Goal: Task Accomplishment & Management: Manage account settings

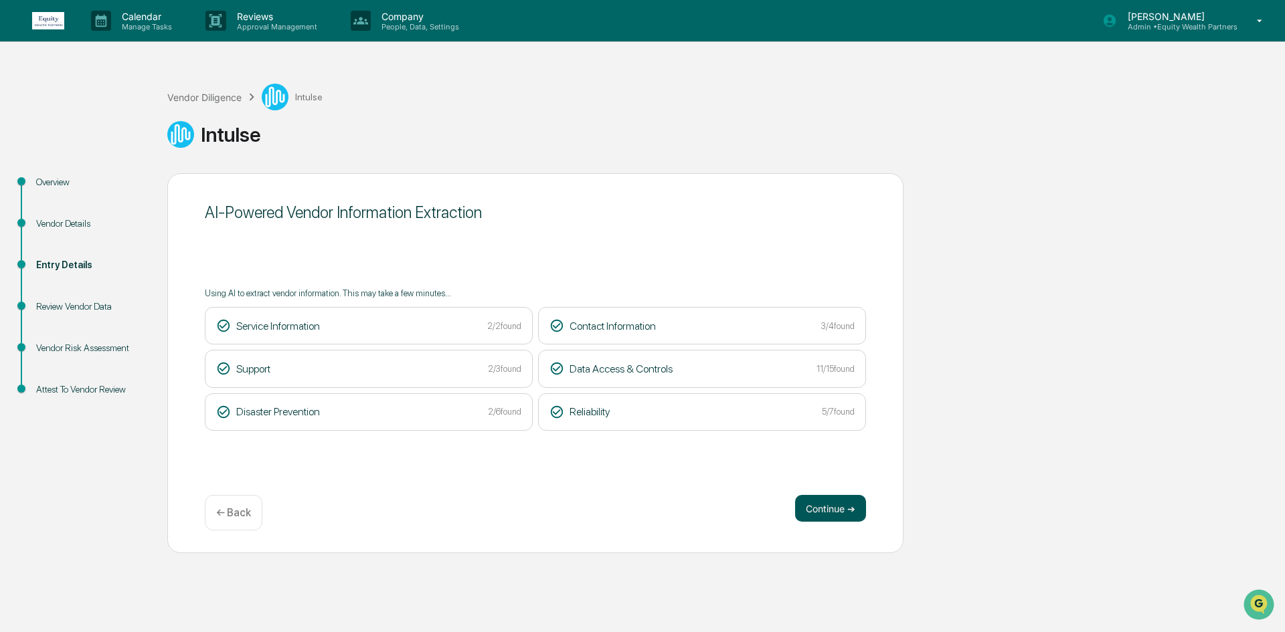
click at [826, 521] on button "Continue ➔" at bounding box center [830, 508] width 71 height 27
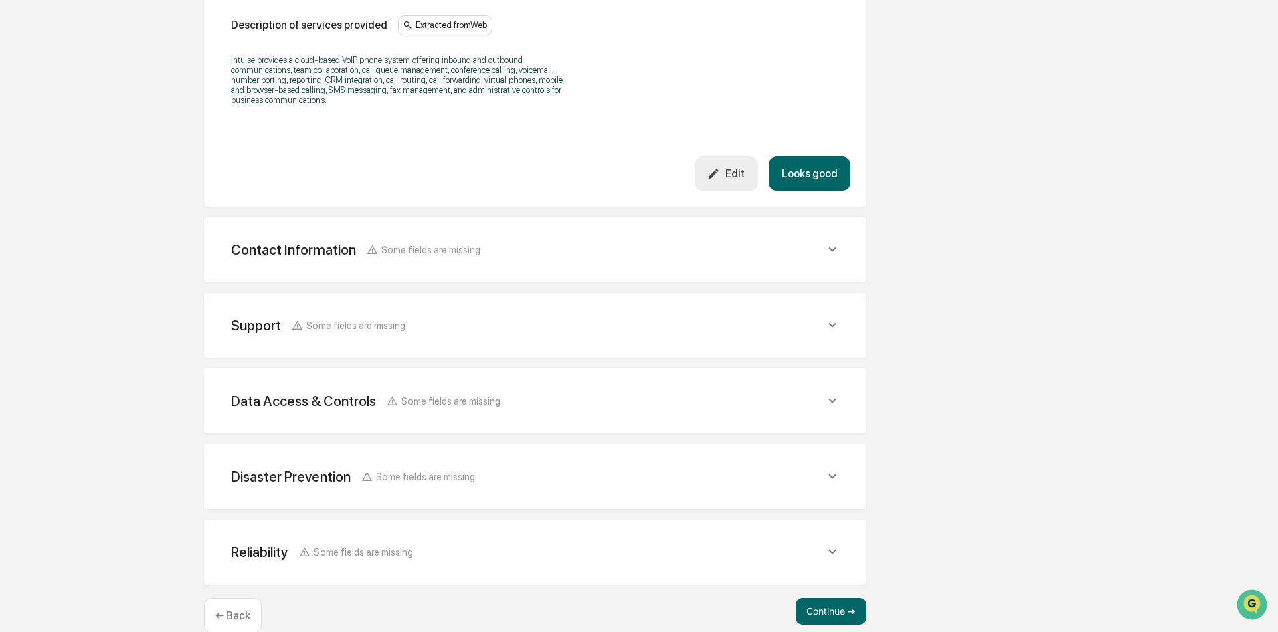
scroll to position [468, 0]
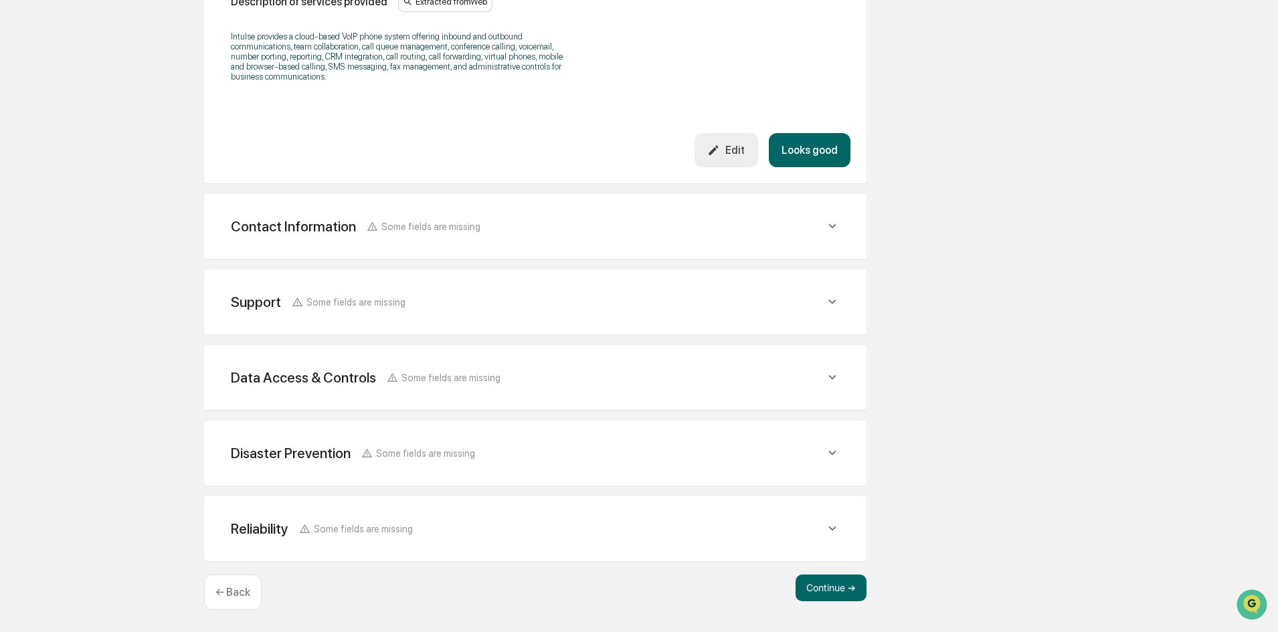
click at [506, 247] on div "Contact Information Some fields are missing Vendor Address Extracted from Web V…" at bounding box center [535, 226] width 662 height 65
click at [822, 221] on div "Contact Information Some fields are missing" at bounding box center [528, 226] width 594 height 17
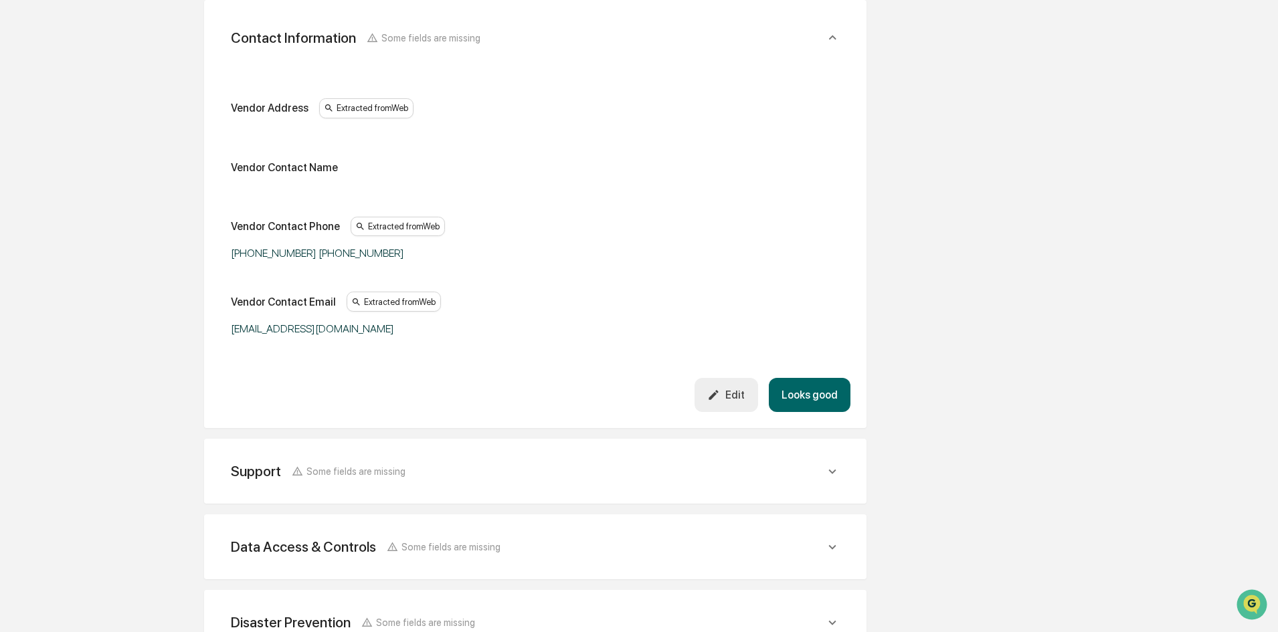
scroll to position [669, 0]
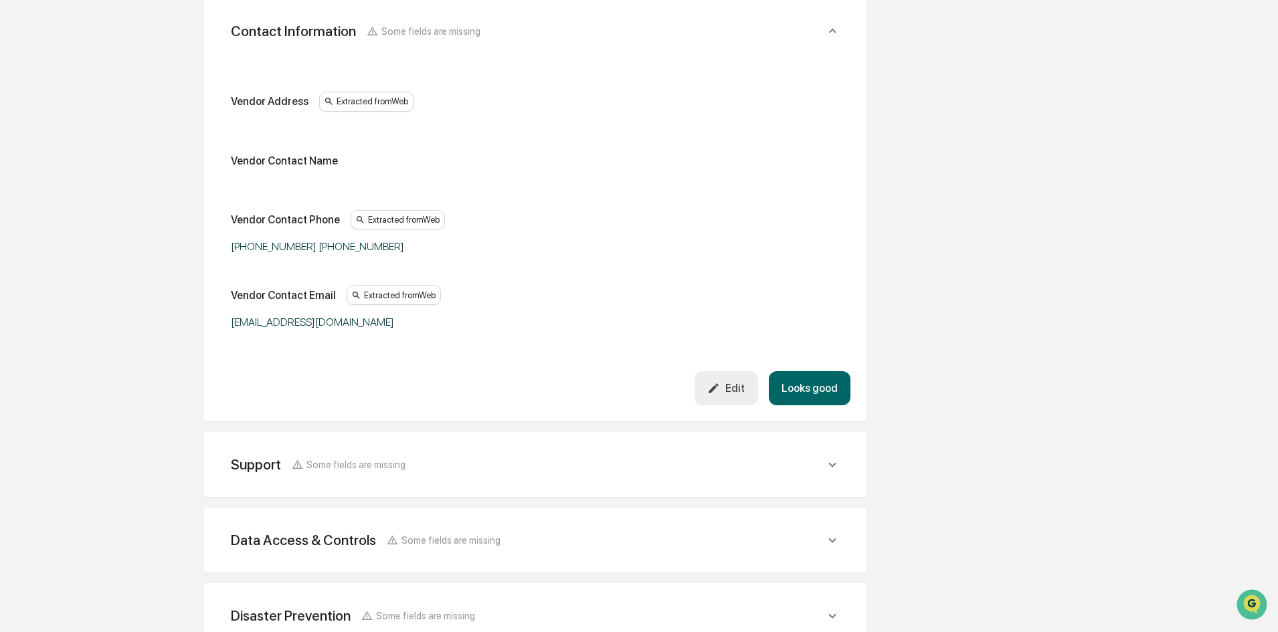
click at [471, 479] on div "Support Some fields are missing" at bounding box center [535, 464] width 630 height 33
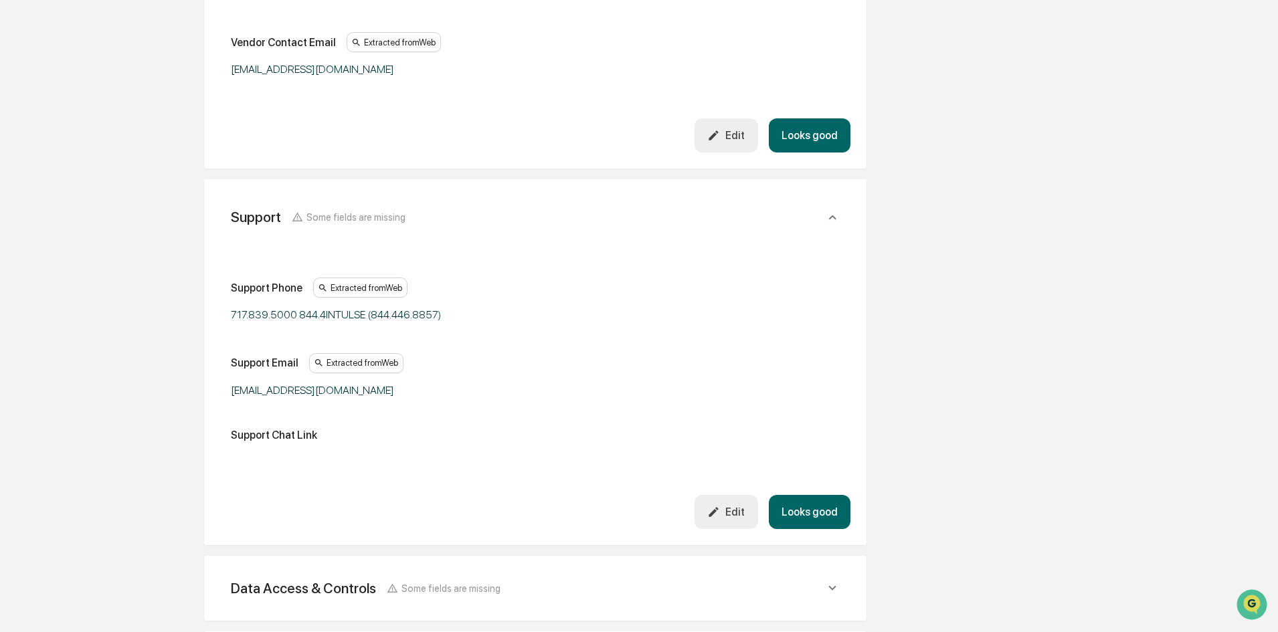
scroll to position [1004, 0]
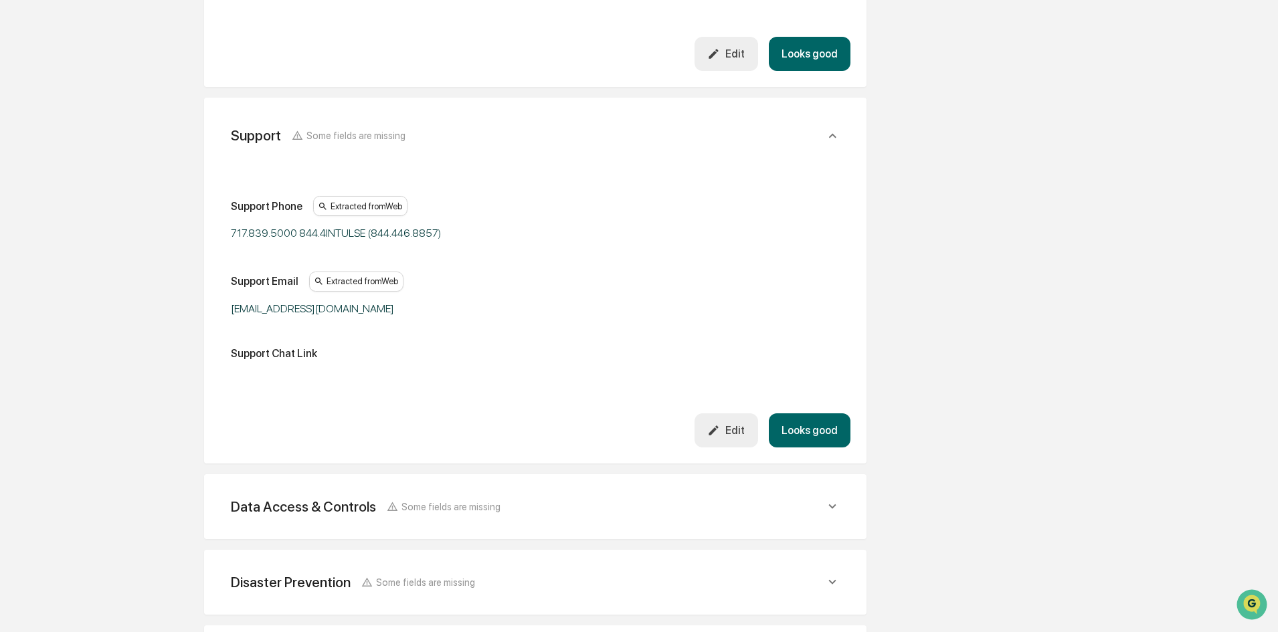
click at [370, 510] on div "Data Access & Controls" at bounding box center [303, 506] width 145 height 17
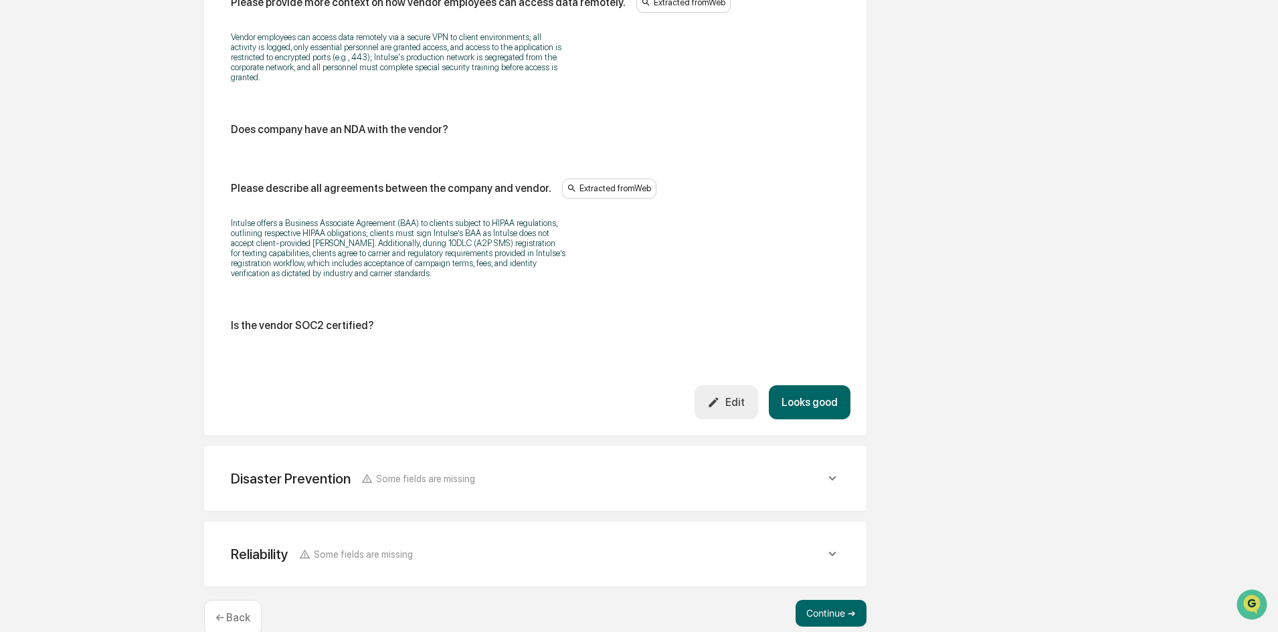
scroll to position [2676, 0]
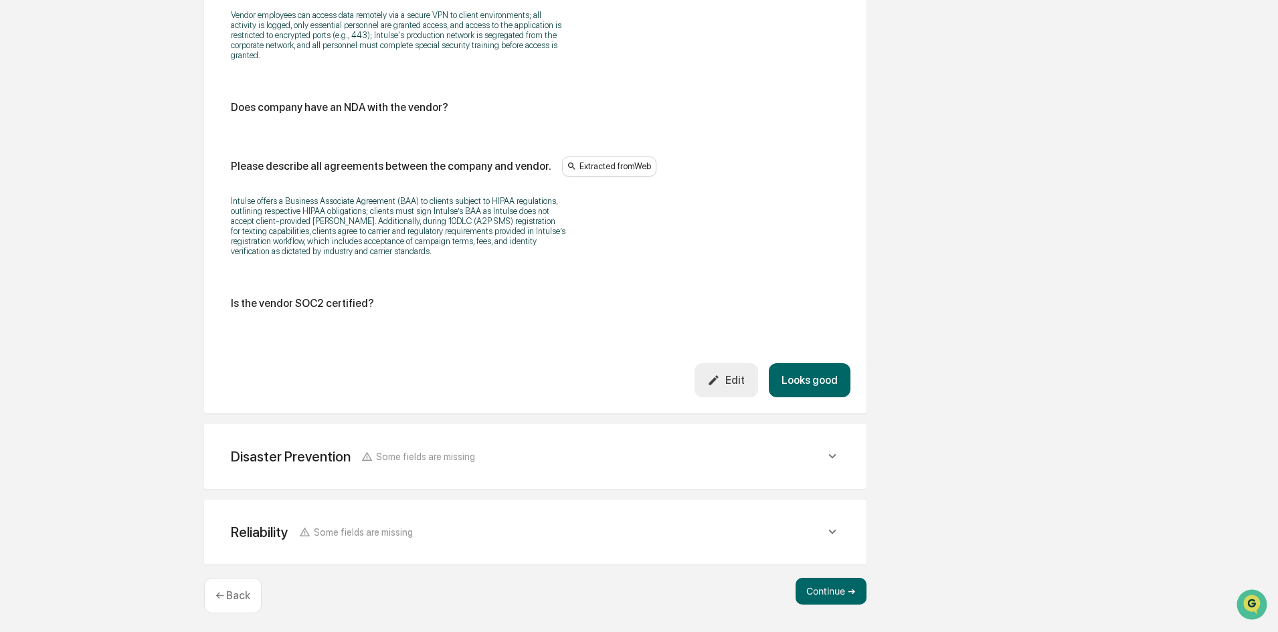
click at [741, 382] on div "Edit" at bounding box center [725, 380] width 37 height 13
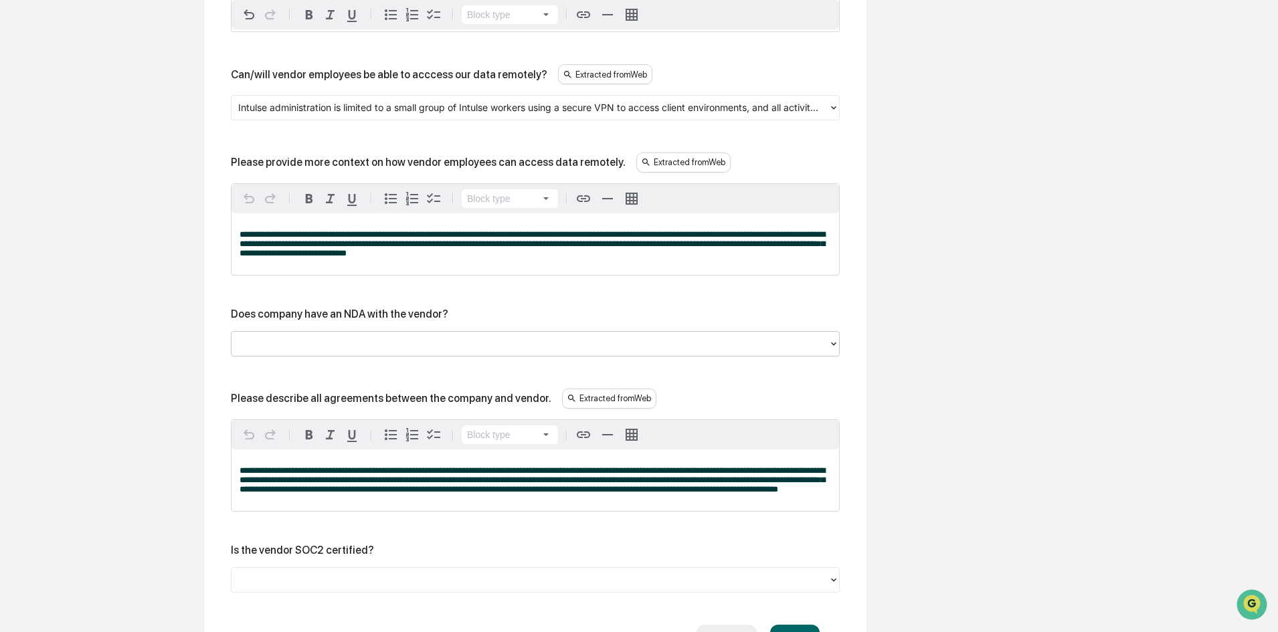
click at [409, 351] on div at bounding box center [529, 343] width 583 height 15
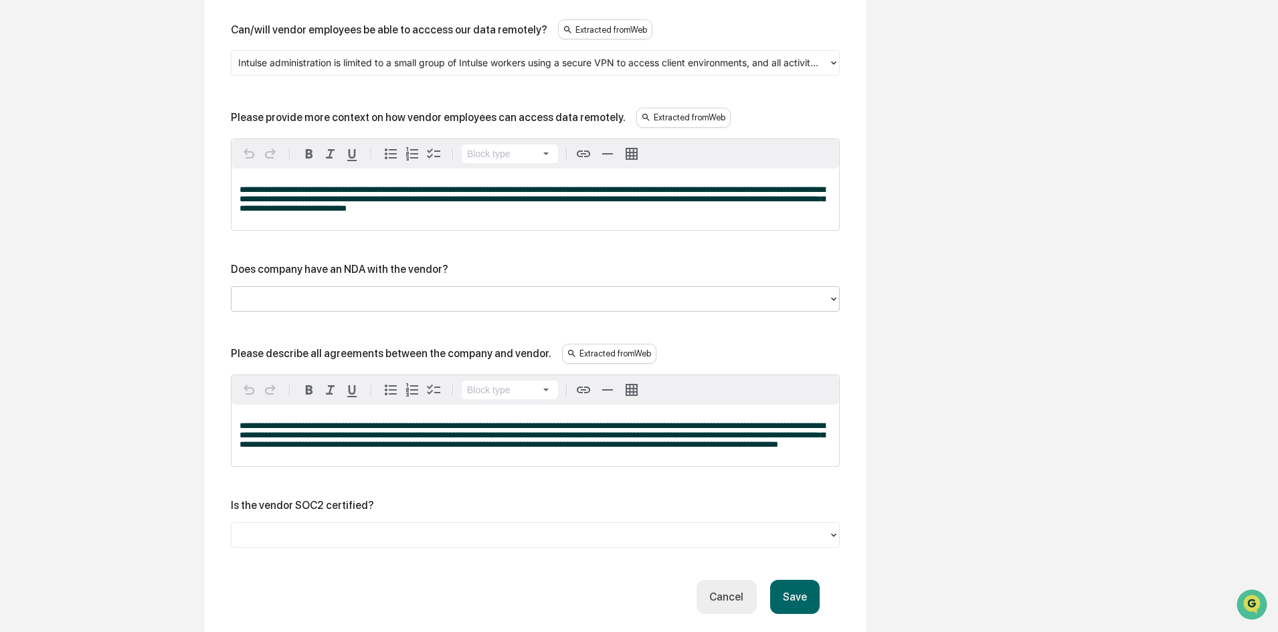
scroll to position [2743, 0]
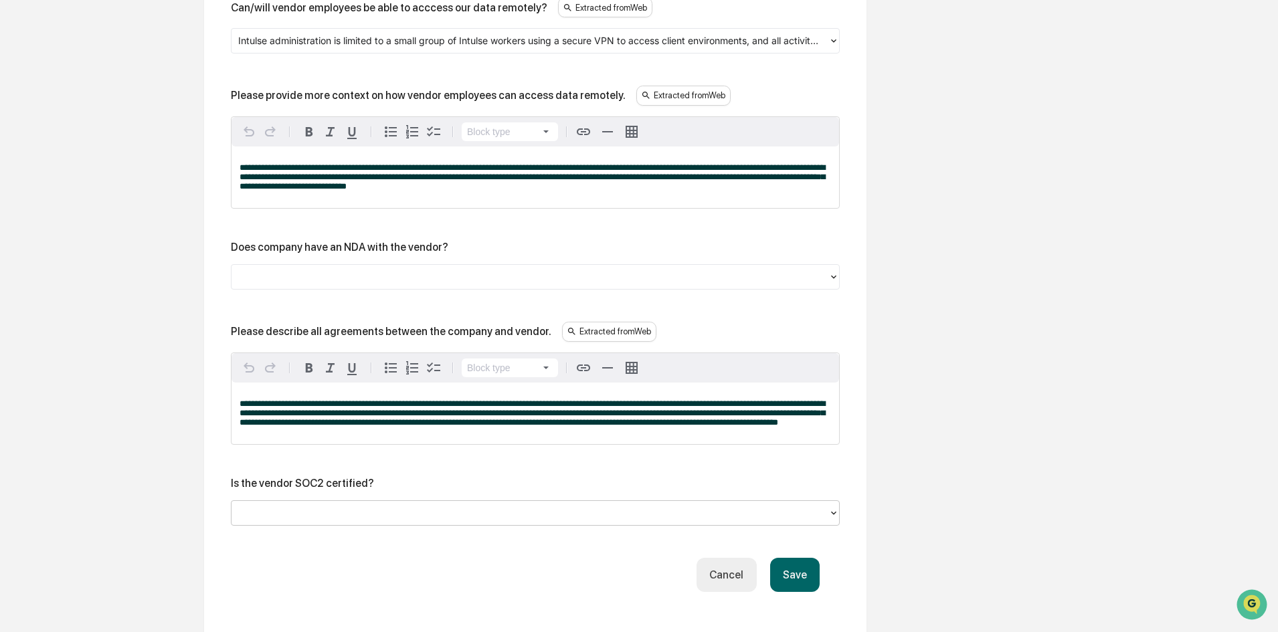
click at [360, 523] on div at bounding box center [529, 512] width 597 height 21
click at [303, 521] on div at bounding box center [529, 512] width 583 height 15
click at [795, 592] on button "Save" at bounding box center [795, 575] width 50 height 34
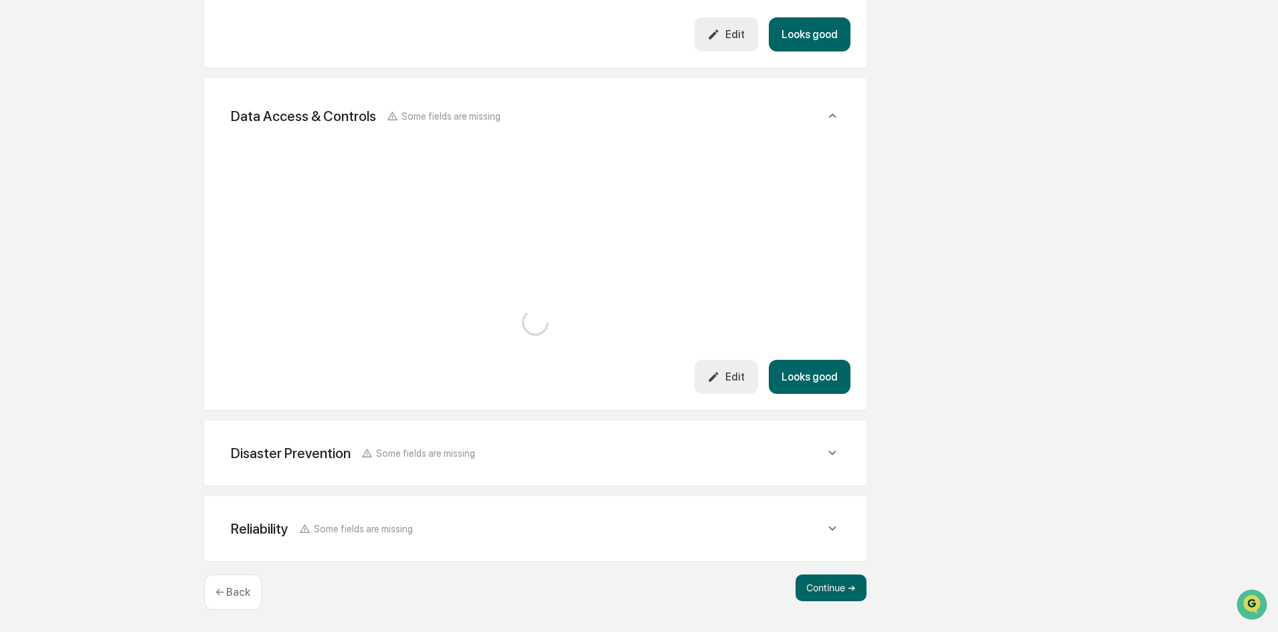
scroll to position [2692, 0]
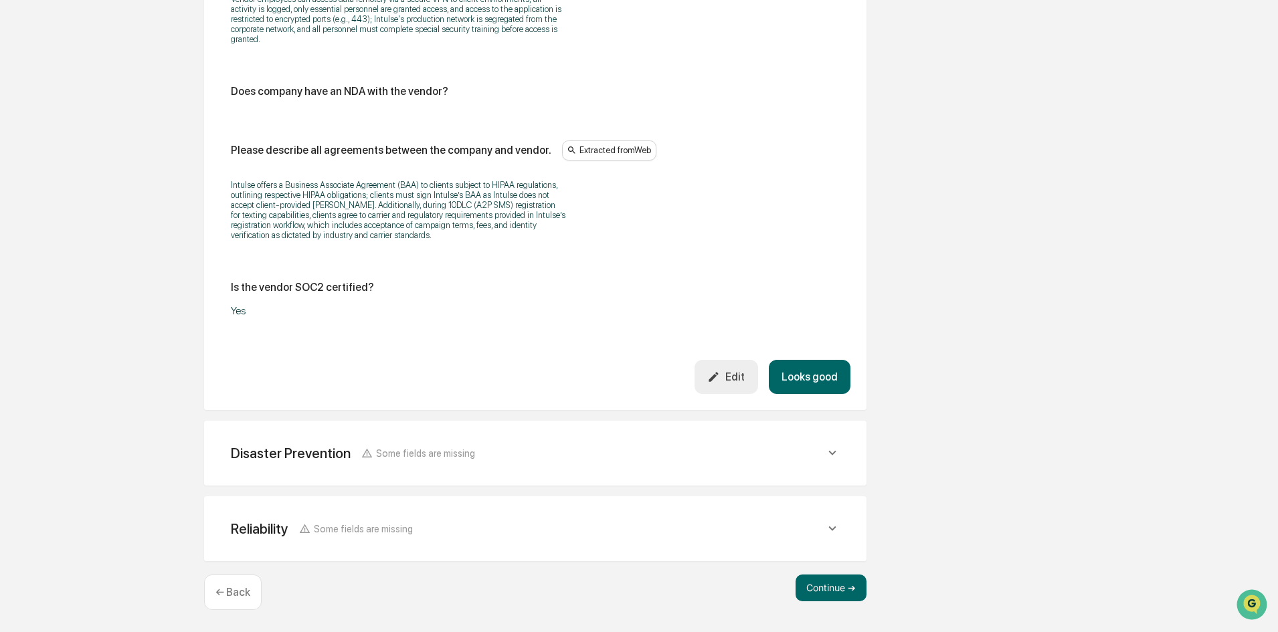
click at [594, 464] on div "Disaster Prevention Some fields are missing" at bounding box center [535, 453] width 630 height 33
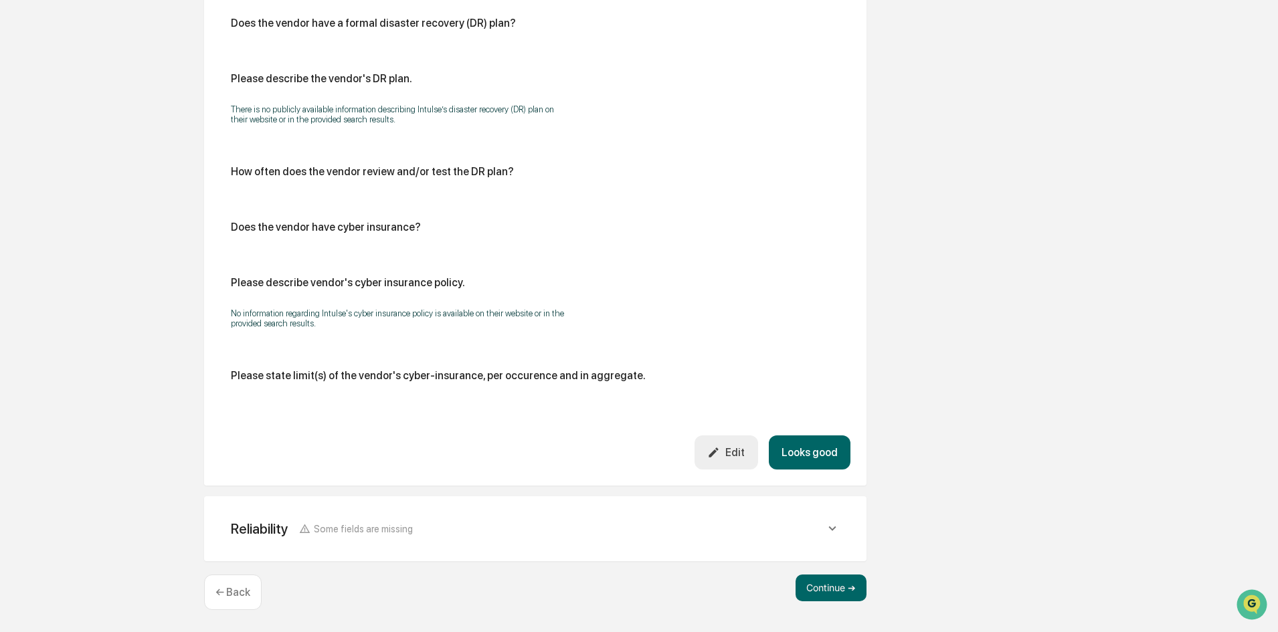
click at [495, 533] on div "Reliability Some fields are missing" at bounding box center [528, 529] width 594 height 17
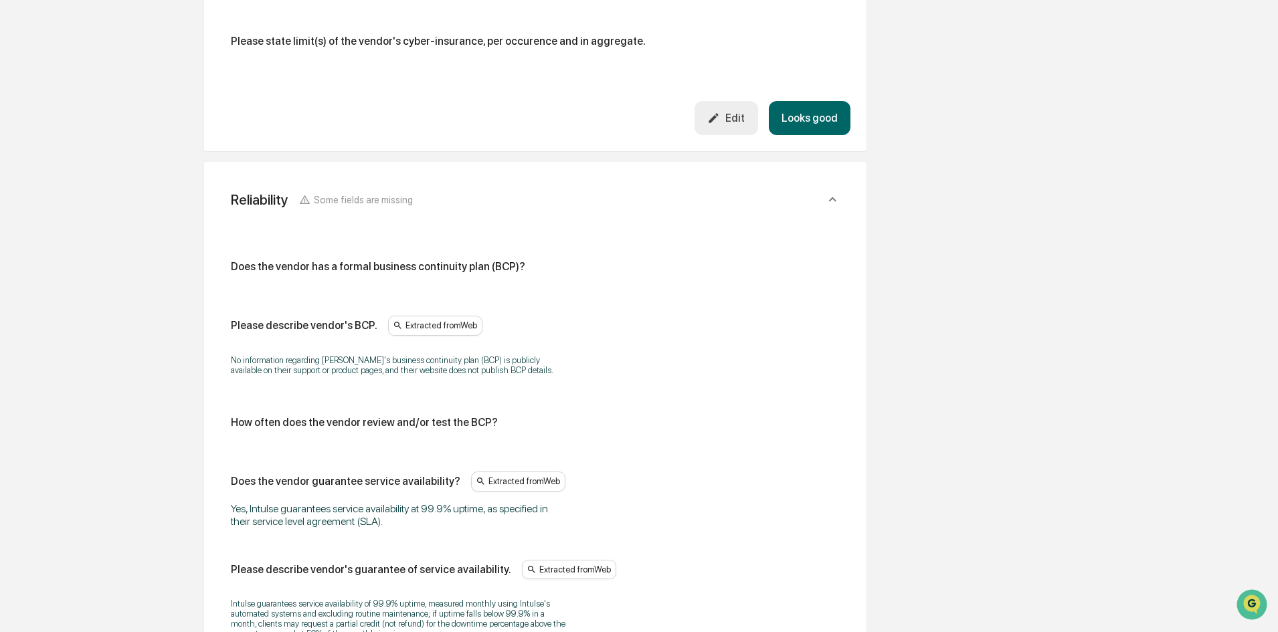
scroll to position [3864, 0]
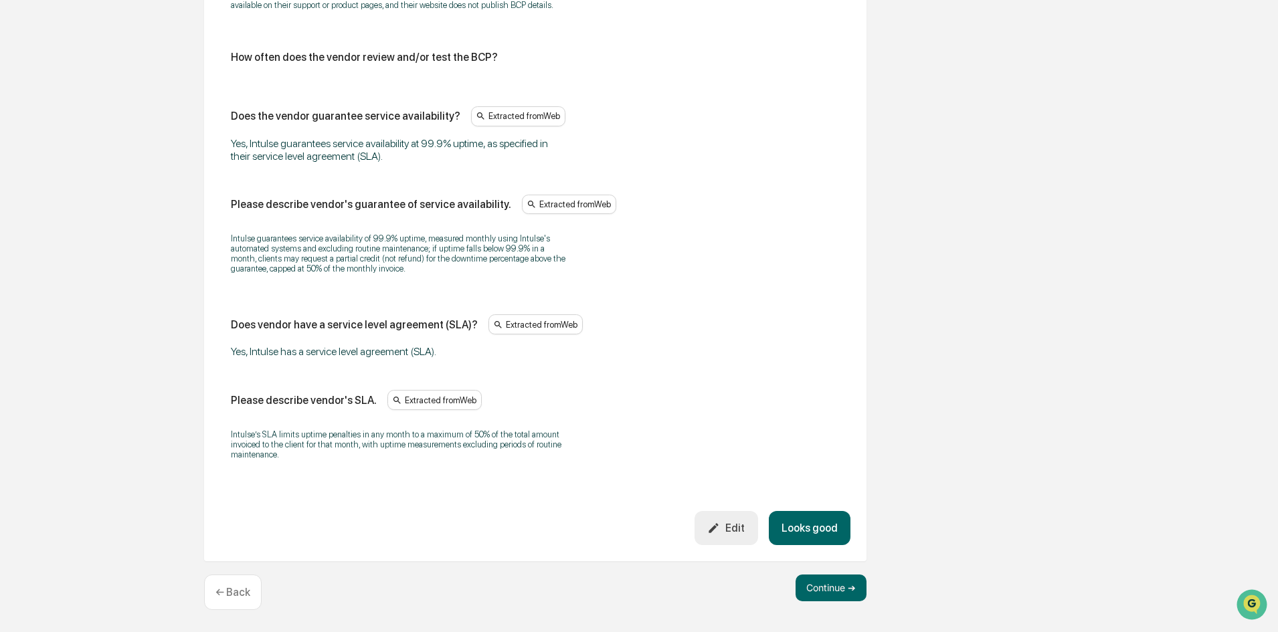
click at [824, 529] on button "Looks good" at bounding box center [810, 528] width 82 height 34
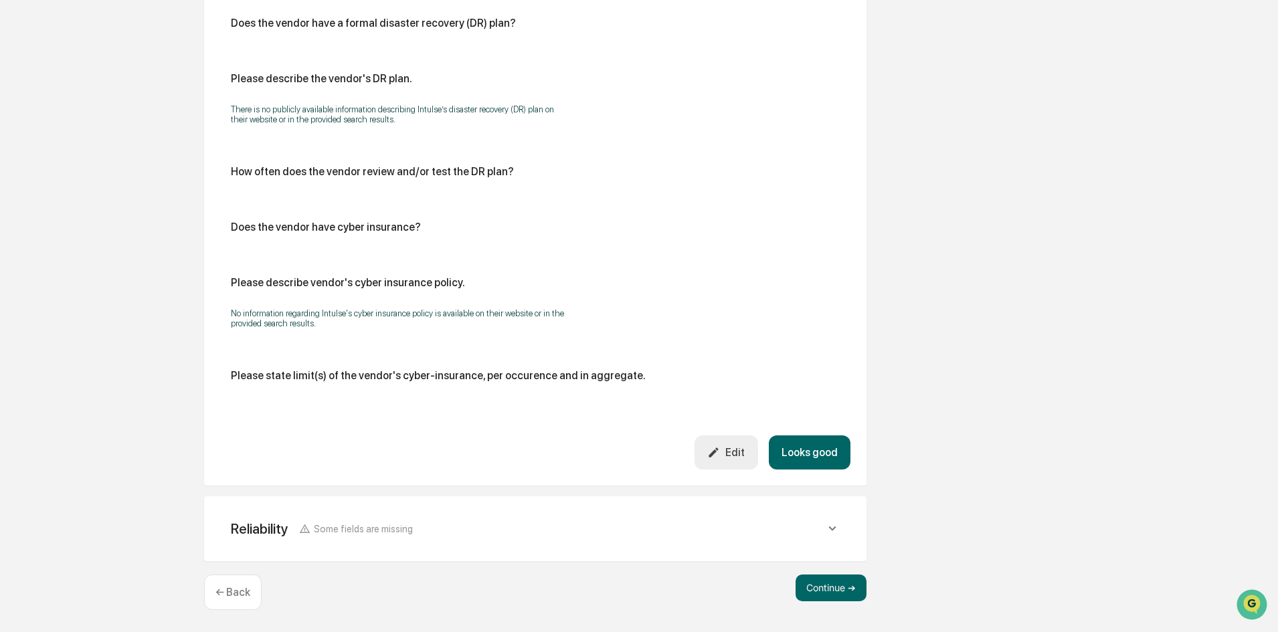
scroll to position [3195, 0]
click at [818, 593] on button "Continue ➔" at bounding box center [830, 588] width 71 height 27
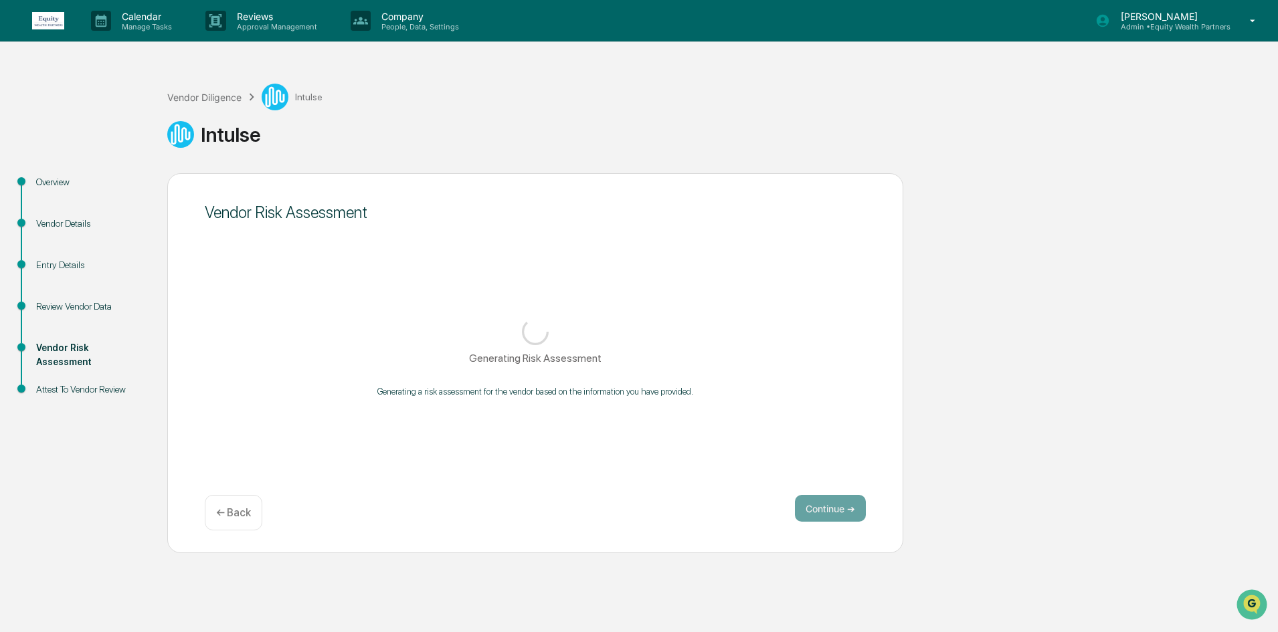
scroll to position [0, 0]
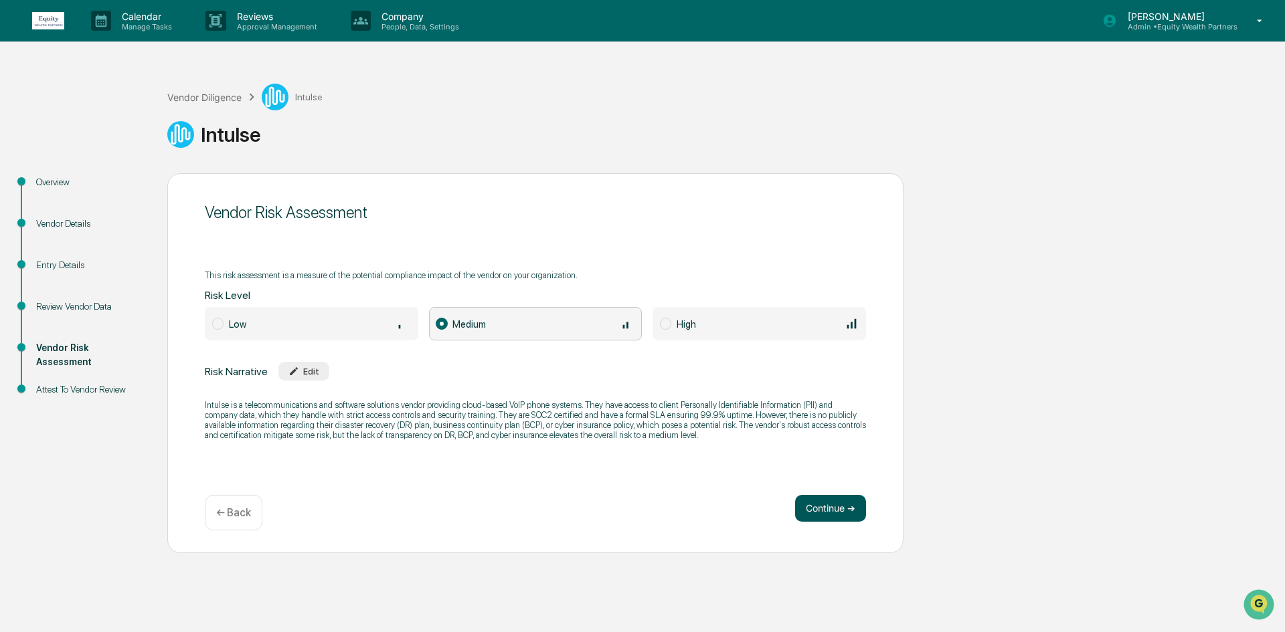
click at [821, 510] on button "Continue ➔" at bounding box center [830, 508] width 71 height 27
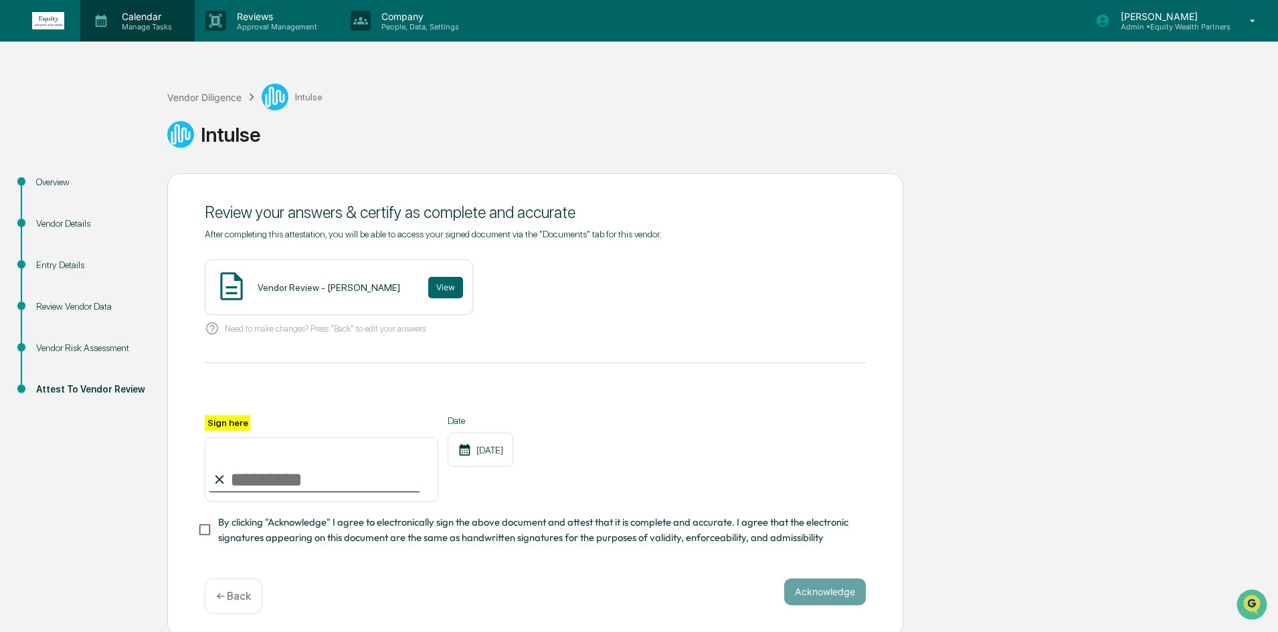
click at [142, 22] on p "Manage Tasks" at bounding box center [145, 26] width 68 height 9
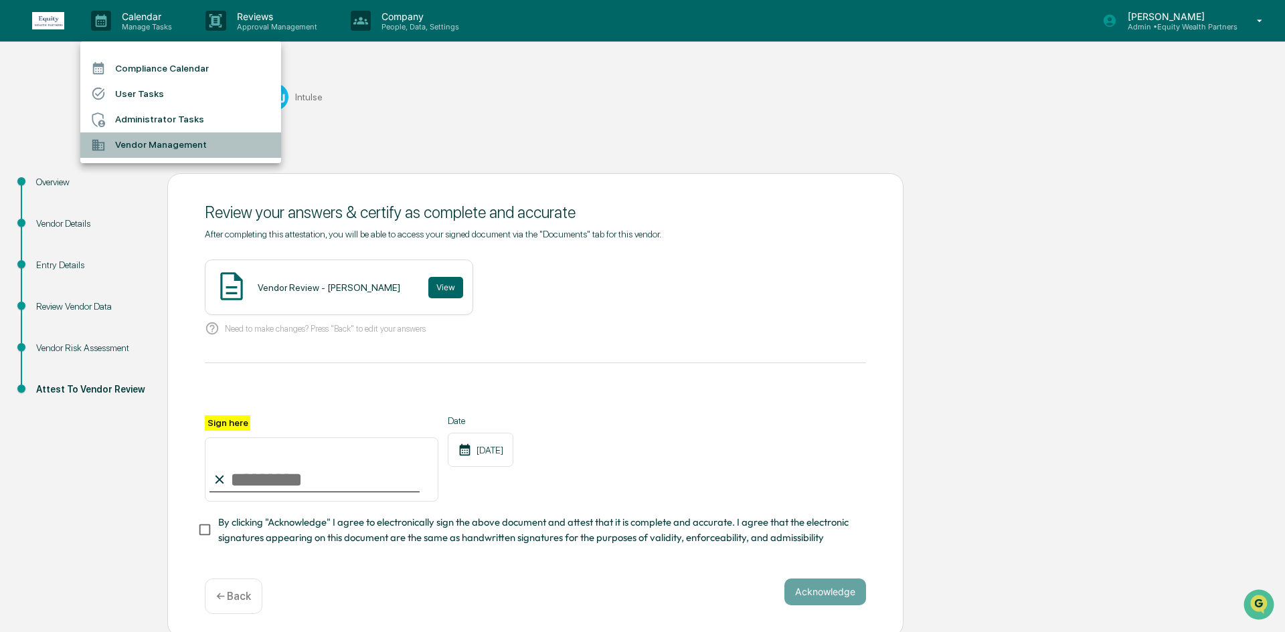
click at [131, 153] on li "Vendor Management" at bounding box center [180, 144] width 201 height 25
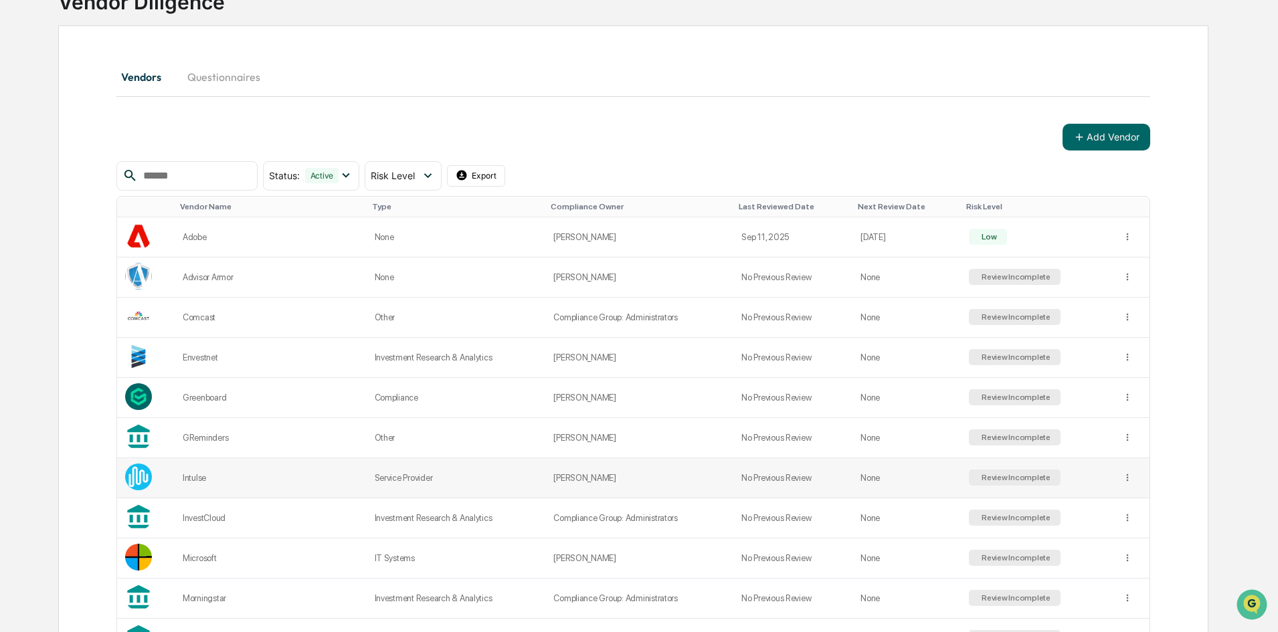
scroll to position [134, 0]
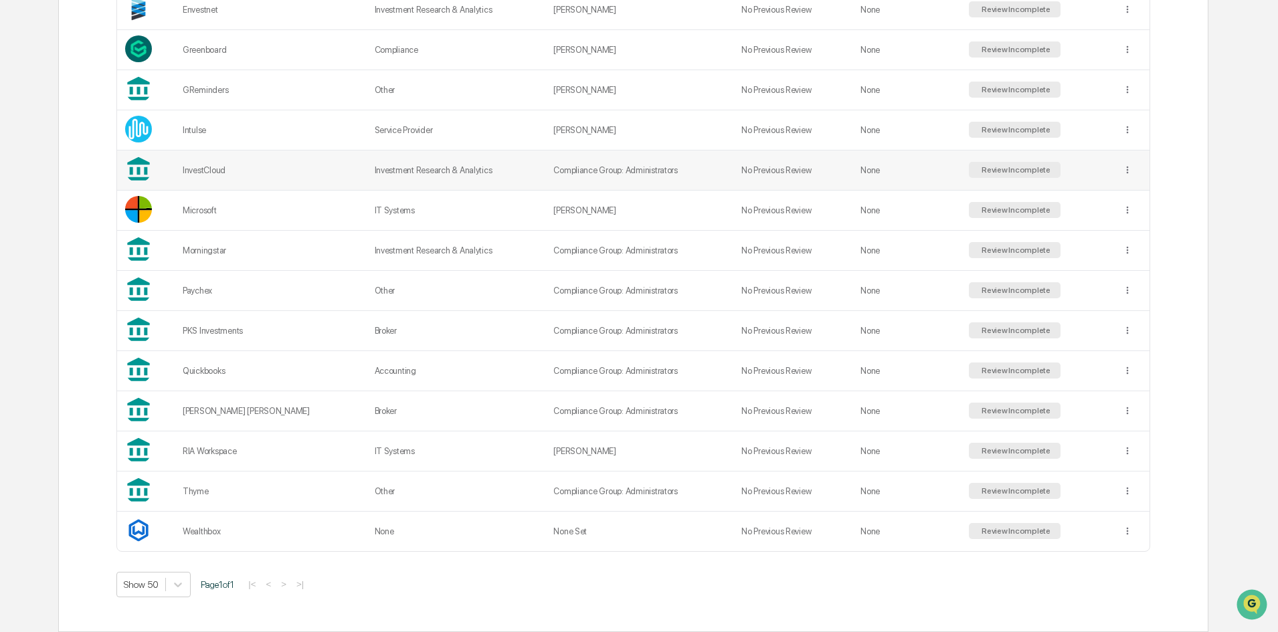
click at [281, 163] on td "InvestCloud" at bounding box center [271, 171] width 192 height 40
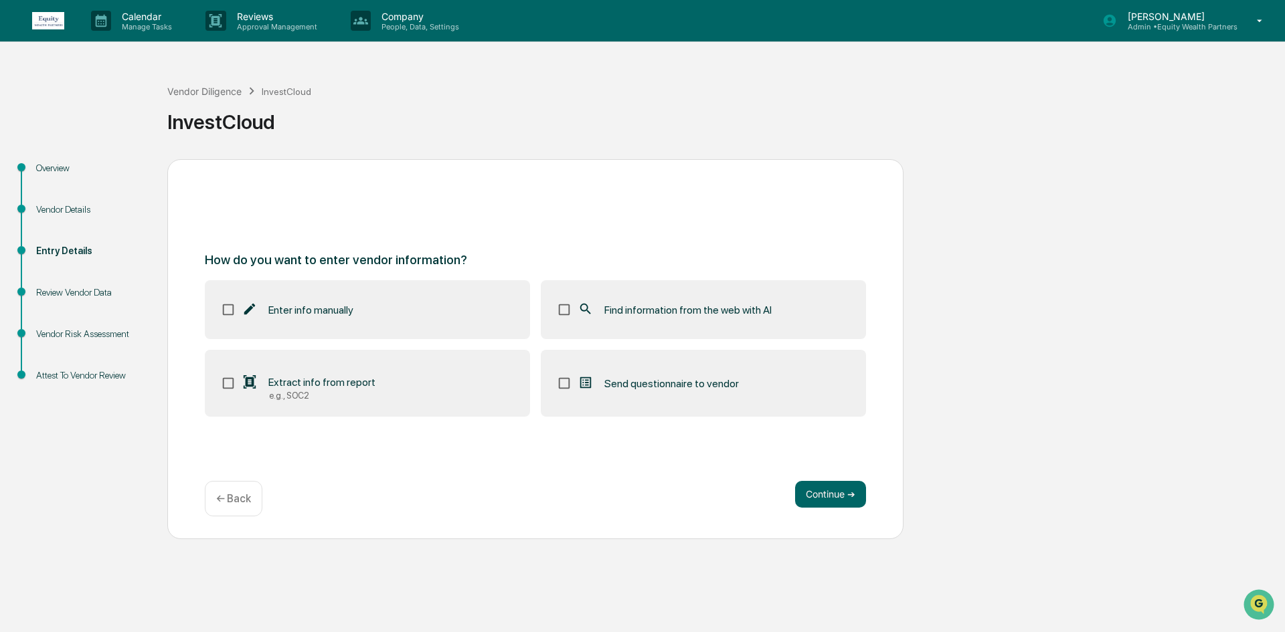
click at [581, 324] on label "Find information from the web with AI" at bounding box center [703, 309] width 325 height 59
click at [816, 488] on button "Continue ➔" at bounding box center [830, 494] width 71 height 27
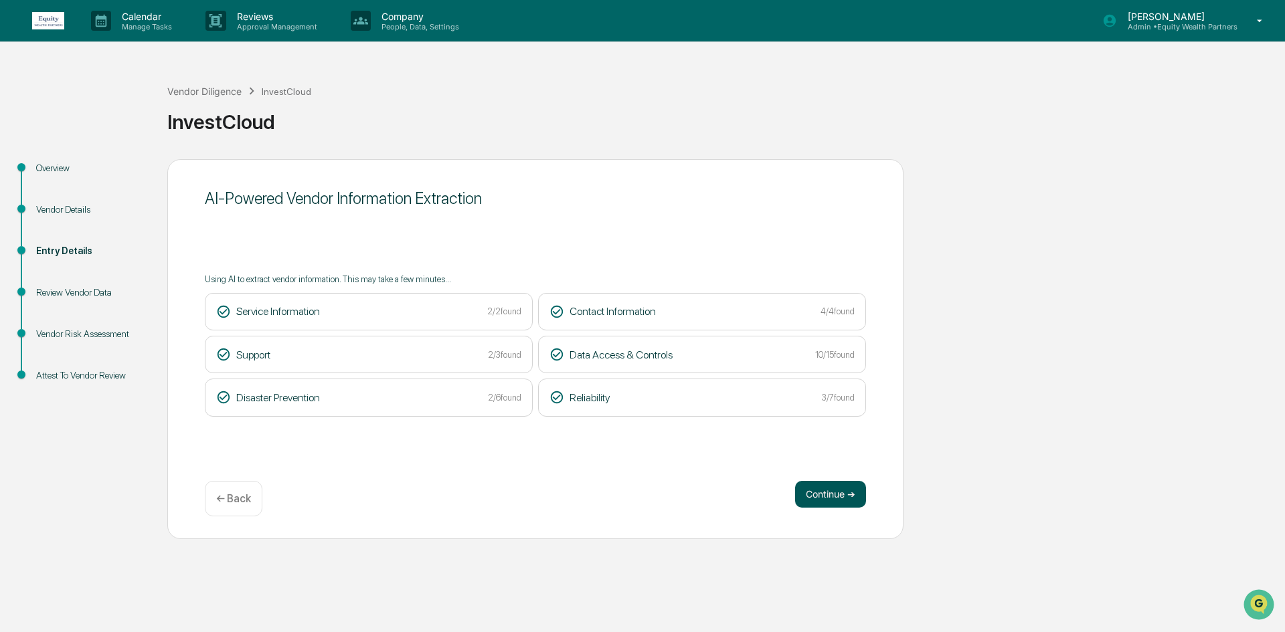
click at [841, 486] on button "Continue ➔" at bounding box center [830, 494] width 71 height 27
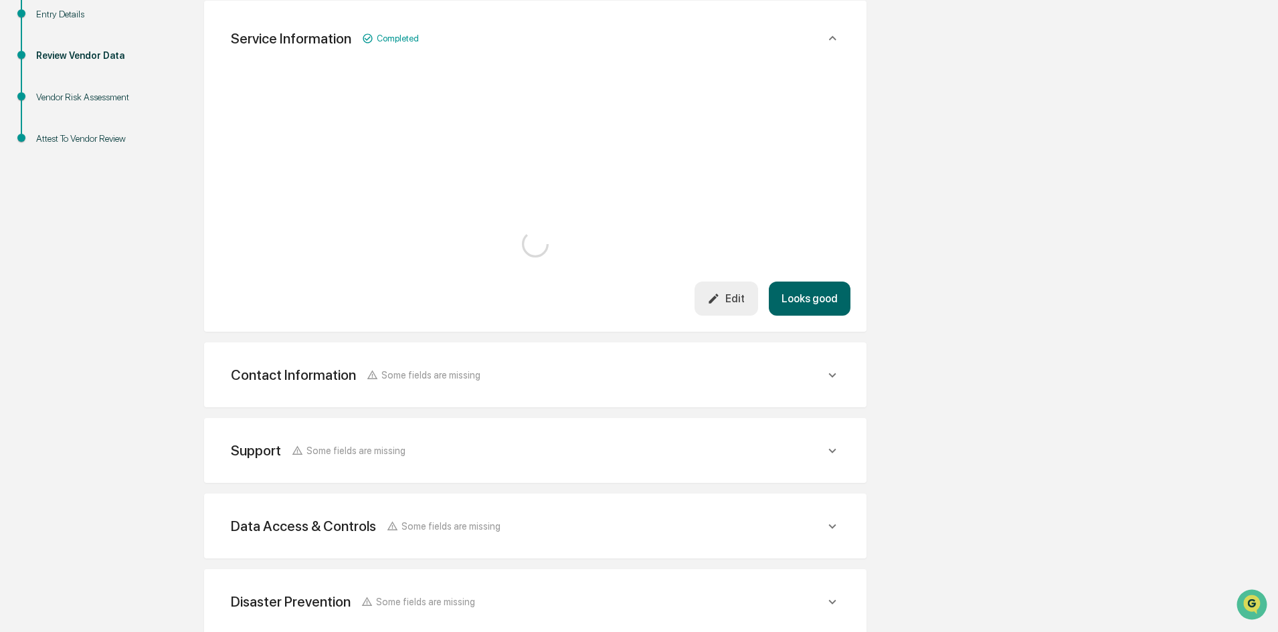
scroll to position [268, 0]
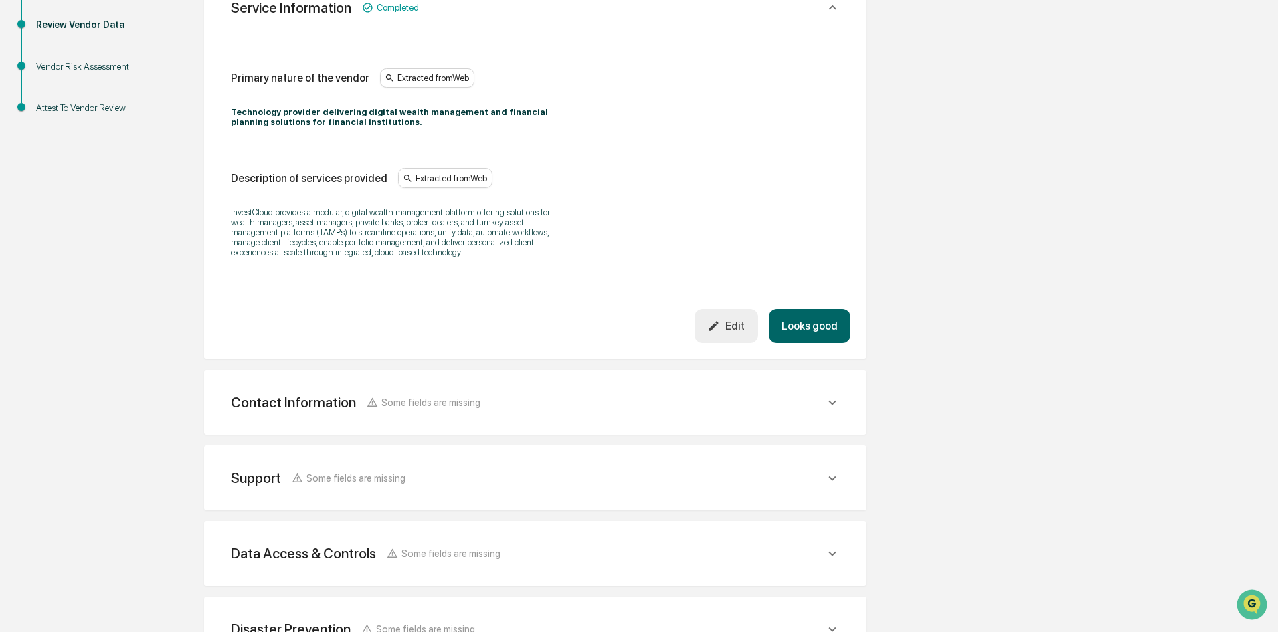
click at [512, 393] on div "Contact Information Some fields are missing" at bounding box center [535, 402] width 630 height 33
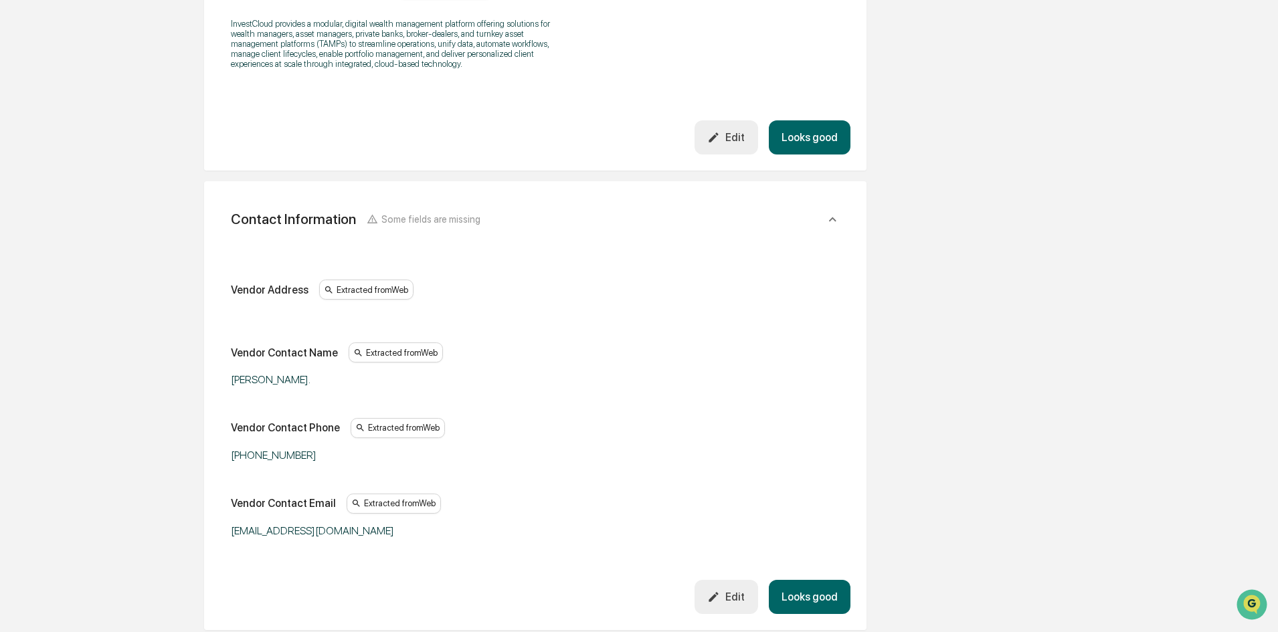
scroll to position [468, 0]
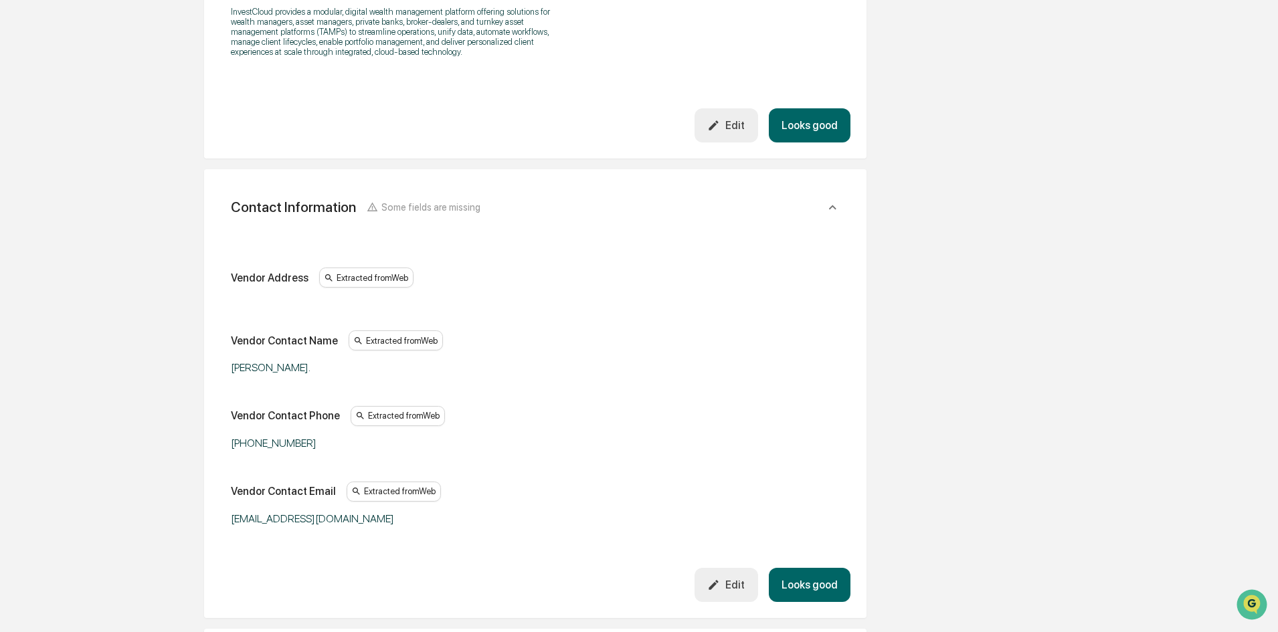
click at [731, 577] on button "Edit" at bounding box center [726, 585] width 64 height 34
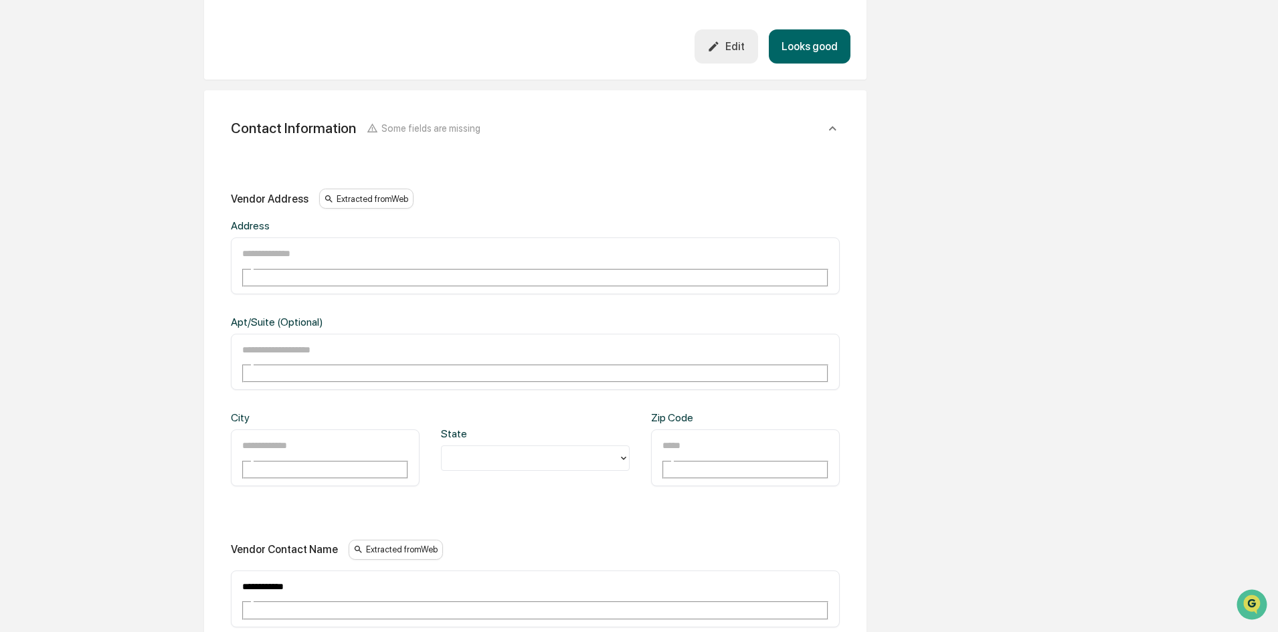
scroll to position [669, 0]
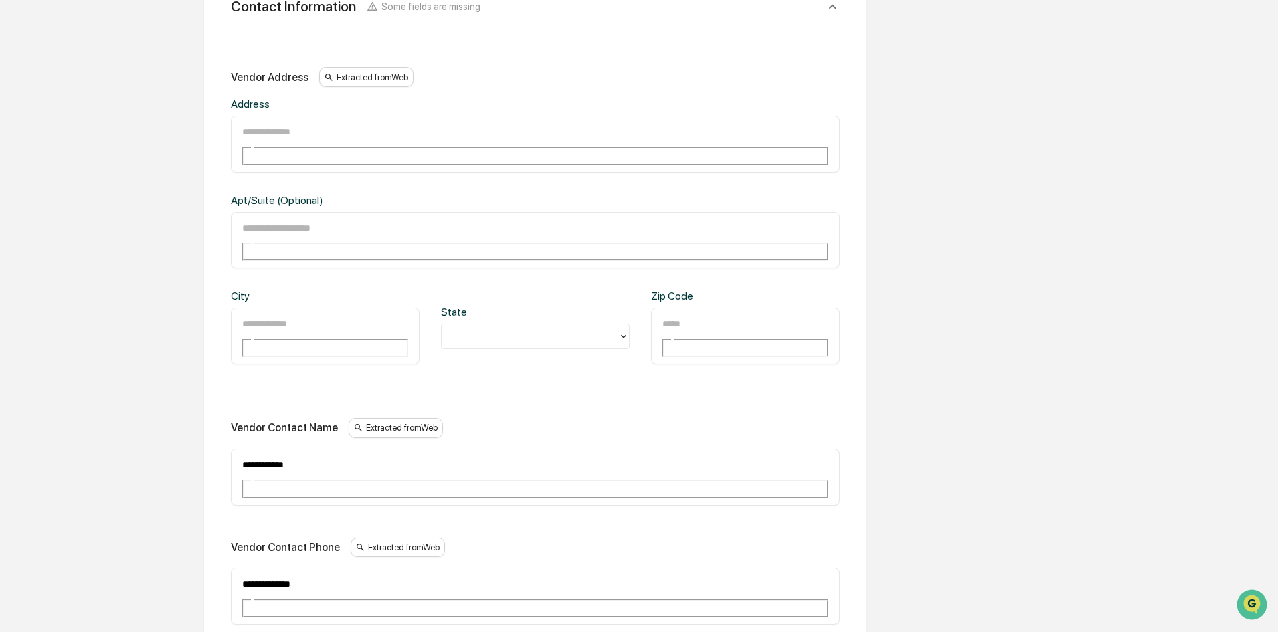
drag, startPoint x: 329, startPoint y: 376, endPoint x: 187, endPoint y: 364, distance: 141.7
click at [188, 365] on div "**********" at bounding box center [535, 360] width 736 height 1741
drag, startPoint x: 336, startPoint y: 463, endPoint x: 165, endPoint y: 448, distance: 171.2
click at [165, 449] on div "Overview Vendor Details Entry Details Review Vendor Data Vendor Risk Assessment…" at bounding box center [639, 360] width 1264 height 1741
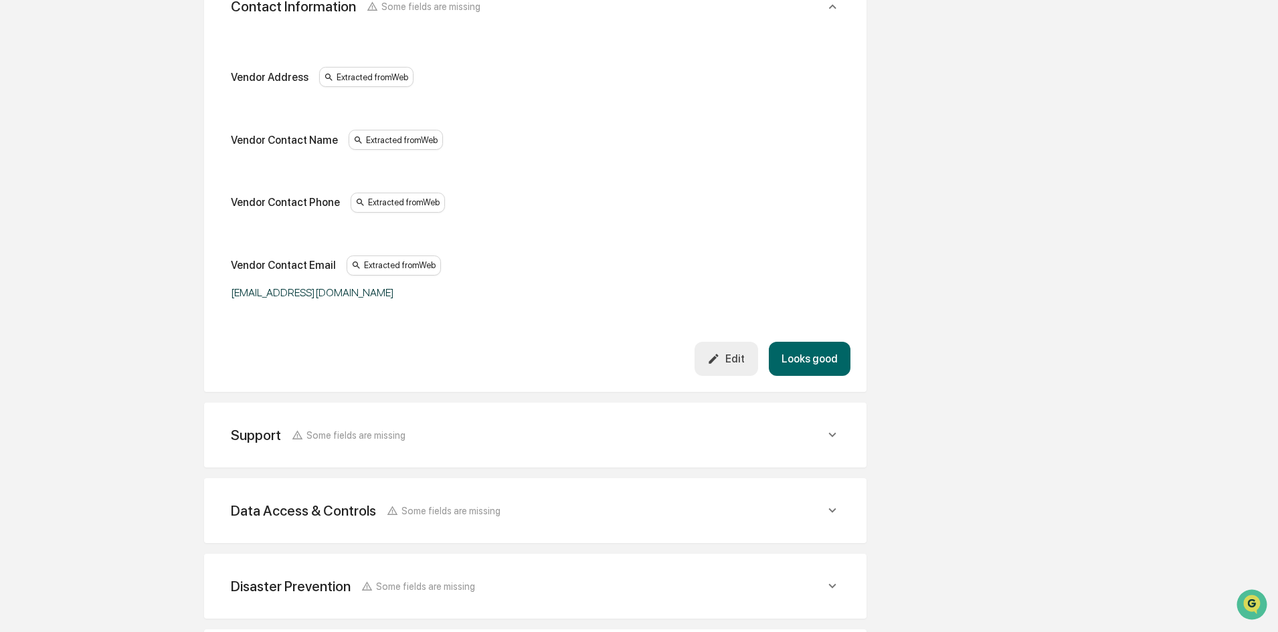
scroll to position [736, 0]
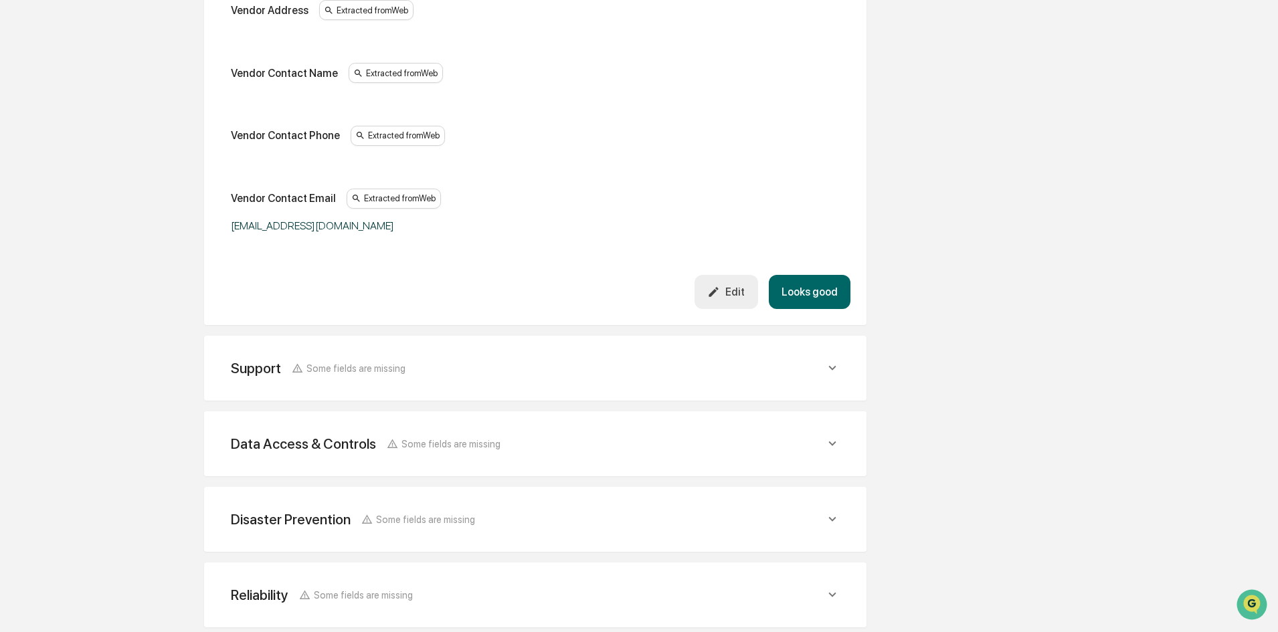
click at [621, 389] on div "Support Some fields are missing Support Phone Extracted from Web [PHONE_NUMBER]…" at bounding box center [535, 368] width 662 height 65
click at [565, 383] on div "Support Some fields are missing" at bounding box center [535, 368] width 630 height 33
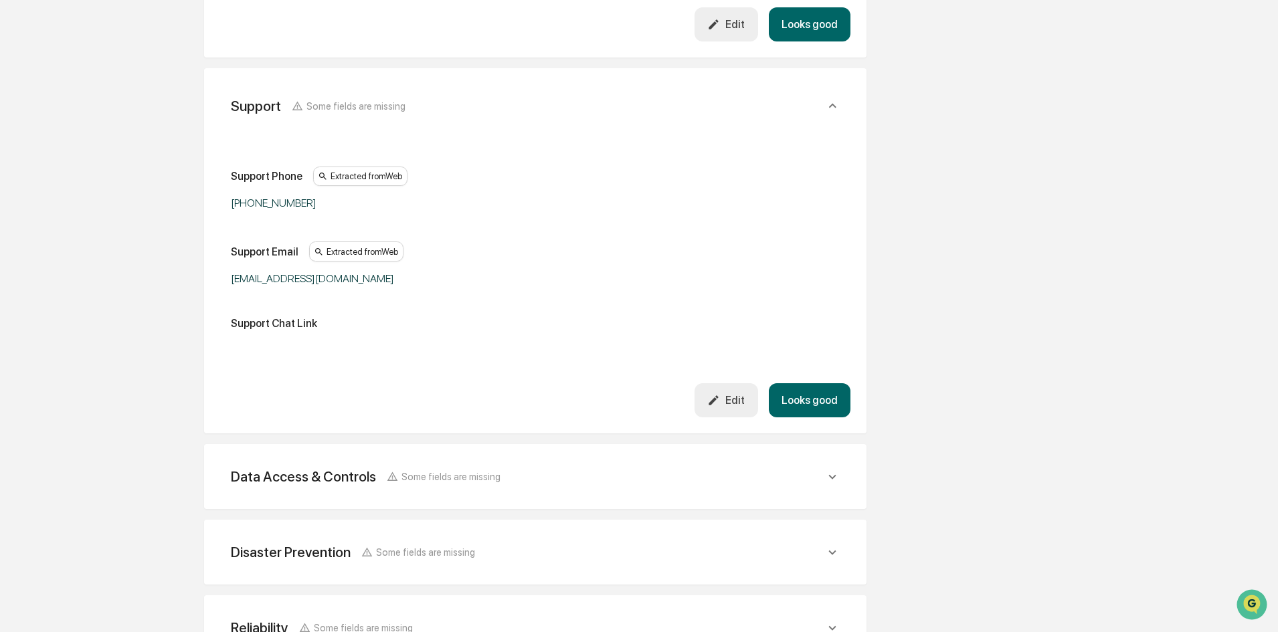
click at [447, 474] on span "Some fields are missing" at bounding box center [450, 476] width 99 height 11
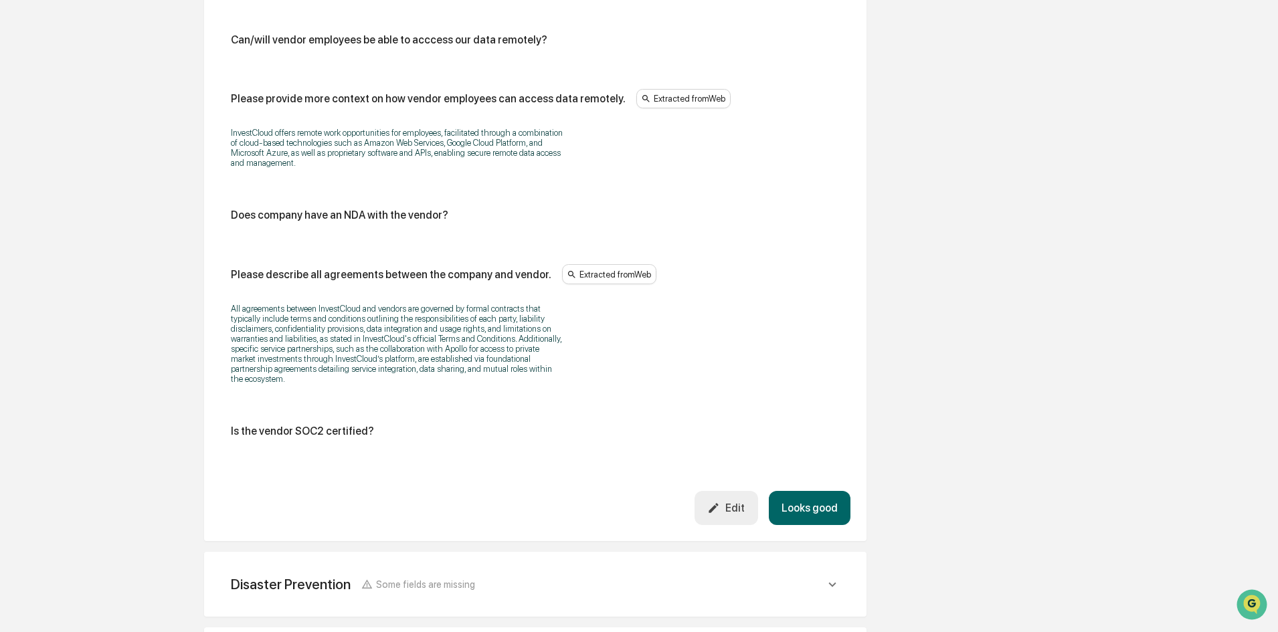
scroll to position [2574, 0]
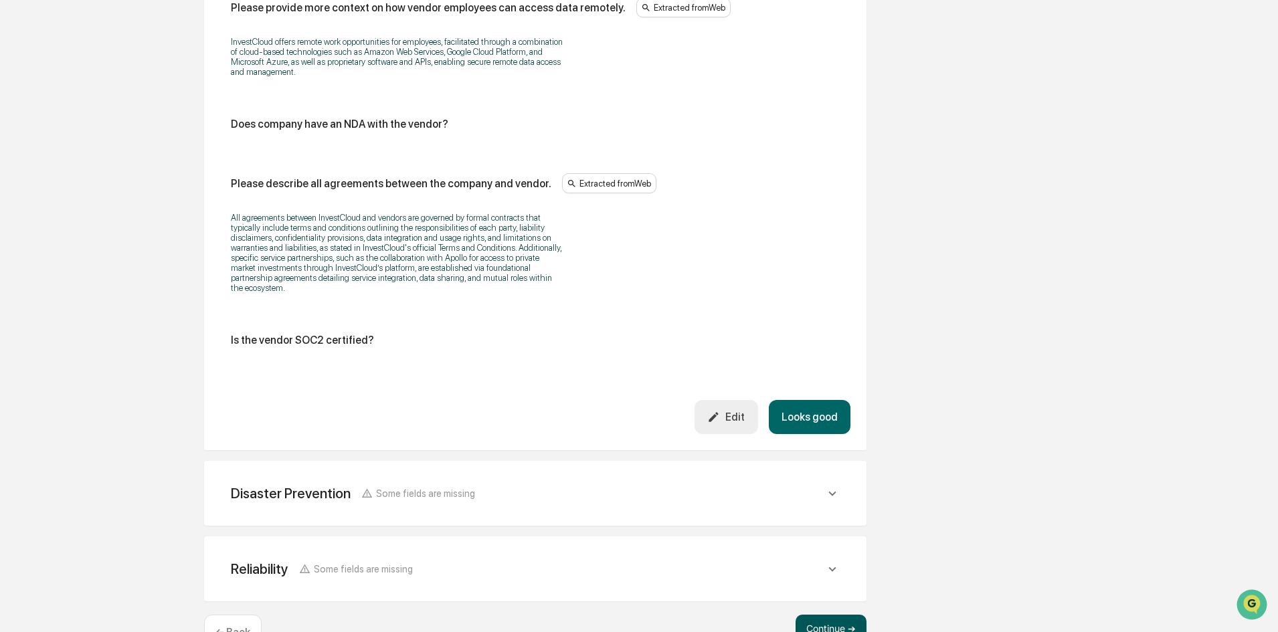
click at [819, 615] on button "Continue ➔" at bounding box center [830, 628] width 71 height 27
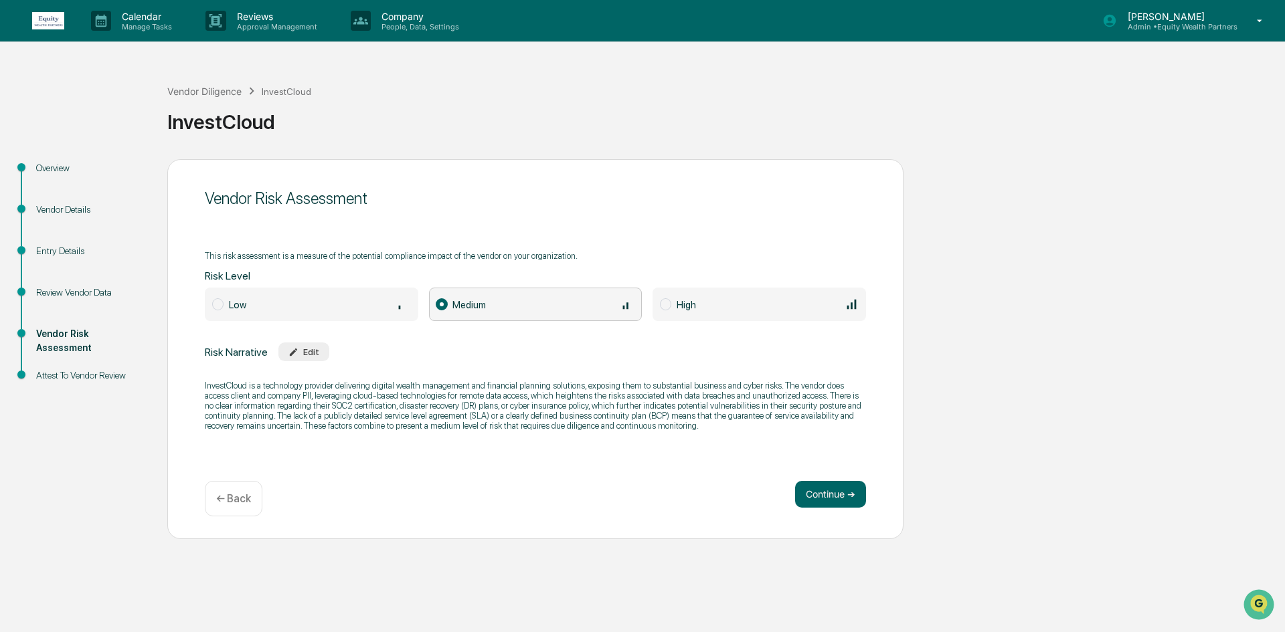
click at [835, 476] on div "Vendor Risk Assessment This risk assessment is a measure of the potential compl…" at bounding box center [535, 349] width 736 height 380
click at [824, 491] on button "Continue ➔" at bounding box center [830, 494] width 71 height 27
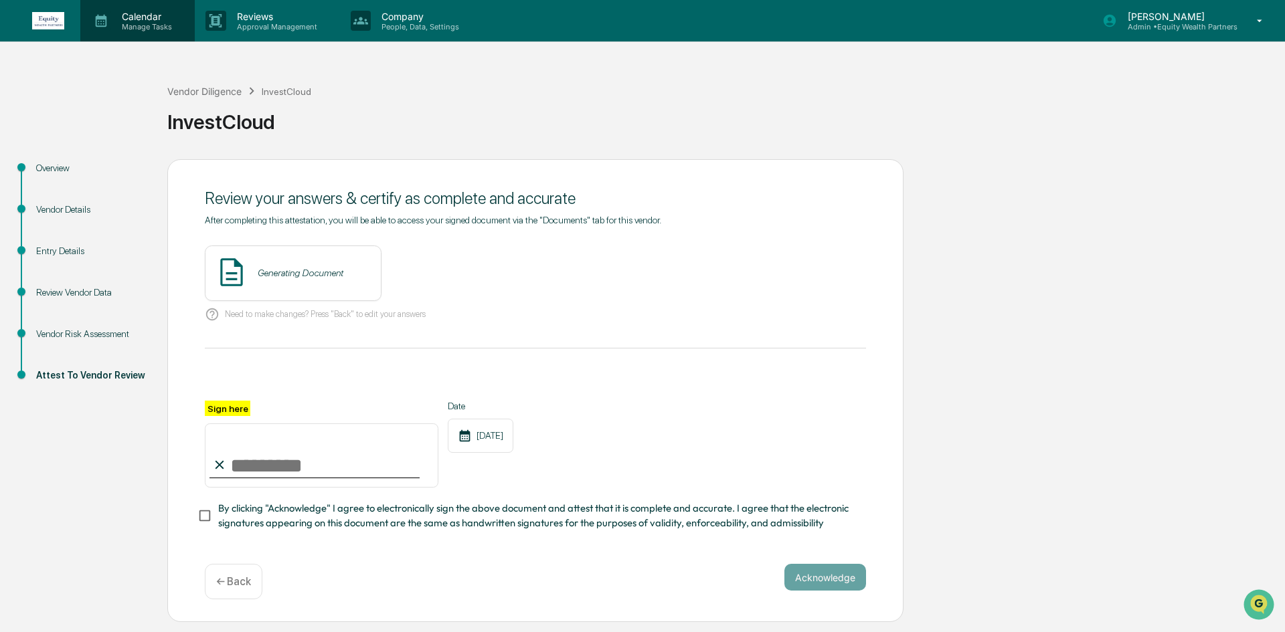
click at [128, 20] on p "Calendar" at bounding box center [145, 16] width 68 height 11
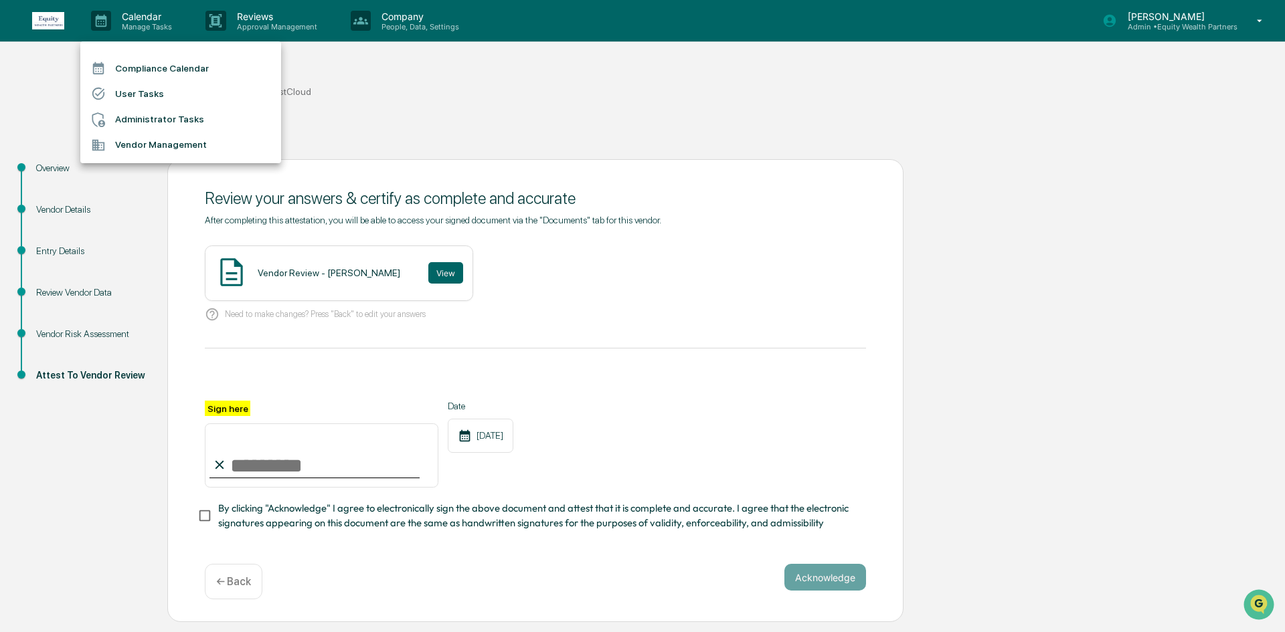
click at [191, 150] on li "Vendor Management" at bounding box center [180, 144] width 201 height 25
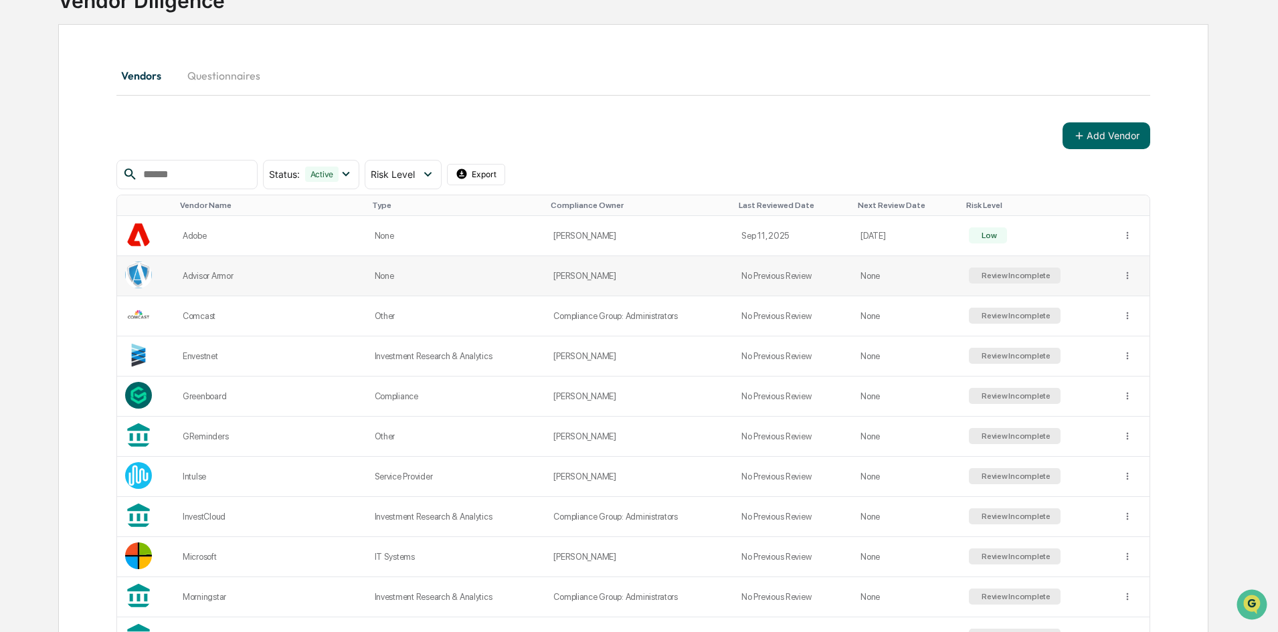
scroll to position [401, 0]
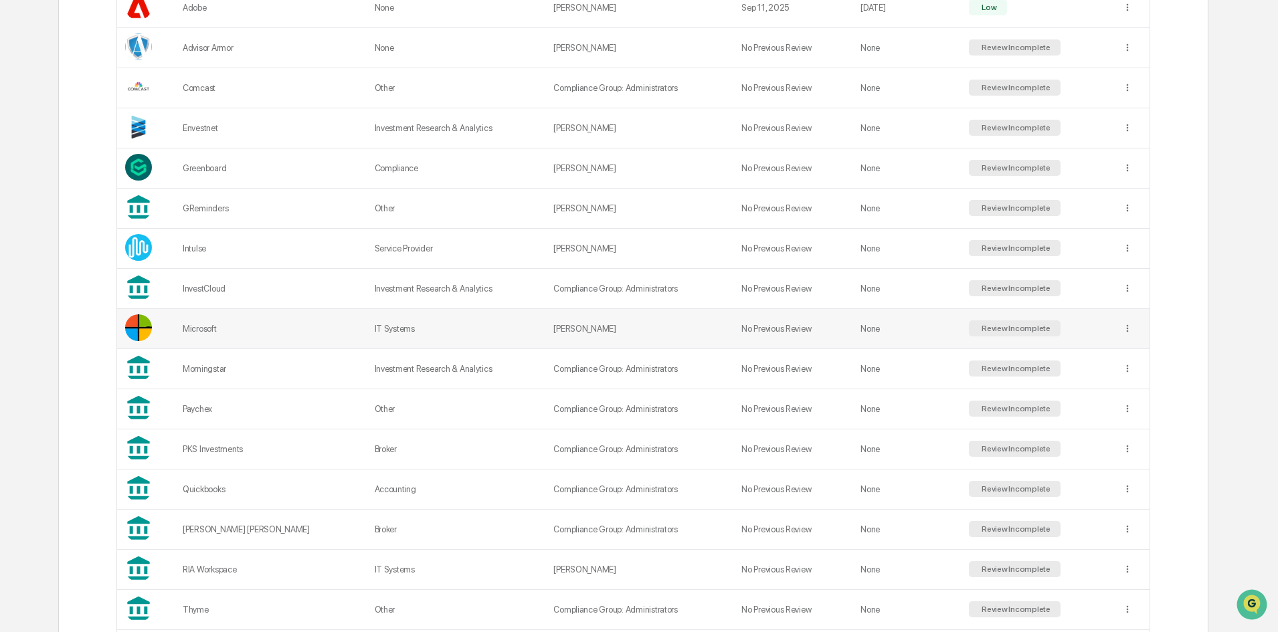
click at [394, 320] on td "IT Systems" at bounding box center [456, 329] width 179 height 40
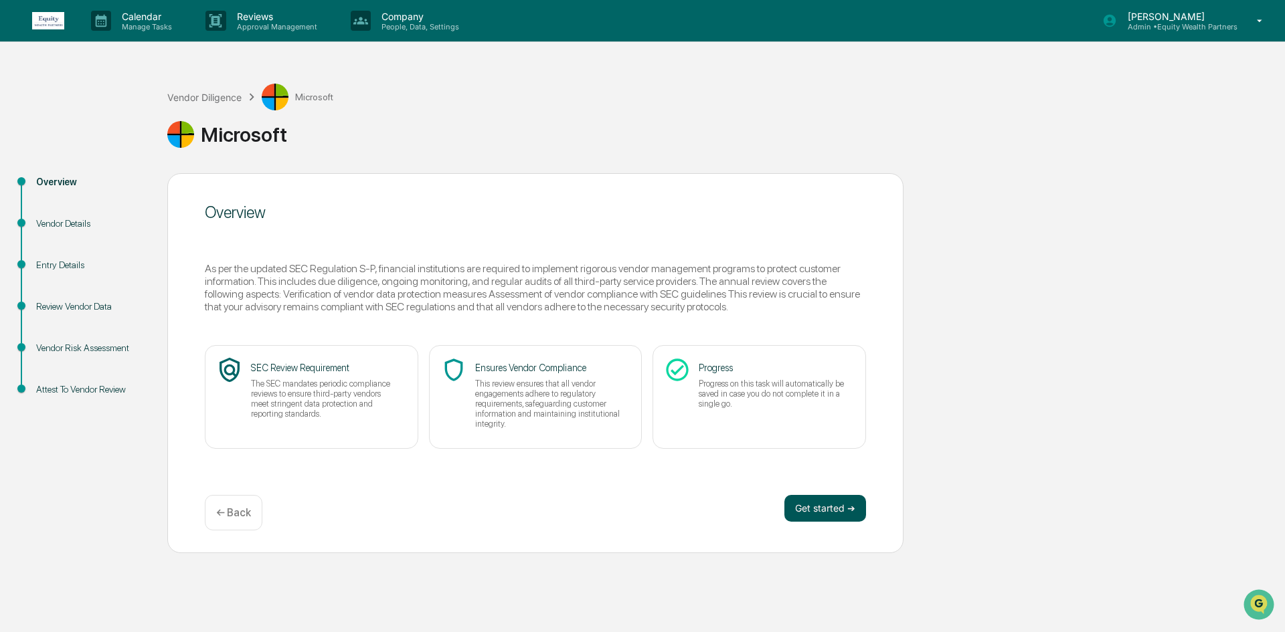
click at [831, 506] on button "Get started ➔" at bounding box center [825, 508] width 82 height 27
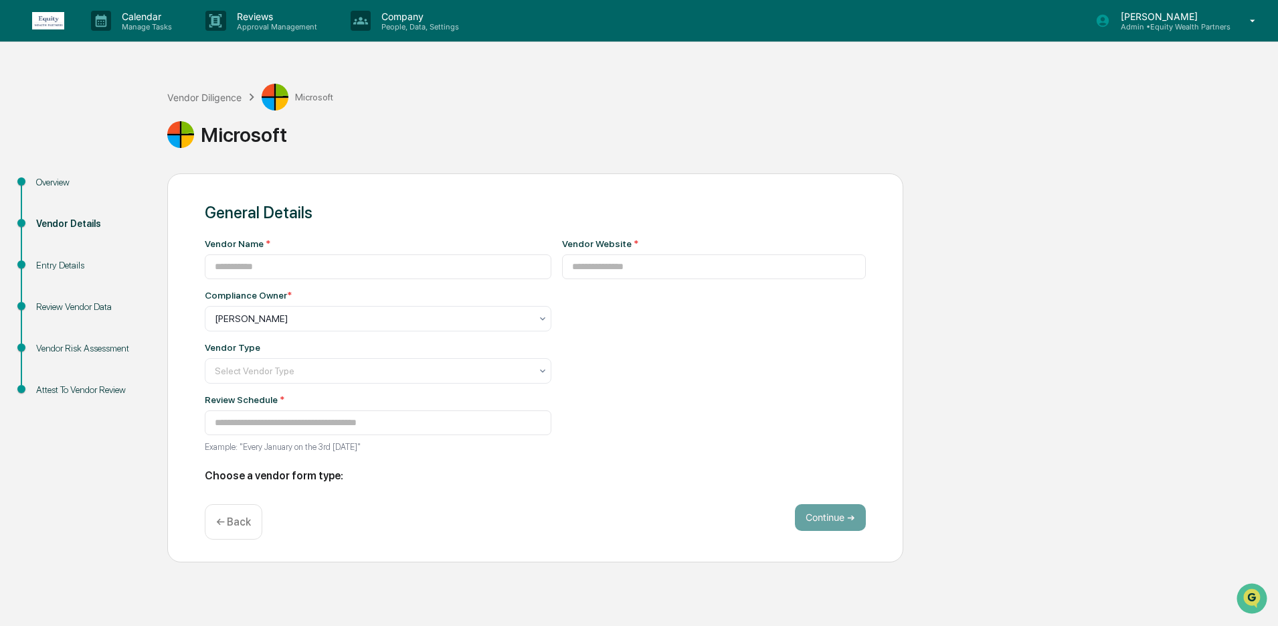
type input "*********"
type input "**********"
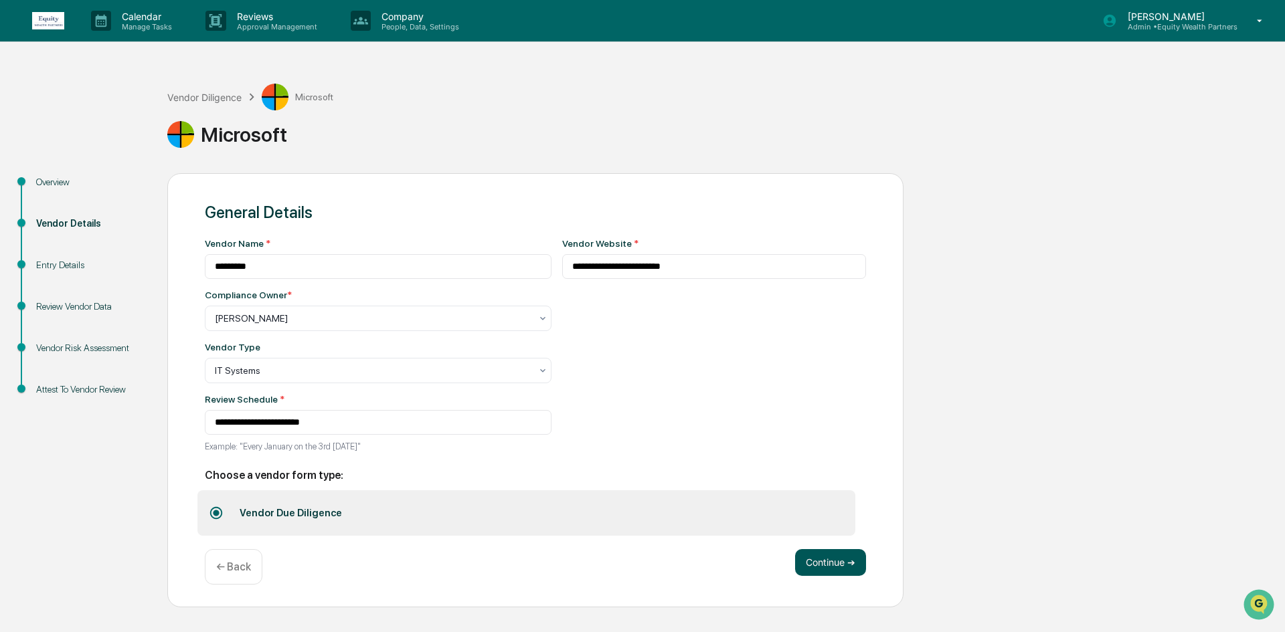
click at [840, 565] on button "Continue ➔" at bounding box center [830, 562] width 71 height 27
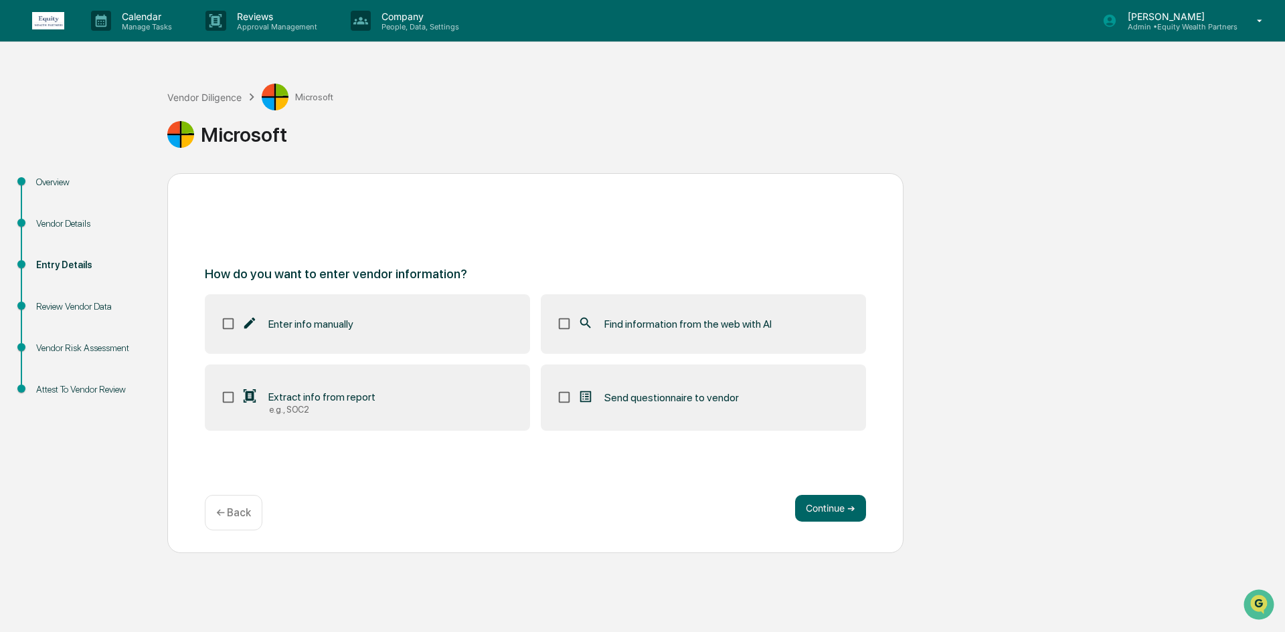
click at [601, 331] on div "Find information from the web with AI" at bounding box center [674, 324] width 194 height 16
click at [808, 510] on button "Continue ➔" at bounding box center [830, 508] width 71 height 27
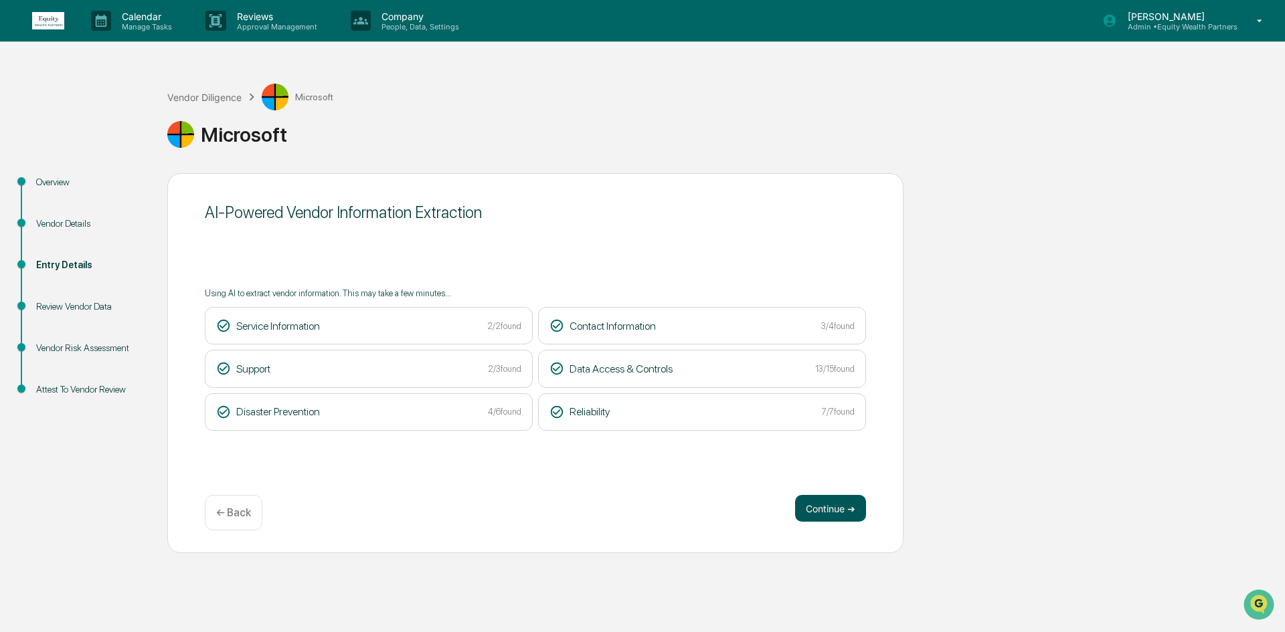
click at [821, 510] on button "Continue ➔" at bounding box center [830, 508] width 71 height 27
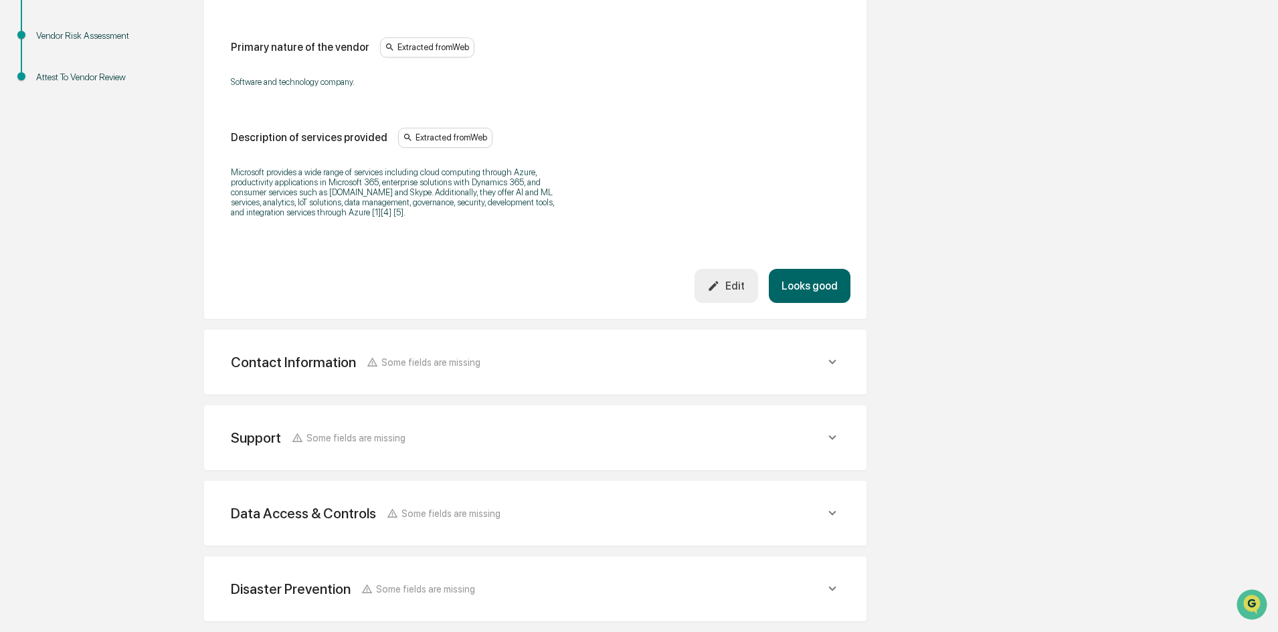
scroll to position [335, 0]
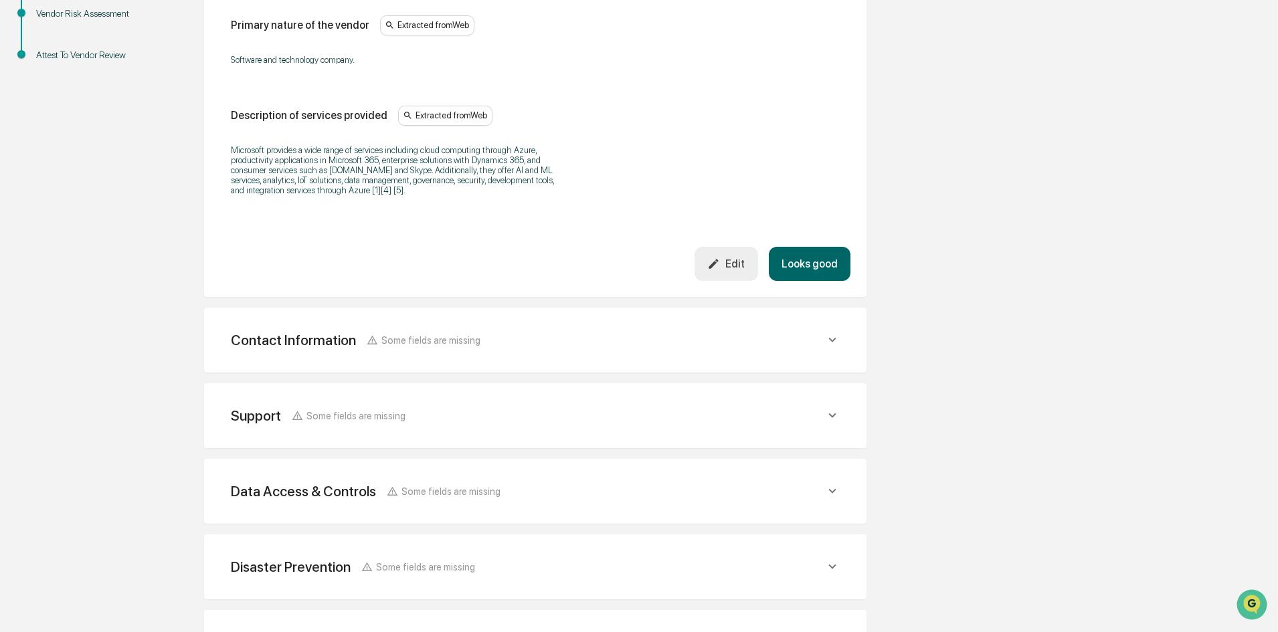
click at [474, 334] on div "Contact Information Some fields are missing" at bounding box center [528, 340] width 594 height 17
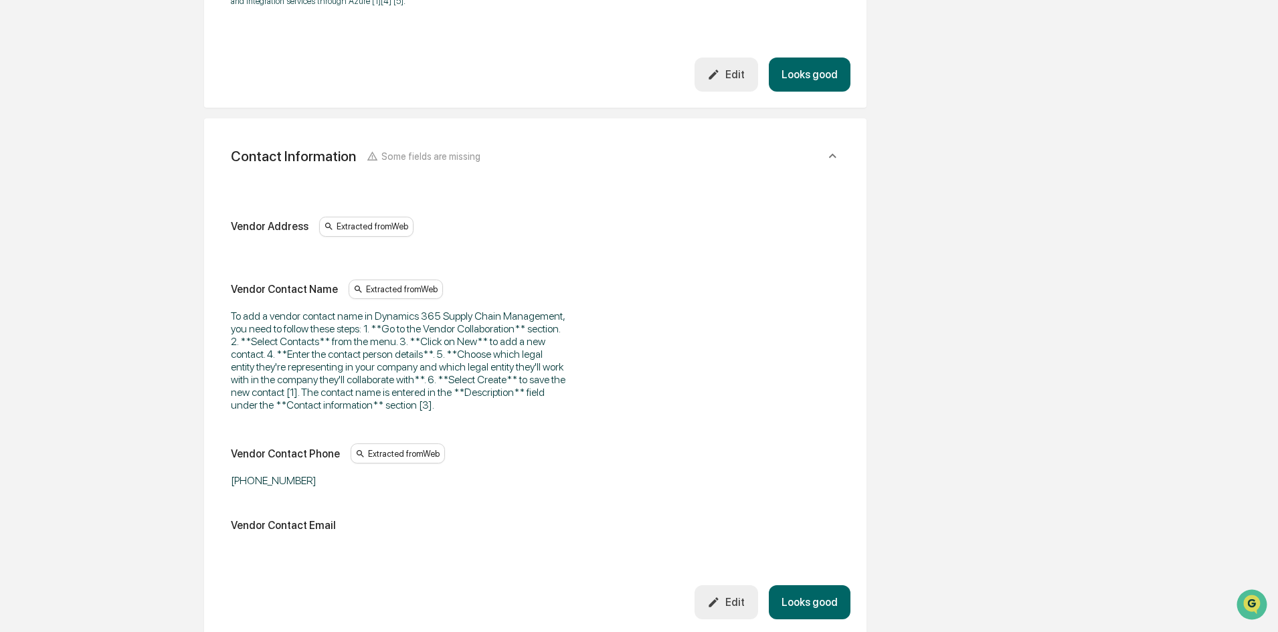
scroll to position [535, 0]
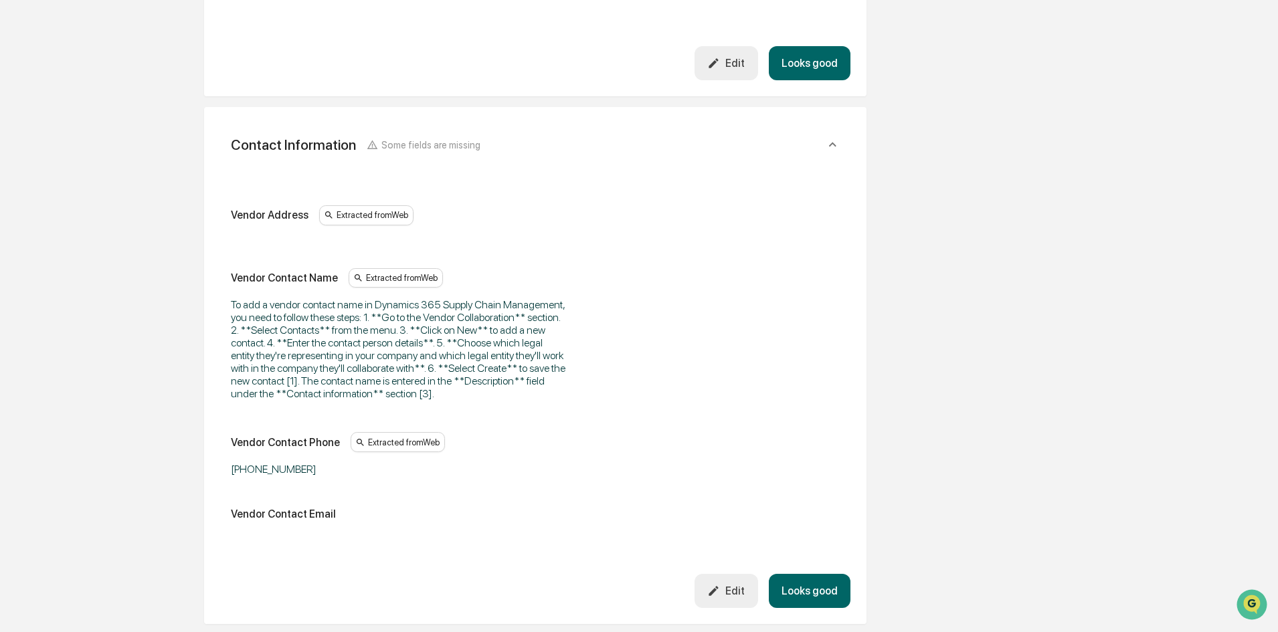
click at [720, 597] on icon "button" at bounding box center [713, 591] width 13 height 13
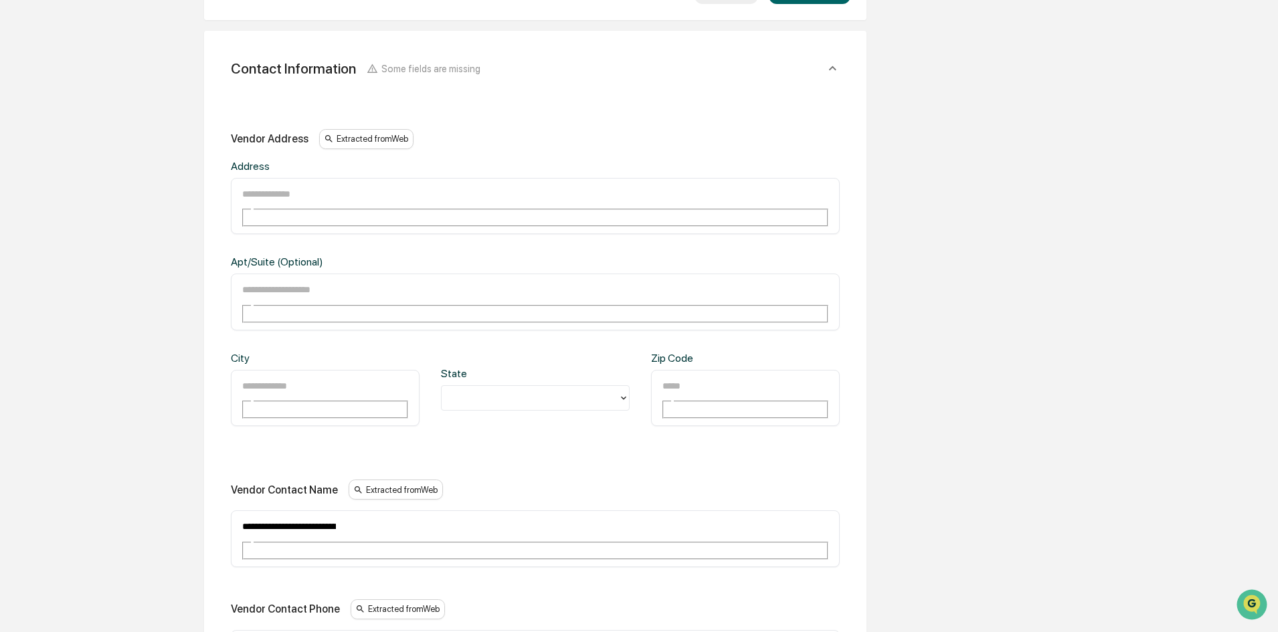
scroll to position [736, 0]
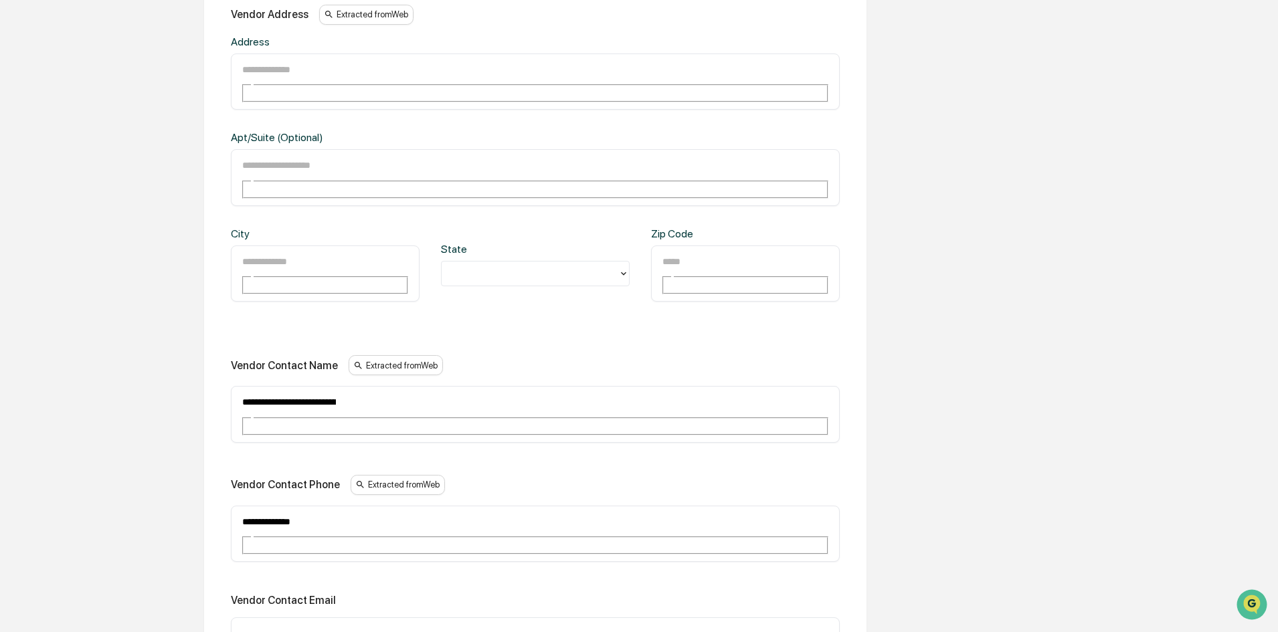
click at [240, 386] on div "**********" at bounding box center [535, 414] width 609 height 57
type input "**********"
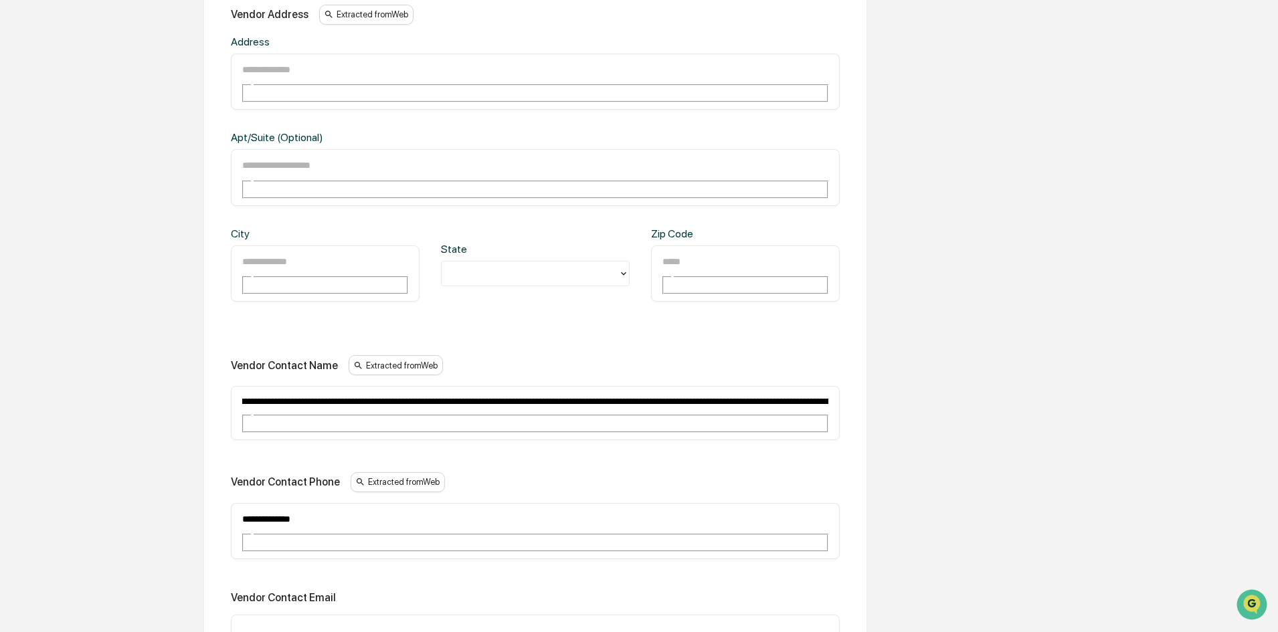
scroll to position [0, 1967]
drag, startPoint x: 241, startPoint y: 314, endPoint x: 1184, endPoint y: 333, distance: 942.9
click at [1184, 333] on div "**********" at bounding box center [639, 297] width 1264 height 1721
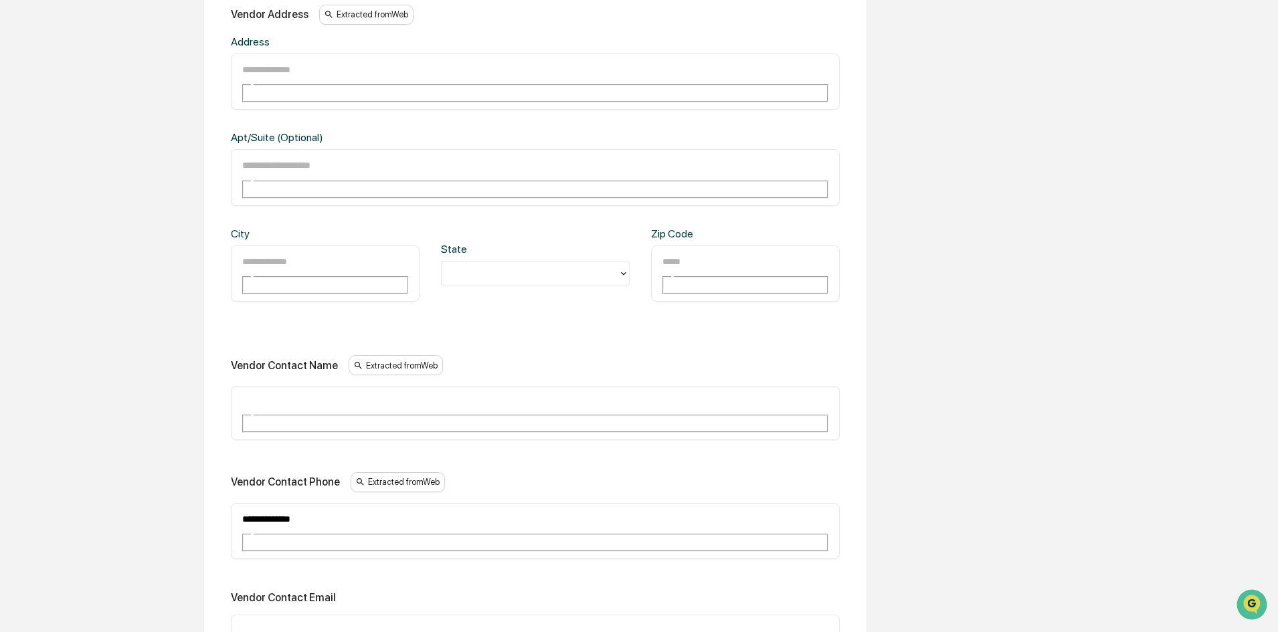
scroll to position [0, 0]
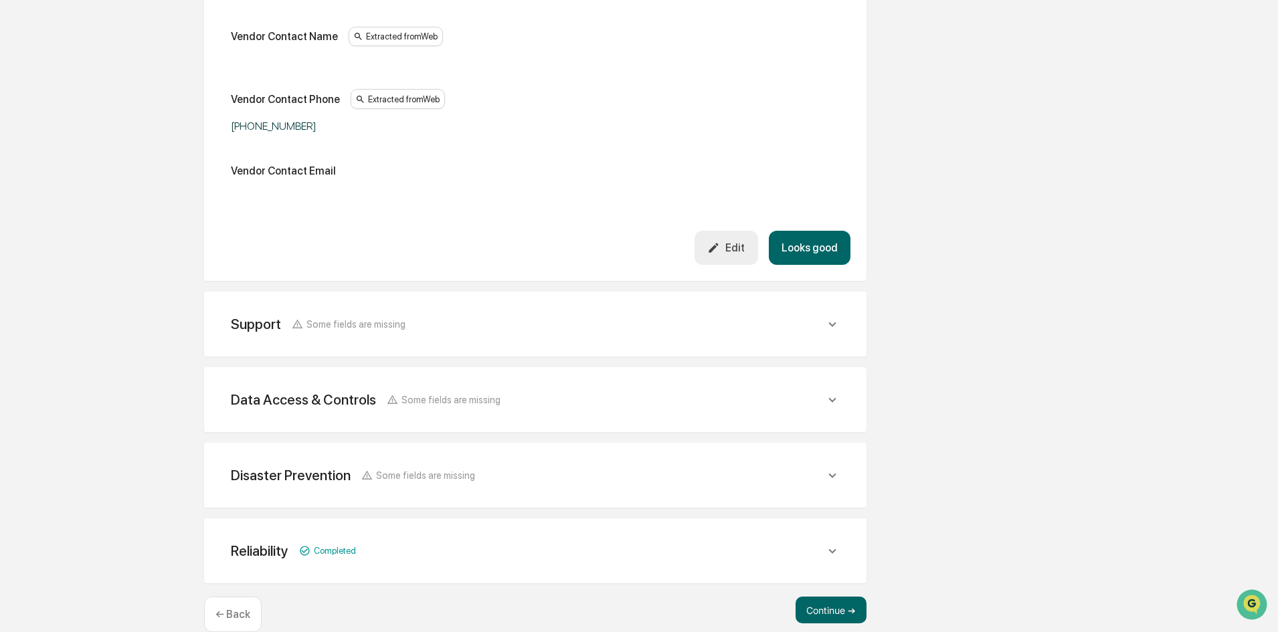
scroll to position [799, 0]
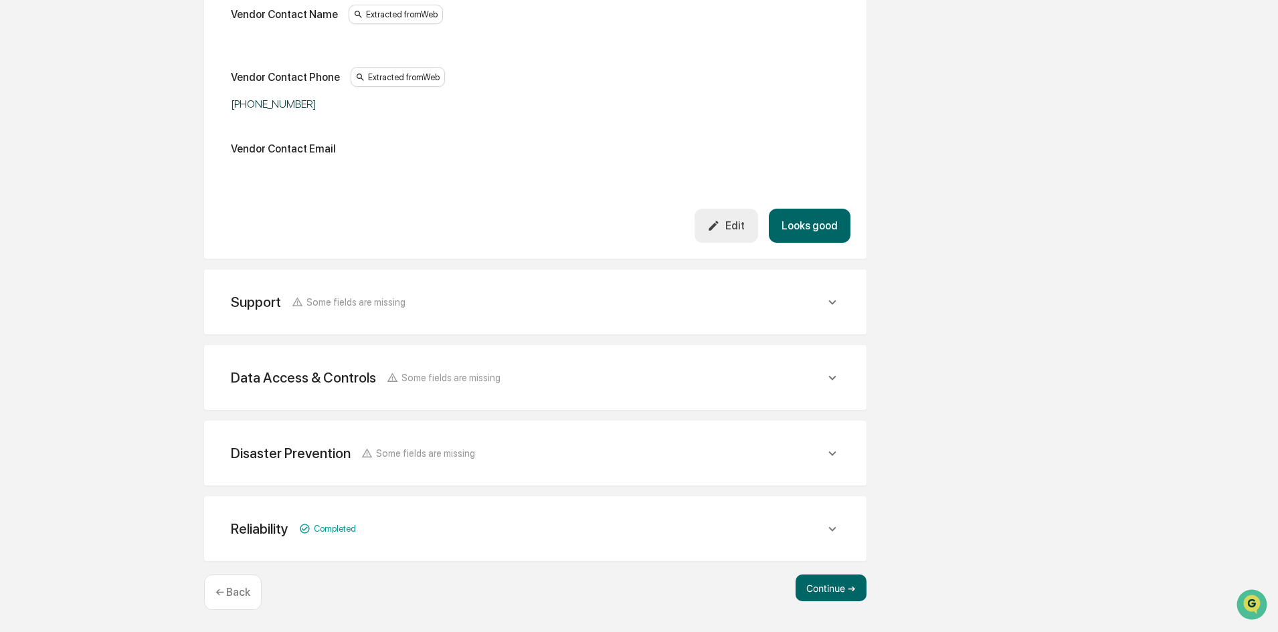
click at [450, 325] on div "Support Some fields are missing Support Phone Extracted from Web To contact Mic…" at bounding box center [535, 302] width 662 height 65
click at [474, 304] on div "Support Some fields are missing" at bounding box center [528, 302] width 594 height 17
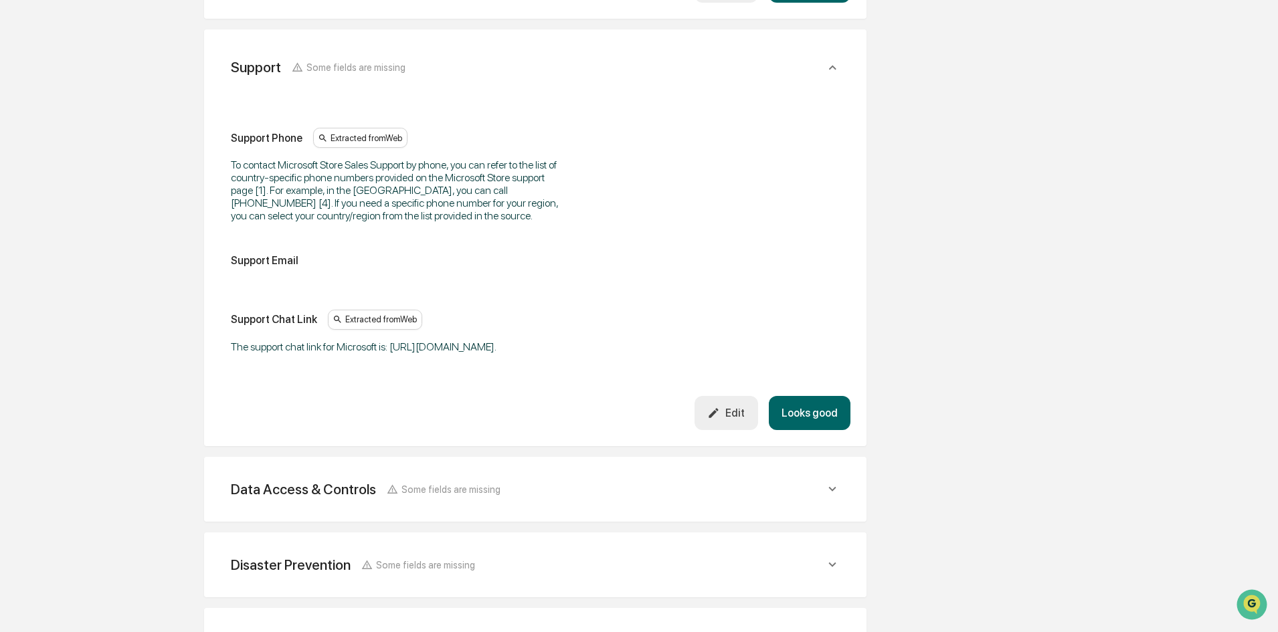
scroll to position [1066, 0]
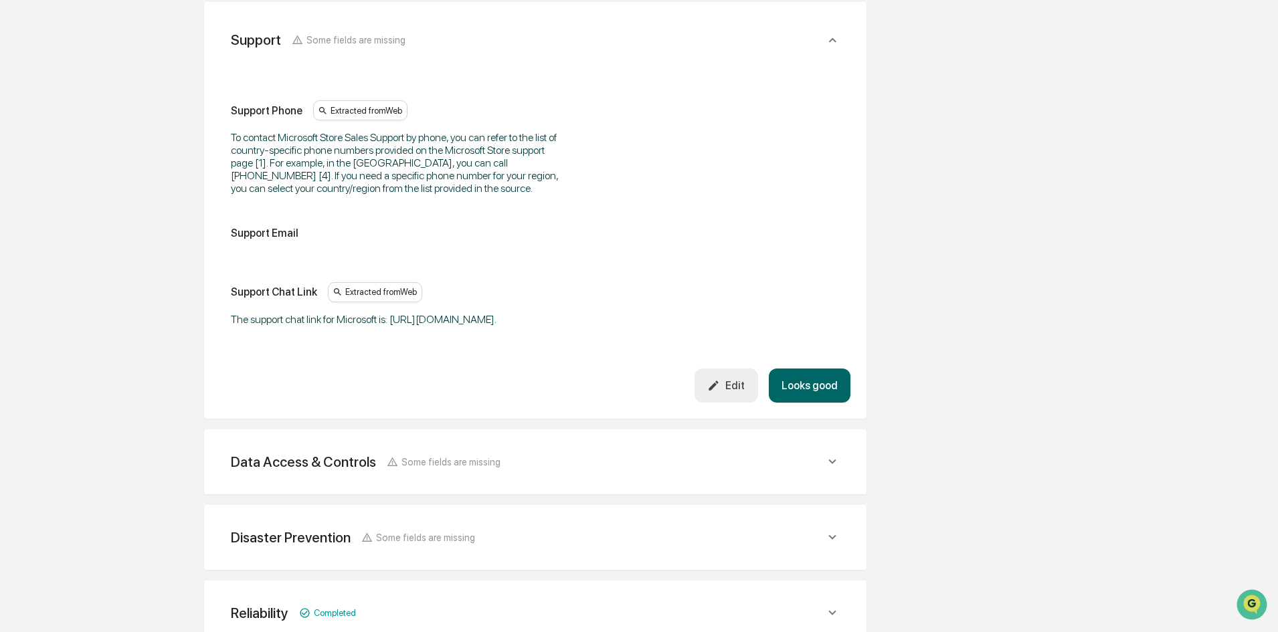
click at [725, 392] on div "Edit" at bounding box center [725, 385] width 37 height 13
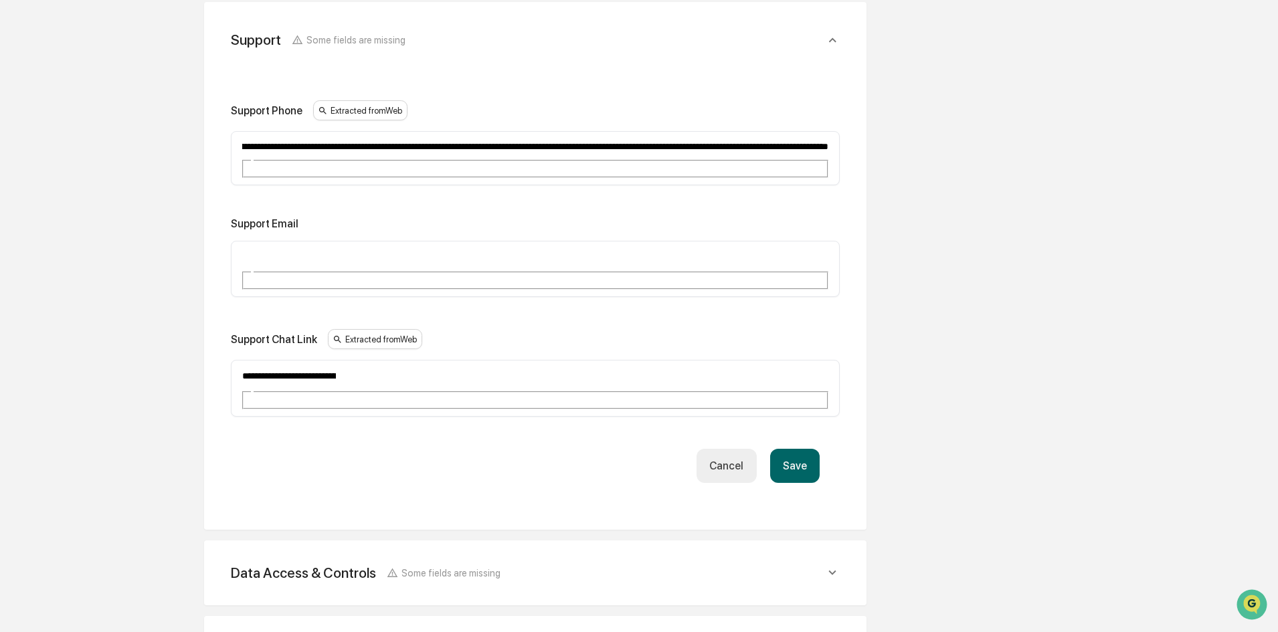
scroll to position [0, 736]
drag, startPoint x: 241, startPoint y: 145, endPoint x: 429, endPoint y: 161, distance: 188.6
click at [429, 161] on div "**********" at bounding box center [535, 258] width 609 height 316
drag, startPoint x: 313, startPoint y: 144, endPoint x: 989, endPoint y: 142, distance: 675.7
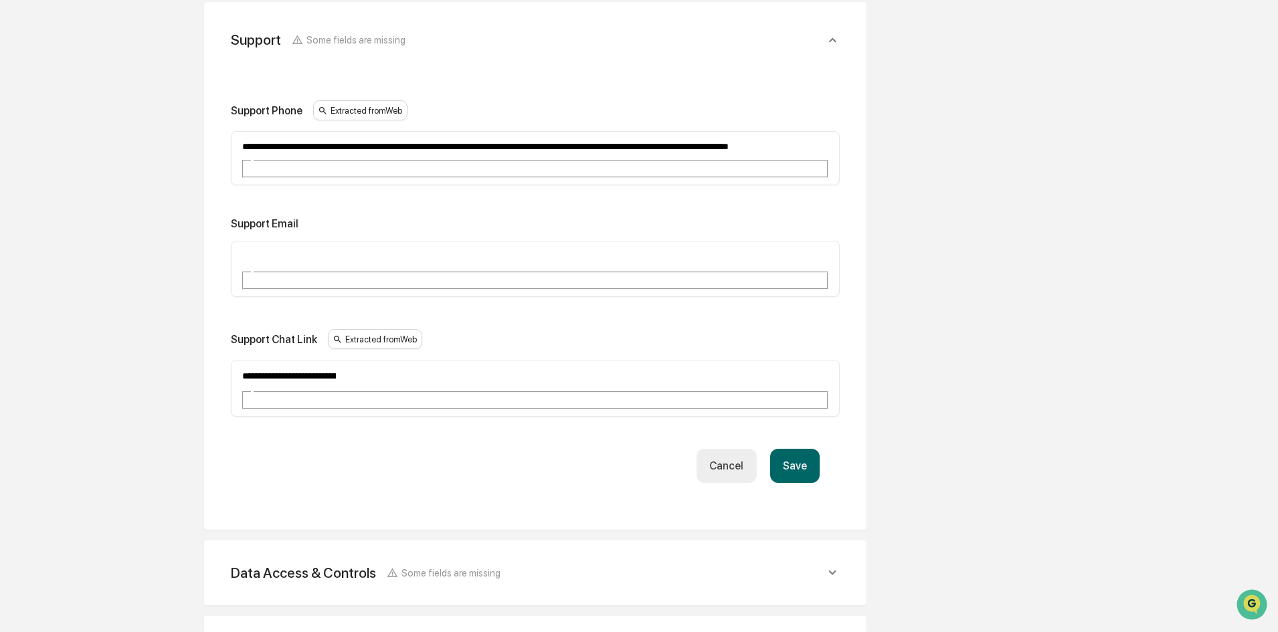
type input "**********"
click at [800, 449] on button "Save" at bounding box center [795, 466] width 50 height 34
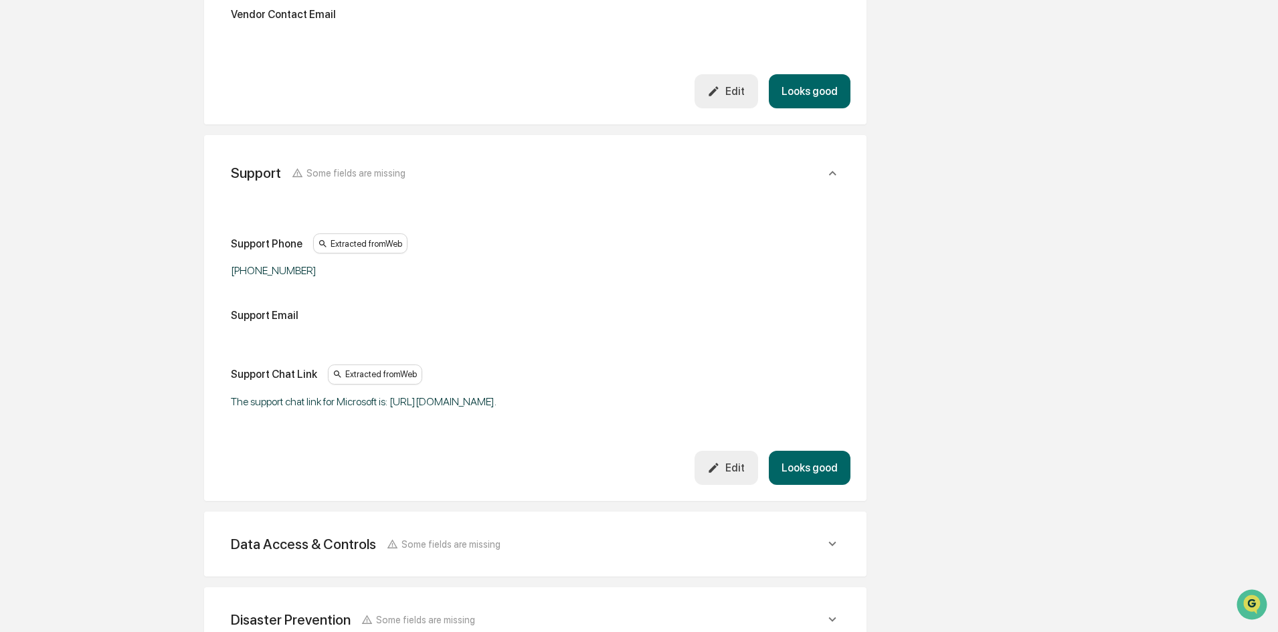
scroll to position [933, 0]
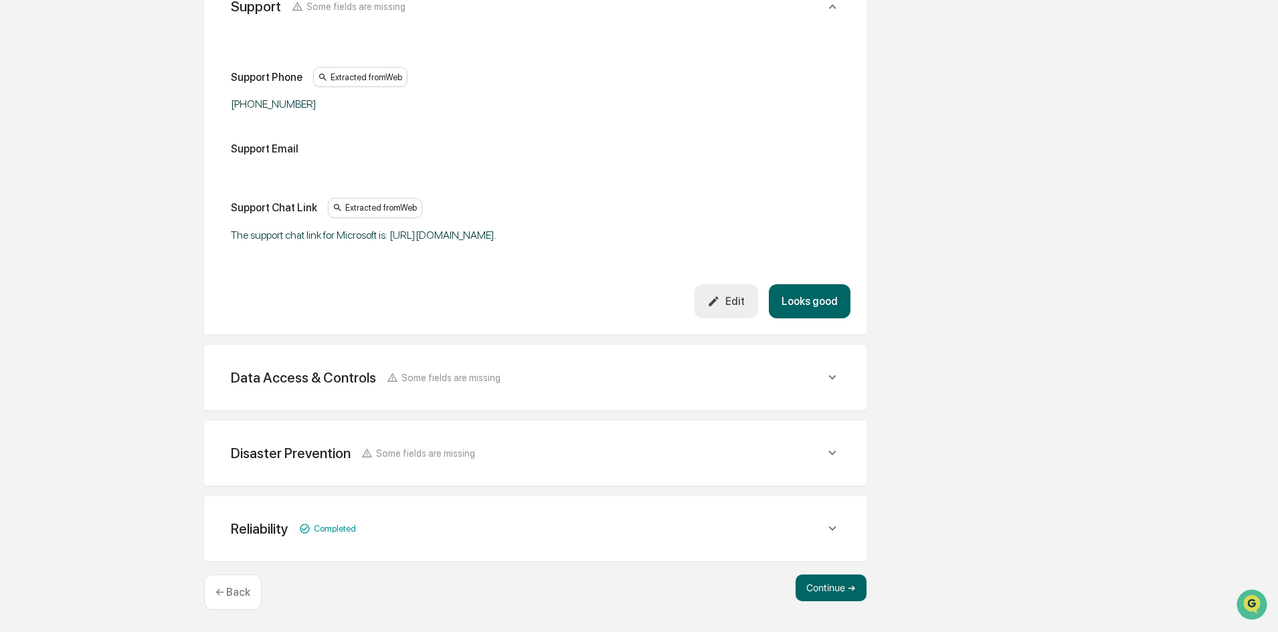
click at [498, 379] on div "Data Access & Controls Some fields are missing" at bounding box center [528, 377] width 594 height 17
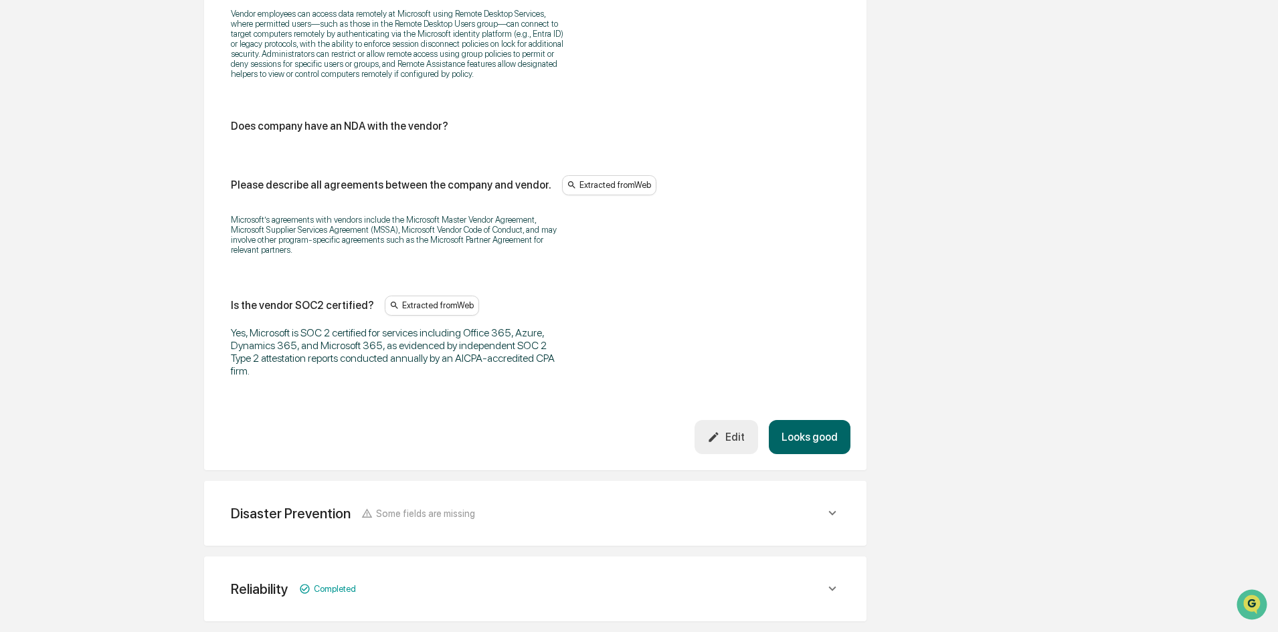
scroll to position [2785, 0]
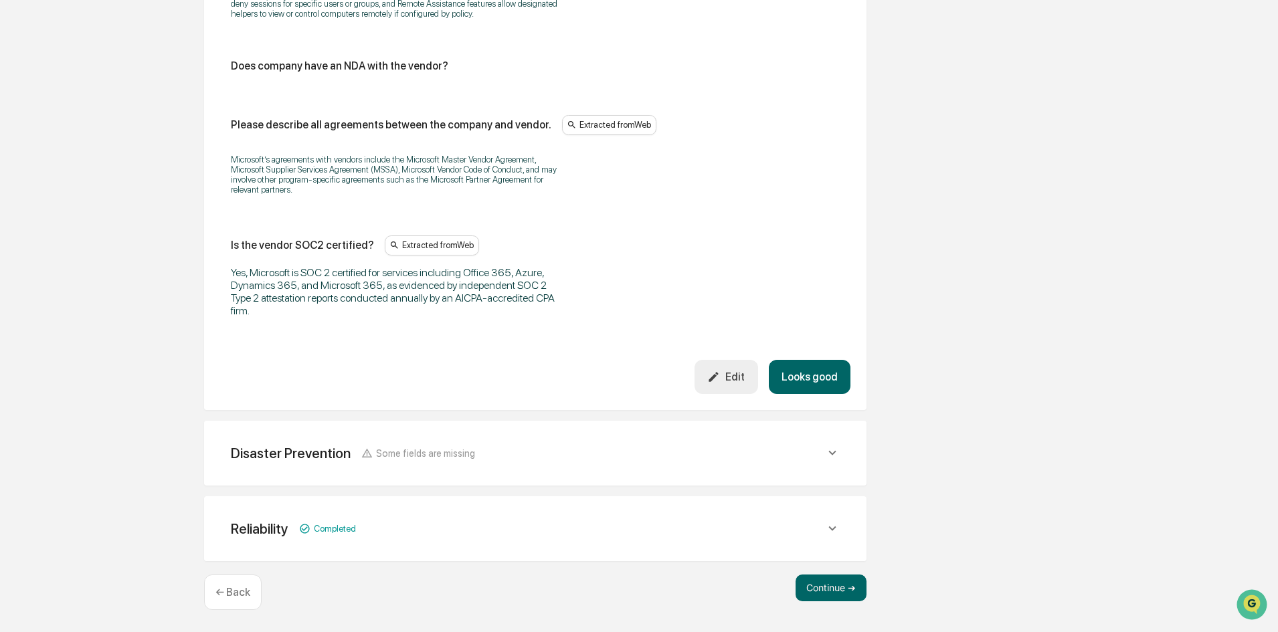
click at [505, 449] on div "Disaster Prevention Some fields are missing" at bounding box center [528, 453] width 594 height 17
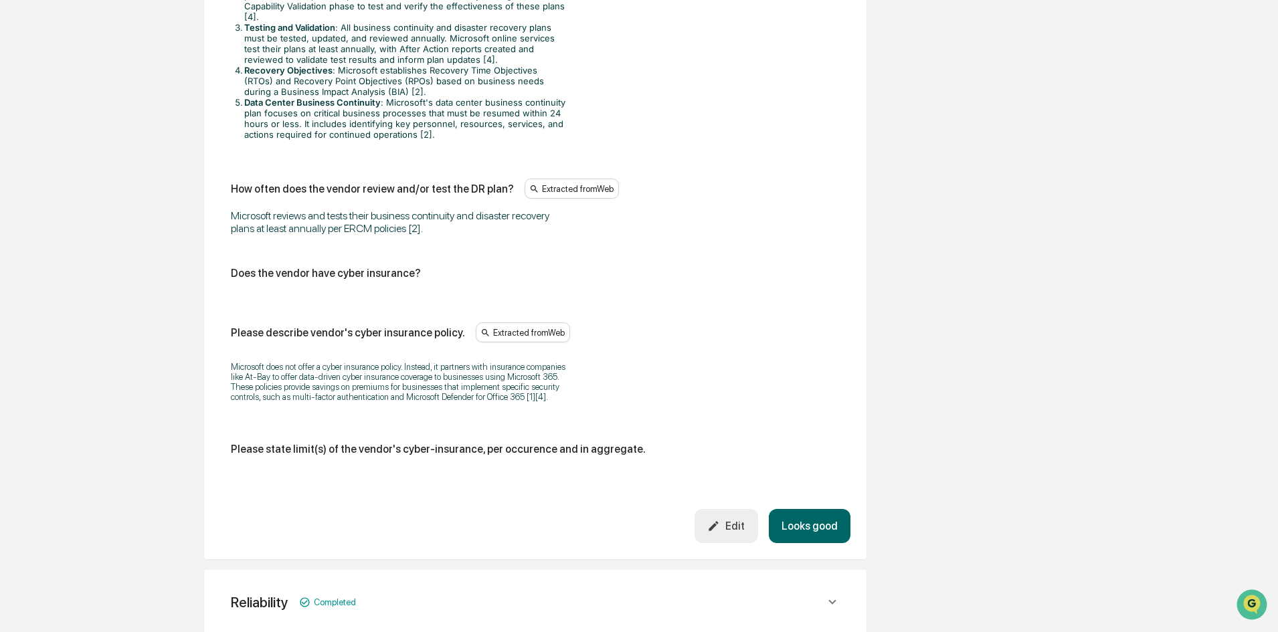
scroll to position [3539, 0]
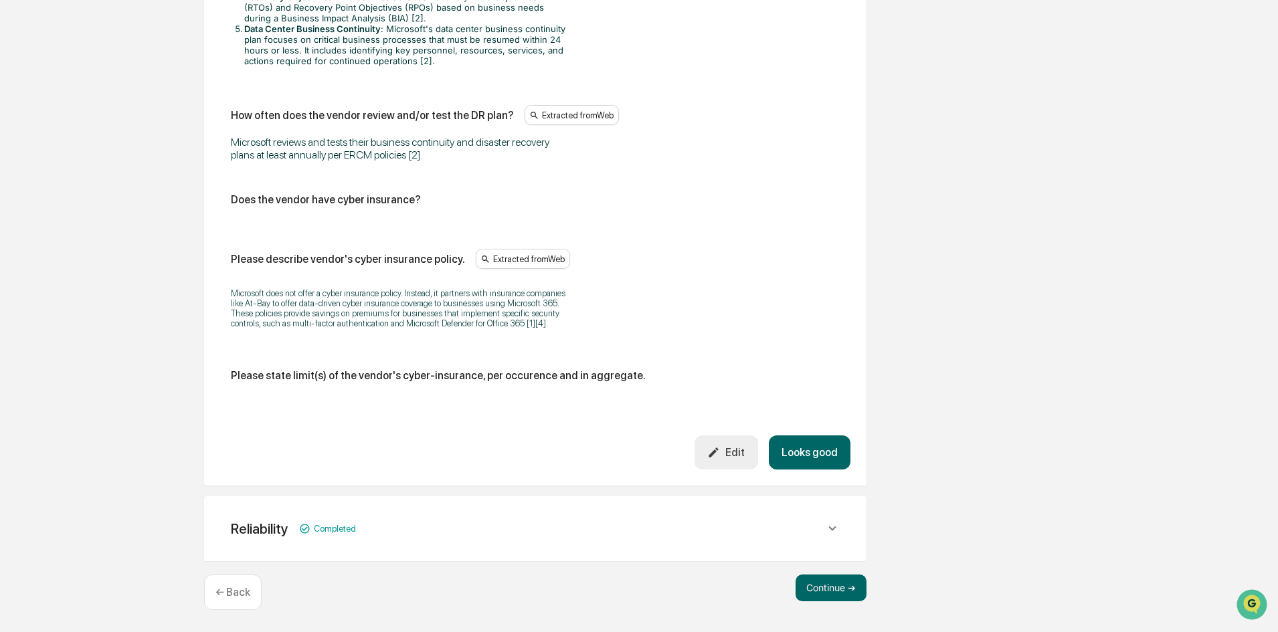
click at [482, 526] on div "Reliability Completed" at bounding box center [528, 529] width 594 height 17
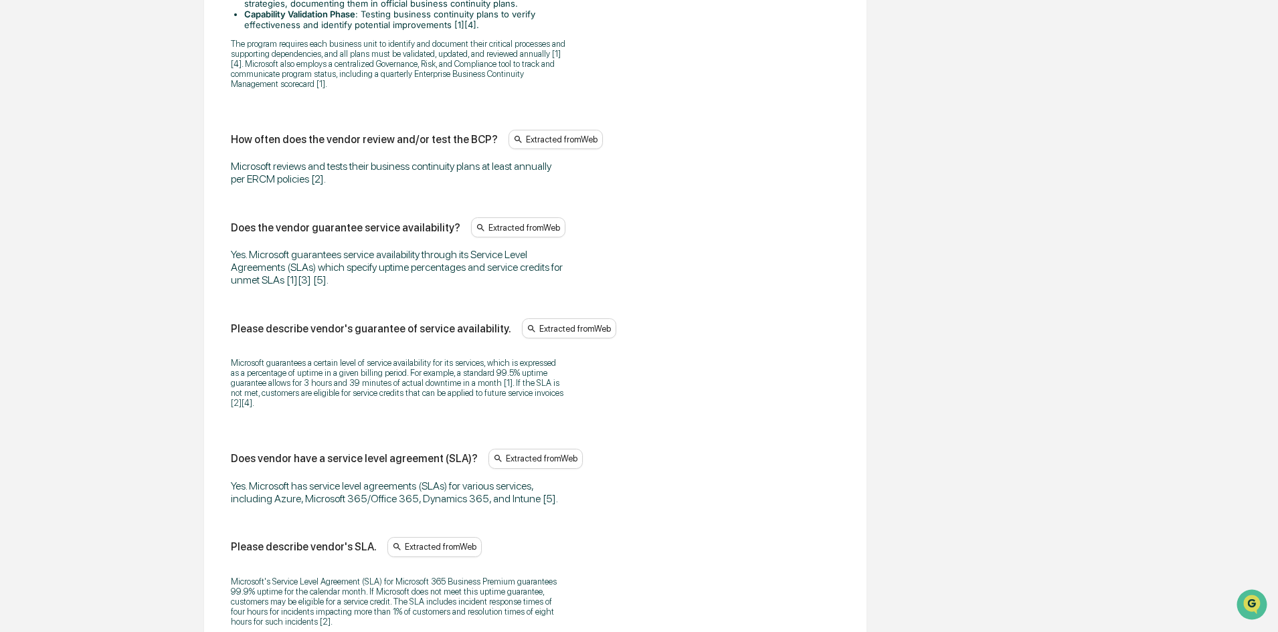
scroll to position [4693, 0]
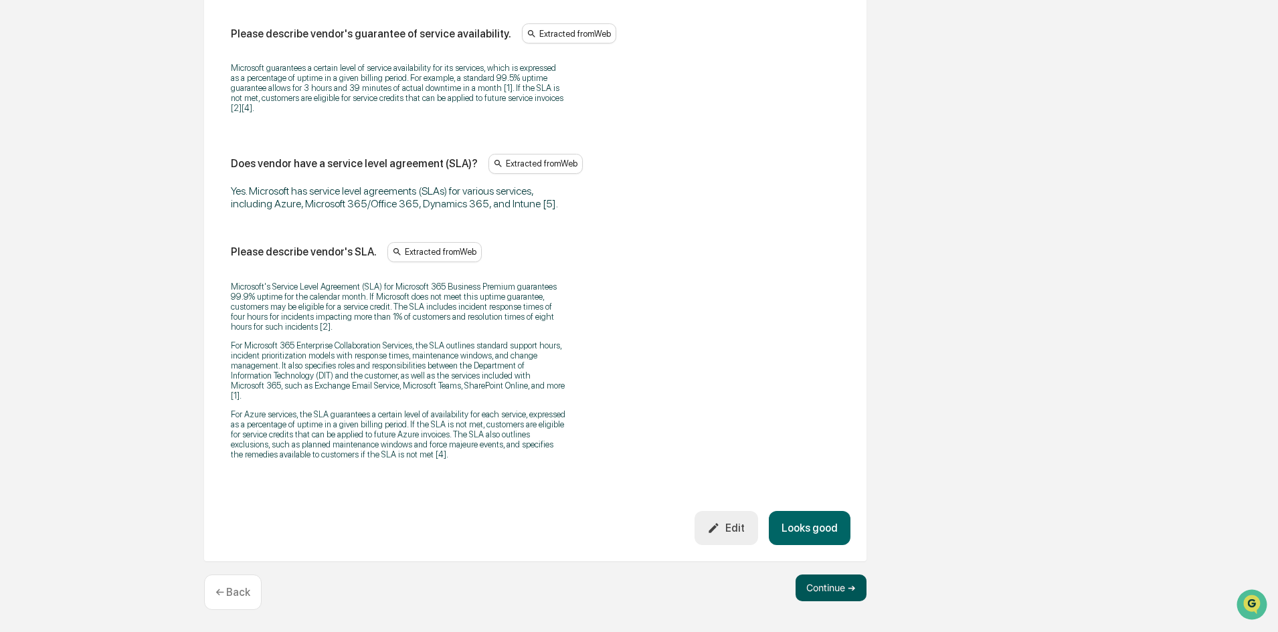
click at [832, 579] on button "Continue ➔" at bounding box center [830, 588] width 71 height 27
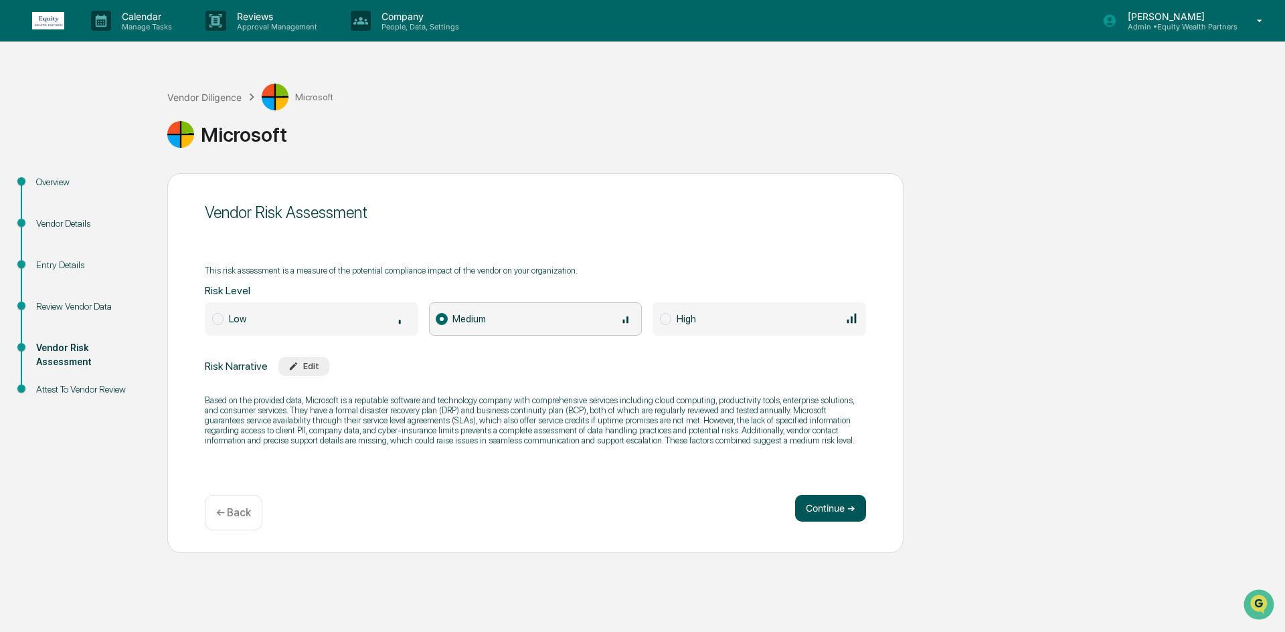
click at [814, 507] on button "Continue ➔" at bounding box center [830, 508] width 71 height 27
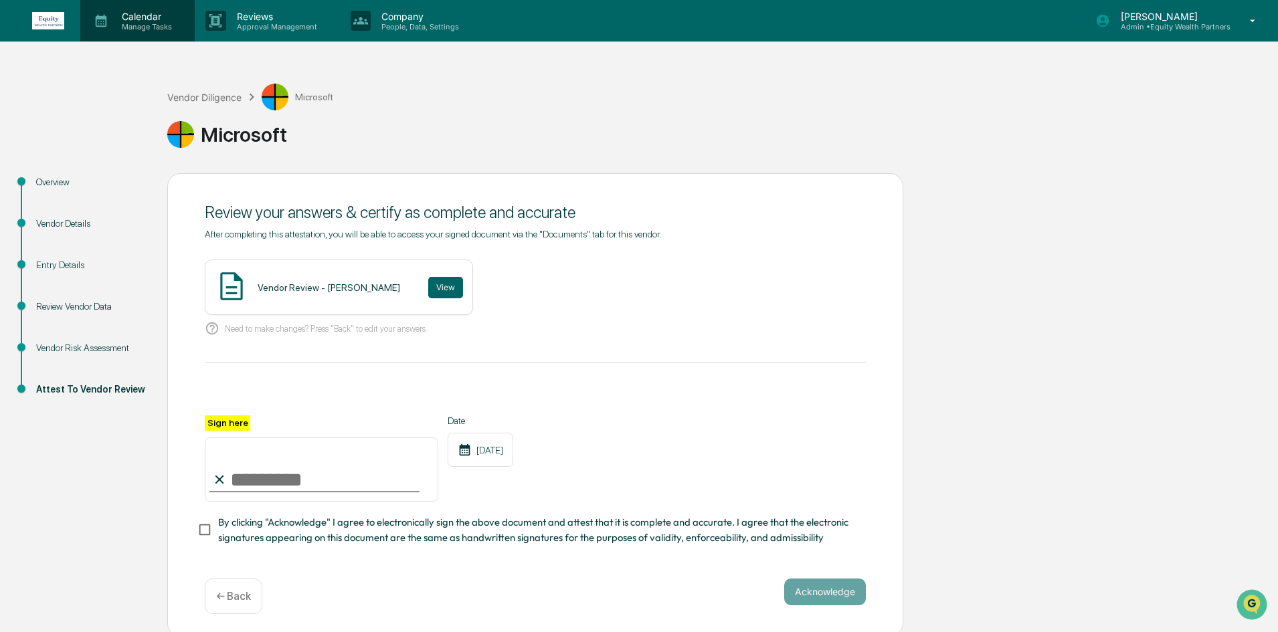
click at [135, 22] on p "Manage Tasks" at bounding box center [145, 26] width 68 height 9
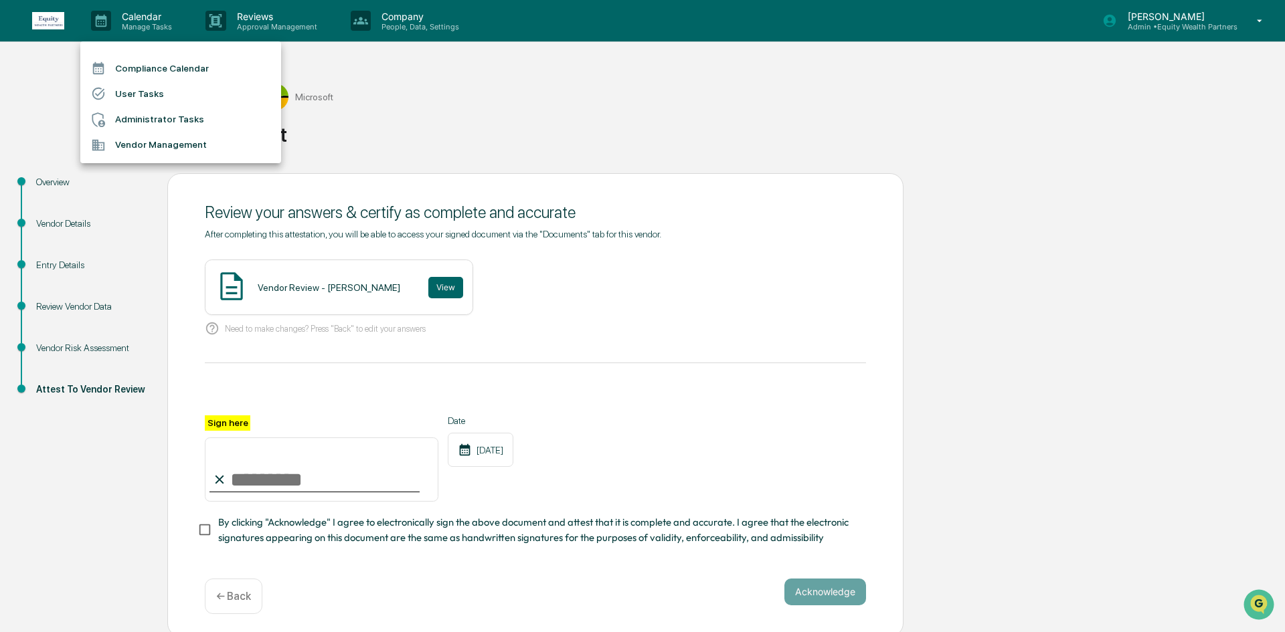
click at [180, 142] on li "Vendor Management" at bounding box center [180, 144] width 201 height 25
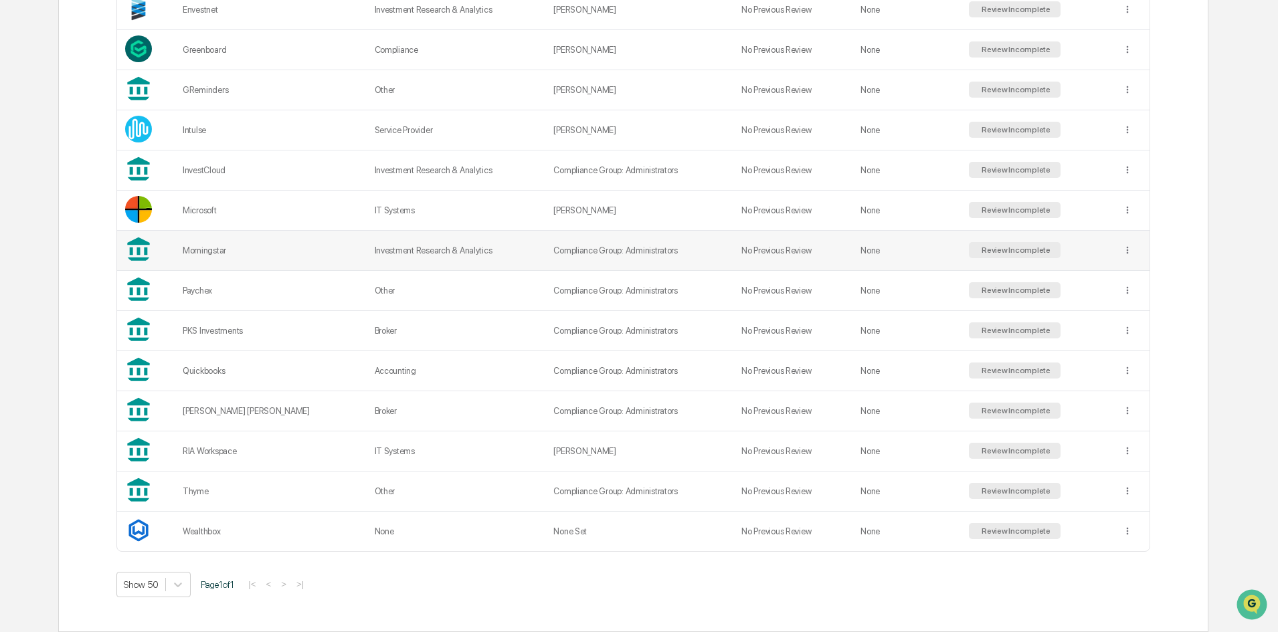
click at [289, 262] on td "Morningstar" at bounding box center [271, 251] width 192 height 40
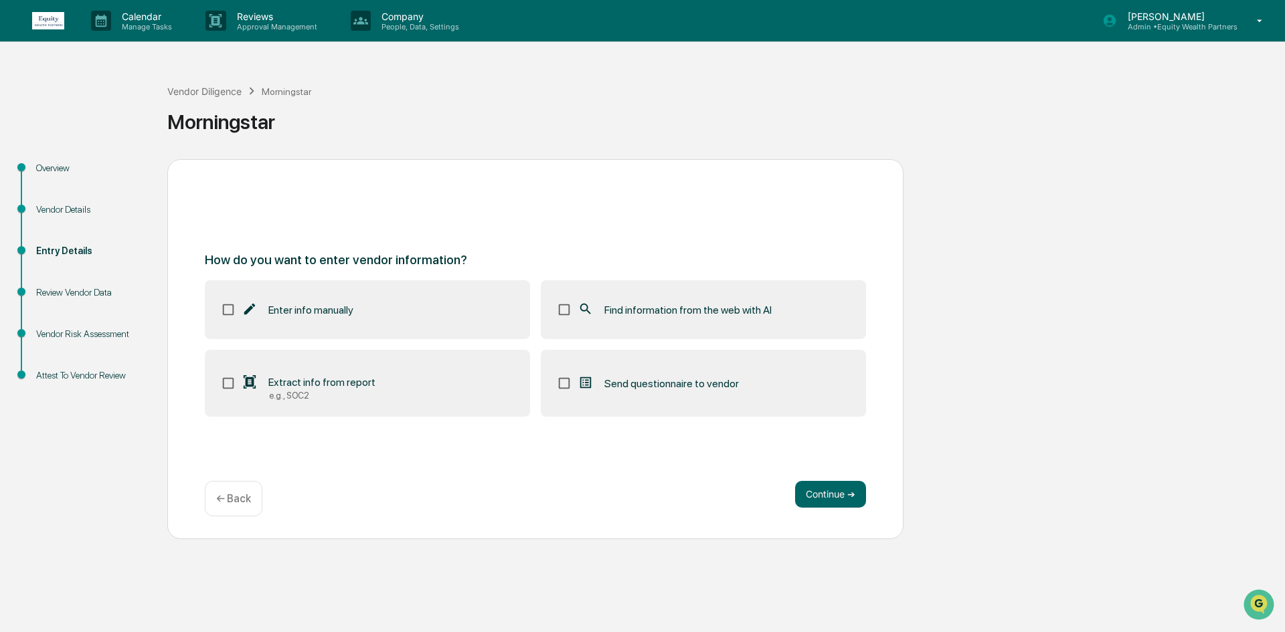
click at [646, 324] on label "Find information from the web with AI" at bounding box center [703, 309] width 325 height 59
click at [798, 491] on button "Continue ➔" at bounding box center [830, 494] width 71 height 27
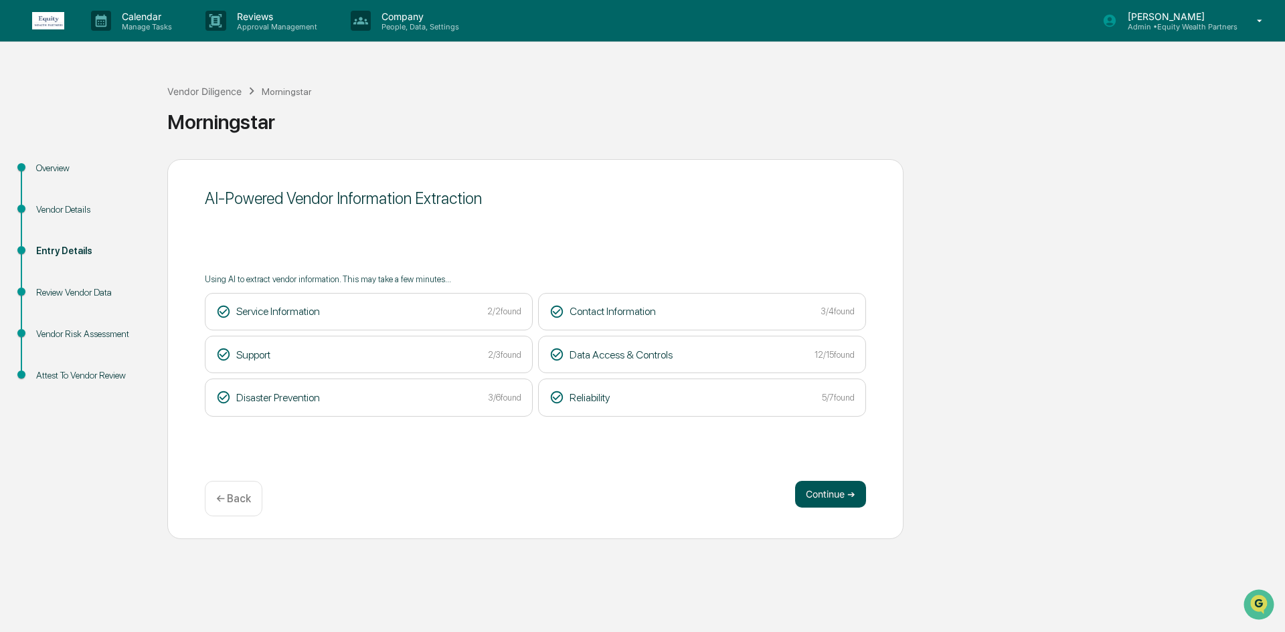
click at [832, 493] on button "Continue ➔" at bounding box center [830, 494] width 71 height 27
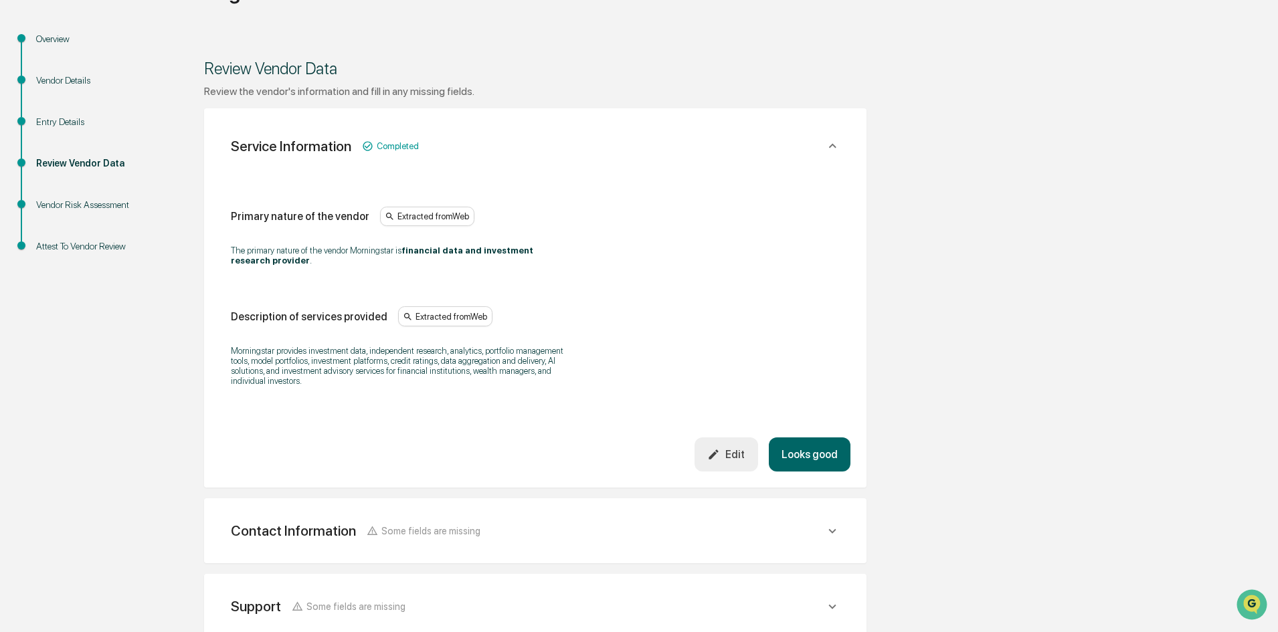
scroll to position [201, 0]
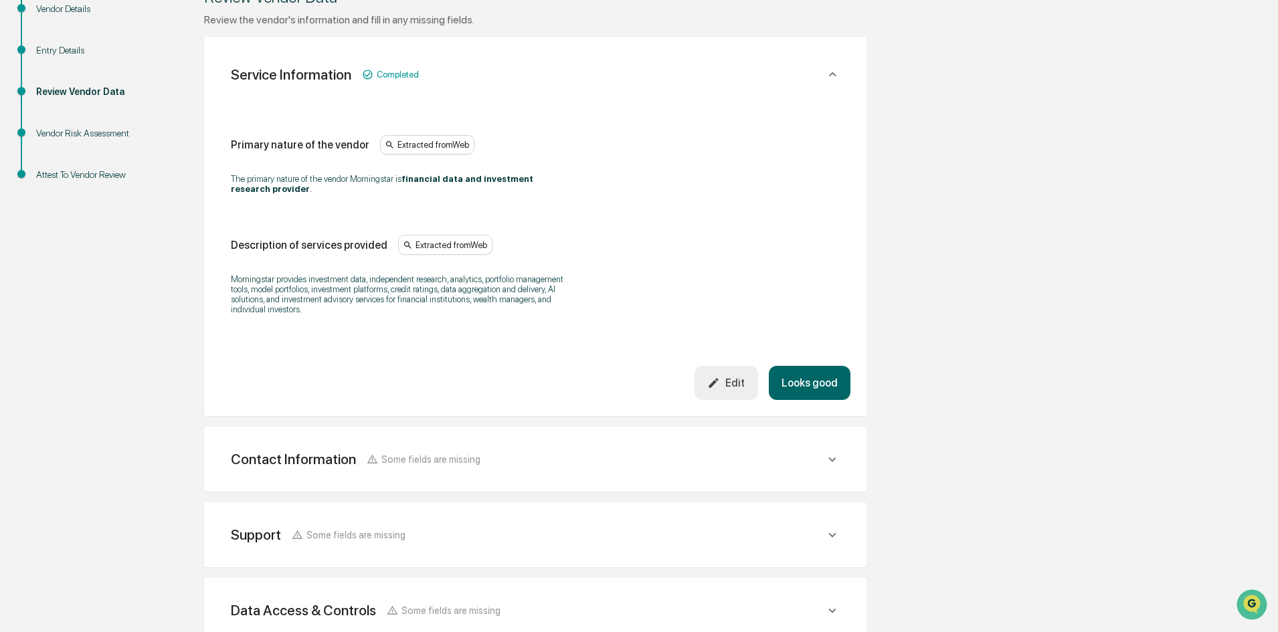
click at [524, 468] on div "Contact Information Some fields are missing" at bounding box center [535, 459] width 630 height 33
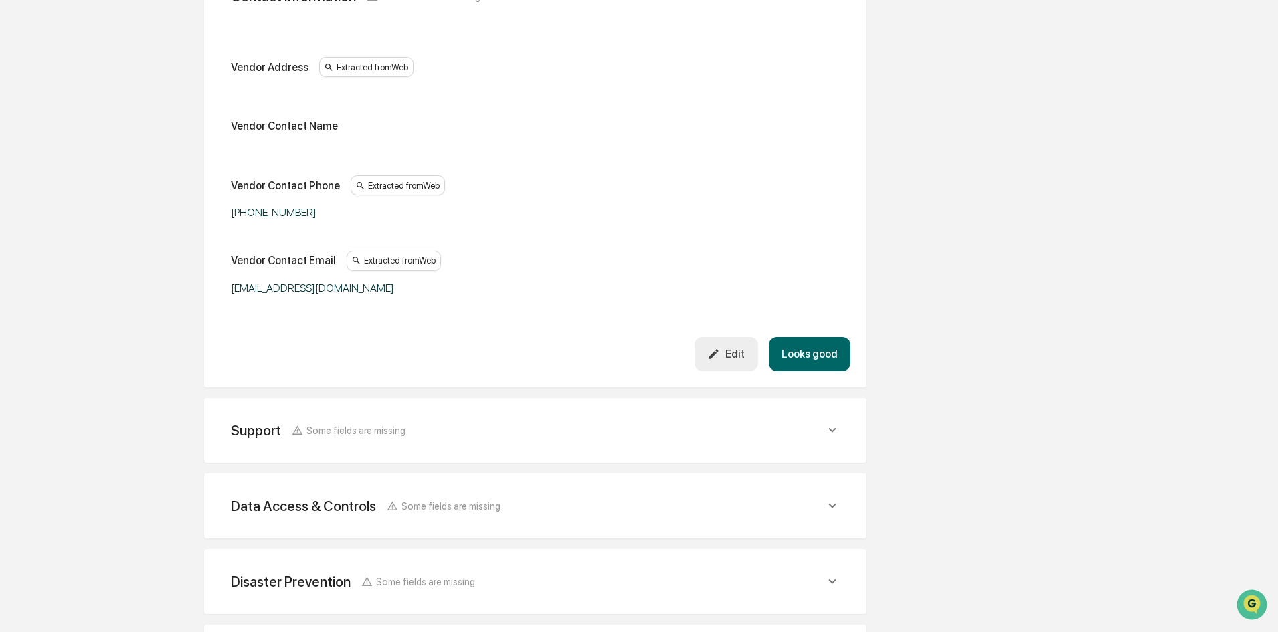
click at [472, 446] on div "Support Some fields are missing" at bounding box center [535, 430] width 630 height 33
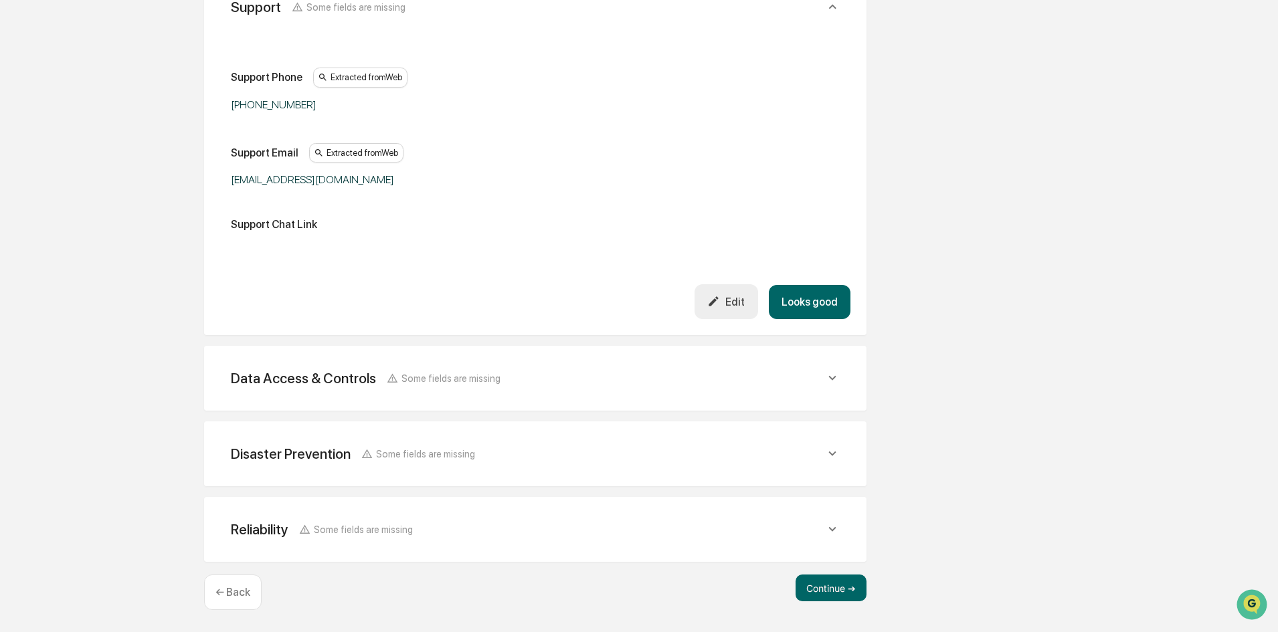
click at [502, 389] on div "Data Access & Controls Some fields are missing" at bounding box center [535, 378] width 630 height 33
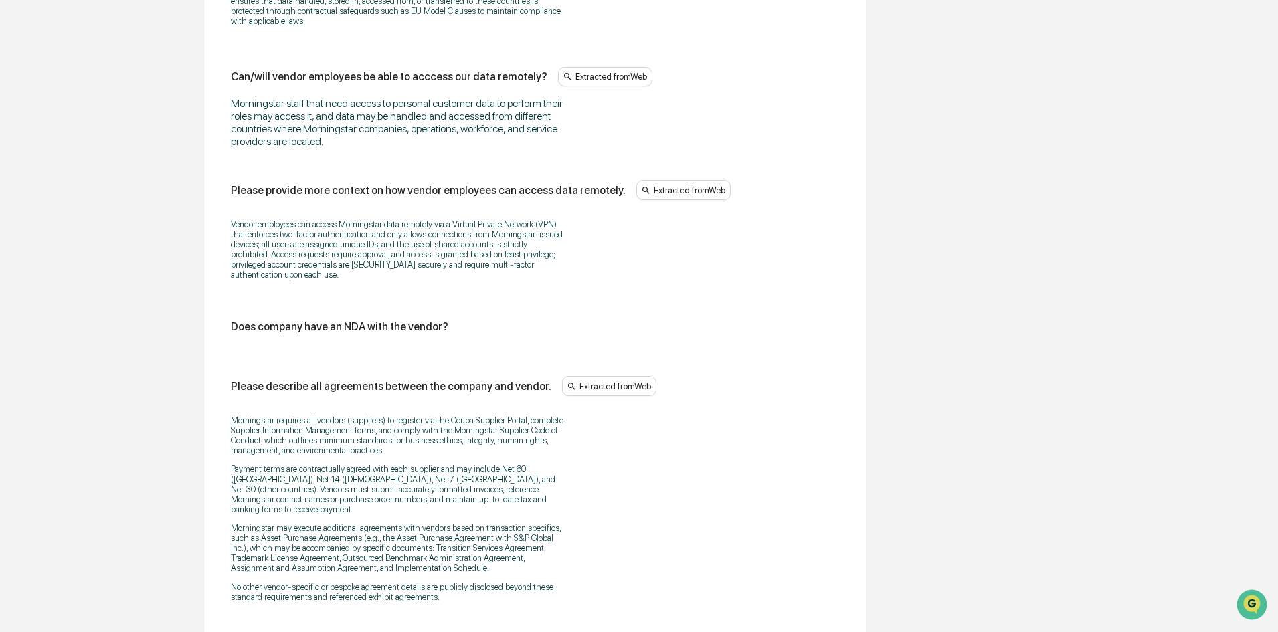
scroll to position [2877, 0]
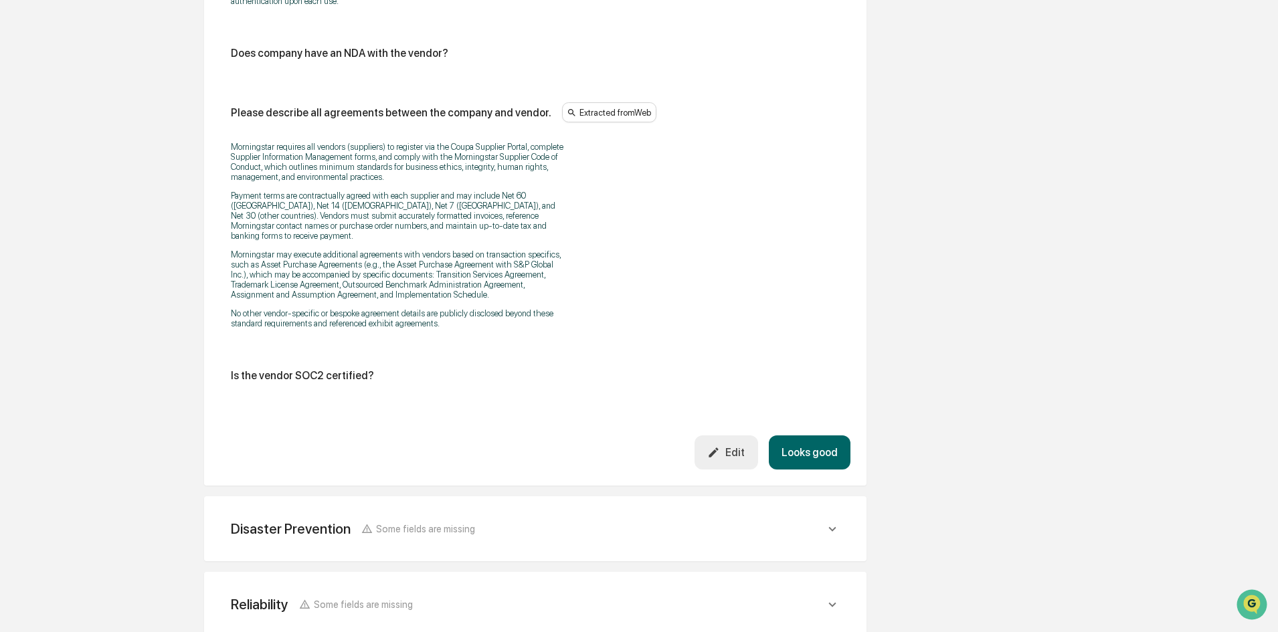
click at [727, 446] on div "Edit" at bounding box center [725, 452] width 37 height 13
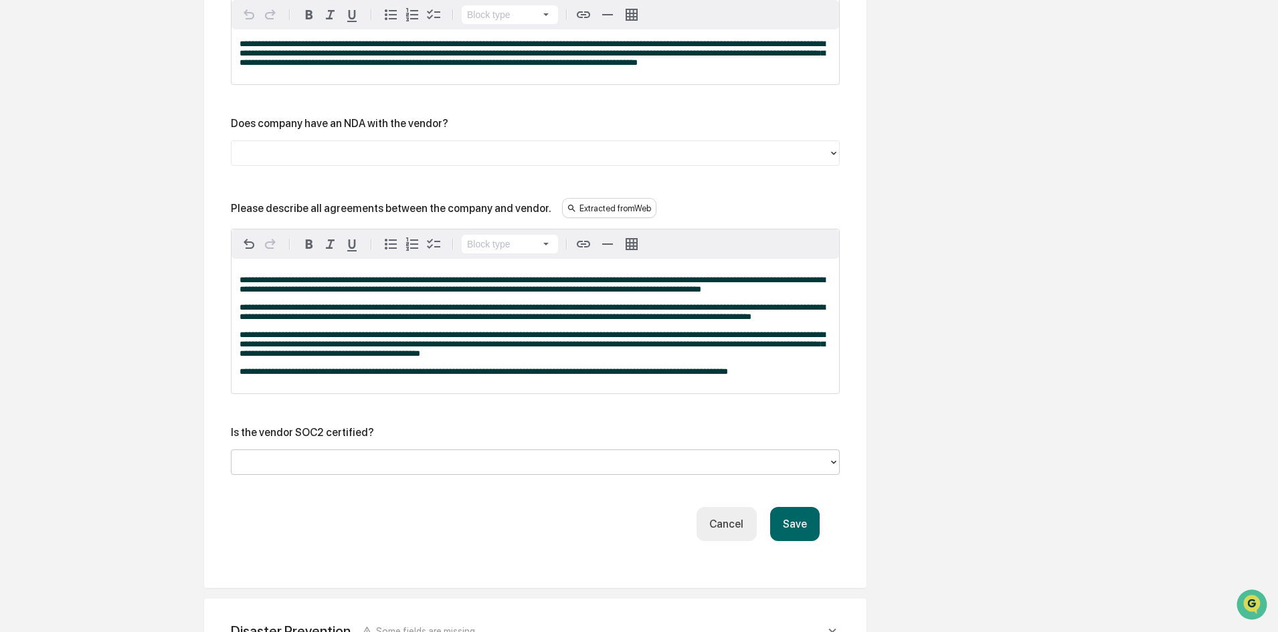
click at [353, 470] on div at bounding box center [529, 462] width 583 height 15
click at [802, 541] on button "Save" at bounding box center [795, 524] width 50 height 34
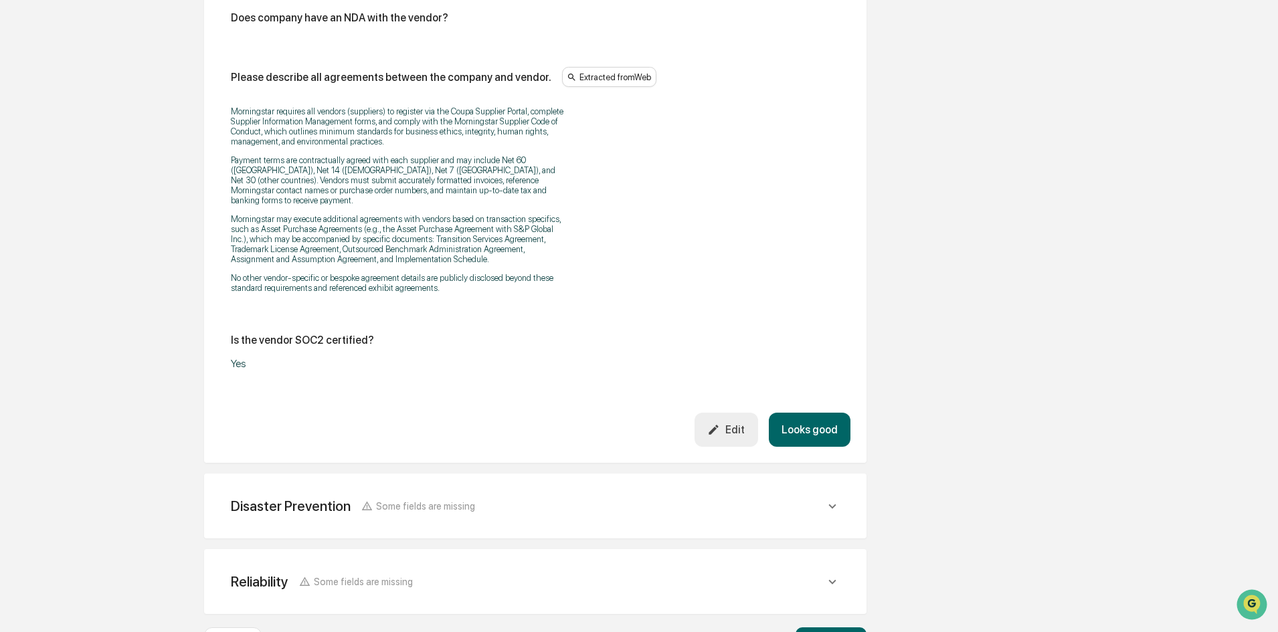
scroll to position [2922, 0]
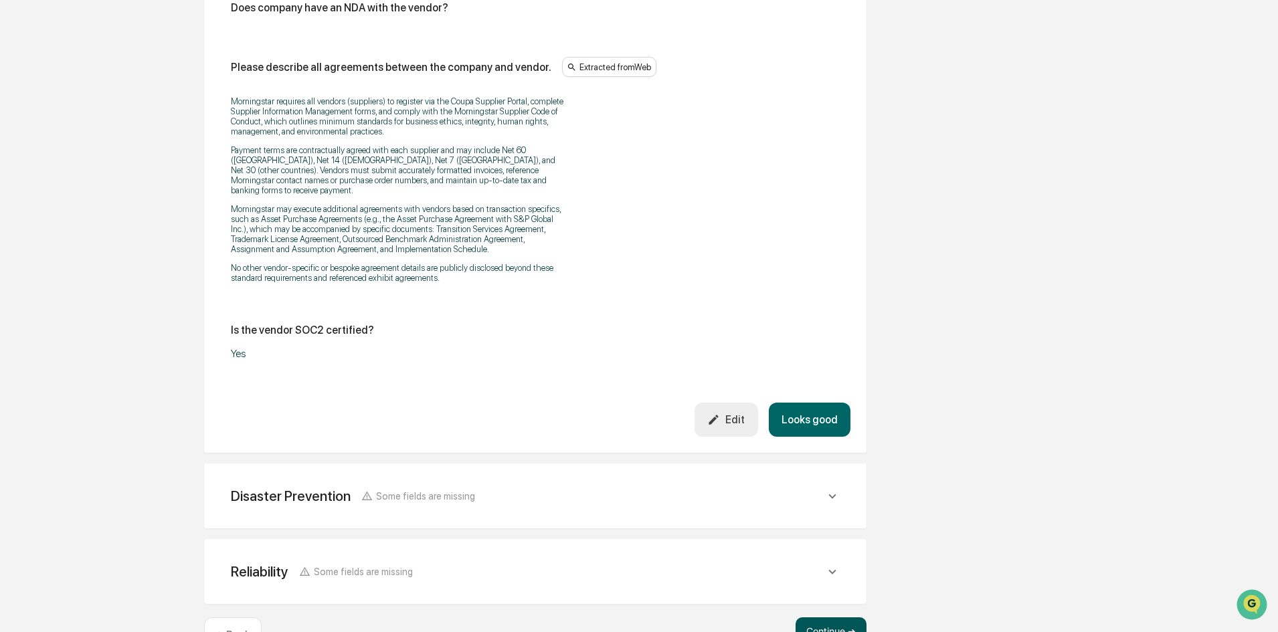
click at [810, 618] on button "Continue ➔" at bounding box center [830, 631] width 71 height 27
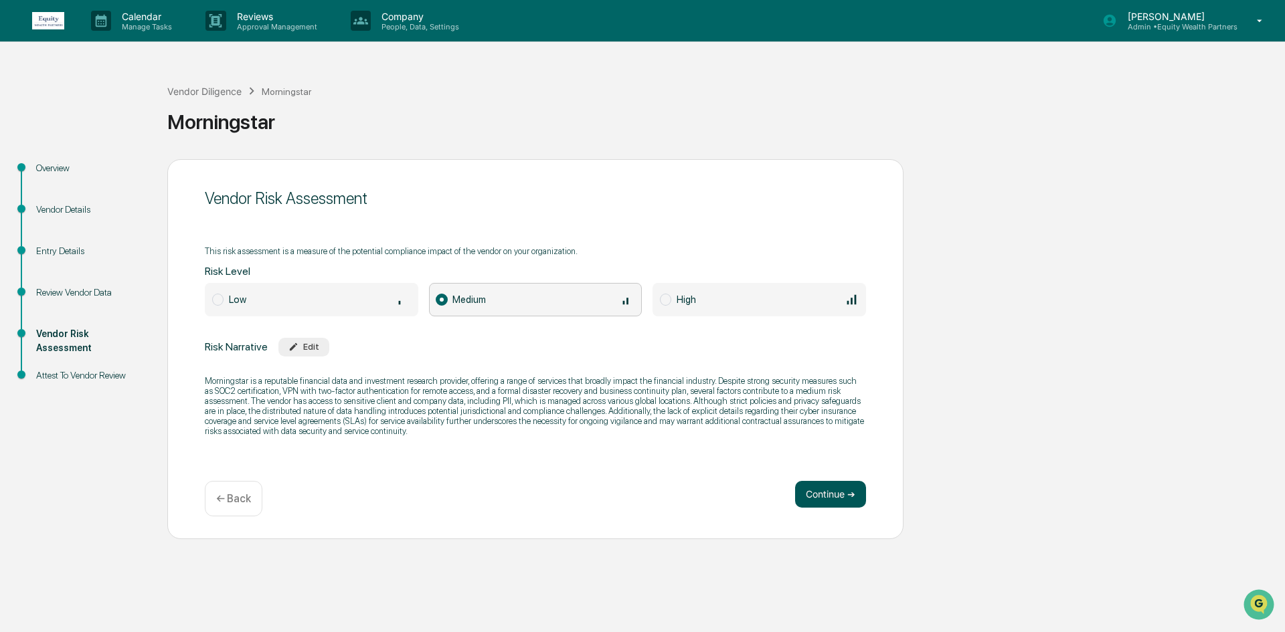
click at [844, 502] on button "Continue ➔" at bounding box center [830, 494] width 71 height 27
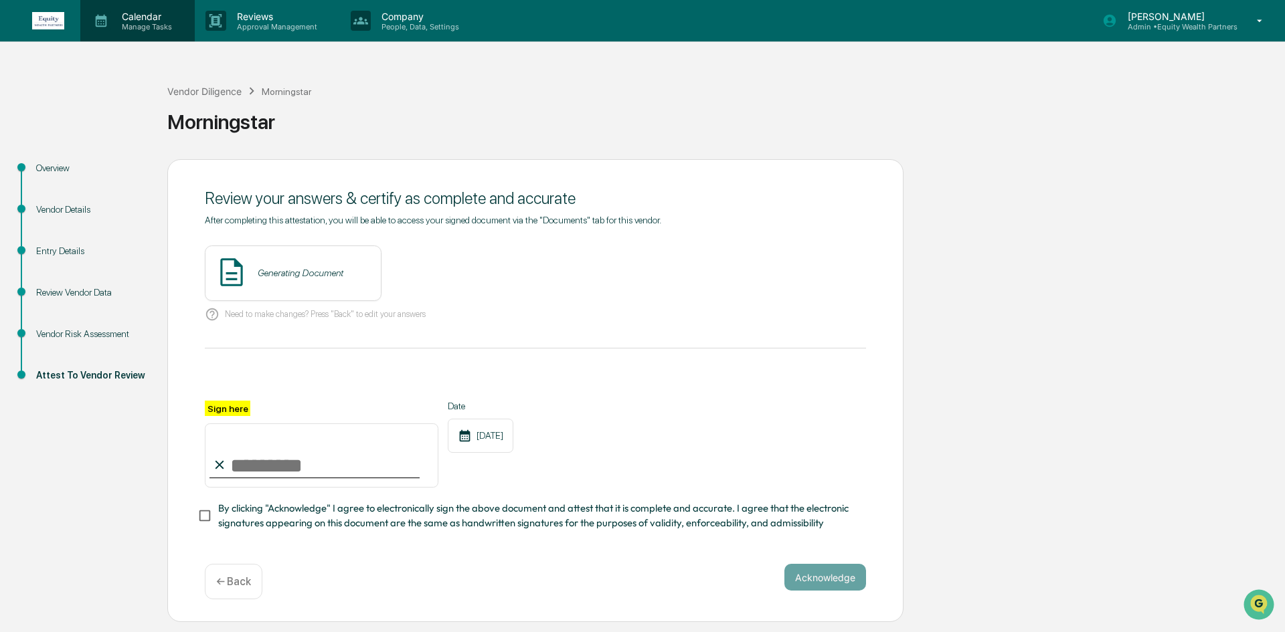
click at [116, 15] on p "Calendar" at bounding box center [145, 16] width 68 height 11
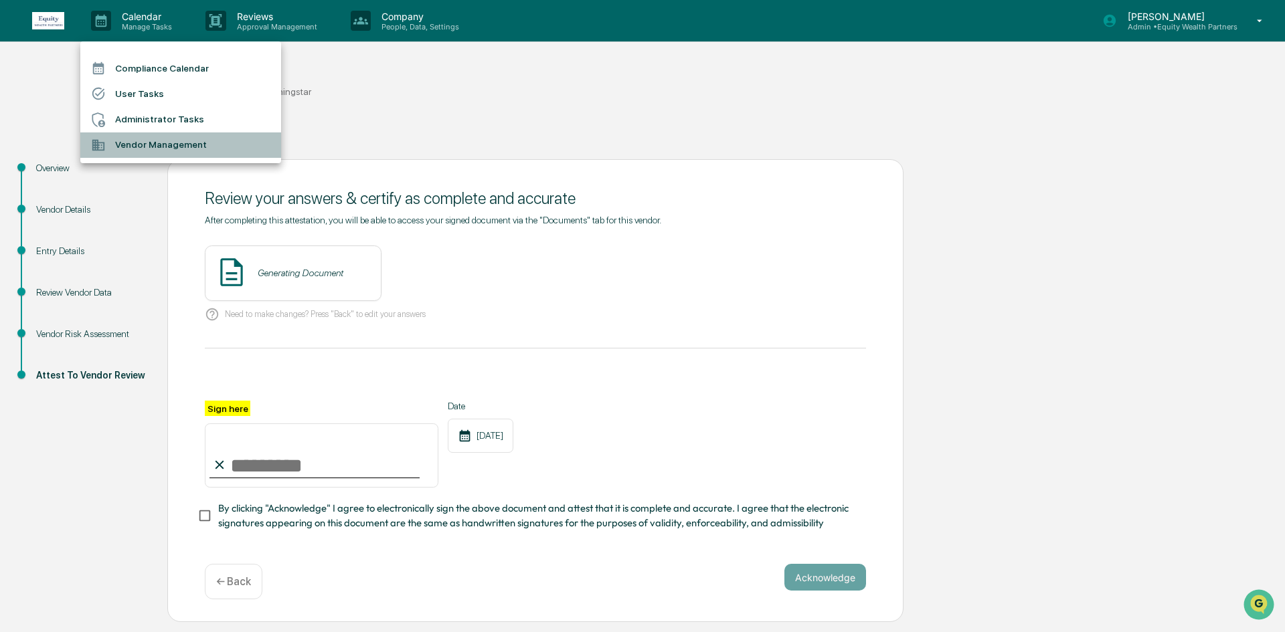
click at [165, 144] on li "Vendor Management" at bounding box center [180, 144] width 201 height 25
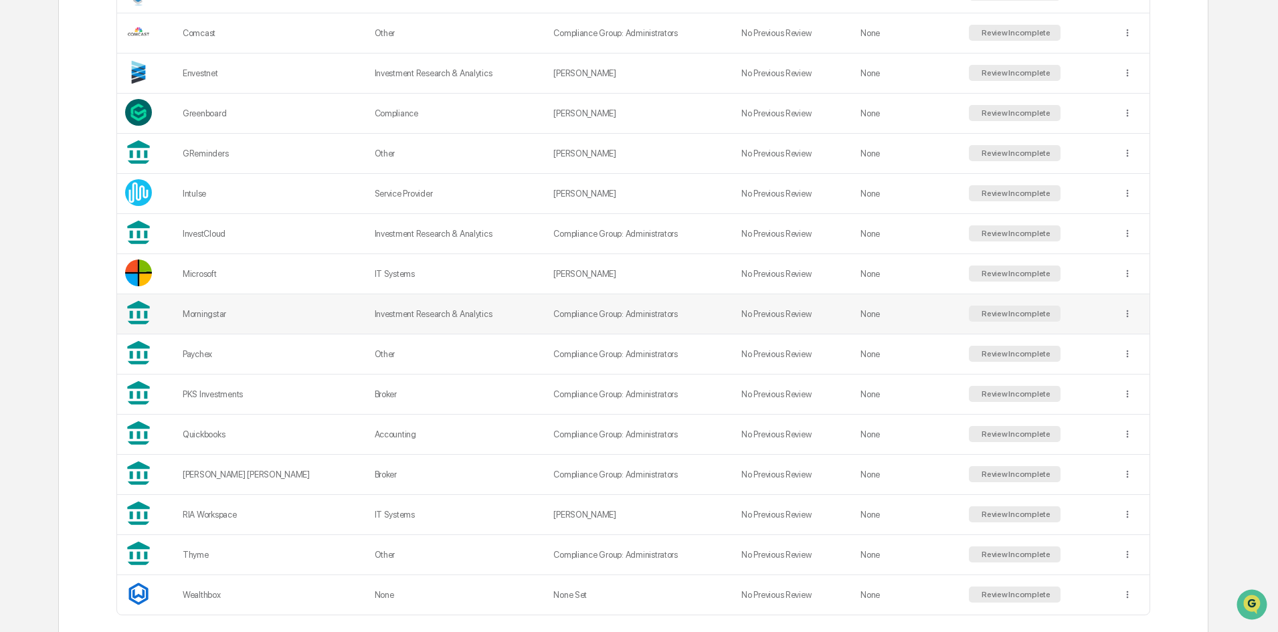
scroll to position [453, 0]
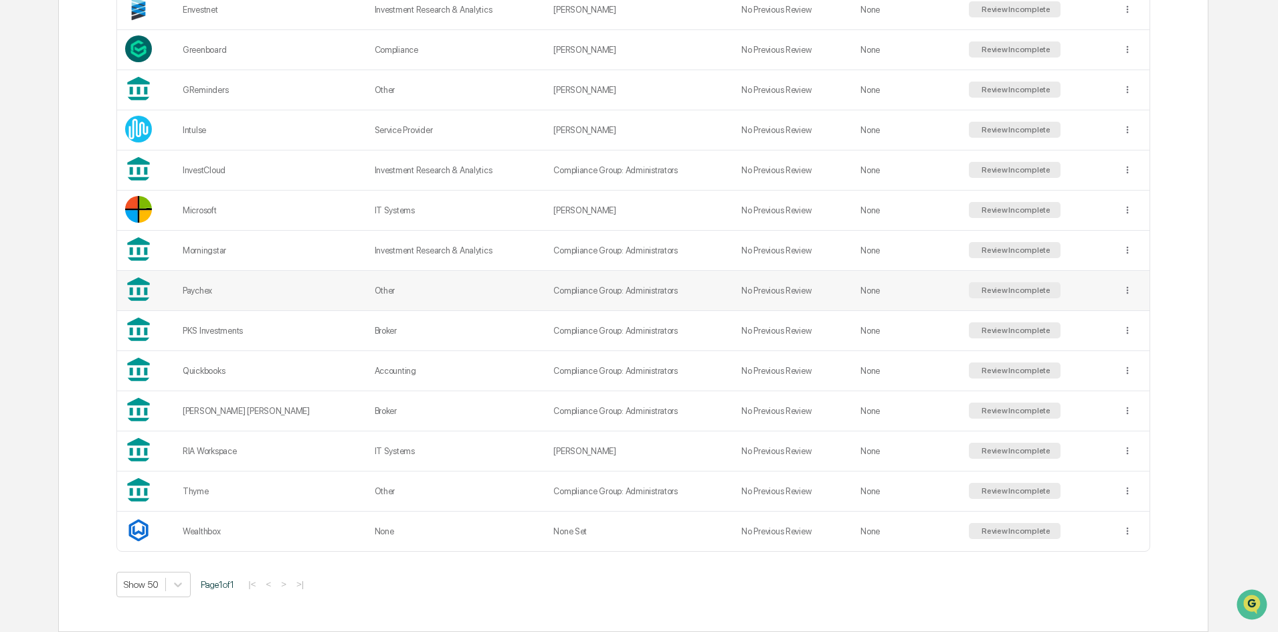
click at [371, 293] on td "Other" at bounding box center [456, 291] width 179 height 40
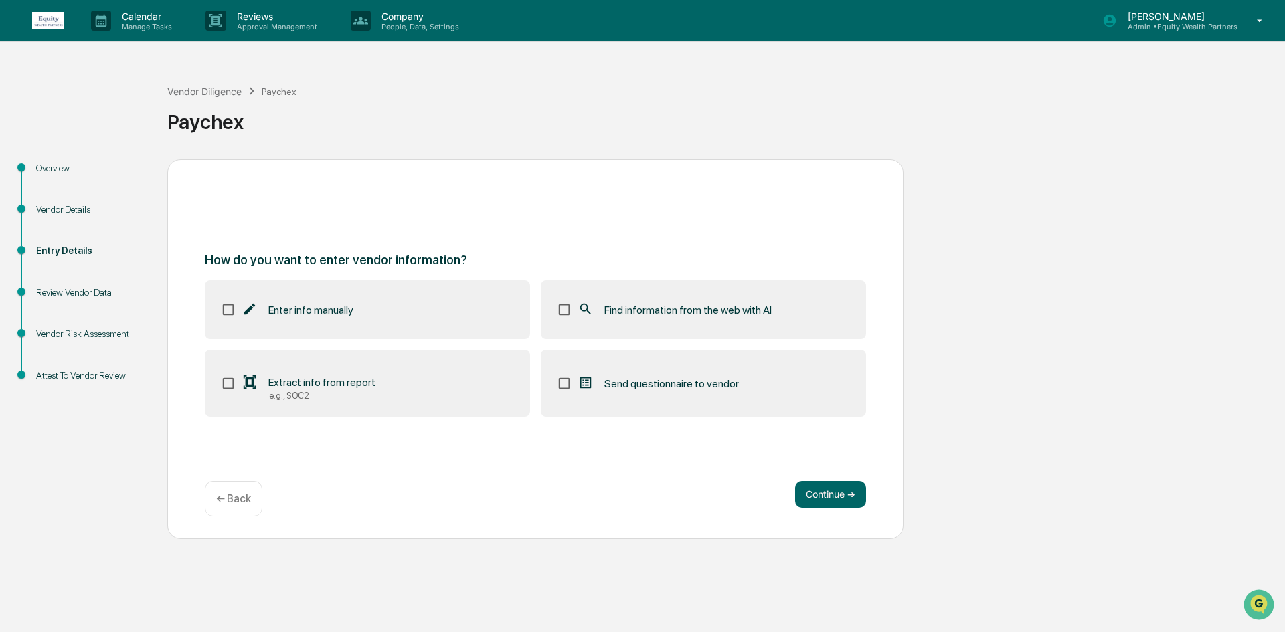
click at [597, 305] on div "Find information from the web with AI" at bounding box center [674, 310] width 194 height 16
click at [848, 488] on button "Continue ➔" at bounding box center [830, 494] width 71 height 27
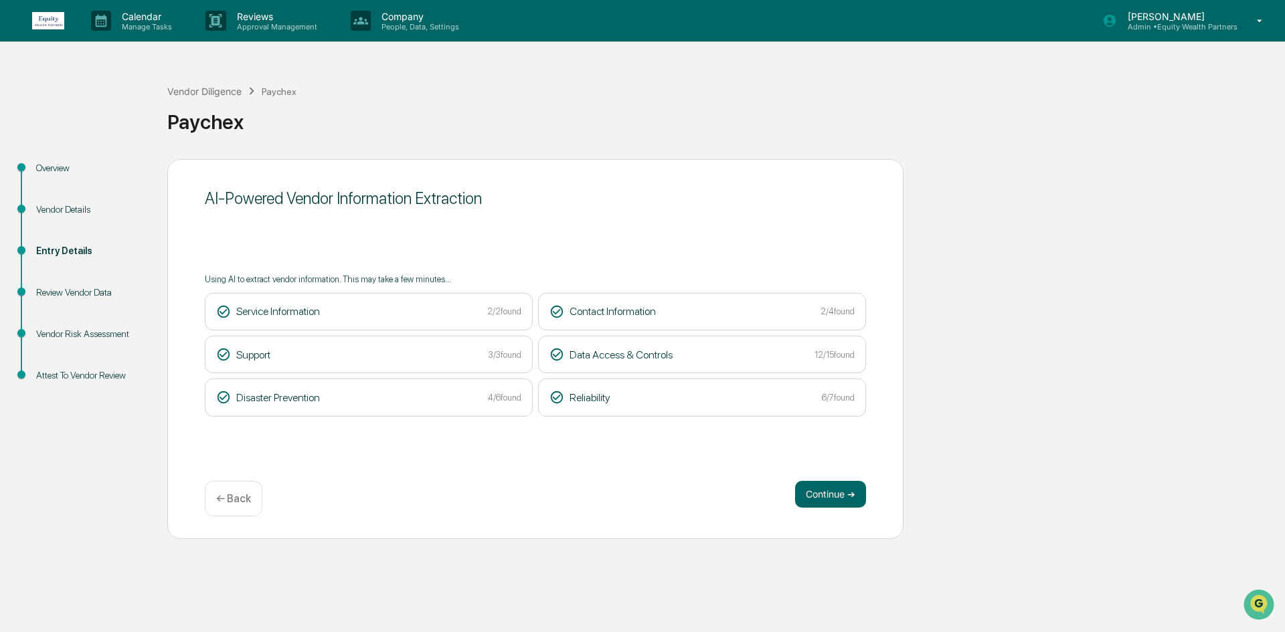
click at [848, 488] on button "Continue ➔" at bounding box center [830, 494] width 71 height 27
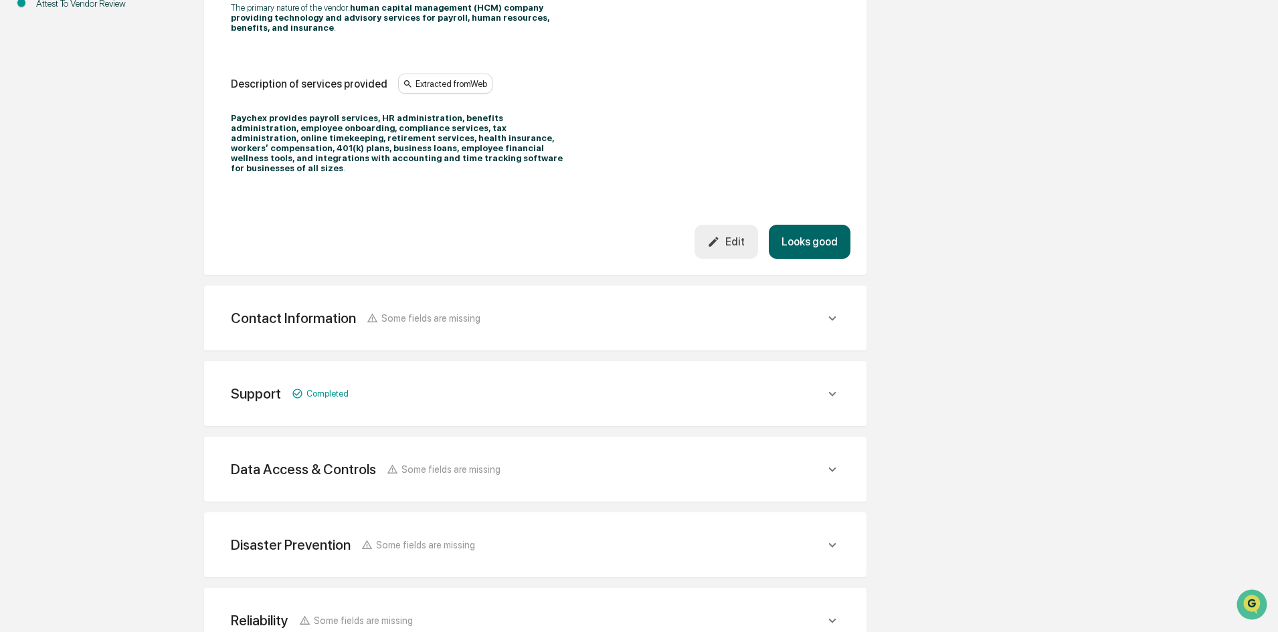
scroll to position [401, 0]
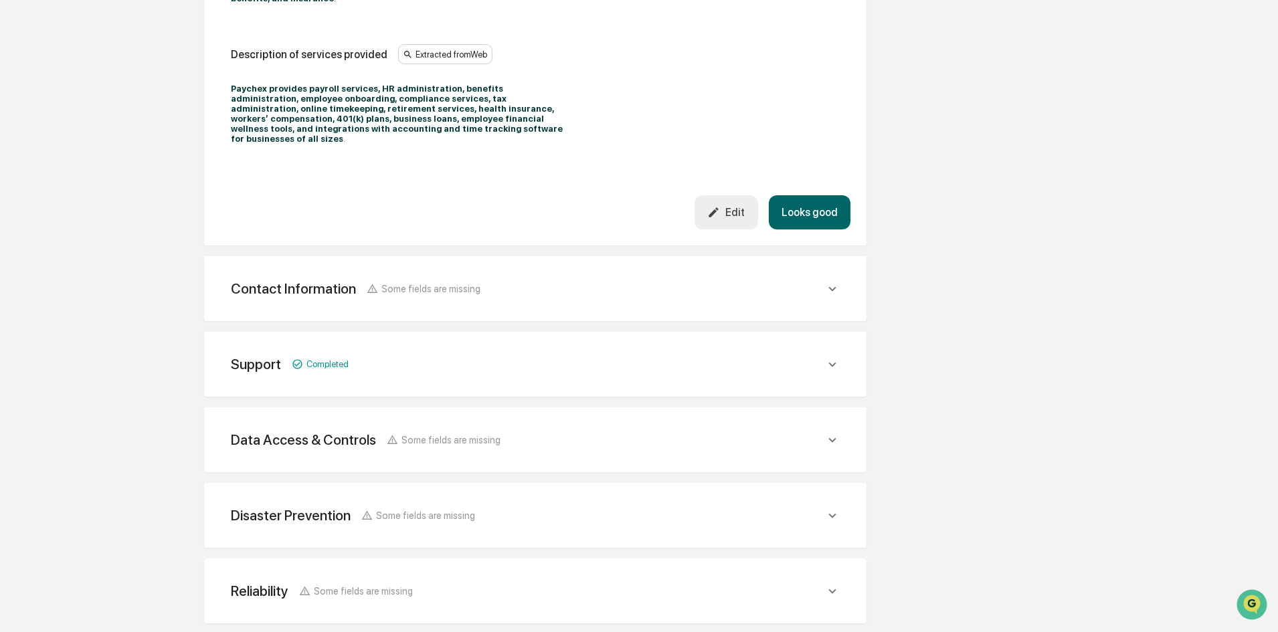
click at [533, 310] on div "Review the vendor's information and fill in any missing fields. Service Informa…" at bounding box center [535, 219] width 662 height 812
click at [544, 280] on div "Contact Information Some fields are missing" at bounding box center [528, 288] width 594 height 17
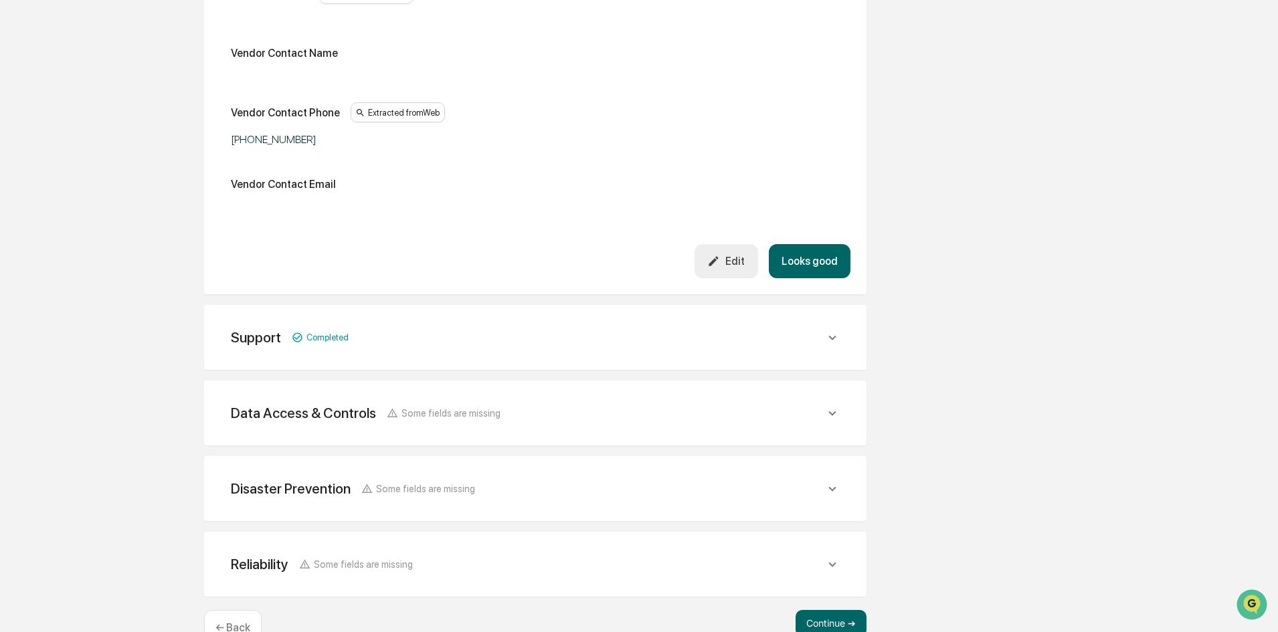
scroll to position [787, 0]
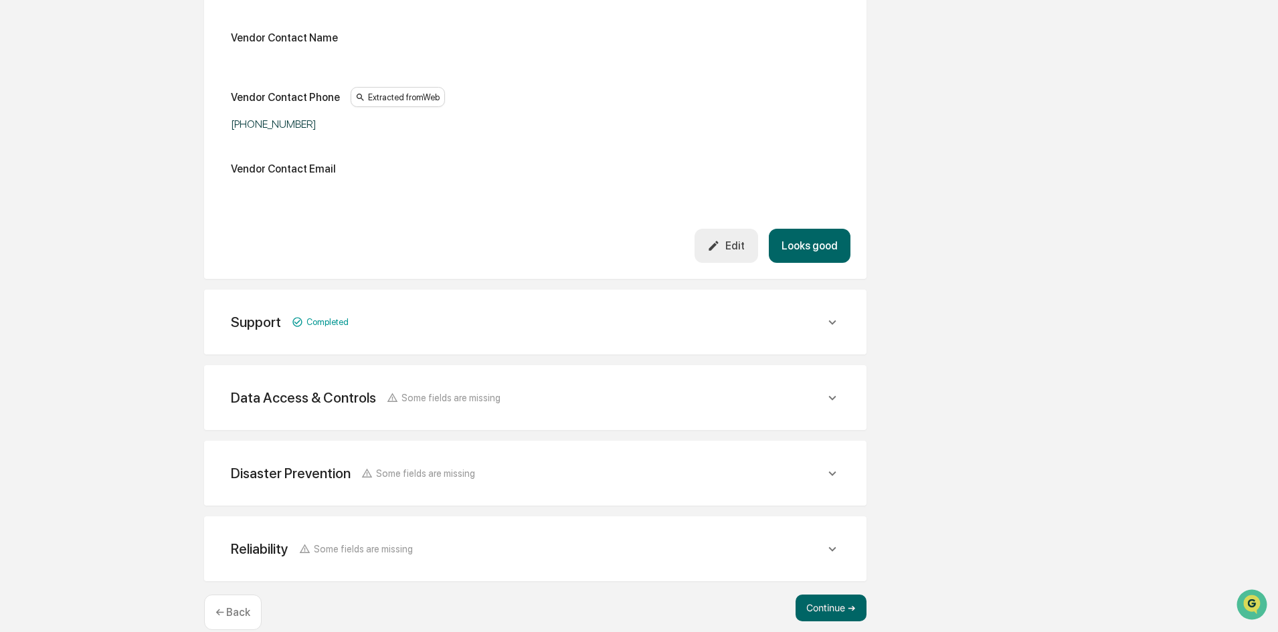
click at [486, 392] on span "Some fields are missing" at bounding box center [450, 397] width 99 height 11
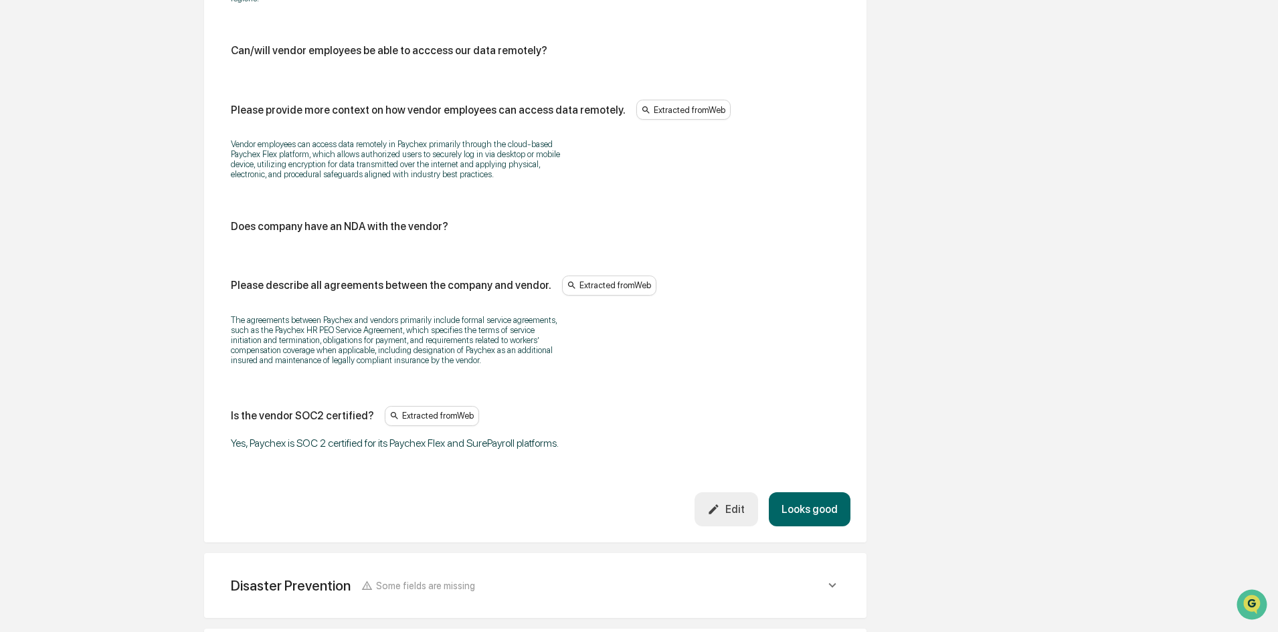
scroll to position [2192, 0]
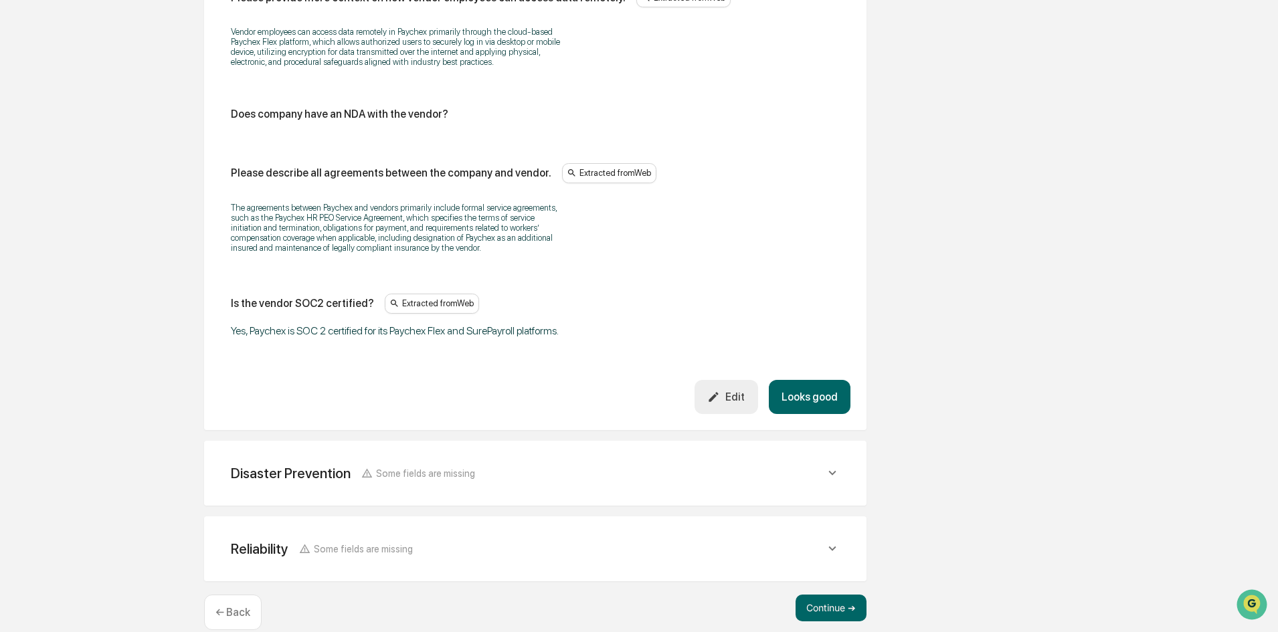
click at [484, 466] on div "Disaster Prevention Some fields are missing" at bounding box center [535, 473] width 630 height 33
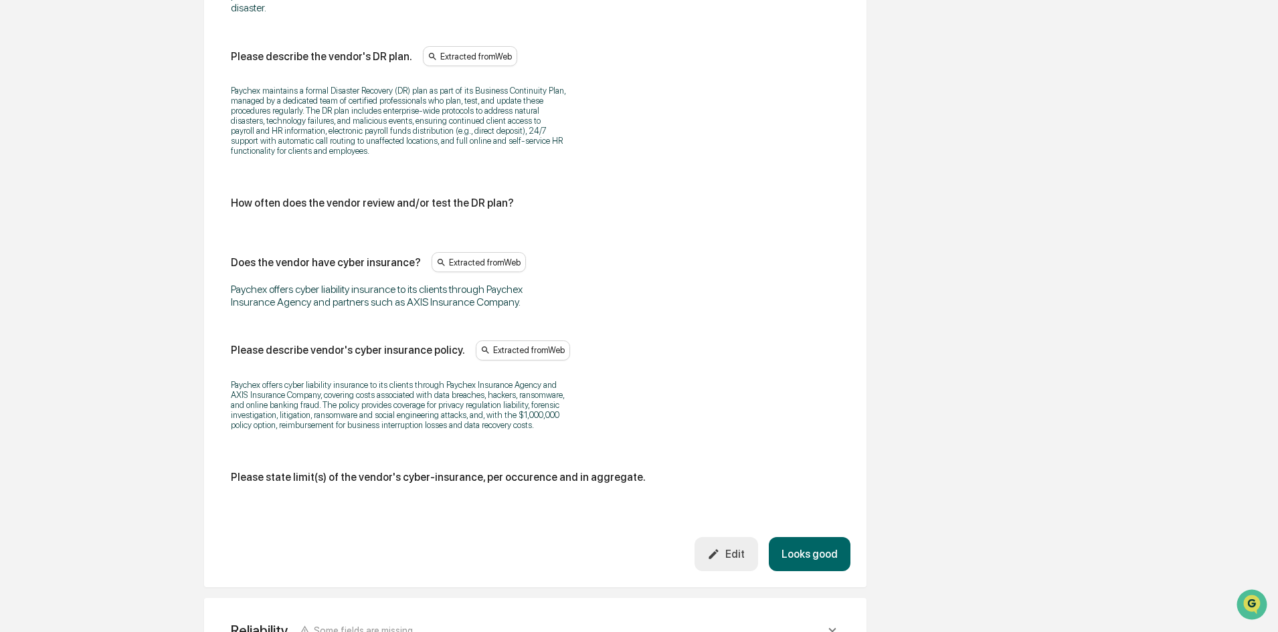
scroll to position [2989, 0]
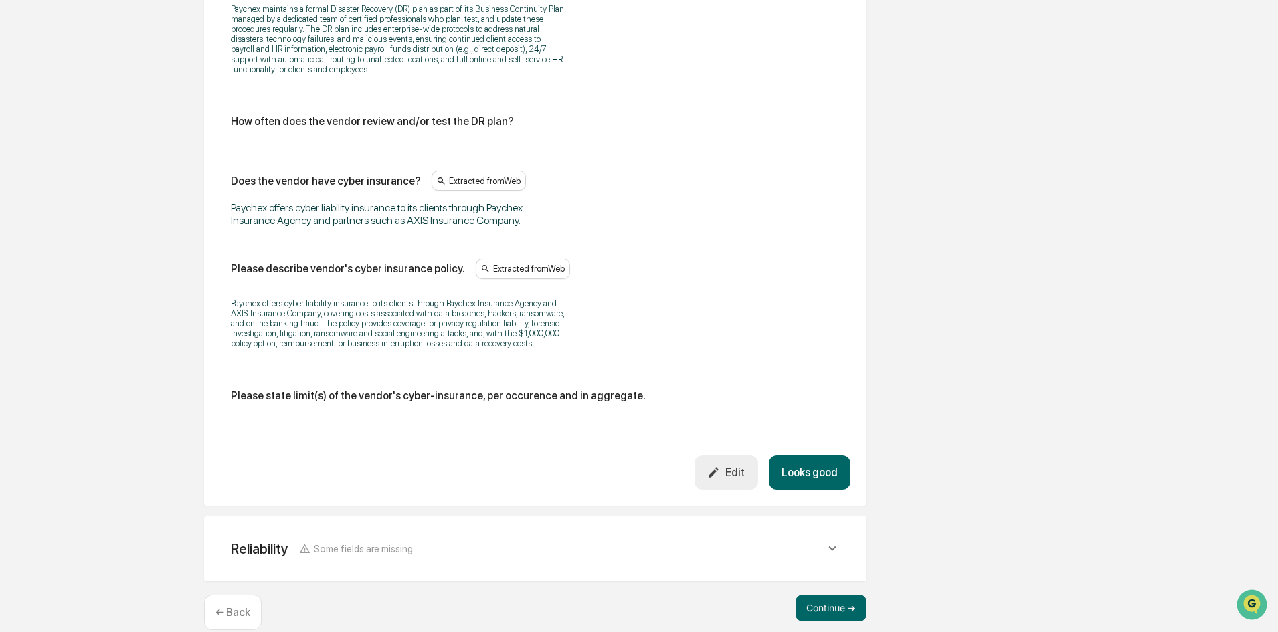
click at [493, 541] on div "Reliability Some fields are missing" at bounding box center [528, 549] width 594 height 17
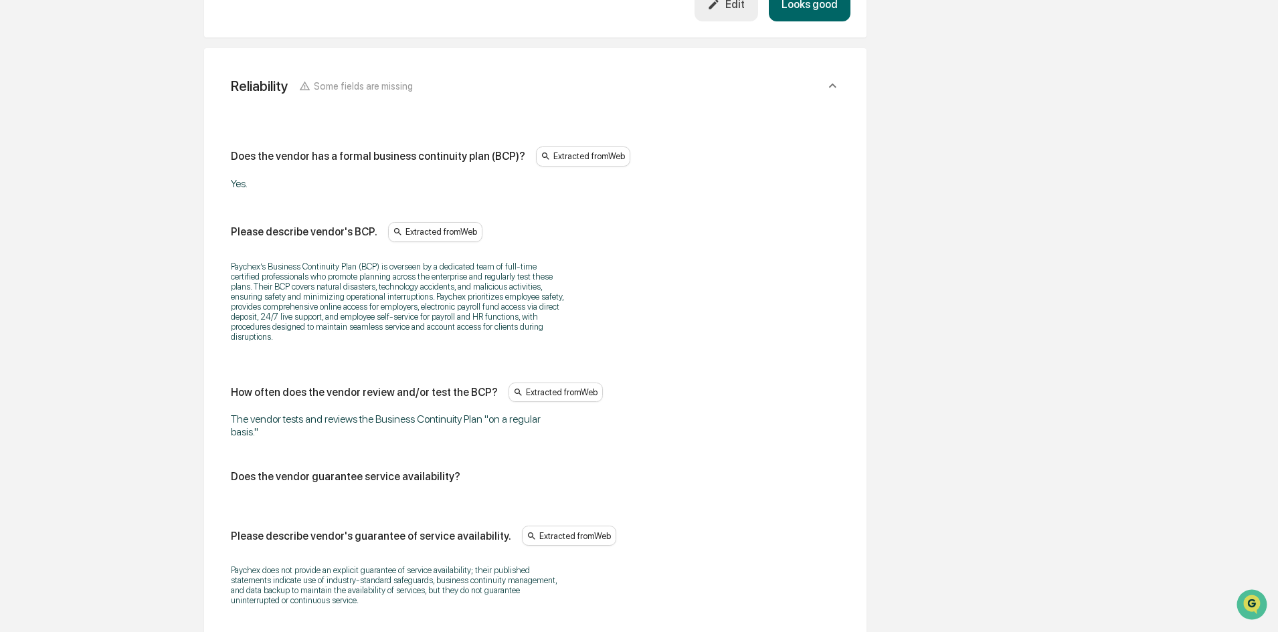
scroll to position [3799, 0]
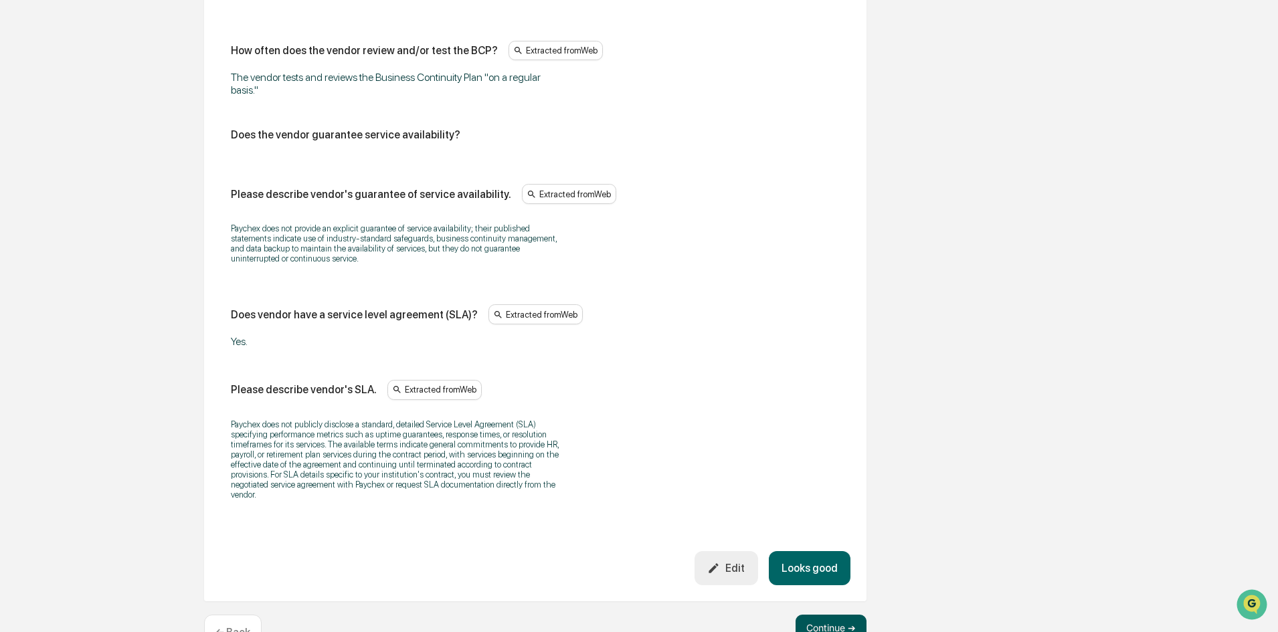
click at [819, 615] on button "Continue ➔" at bounding box center [830, 628] width 71 height 27
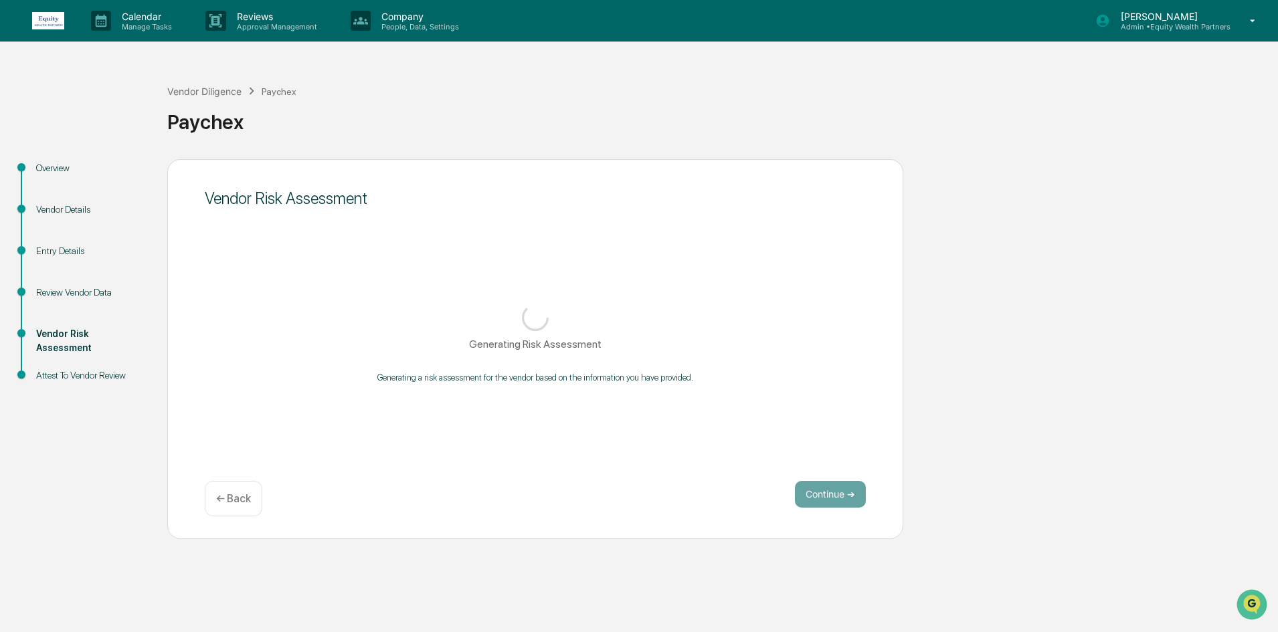
scroll to position [0, 0]
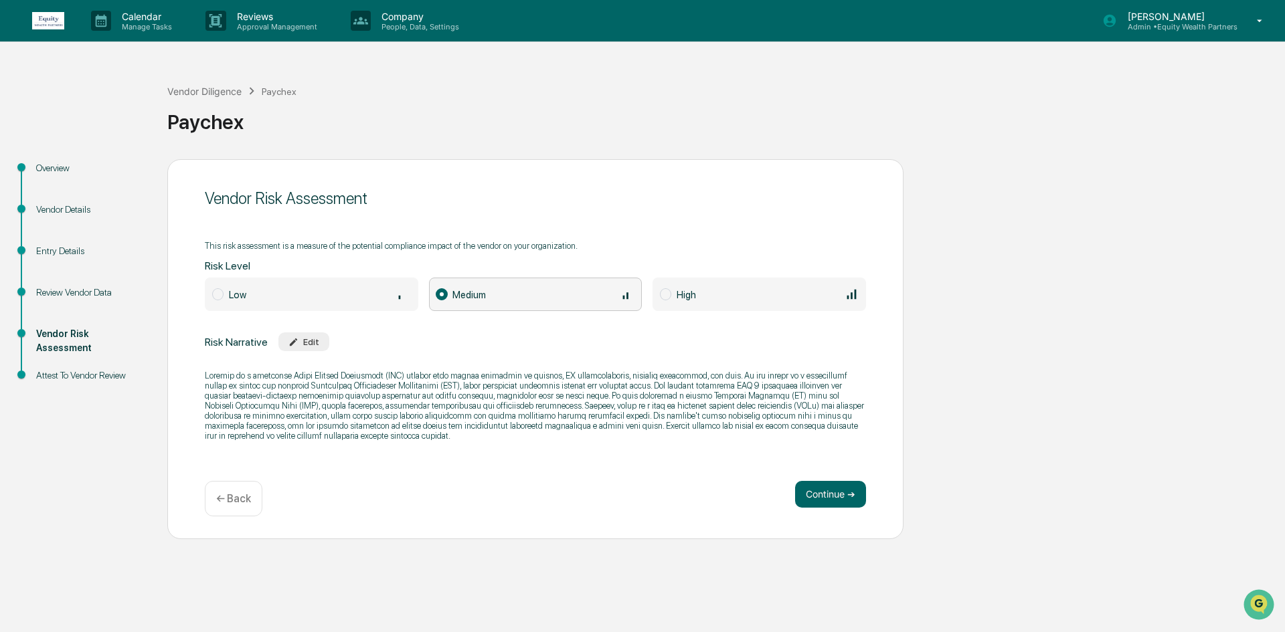
click at [92, 297] on div "Review Vendor Data" at bounding box center [91, 293] width 110 height 14
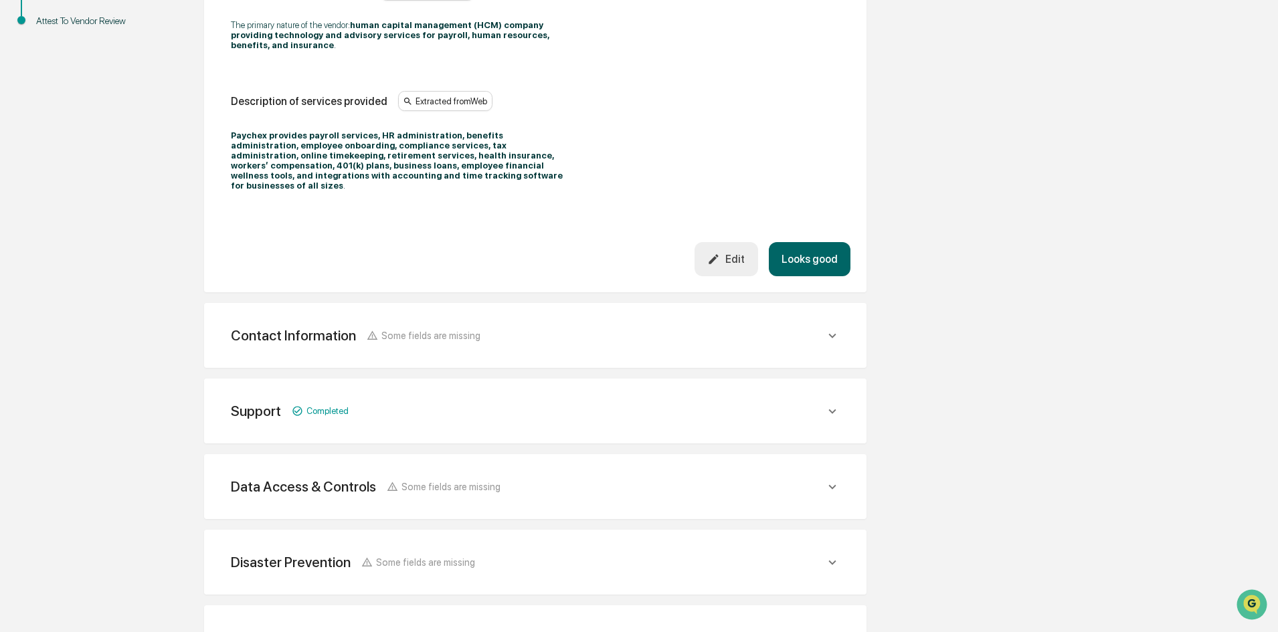
scroll to position [401, 0]
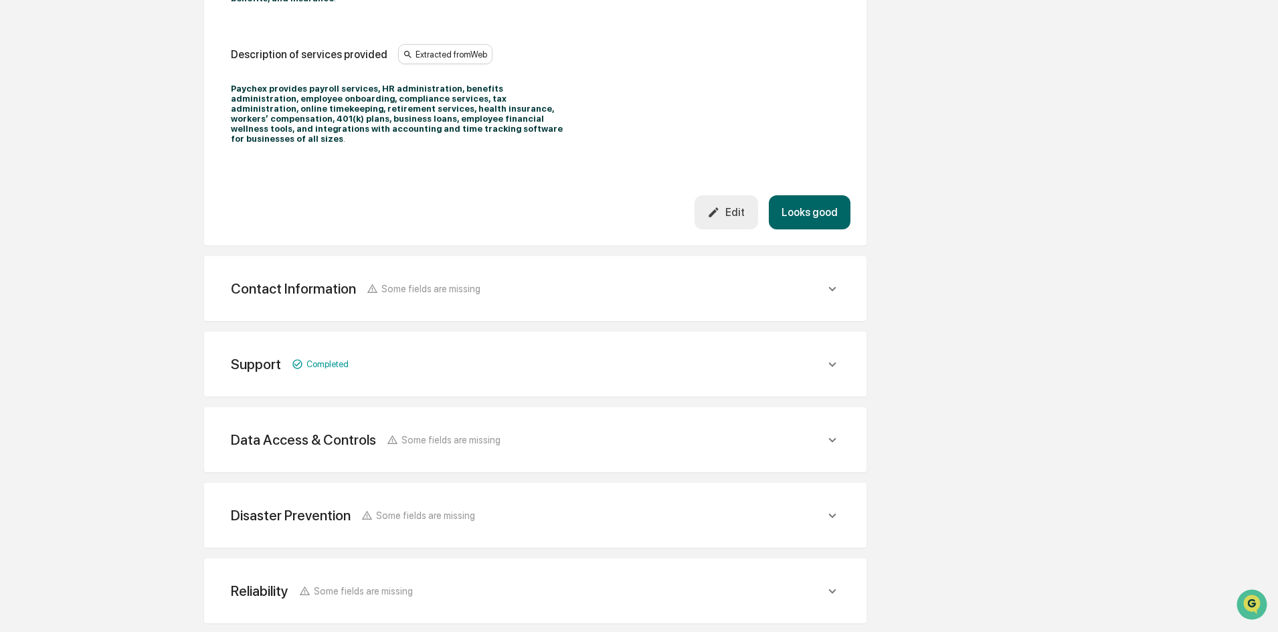
click at [385, 356] on div "Support Completed" at bounding box center [528, 364] width 594 height 17
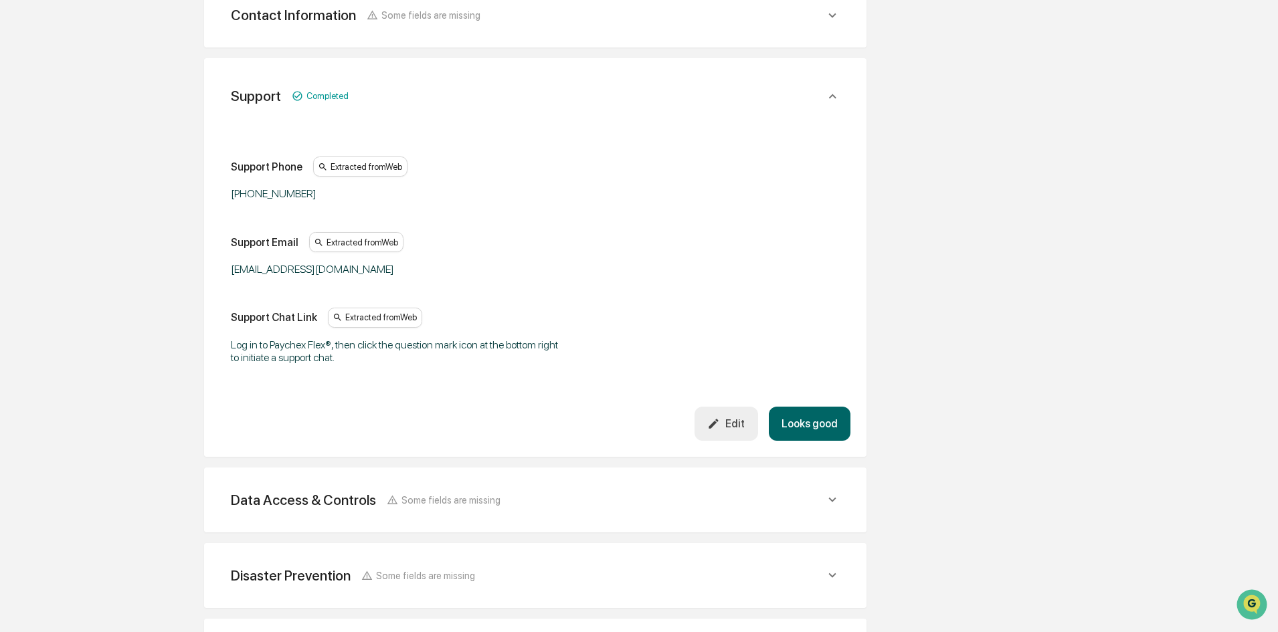
scroll to position [736, 0]
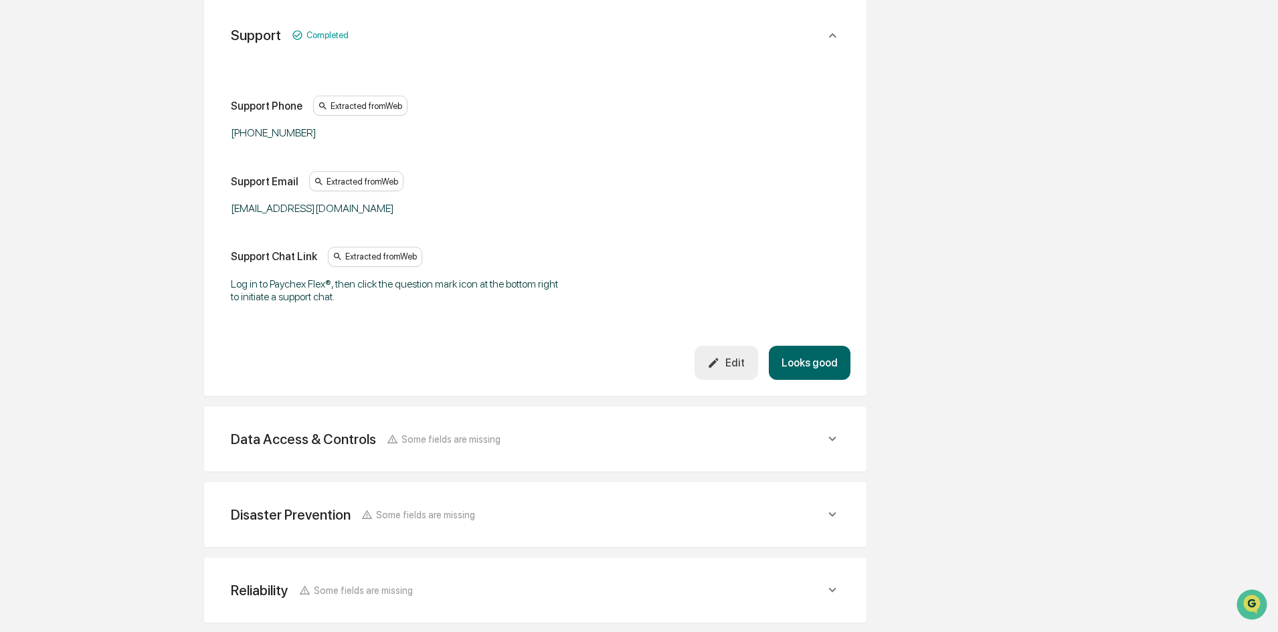
click at [325, 431] on div "Data Access & Controls" at bounding box center [303, 439] width 145 height 17
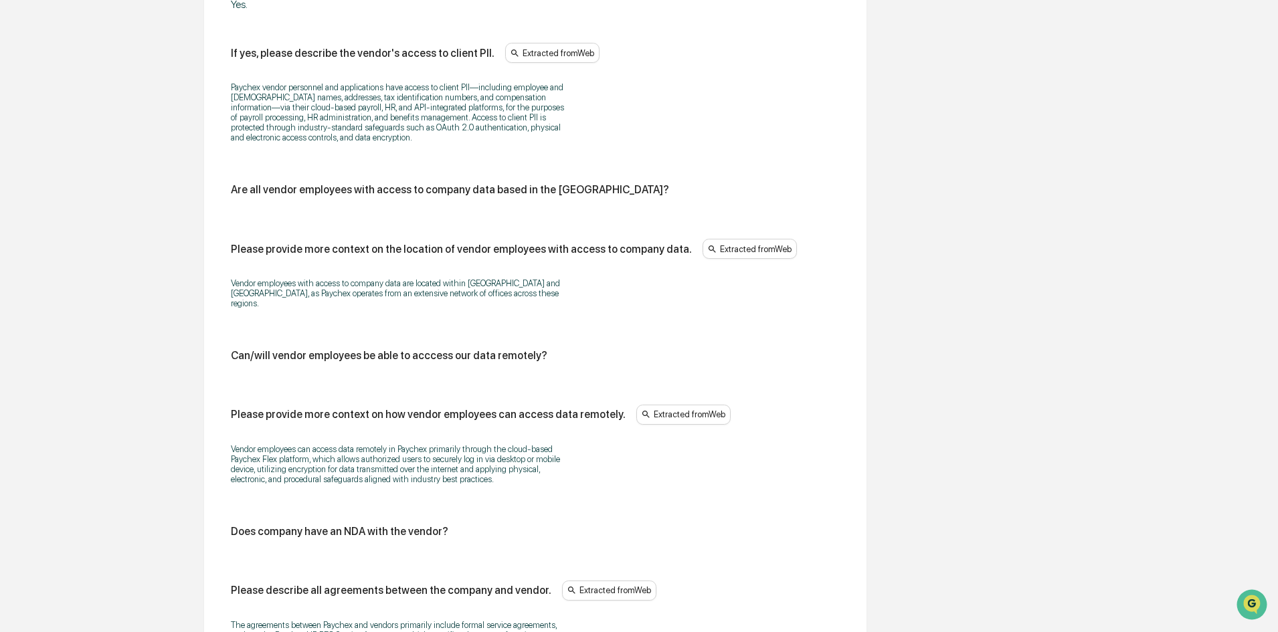
scroll to position [2275, 0]
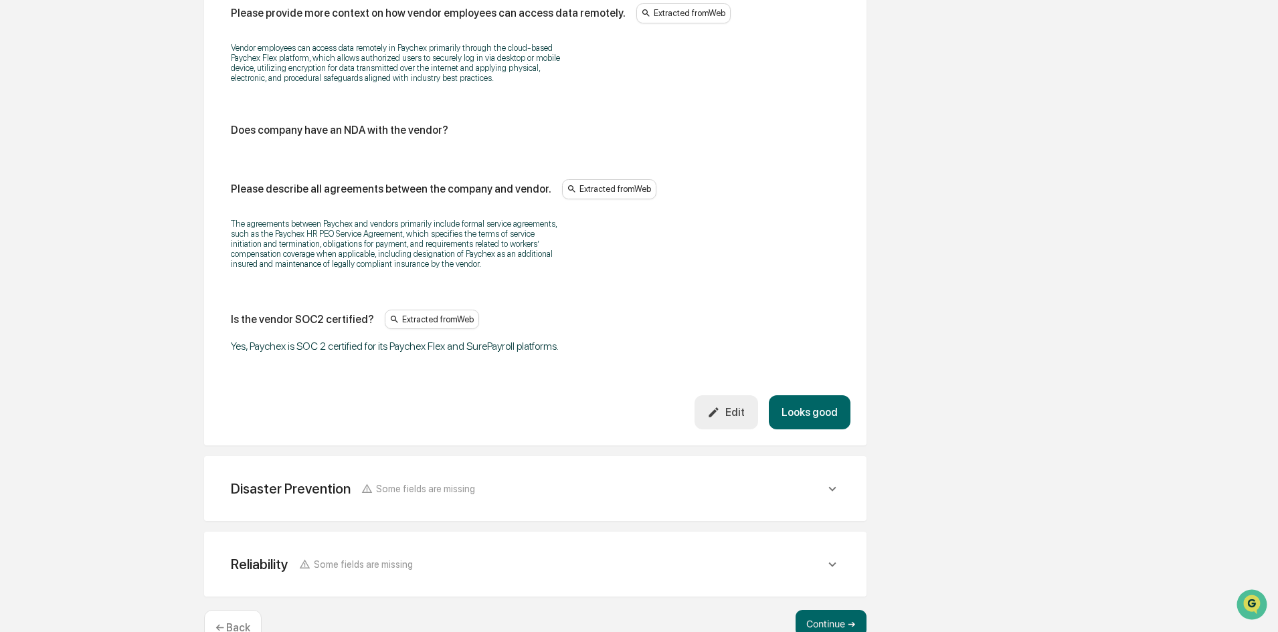
click at [333, 479] on div "Disaster Prevention Some fields are missing" at bounding box center [535, 488] width 630 height 33
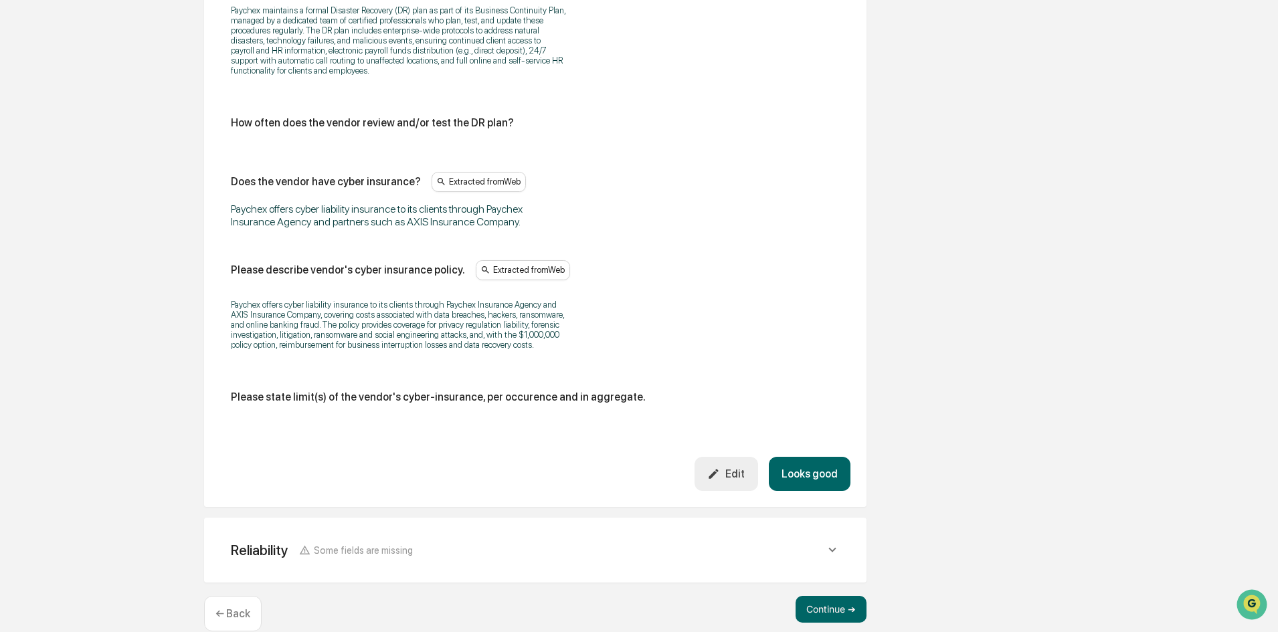
scroll to position [2979, 0]
click at [355, 533] on div "Reliability Some fields are missing" at bounding box center [535, 549] width 630 height 33
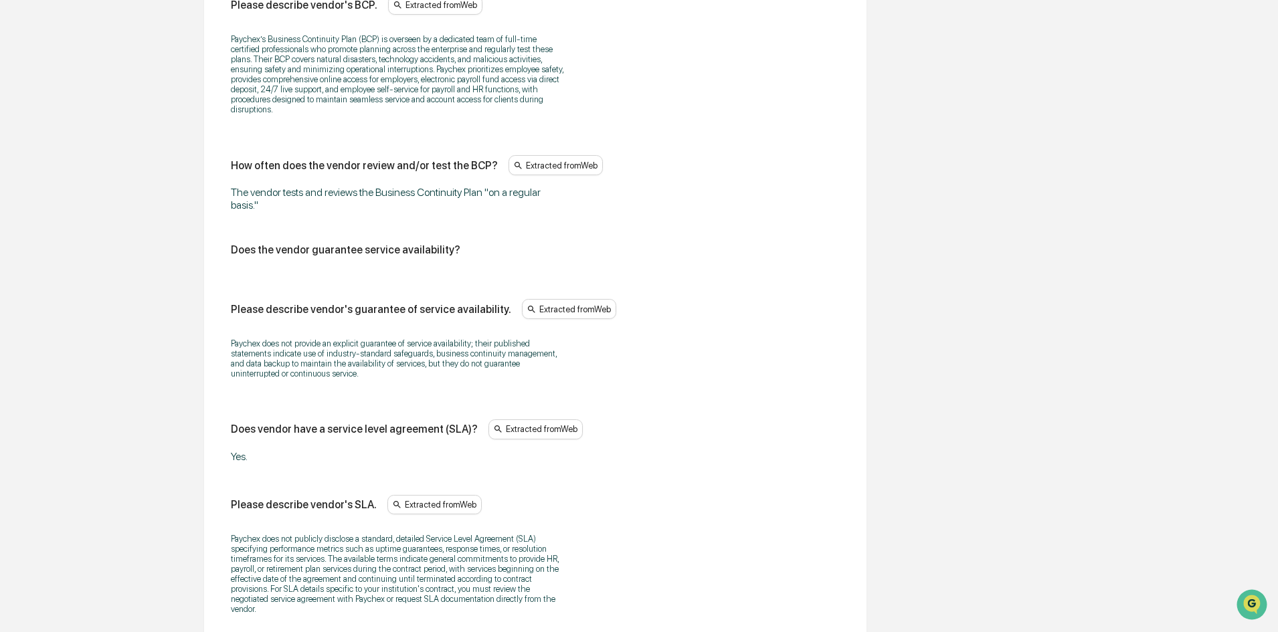
scroll to position [3788, 0]
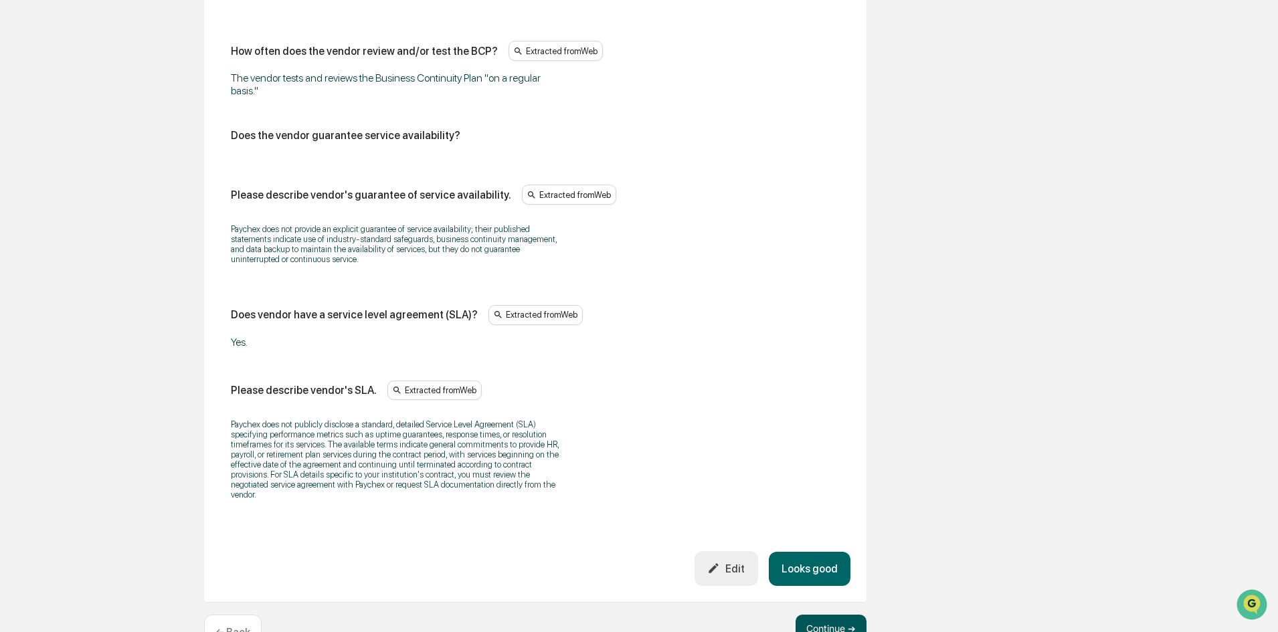
click at [830, 615] on button "Continue ➔" at bounding box center [830, 628] width 71 height 27
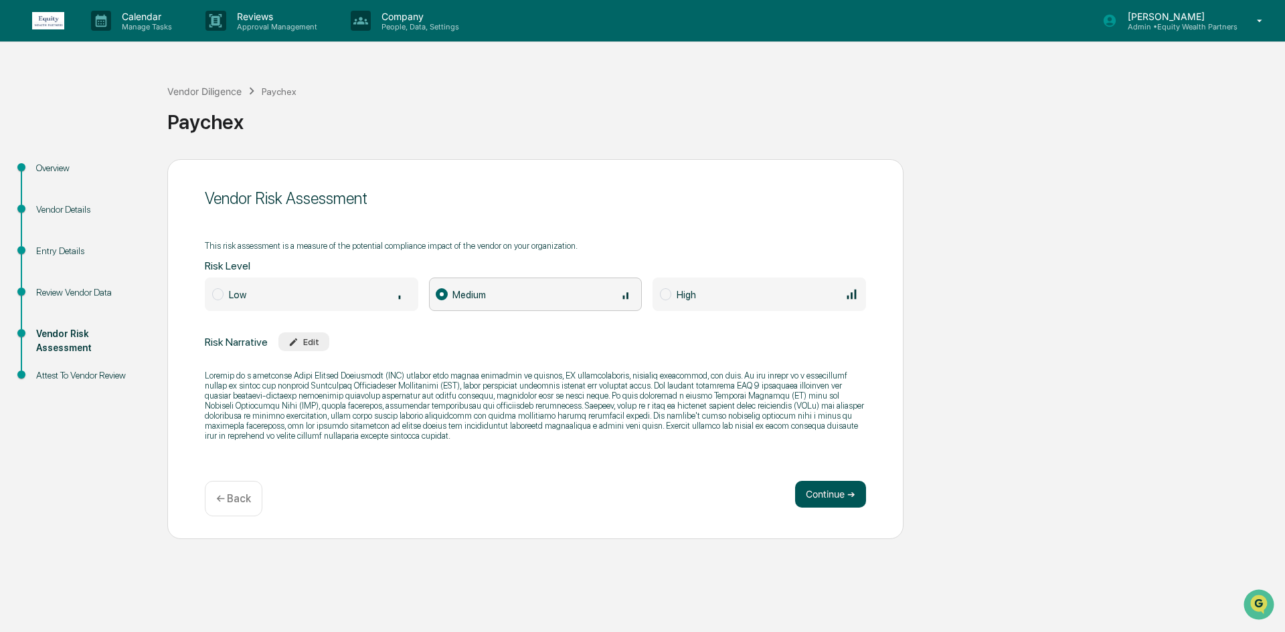
click at [822, 486] on button "Continue ➔" at bounding box center [830, 494] width 71 height 27
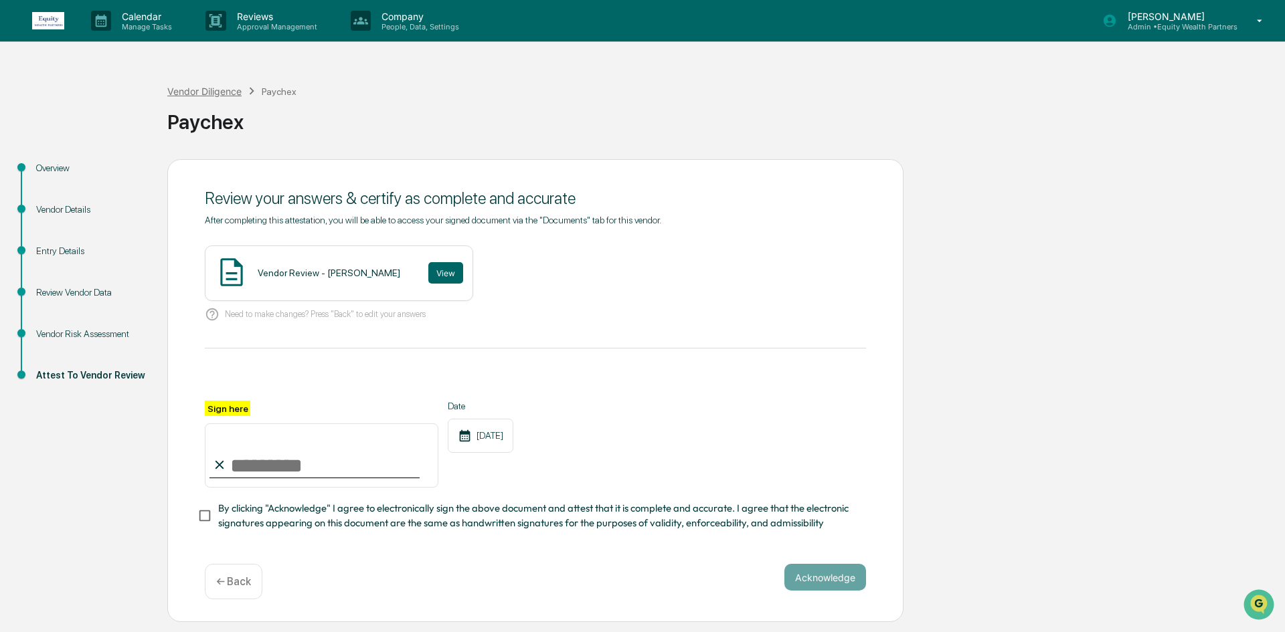
click at [214, 90] on div "Vendor Diligence" at bounding box center [204, 91] width 74 height 11
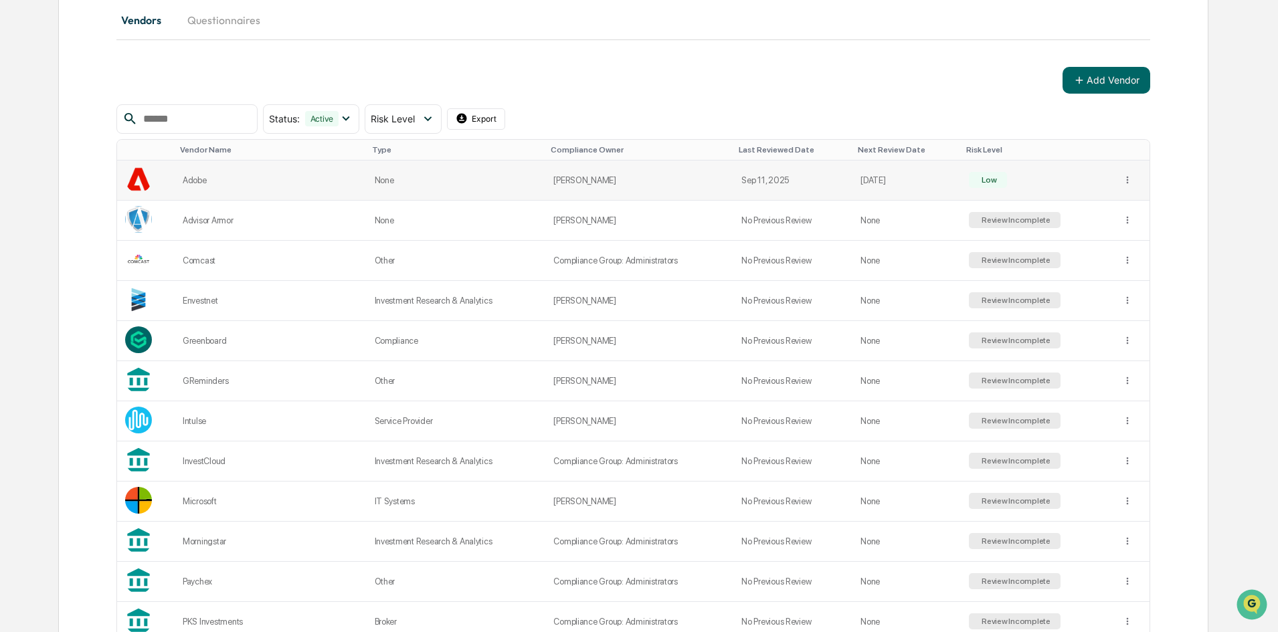
scroll to position [453, 0]
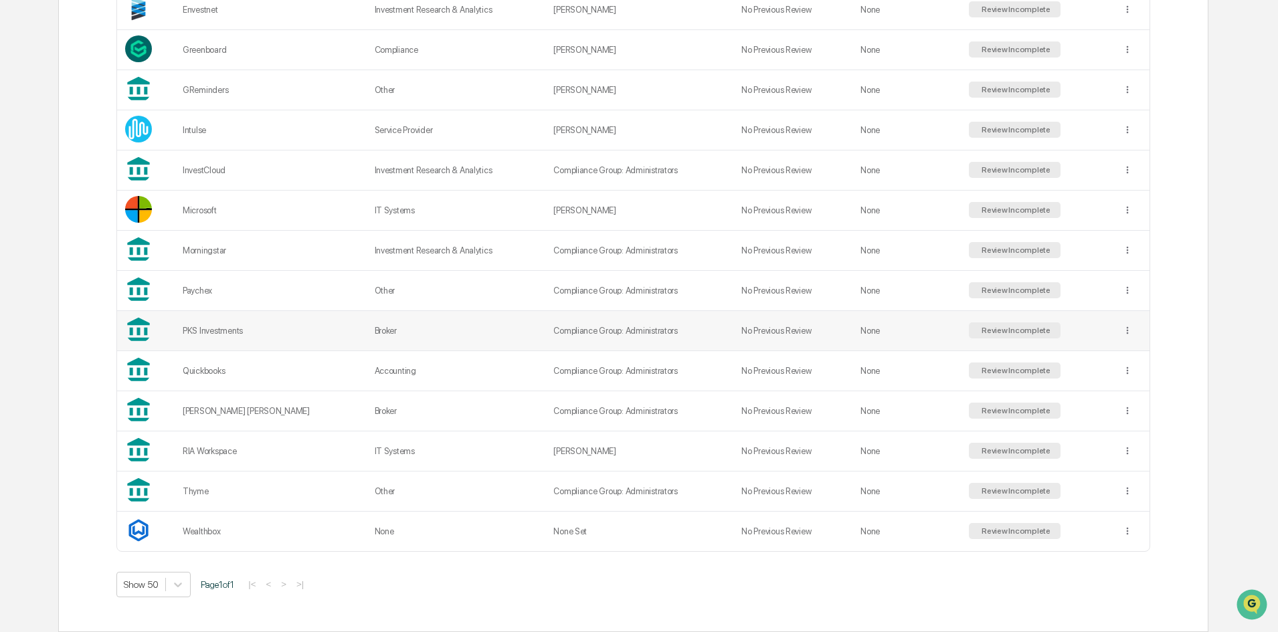
click at [373, 331] on td "Broker" at bounding box center [456, 331] width 179 height 40
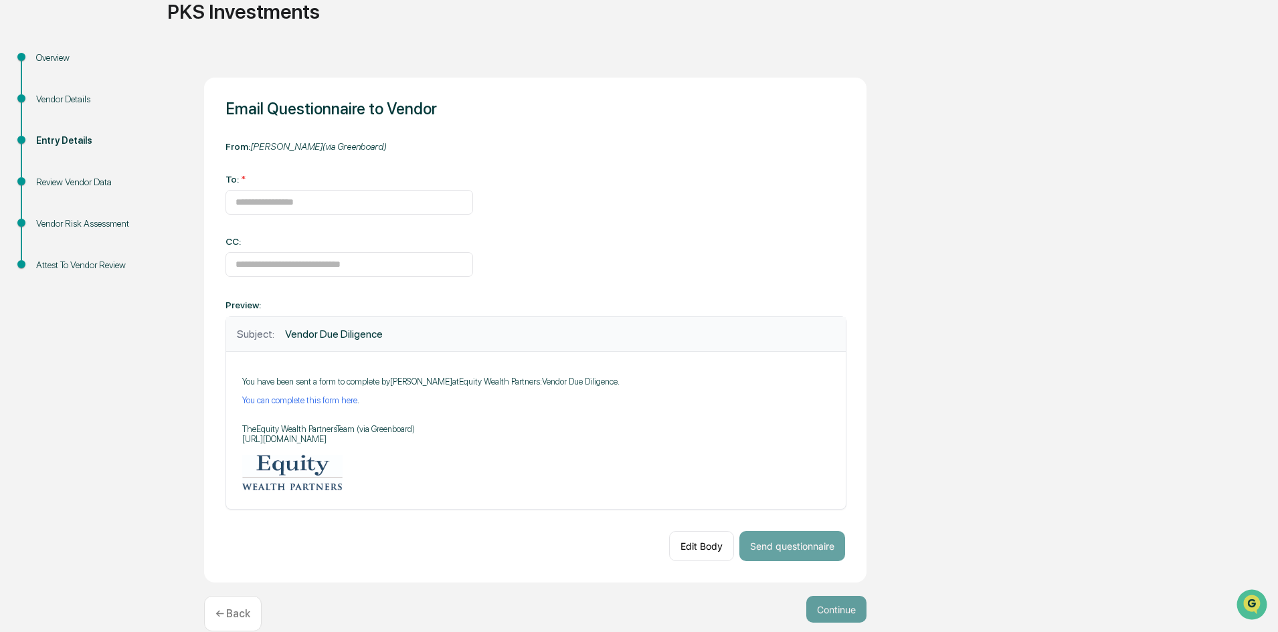
scroll to position [133, 0]
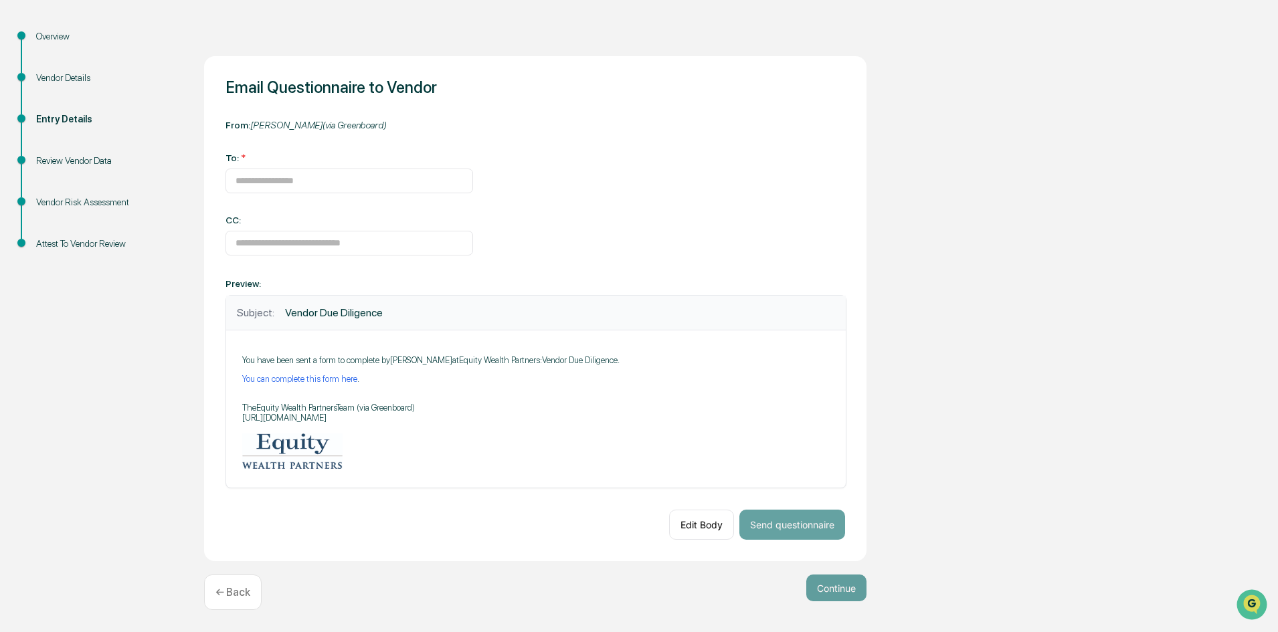
click at [223, 596] on p "← Back" at bounding box center [232, 592] width 35 height 13
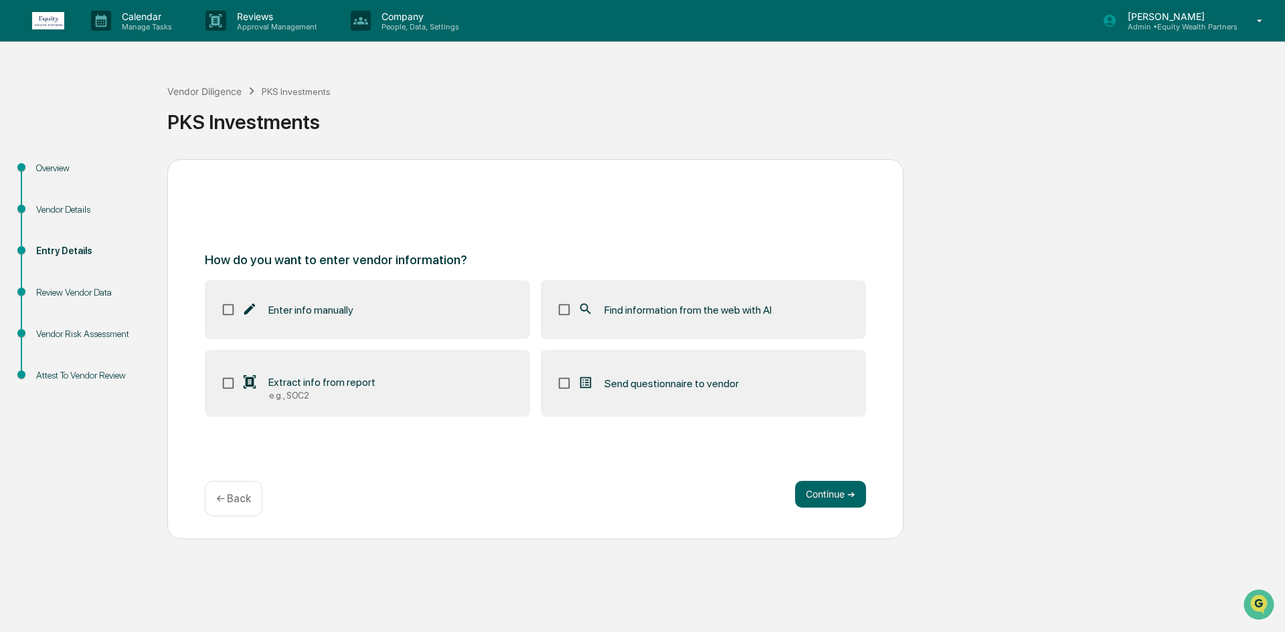
click at [690, 317] on div "Find information from the web with AI" at bounding box center [674, 310] width 194 height 16
click at [832, 498] on button "Continue ➔" at bounding box center [830, 494] width 71 height 27
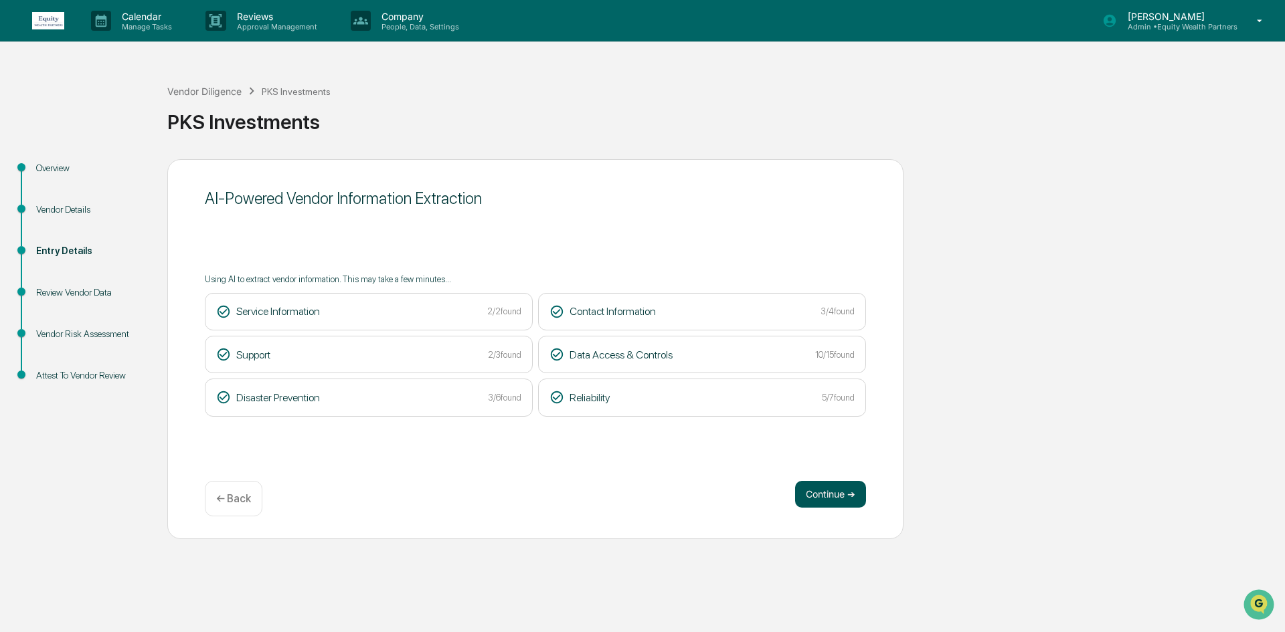
click at [816, 496] on button "Continue ➔" at bounding box center [830, 494] width 71 height 27
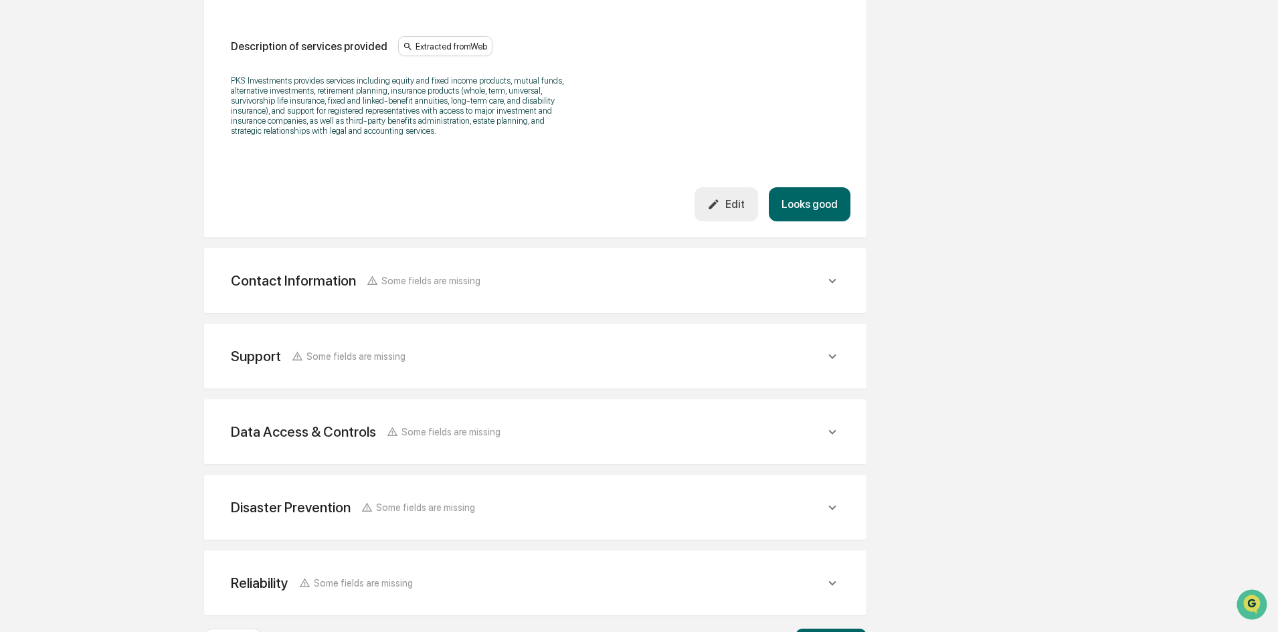
scroll to position [444, 0]
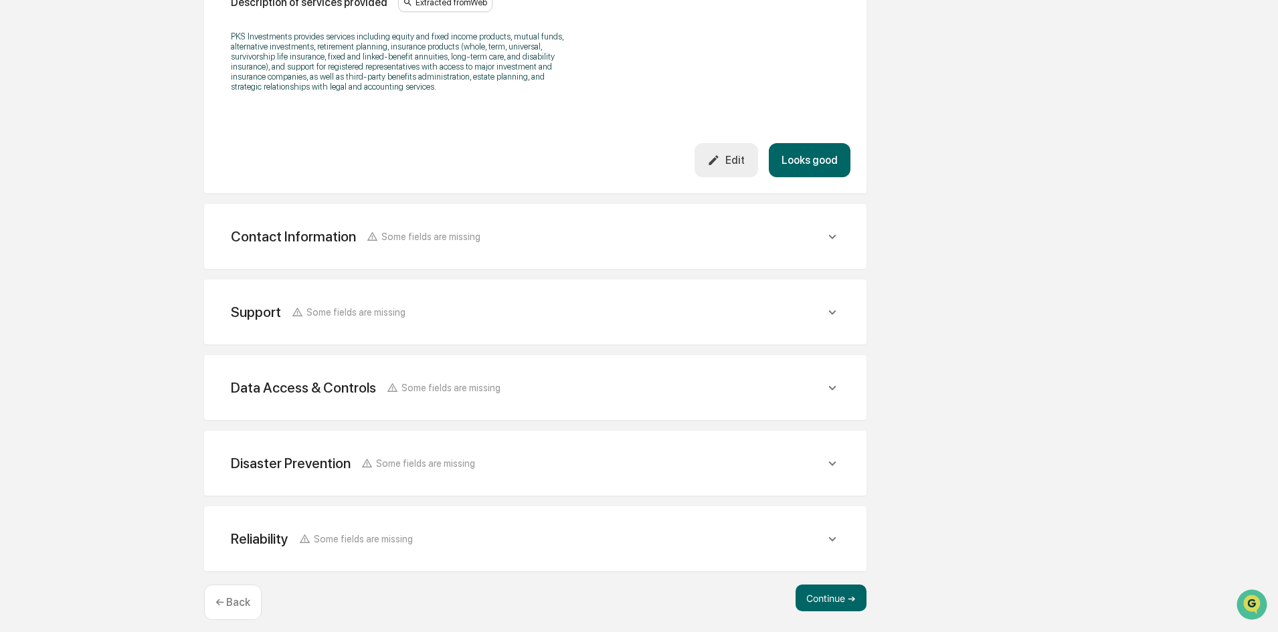
click at [368, 246] on div "Contact Information Some fields are missing Vendor Address Extracted from Web V…" at bounding box center [535, 236] width 662 height 65
click at [639, 204] on div "Contact Information Some fields are missing Vendor Address Extracted from Web V…" at bounding box center [535, 236] width 662 height 65
click at [607, 228] on div "Contact Information Some fields are missing" at bounding box center [528, 236] width 594 height 17
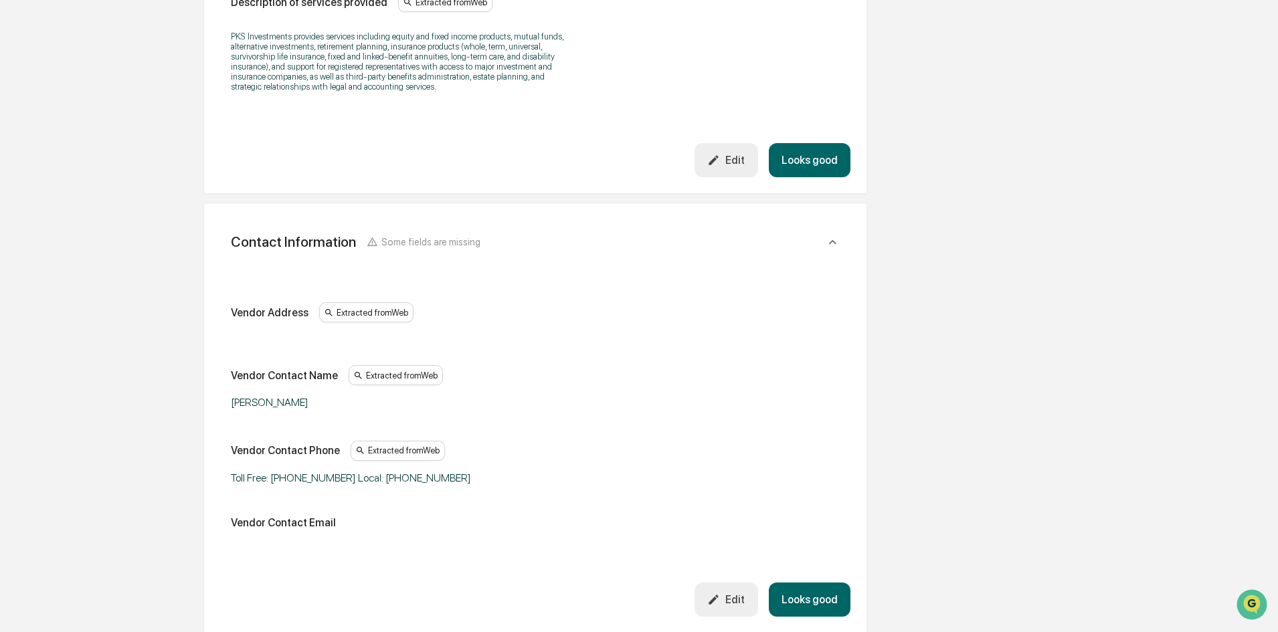
click at [736, 593] on div "Edit" at bounding box center [725, 599] width 37 height 13
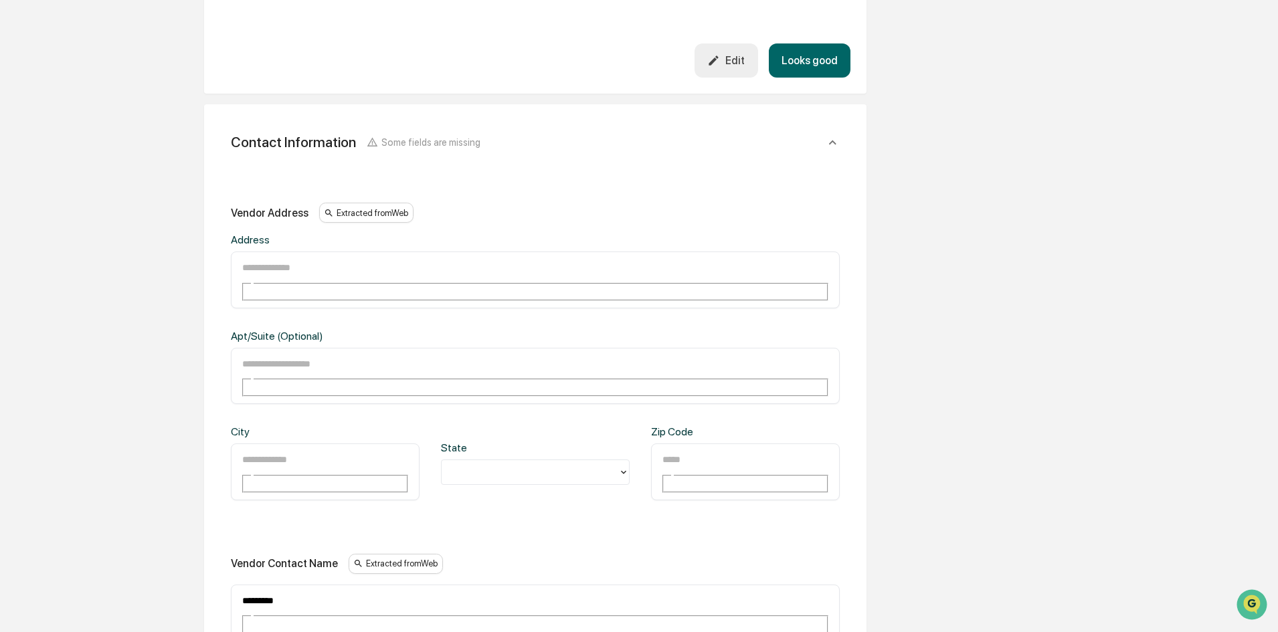
scroll to position [644, 0]
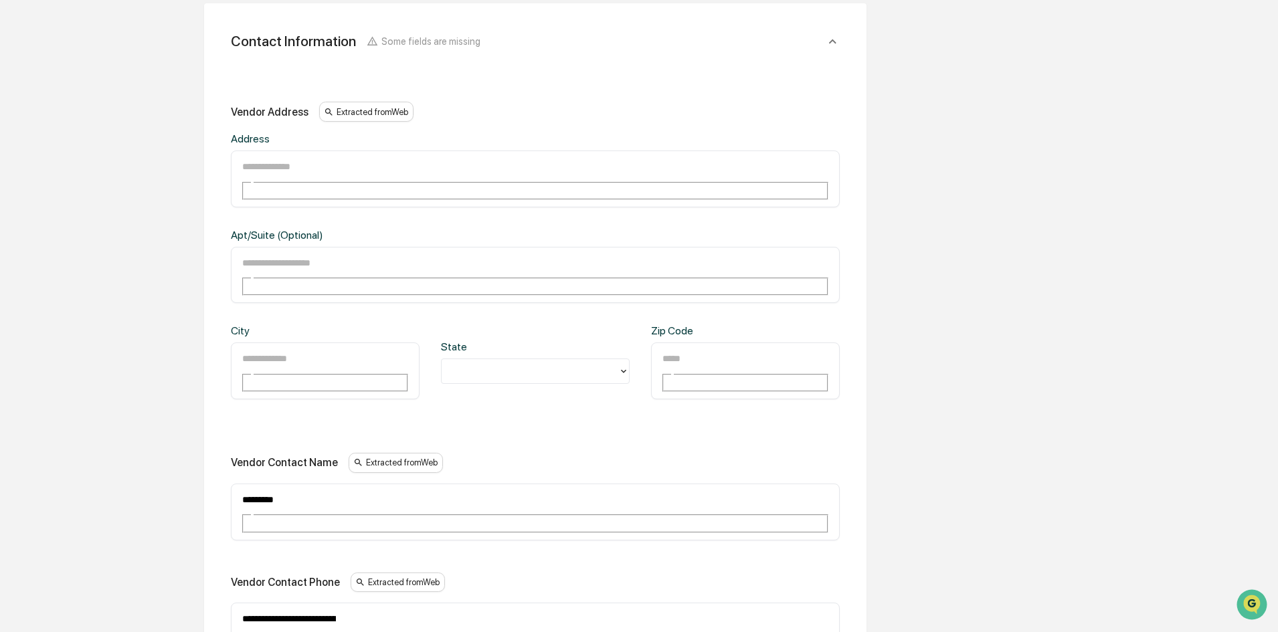
drag, startPoint x: 333, startPoint y: 399, endPoint x: 118, endPoint y: 389, distance: 215.6
click at [151, 398] on div "Overview Vendor Details Entry Details Review Vendor Data Vendor Risk Assessment…" at bounding box center [639, 387] width 1264 height 1744
type input "**********"
drag, startPoint x: 500, startPoint y: 496, endPoint x: 71, endPoint y: 481, distance: 429.1
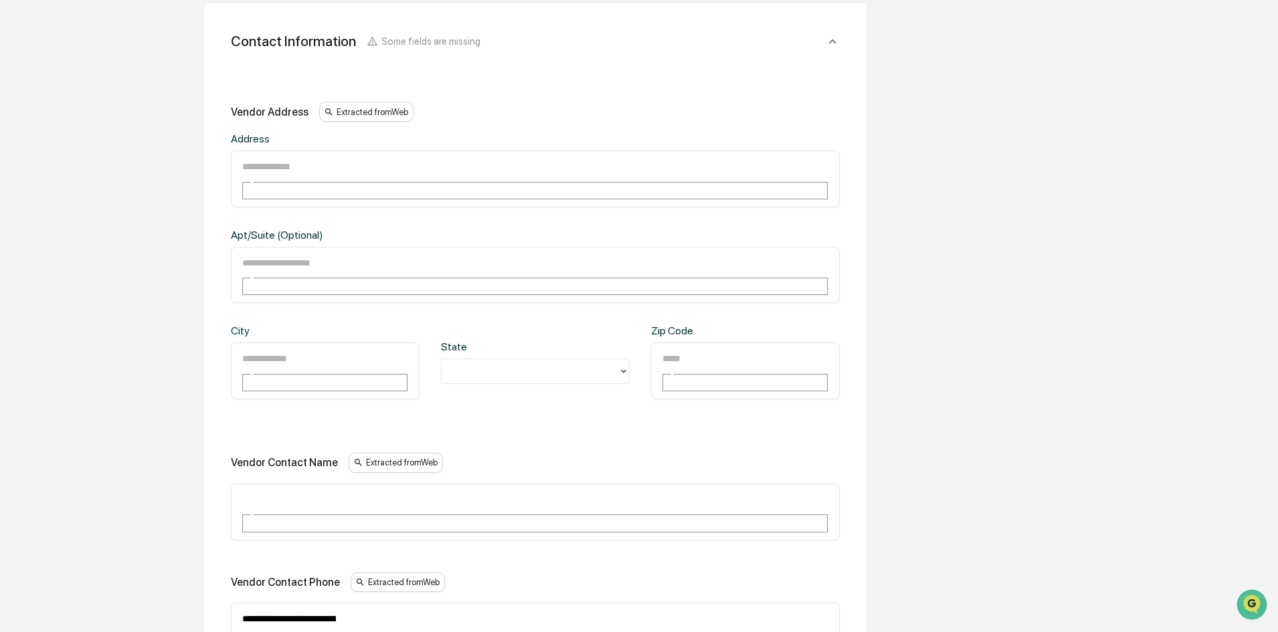
click at [71, 481] on div "Overview Vendor Details Entry Details Review Vendor Data Vendor Risk Assessment…" at bounding box center [639, 387] width 1264 height 1744
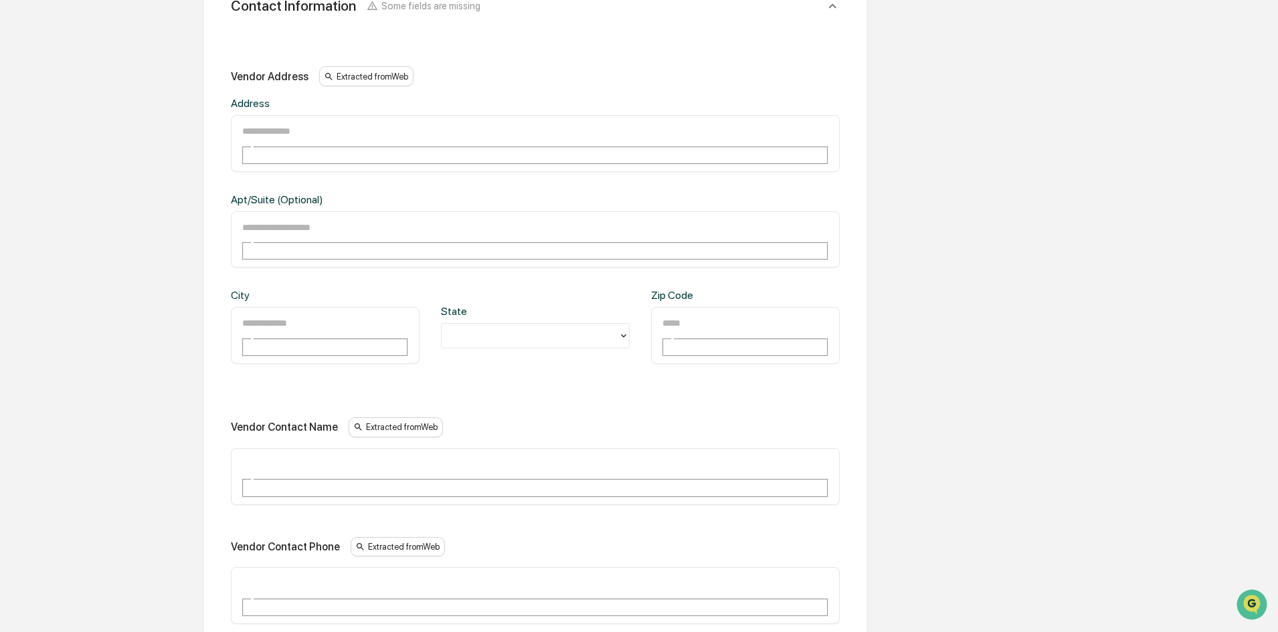
scroll to position [778, 0]
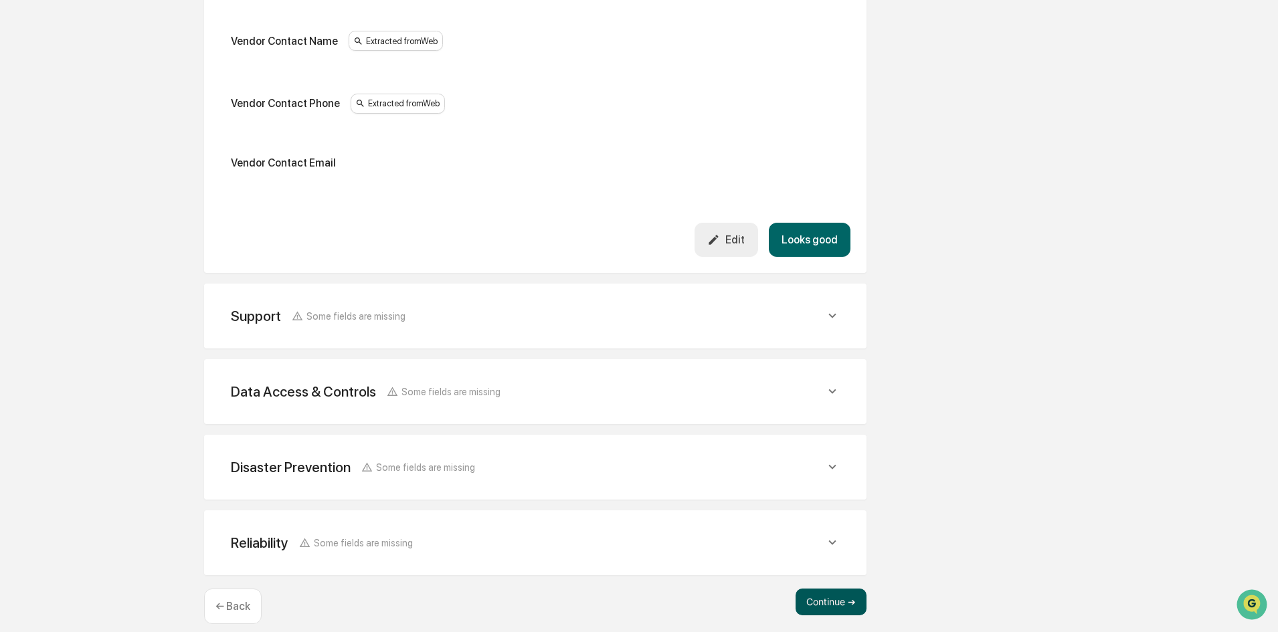
click at [823, 600] on button "Continue ➔" at bounding box center [830, 602] width 71 height 27
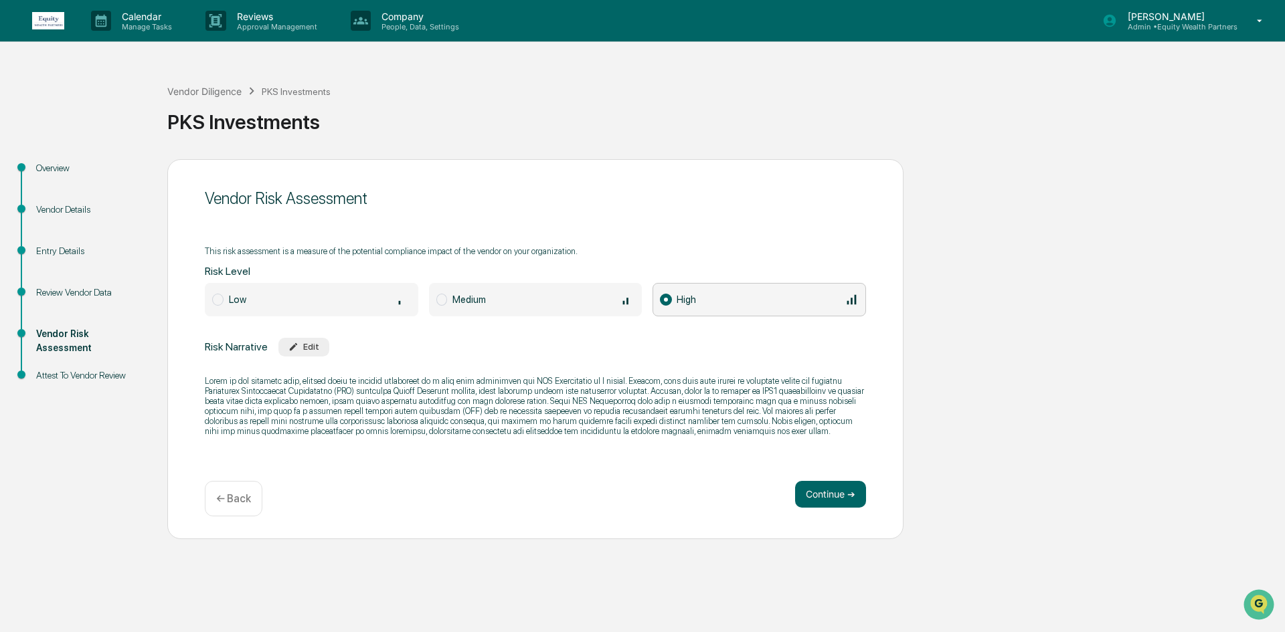
click at [240, 500] on p "← Back" at bounding box center [233, 498] width 35 height 13
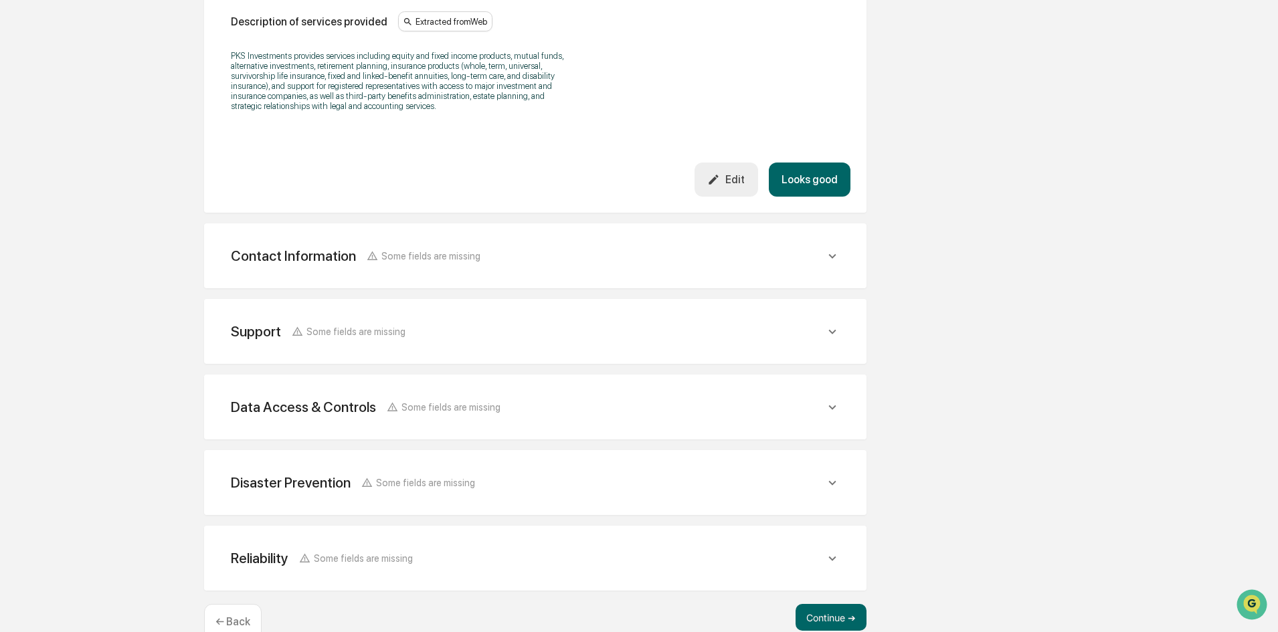
scroll to position [444, 0]
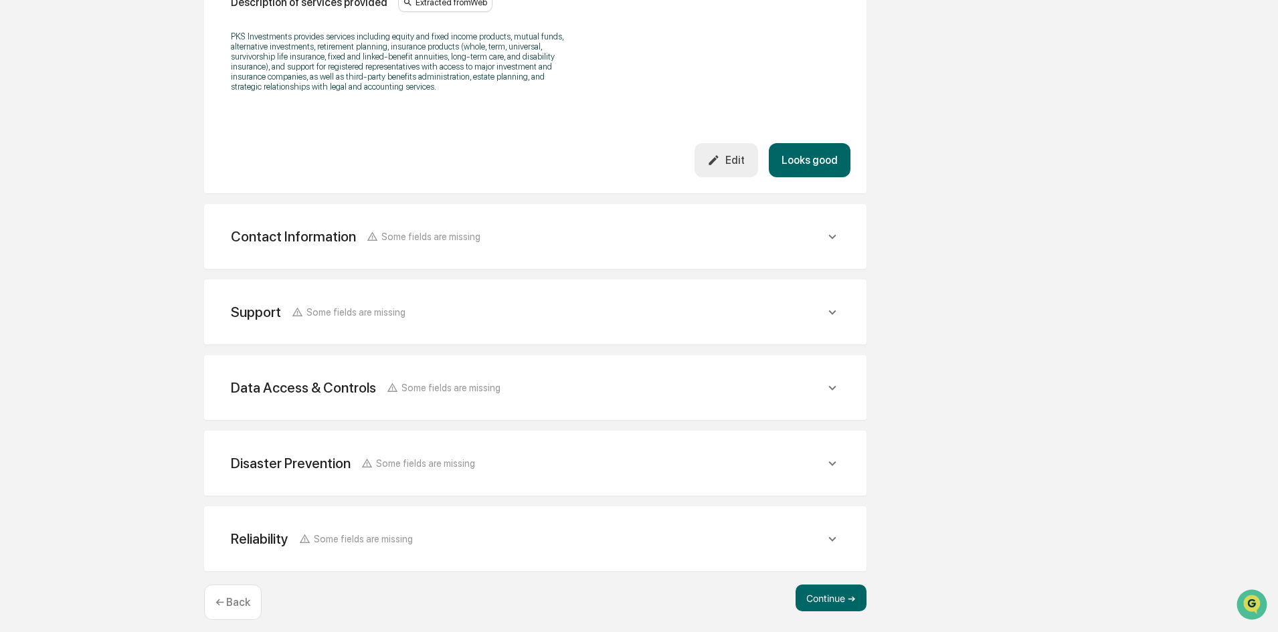
click at [391, 458] on span "Some fields are missing" at bounding box center [425, 463] width 99 height 11
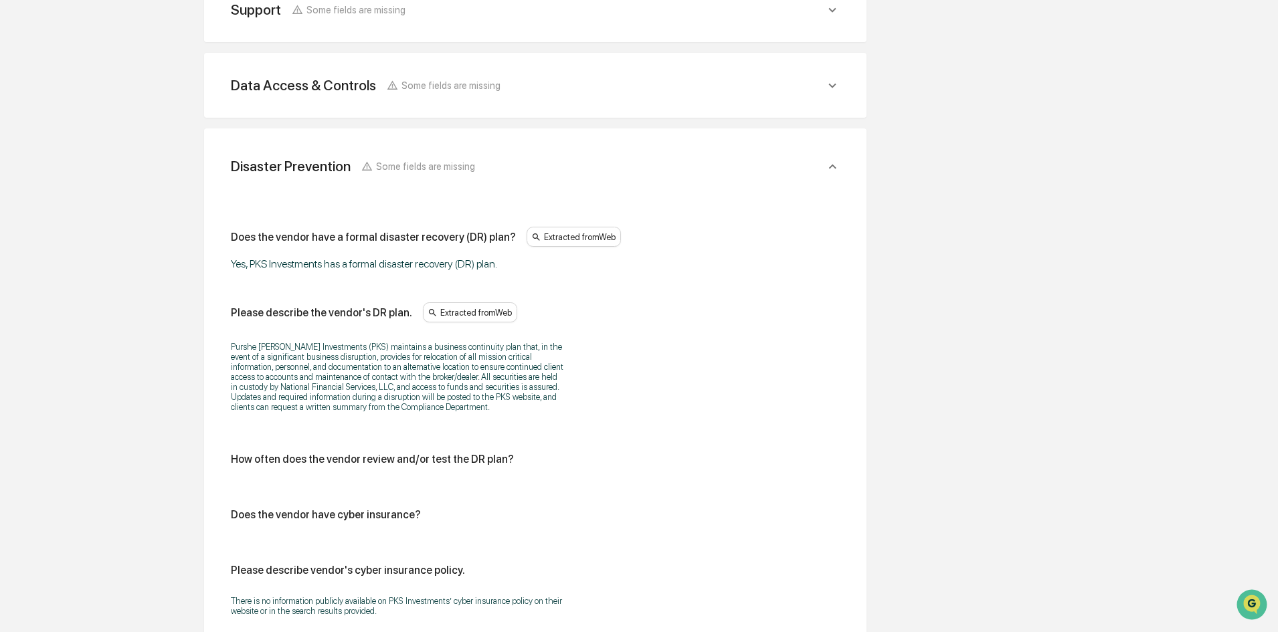
scroll to position [1024, 0]
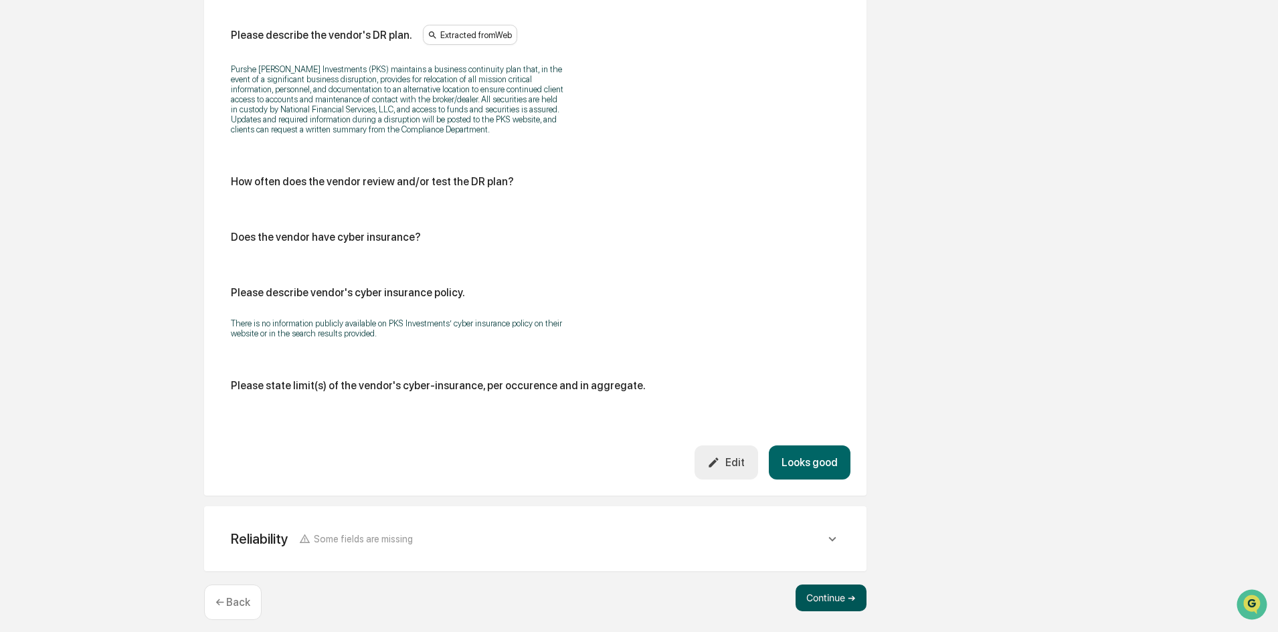
click at [846, 585] on button "Continue ➔" at bounding box center [830, 598] width 71 height 27
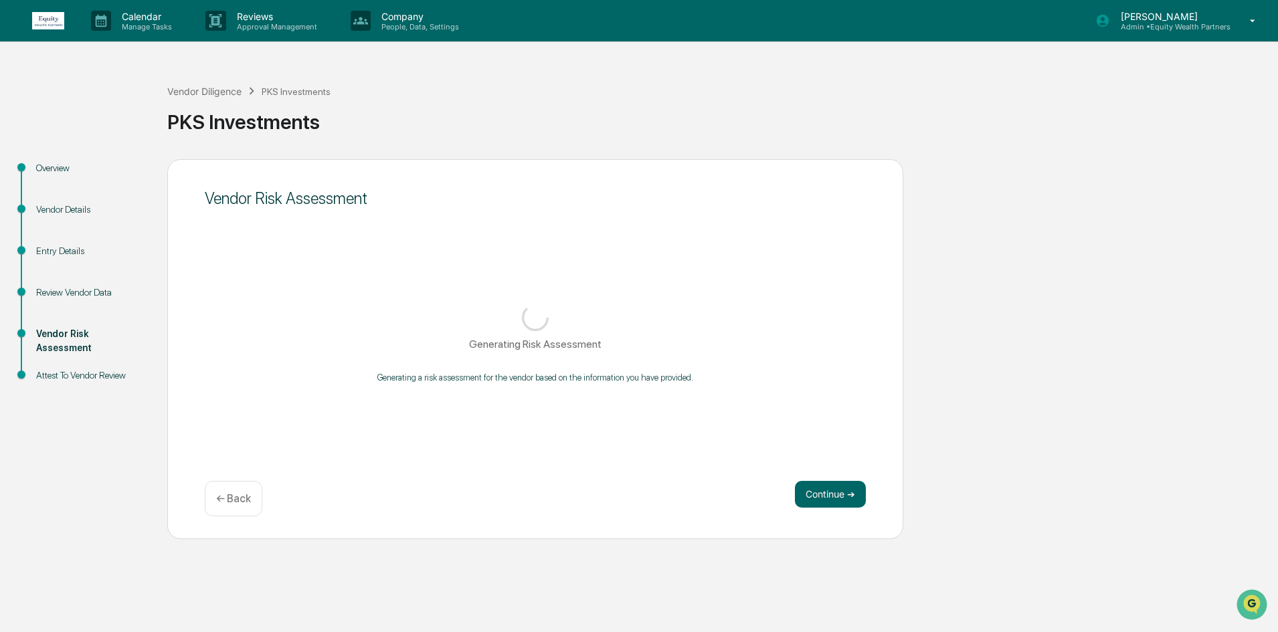
scroll to position [0, 0]
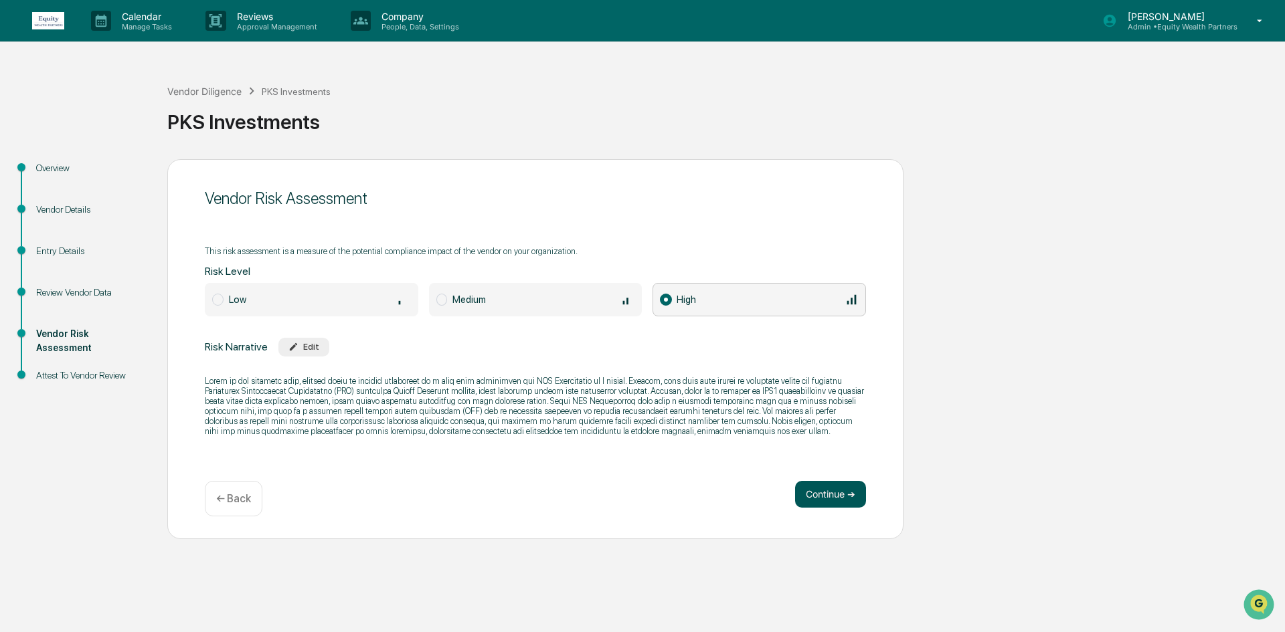
click at [820, 504] on button "Continue ➔" at bounding box center [830, 494] width 71 height 27
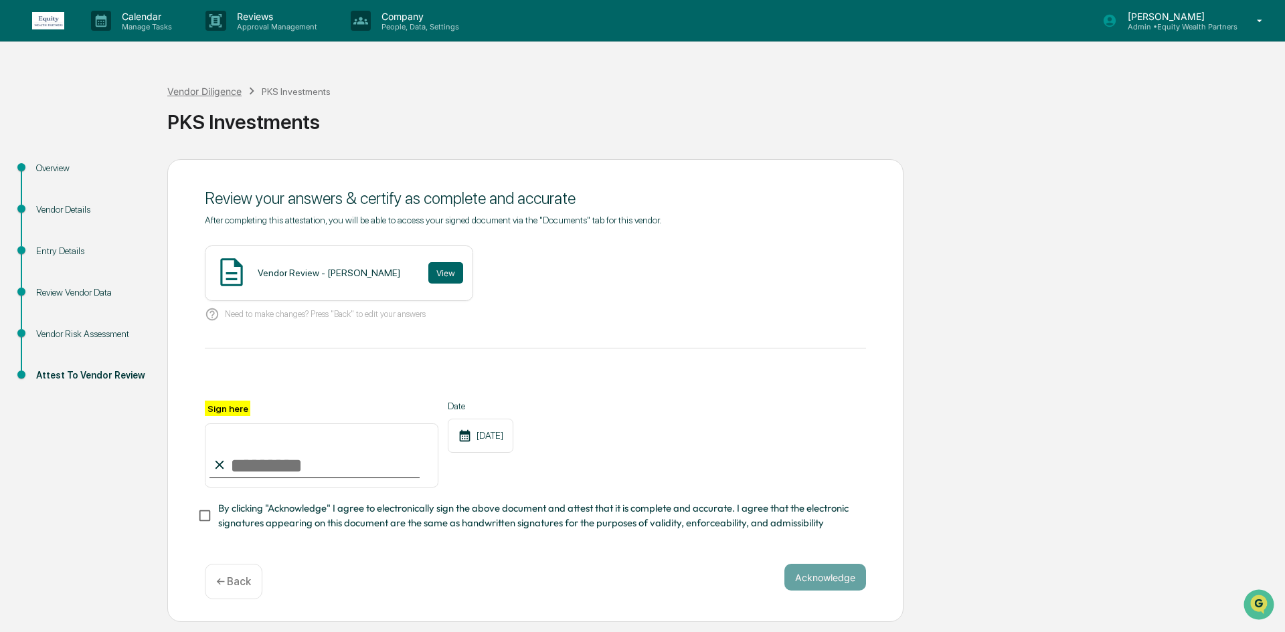
click at [218, 92] on div "Vendor Diligence" at bounding box center [204, 91] width 74 height 11
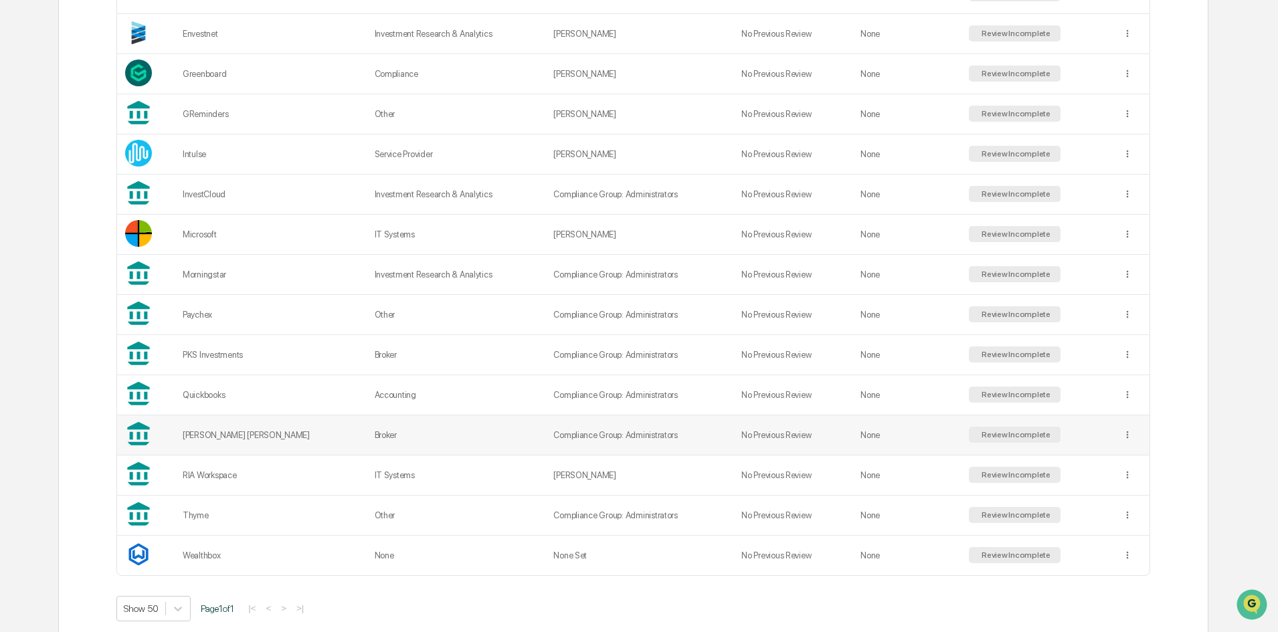
scroll to position [453, 0]
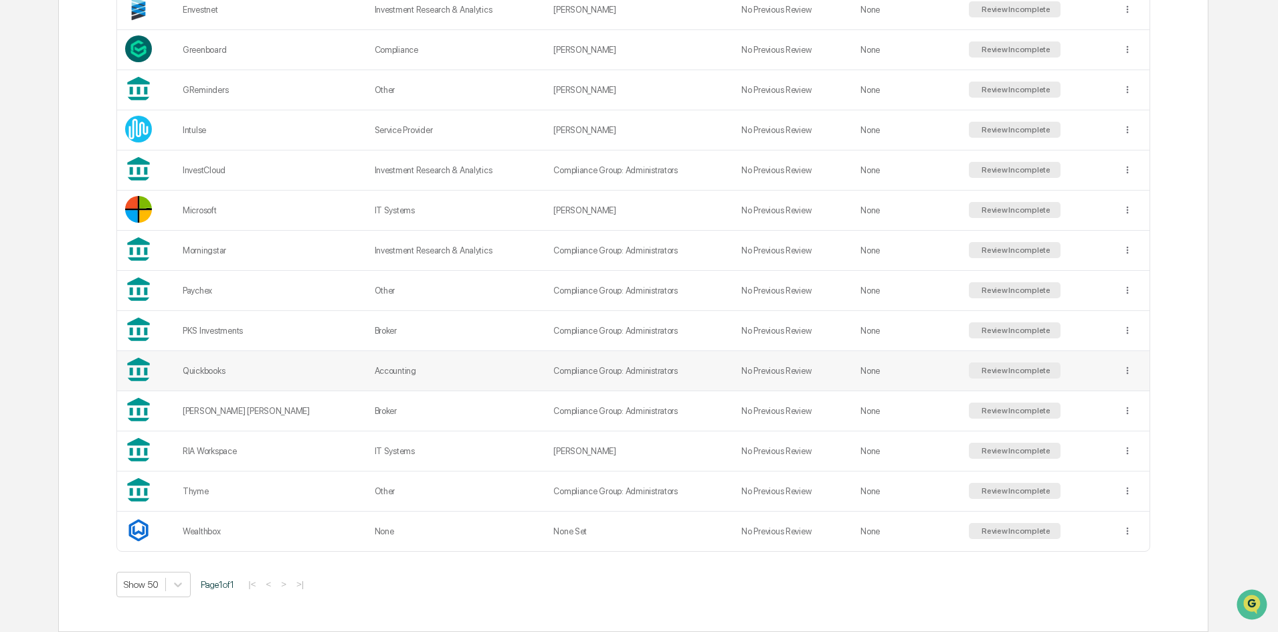
click at [409, 371] on td "Accounting" at bounding box center [456, 371] width 179 height 40
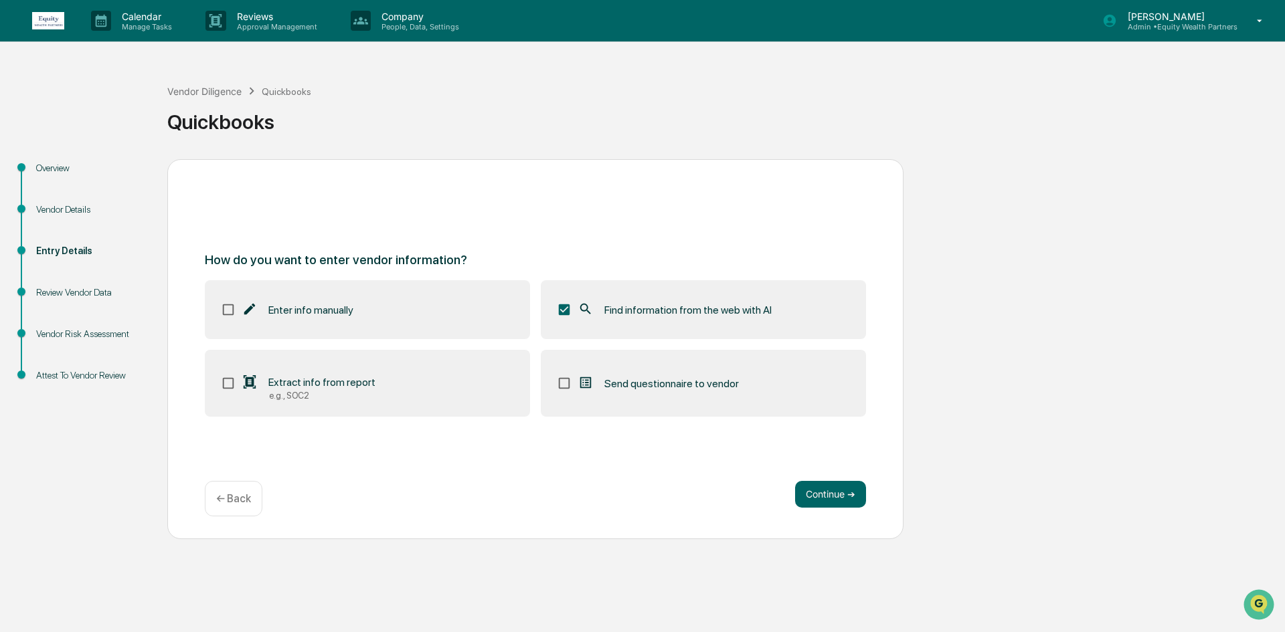
click at [835, 477] on div "How do you want to enter vendor information? Enter info manually Find informati…" at bounding box center [535, 349] width 736 height 380
click at [832, 488] on button "Continue ➔" at bounding box center [830, 494] width 71 height 27
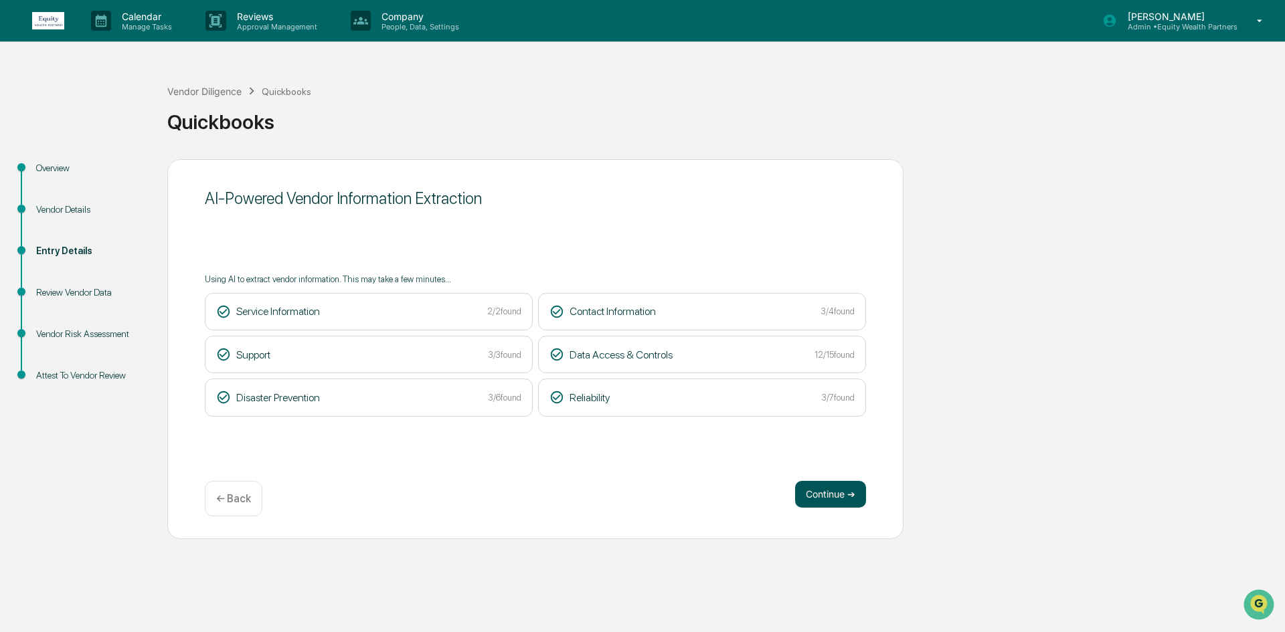
click at [844, 504] on button "Continue ➔" at bounding box center [830, 494] width 71 height 27
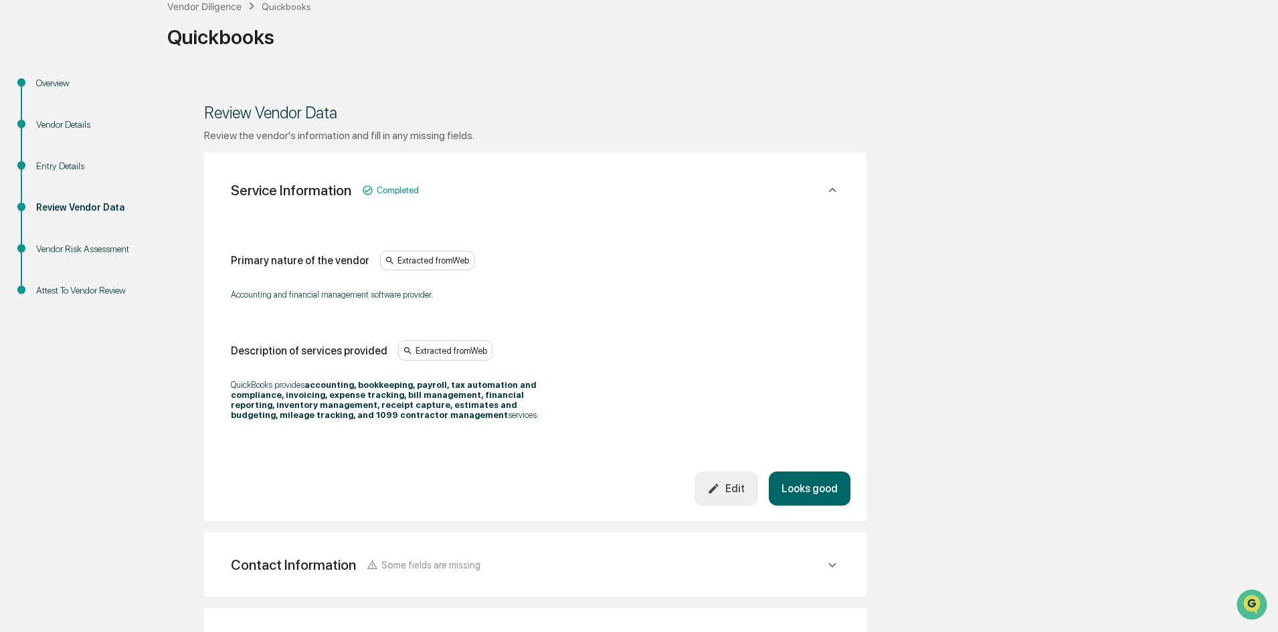
scroll to position [335, 0]
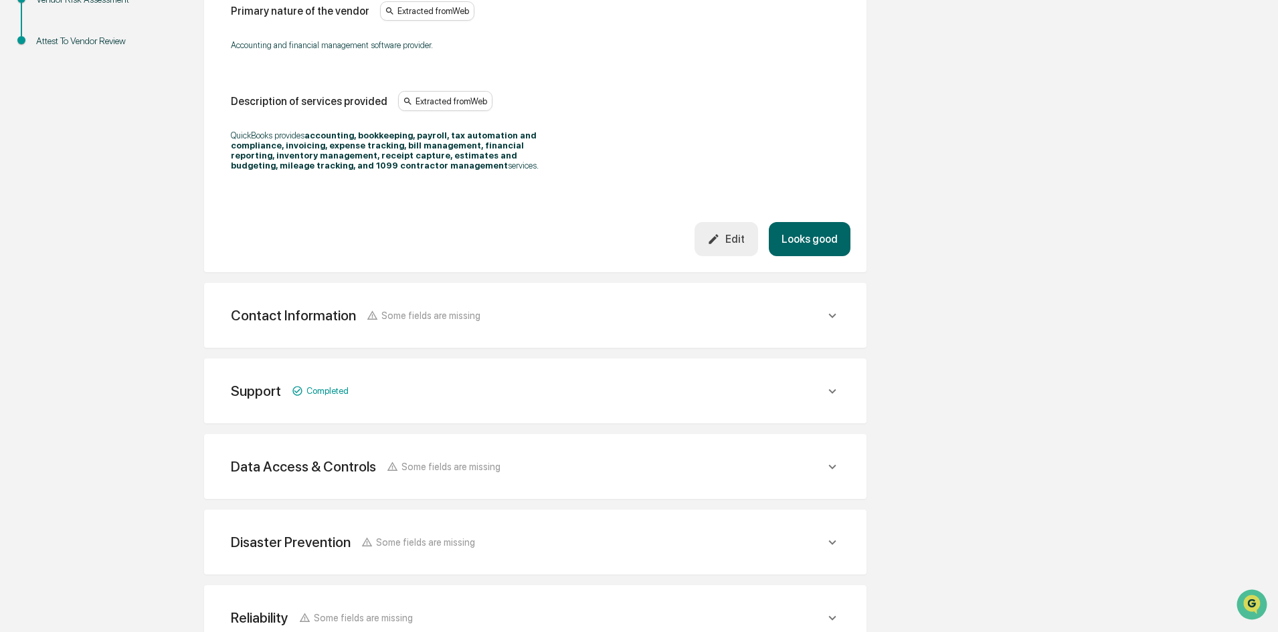
click at [476, 319] on div "Contact Information Some fields are missing" at bounding box center [528, 315] width 594 height 17
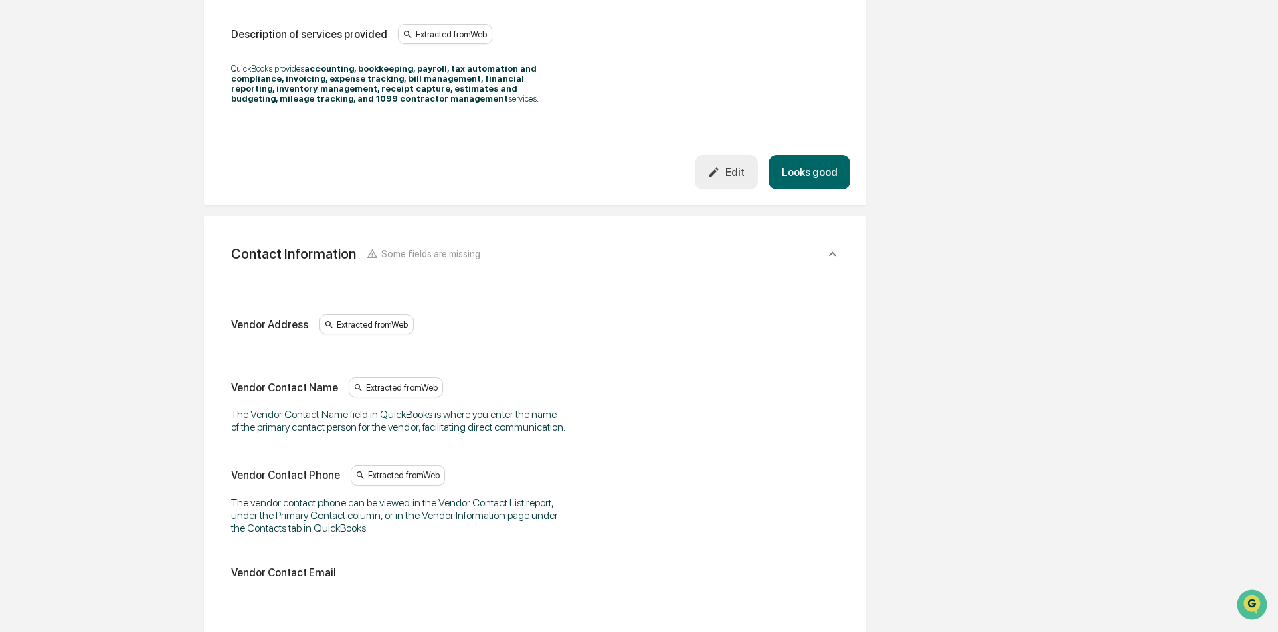
scroll to position [468, 0]
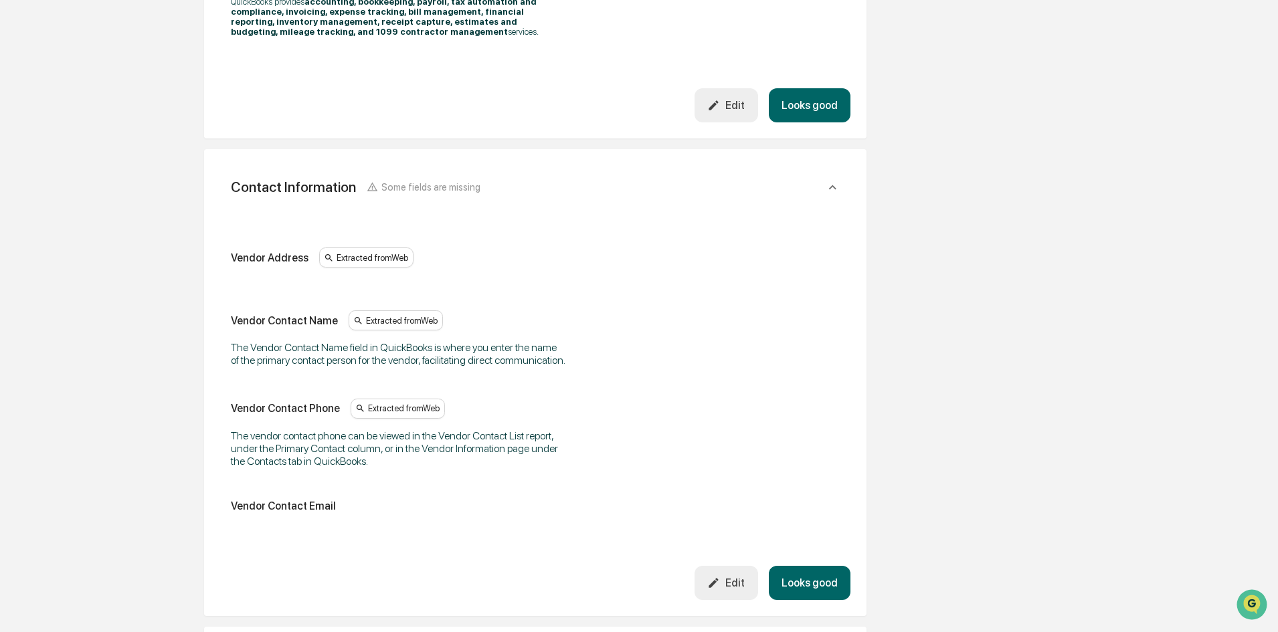
click at [719, 589] on icon "button" at bounding box center [713, 583] width 13 height 13
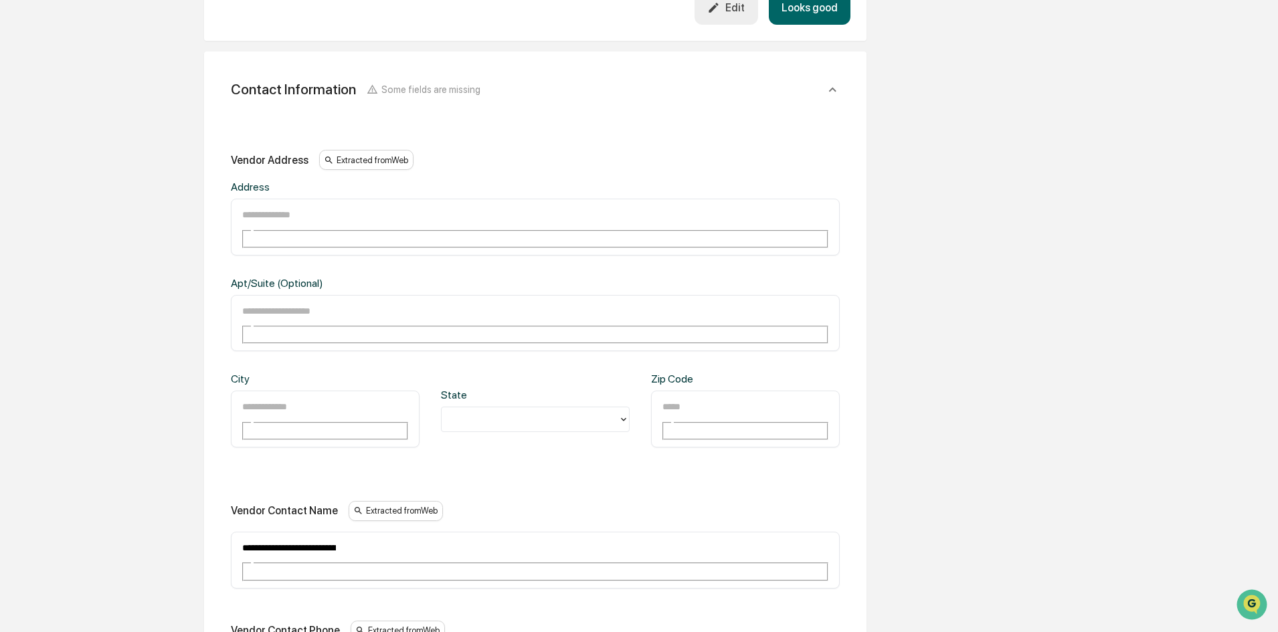
scroll to position [669, 0]
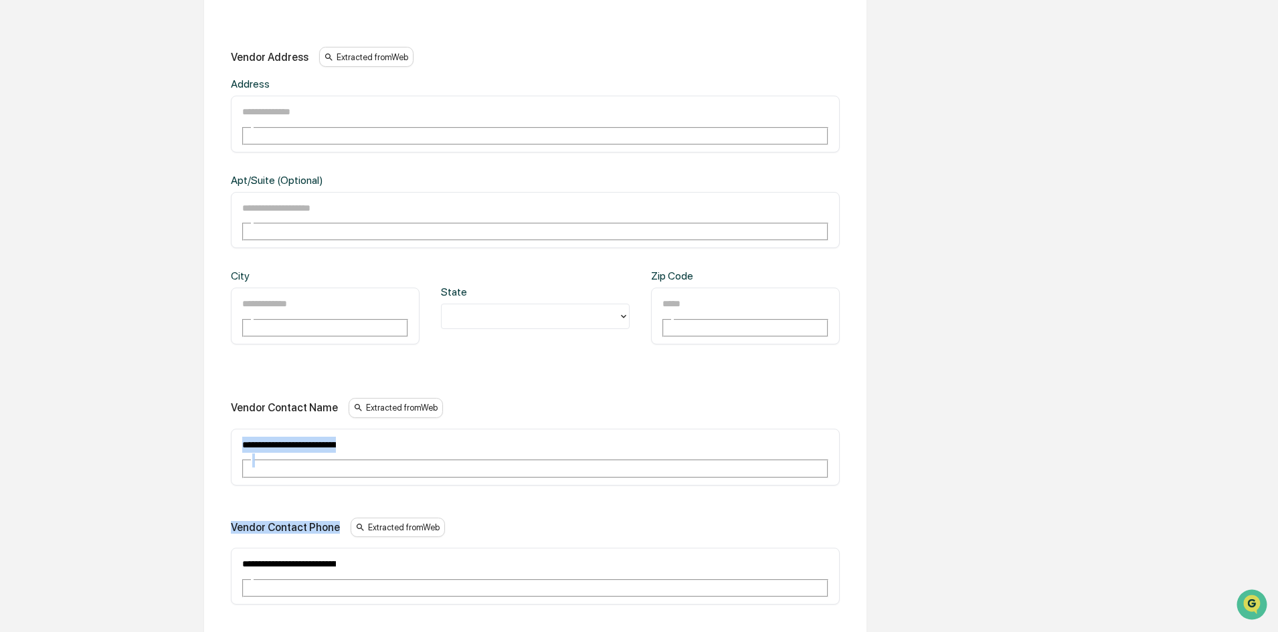
drag, startPoint x: 240, startPoint y: 357, endPoint x: 826, endPoint y: 393, distance: 587.9
click at [826, 393] on div "**********" at bounding box center [535, 382] width 609 height 670
click at [337, 436] on input "**********" at bounding box center [289, 444] width 96 height 17
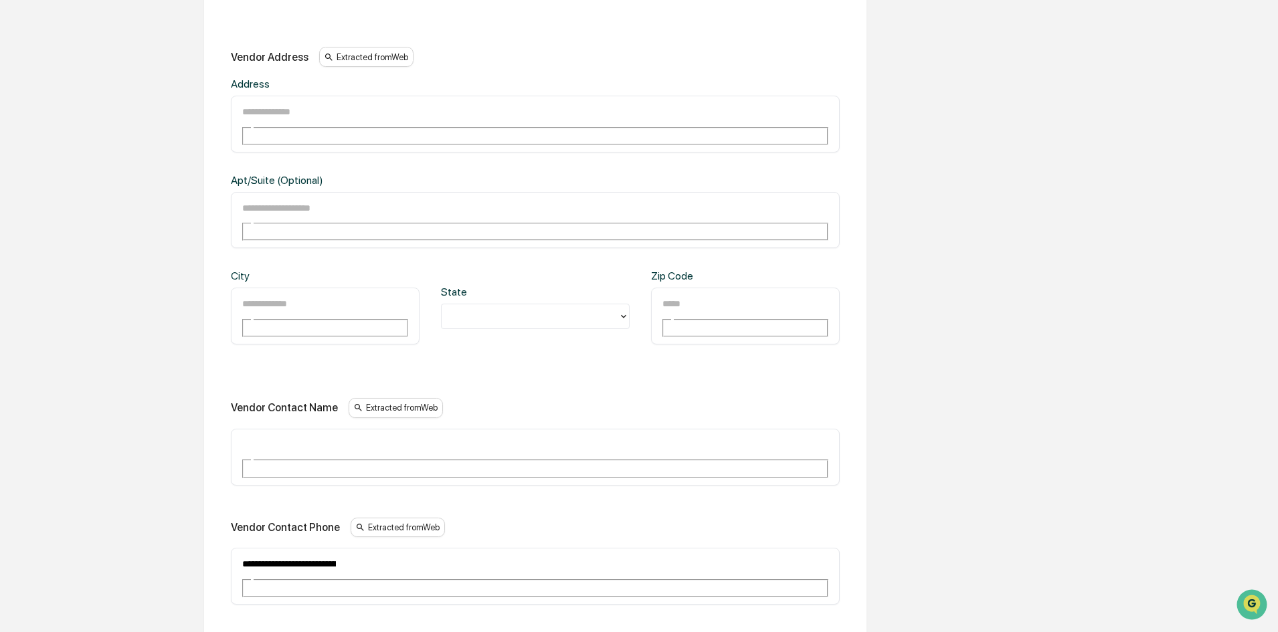
click at [337, 555] on input "**********" at bounding box center [289, 563] width 96 height 17
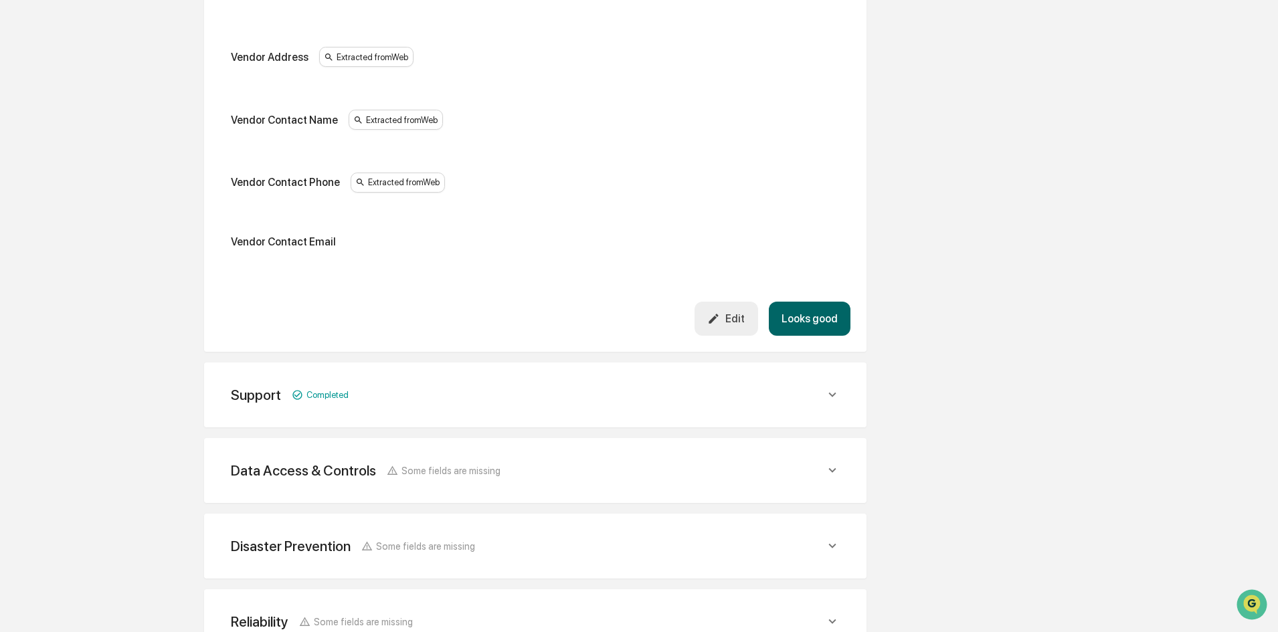
click at [523, 384] on div "Support Completed" at bounding box center [535, 395] width 630 height 33
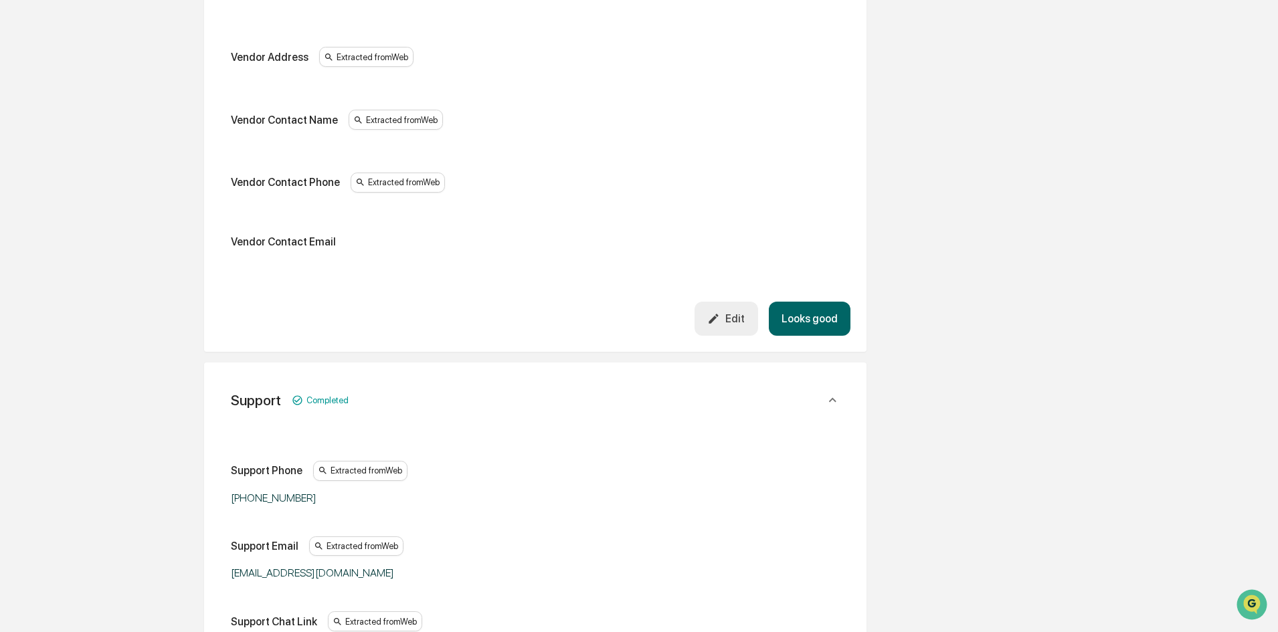
click at [523, 399] on div "Support Completed" at bounding box center [528, 400] width 594 height 17
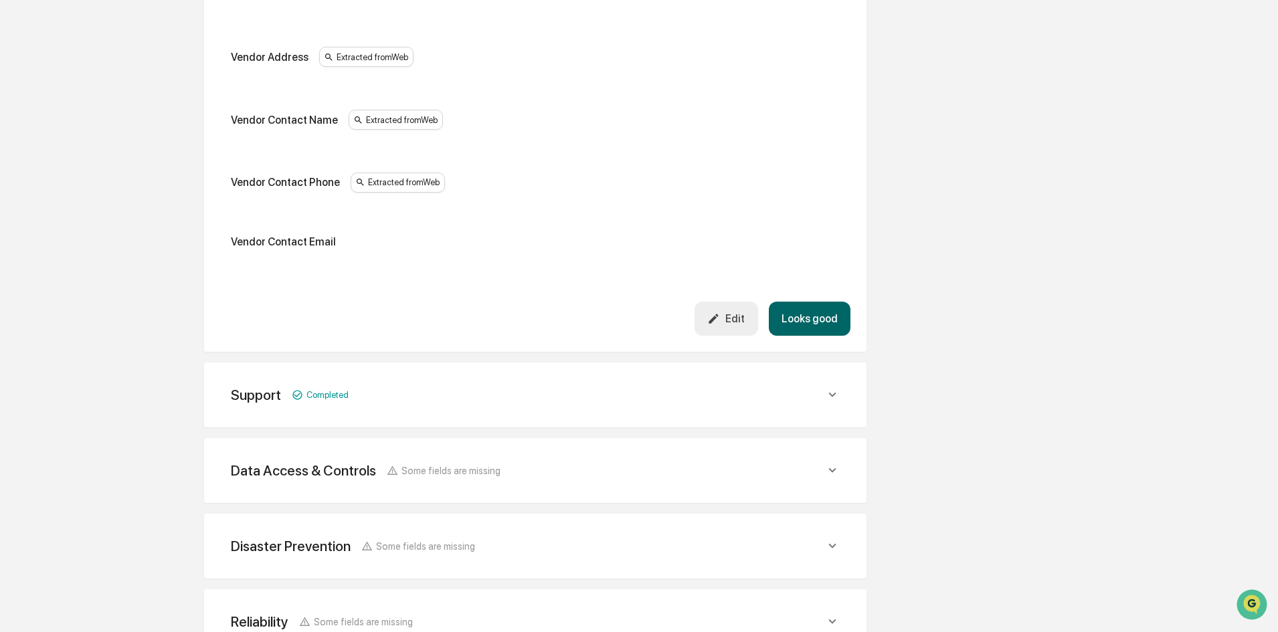
scroll to position [762, 0]
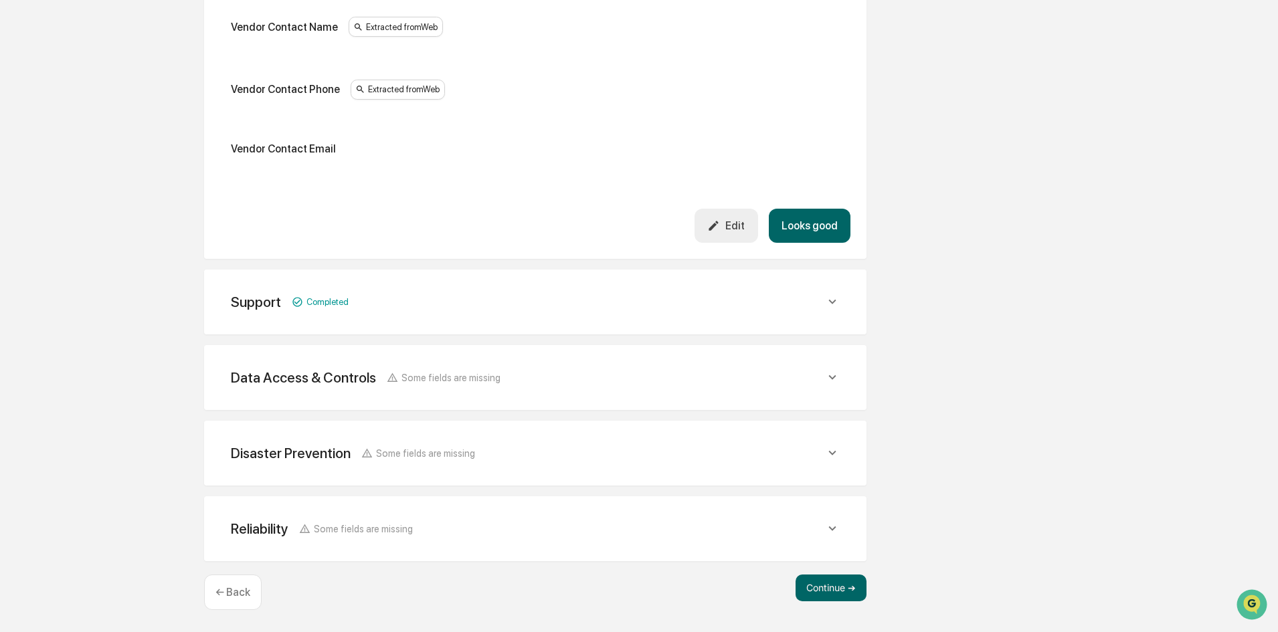
click at [531, 346] on div "Data Access & Controls Some fields are missing Does/will the vendor have access…" at bounding box center [535, 377] width 662 height 65
click at [527, 371] on div "Data Access & Controls Some fields are missing" at bounding box center [528, 377] width 594 height 17
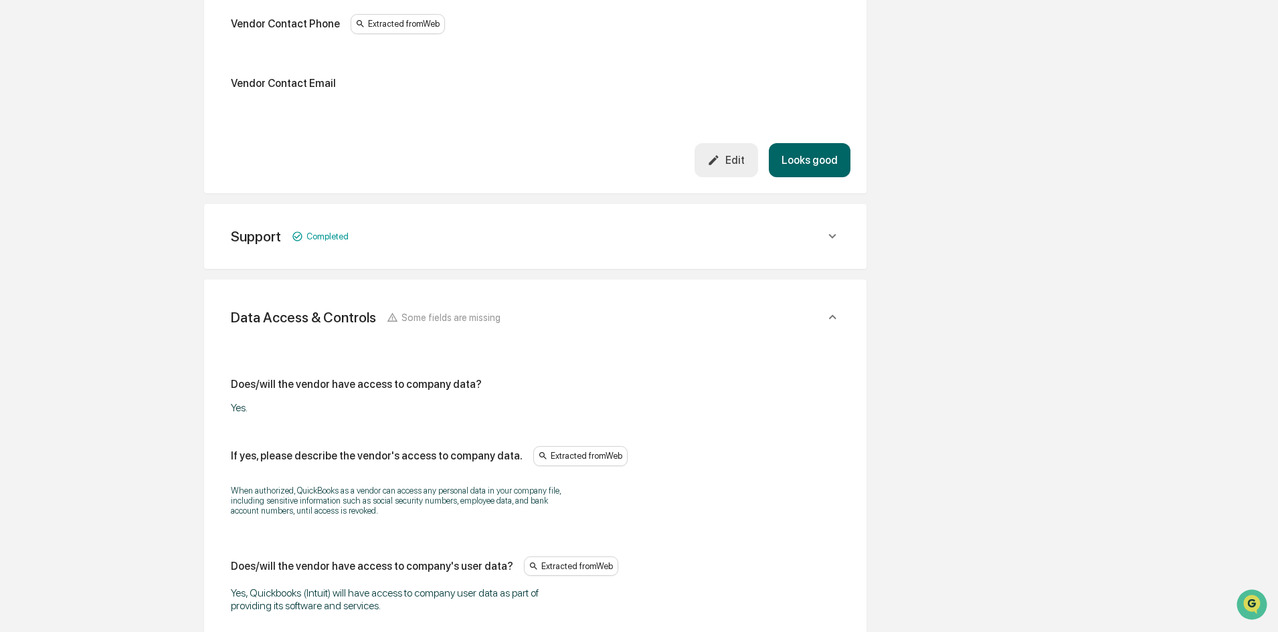
scroll to position [963, 0]
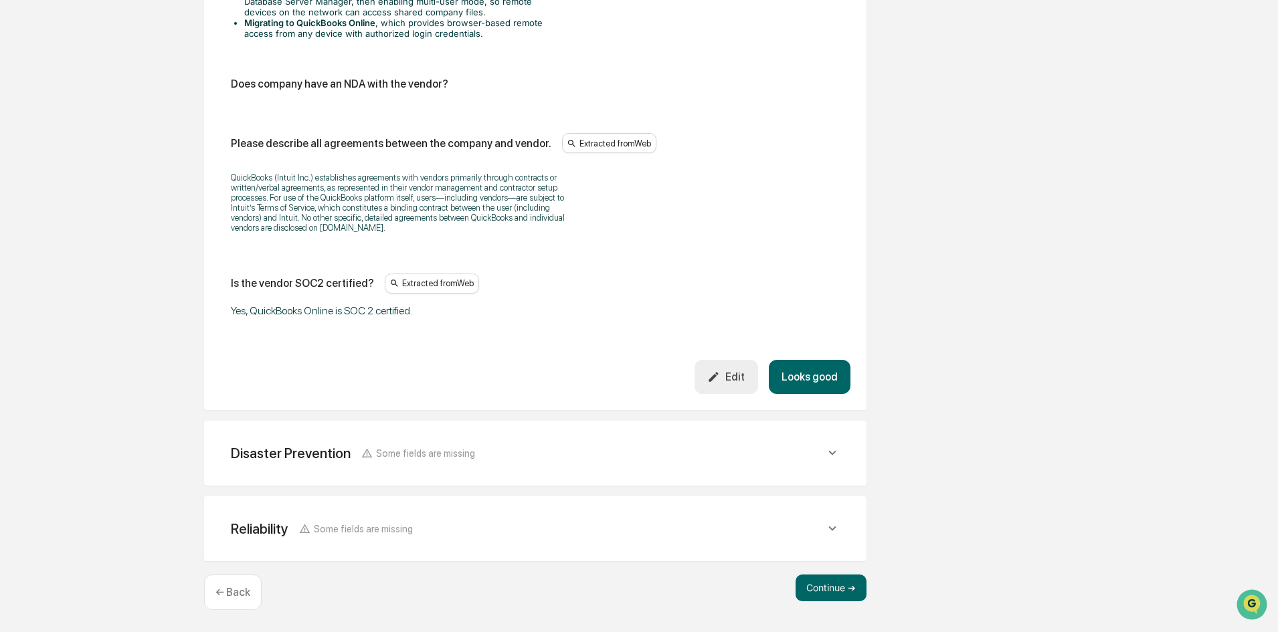
click at [486, 454] on div "Disaster Prevention Some fields are missing" at bounding box center [528, 453] width 594 height 17
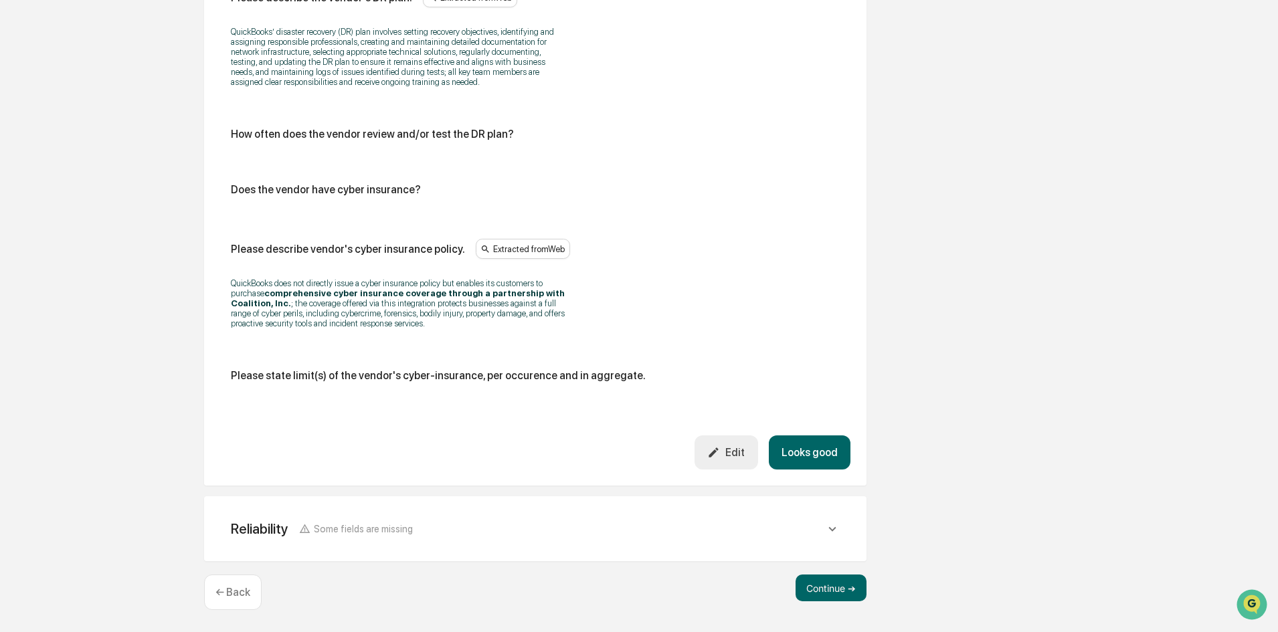
click at [539, 533] on div "Reliability Some fields are missing" at bounding box center [528, 529] width 594 height 17
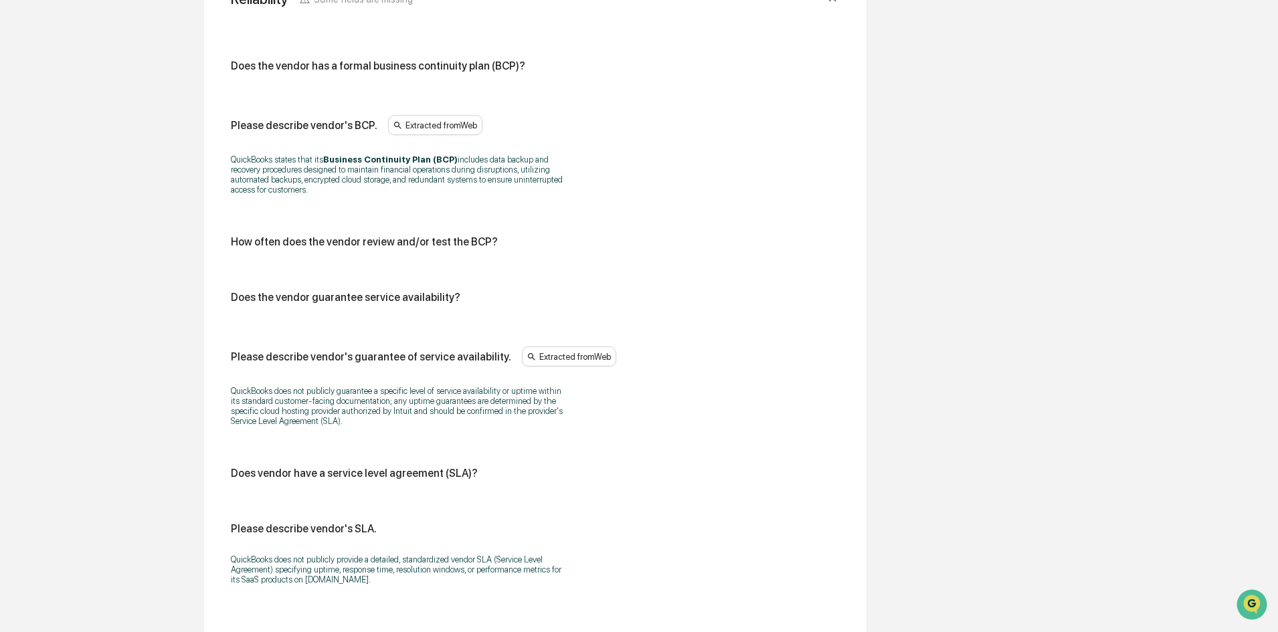
scroll to position [3611, 0]
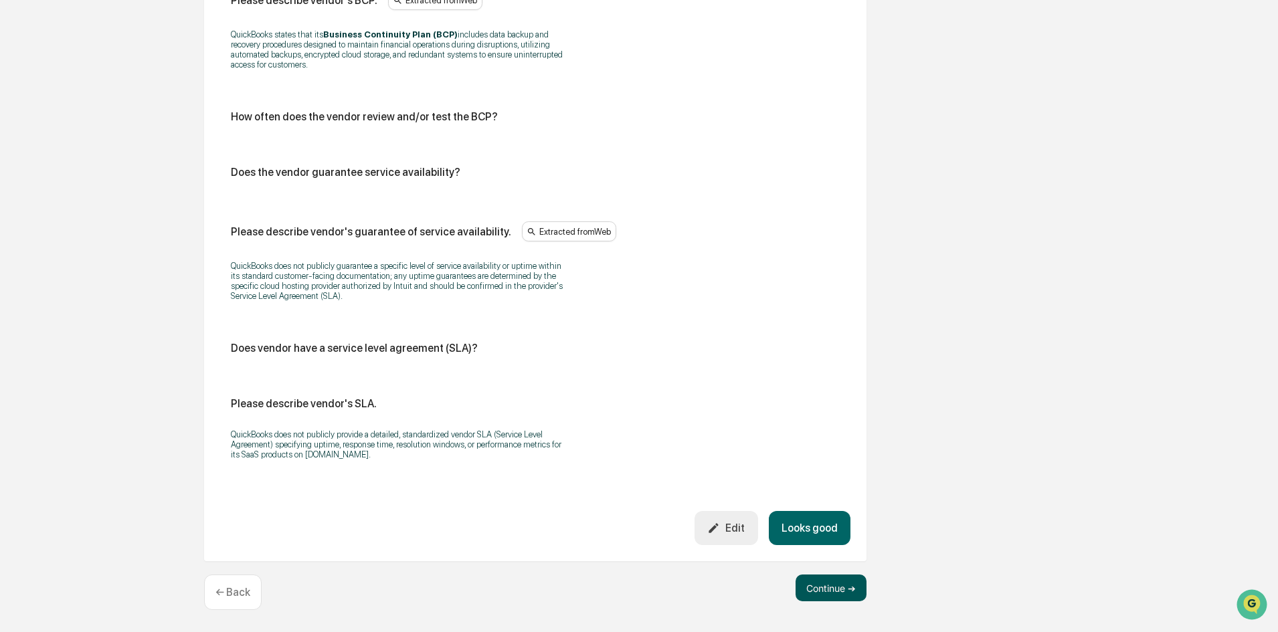
click at [822, 588] on button "Continue ➔" at bounding box center [830, 588] width 71 height 27
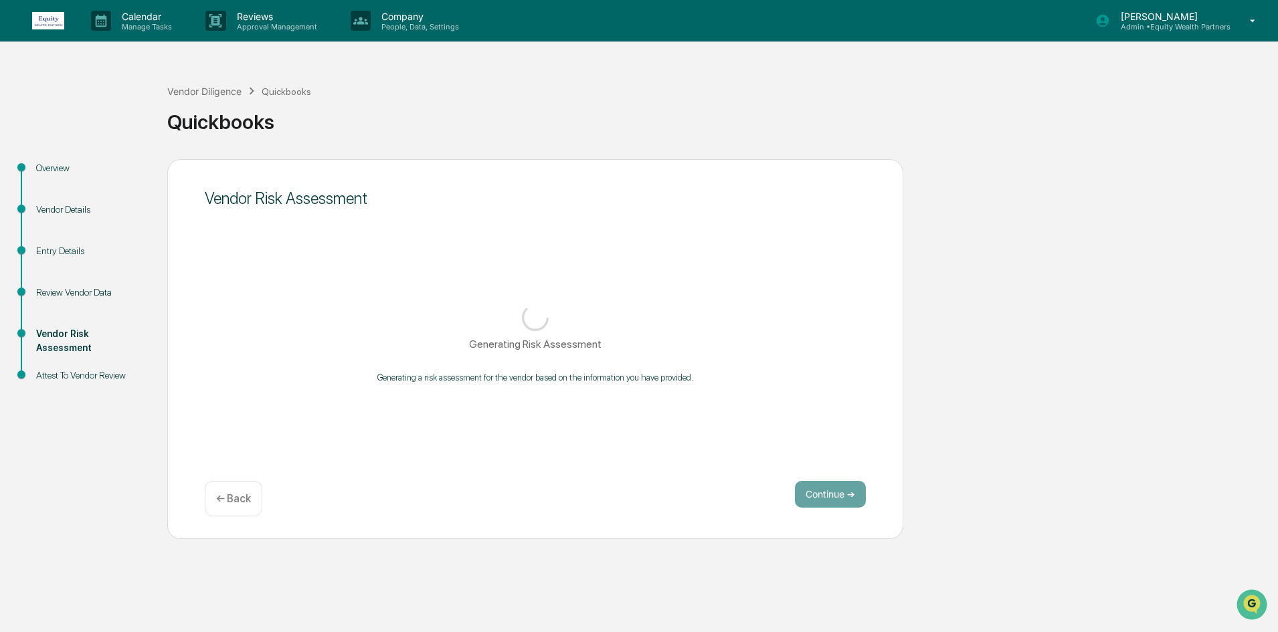
scroll to position [0, 0]
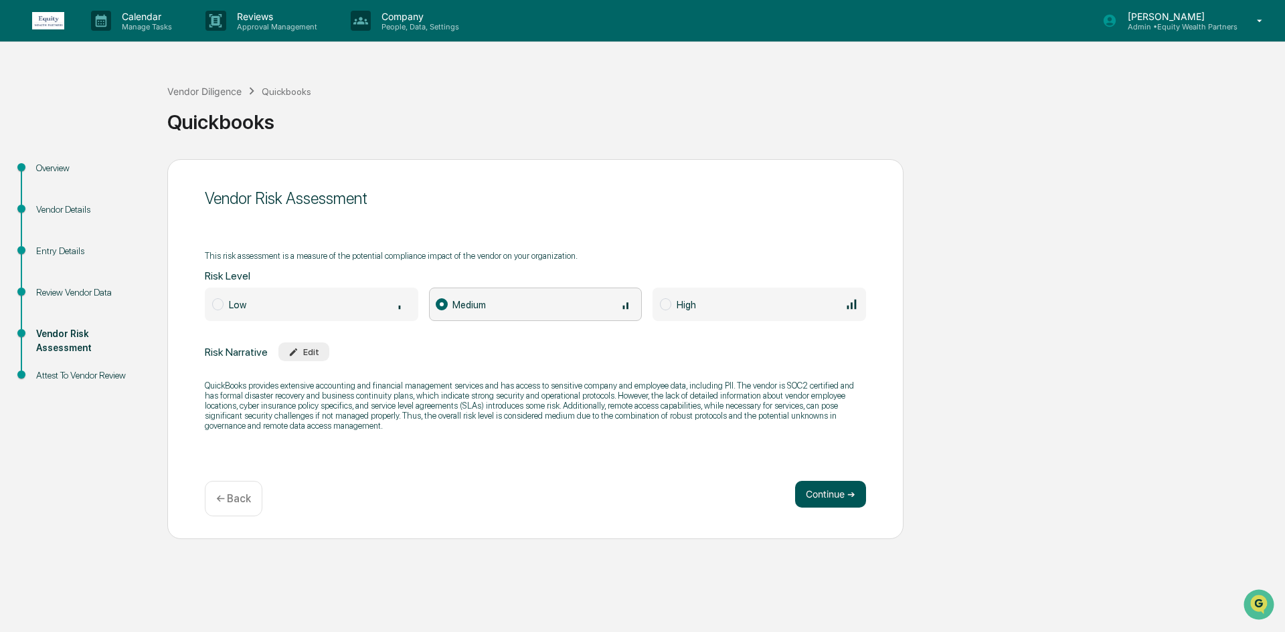
click at [833, 482] on button "Continue ➔" at bounding box center [830, 494] width 71 height 27
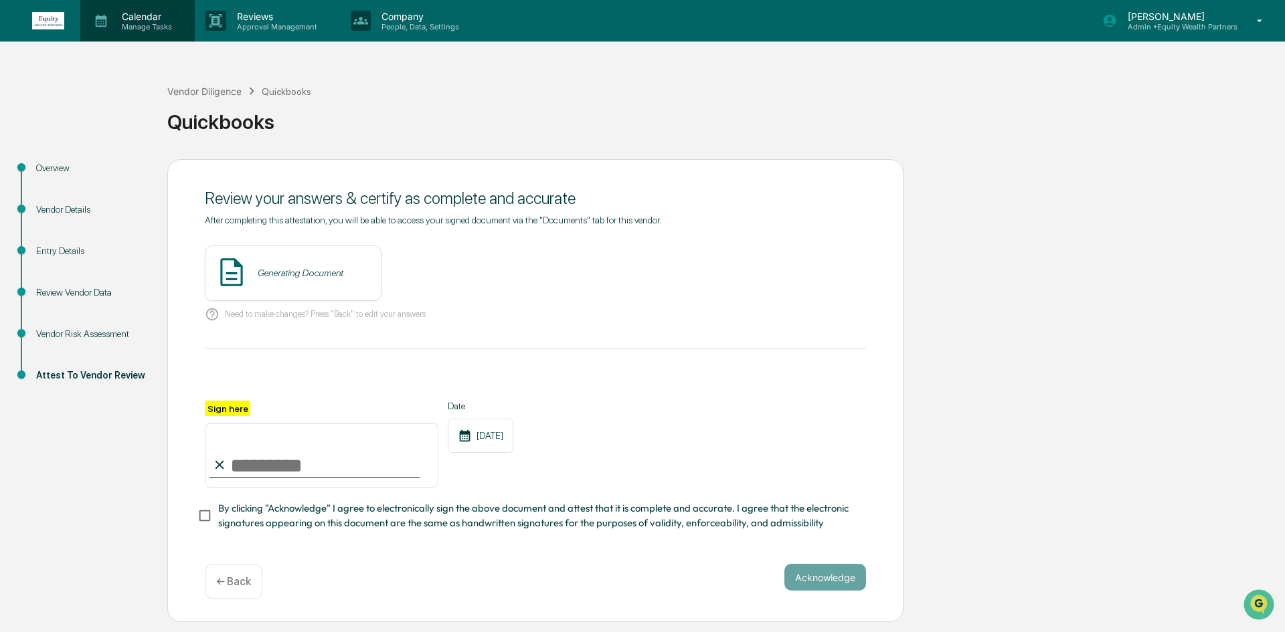
click at [134, 27] on p "Manage Tasks" at bounding box center [145, 26] width 68 height 9
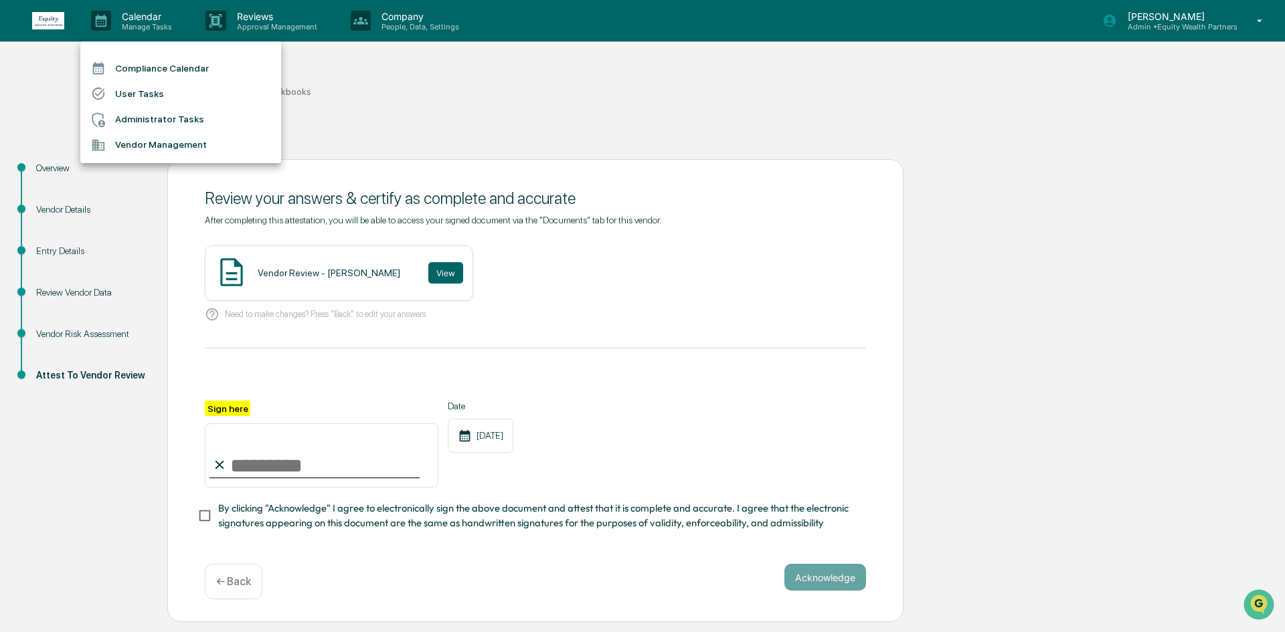
click at [146, 130] on li "Administrator Tasks" at bounding box center [180, 119] width 201 height 25
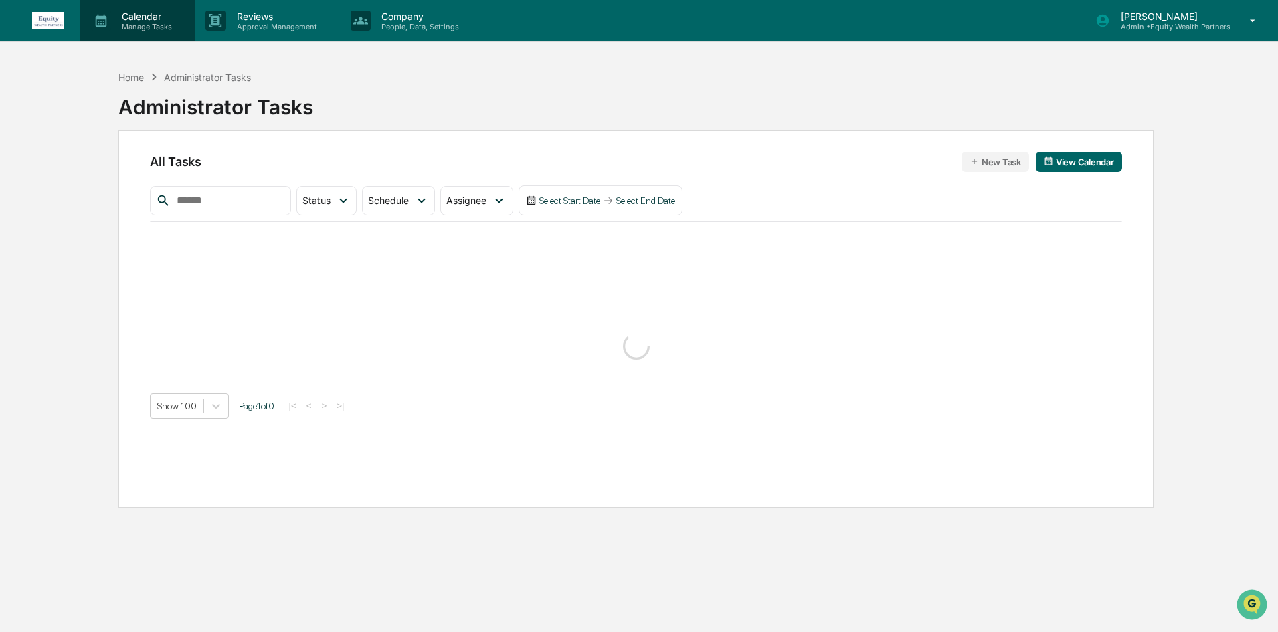
click at [122, 22] on p "Manage Tasks" at bounding box center [145, 26] width 68 height 9
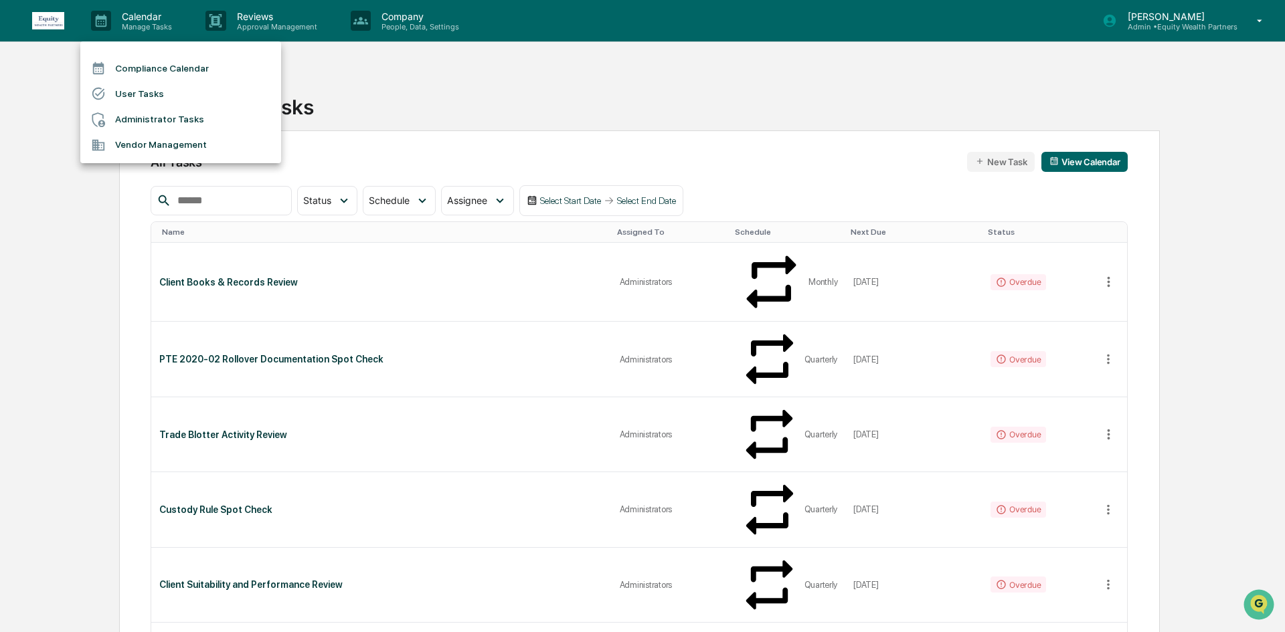
click at [162, 146] on li "Vendor Management" at bounding box center [180, 144] width 201 height 25
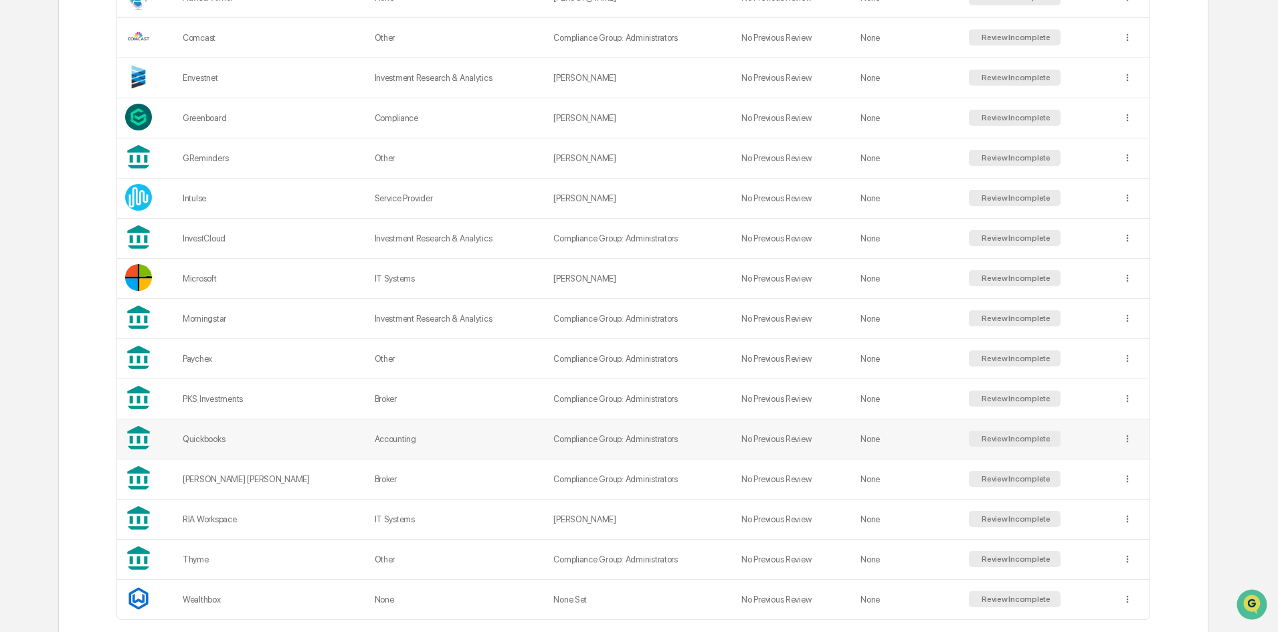
scroll to position [453, 0]
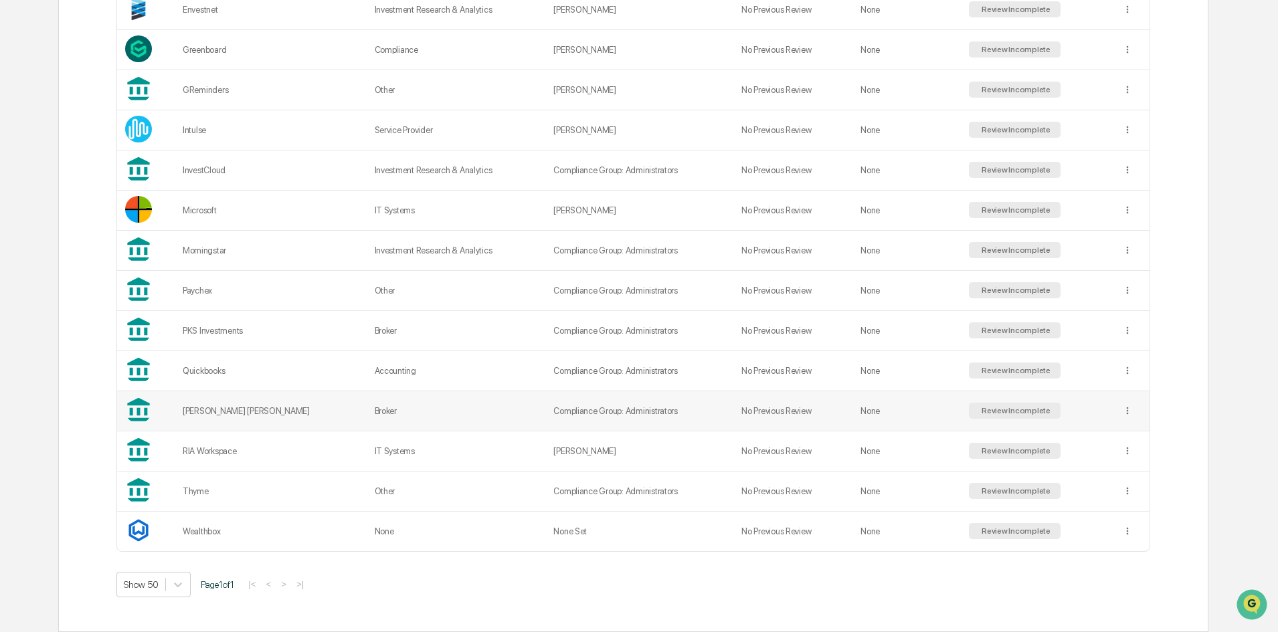
click at [405, 403] on td "Broker" at bounding box center [456, 411] width 179 height 40
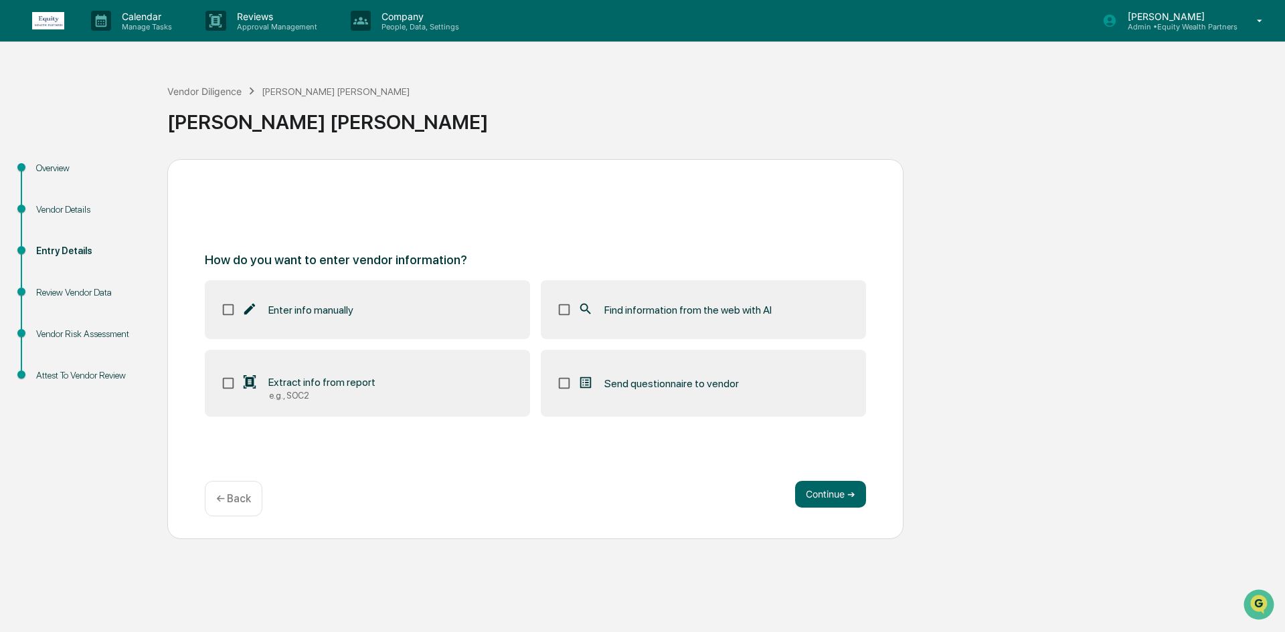
click at [591, 311] on icon at bounding box center [585, 309] width 15 height 15
click at [806, 486] on button "Continue ➔" at bounding box center [830, 494] width 71 height 27
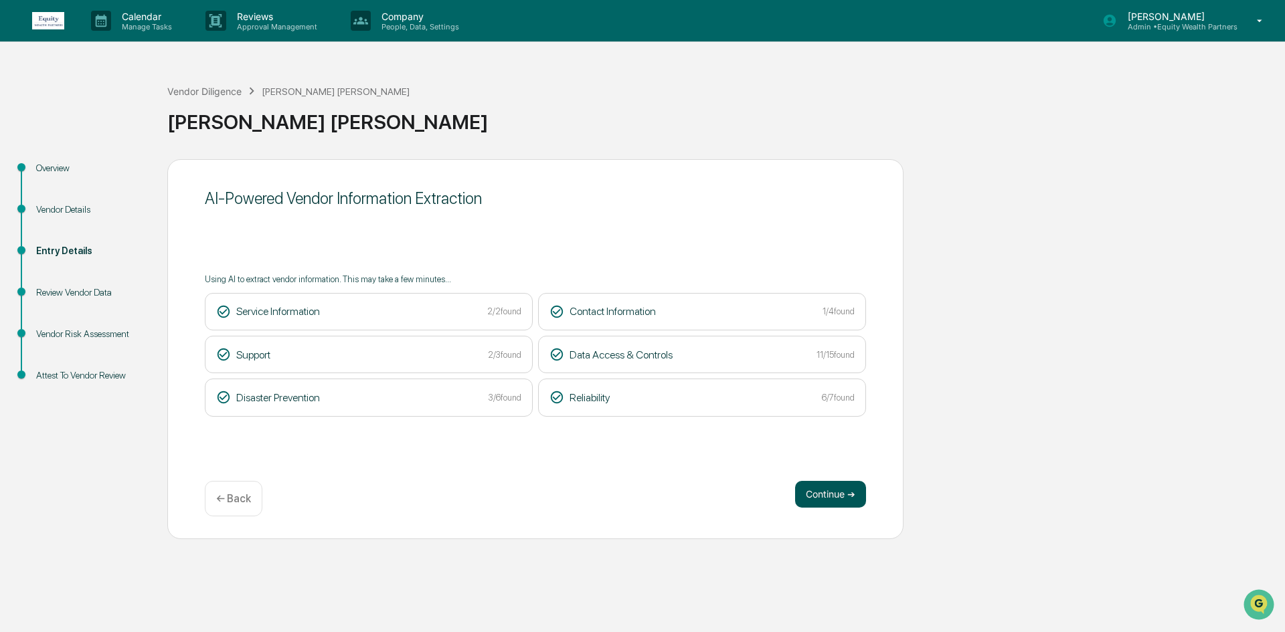
click at [858, 488] on button "Continue ➔" at bounding box center [830, 494] width 71 height 27
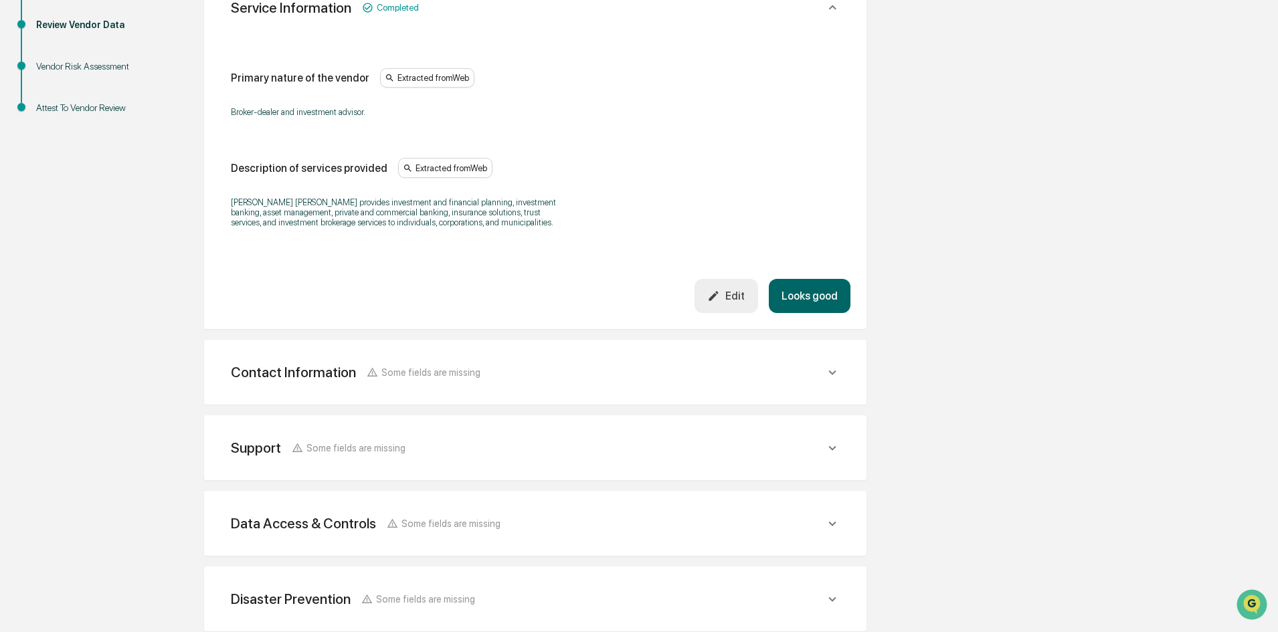
click at [411, 387] on div "Contact Information Some fields are missing" at bounding box center [535, 372] width 630 height 33
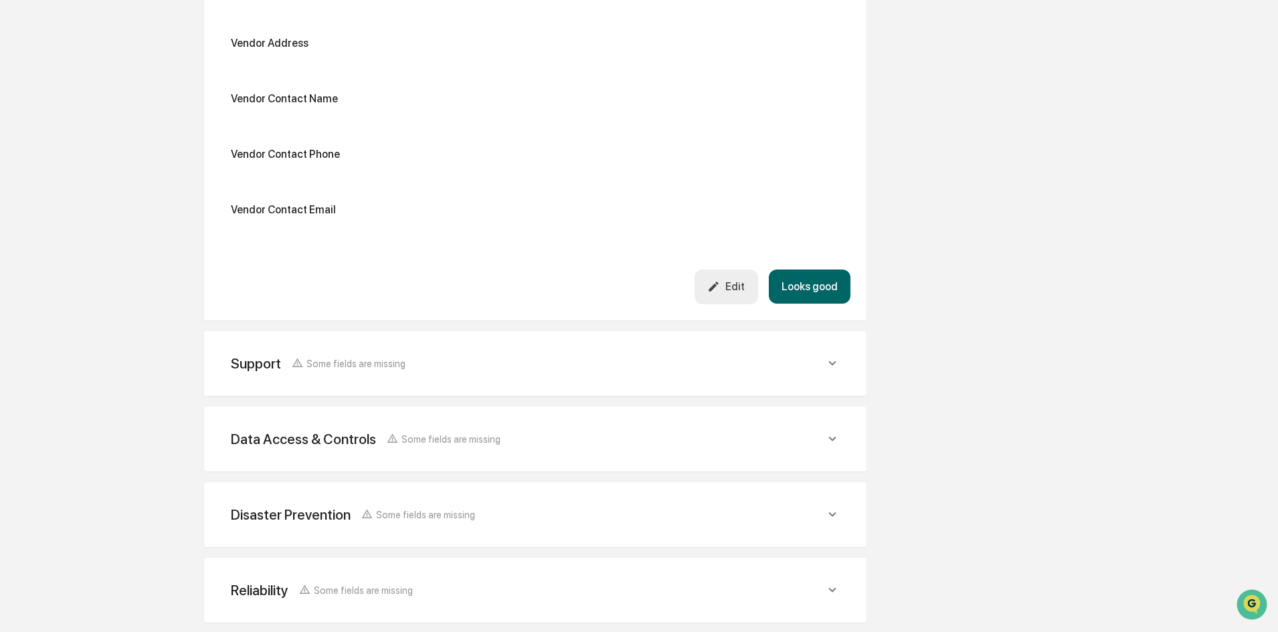
click at [442, 352] on div "Support Some fields are missing" at bounding box center [535, 363] width 630 height 33
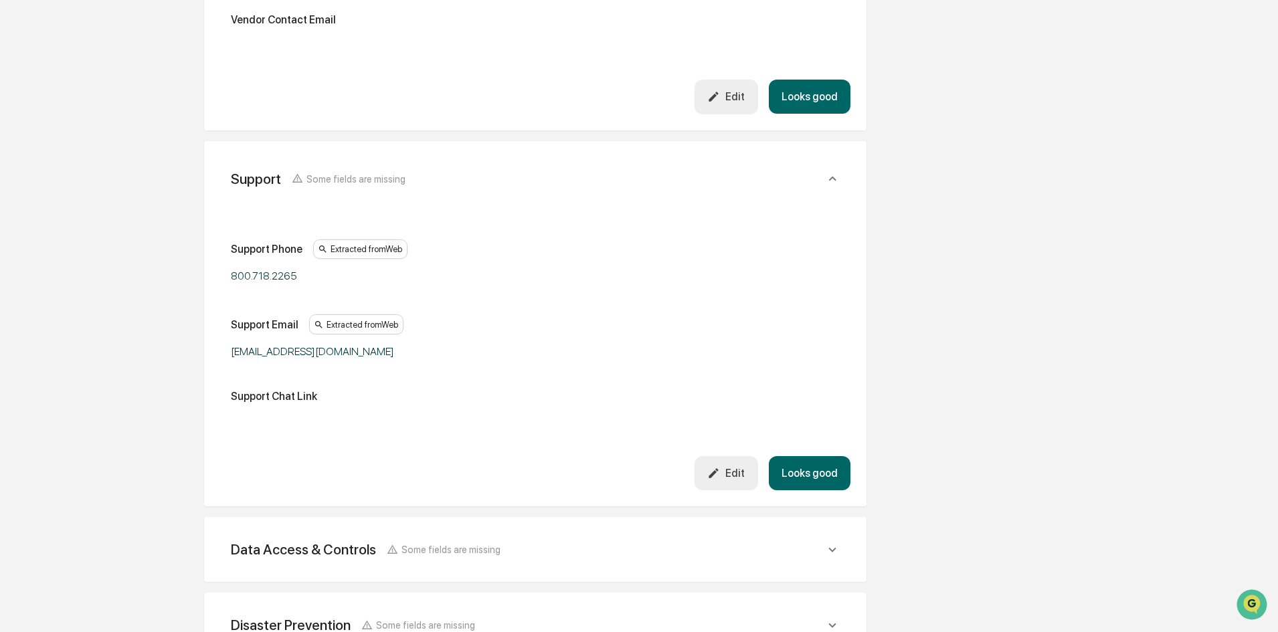
scroll to position [937, 0]
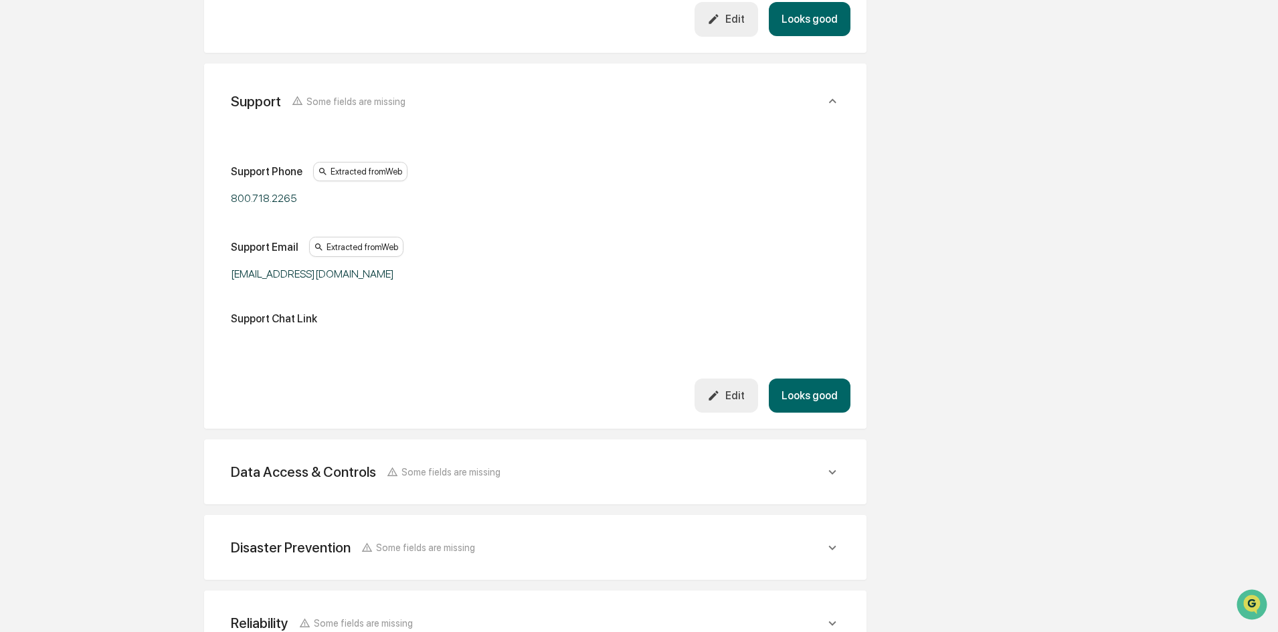
click at [461, 465] on div "Data Access & Controls Some fields are missing" at bounding box center [366, 472] width 270 height 17
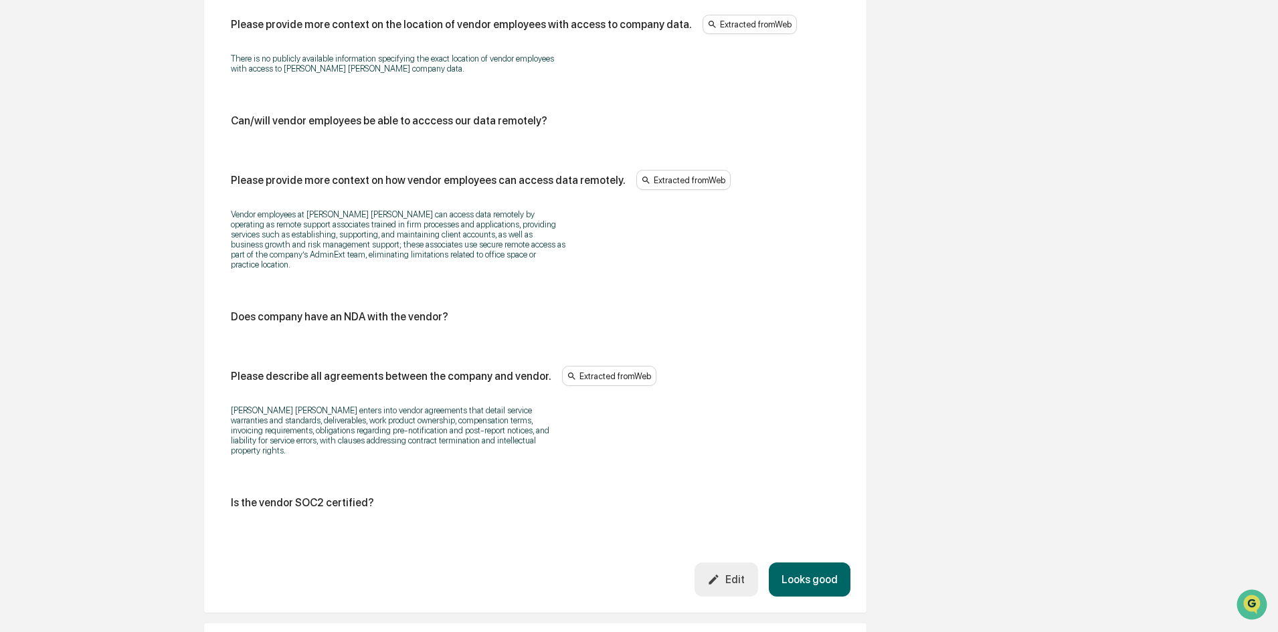
scroll to position [2409, 0]
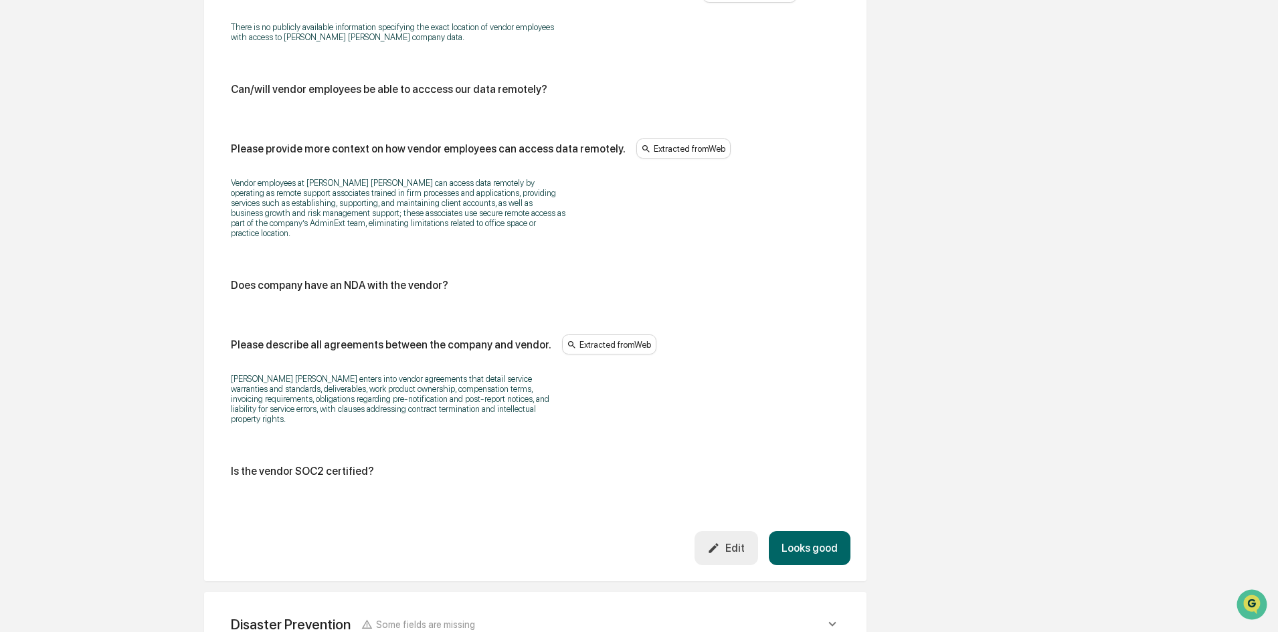
click at [707, 531] on button "Edit" at bounding box center [726, 548] width 64 height 34
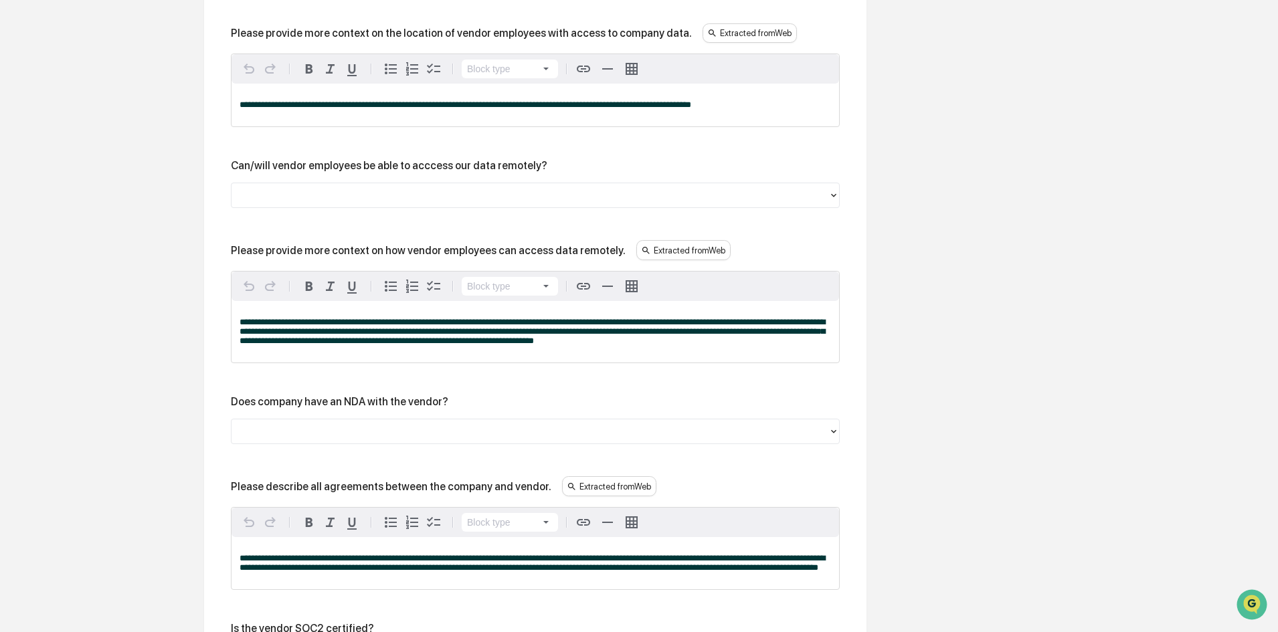
scroll to position [2810, 0]
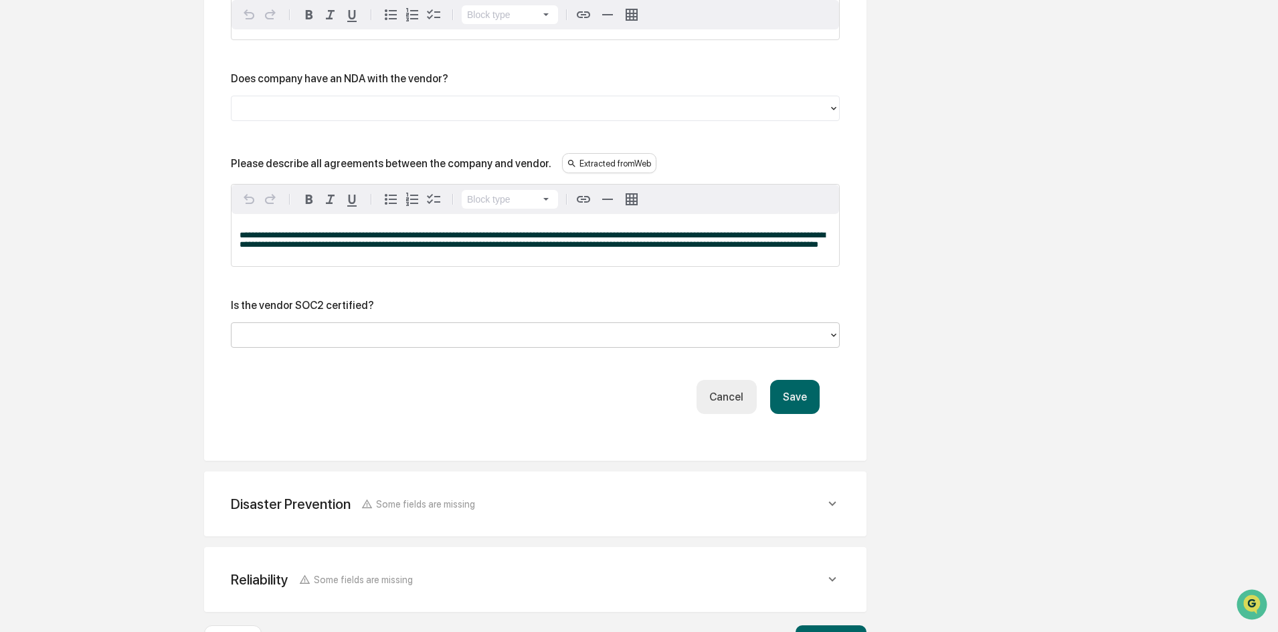
click at [333, 343] on div at bounding box center [529, 334] width 583 height 15
click at [785, 414] on button "Save" at bounding box center [795, 397] width 50 height 34
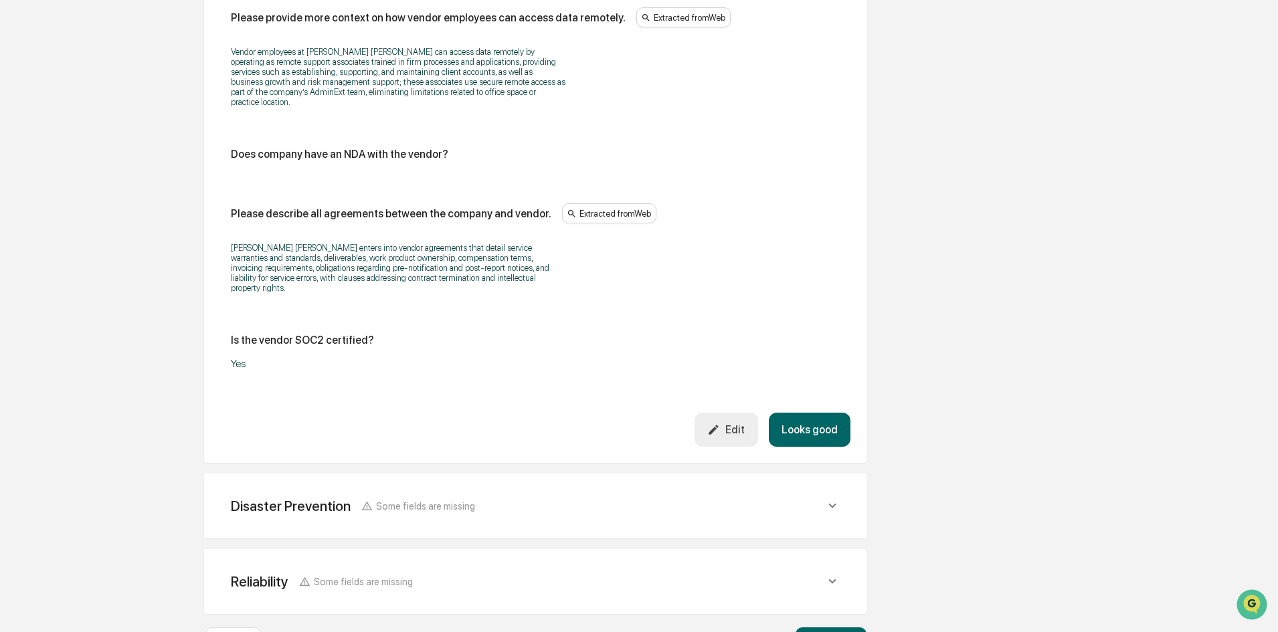
click at [504, 490] on div "Disaster Prevention Some fields are missing" at bounding box center [535, 506] width 630 height 33
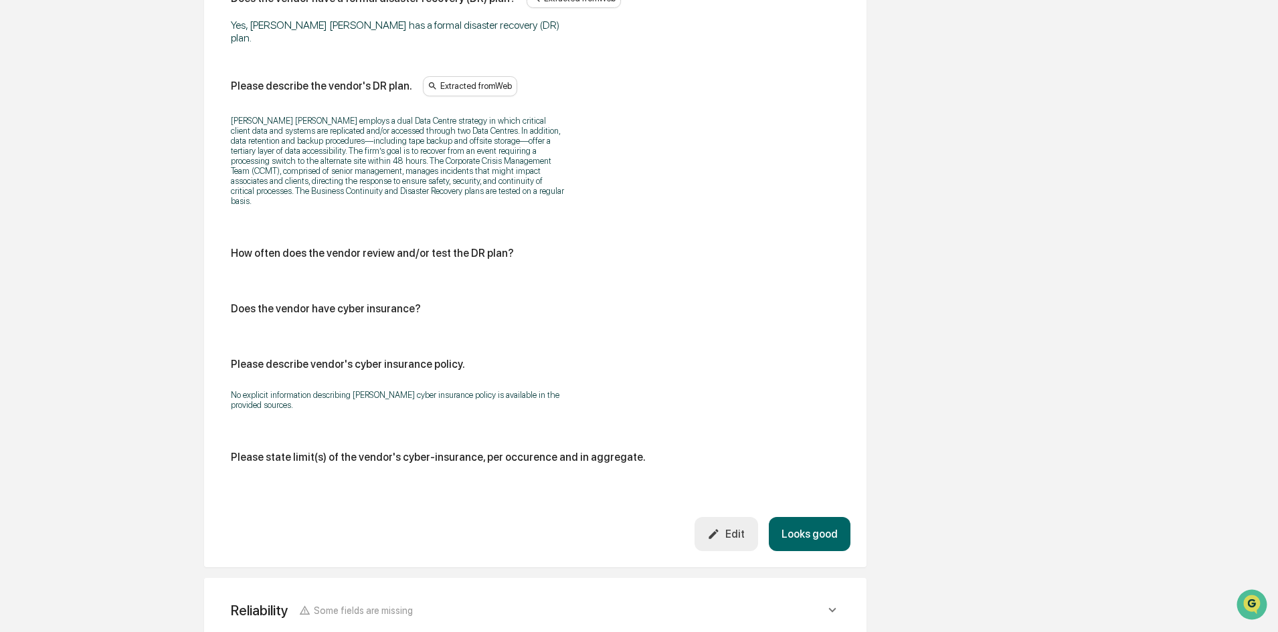
scroll to position [3130, 0]
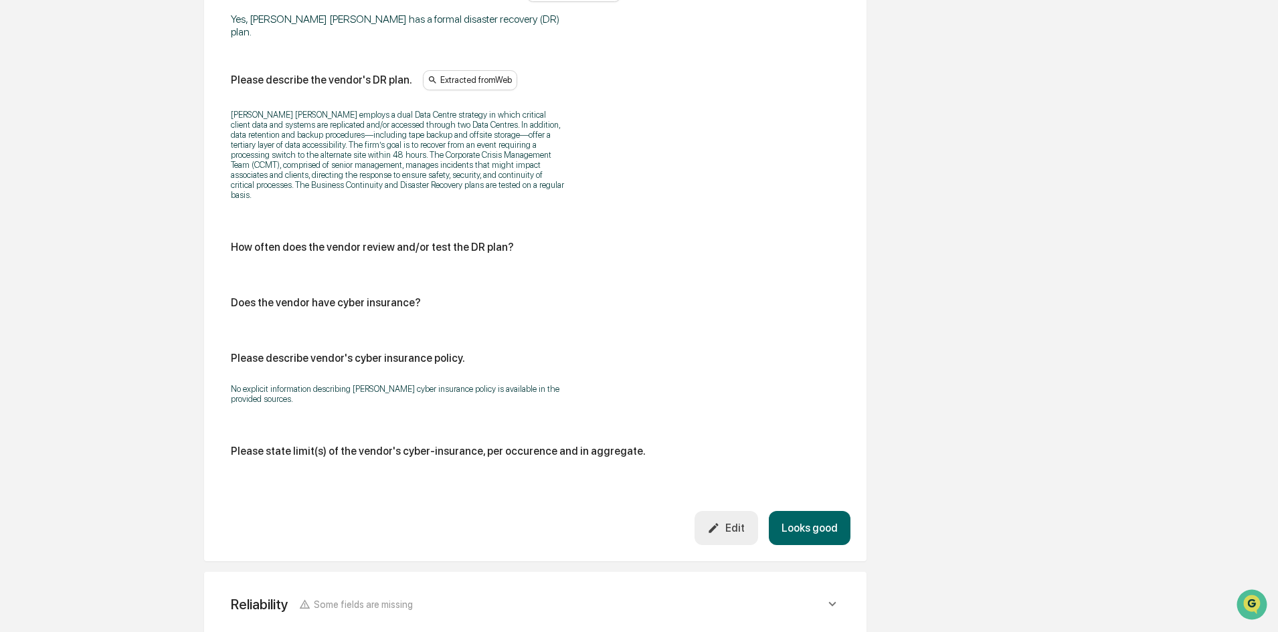
click at [465, 588] on div "Reliability Some fields are missing" at bounding box center [535, 604] width 630 height 33
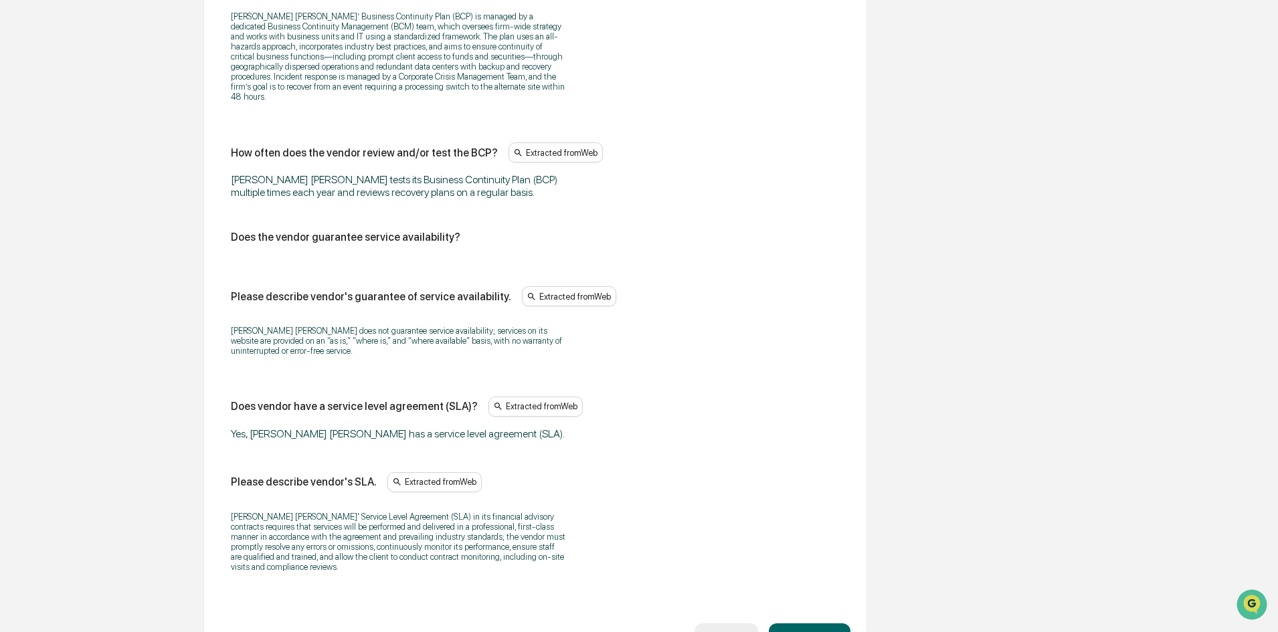
scroll to position [3930, 0]
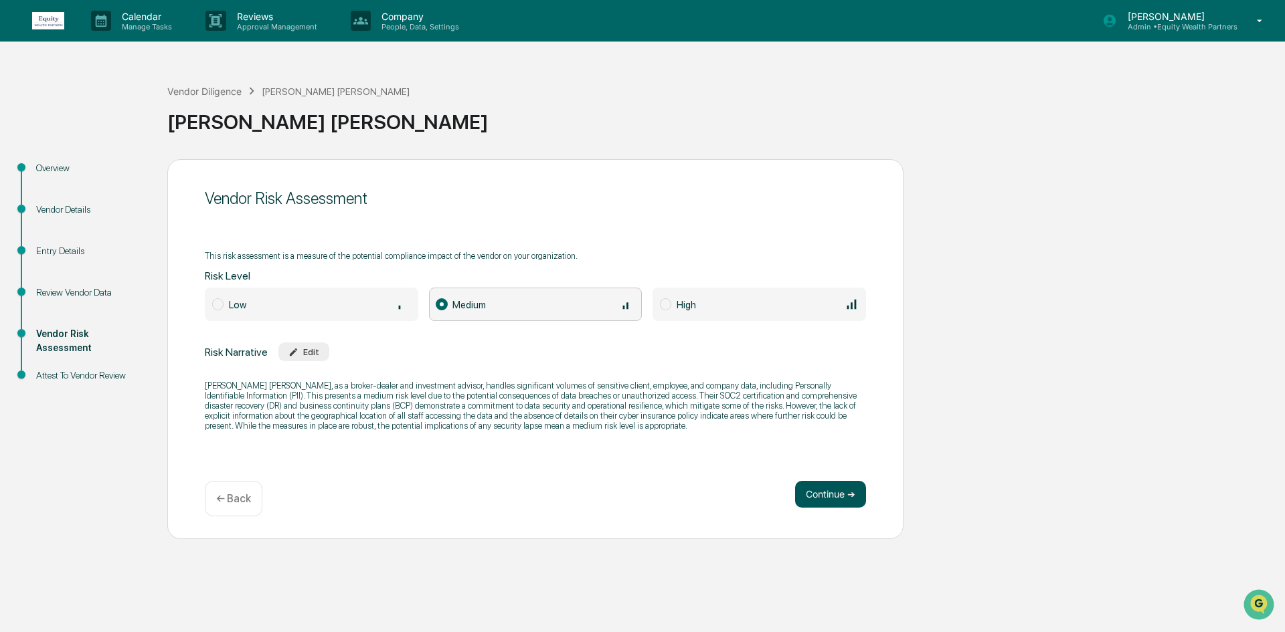
click at [814, 499] on button "Continue ➔" at bounding box center [830, 494] width 71 height 27
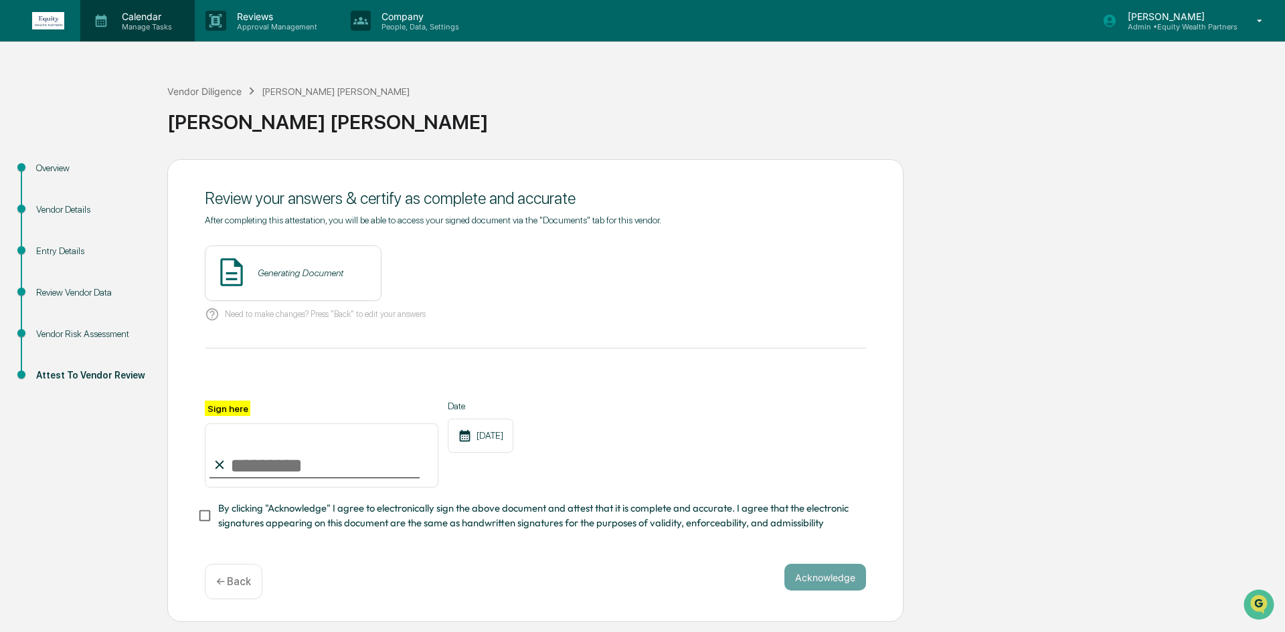
click at [154, 22] on p "Manage Tasks" at bounding box center [145, 26] width 68 height 9
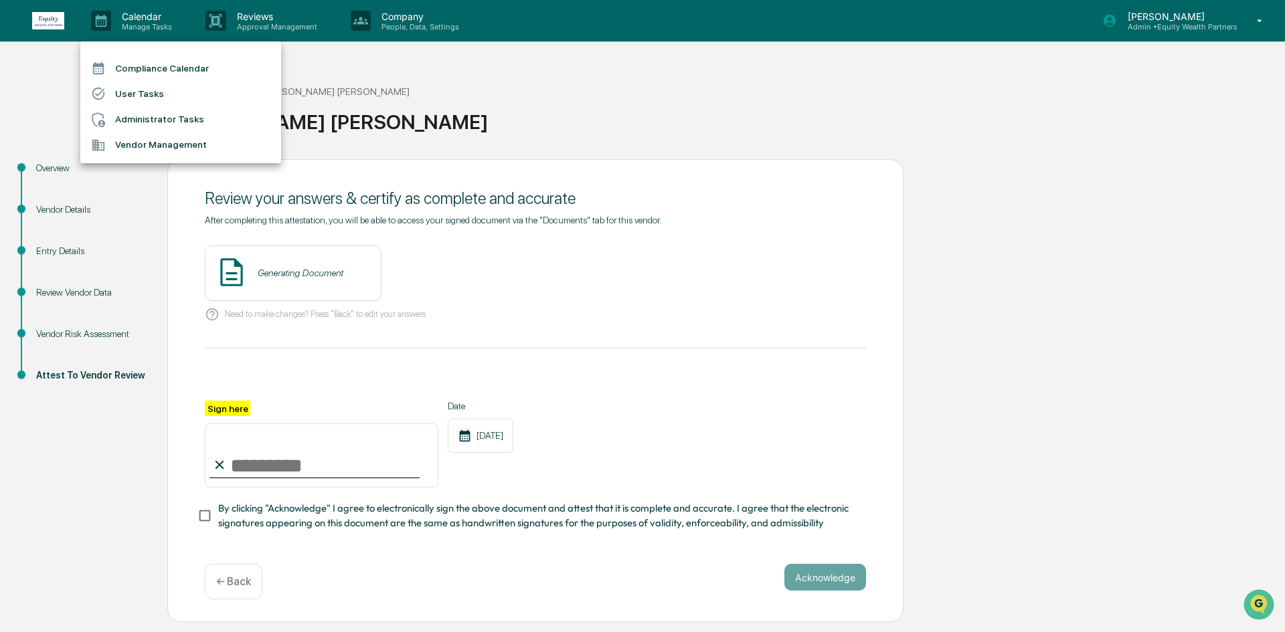
click at [168, 149] on li "Vendor Management" at bounding box center [180, 144] width 201 height 25
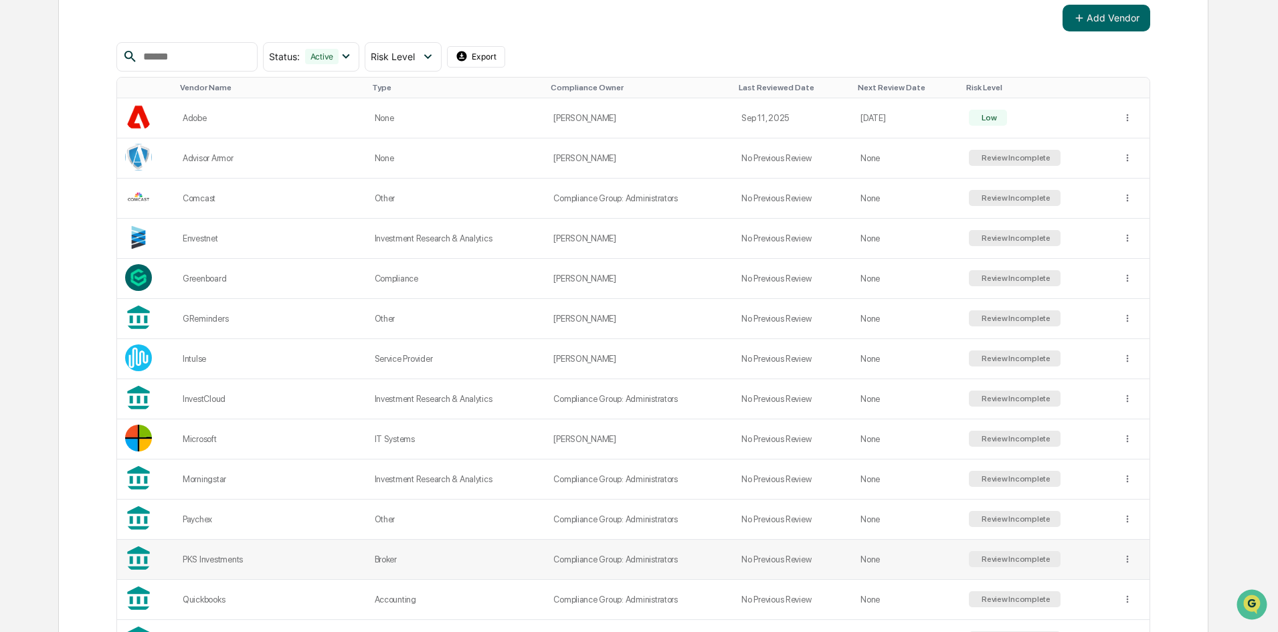
scroll to position [453, 0]
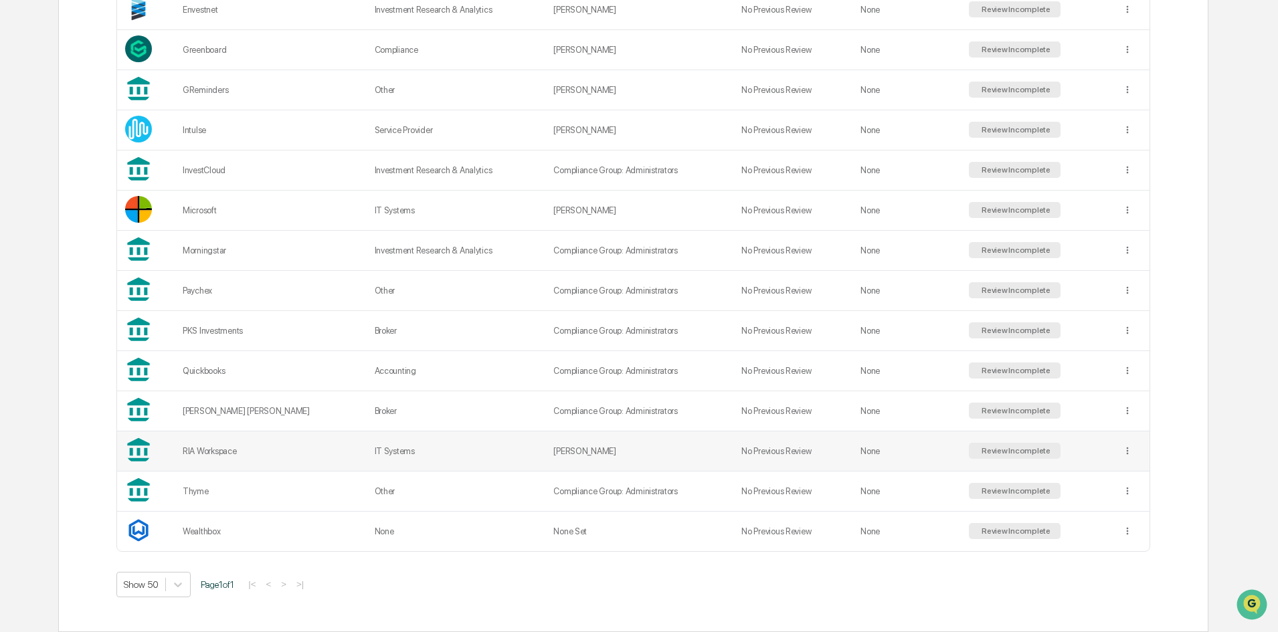
click at [277, 452] on div "RIA Workspace" at bounding box center [271, 451] width 176 height 10
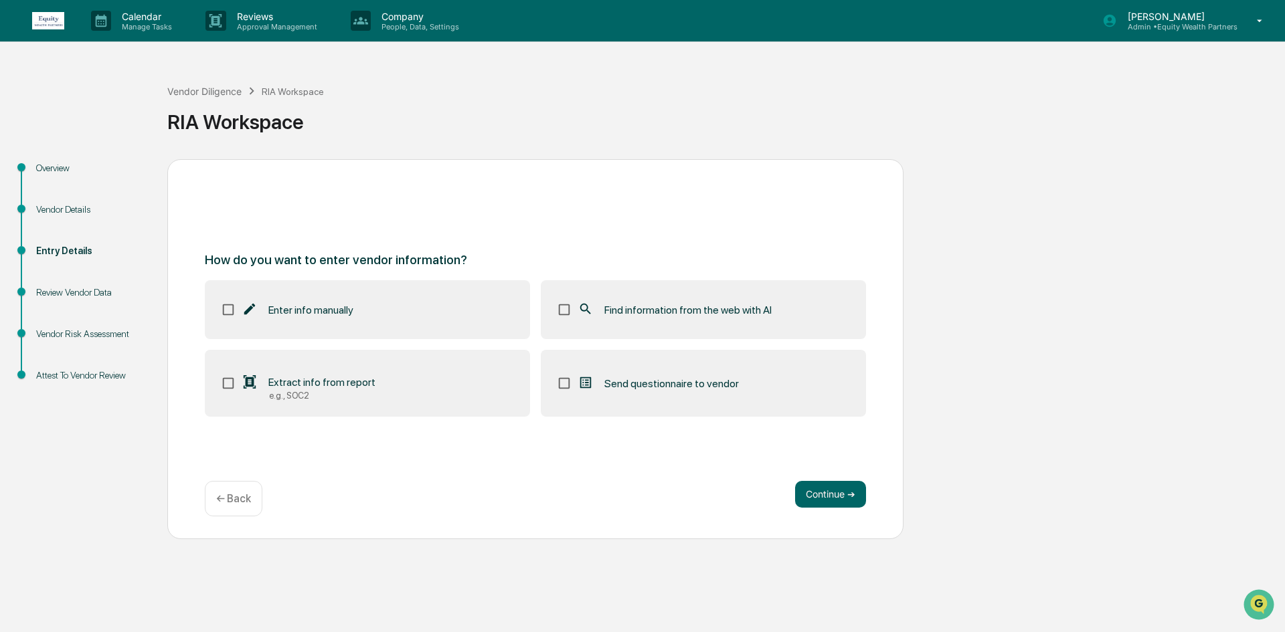
click at [689, 286] on label "Find information from the web with AI" at bounding box center [703, 309] width 325 height 59
click at [815, 481] on button "Continue ➔" at bounding box center [830, 494] width 71 height 27
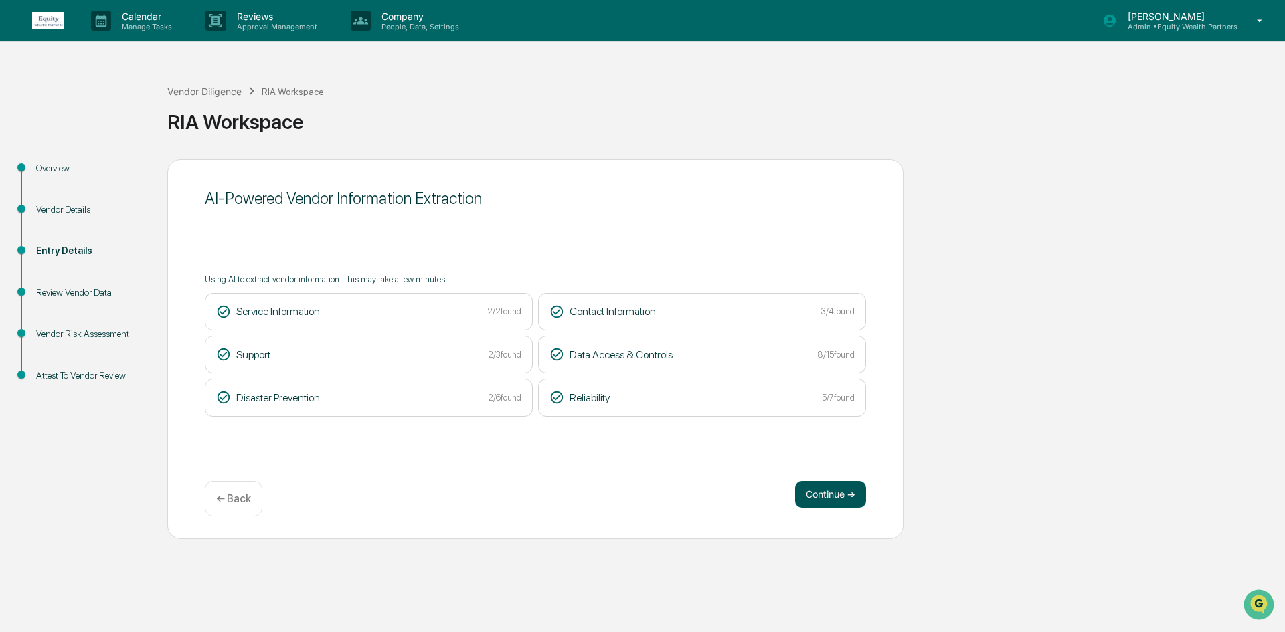
click at [846, 490] on button "Continue ➔" at bounding box center [830, 494] width 71 height 27
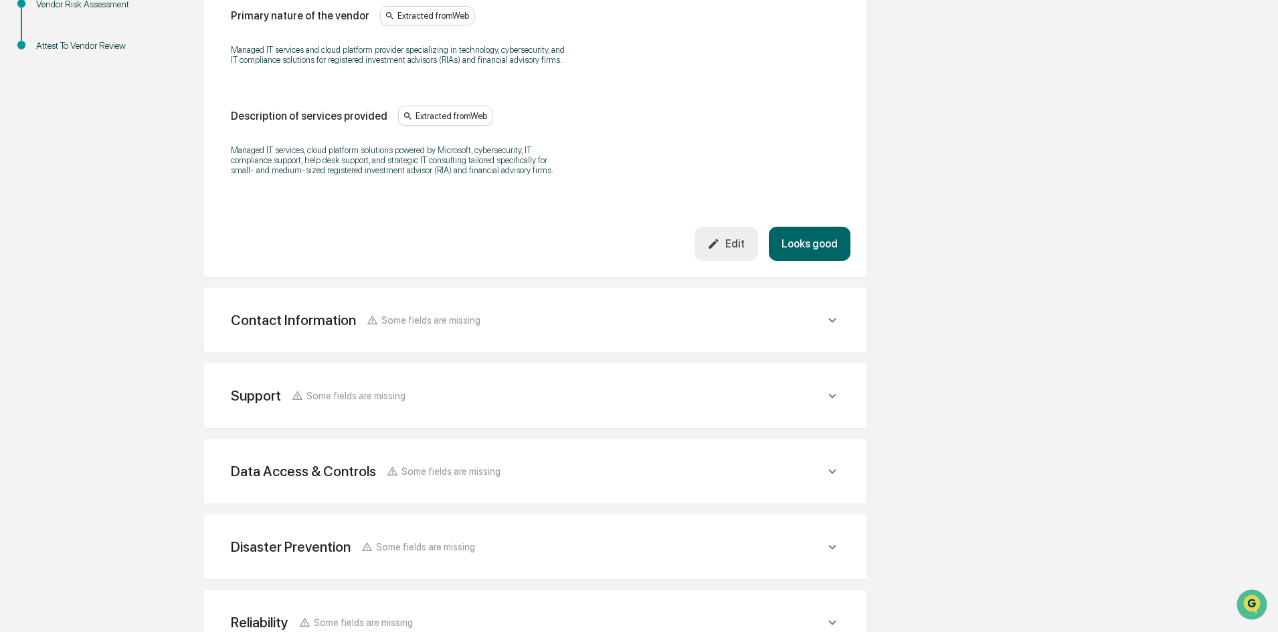
scroll to position [401, 0]
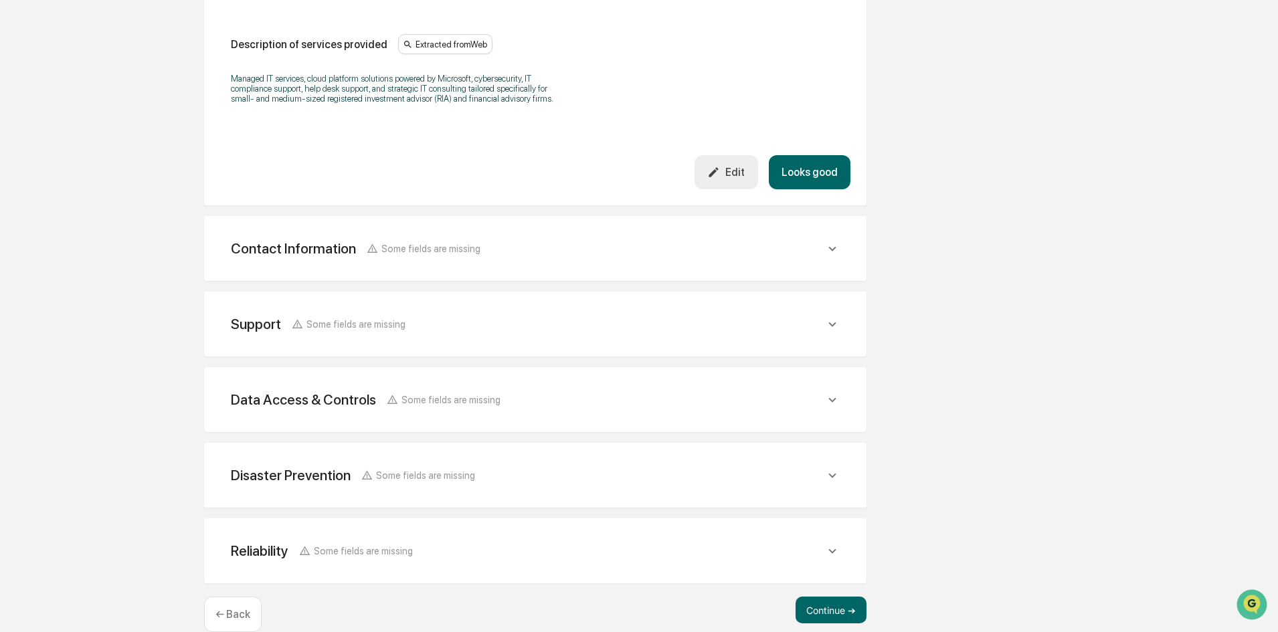
click at [441, 244] on span "Some fields are missing" at bounding box center [430, 248] width 99 height 11
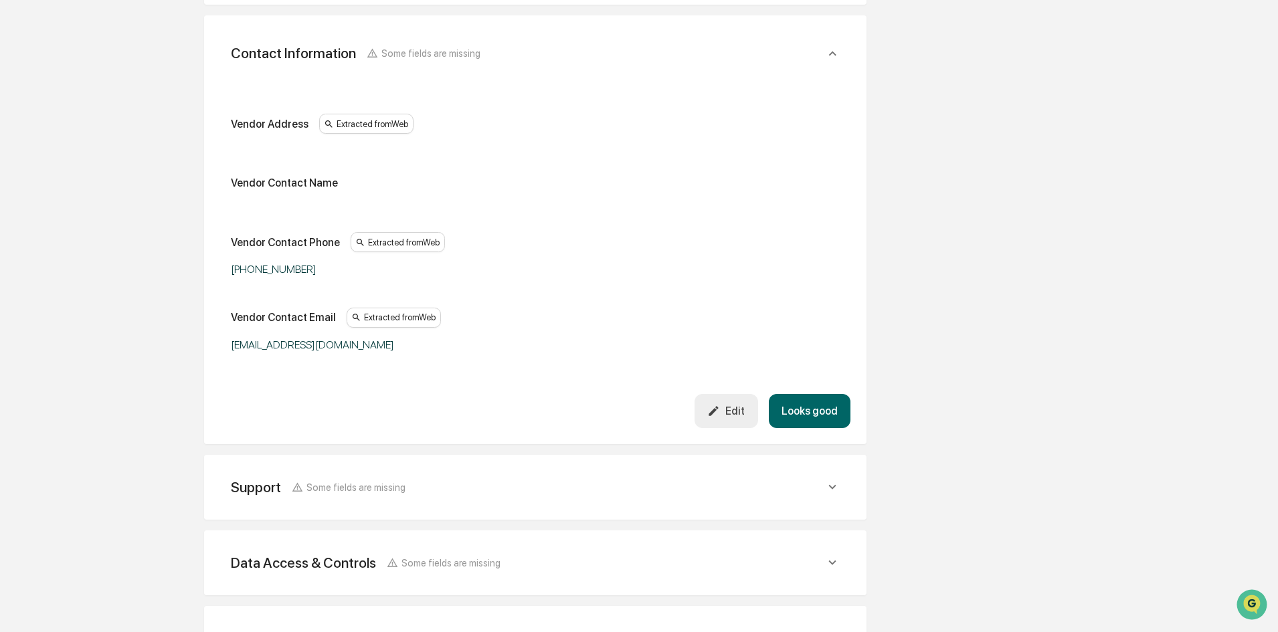
click at [469, 477] on div "Support Some fields are missing" at bounding box center [535, 487] width 630 height 33
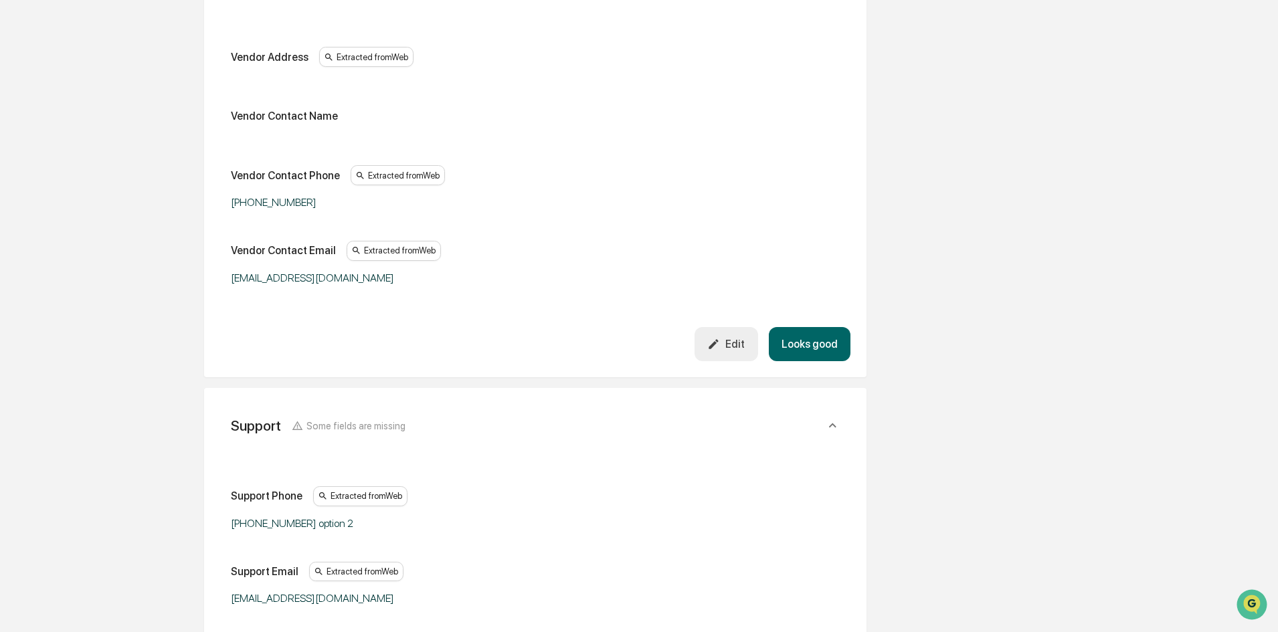
scroll to position [602, 0]
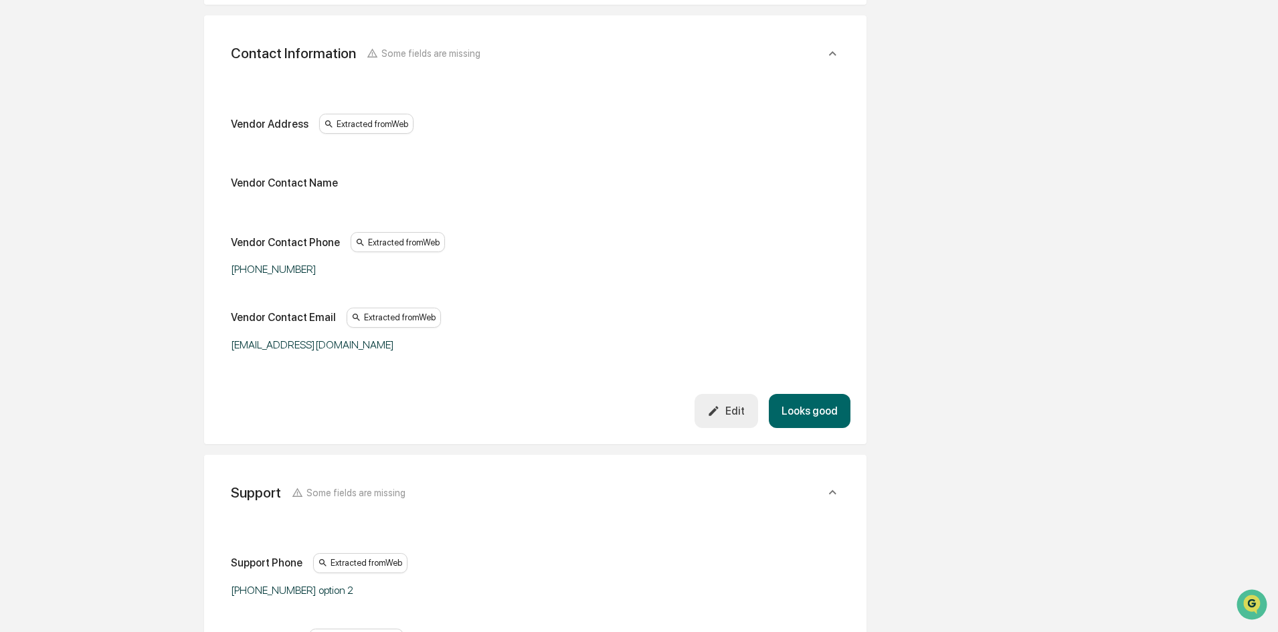
click at [745, 411] on div "Edit" at bounding box center [725, 411] width 37 height 13
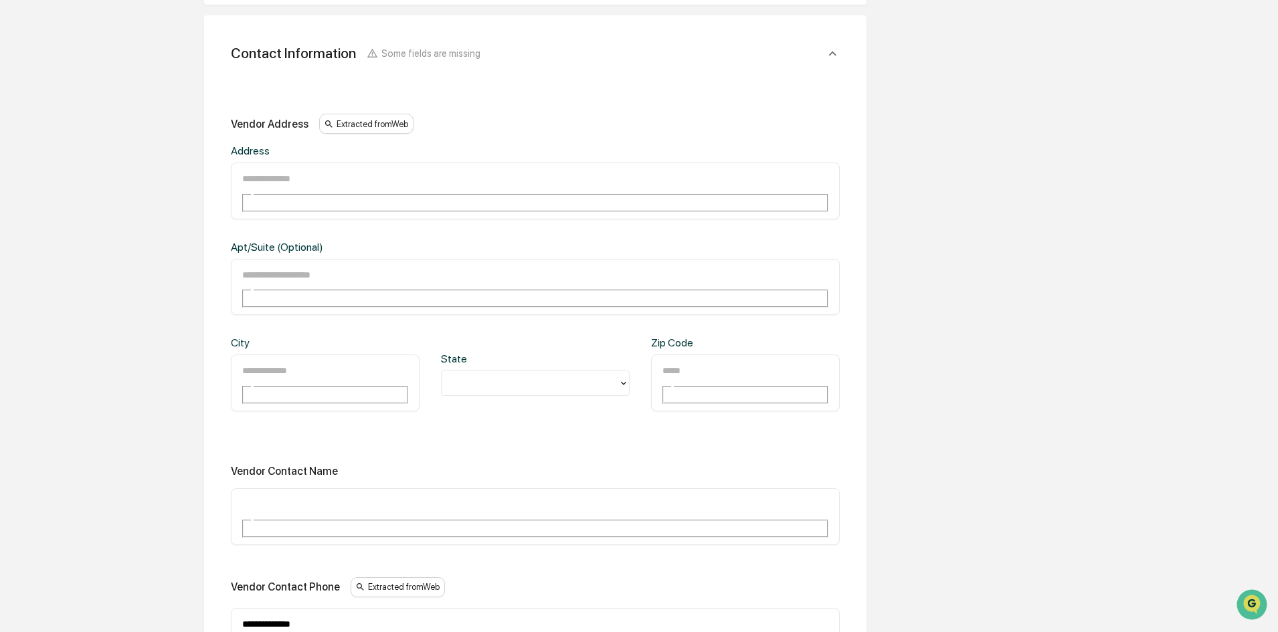
drag, startPoint x: 343, startPoint y: 505, endPoint x: 160, endPoint y: 451, distance: 190.5
click at [167, 464] on div "**********" at bounding box center [639, 564] width 1264 height 2014
type input "**********"
click at [360, 437] on div "**********" at bounding box center [535, 449] width 609 height 670
click at [360, 488] on div "​" at bounding box center [535, 516] width 609 height 57
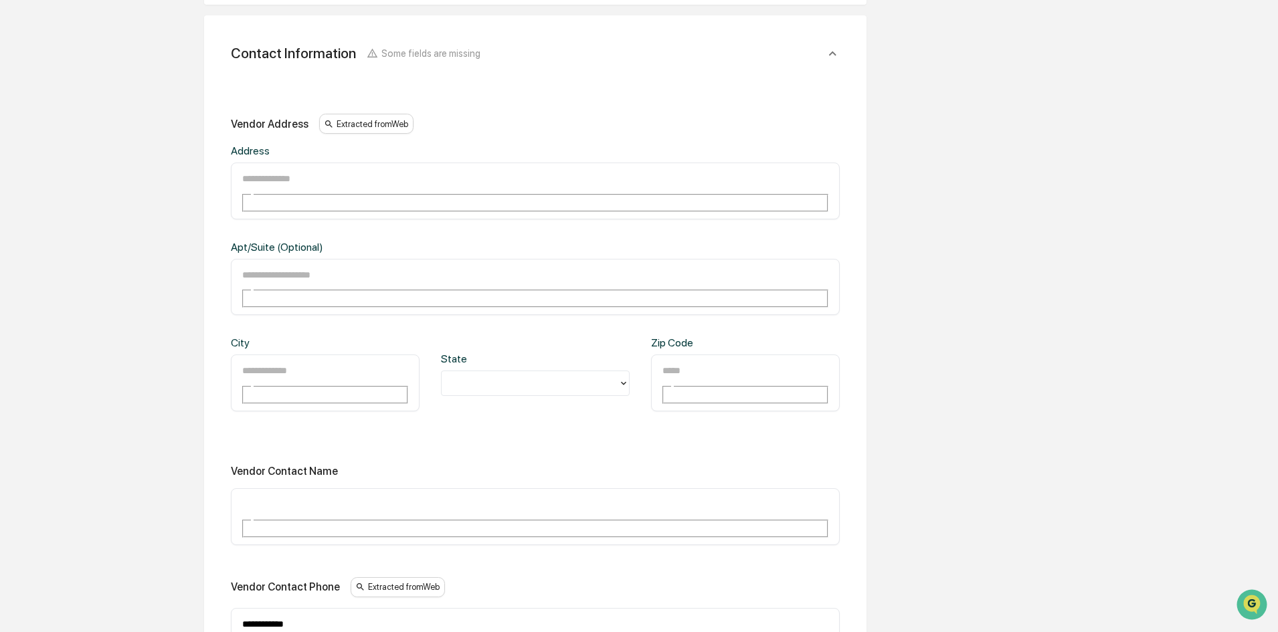
drag, startPoint x: 361, startPoint y: 407, endPoint x: 361, endPoint y: 415, distance: 7.4
click at [361, 488] on div "​" at bounding box center [535, 516] width 609 height 57
click at [337, 496] on input "text" at bounding box center [289, 504] width 96 height 17
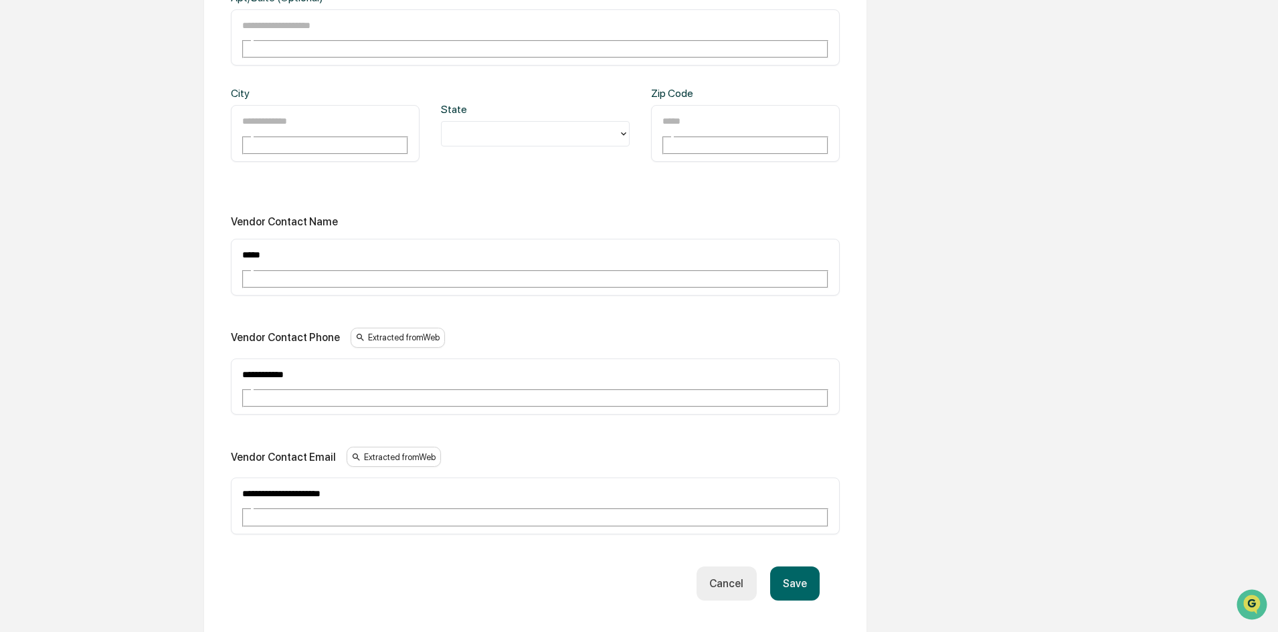
scroll to position [870, 0]
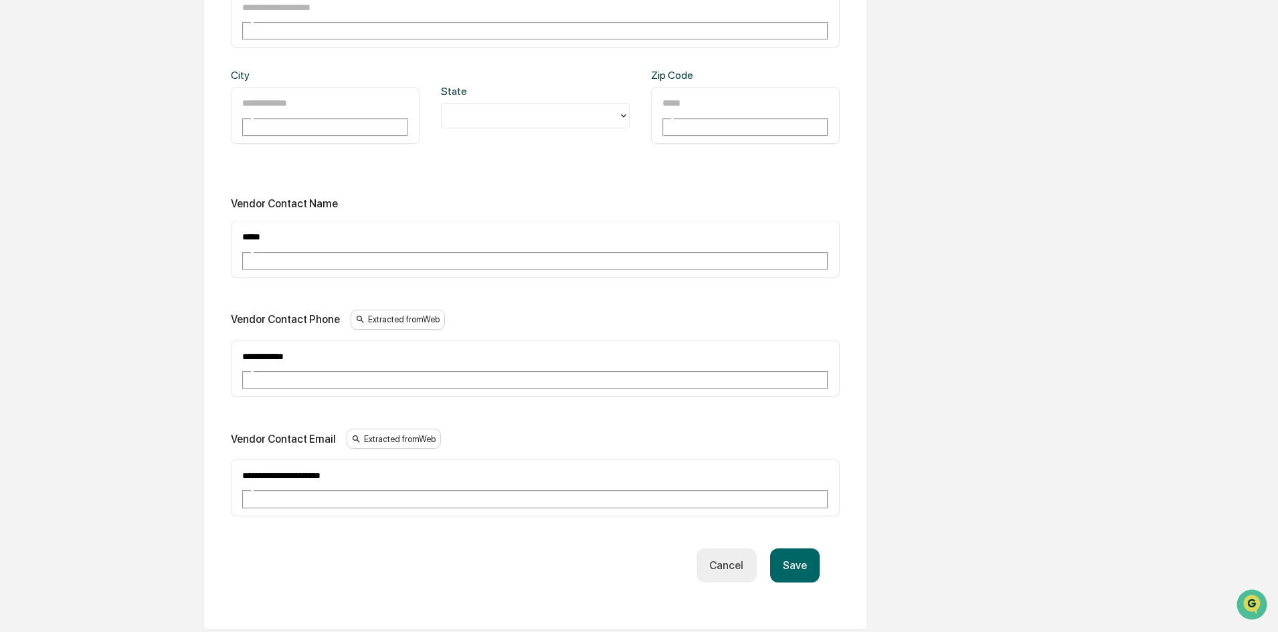
type input "*****"
drag, startPoint x: 385, startPoint y: 327, endPoint x: 145, endPoint y: 301, distance: 241.6
click at [145, 301] on div "Overview Vendor Details Entry Details Review Vendor Data Vendor Risk Assessment…" at bounding box center [639, 296] width 1264 height 2014
click at [310, 228] on input "*****" at bounding box center [289, 236] width 96 height 17
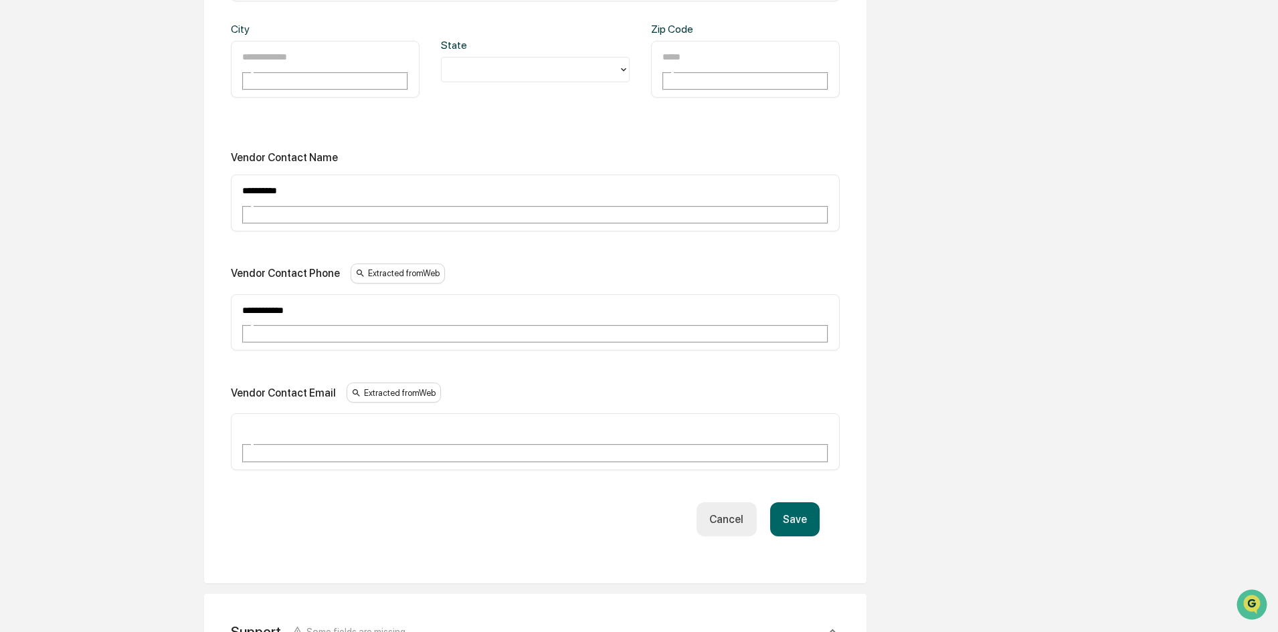
scroll to position [1004, 0]
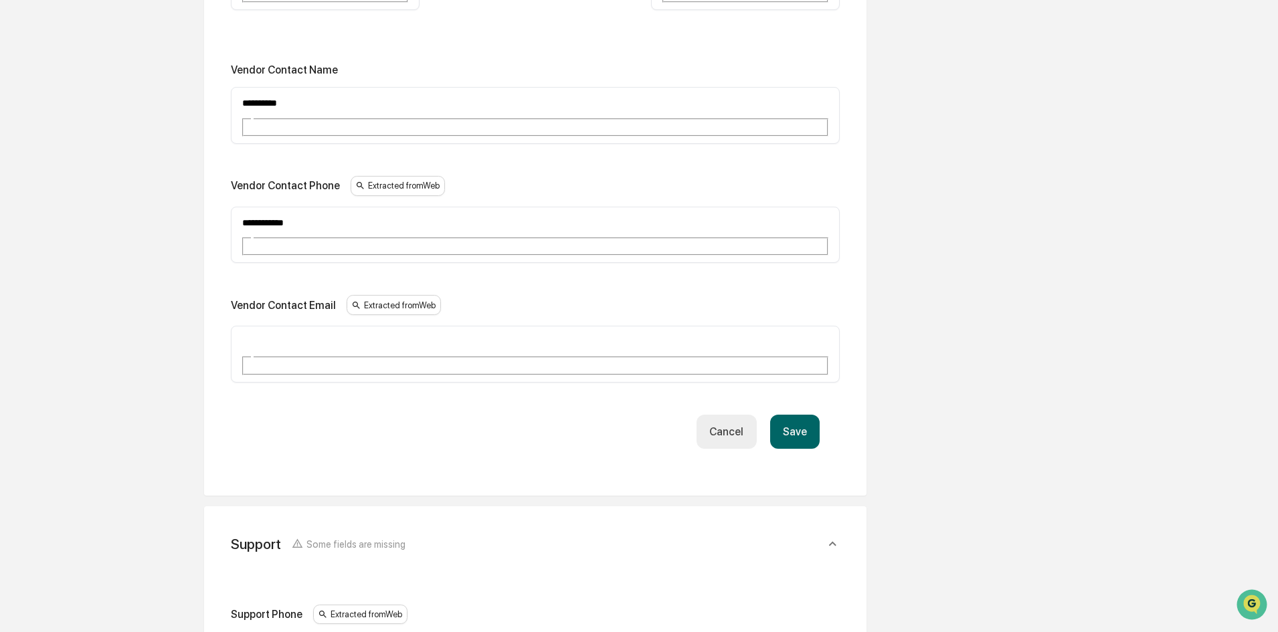
type input "**********"
click at [296, 295] on div "Vendor Contact Email Extracted from Web ​" at bounding box center [535, 338] width 609 height 87
click at [292, 326] on div "​" at bounding box center [535, 354] width 609 height 57
click at [337, 333] on input "text" at bounding box center [289, 341] width 96 height 17
click at [337, 333] on input "**********" at bounding box center [289, 341] width 96 height 17
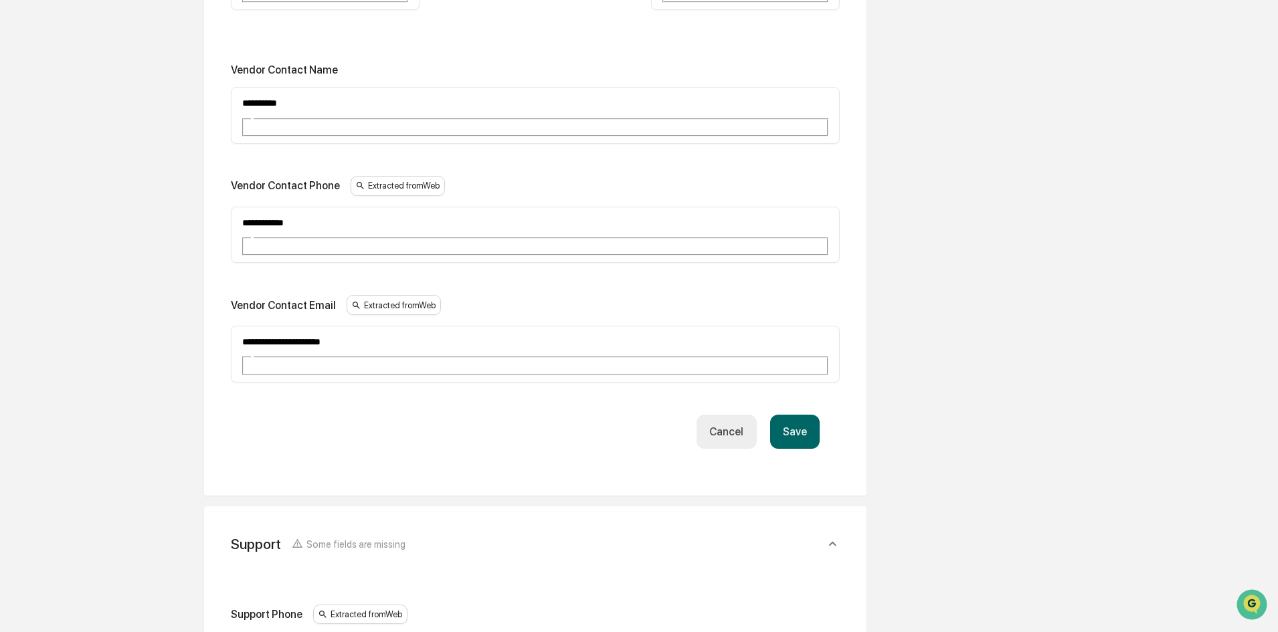
type input "**********"
click at [817, 415] on button "Save" at bounding box center [795, 432] width 50 height 34
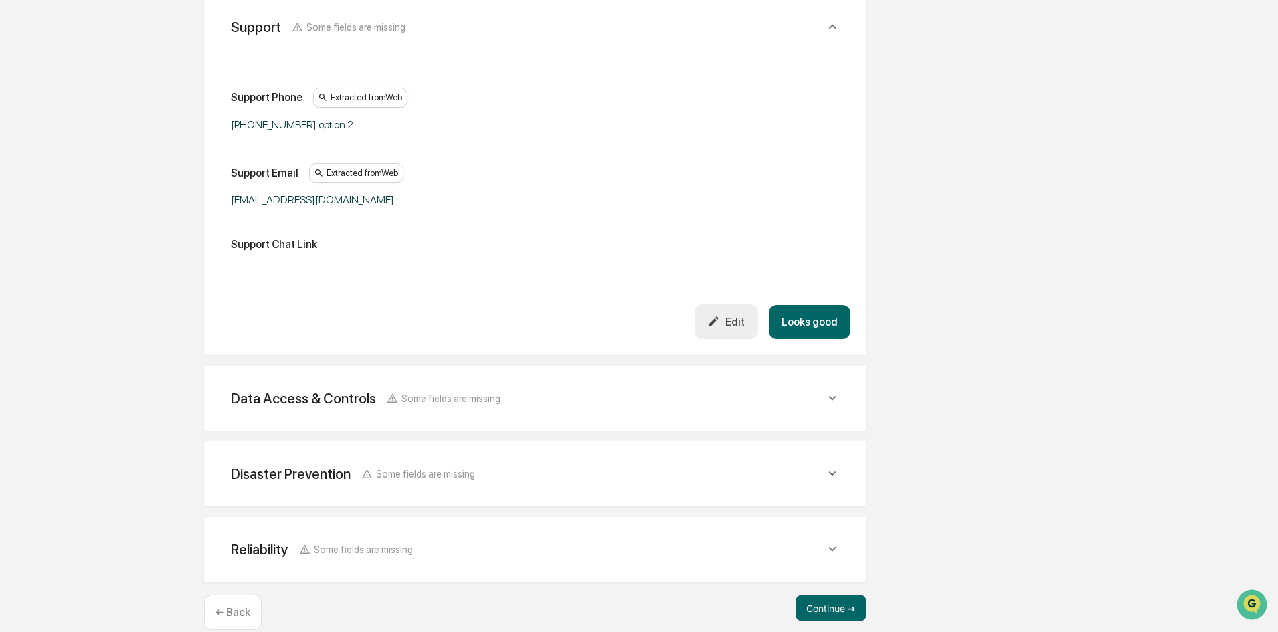
scroll to position [1101, 0]
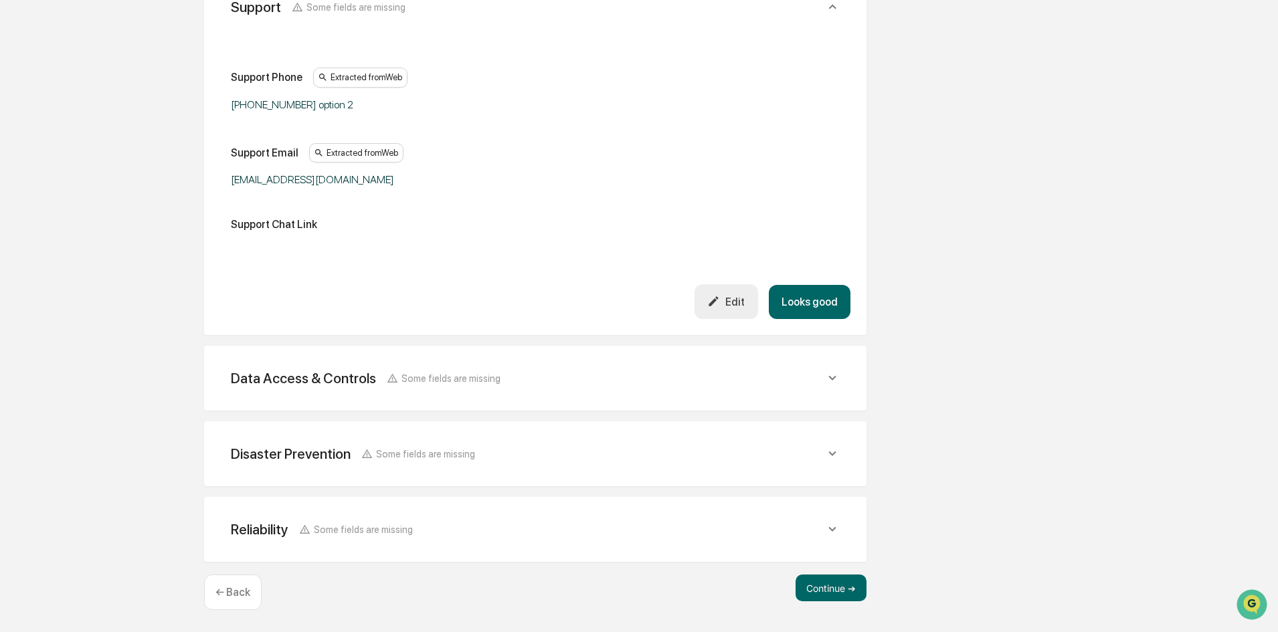
click at [530, 363] on div "Data Access & Controls Some fields are missing" at bounding box center [535, 378] width 630 height 33
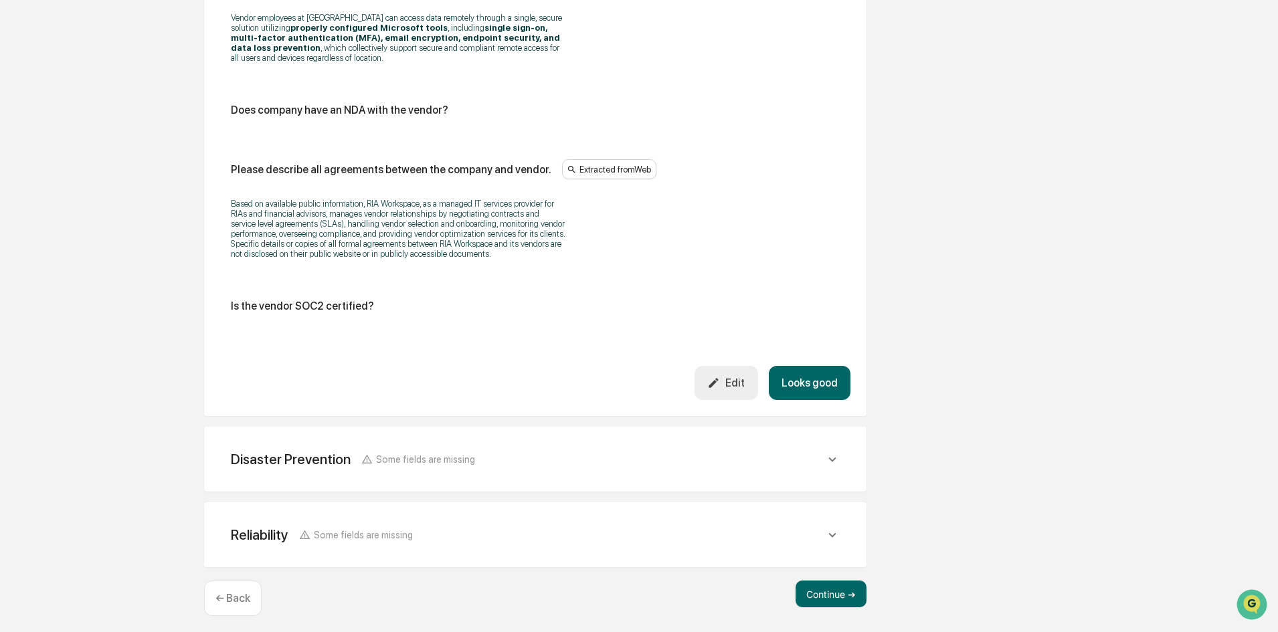
scroll to position [2489, 0]
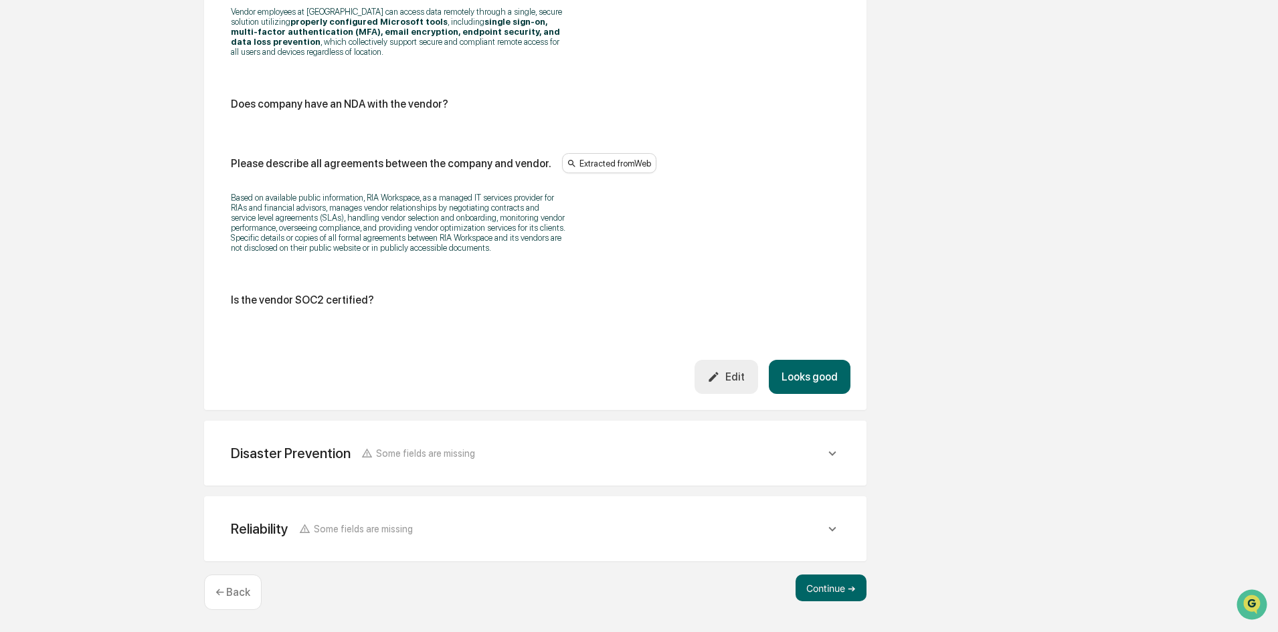
click at [534, 462] on div "Disaster Prevention Some fields are missing" at bounding box center [535, 453] width 630 height 33
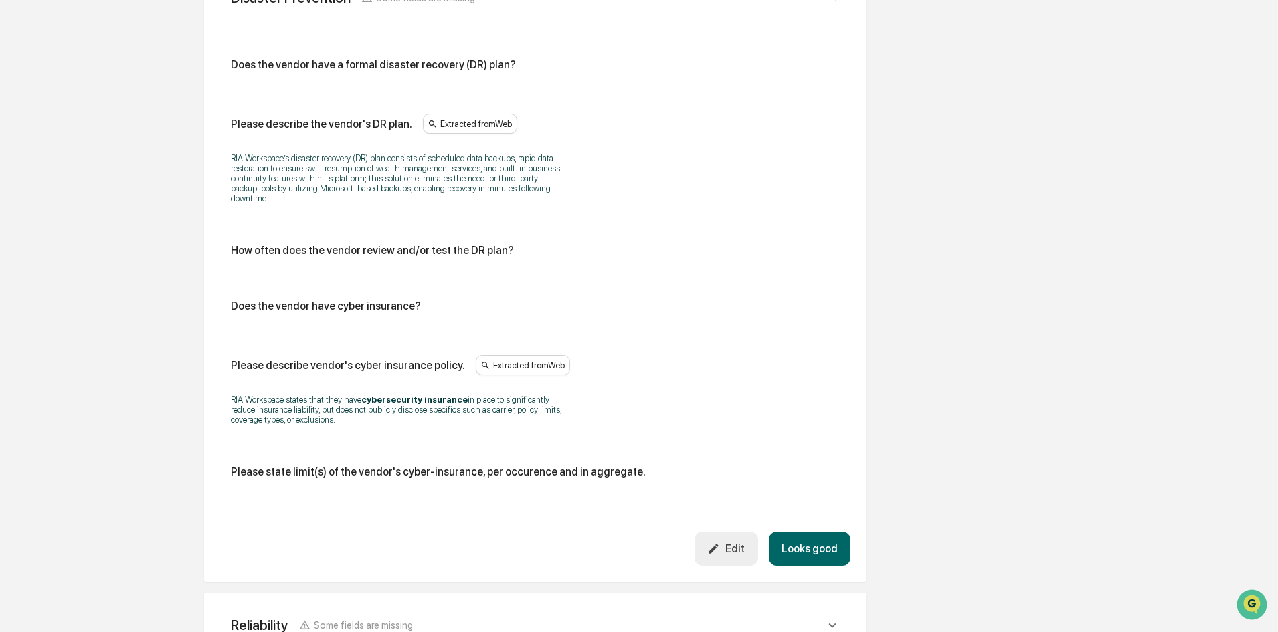
scroll to position [3036, 0]
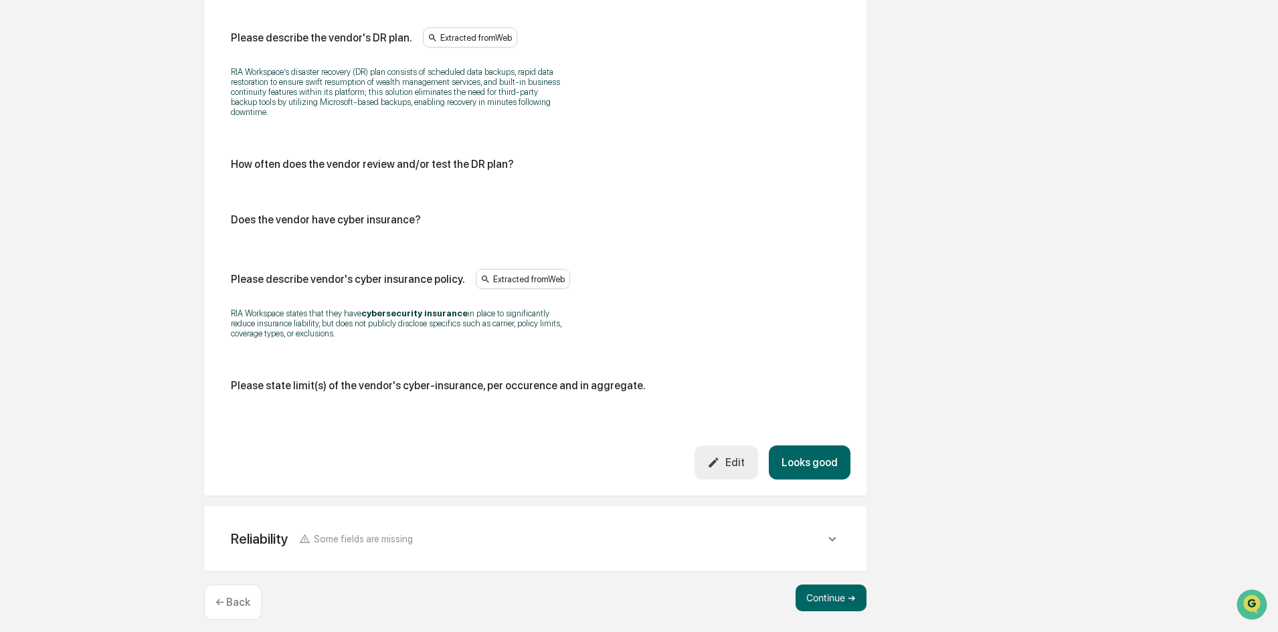
click at [483, 511] on div "Reliability Some fields are missing Does the vendor has a formal business conti…" at bounding box center [535, 538] width 662 height 65
click at [486, 545] on div "Reliability Some fields are missing" at bounding box center [535, 539] width 630 height 33
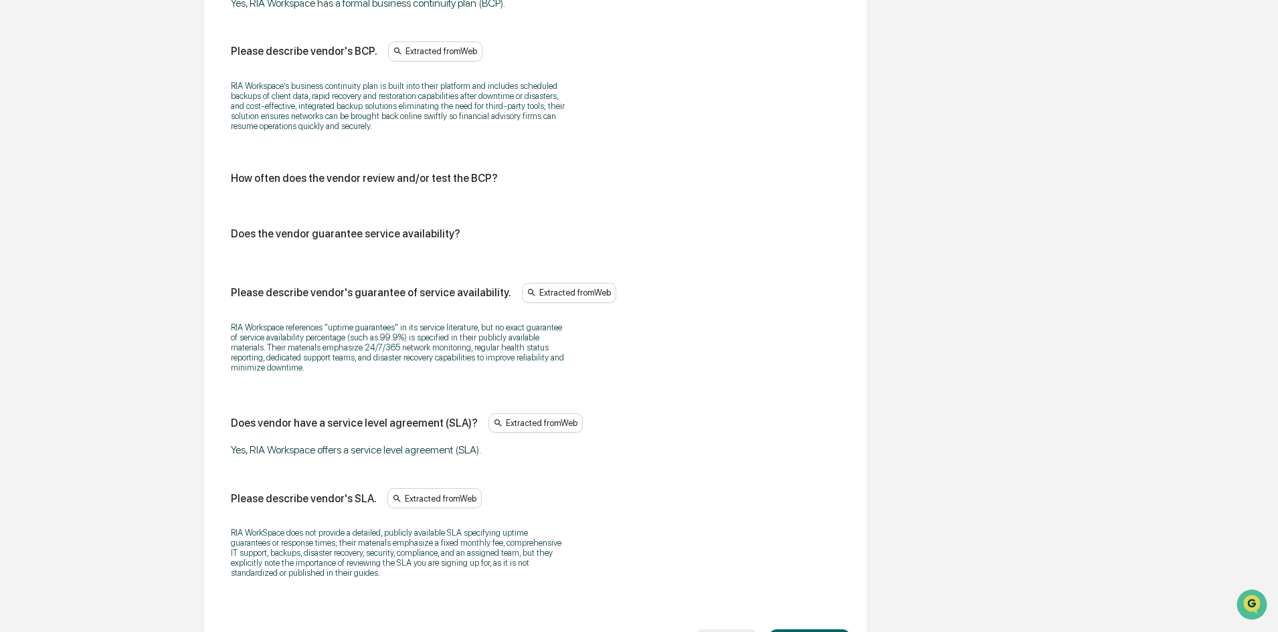
scroll to position [3783, 0]
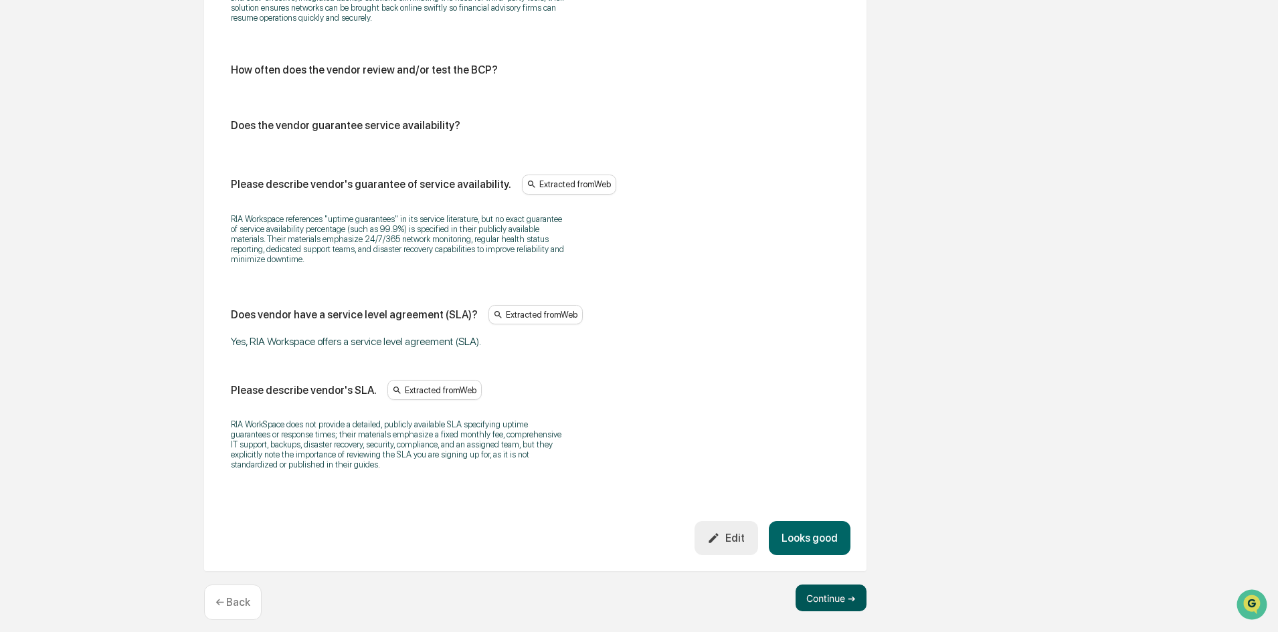
click at [836, 585] on button "Continue ➔" at bounding box center [830, 598] width 71 height 27
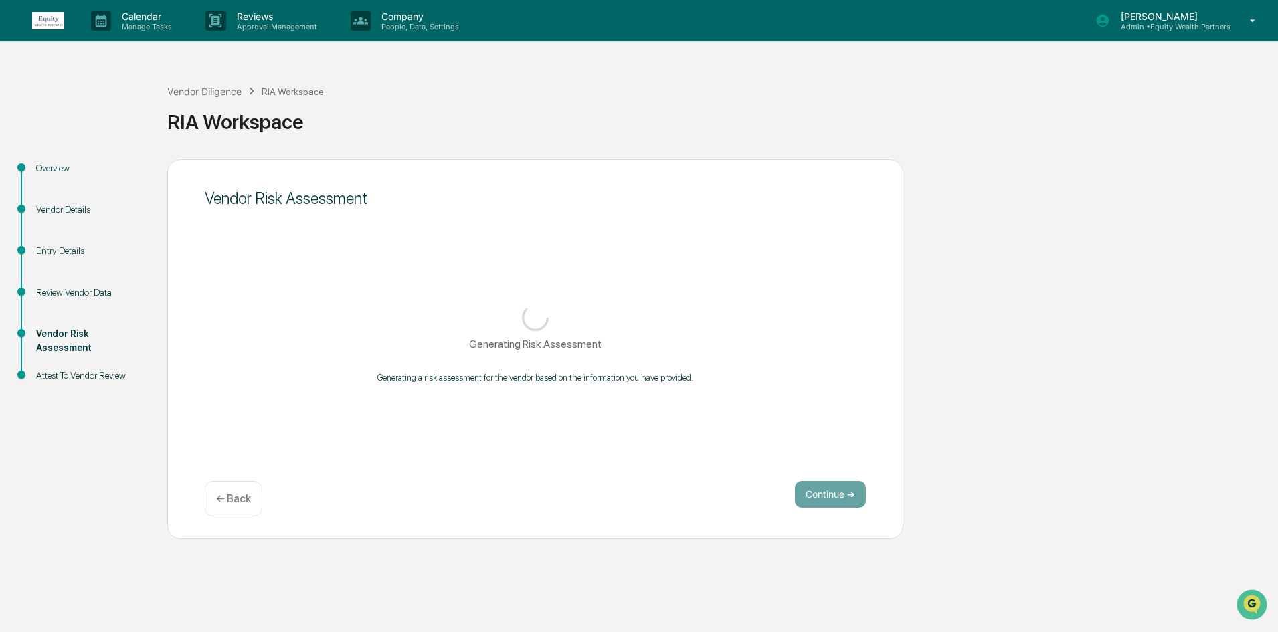
scroll to position [0, 0]
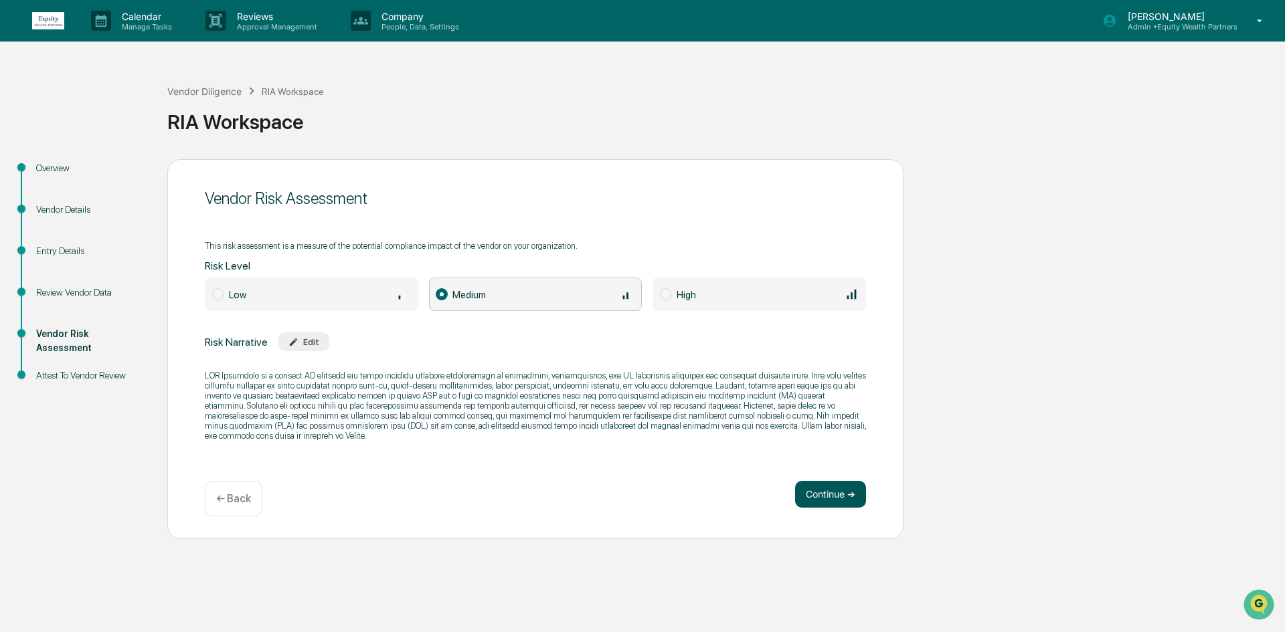
click at [819, 492] on button "Continue ➔" at bounding box center [830, 494] width 71 height 27
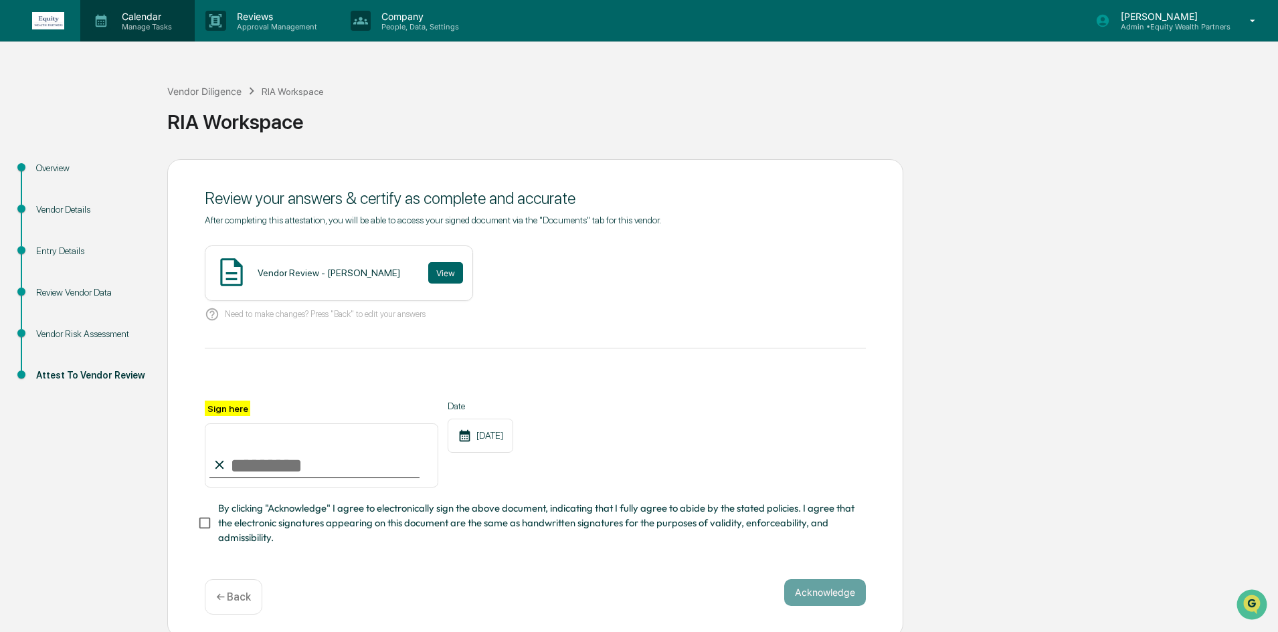
click at [145, 19] on p "Calendar" at bounding box center [145, 16] width 68 height 11
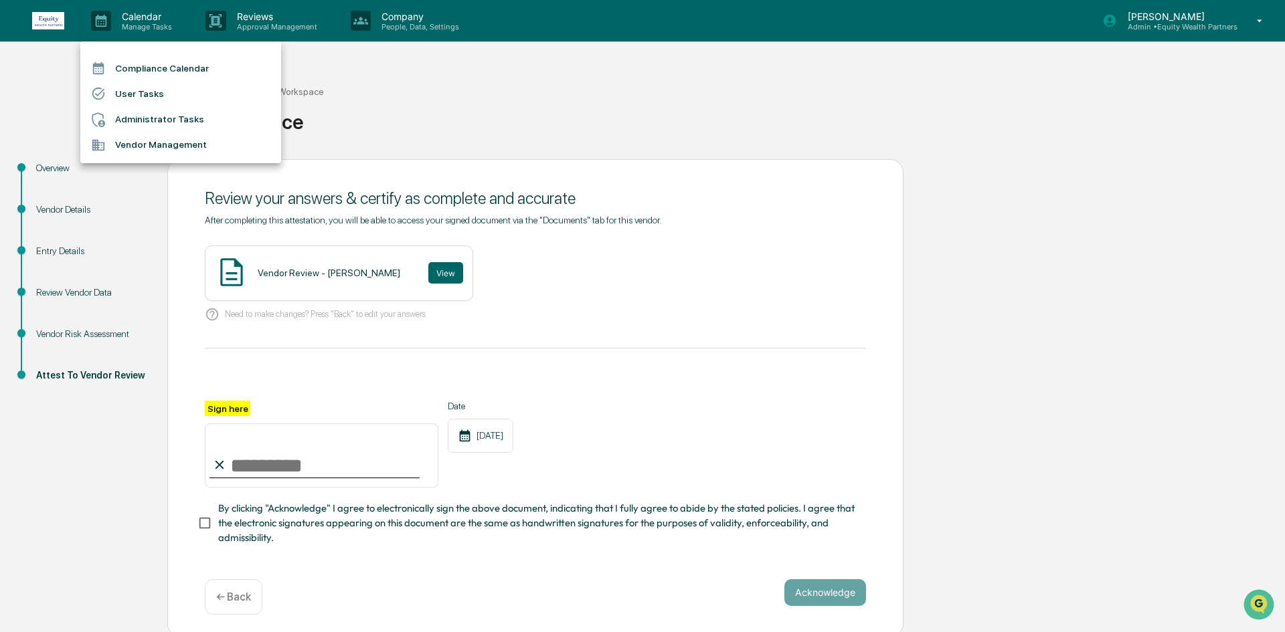
click at [139, 144] on li "Vendor Management" at bounding box center [180, 144] width 201 height 25
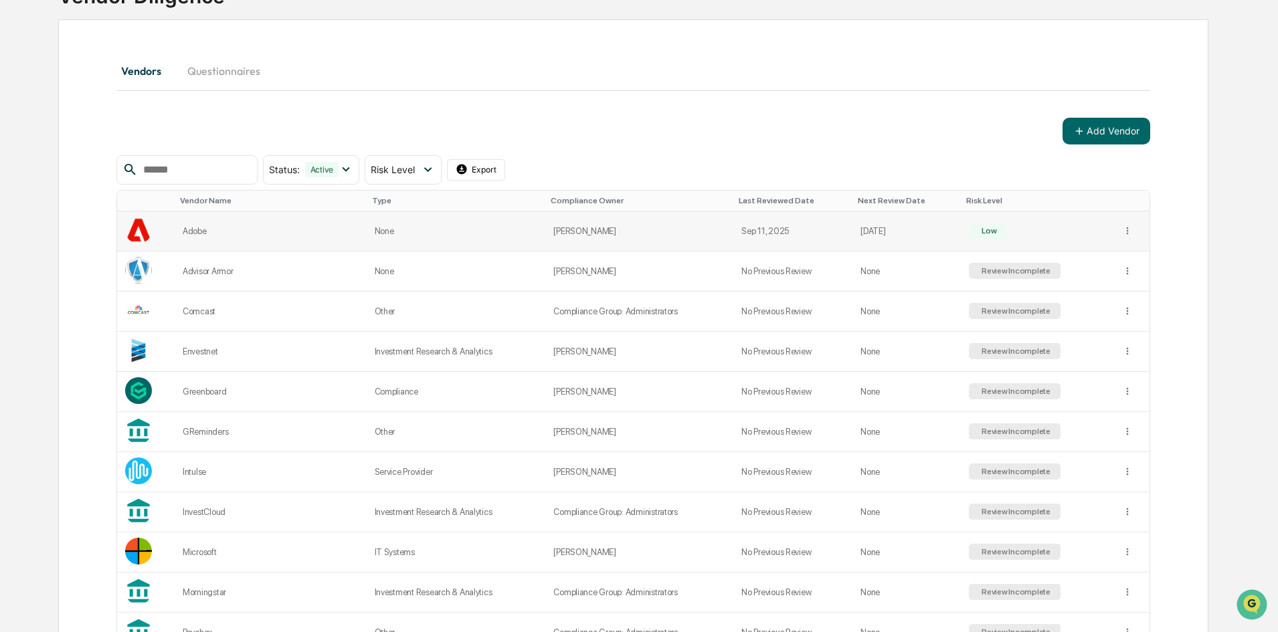
scroll to position [401, 0]
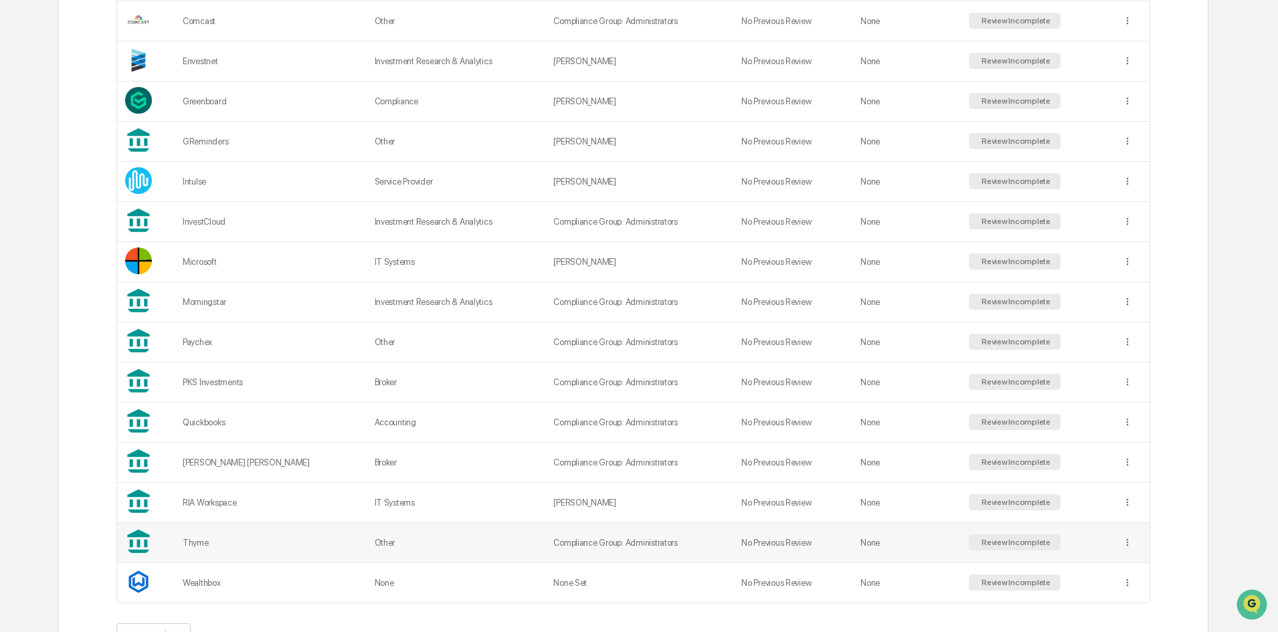
click at [375, 537] on td "Other" at bounding box center [456, 543] width 179 height 40
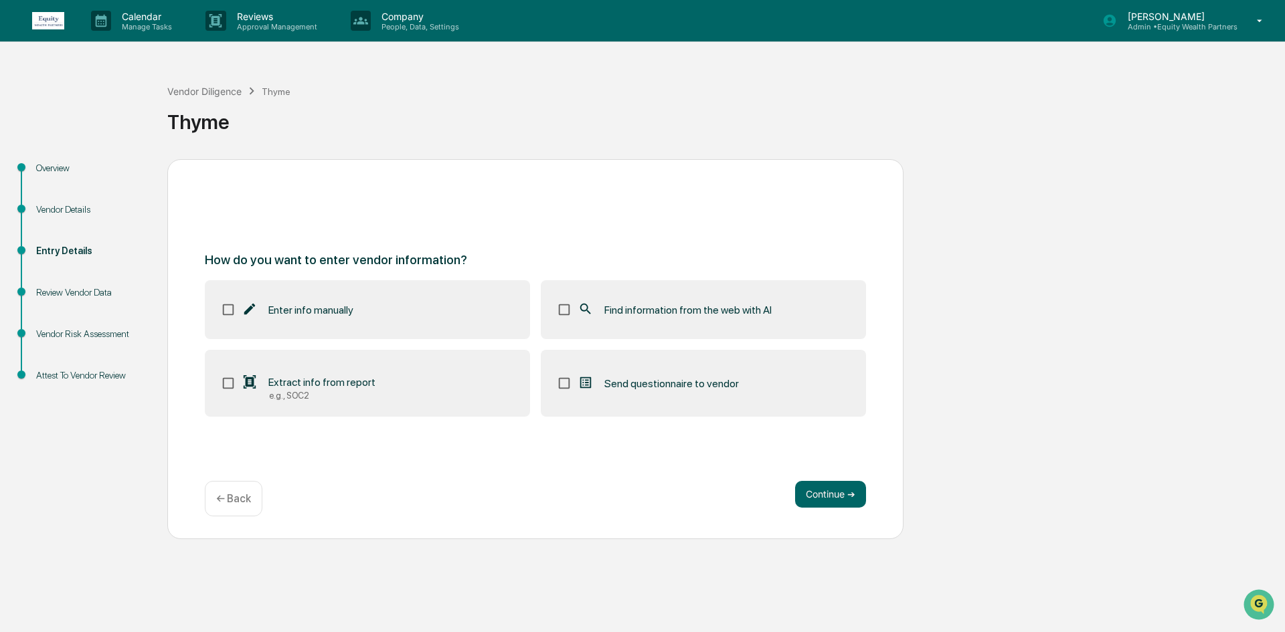
click at [613, 310] on span "Find information from the web with AI" at bounding box center [687, 310] width 167 height 13
click at [806, 492] on button "Continue ➔" at bounding box center [830, 494] width 71 height 27
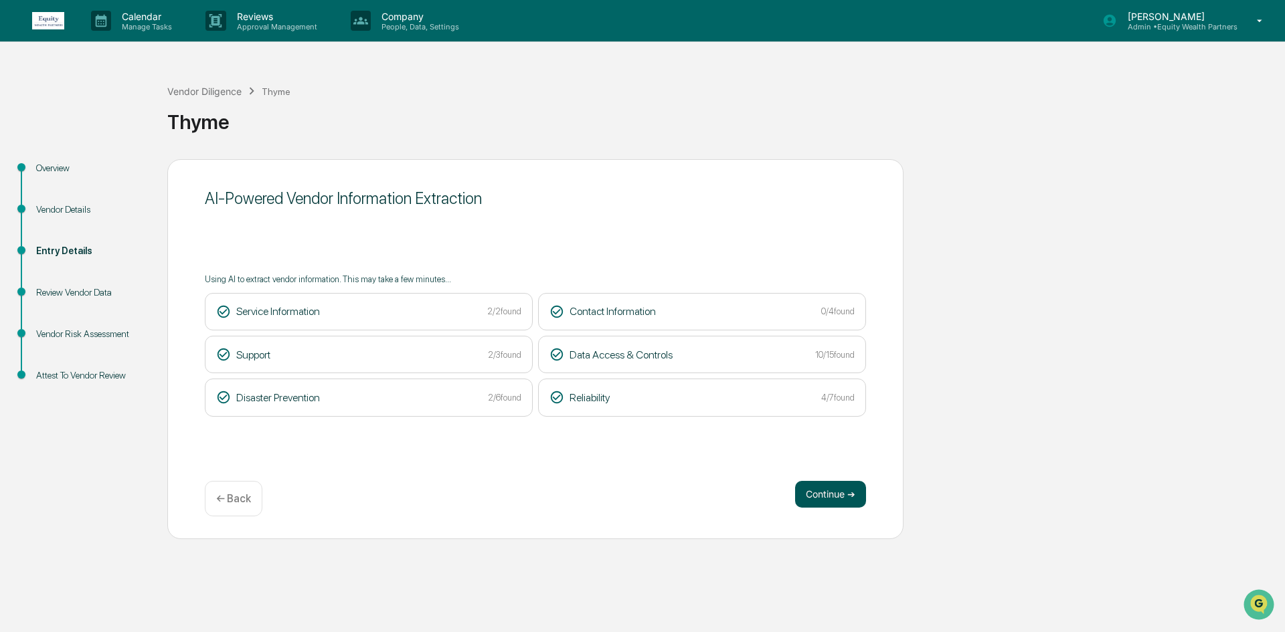
click at [820, 493] on button "Continue ➔" at bounding box center [830, 494] width 71 height 27
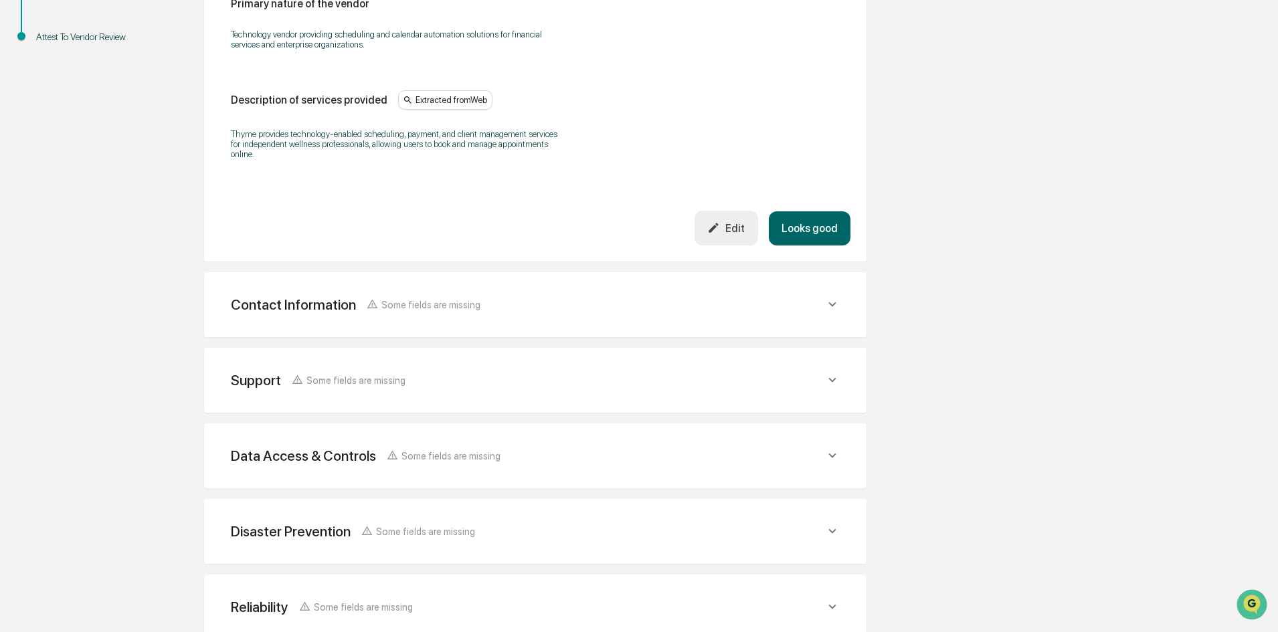
scroll to position [416, 0]
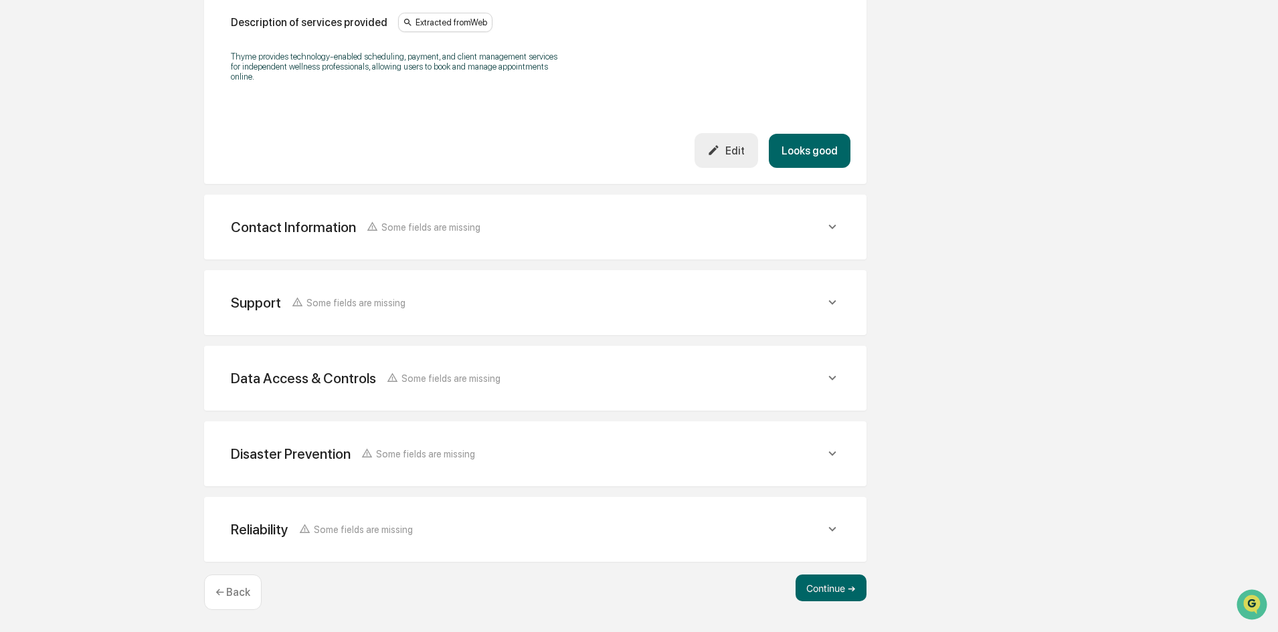
click at [438, 442] on div "Disaster Prevention Some fields are missing" at bounding box center [535, 454] width 630 height 33
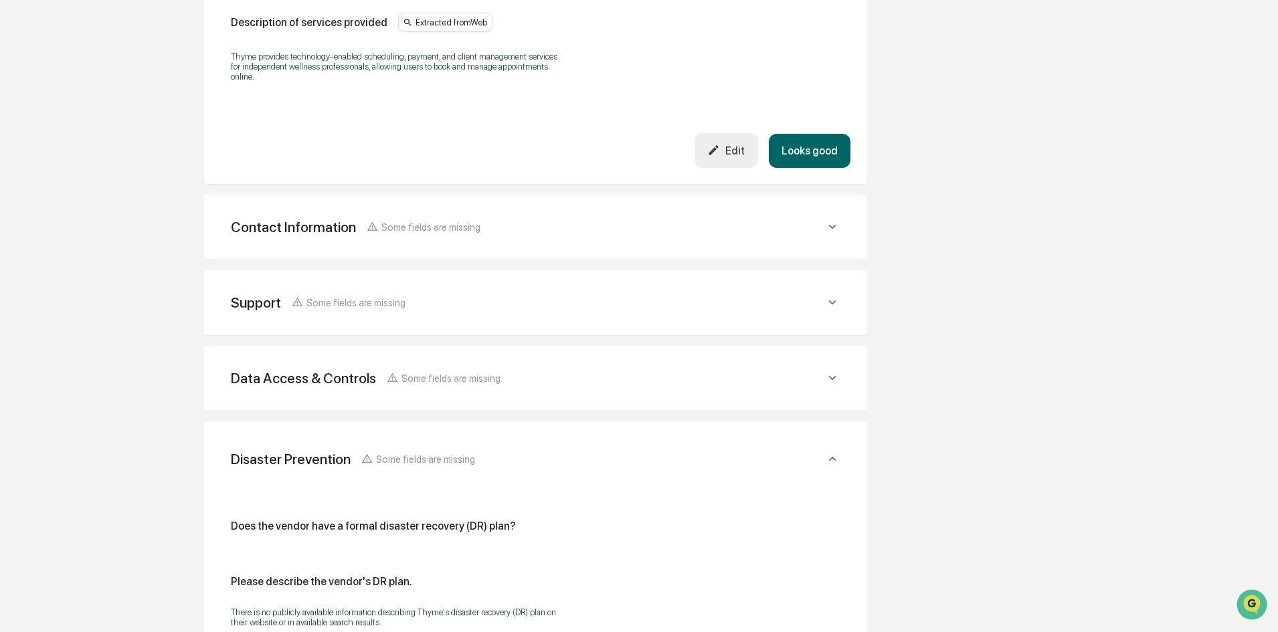
click at [436, 392] on div "Data Access & Controls Some fields are missing" at bounding box center [535, 378] width 630 height 33
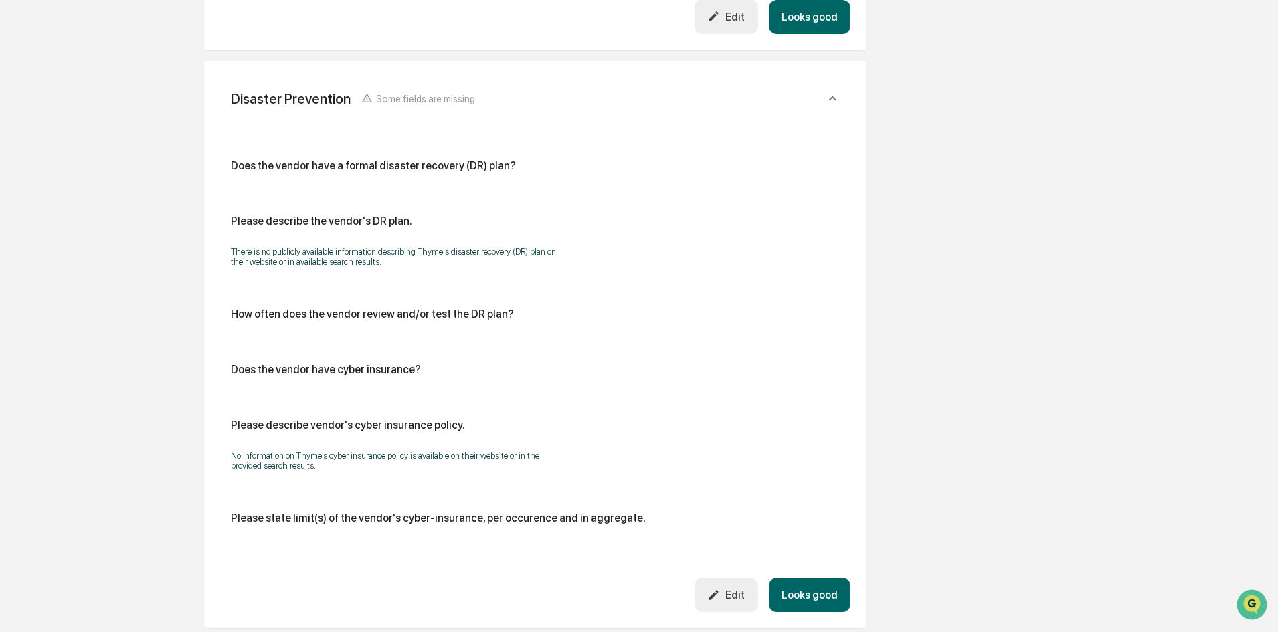
scroll to position [2370, 0]
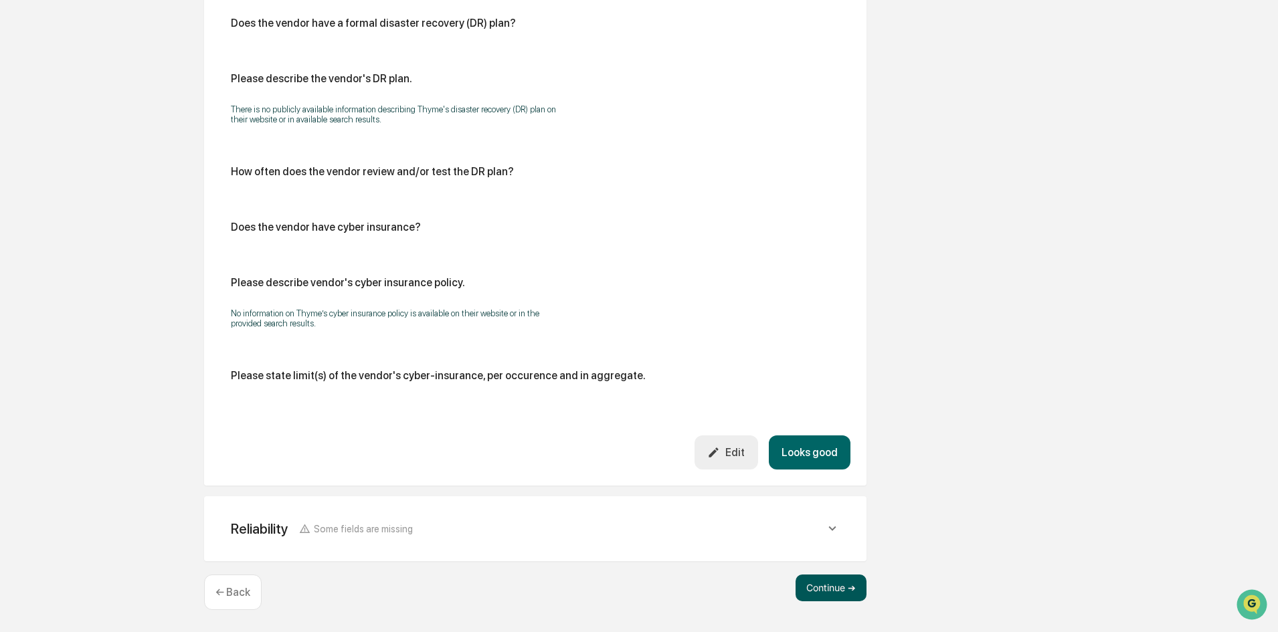
click at [841, 584] on button "Continue ➔" at bounding box center [830, 588] width 71 height 27
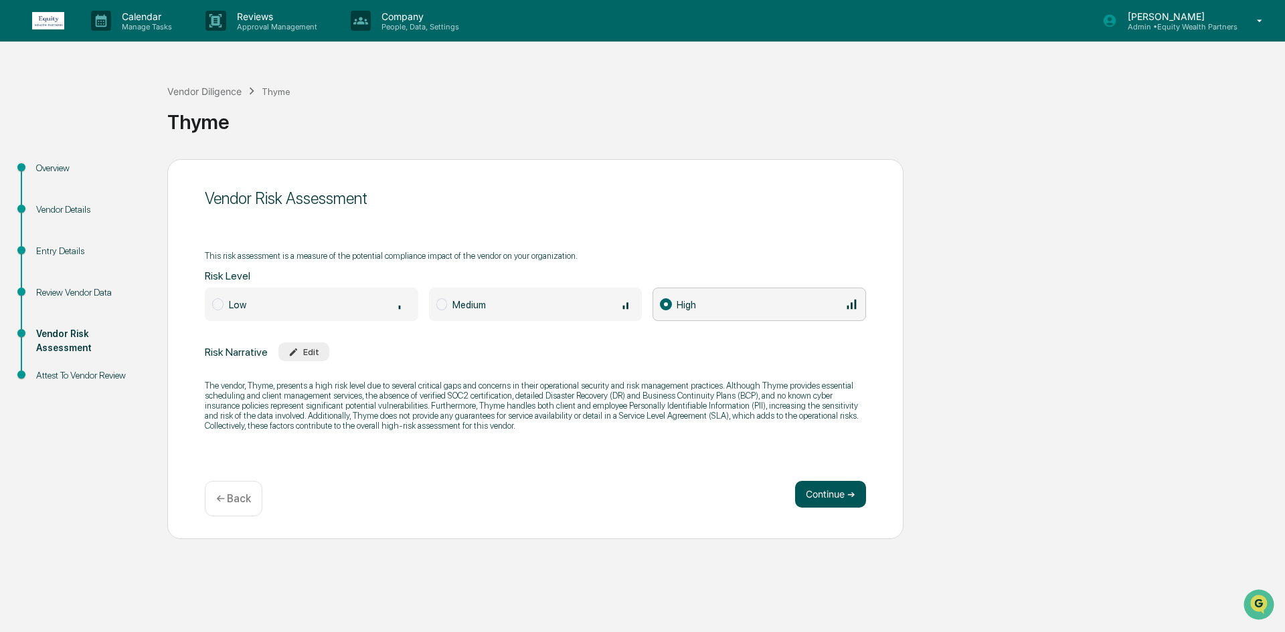
click at [820, 489] on button "Continue ➔" at bounding box center [830, 494] width 71 height 27
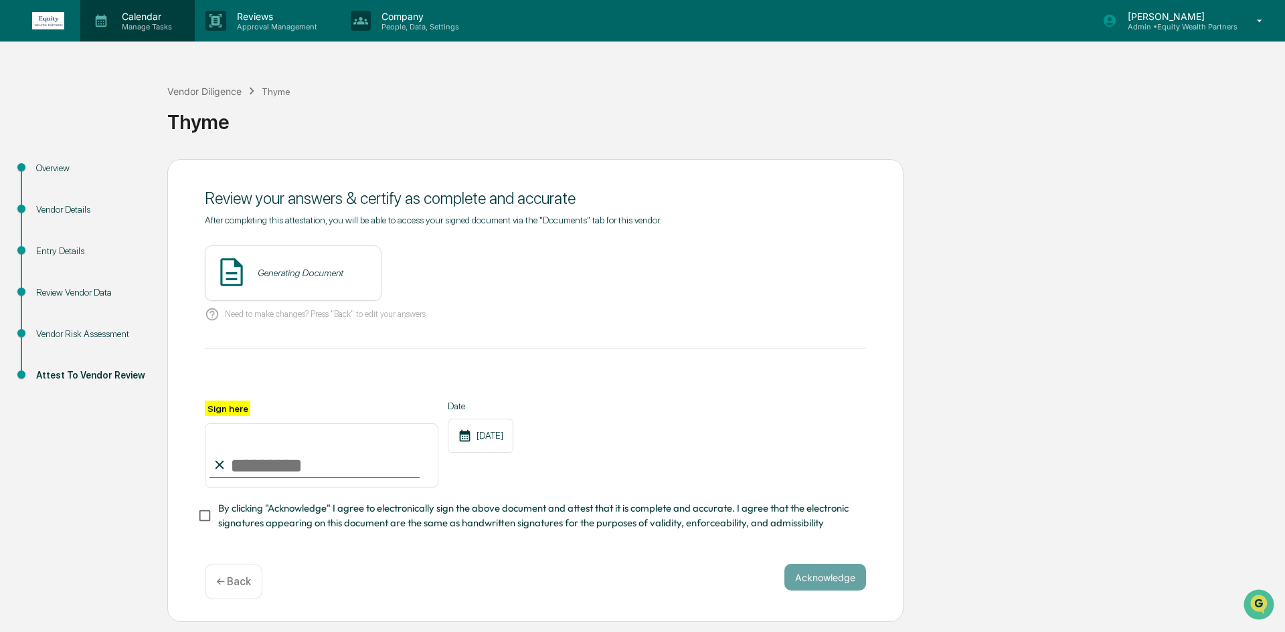
click at [128, 22] on p "Manage Tasks" at bounding box center [145, 26] width 68 height 9
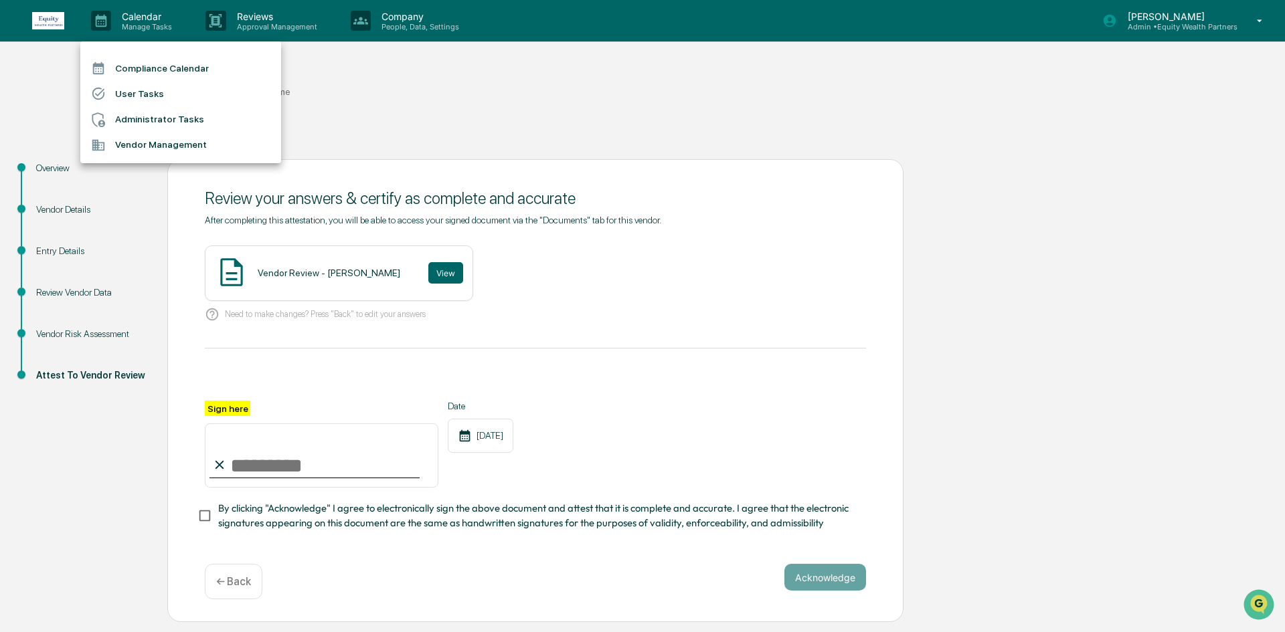
click at [163, 137] on li "Vendor Management" at bounding box center [180, 144] width 201 height 25
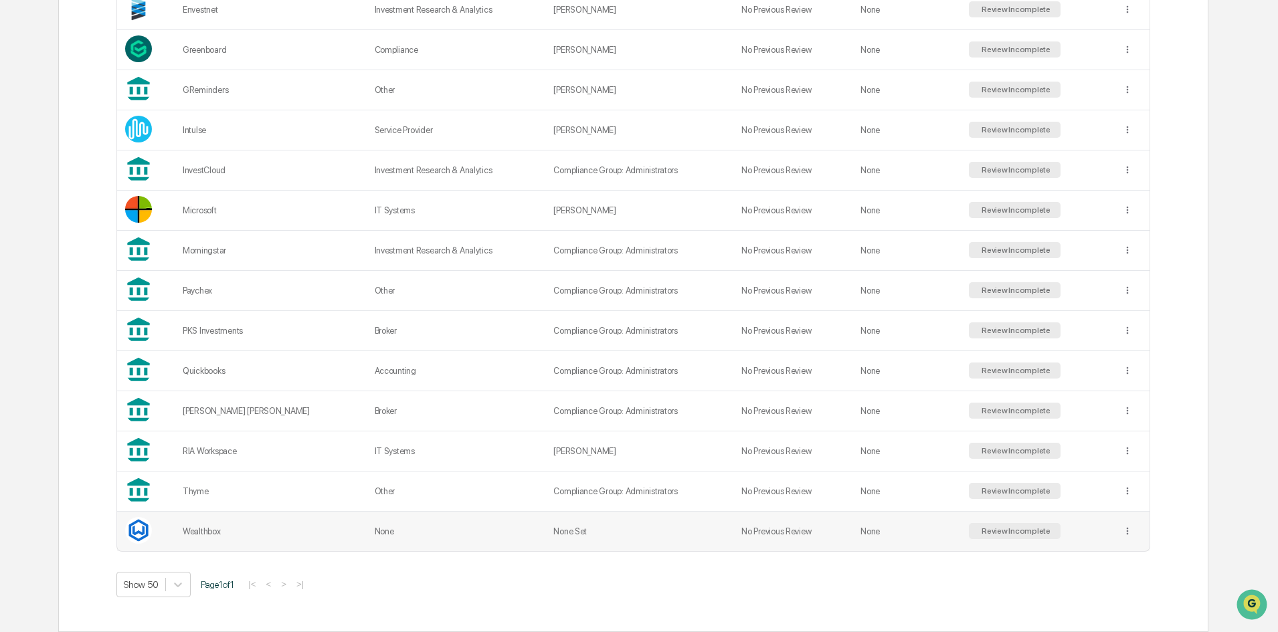
click at [428, 545] on td "None" at bounding box center [456, 531] width 179 height 39
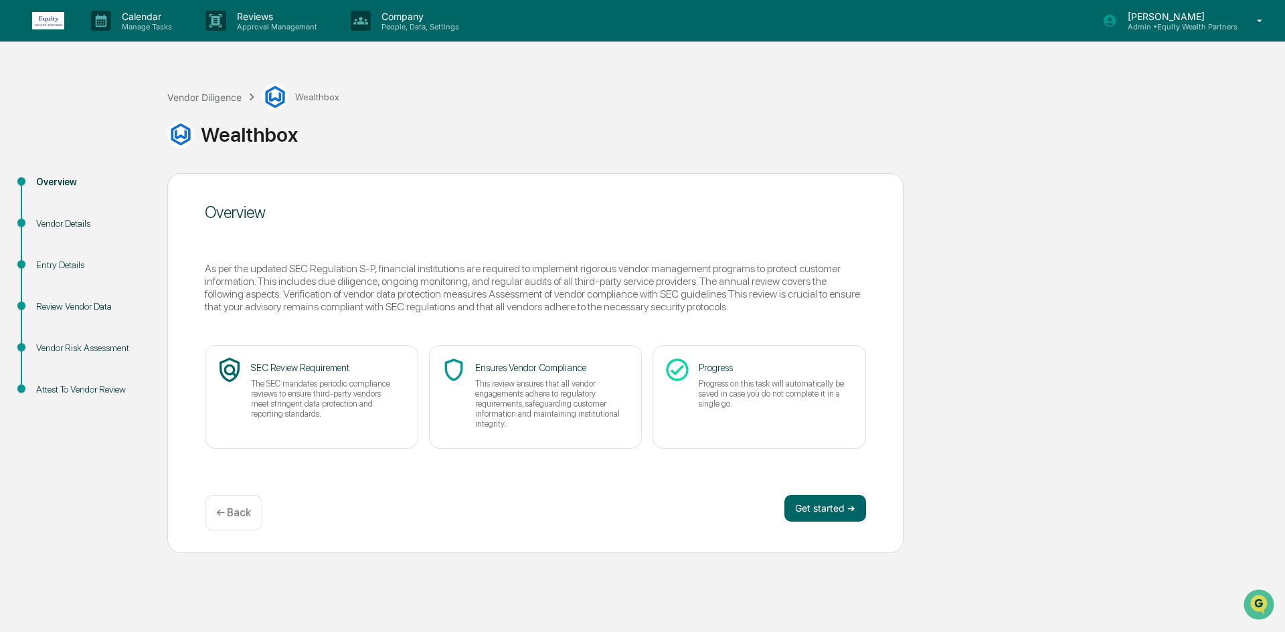
drag, startPoint x: 792, startPoint y: 494, endPoint x: 799, endPoint y: 506, distance: 13.8
click at [792, 494] on div "Overview As per the updated SEC Regulation S-P, financial institutions are requ…" at bounding box center [535, 363] width 736 height 380
click at [806, 514] on button "Get started ➔" at bounding box center [825, 508] width 82 height 27
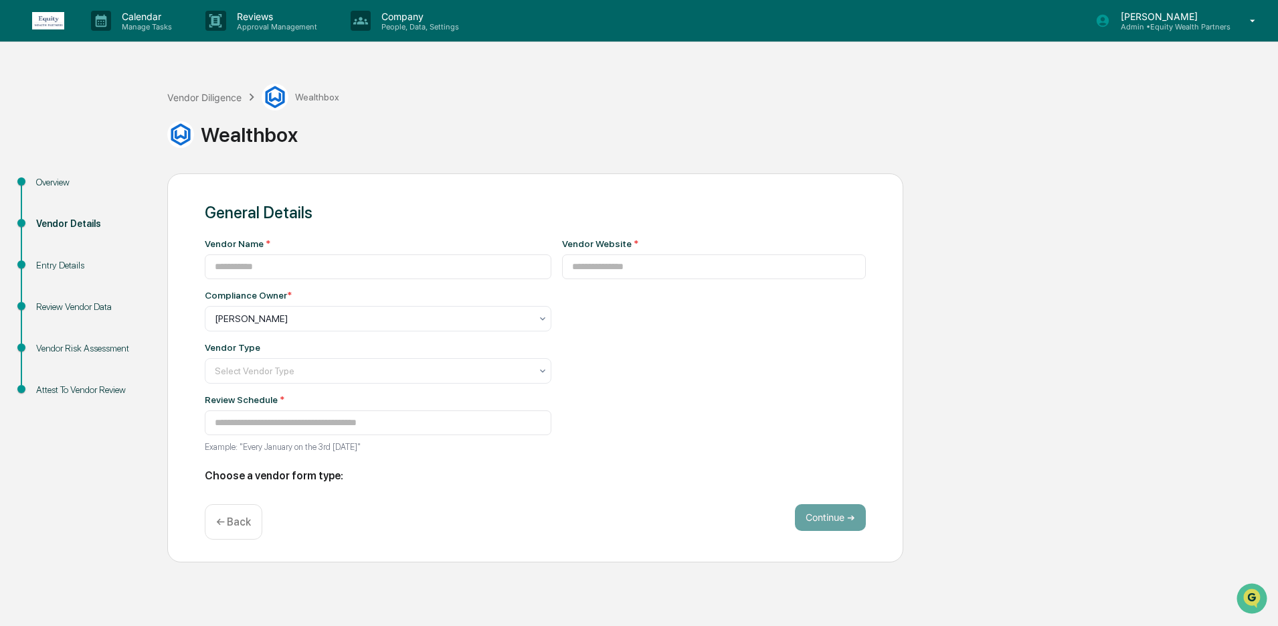
type input "*********"
type input "**********"
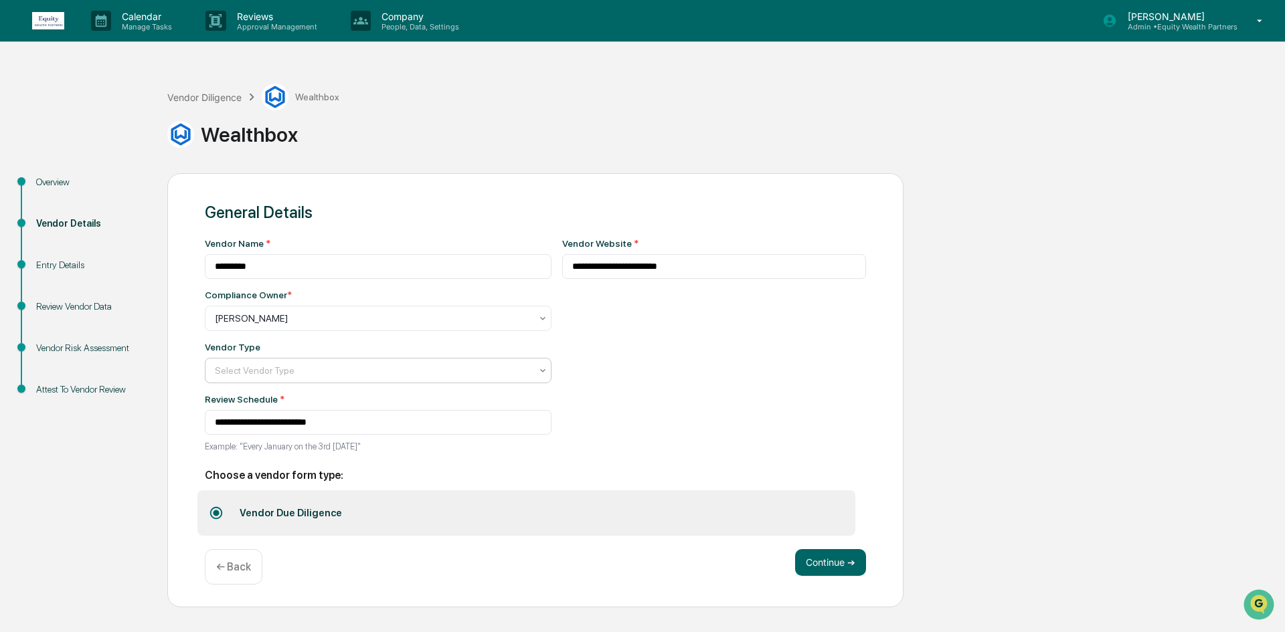
click at [312, 371] on div at bounding box center [373, 370] width 316 height 13
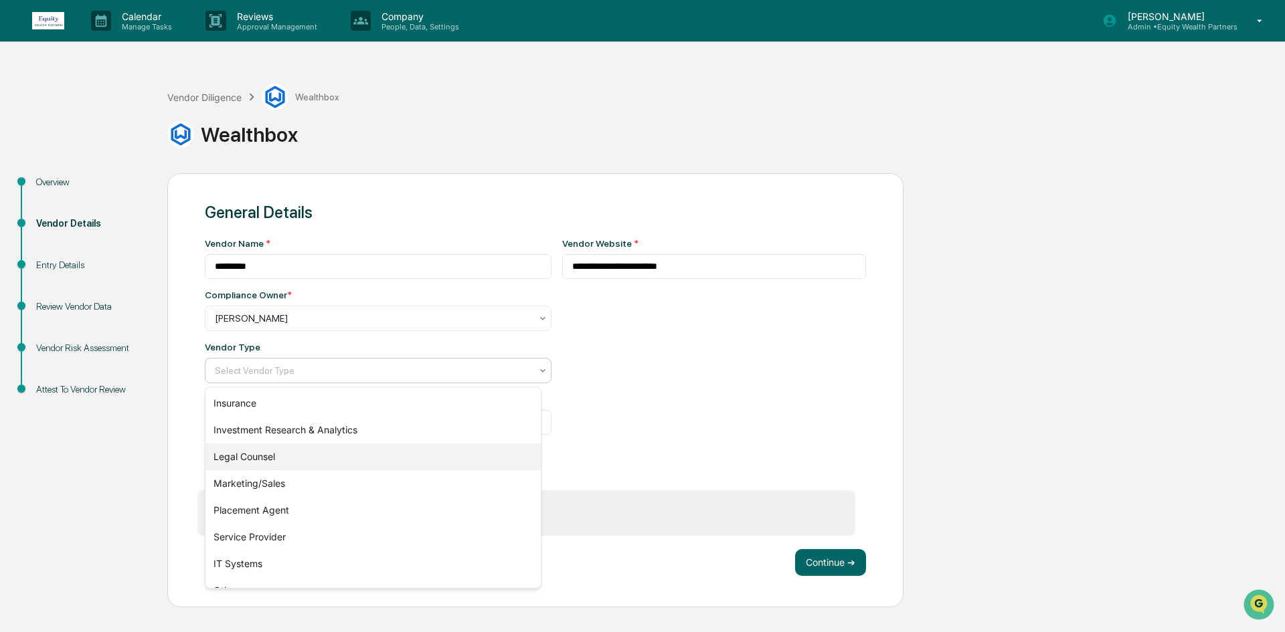
scroll to position [153, 0]
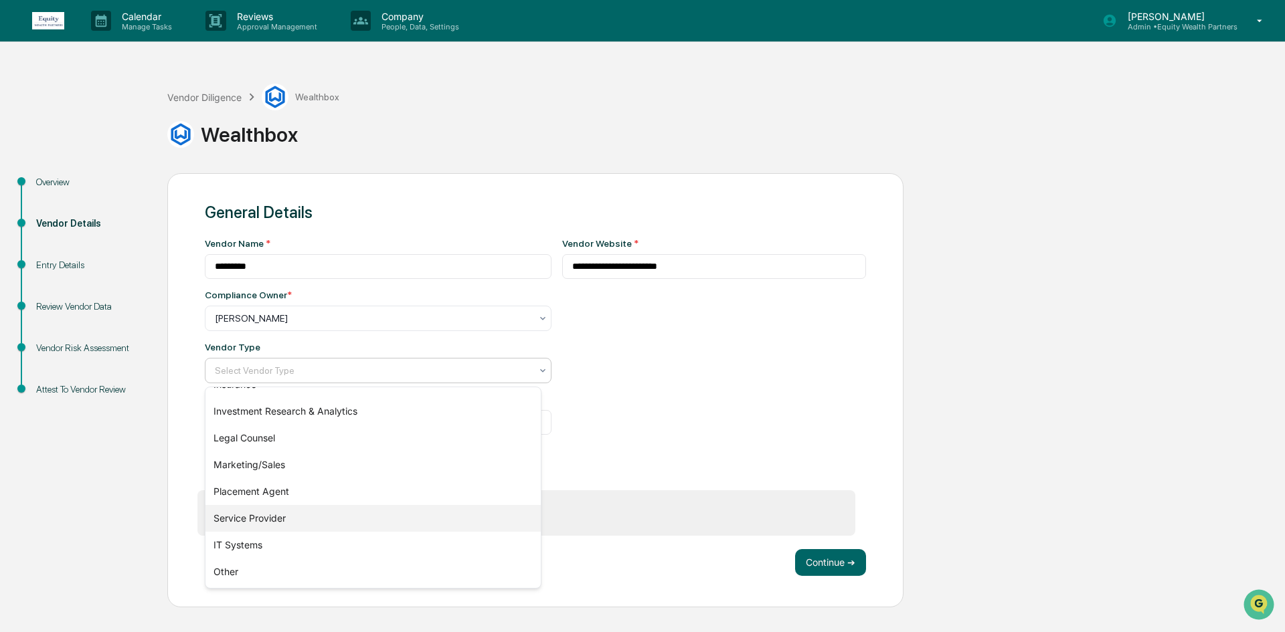
click at [296, 519] on div "Service Provider" at bounding box center [372, 518] width 335 height 27
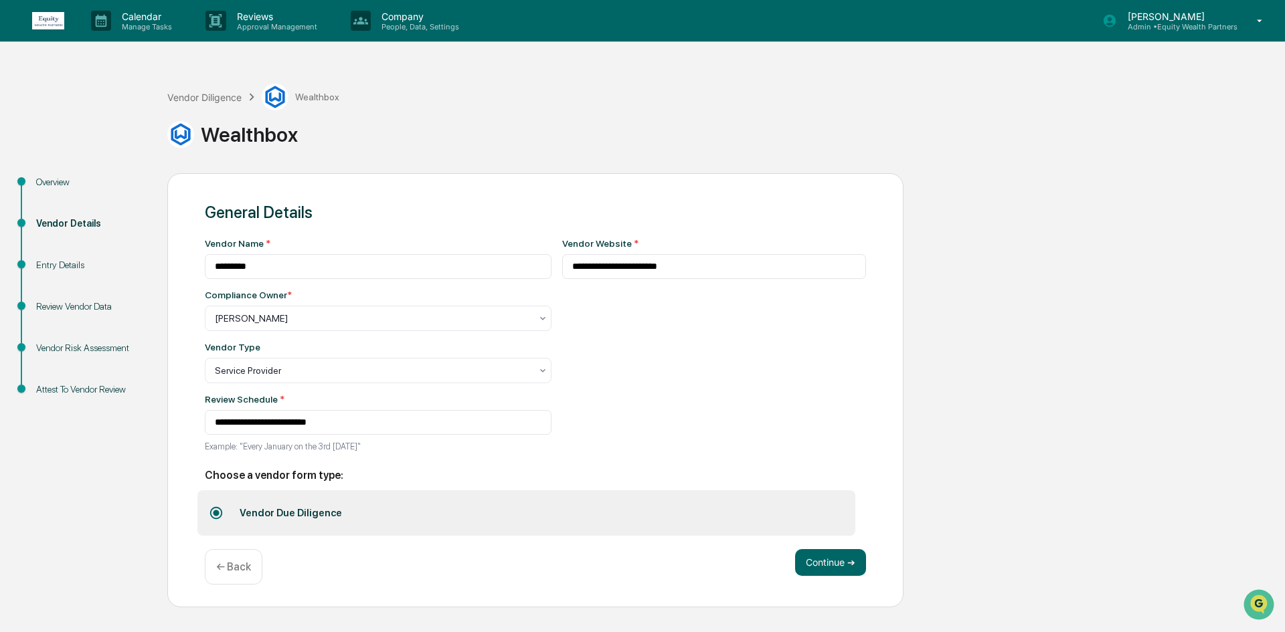
click at [318, 358] on div "Vendor Type Service Provider" at bounding box center [378, 362] width 347 height 41
click at [314, 365] on div at bounding box center [373, 370] width 316 height 13
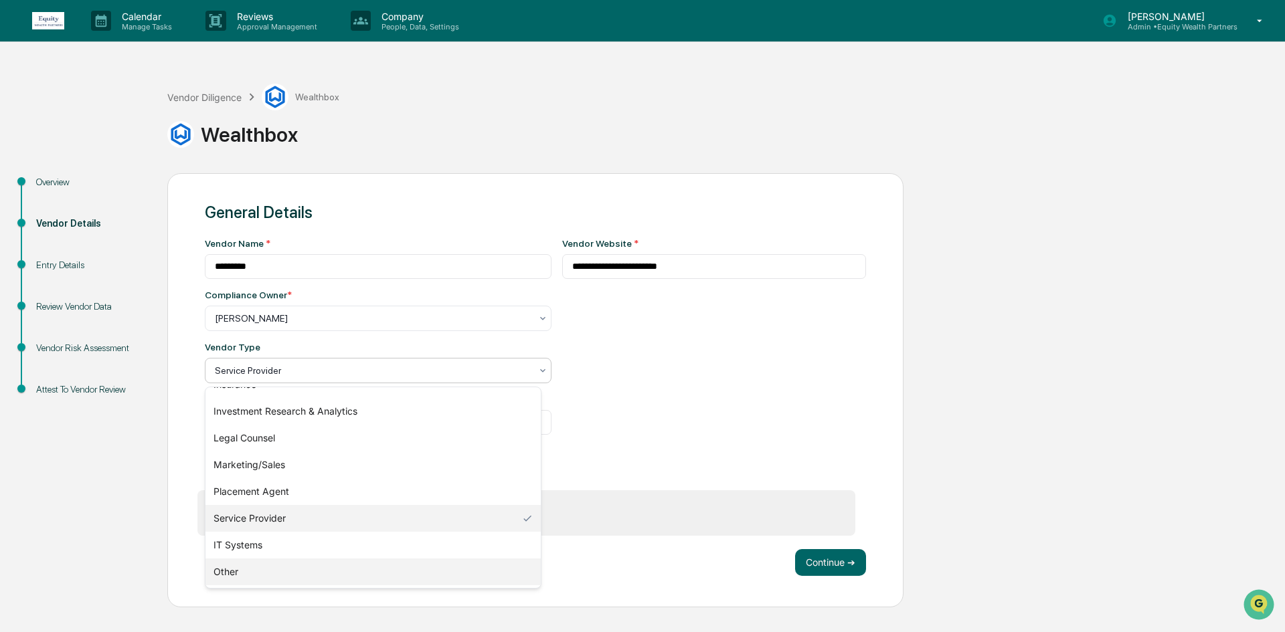
click at [268, 561] on div "Other" at bounding box center [372, 572] width 335 height 27
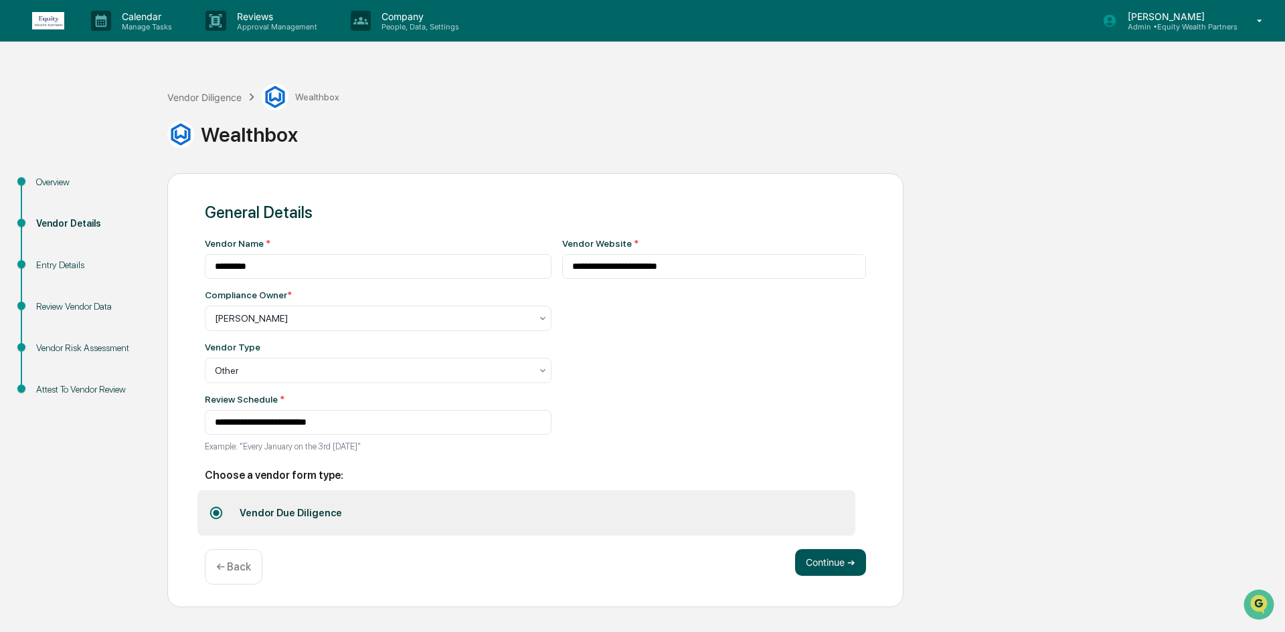
click at [837, 570] on button "Continue ➔" at bounding box center [830, 562] width 71 height 27
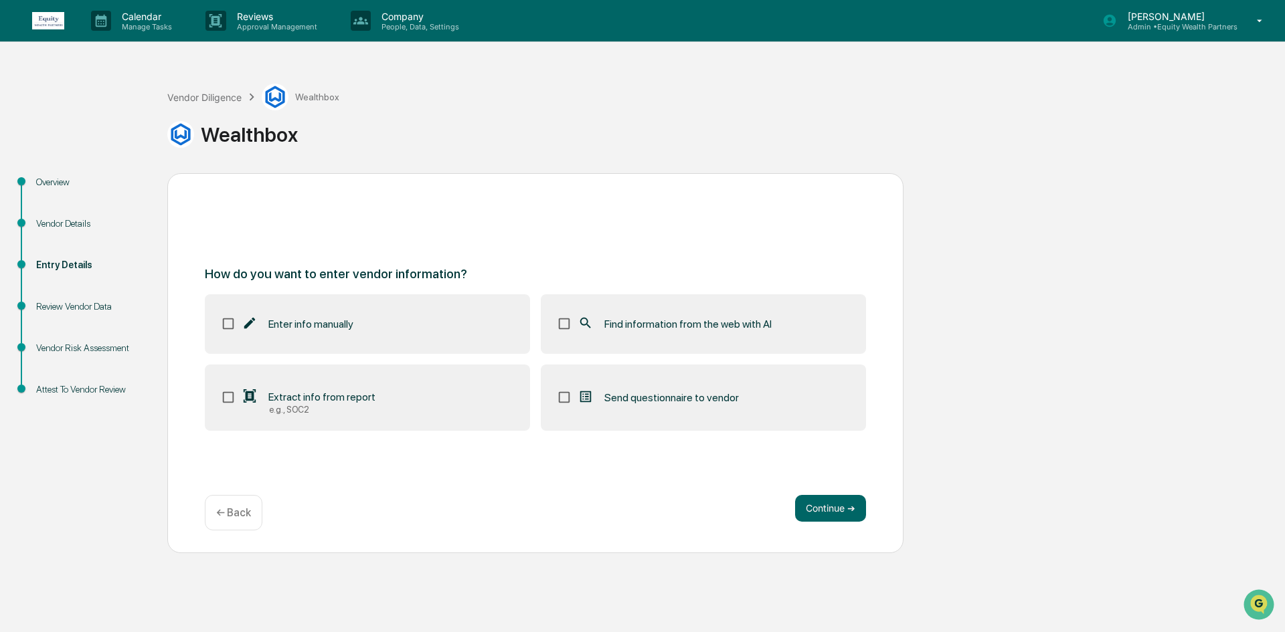
click at [590, 320] on icon at bounding box center [585, 323] width 15 height 15
click at [836, 515] on button "Continue ➔" at bounding box center [830, 508] width 71 height 27
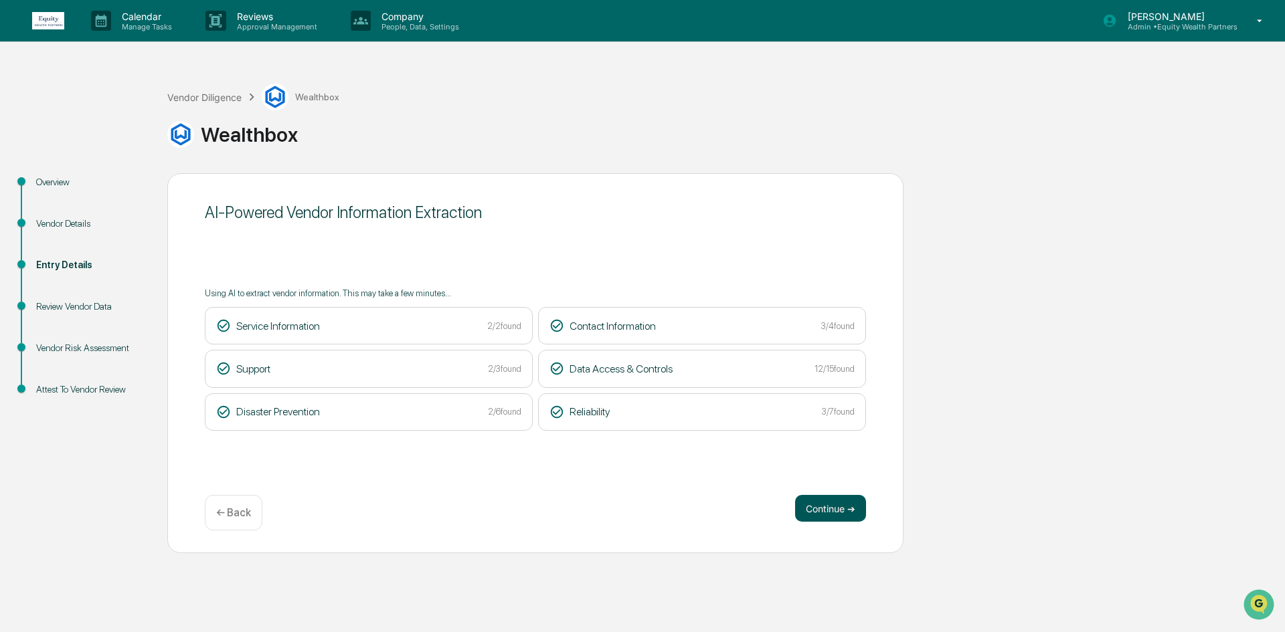
click at [834, 502] on button "Continue ➔" at bounding box center [830, 508] width 71 height 27
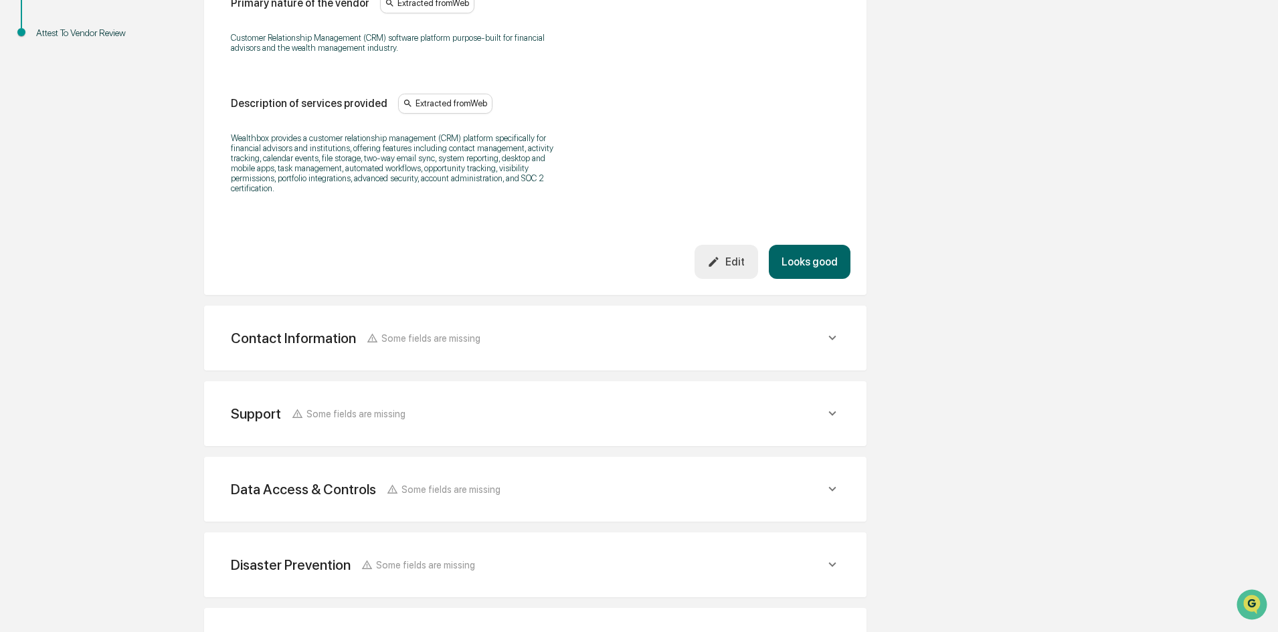
scroll to position [468, 0]
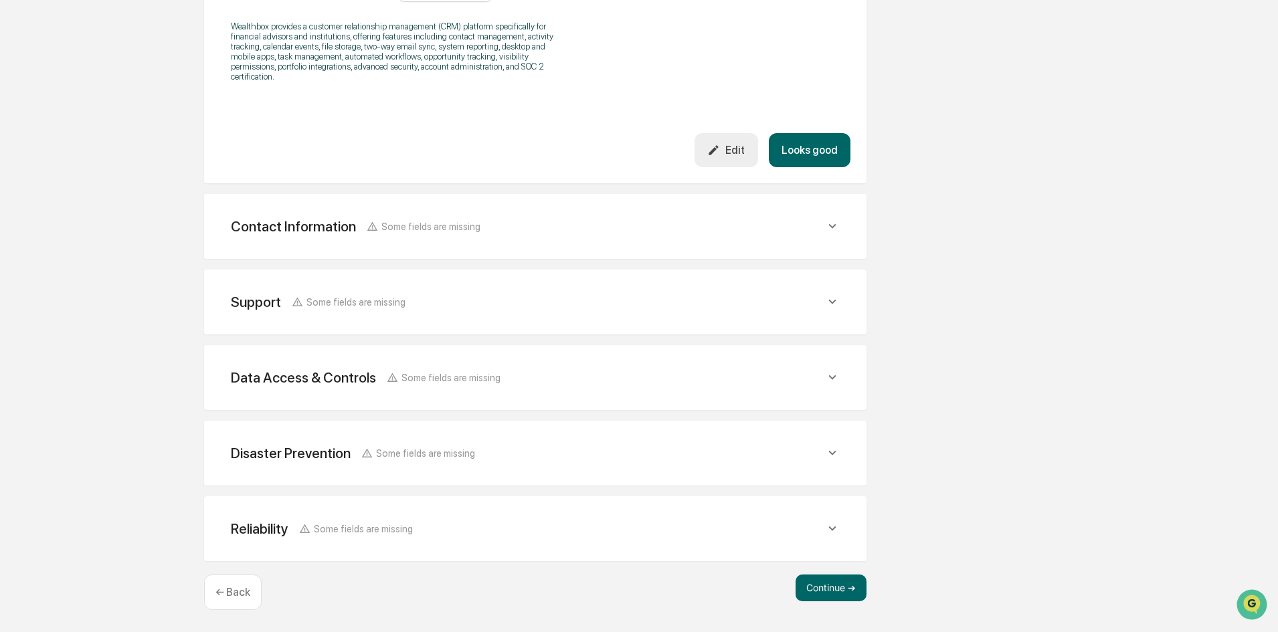
click at [343, 225] on div "Contact Information" at bounding box center [293, 226] width 125 height 17
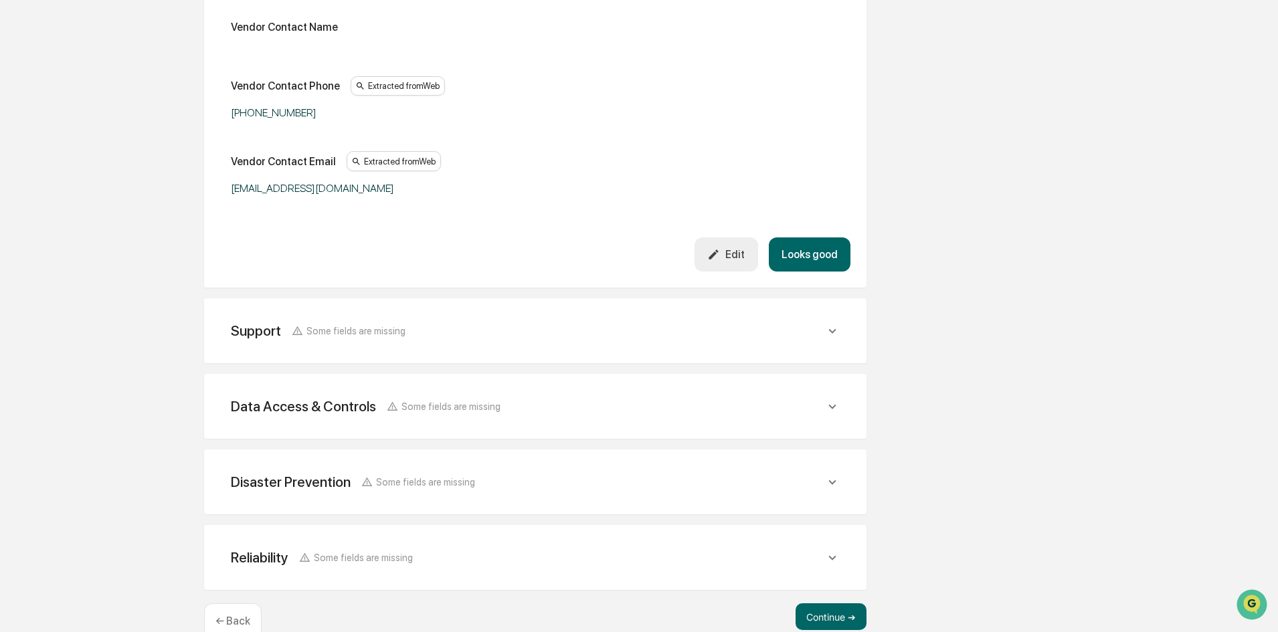
click at [377, 346] on div "Support Some fields are missing" at bounding box center [535, 330] width 630 height 33
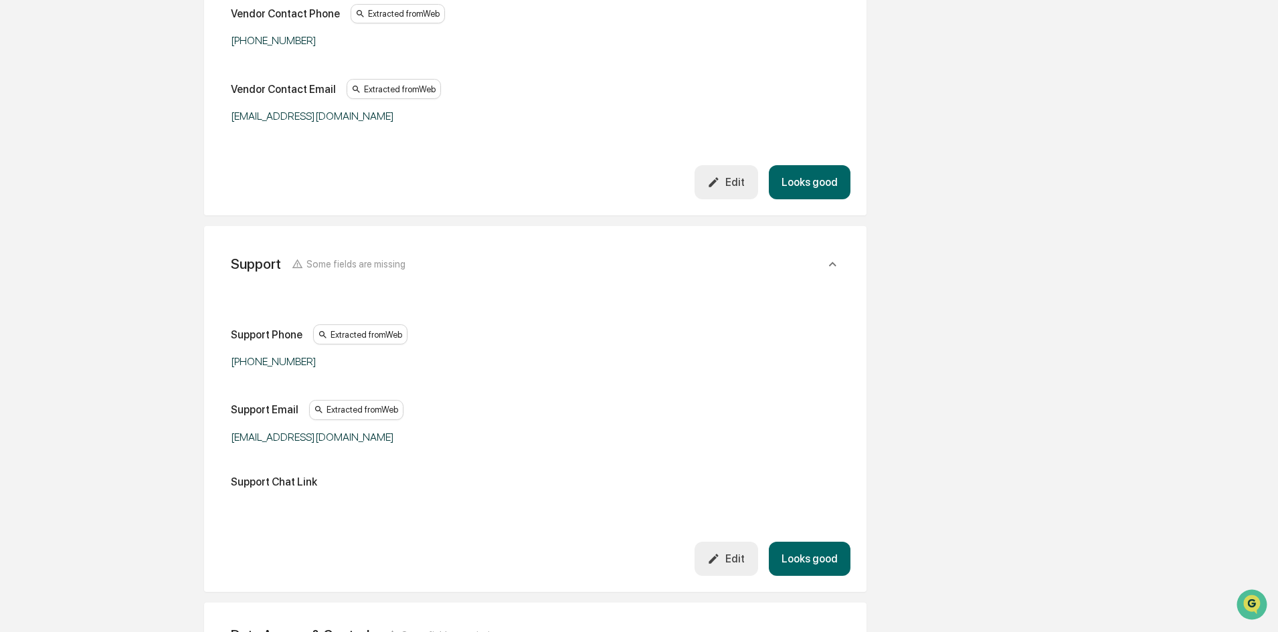
scroll to position [1070, 0]
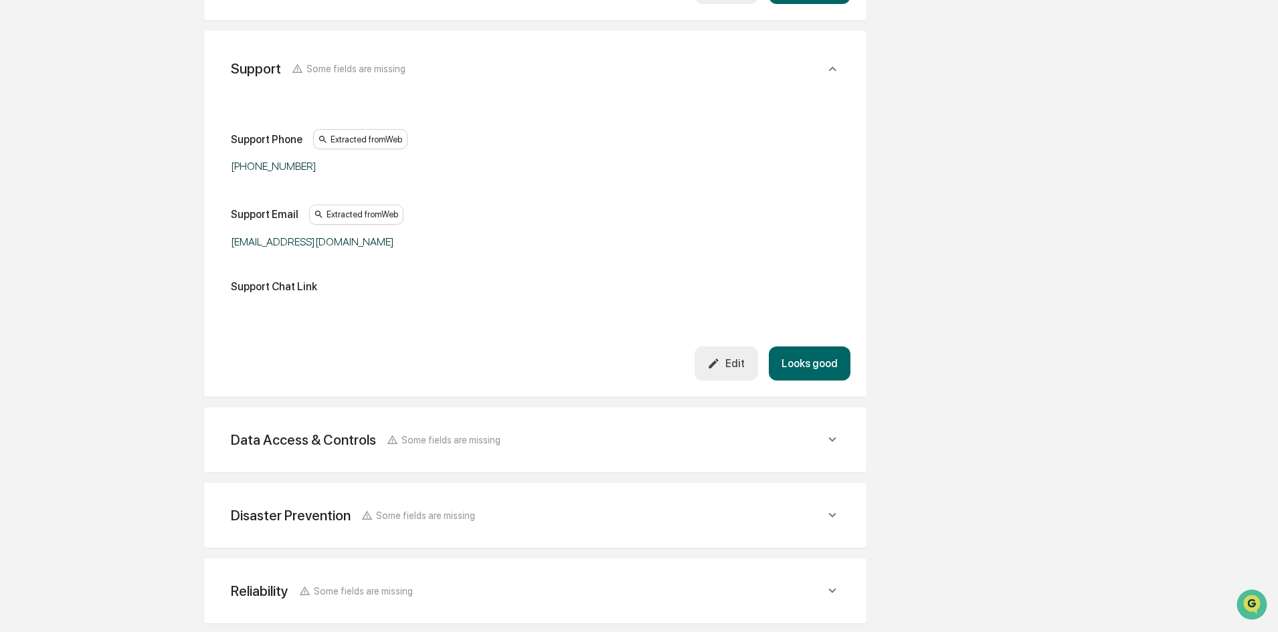
click at [349, 430] on div "Data Access & Controls Some fields are missing" at bounding box center [535, 440] width 630 height 33
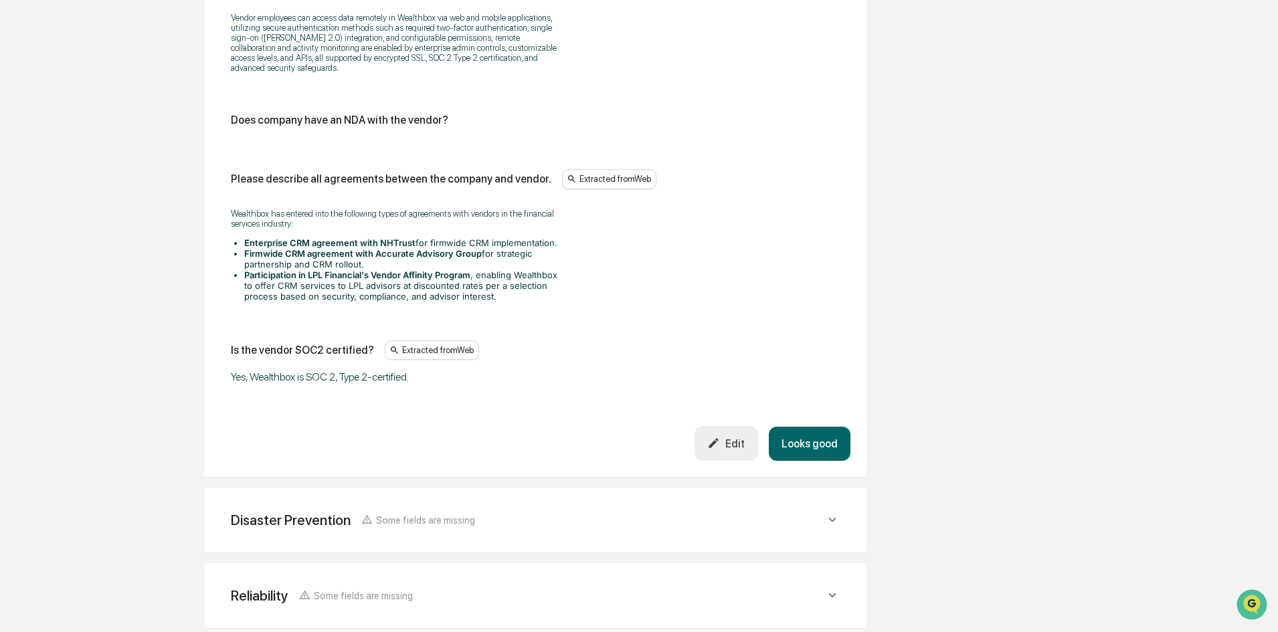
scroll to position [2704, 0]
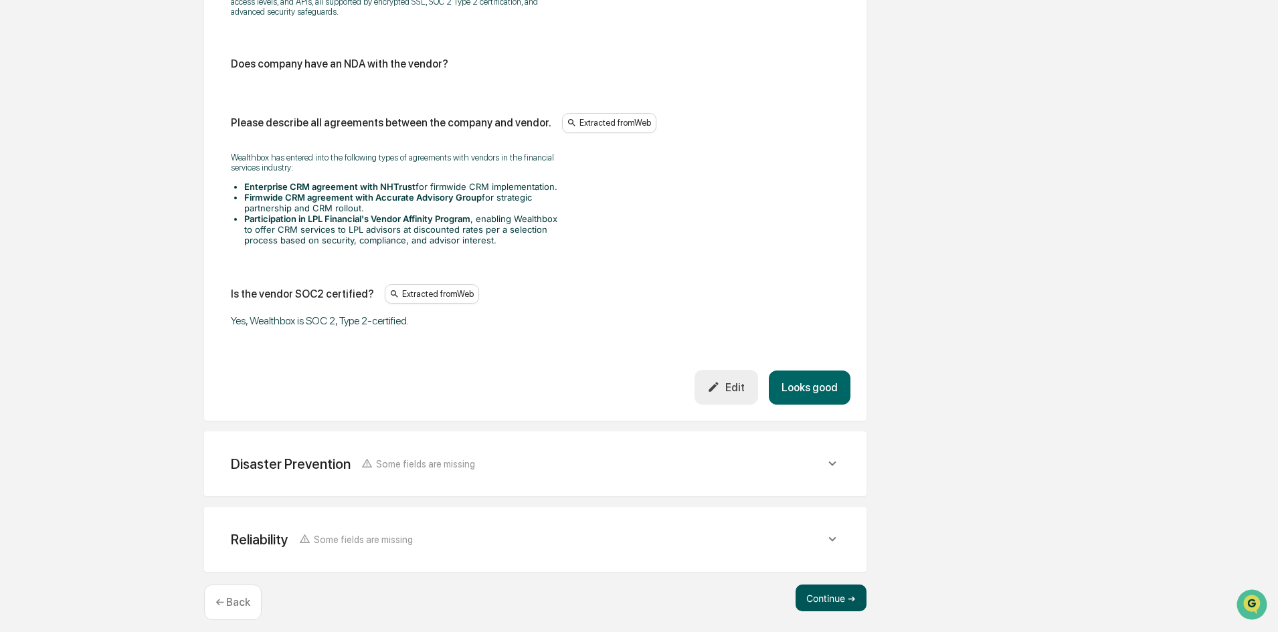
click at [806, 588] on button "Continue ➔" at bounding box center [830, 598] width 71 height 27
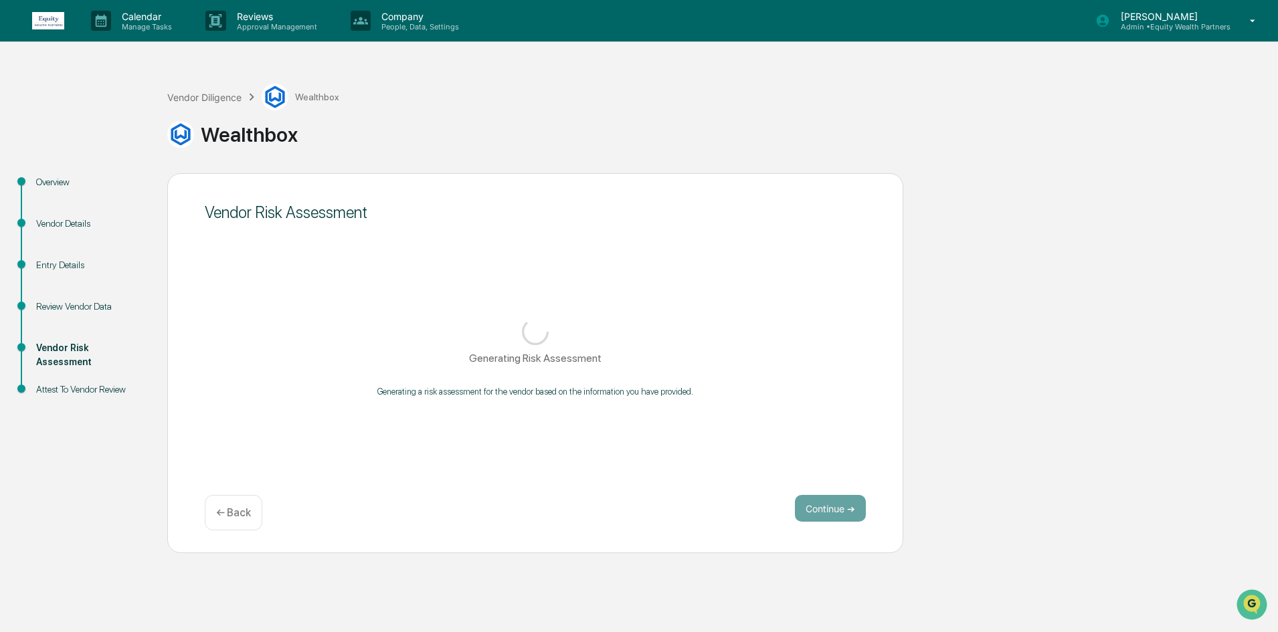
scroll to position [0, 0]
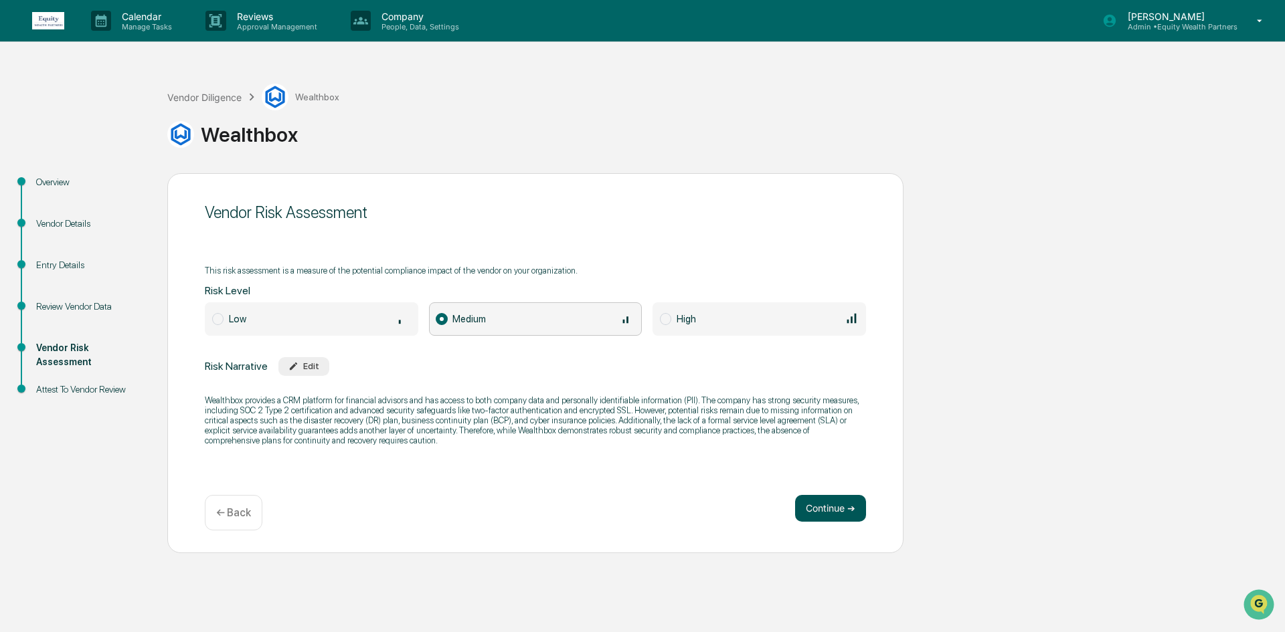
click at [823, 498] on button "Continue ➔" at bounding box center [830, 508] width 71 height 27
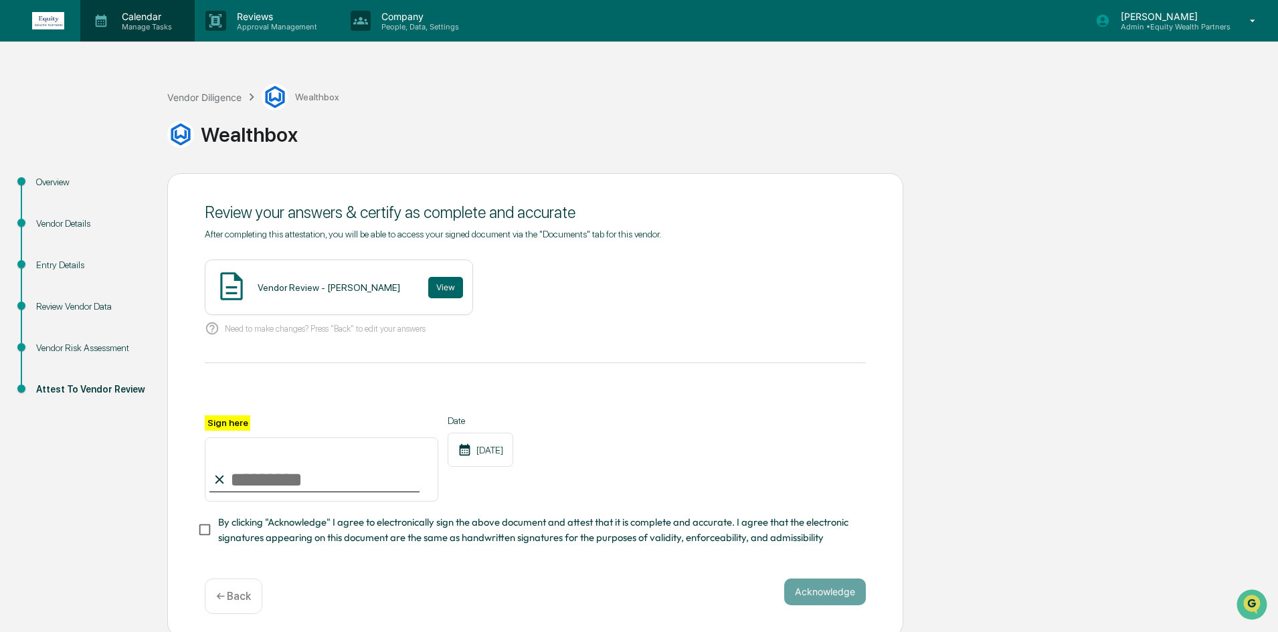
click at [130, 37] on div "Calendar Manage Tasks" at bounding box center [137, 20] width 114 height 41
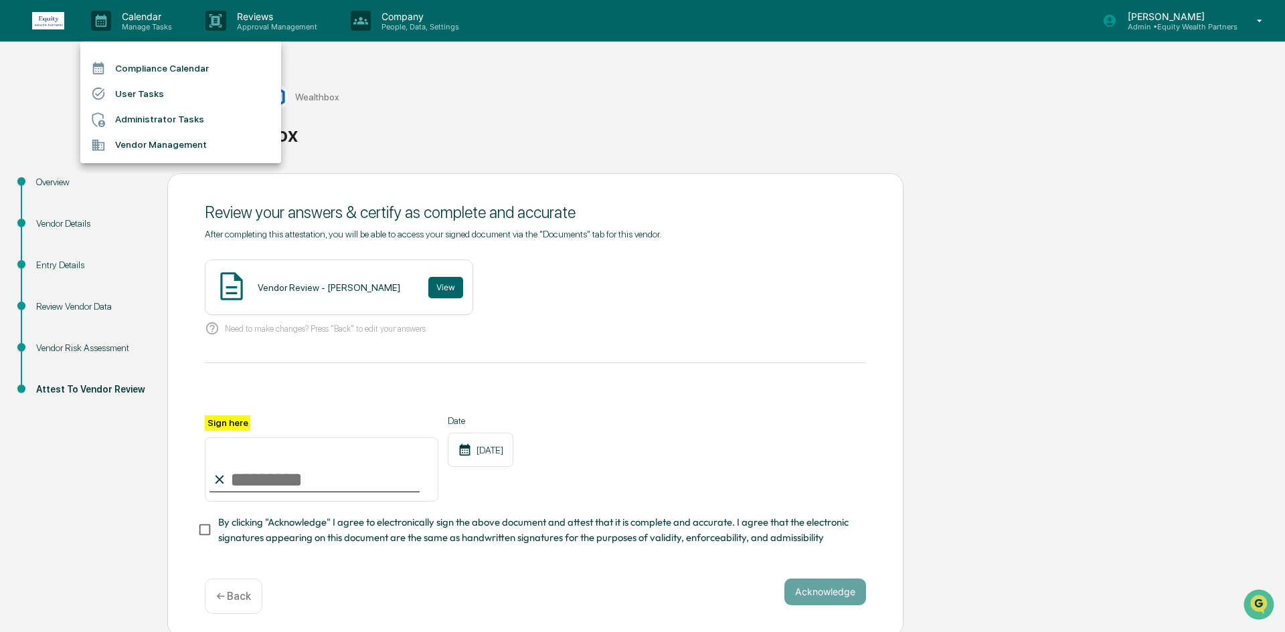
click at [62, 27] on div at bounding box center [642, 316] width 1285 height 632
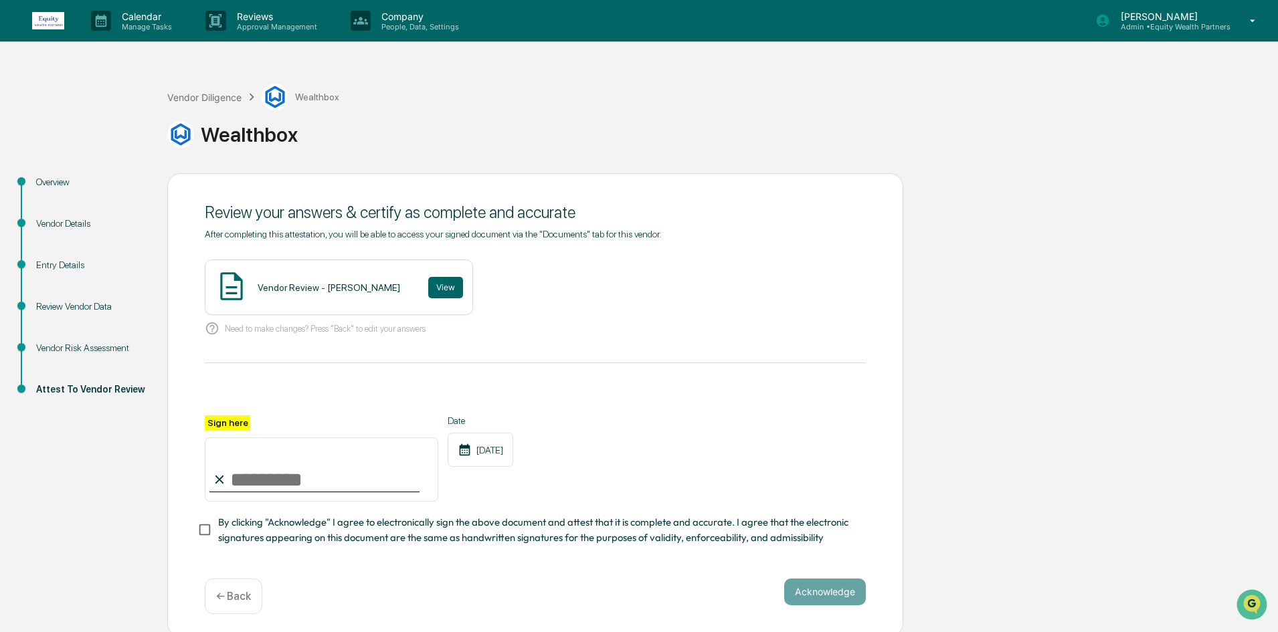
click at [52, 25] on img at bounding box center [48, 20] width 32 height 17
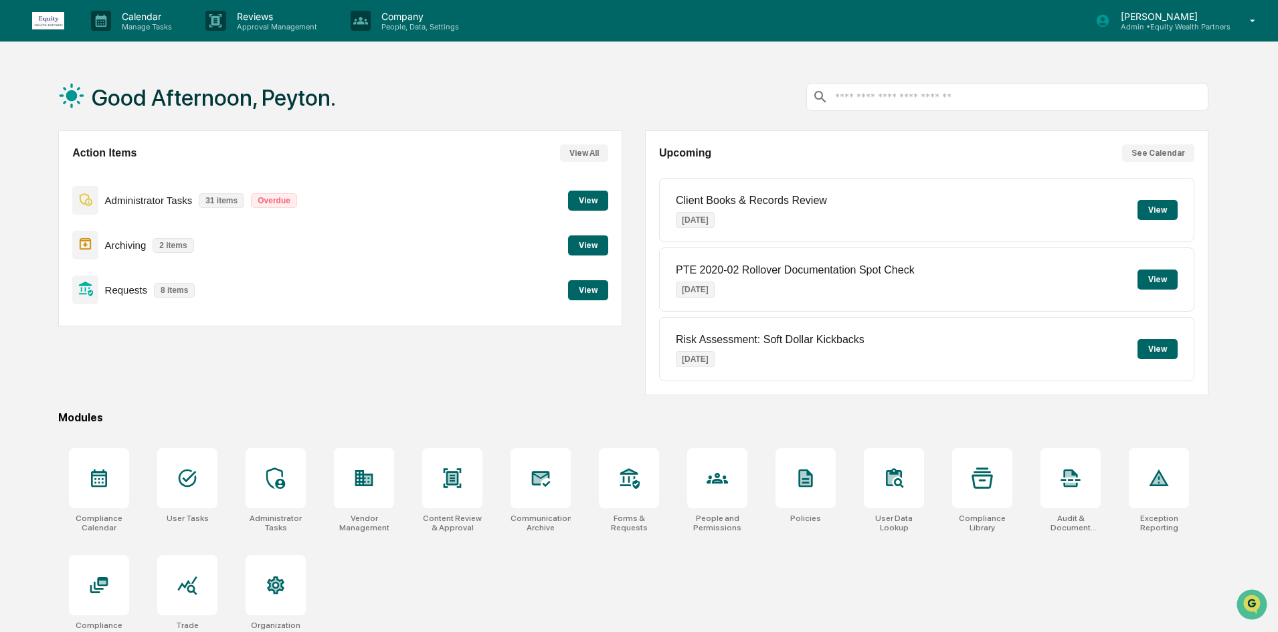
click at [1169, 210] on button "View" at bounding box center [1157, 210] width 40 height 20
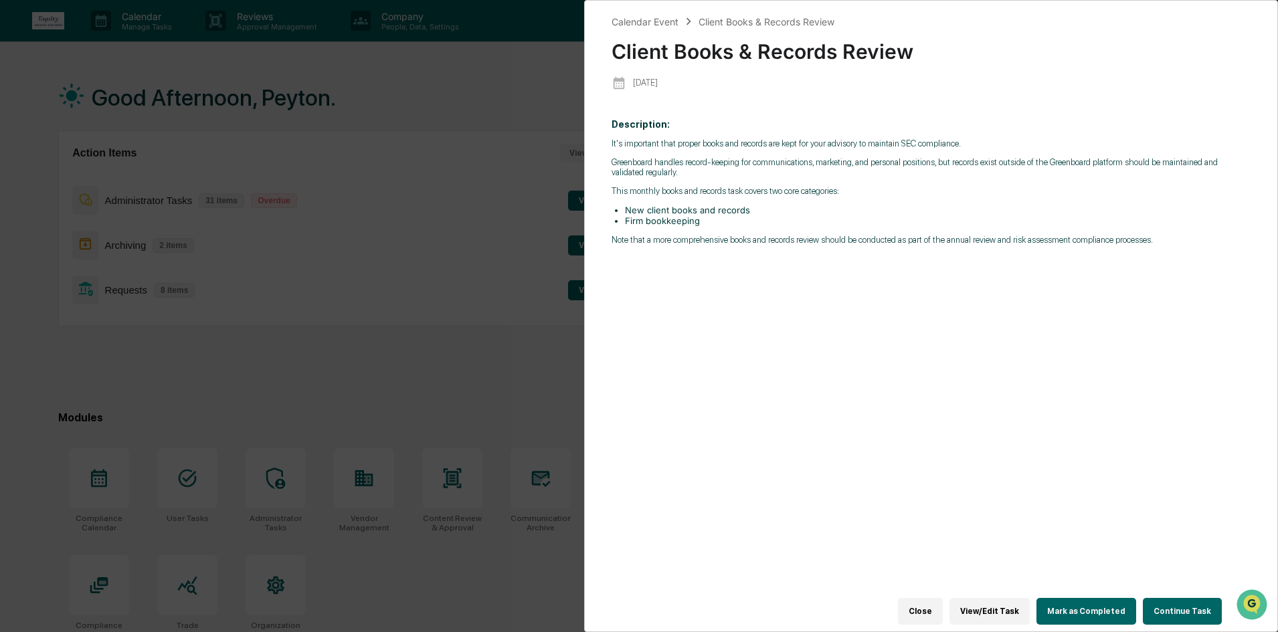
click at [1174, 601] on button "Continue Task" at bounding box center [1182, 611] width 79 height 27
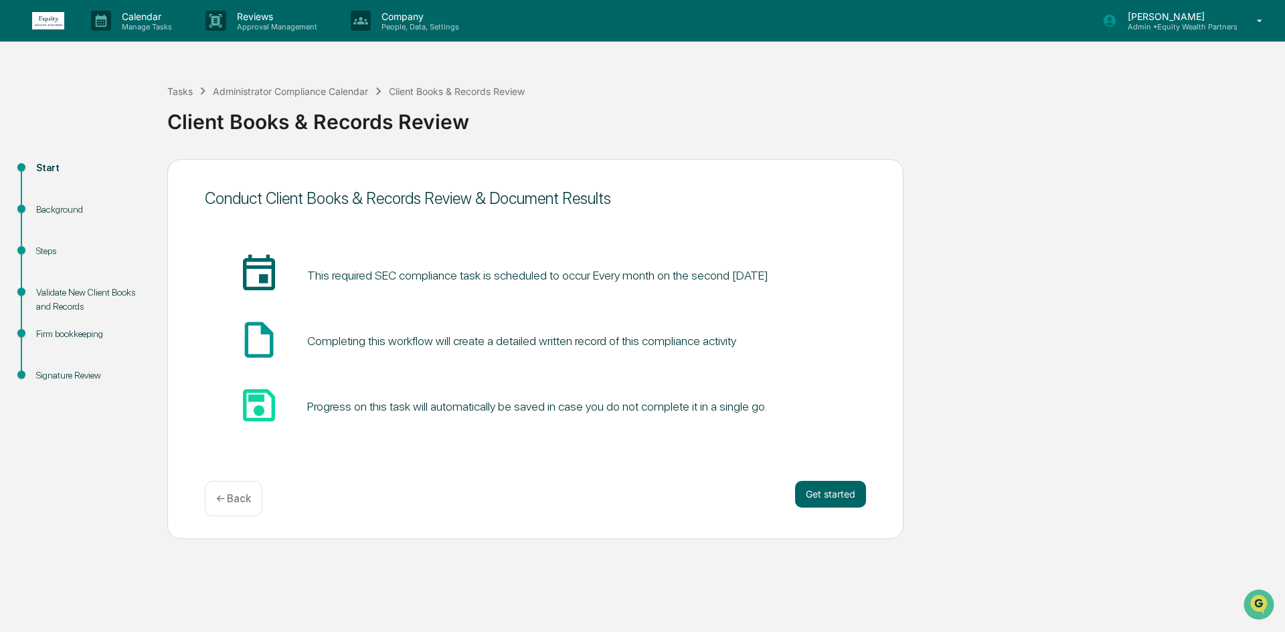
click at [61, 219] on div "Background" at bounding box center [90, 225] width 131 height 41
click at [64, 213] on div "Background" at bounding box center [91, 210] width 110 height 14
click at [62, 210] on div "Background" at bounding box center [91, 210] width 110 height 14
click at [829, 484] on button "Get started" at bounding box center [830, 494] width 71 height 27
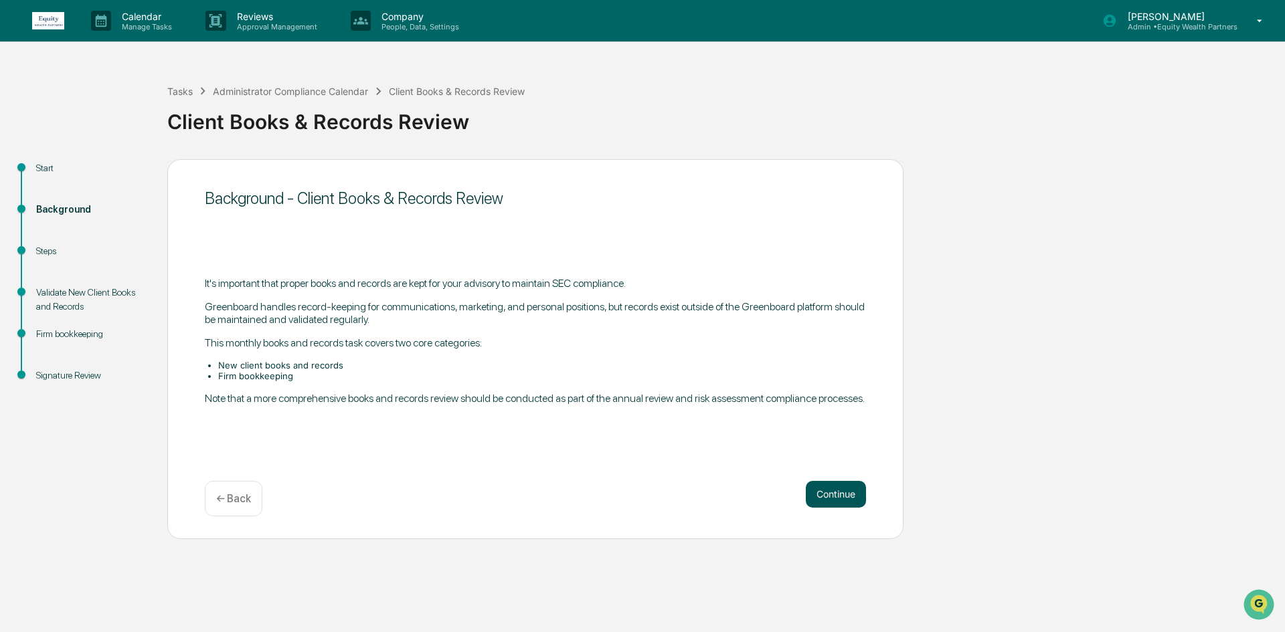
click at [838, 488] on button "Continue" at bounding box center [836, 494] width 60 height 27
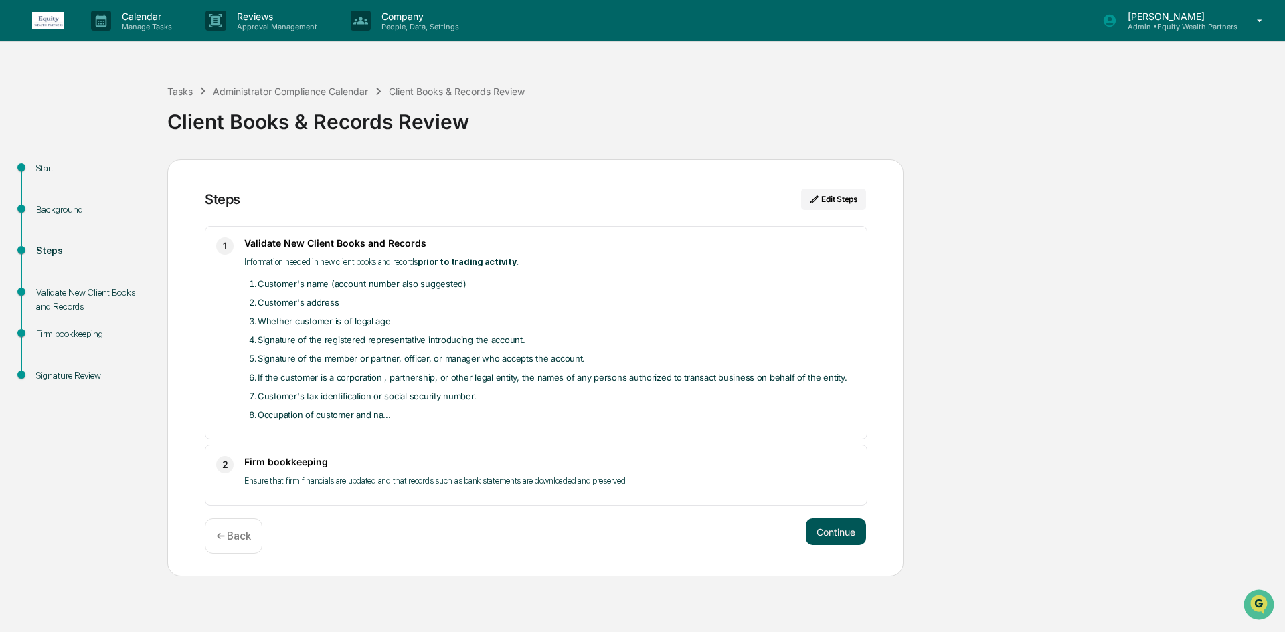
click at [824, 525] on button "Continue" at bounding box center [836, 532] width 60 height 27
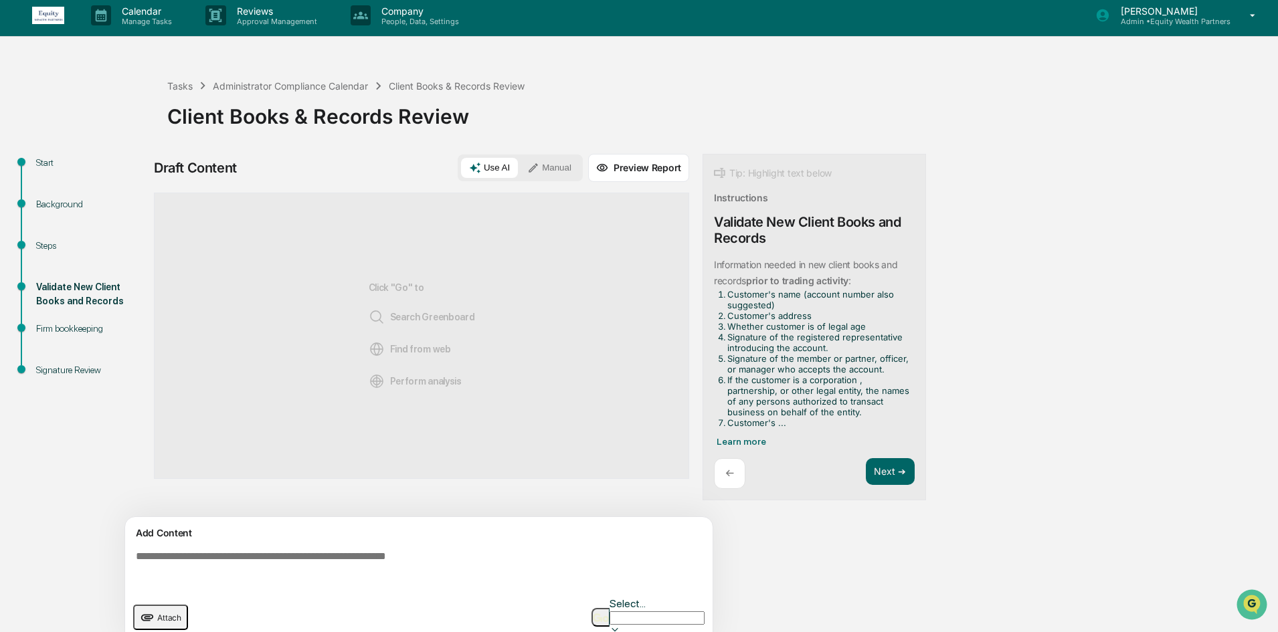
scroll to position [10, 0]
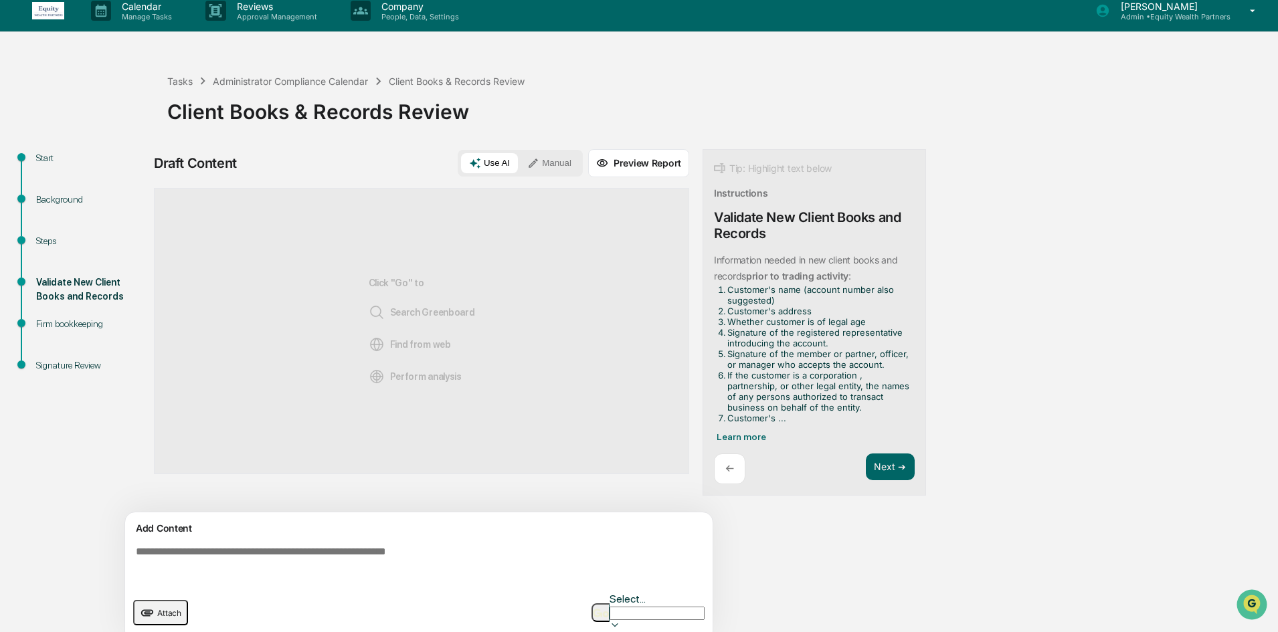
click at [741, 466] on div "←" at bounding box center [729, 469] width 31 height 31
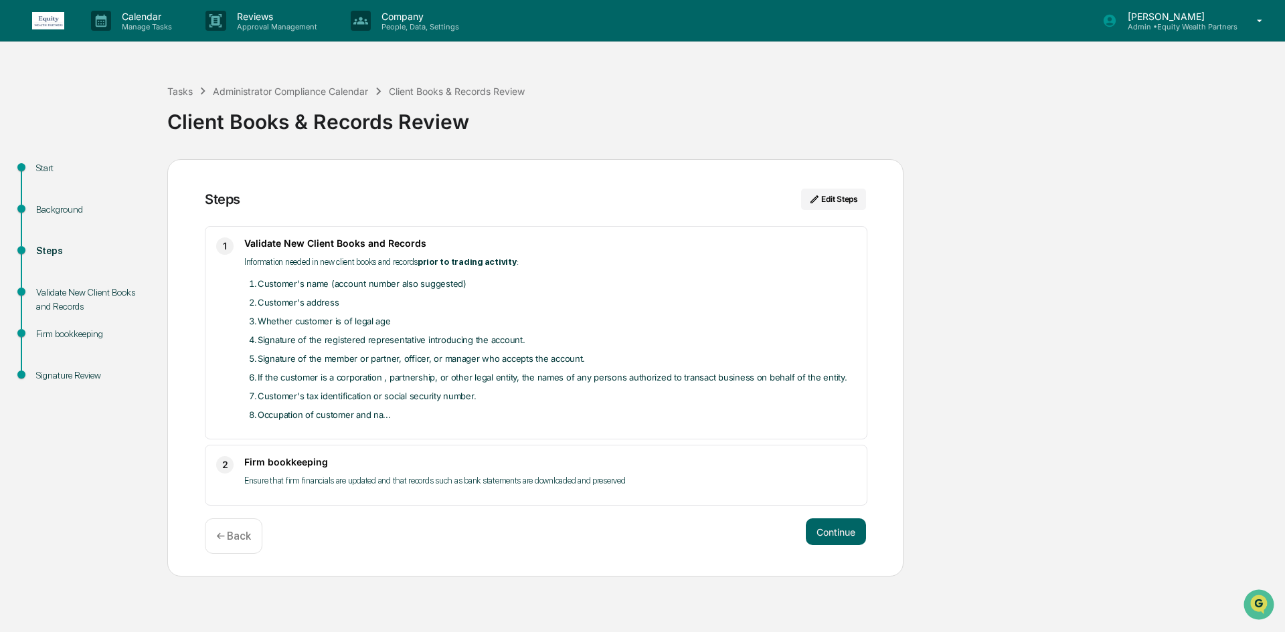
click at [76, 302] on div "Validate New Client Books and Records" at bounding box center [91, 300] width 110 height 28
click at [134, 14] on p "Calendar" at bounding box center [145, 16] width 68 height 11
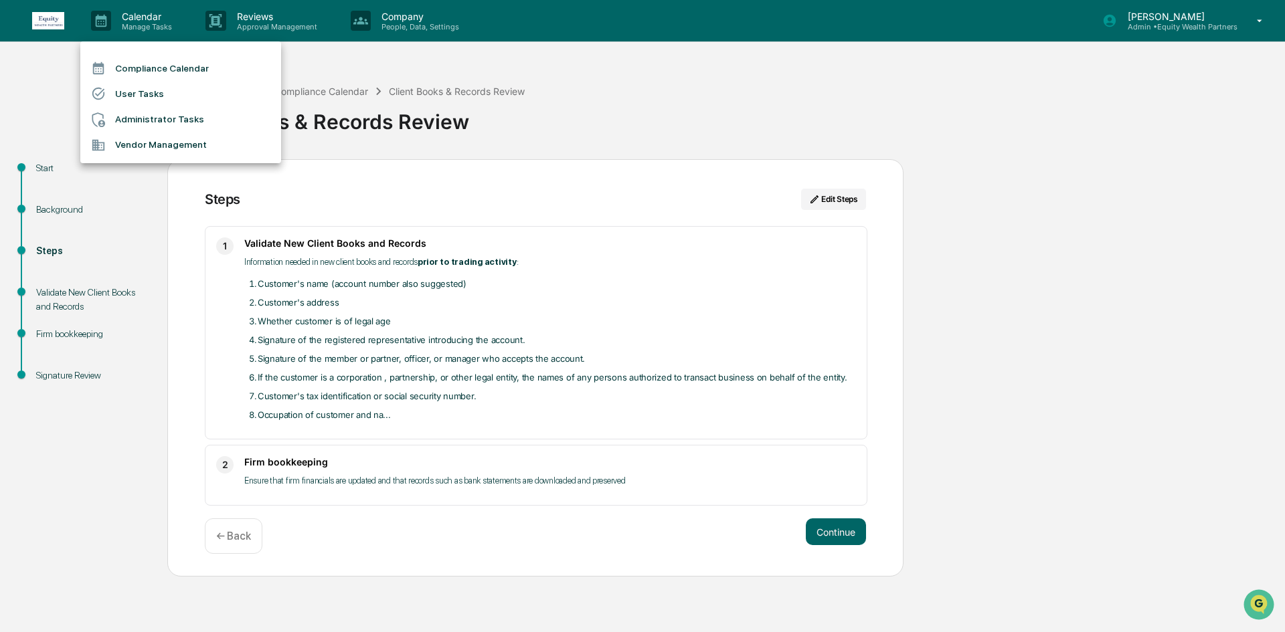
click at [163, 122] on li "Administrator Tasks" at bounding box center [180, 119] width 201 height 25
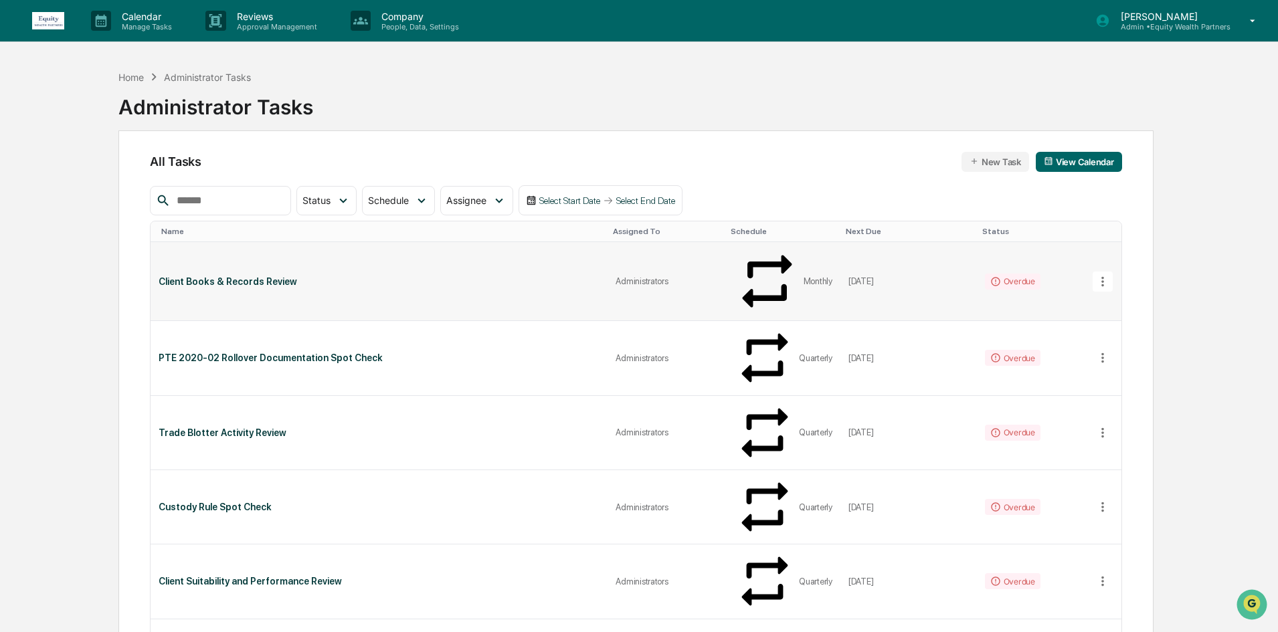
click at [368, 276] on div "Client Books & Records Review" at bounding box center [379, 281] width 441 height 11
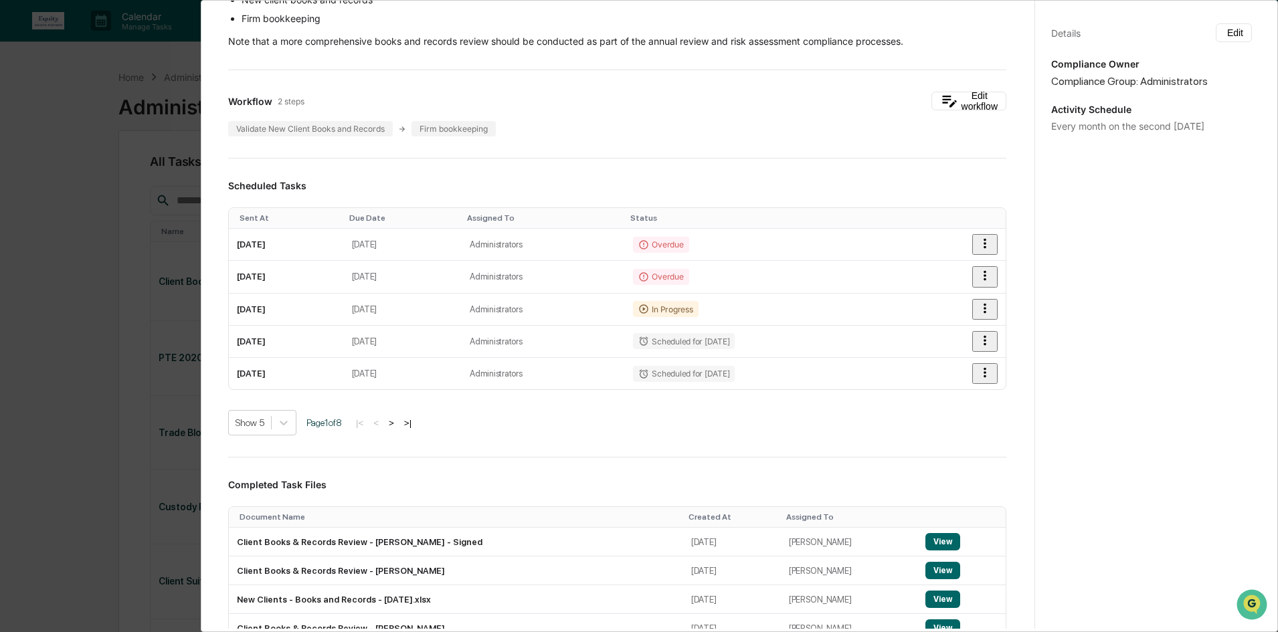
scroll to position [201, 0]
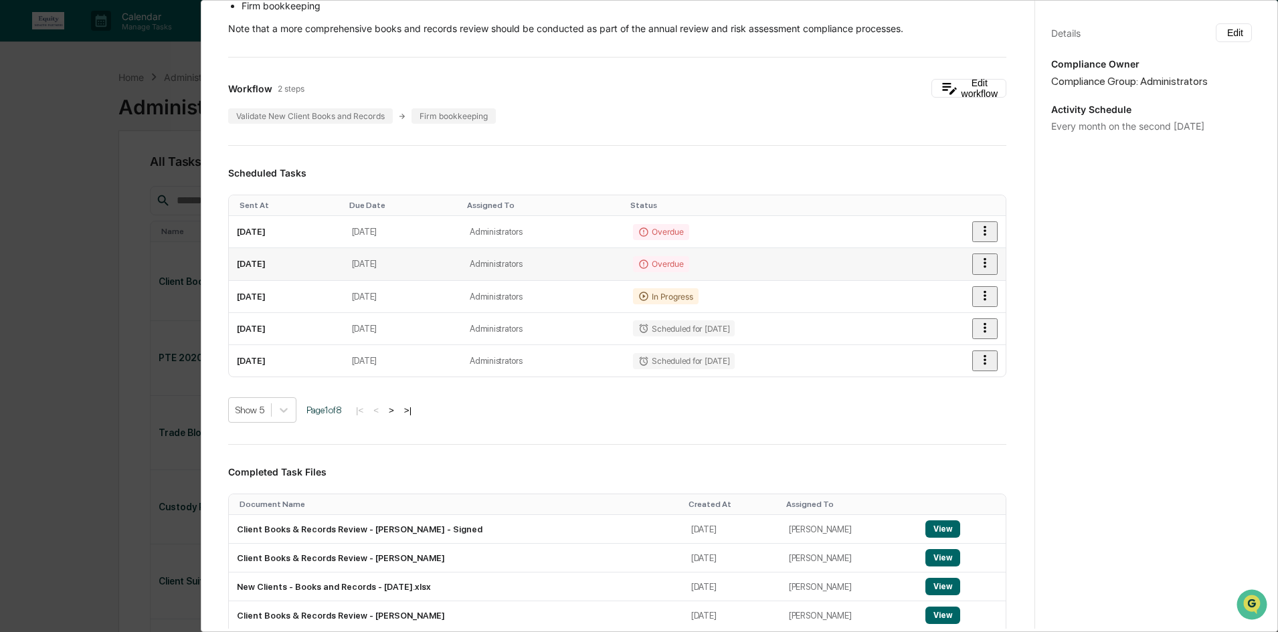
click at [977, 258] on icon "button" at bounding box center [984, 263] width 15 height 15
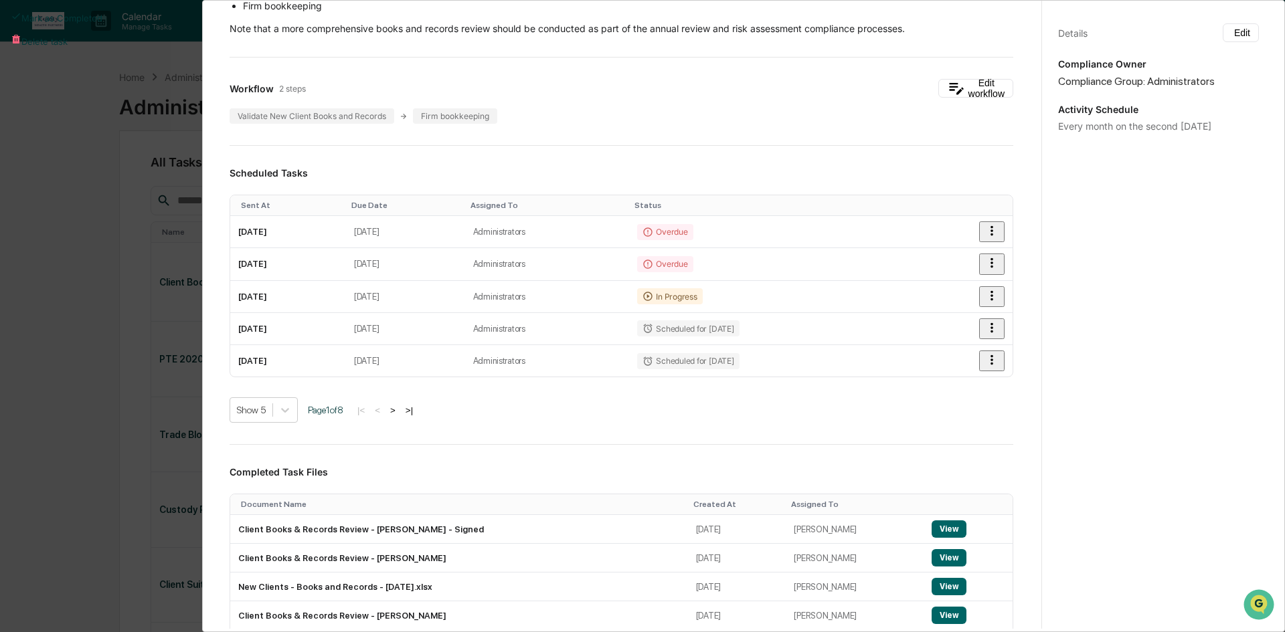
click at [875, 270] on div at bounding box center [642, 316] width 1285 height 632
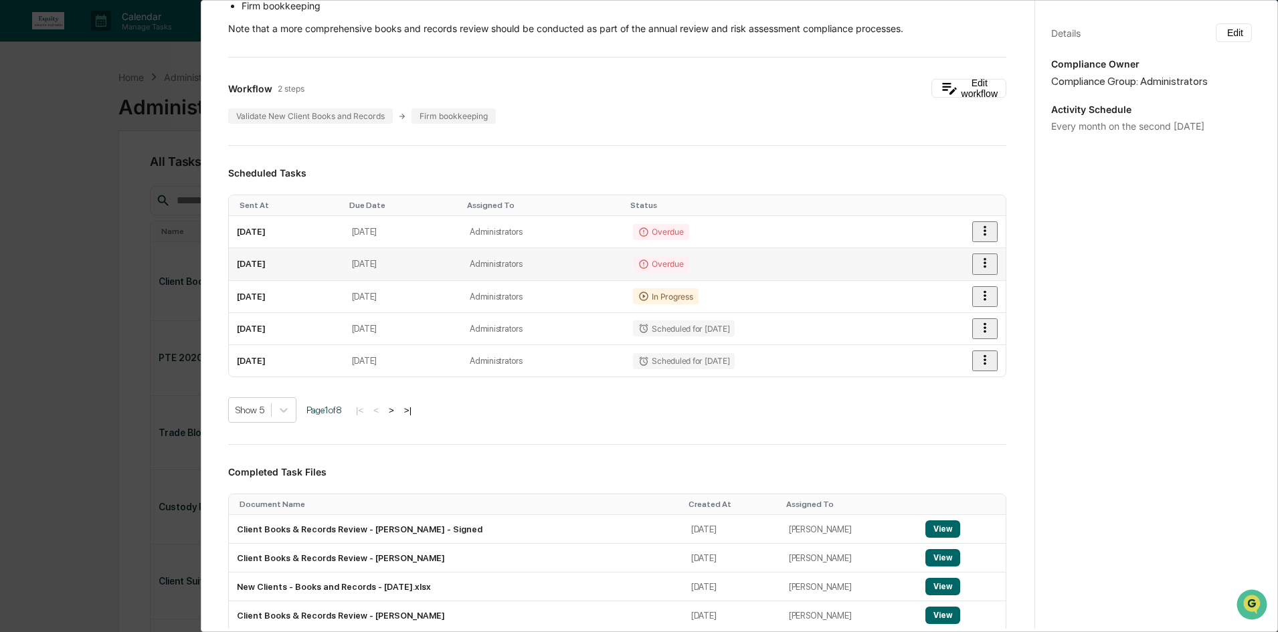
click at [599, 264] on td "Administrators" at bounding box center [543, 264] width 163 height 32
click at [344, 256] on td "[DATE]" at bounding box center [286, 264] width 115 height 32
click at [233, 262] on td "[DATE]" at bounding box center [286, 264] width 115 height 32
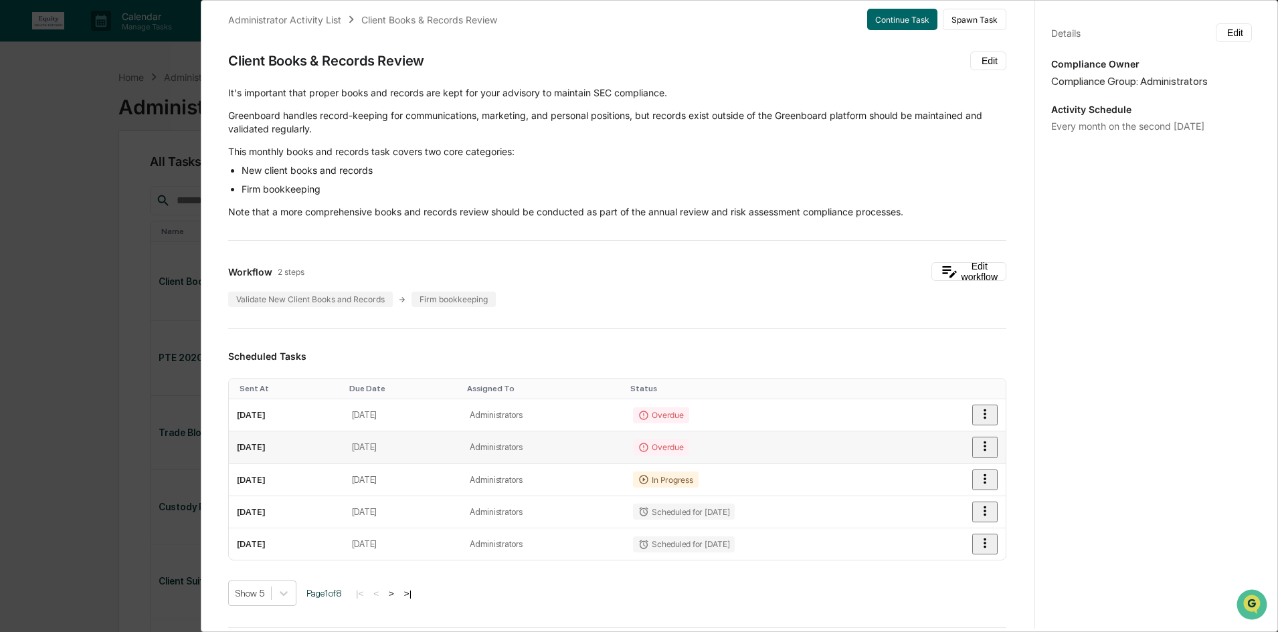
scroll to position [84, 0]
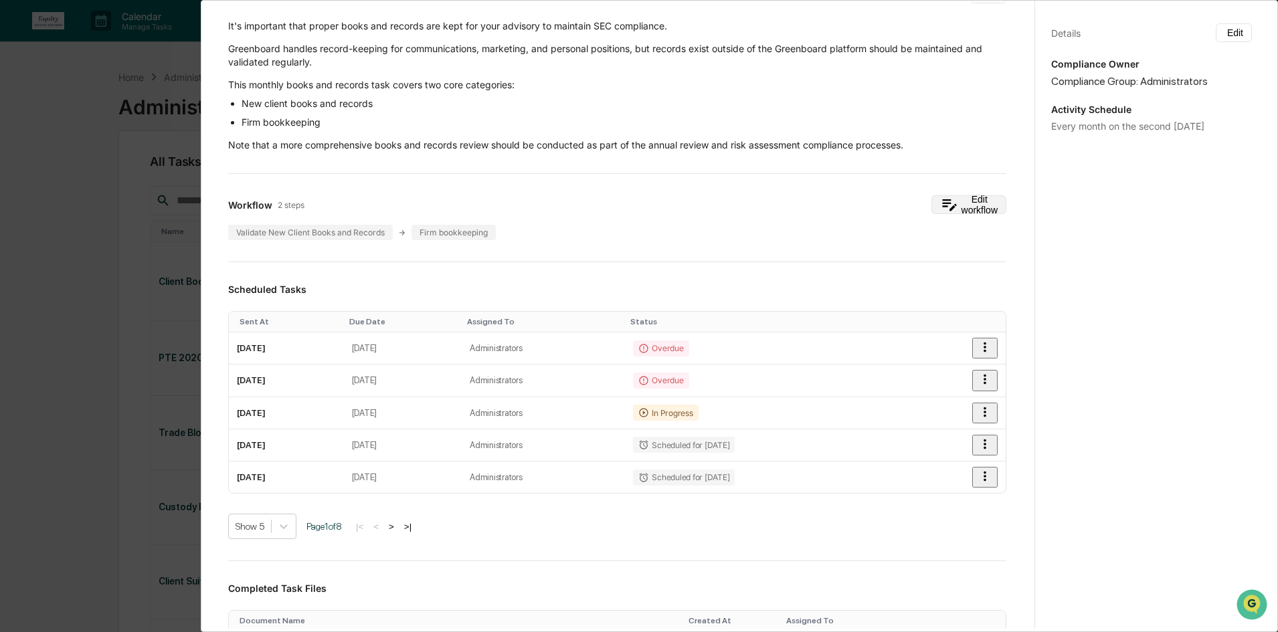
click at [949, 205] on button "Edit workflow" at bounding box center [968, 204] width 75 height 19
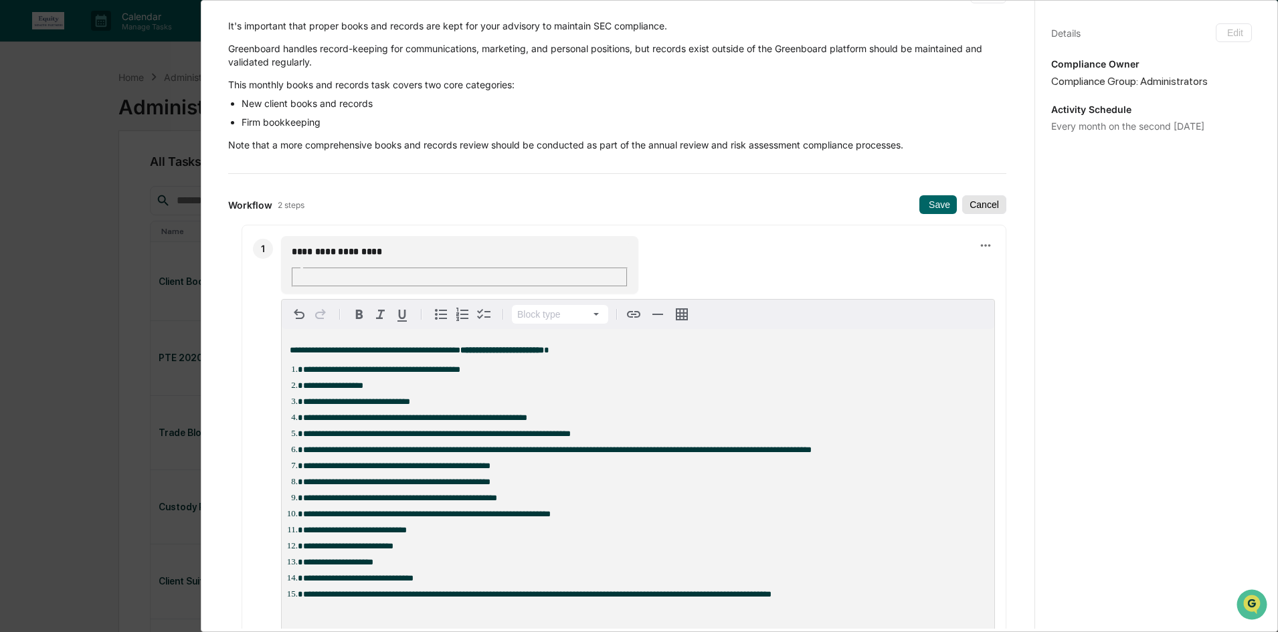
click at [976, 199] on button "Cancel" at bounding box center [984, 204] width 44 height 19
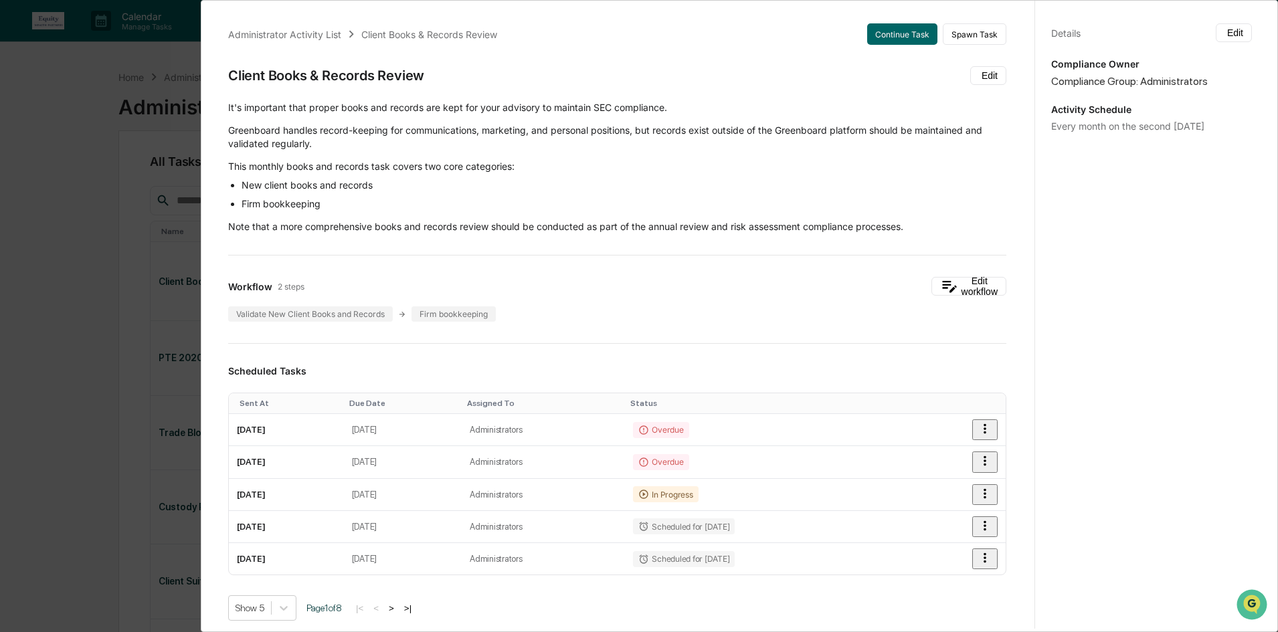
scroll to position [0, 0]
click at [112, 100] on div "Administrator Activity List Client Books & Records Review Continue Task Spawn T…" at bounding box center [639, 316] width 1278 height 632
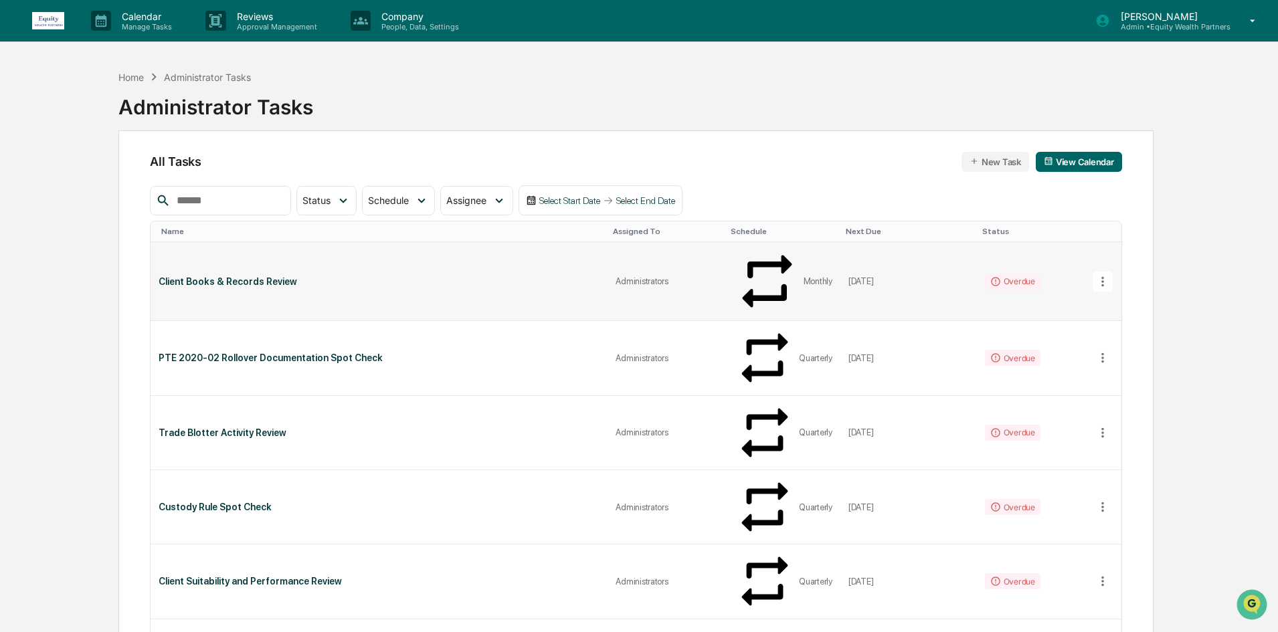
click at [388, 249] on td "Client Books & Records Review" at bounding box center [379, 281] width 457 height 79
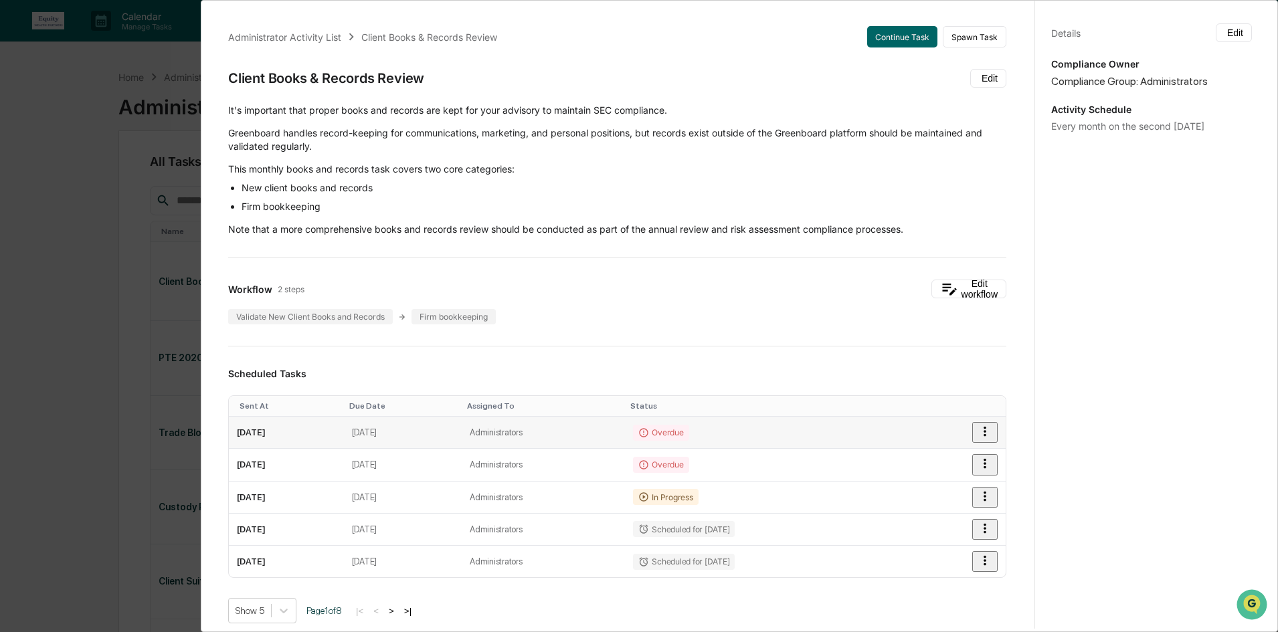
click at [972, 428] on button "button" at bounding box center [984, 432] width 25 height 21
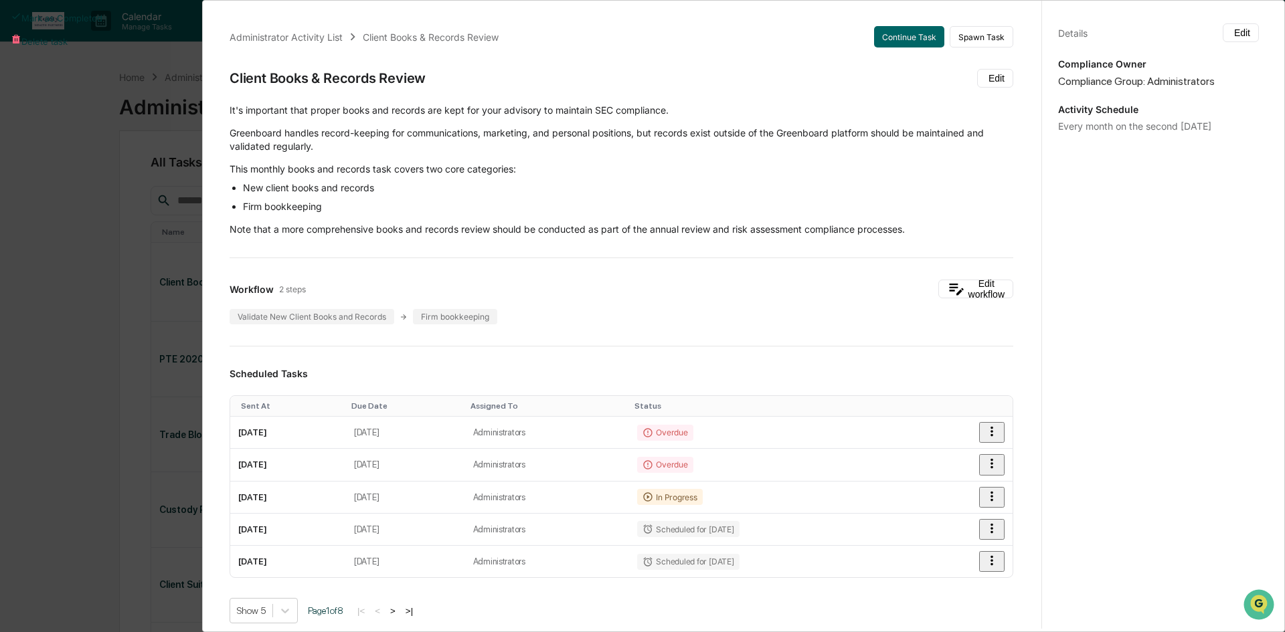
click at [824, 425] on div at bounding box center [642, 316] width 1285 height 632
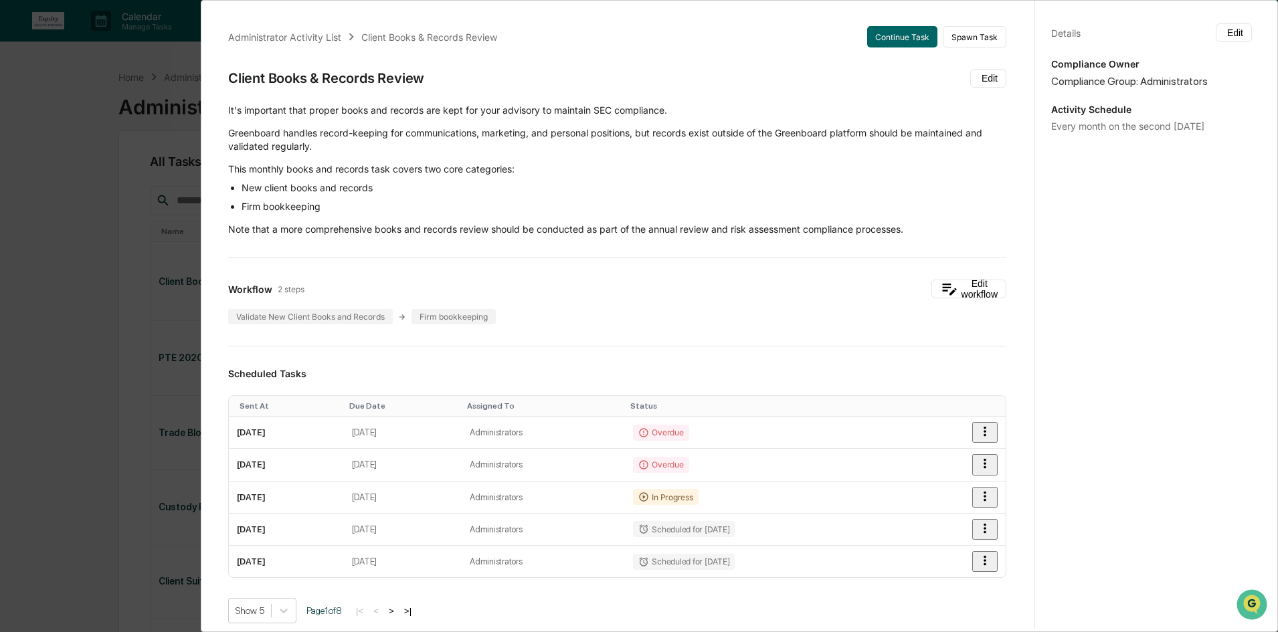
drag, startPoint x: 637, startPoint y: 432, endPoint x: 590, endPoint y: 331, distance: 112.0
click at [590, 331] on div "Administrator Activity List Client Books & Records Review Continue Task Spawn T…" at bounding box center [617, 543] width 810 height 1066
click at [977, 432] on icon "button" at bounding box center [984, 431] width 15 height 15
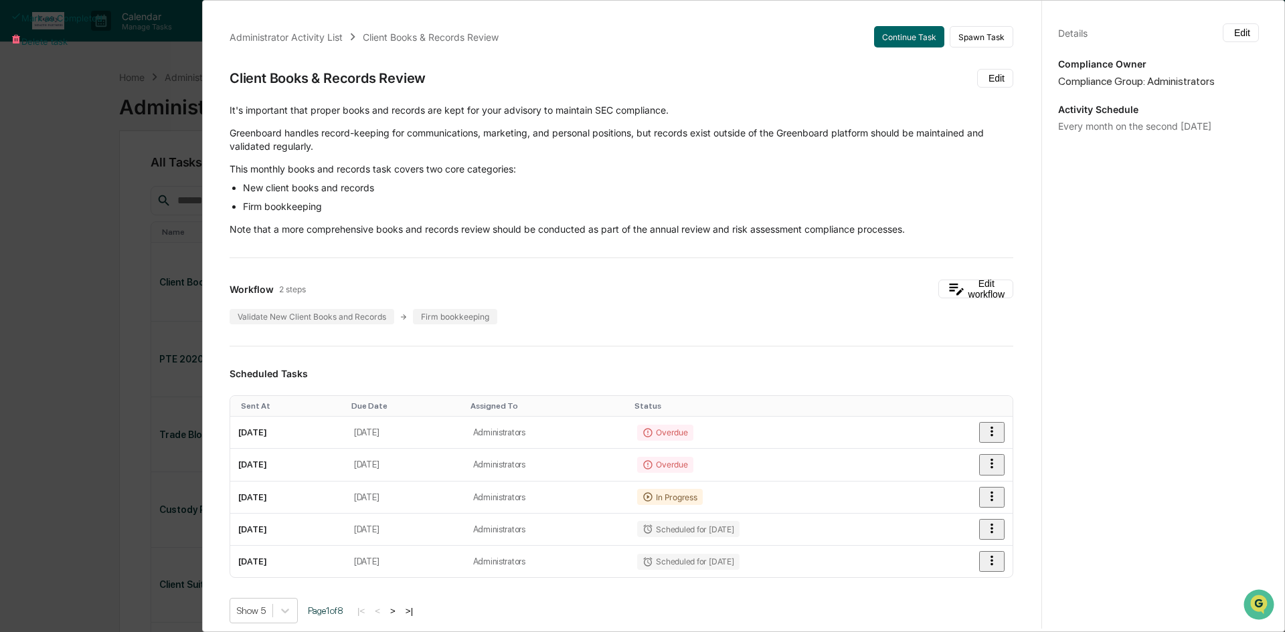
click at [1070, 418] on div at bounding box center [642, 316] width 1285 height 632
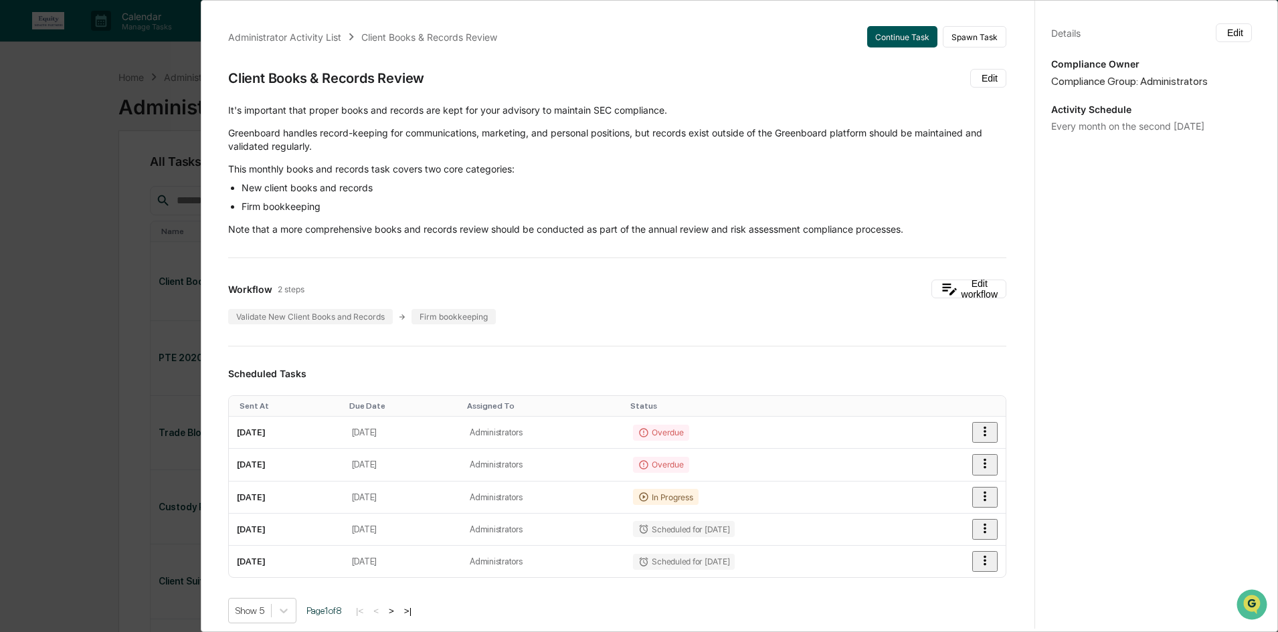
click at [891, 37] on button "Continue Task" at bounding box center [902, 36] width 70 height 21
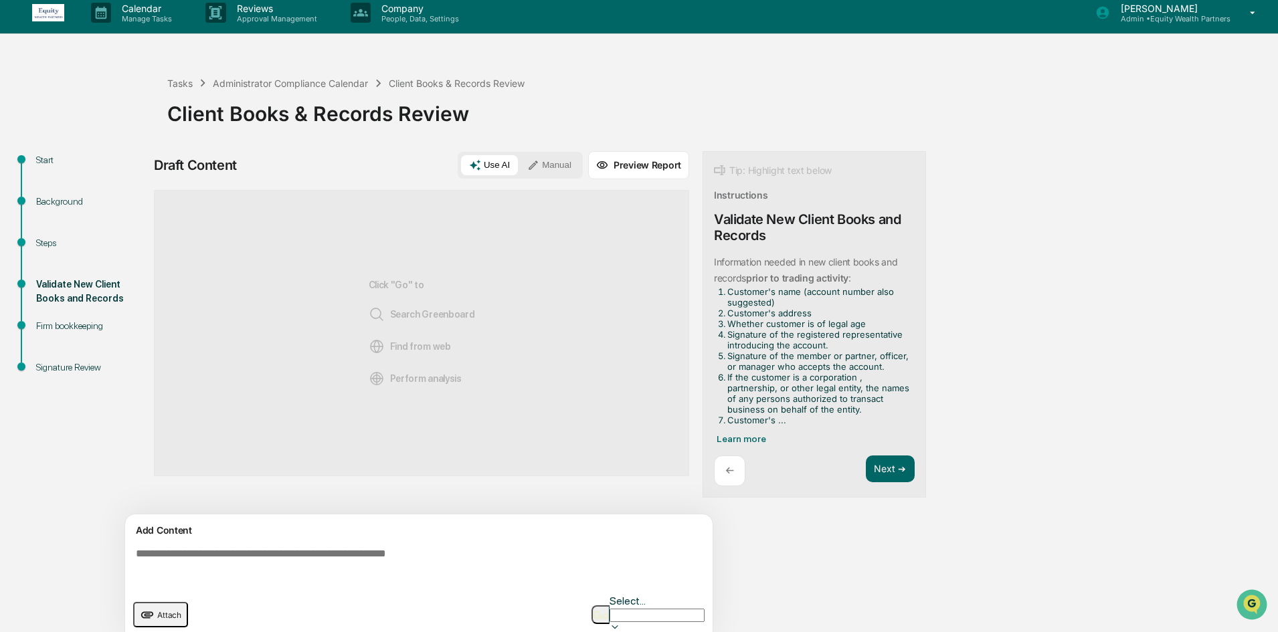
scroll to position [10, 0]
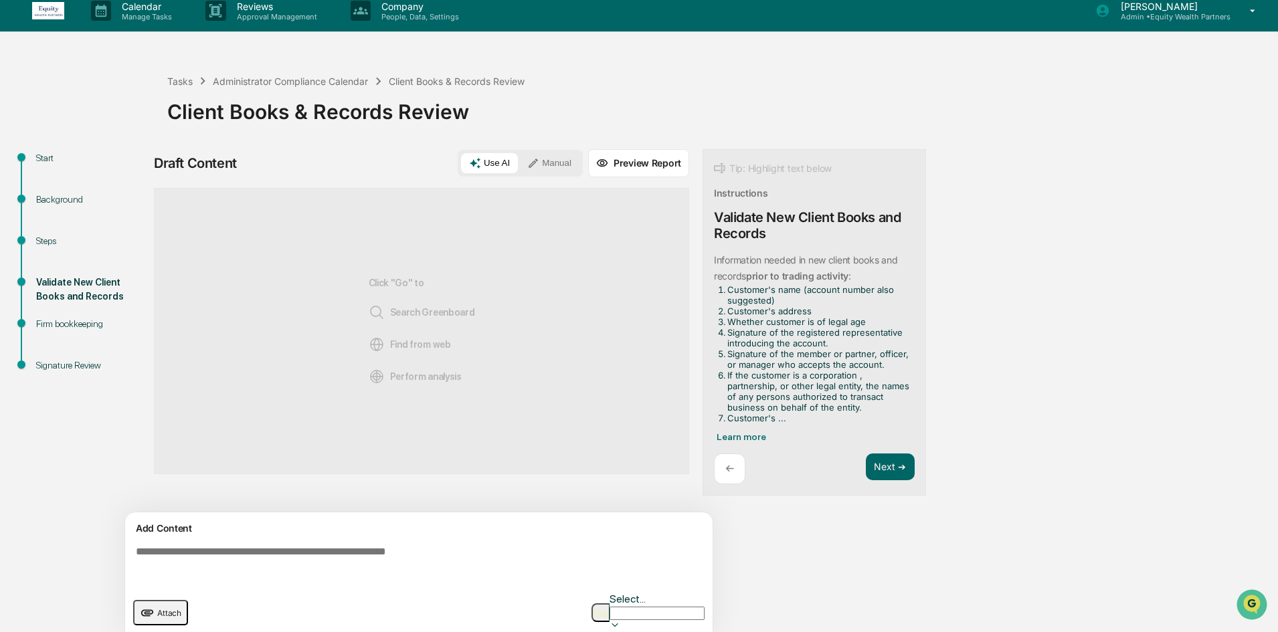
click at [87, 355] on div "Firm bookkeeping" at bounding box center [90, 339] width 131 height 41
click at [82, 361] on div "Signature Review" at bounding box center [91, 366] width 110 height 14
click at [80, 364] on div "Signature Review" at bounding box center [91, 366] width 110 height 14
click at [82, 324] on div "Firm bookkeeping" at bounding box center [91, 324] width 110 height 14
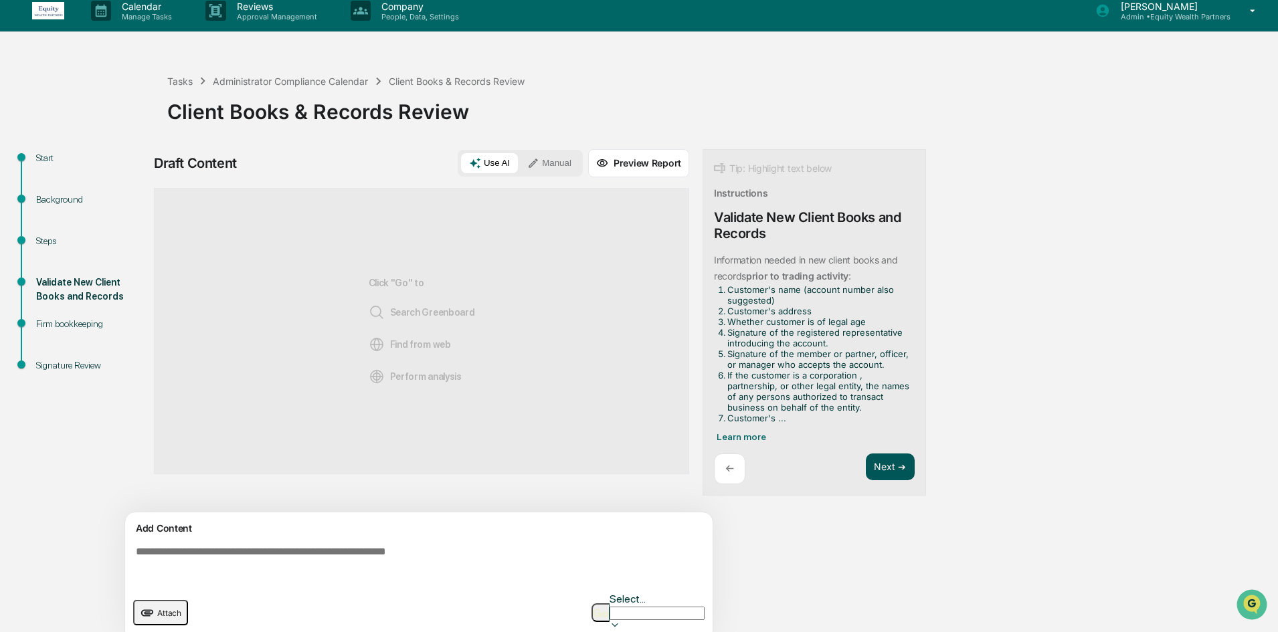
click at [900, 464] on button "Next ➔" at bounding box center [890, 467] width 49 height 27
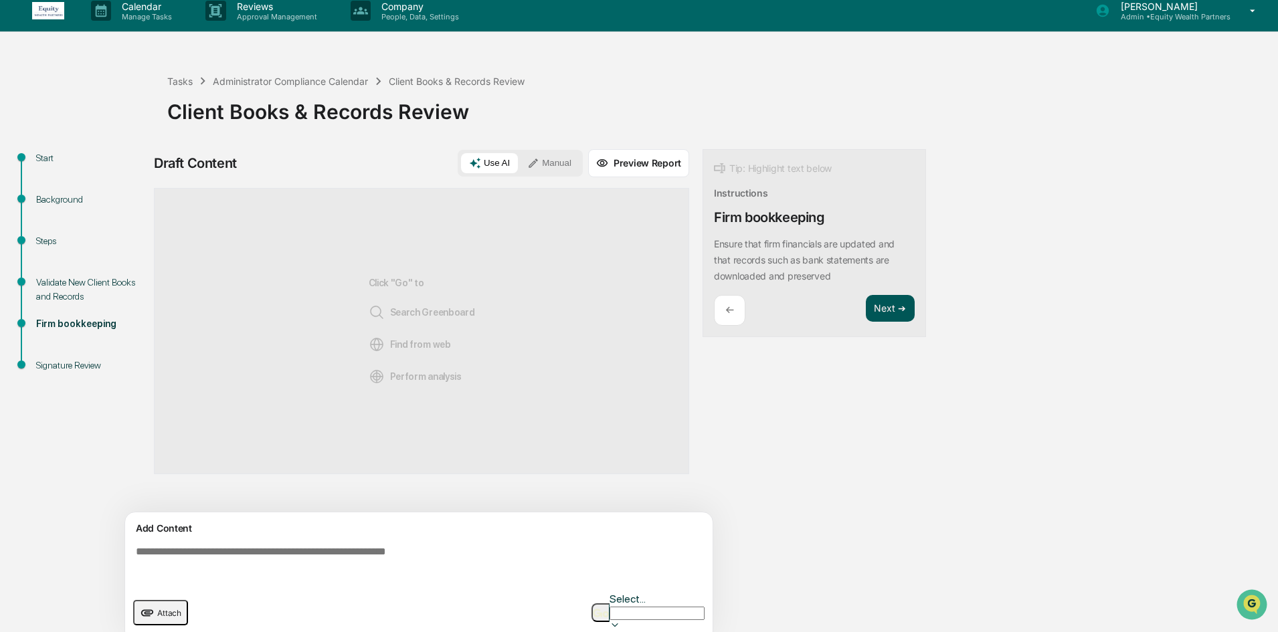
click at [884, 298] on button "Next ➔" at bounding box center [890, 308] width 49 height 27
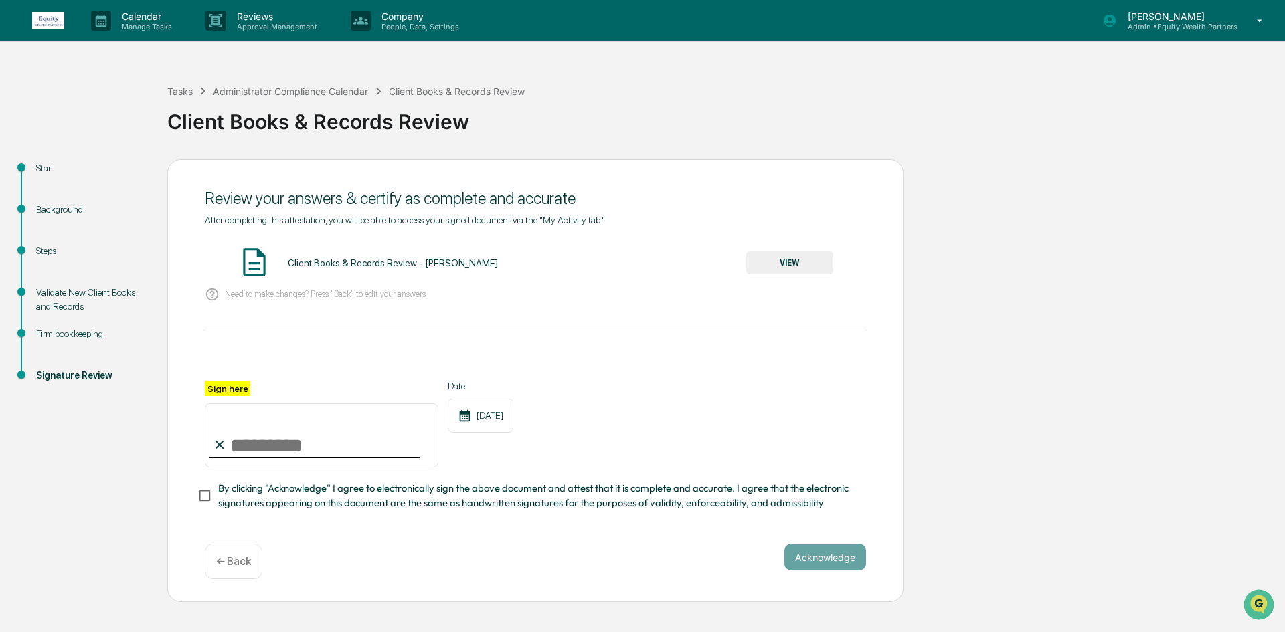
click at [58, 303] on div "Validate New Client Books and Records" at bounding box center [91, 300] width 110 height 28
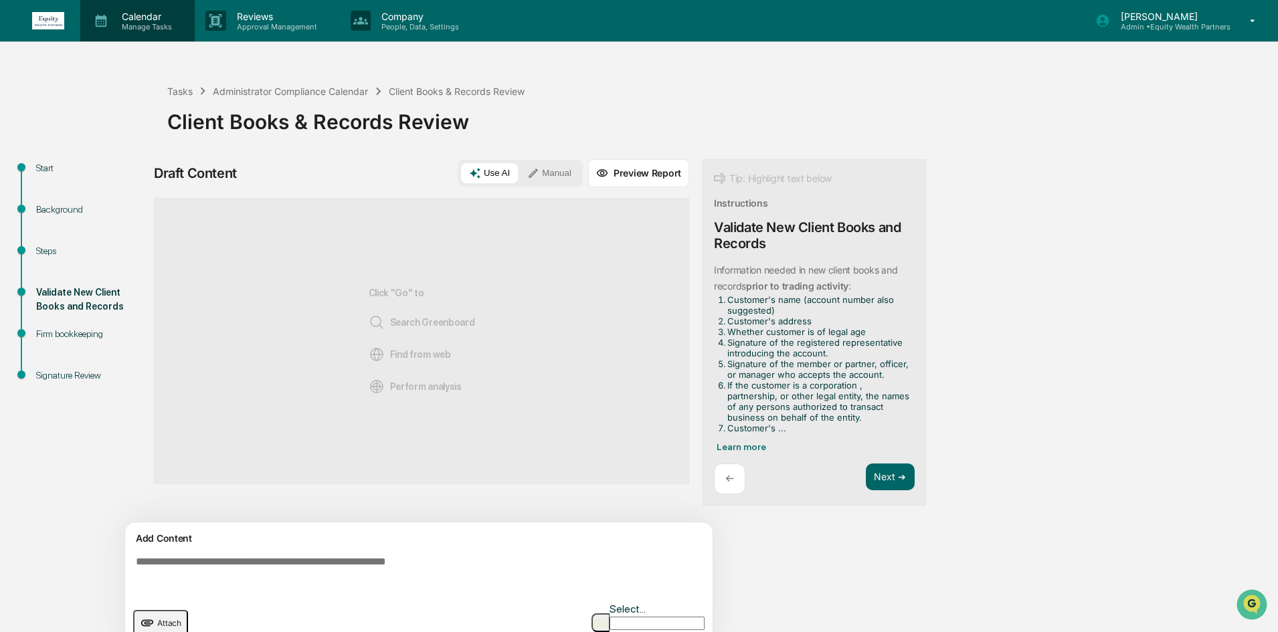
click at [136, 30] on p "Manage Tasks" at bounding box center [145, 26] width 68 height 9
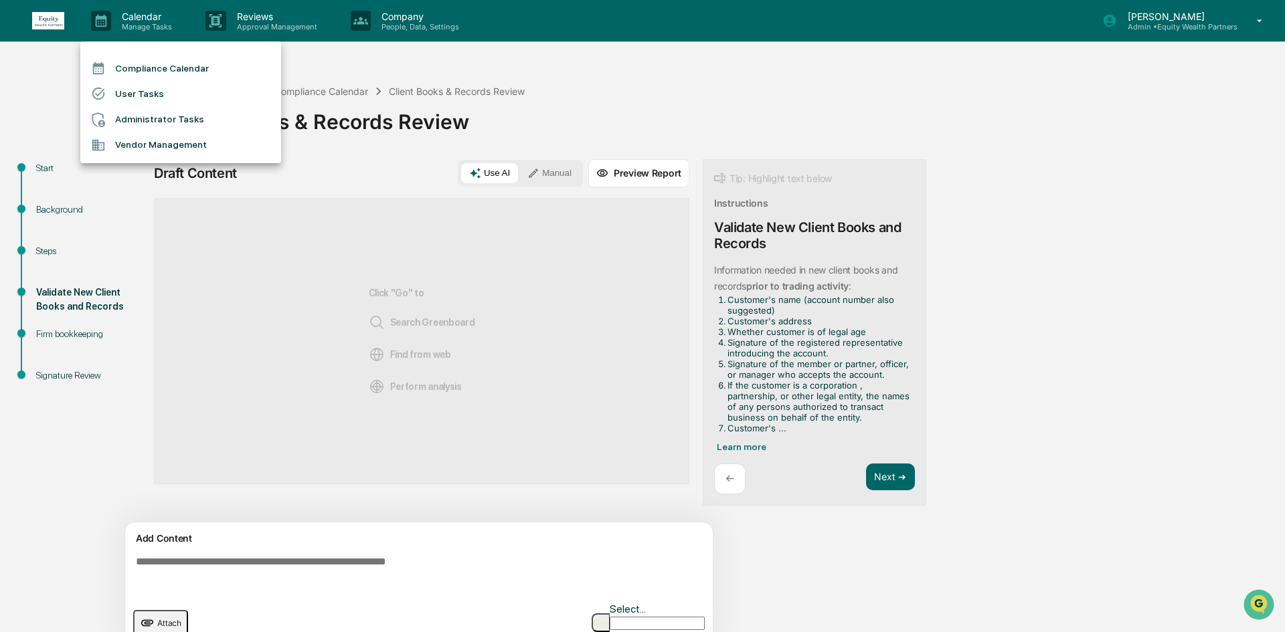
click at [152, 121] on li "Administrator Tasks" at bounding box center [180, 119] width 201 height 25
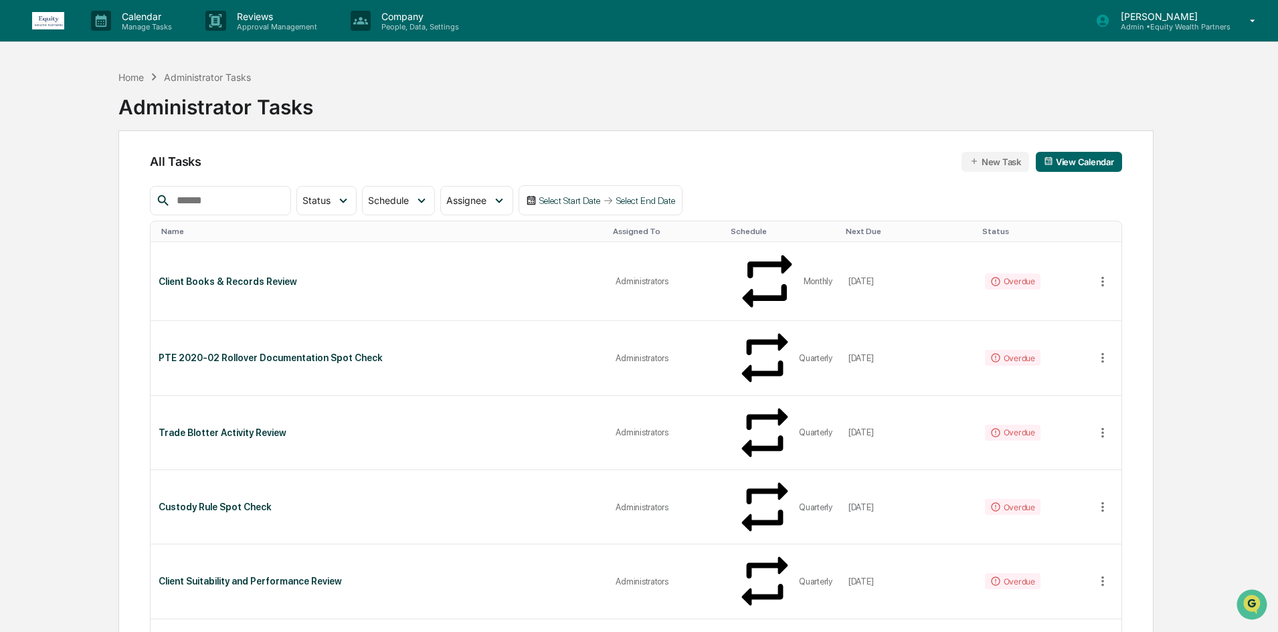
click at [246, 203] on input "text" at bounding box center [228, 200] width 114 height 17
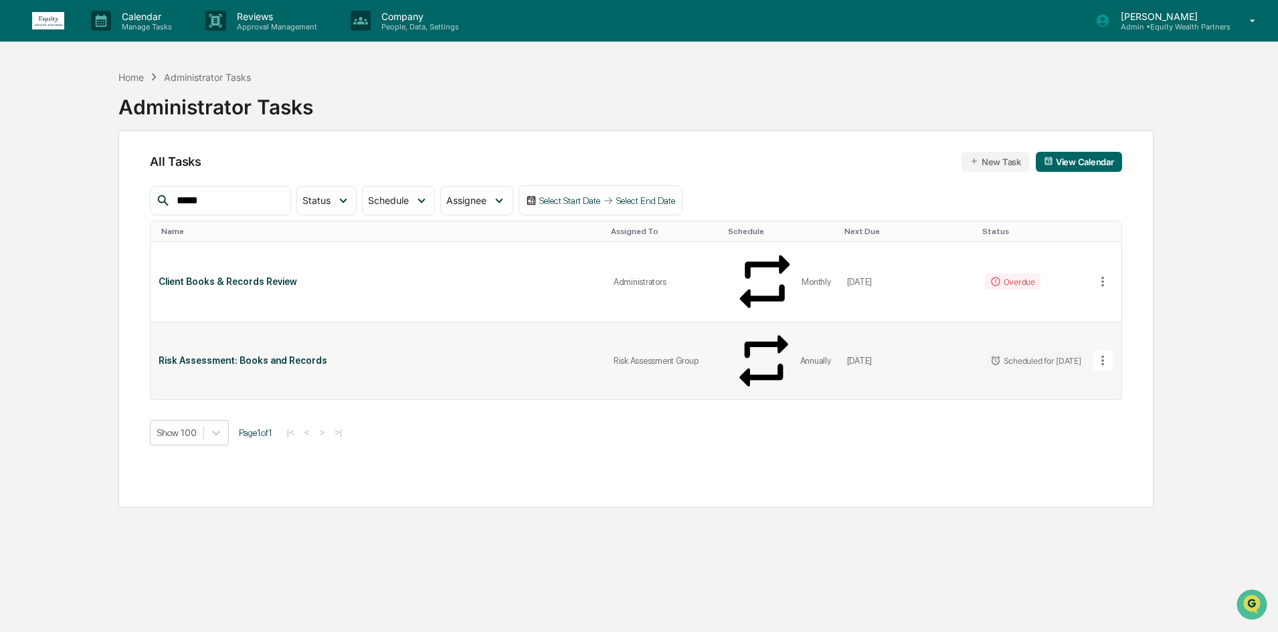
type input "*****"
click at [365, 355] on div "Risk Assessment: Books and Records" at bounding box center [378, 360] width 438 height 11
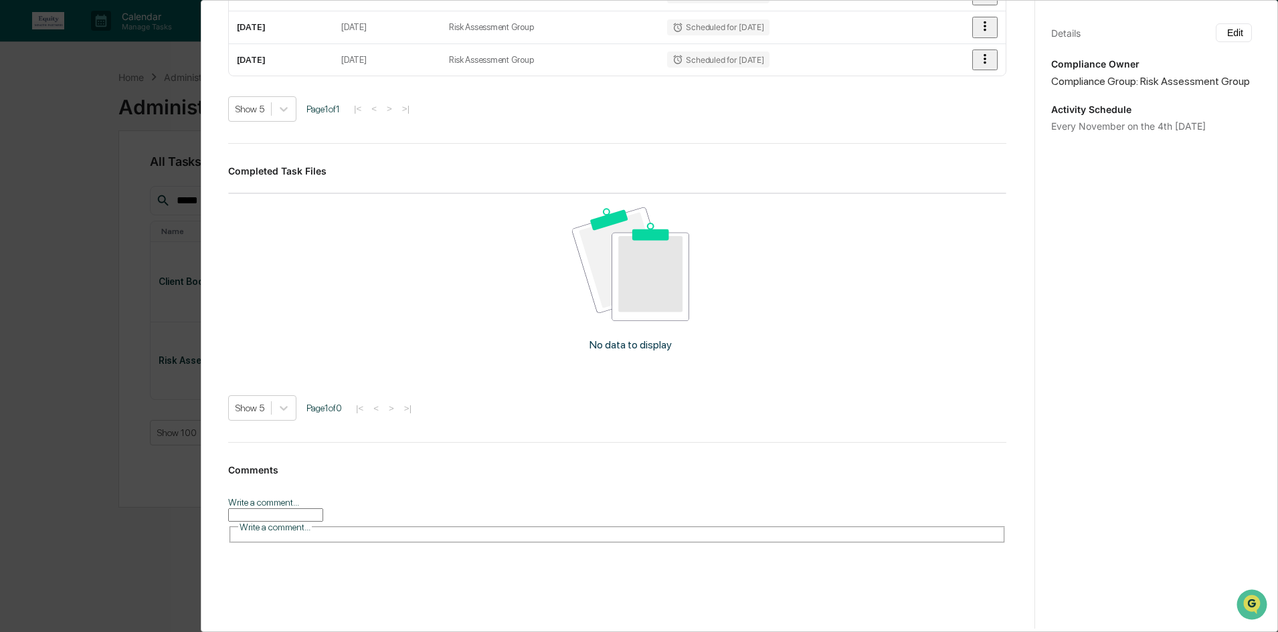
scroll to position [7, 0]
click at [94, 314] on div "Administrator Activity List Risk Assessment: Books and Records Start Task Spawn…" at bounding box center [639, 316] width 1278 height 632
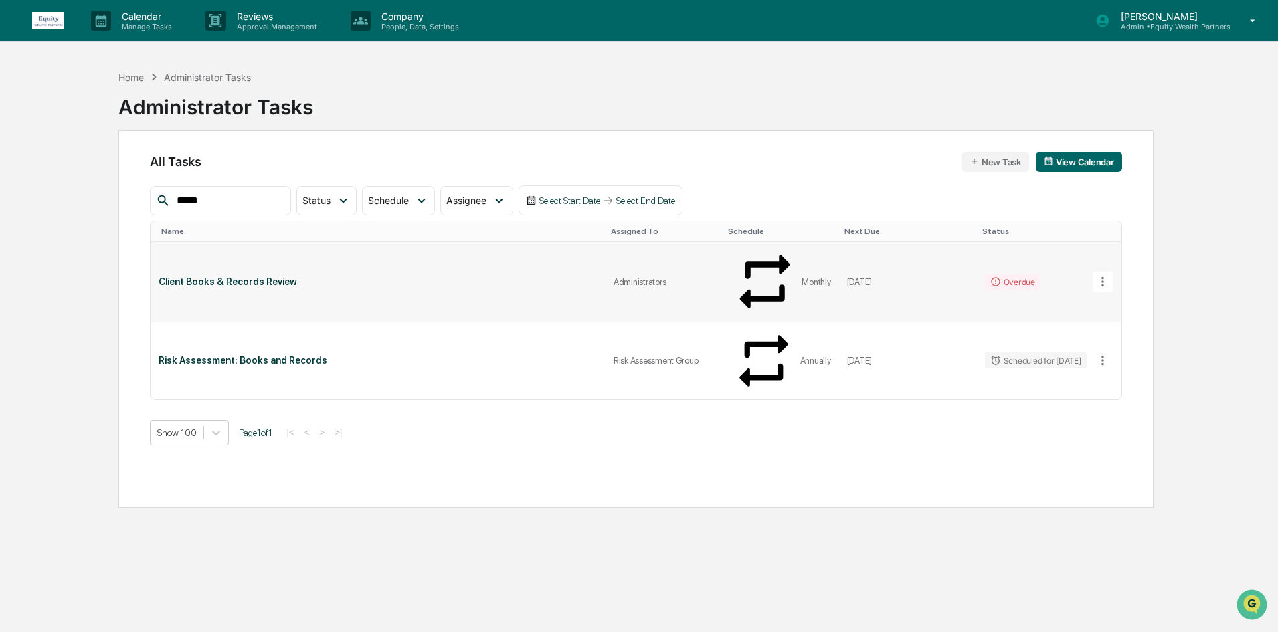
click at [348, 276] on div "Client Books & Records Review" at bounding box center [378, 281] width 438 height 11
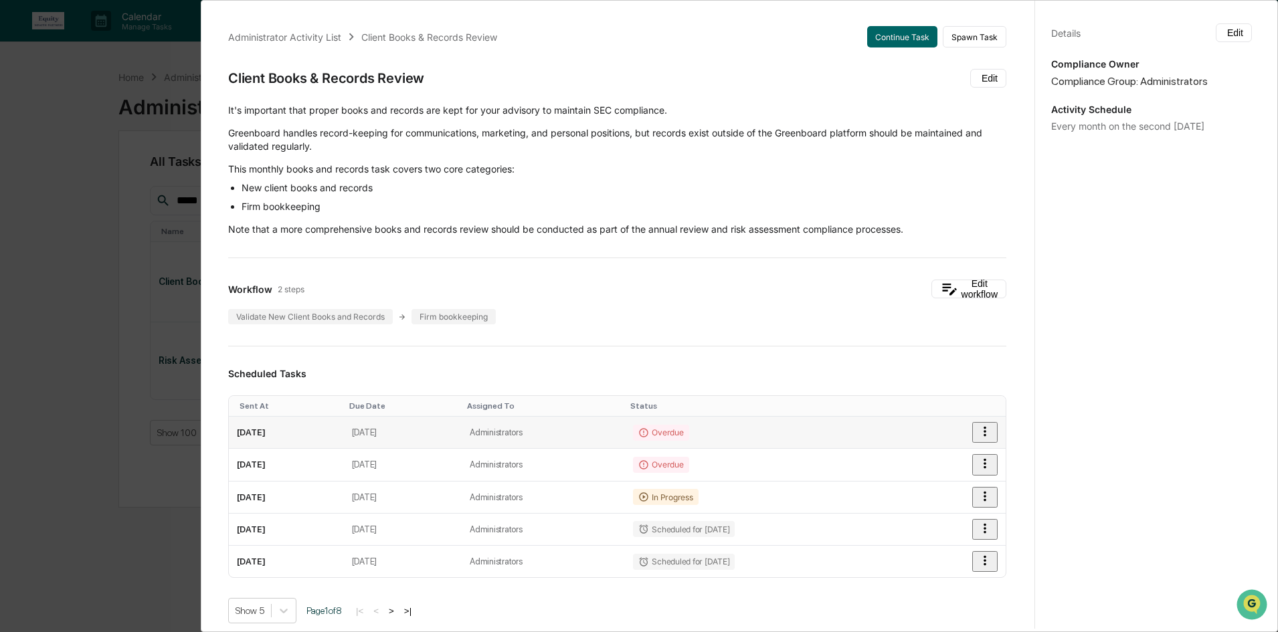
click at [688, 436] on div "Overdue" at bounding box center [661, 433] width 56 height 16
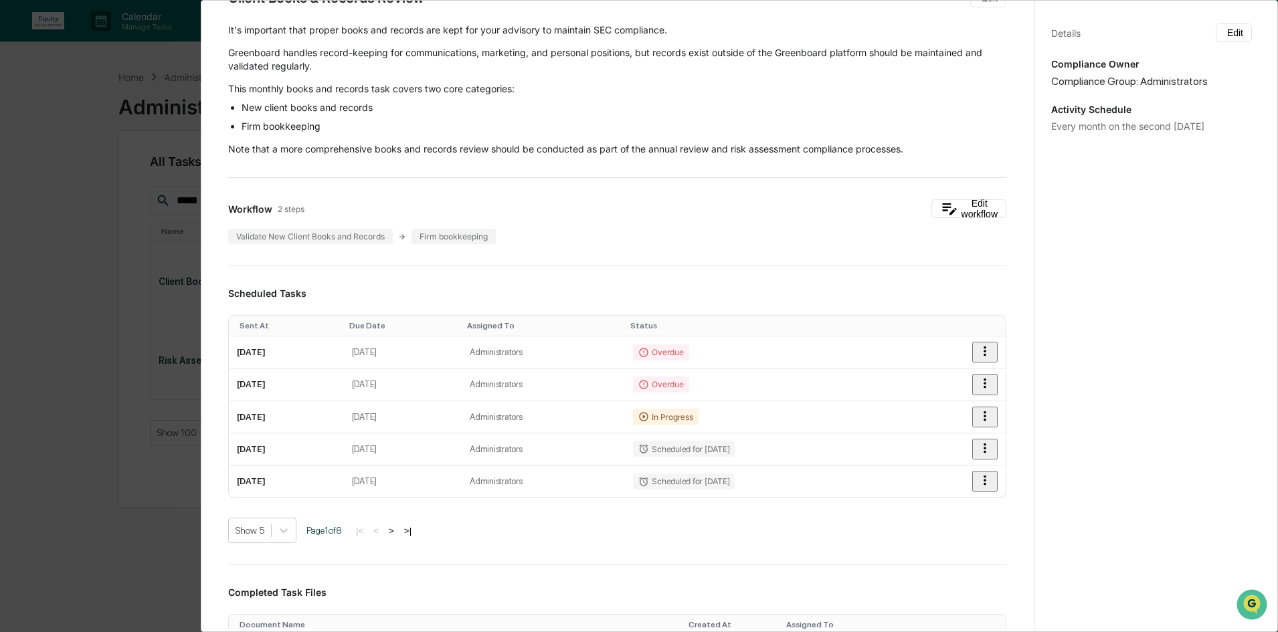
scroll to position [0, 0]
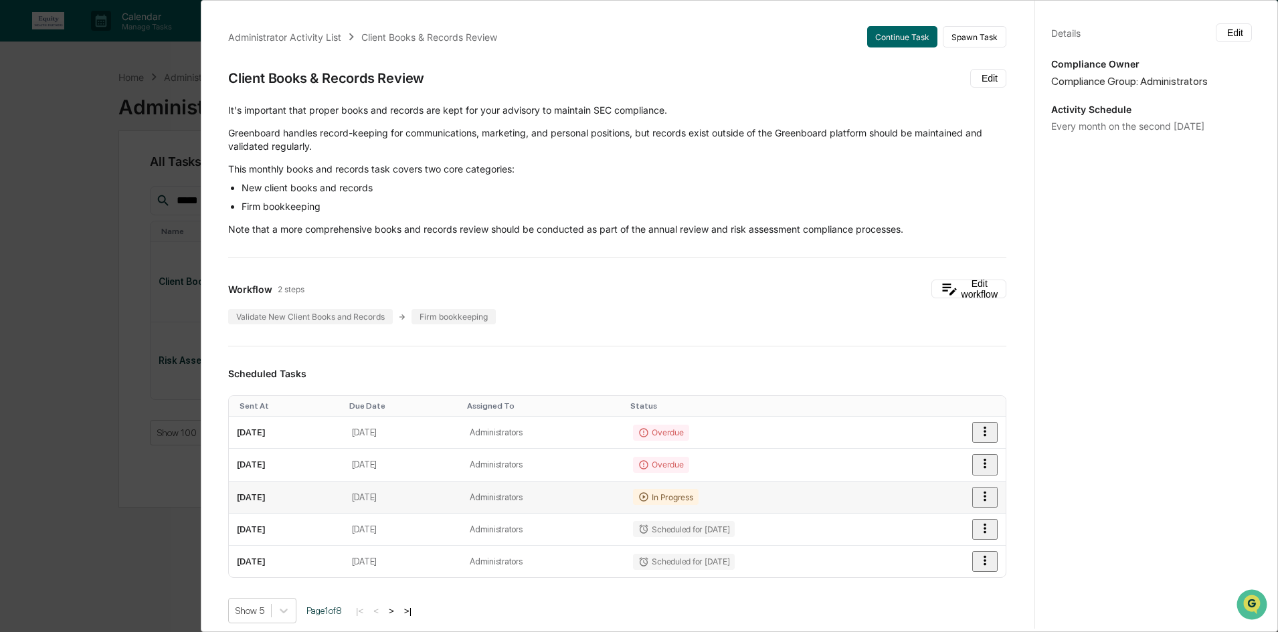
click at [698, 496] on div "In Progress" at bounding box center [665, 497] width 65 height 16
click at [882, 33] on button "Continue Task" at bounding box center [902, 36] width 70 height 21
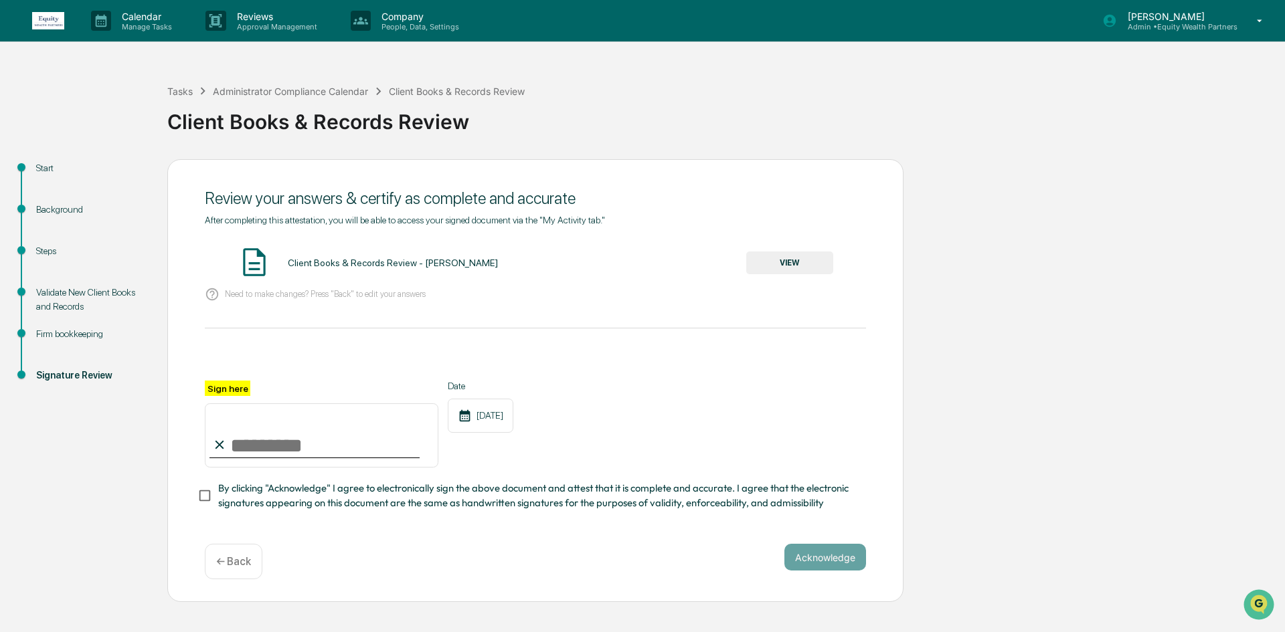
click at [74, 304] on div "Validate New Client Books and Records" at bounding box center [91, 300] width 110 height 28
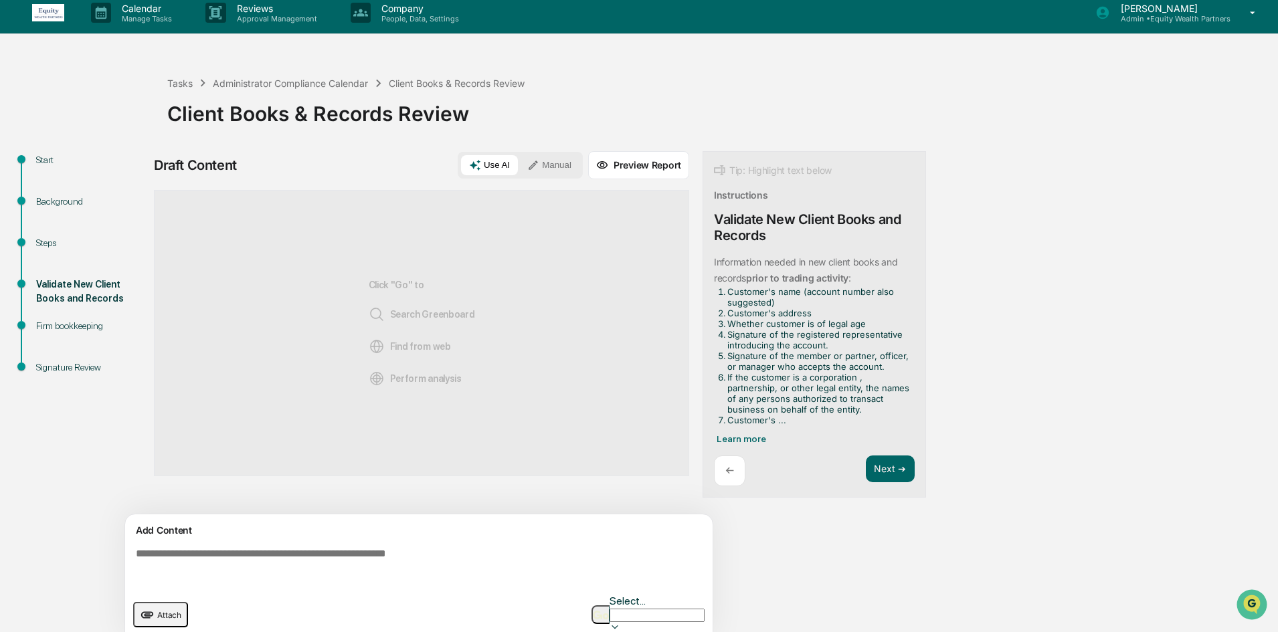
scroll to position [10, 0]
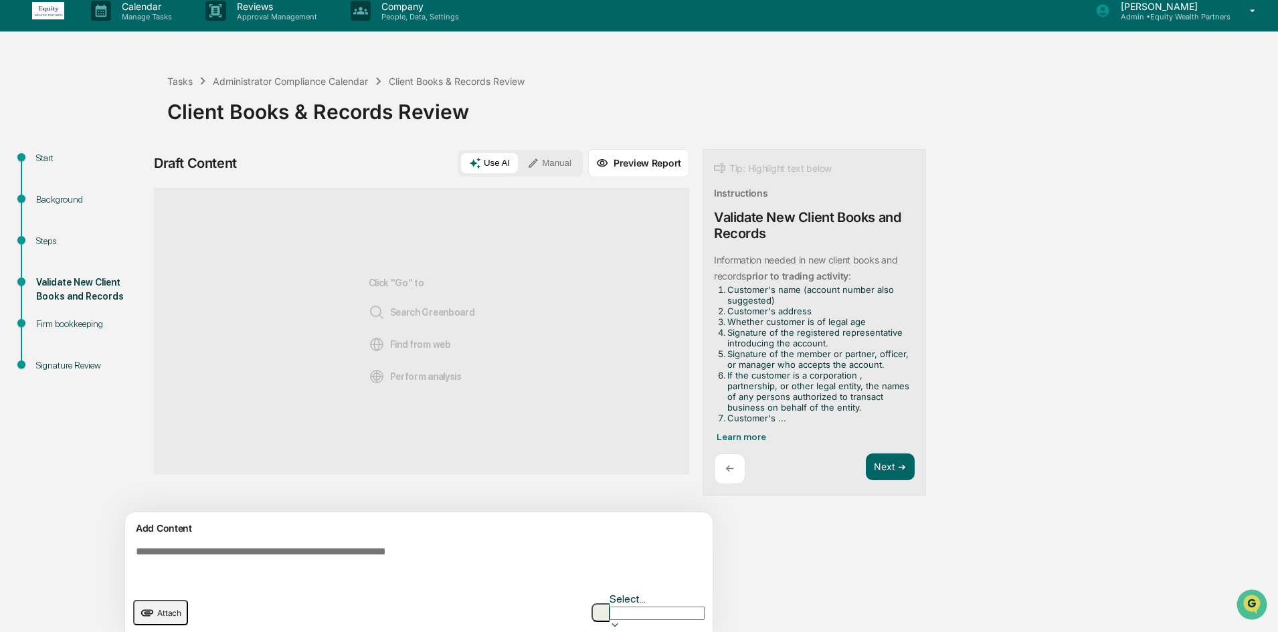
click at [24, 327] on div at bounding box center [21, 339] width 8 height 41
click at [46, 327] on div "Firm bookkeeping" at bounding box center [91, 324] width 110 height 14
click at [58, 322] on div "Firm bookkeeping" at bounding box center [91, 324] width 110 height 14
click at [58, 361] on div "Signature Review" at bounding box center [91, 366] width 110 height 14
click at [59, 367] on div "Signature Review" at bounding box center [91, 366] width 110 height 14
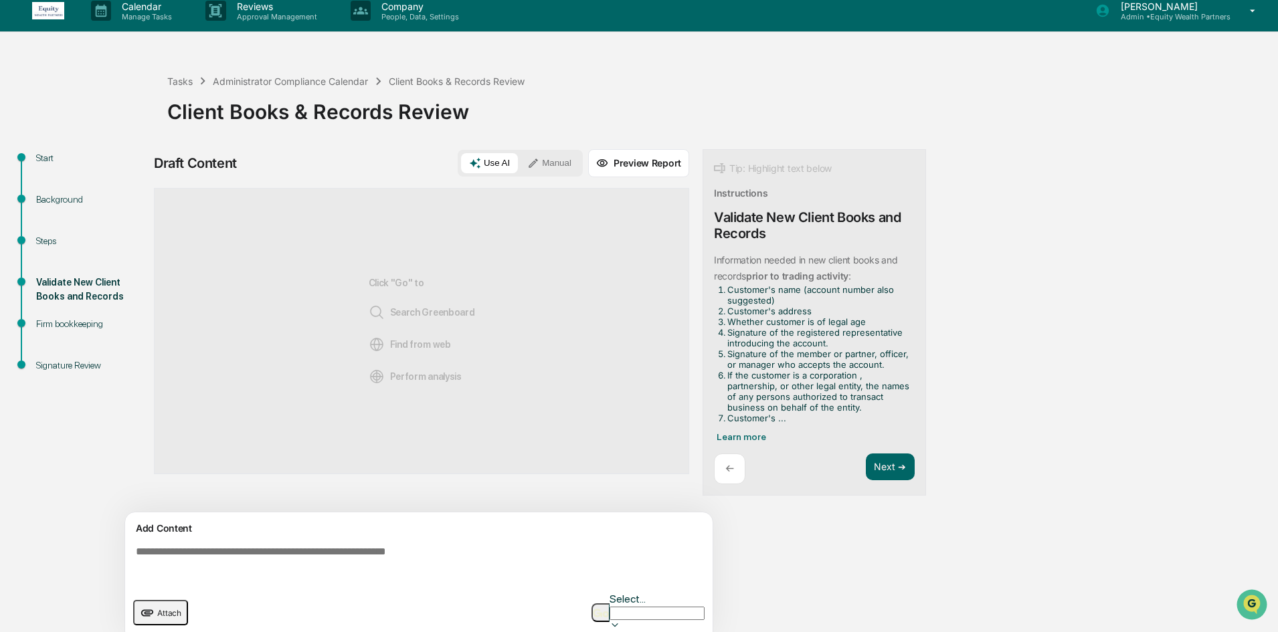
click at [72, 326] on div "Firm bookkeeping" at bounding box center [91, 324] width 110 height 14
click at [892, 465] on button "Next ➔" at bounding box center [890, 467] width 49 height 27
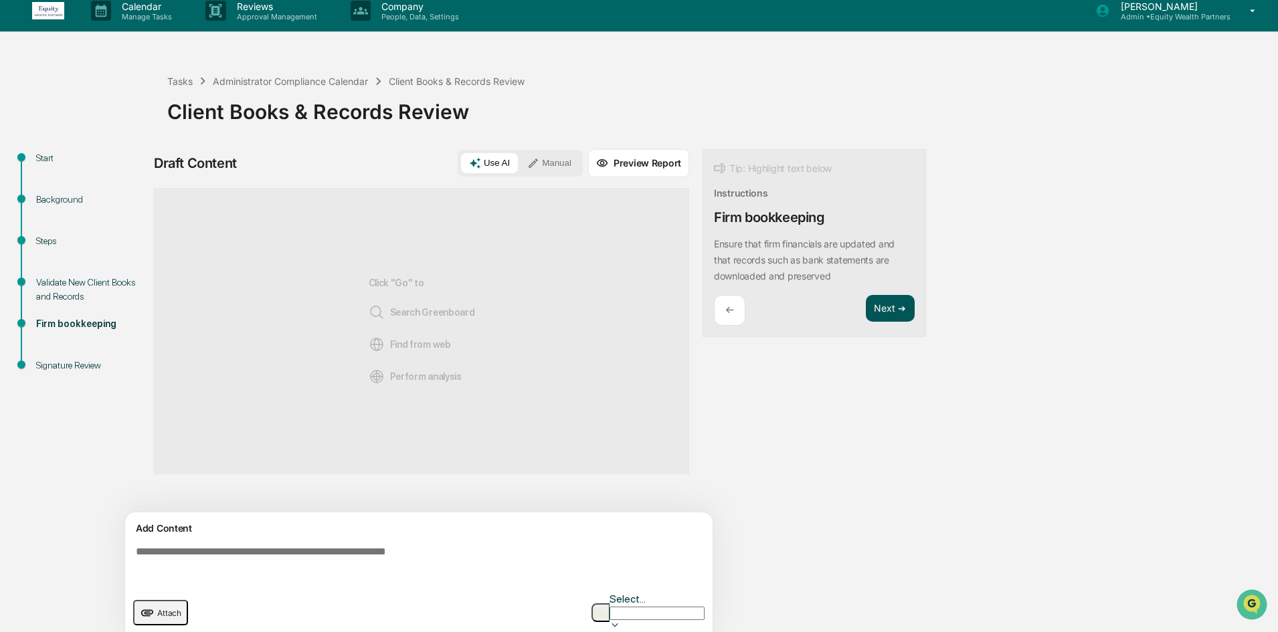
click at [898, 316] on button "Next ➔" at bounding box center [890, 308] width 49 height 27
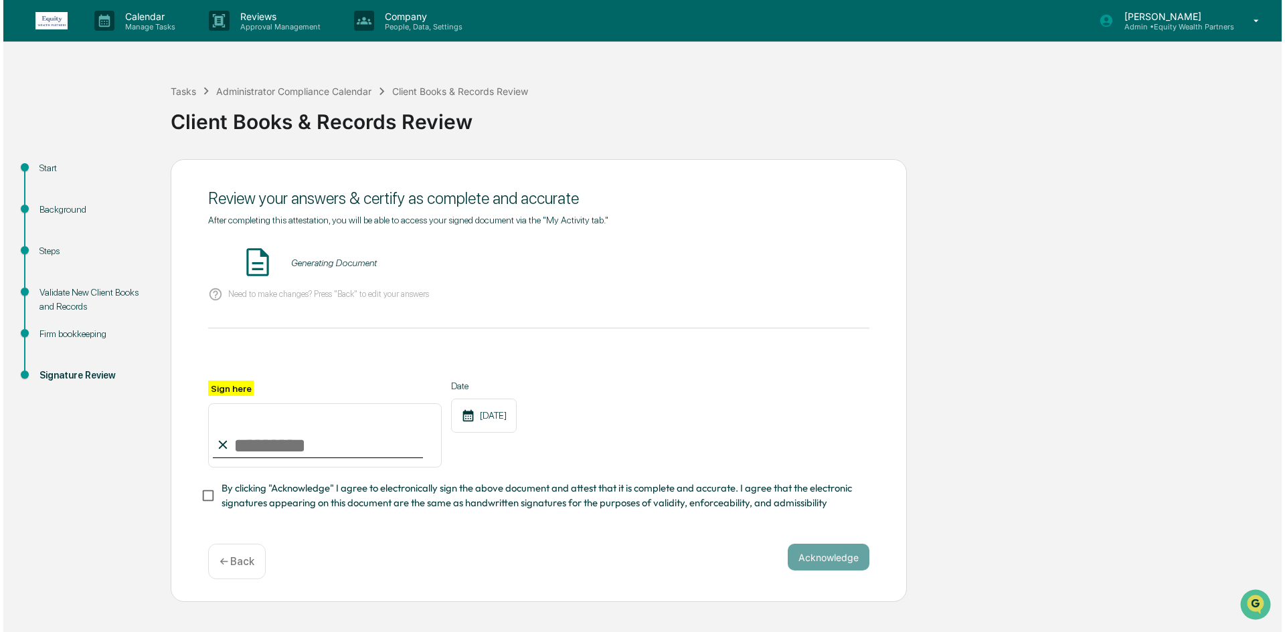
scroll to position [0, 0]
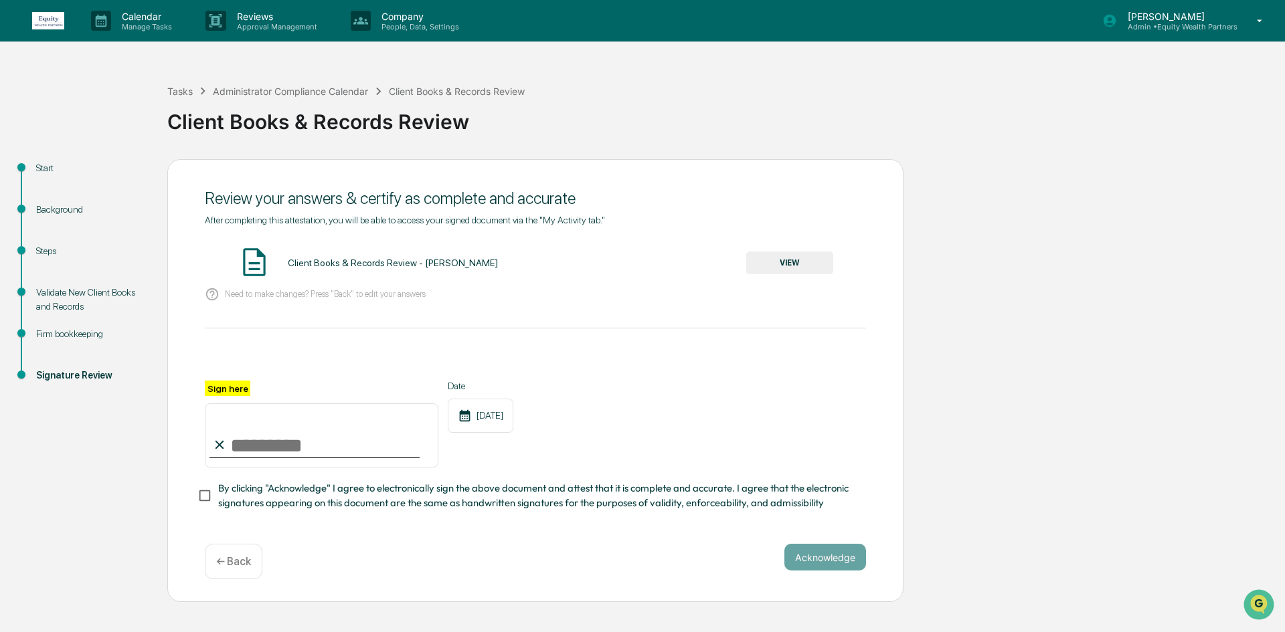
click at [779, 268] on button "VIEW" at bounding box center [789, 263] width 87 height 23
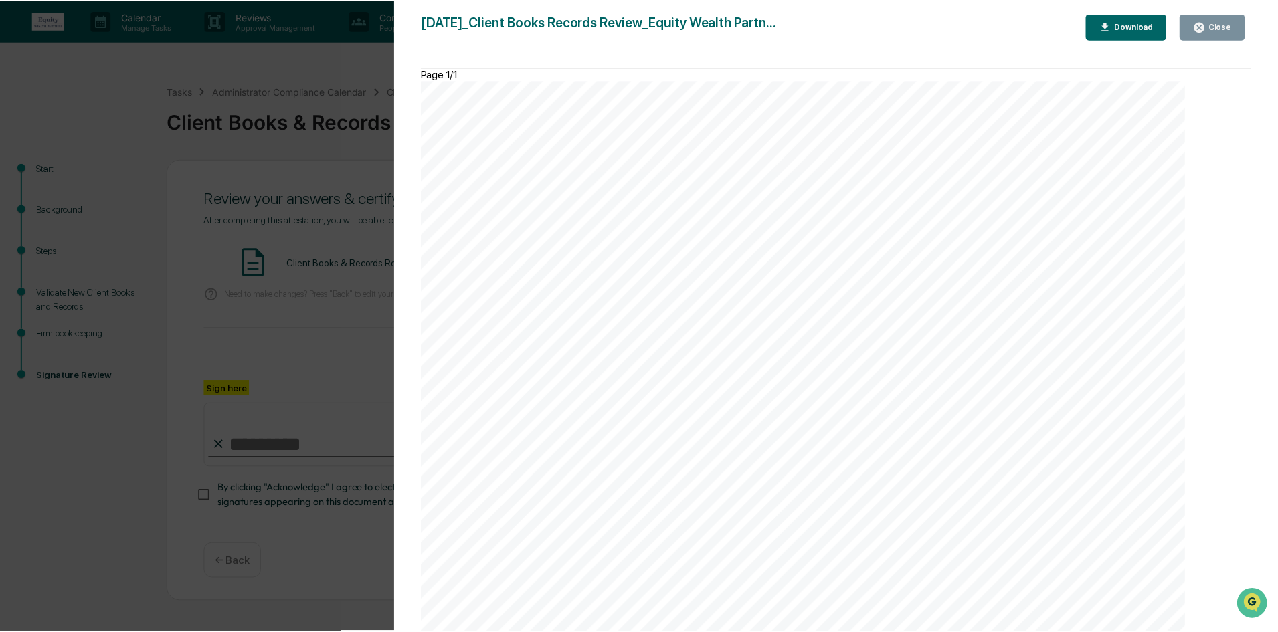
scroll to position [552, 0]
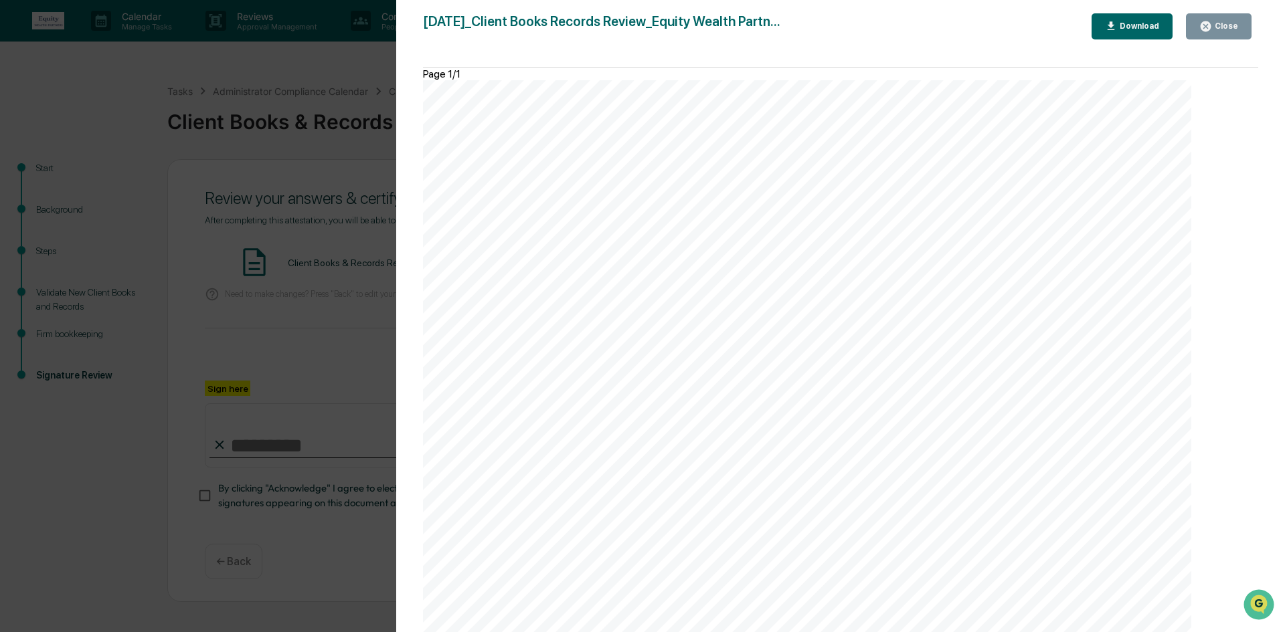
click at [1206, 31] on icon "button" at bounding box center [1205, 26] width 13 height 13
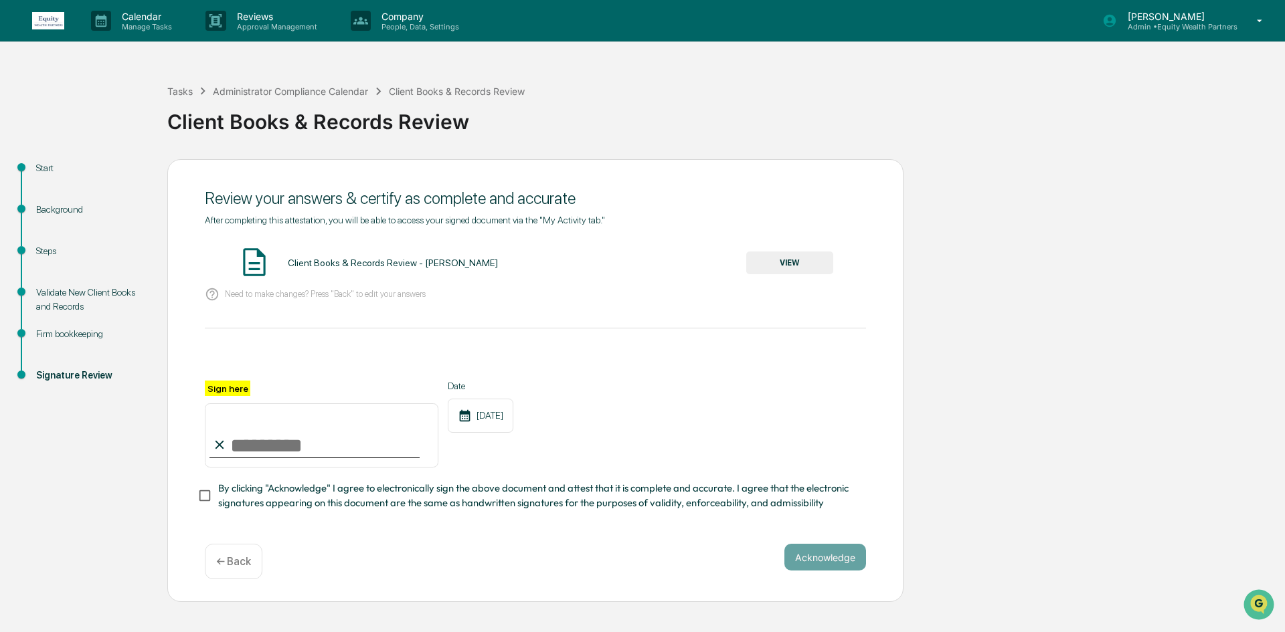
click at [54, 295] on div "Validate New Client Books and Records" at bounding box center [91, 300] width 110 height 28
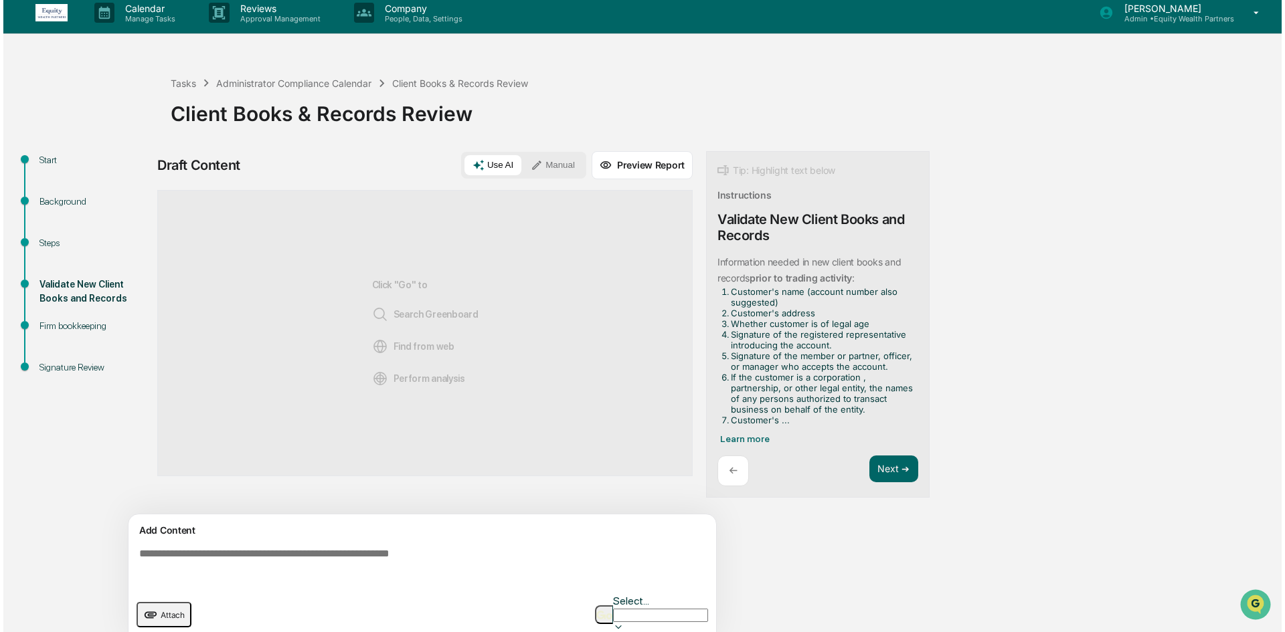
scroll to position [10, 0]
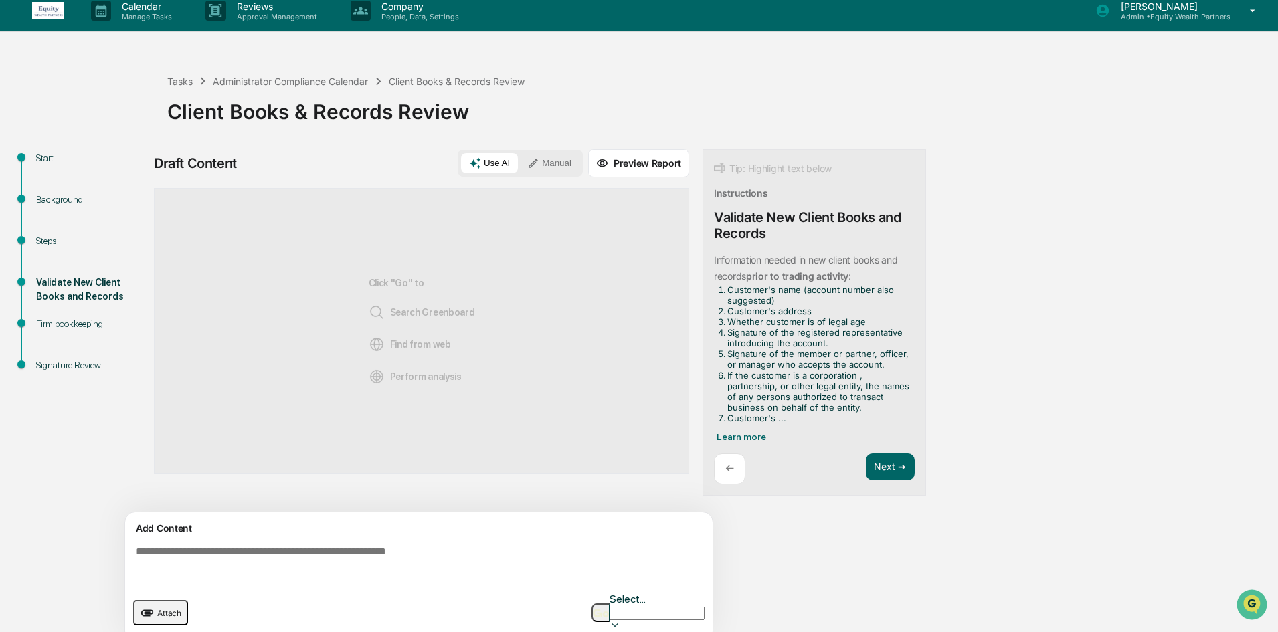
click at [166, 608] on span "Attach" at bounding box center [169, 613] width 24 height 10
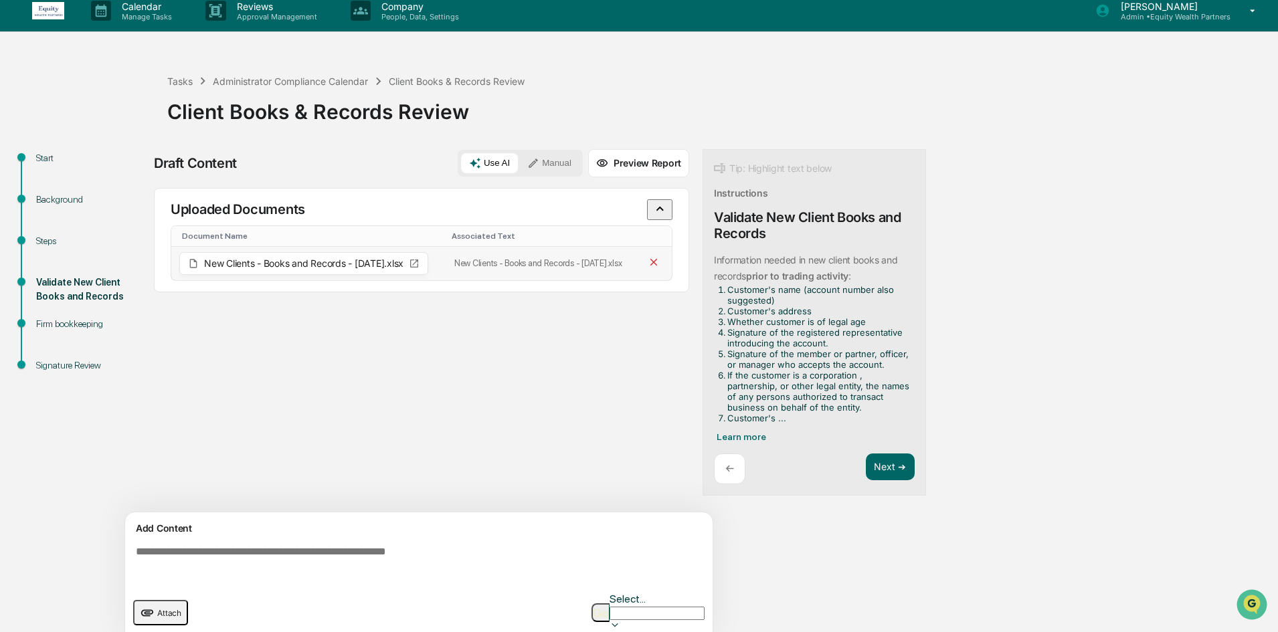
click at [656, 266] on icon at bounding box center [653, 262] width 7 height 7
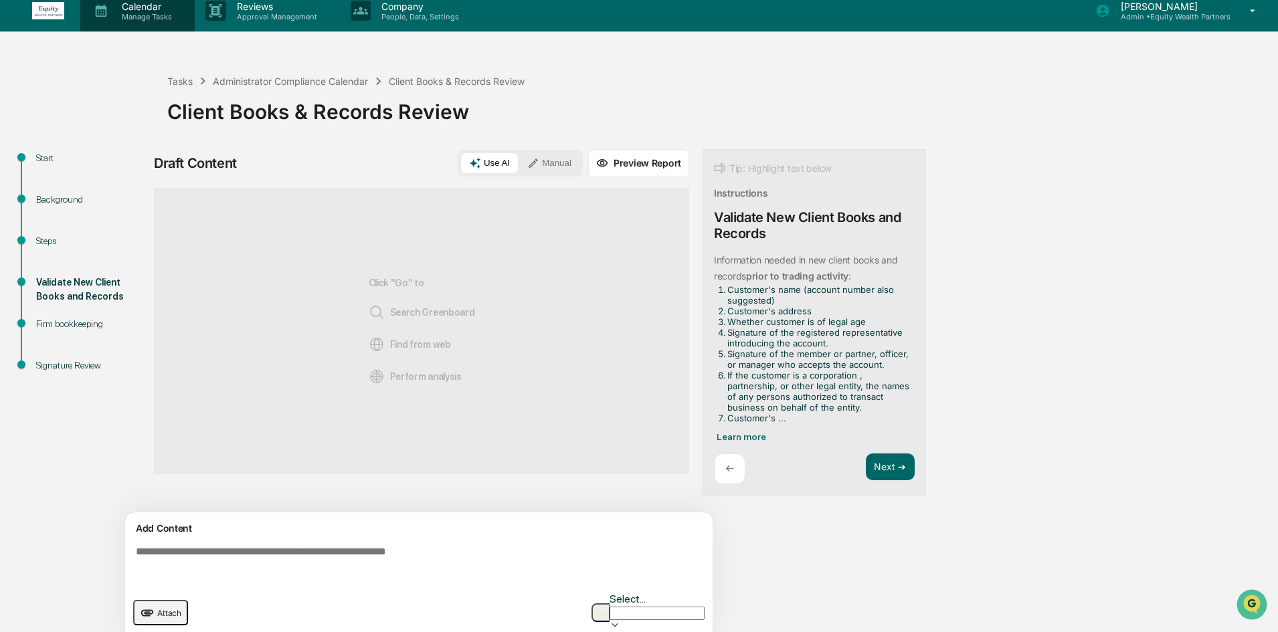
click at [153, 12] on p "Manage Tasks" at bounding box center [145, 16] width 68 height 9
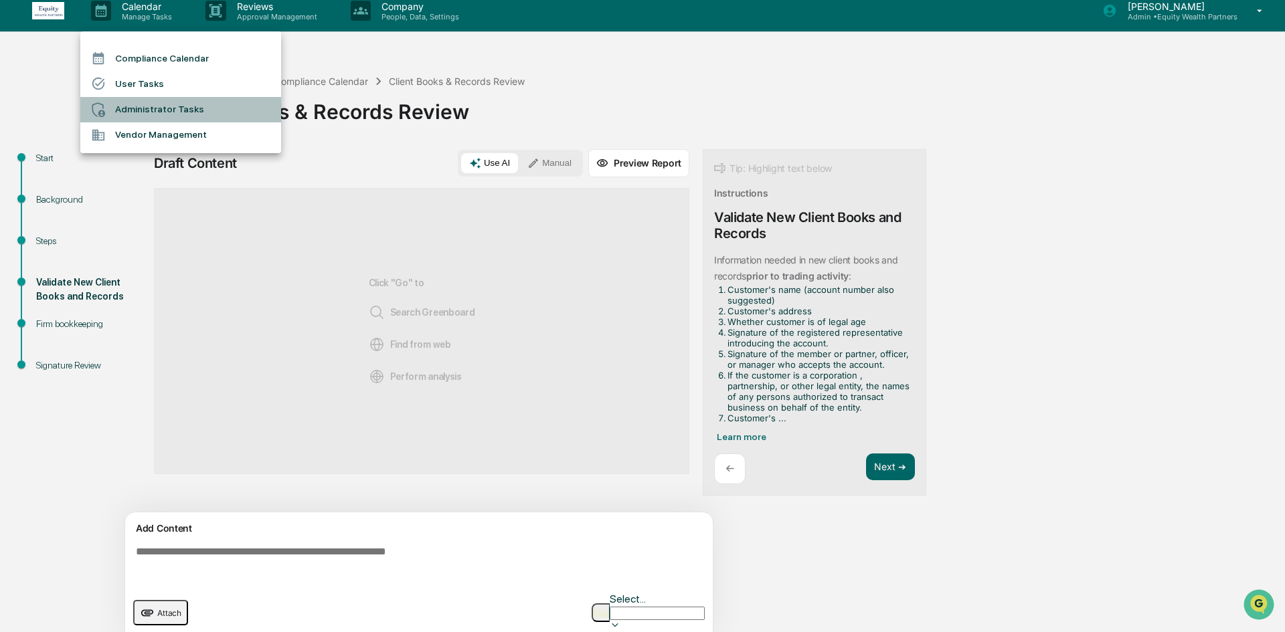
click at [167, 114] on li "Administrator Tasks" at bounding box center [180, 109] width 201 height 25
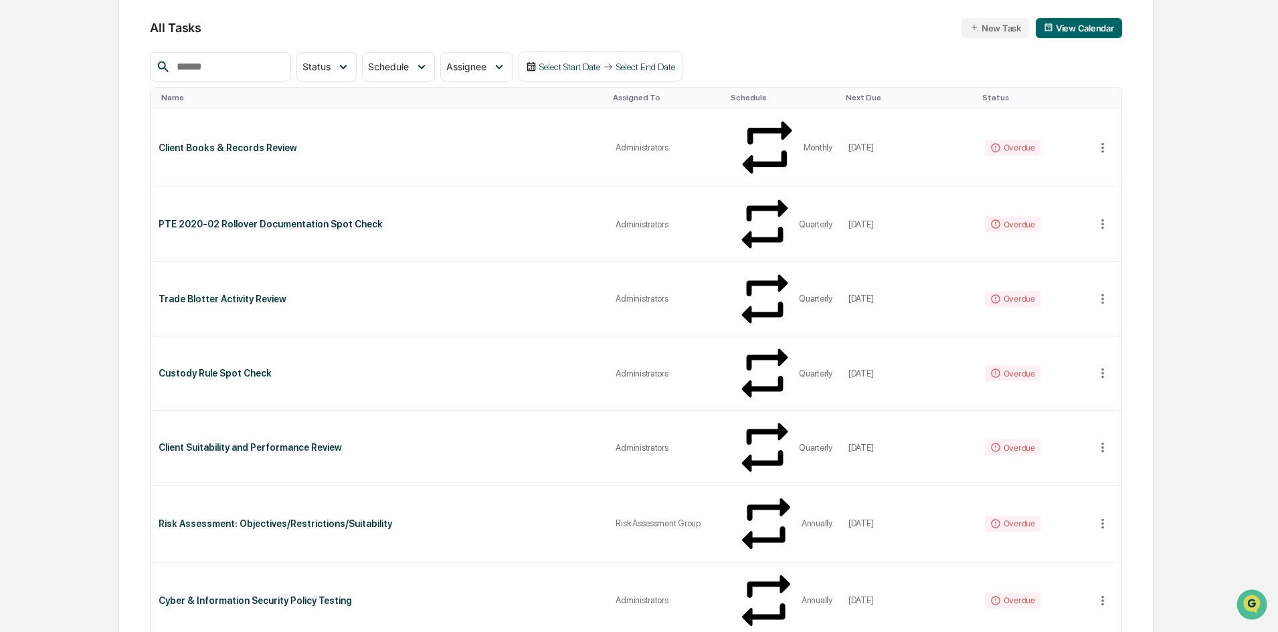
scroll to position [67, 0]
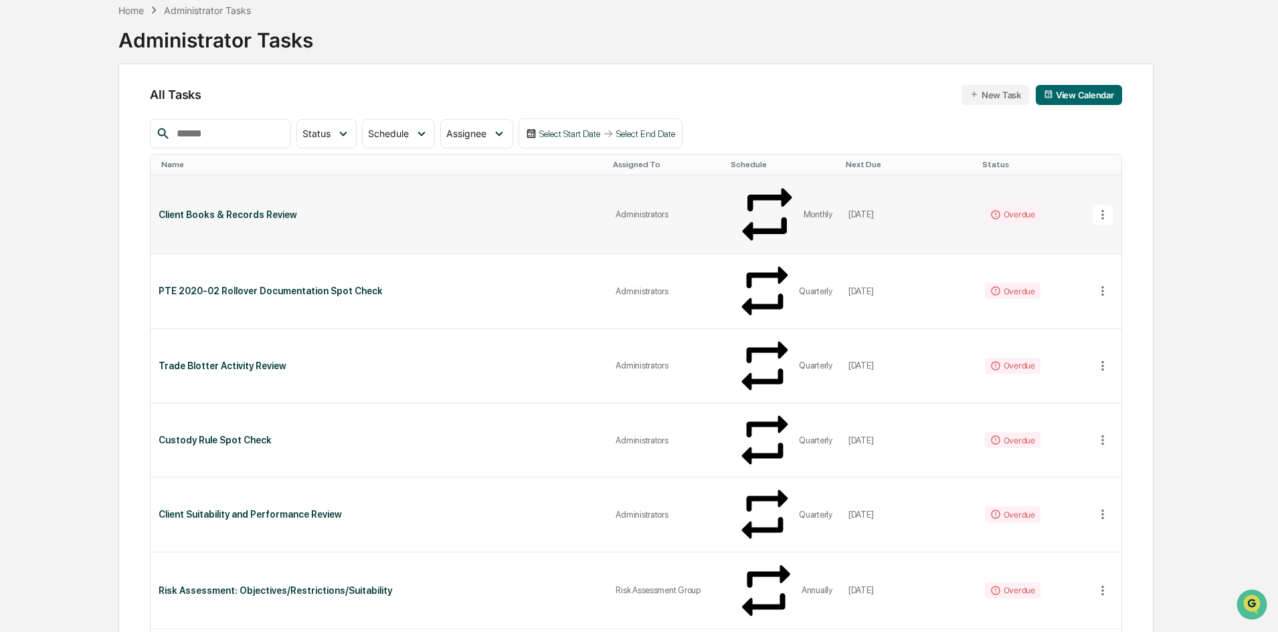
click at [363, 209] on div "Client Books & Records Review" at bounding box center [379, 214] width 441 height 11
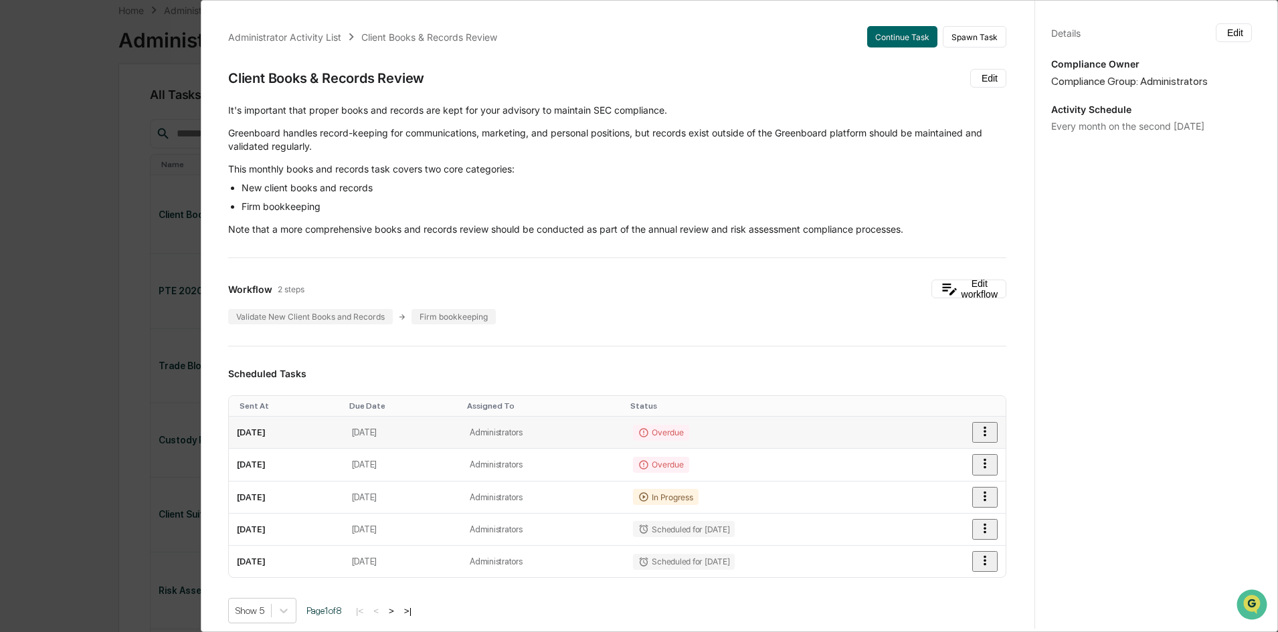
click at [344, 434] on td "[DATE]" at bounding box center [286, 433] width 115 height 32
click at [122, 306] on div "Administrator Activity List Client Books & Records Review Continue Task Spawn T…" at bounding box center [639, 316] width 1278 height 632
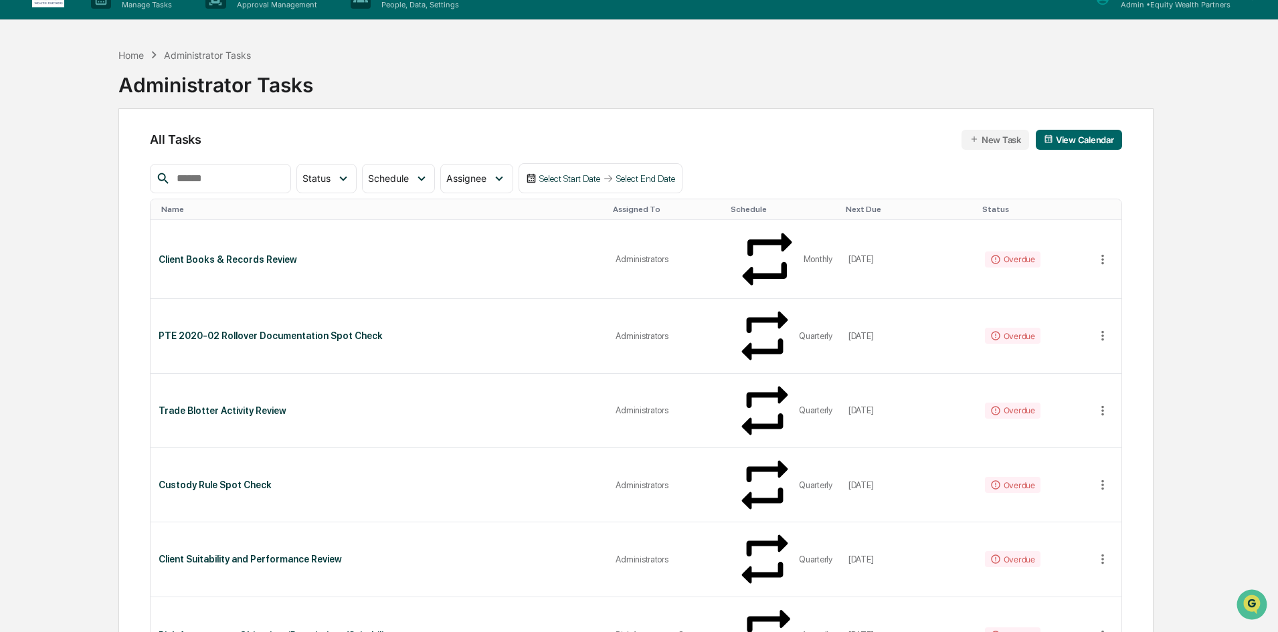
scroll to position [0, 0]
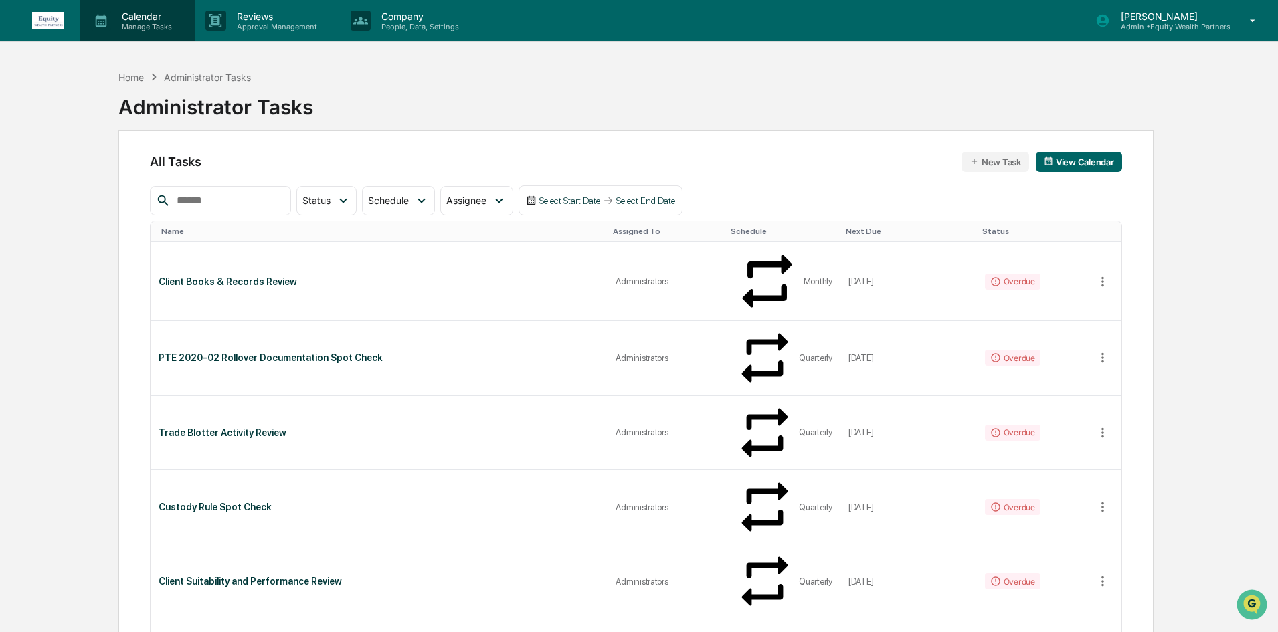
click at [147, 20] on p "Calendar" at bounding box center [145, 16] width 68 height 11
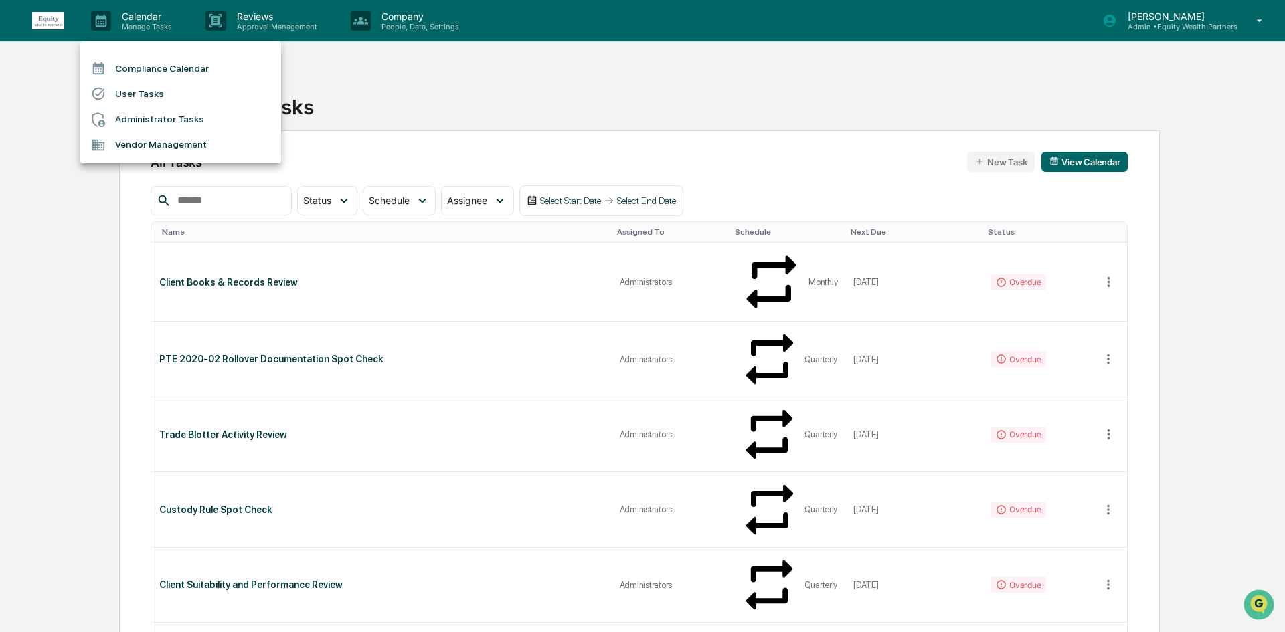
click at [185, 96] on li "User Tasks" at bounding box center [180, 93] width 201 height 25
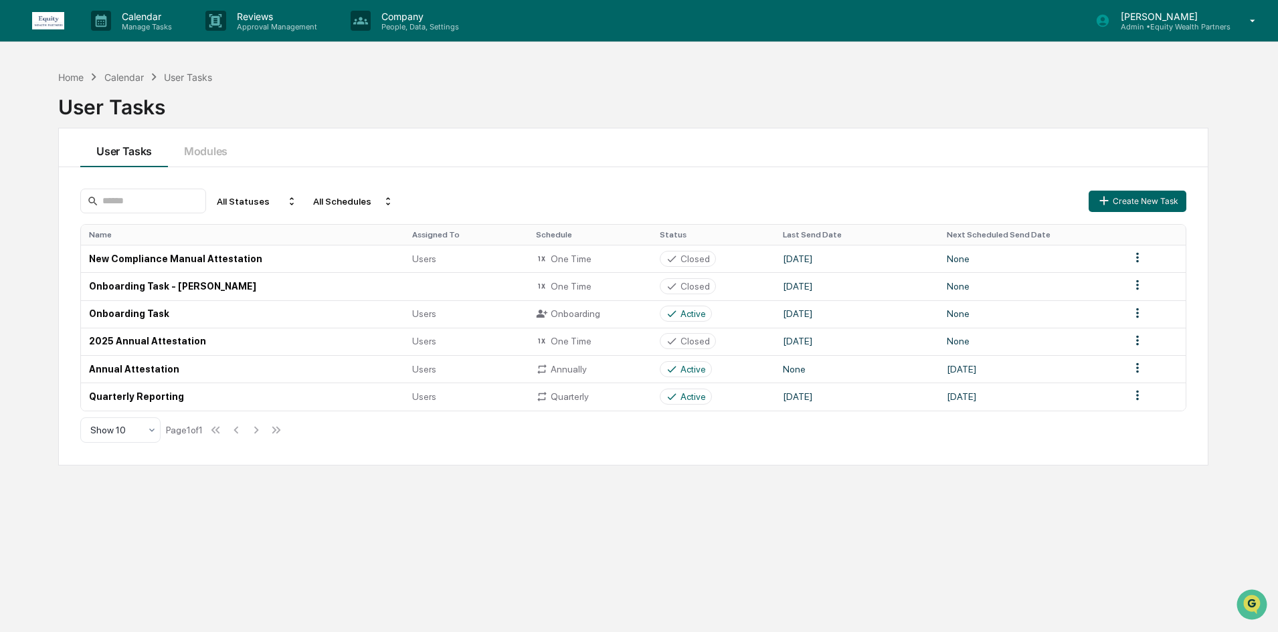
click at [1243, 21] on icon at bounding box center [1252, 21] width 23 height 13
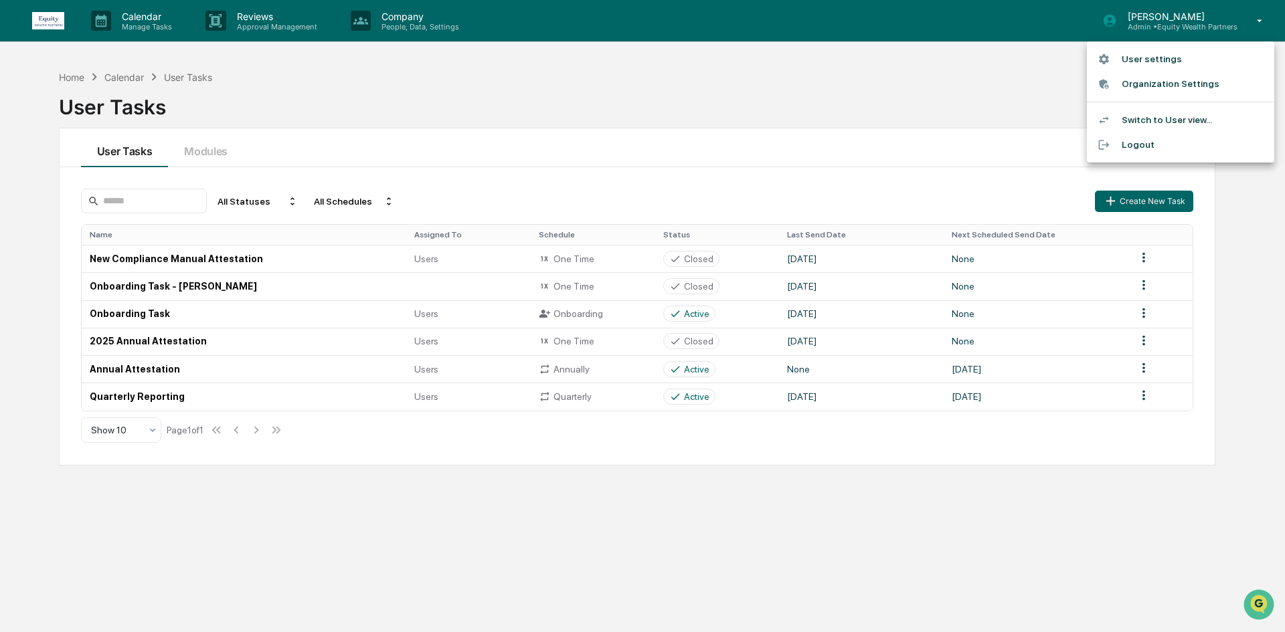
click at [953, 66] on div at bounding box center [642, 316] width 1285 height 632
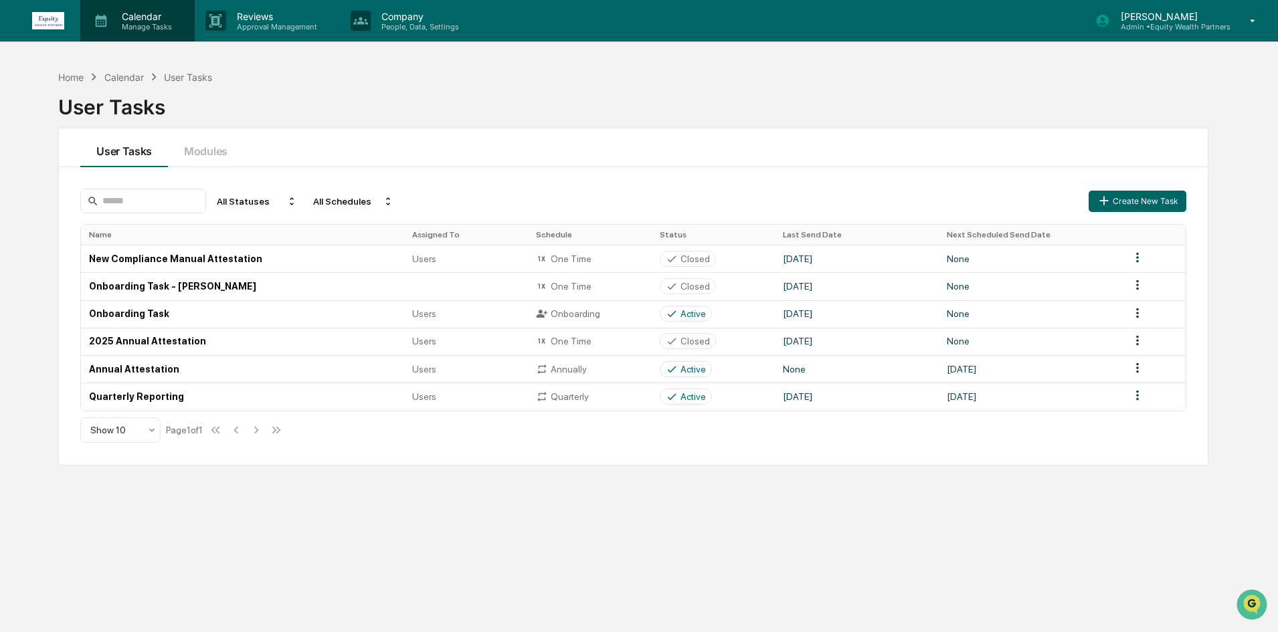
click at [134, 20] on p "Calendar" at bounding box center [145, 16] width 68 height 11
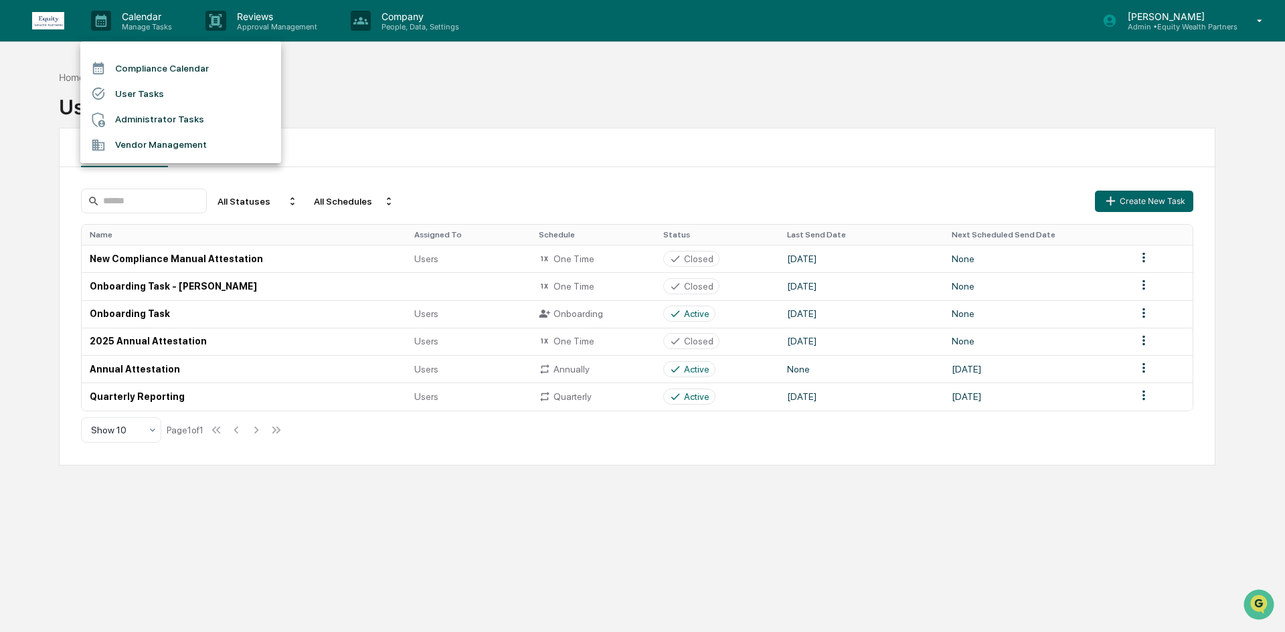
click at [175, 70] on li "Compliance Calendar" at bounding box center [180, 68] width 201 height 25
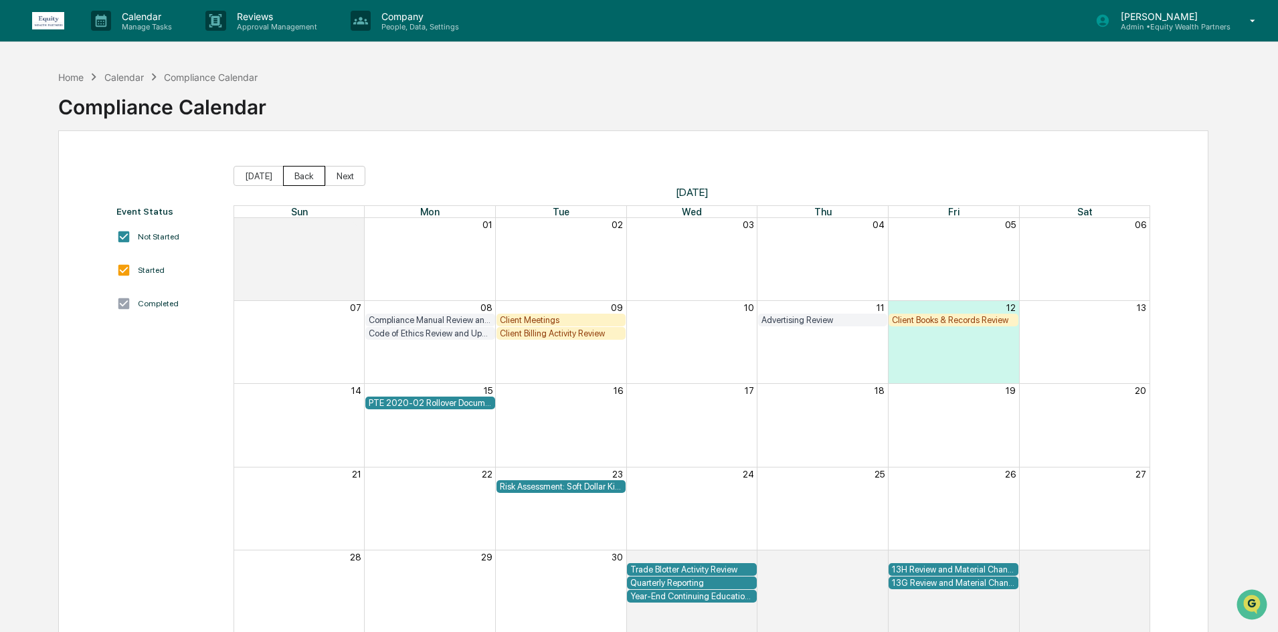
click at [293, 179] on button "Back" at bounding box center [304, 176] width 42 height 20
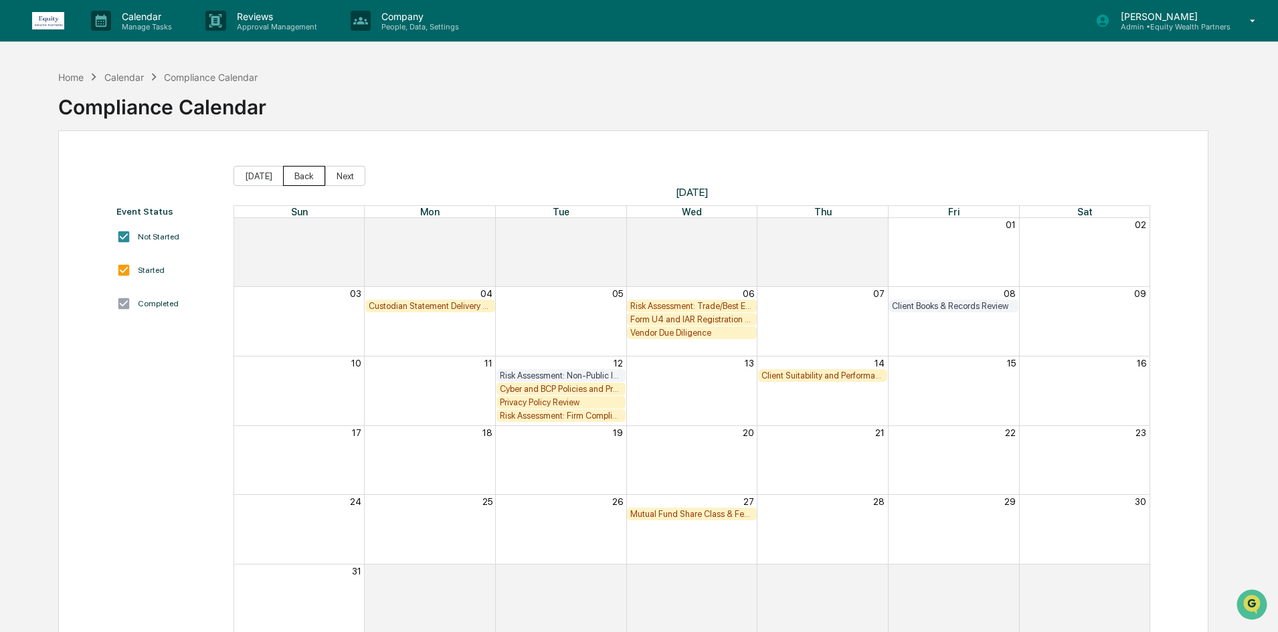
click at [293, 179] on button "Back" at bounding box center [304, 176] width 42 height 20
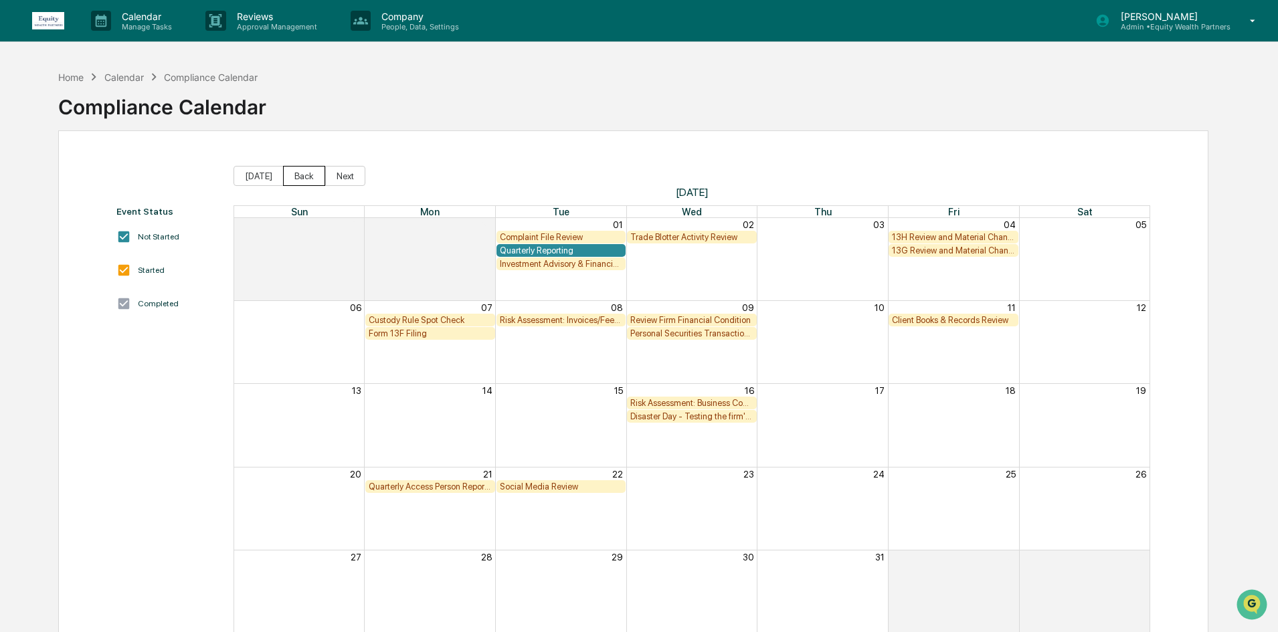
click at [293, 179] on button "Back" at bounding box center [304, 176] width 42 height 20
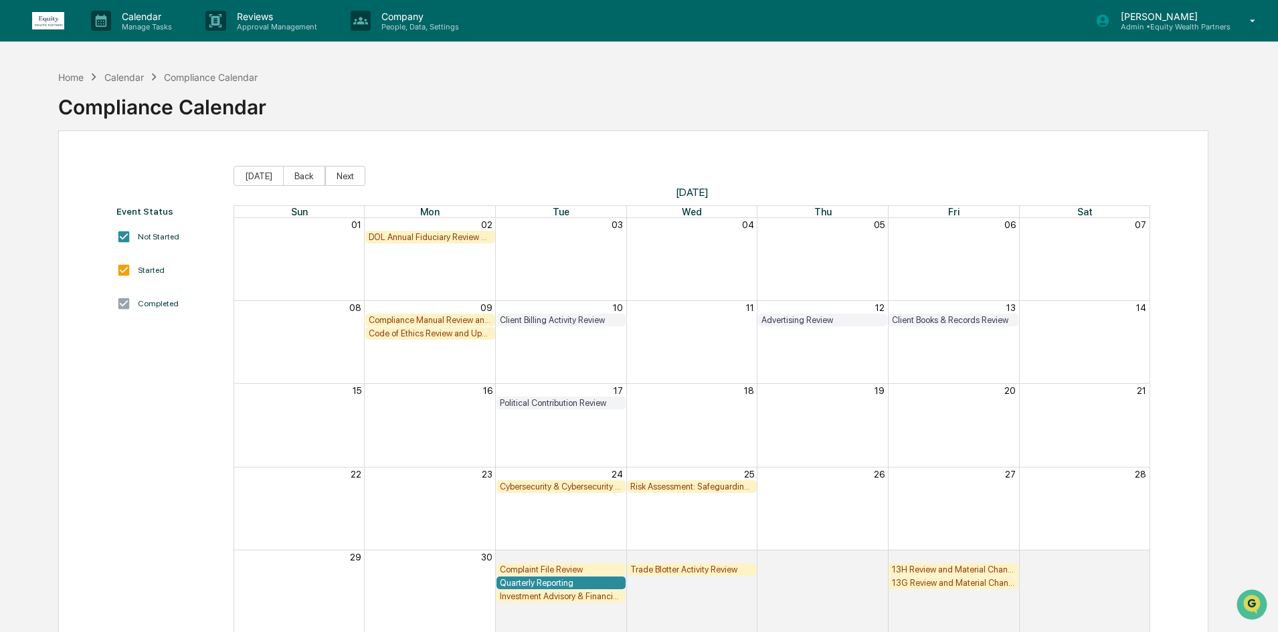
click at [293, 179] on button "Back" at bounding box center [304, 176] width 42 height 20
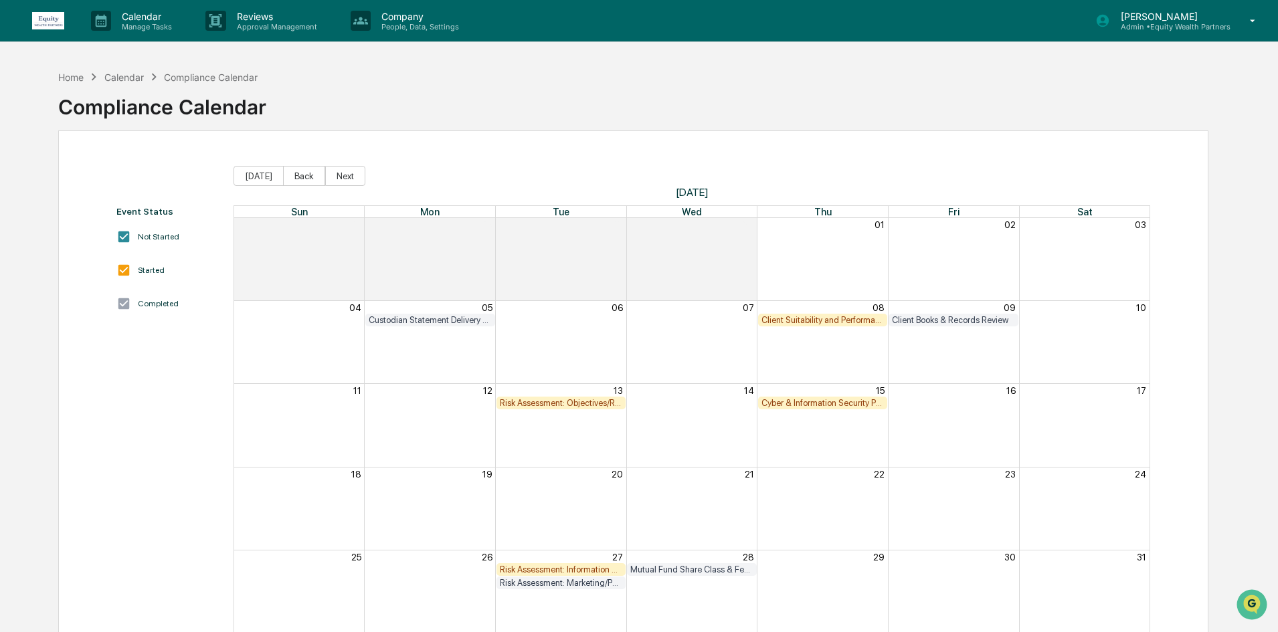
click at [293, 179] on button "Back" at bounding box center [304, 176] width 42 height 20
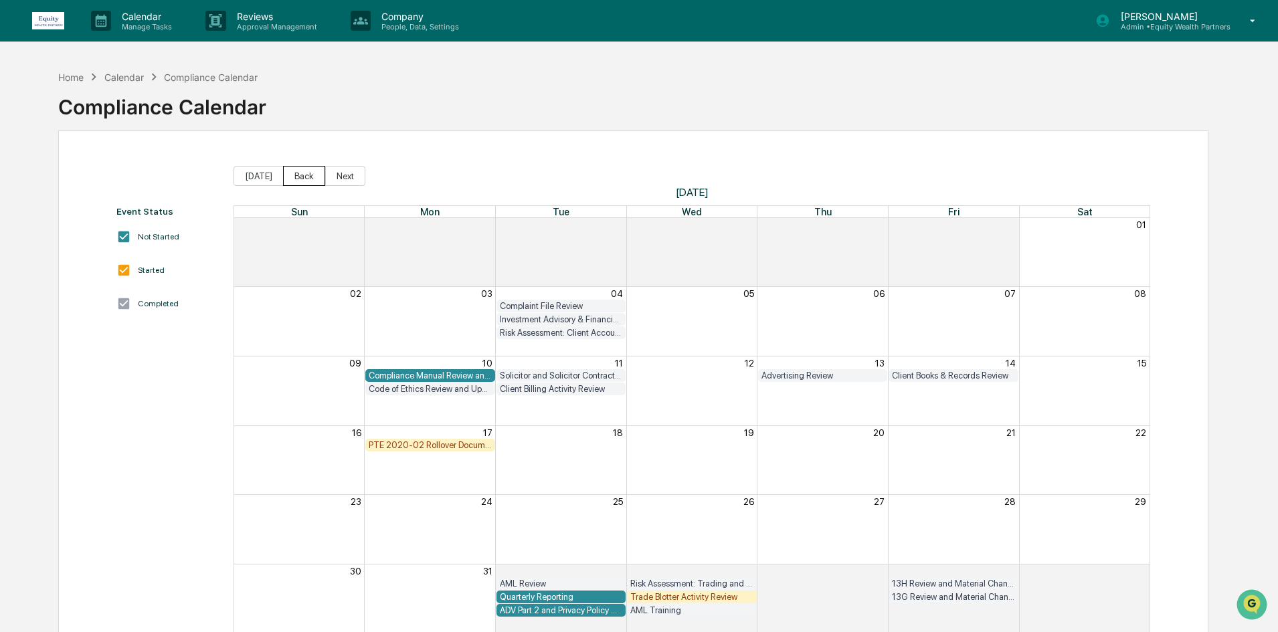
click at [293, 179] on button "Back" at bounding box center [304, 176] width 42 height 20
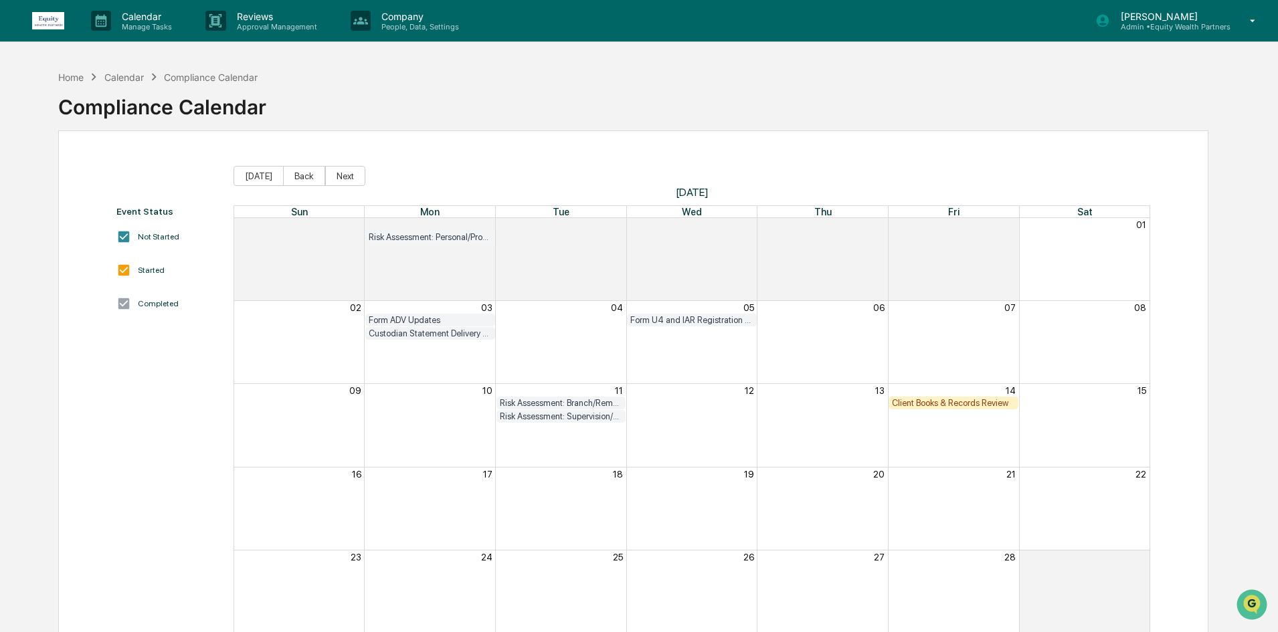
scroll to position [64, 0]
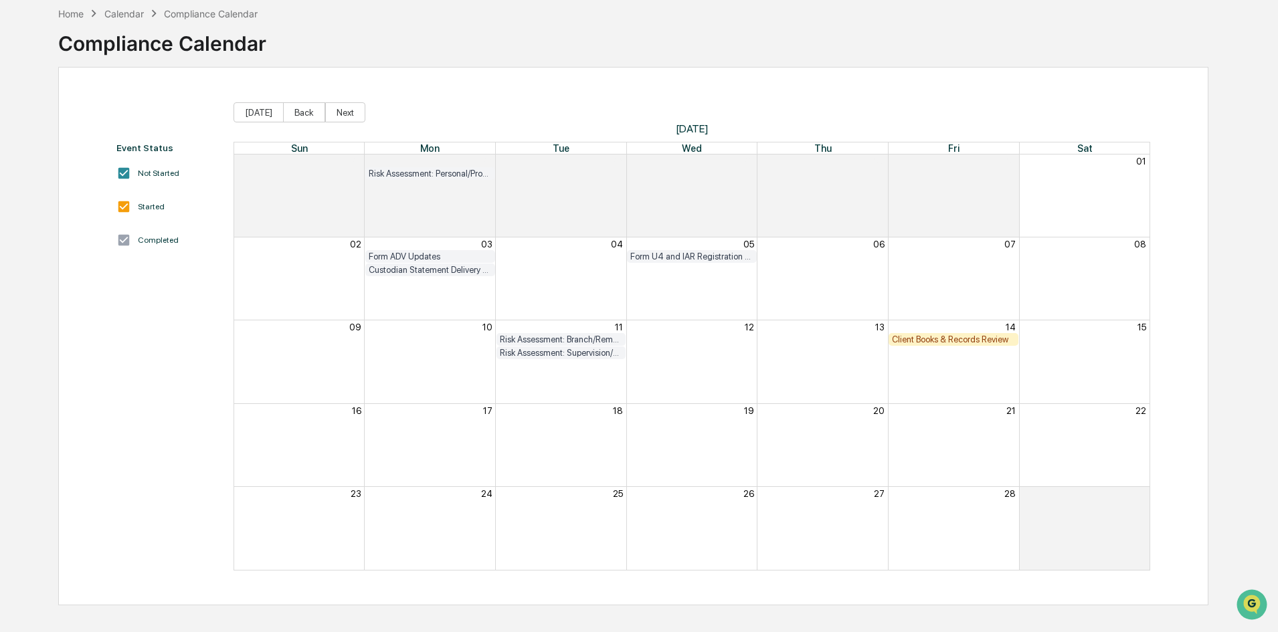
click at [951, 341] on div "Client Books & Records Review" at bounding box center [953, 340] width 123 height 10
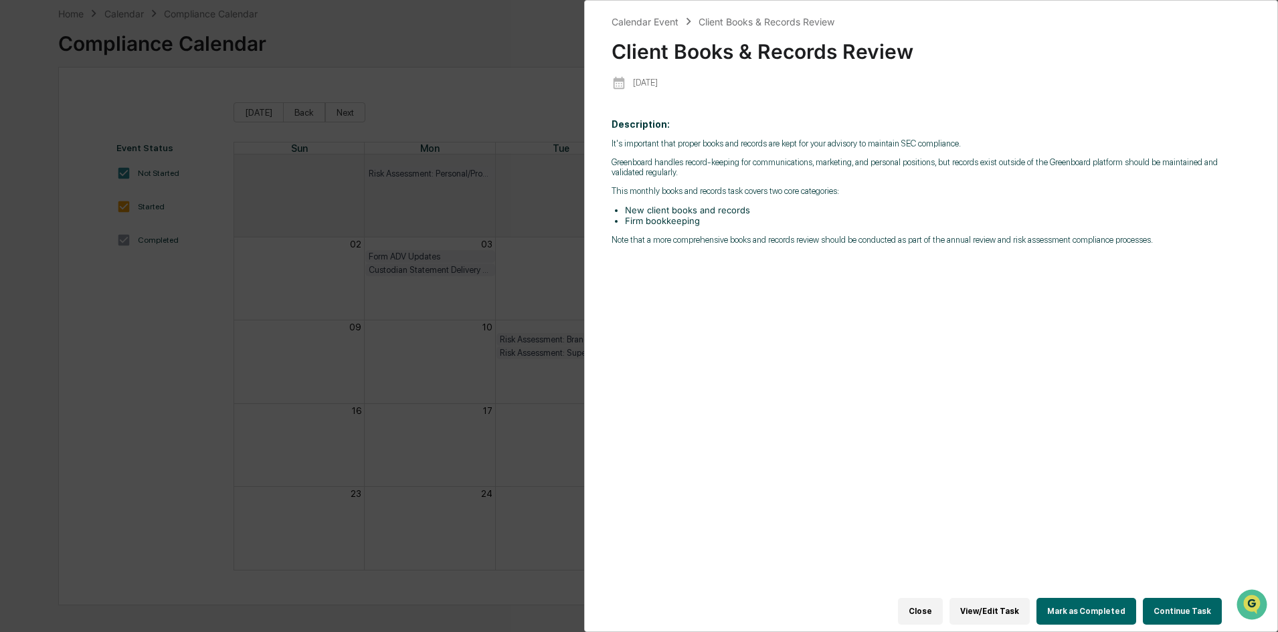
click at [1173, 603] on button "Continue Task" at bounding box center [1182, 611] width 79 height 27
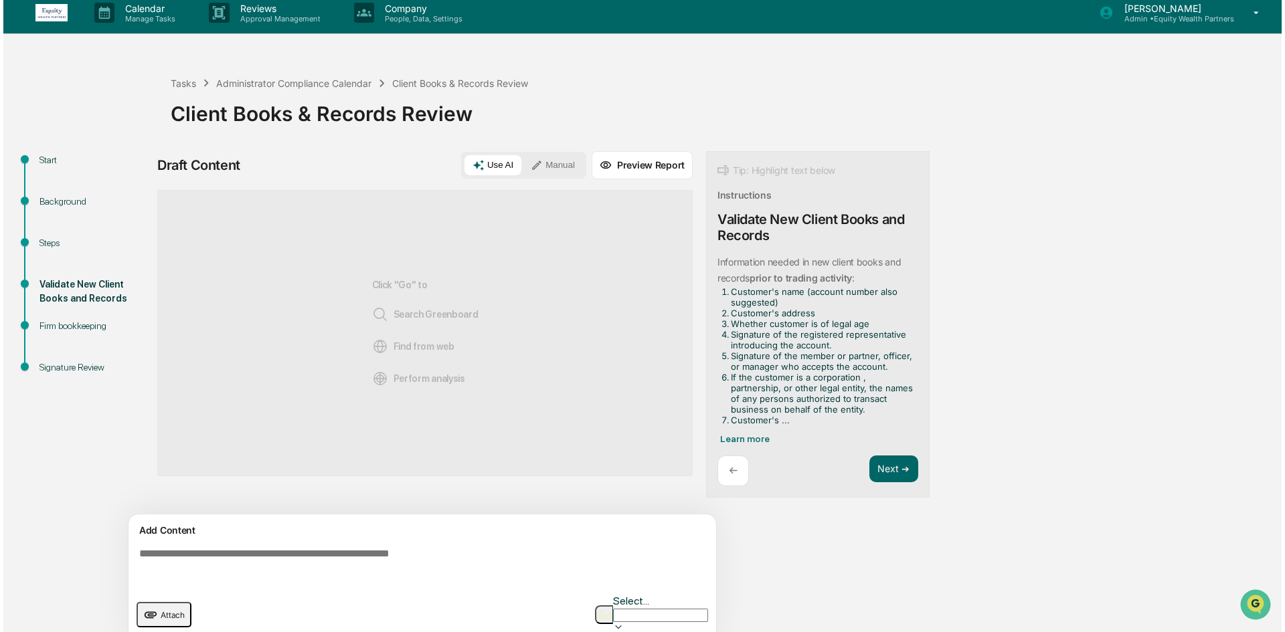
scroll to position [10, 0]
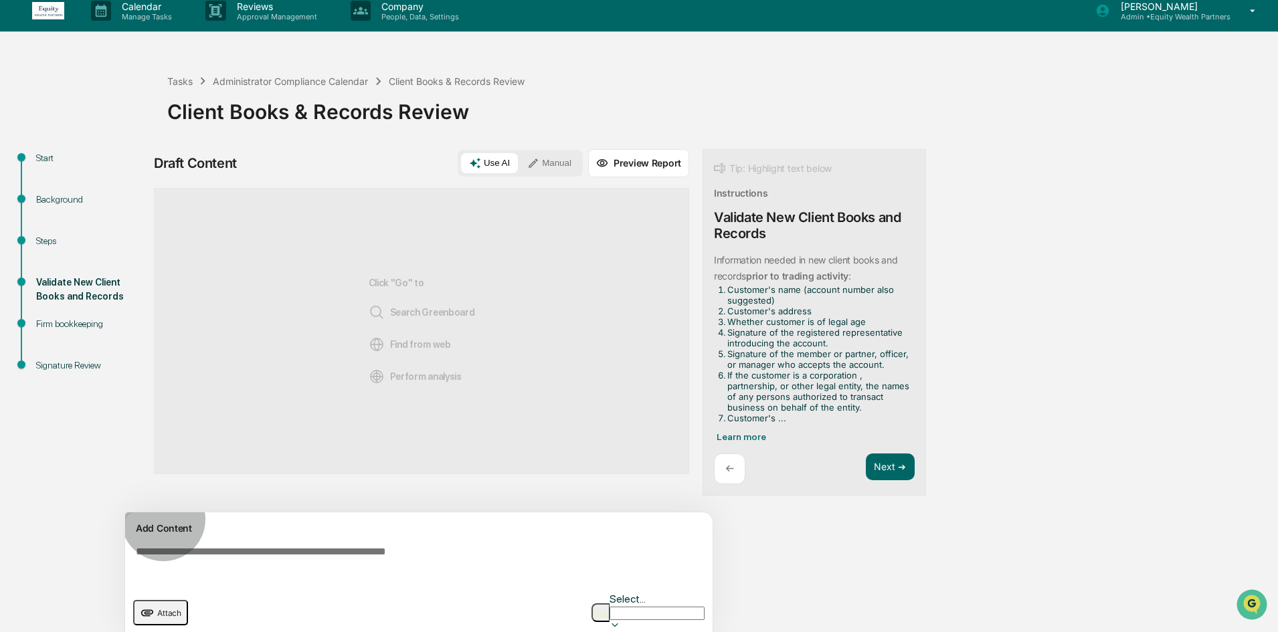
click at [171, 608] on span "Attach" at bounding box center [169, 613] width 24 height 10
click at [162, 1] on p "Calendar" at bounding box center [145, 6] width 68 height 11
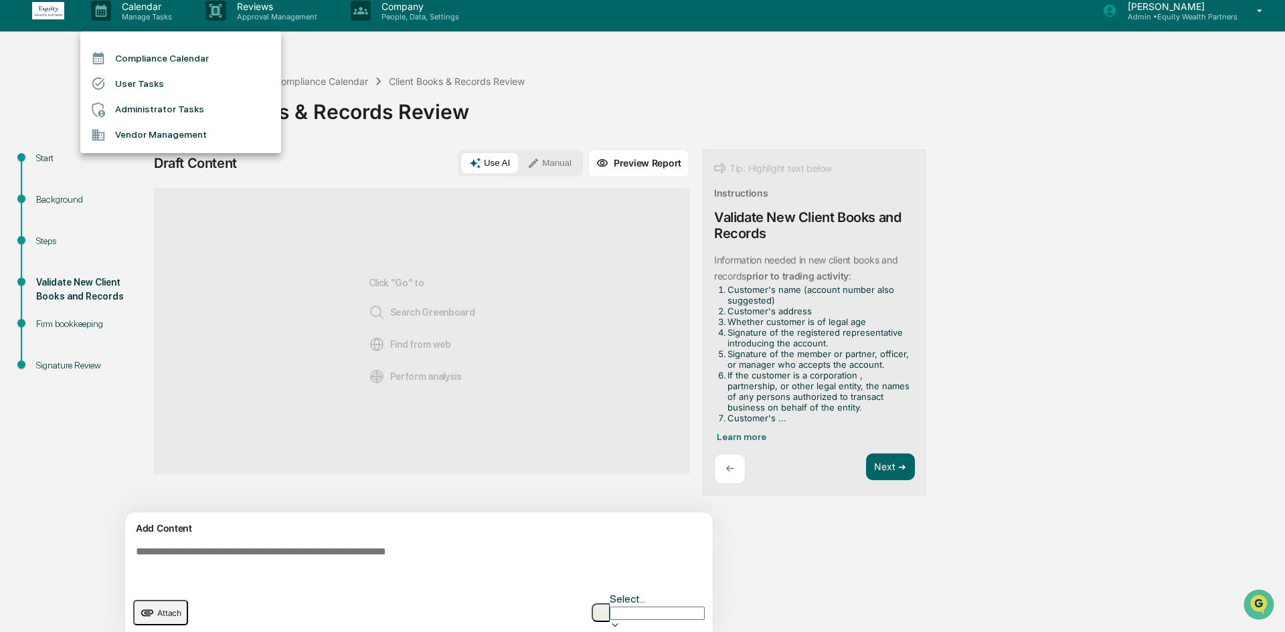
click at [171, 116] on li "Administrator Tasks" at bounding box center [180, 109] width 201 height 25
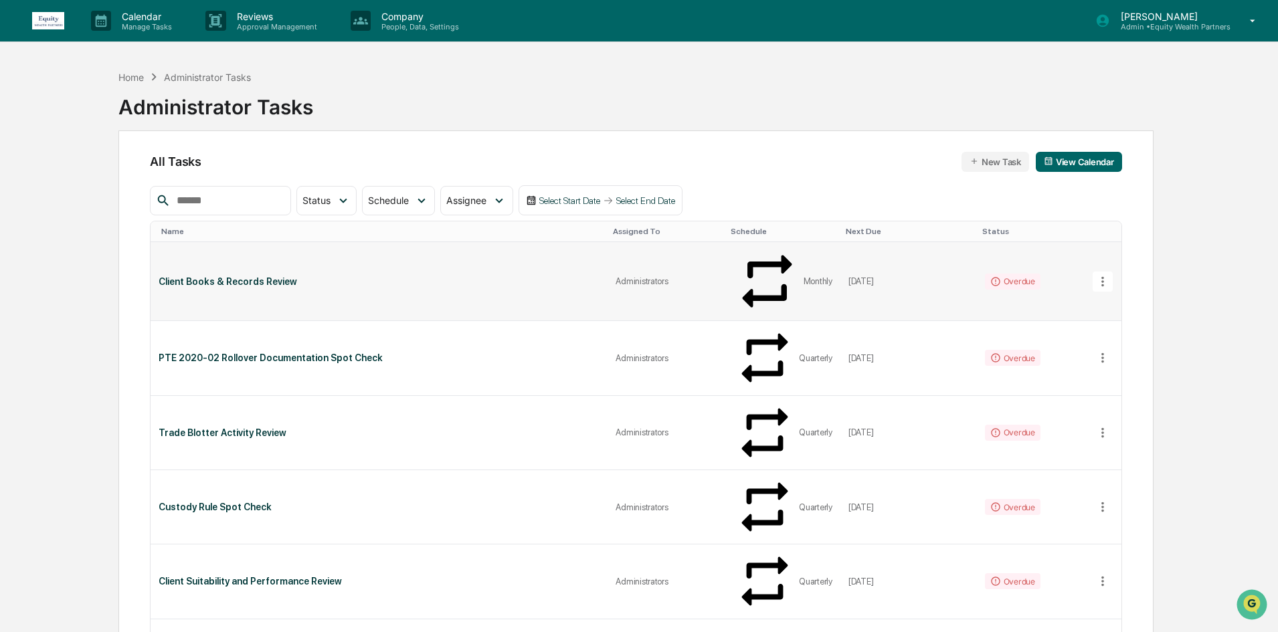
click at [369, 276] on div "Client Books & Records Review" at bounding box center [379, 281] width 441 height 11
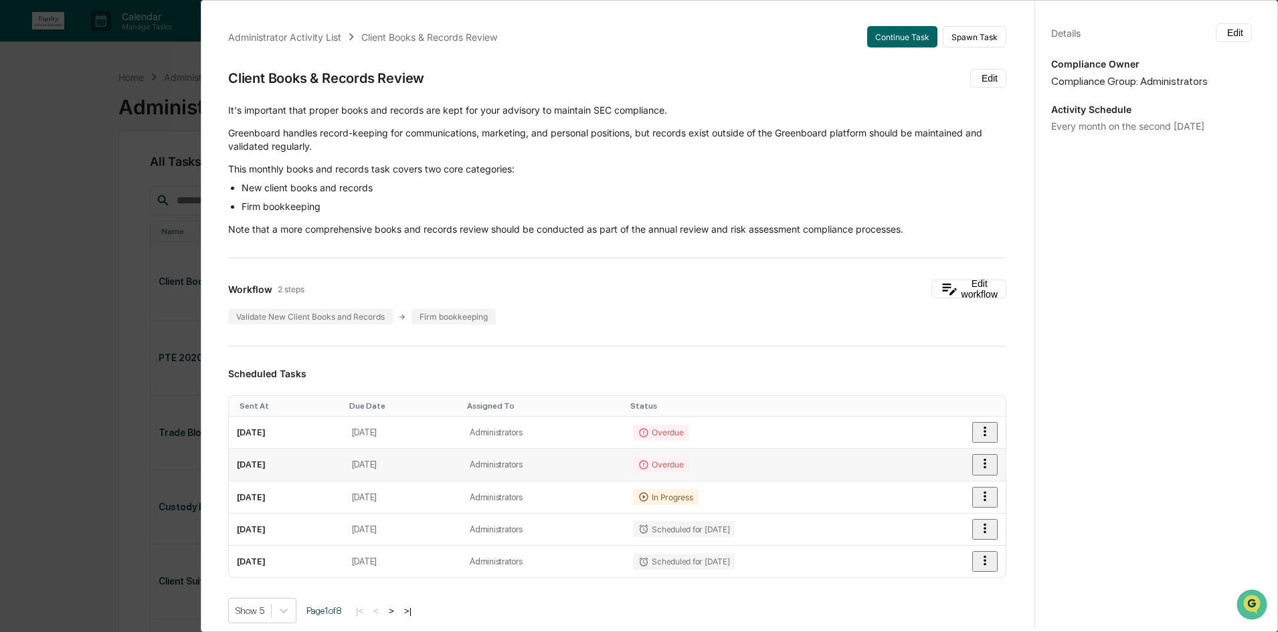
click at [688, 460] on div "Overdue" at bounding box center [661, 465] width 56 height 16
click at [977, 429] on icon "button" at bounding box center [984, 431] width 15 height 15
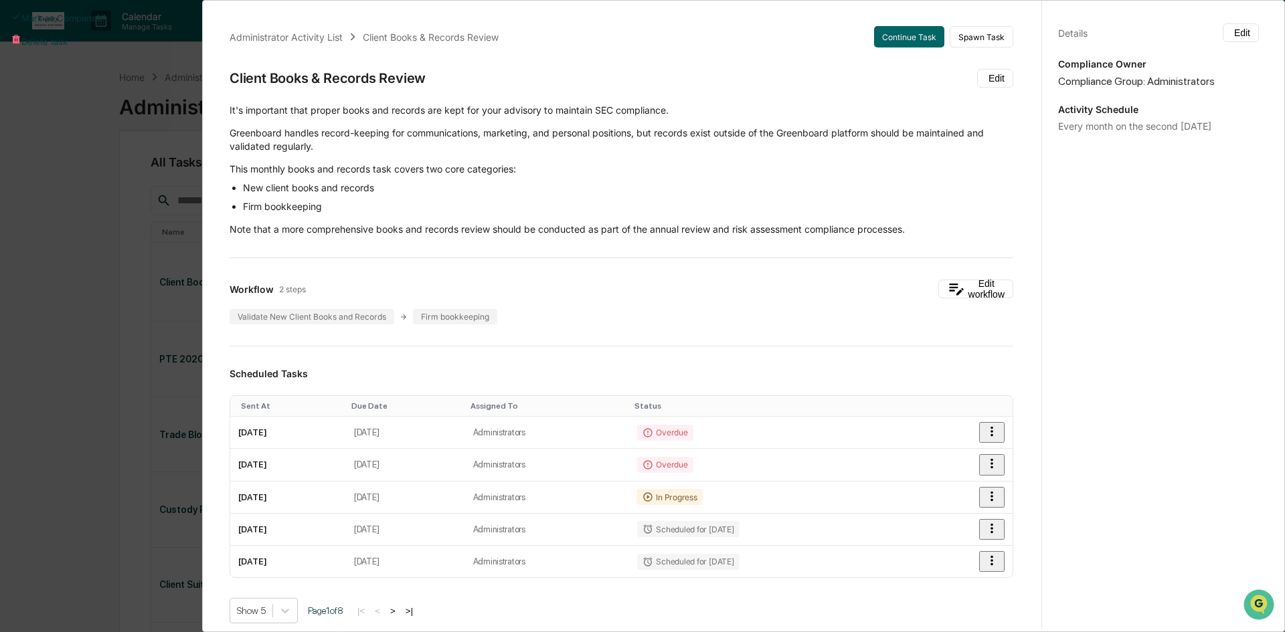
click at [1004, 384] on div at bounding box center [642, 316] width 1285 height 632
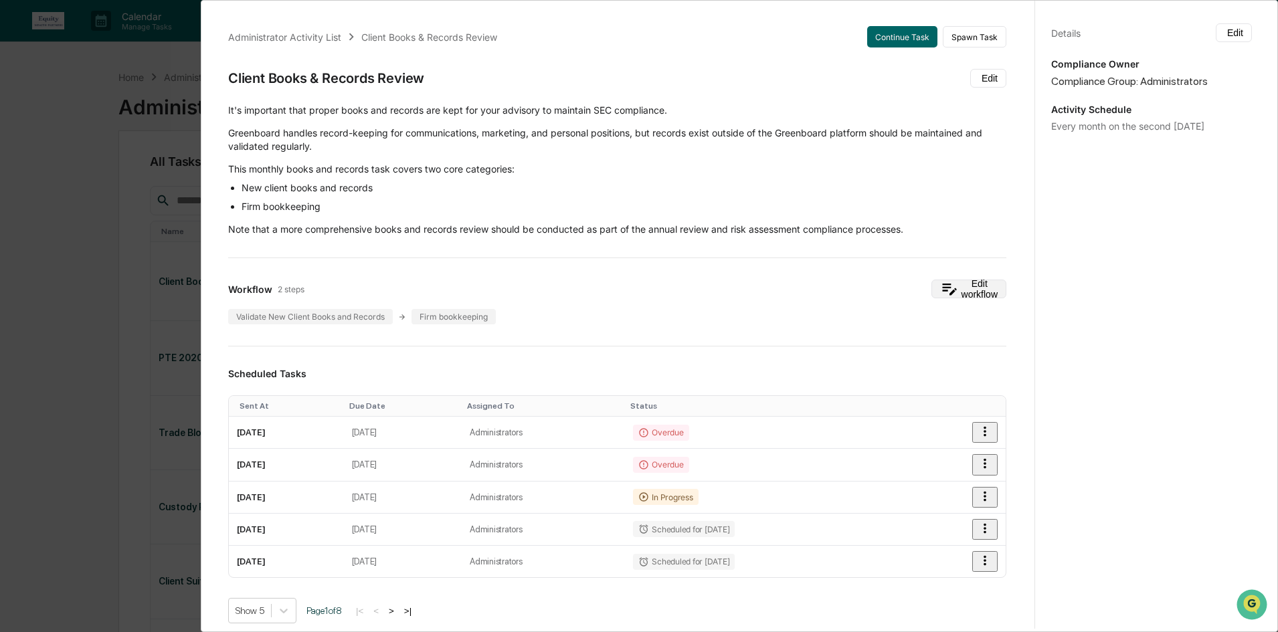
click at [947, 285] on button "Edit workflow" at bounding box center [968, 289] width 75 height 19
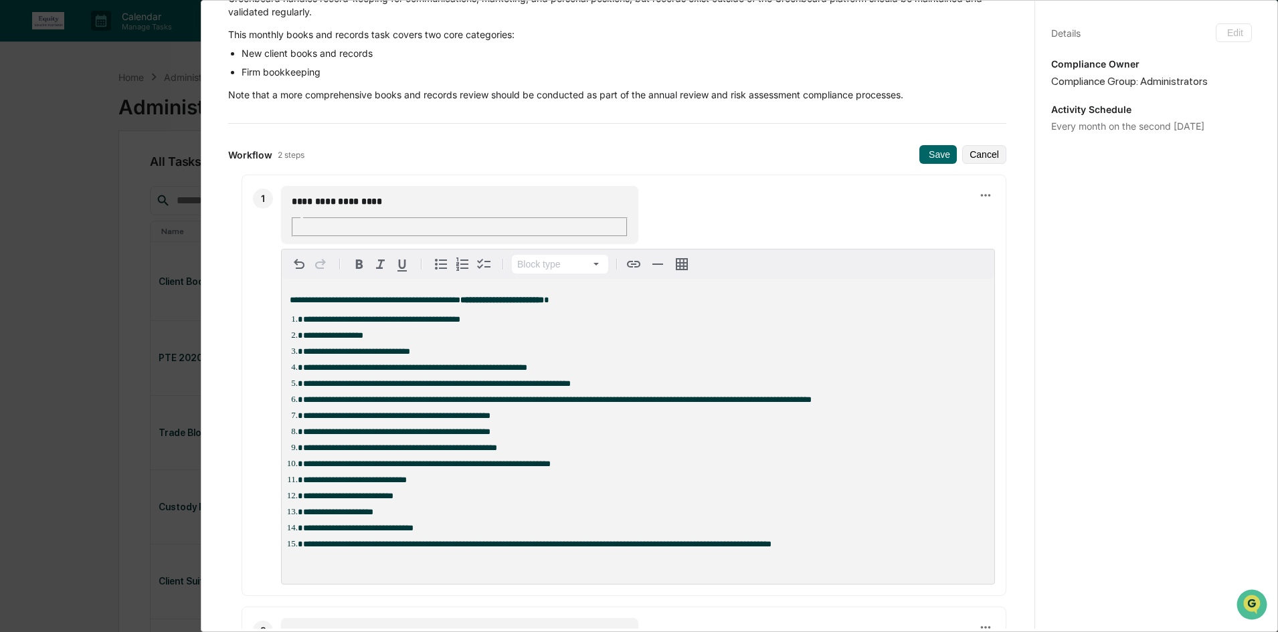
scroll to position [134, 0]
click at [923, 156] on button "Save" at bounding box center [937, 155] width 37 height 19
click at [970, 149] on button "Cancel" at bounding box center [984, 155] width 44 height 19
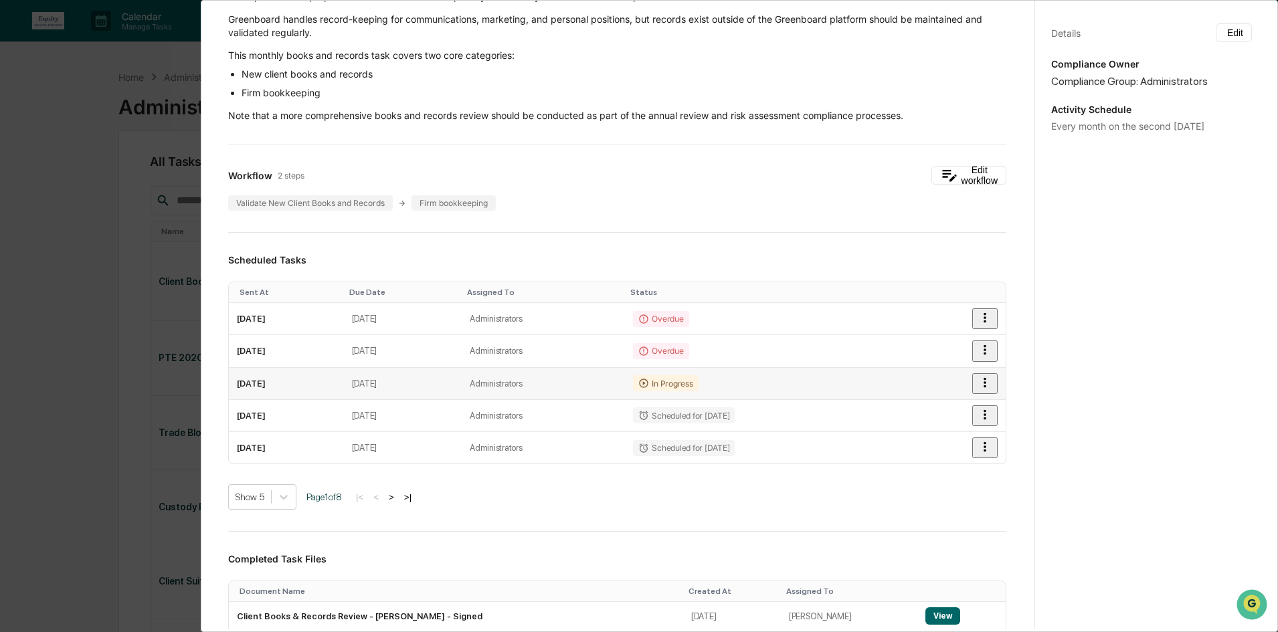
scroll to position [0, 0]
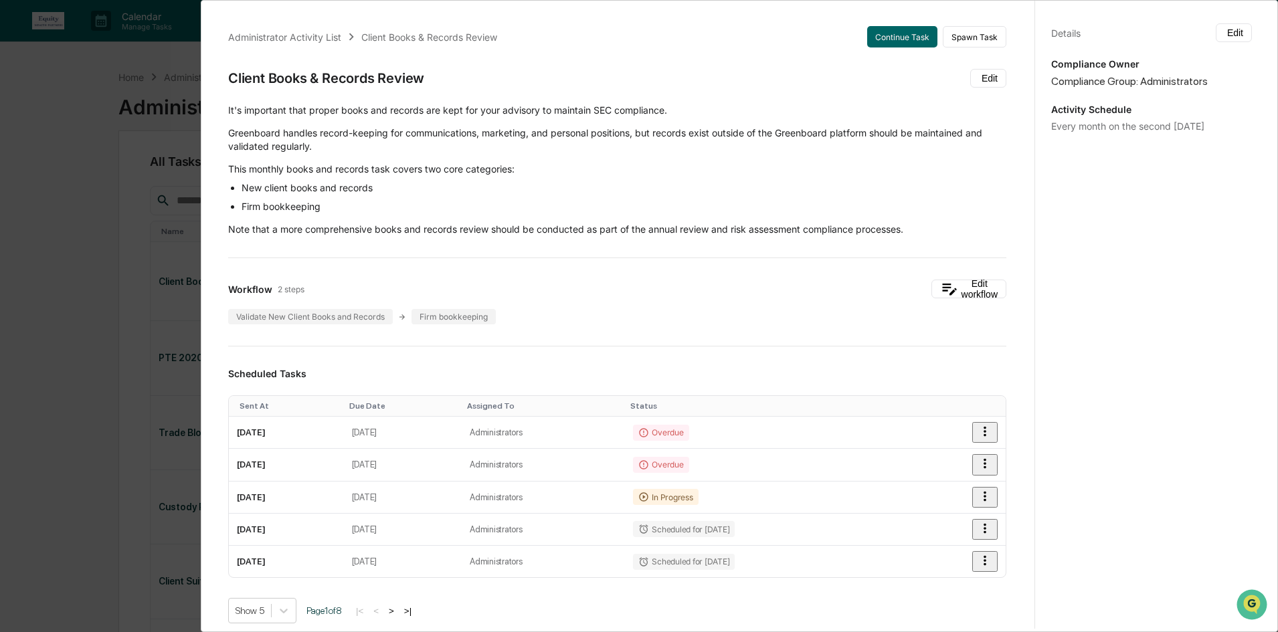
click at [183, 121] on div "Administrator Activity List Client Books & Records Review Continue Task Spawn T…" at bounding box center [639, 316] width 1278 height 632
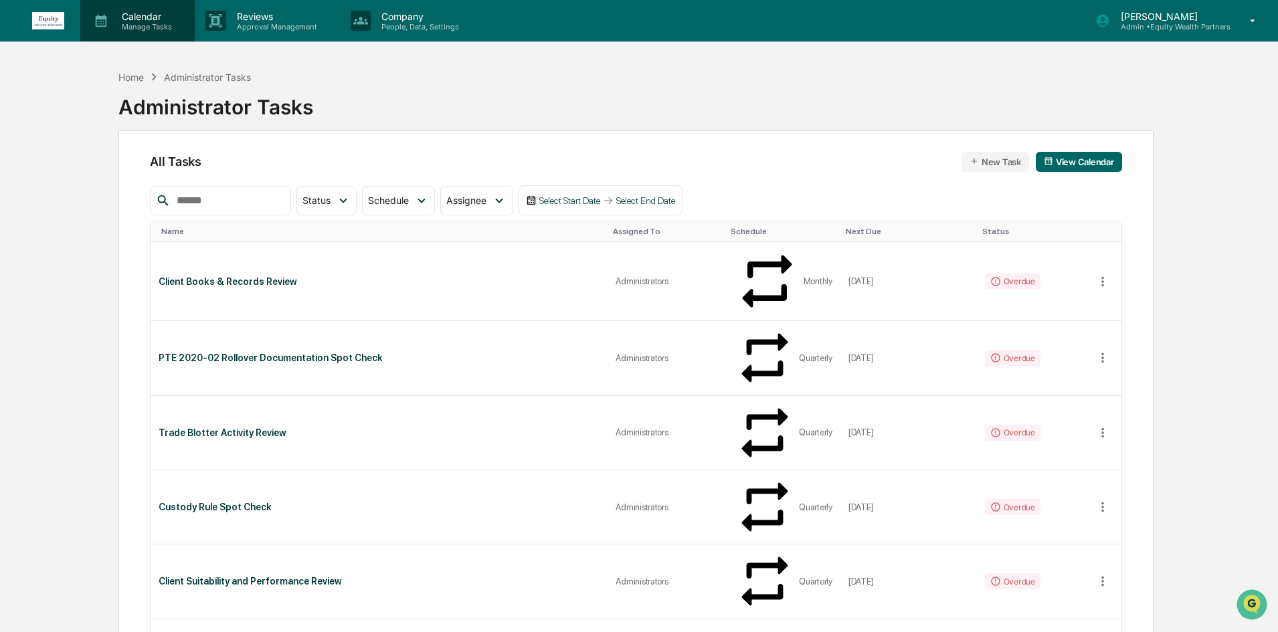
click at [152, 19] on p "Calendar" at bounding box center [145, 16] width 68 height 11
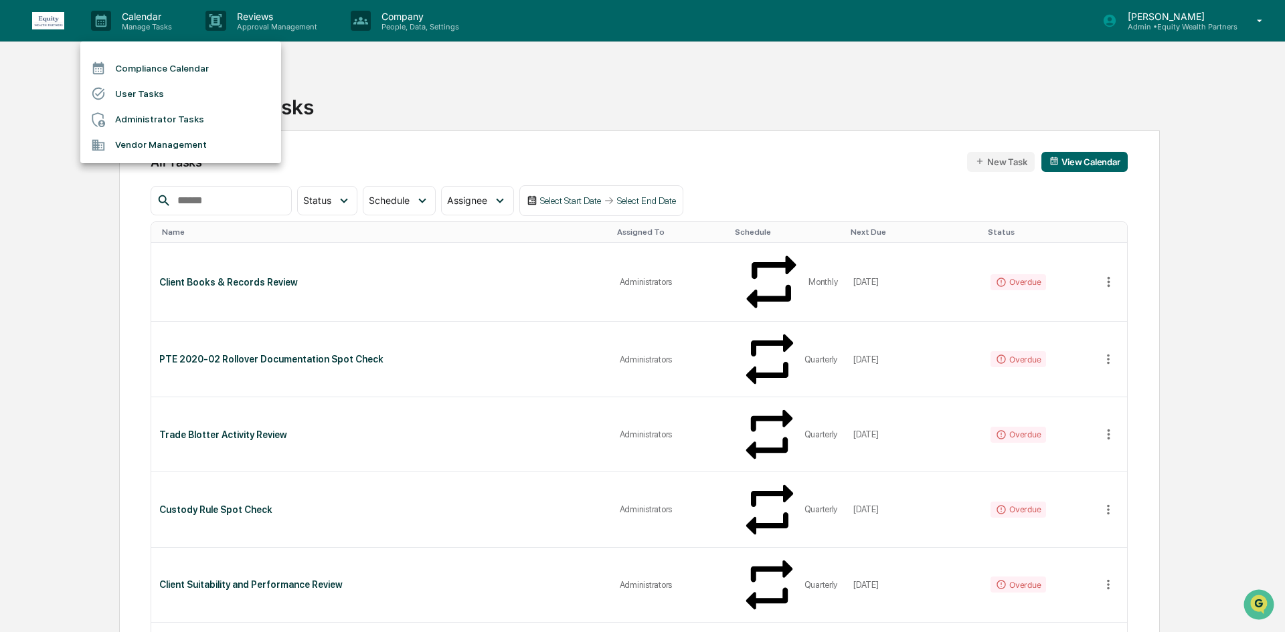
click at [173, 69] on li "Compliance Calendar" at bounding box center [180, 68] width 201 height 25
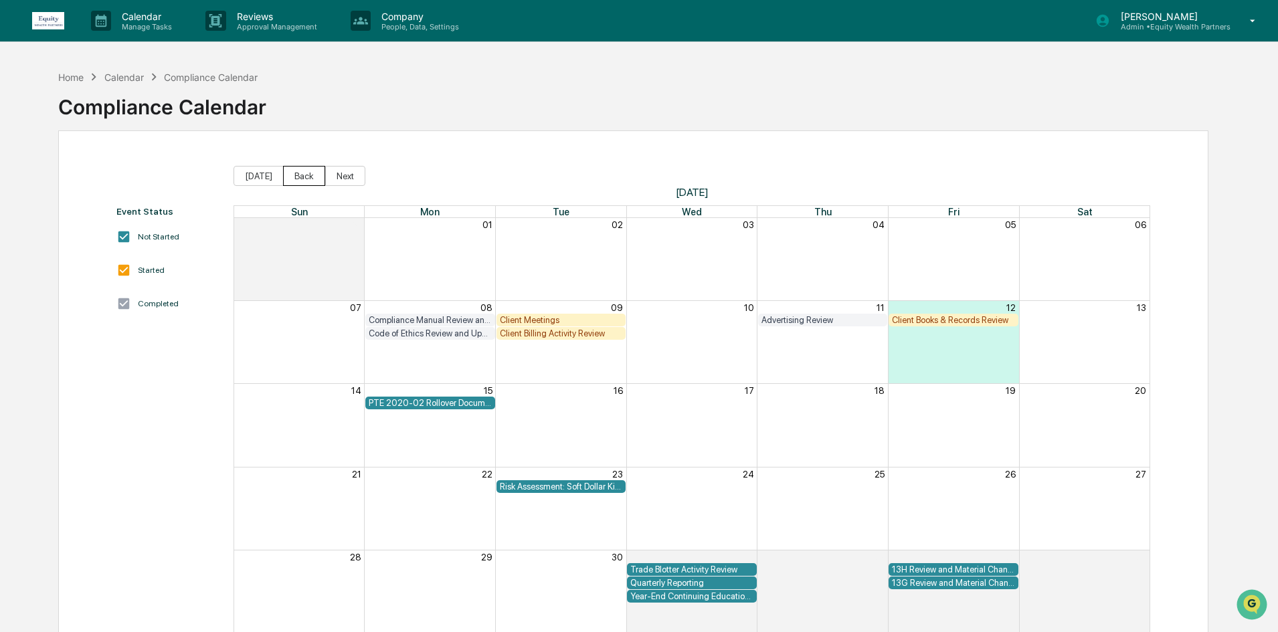
click at [304, 179] on button "Back" at bounding box center [304, 176] width 42 height 20
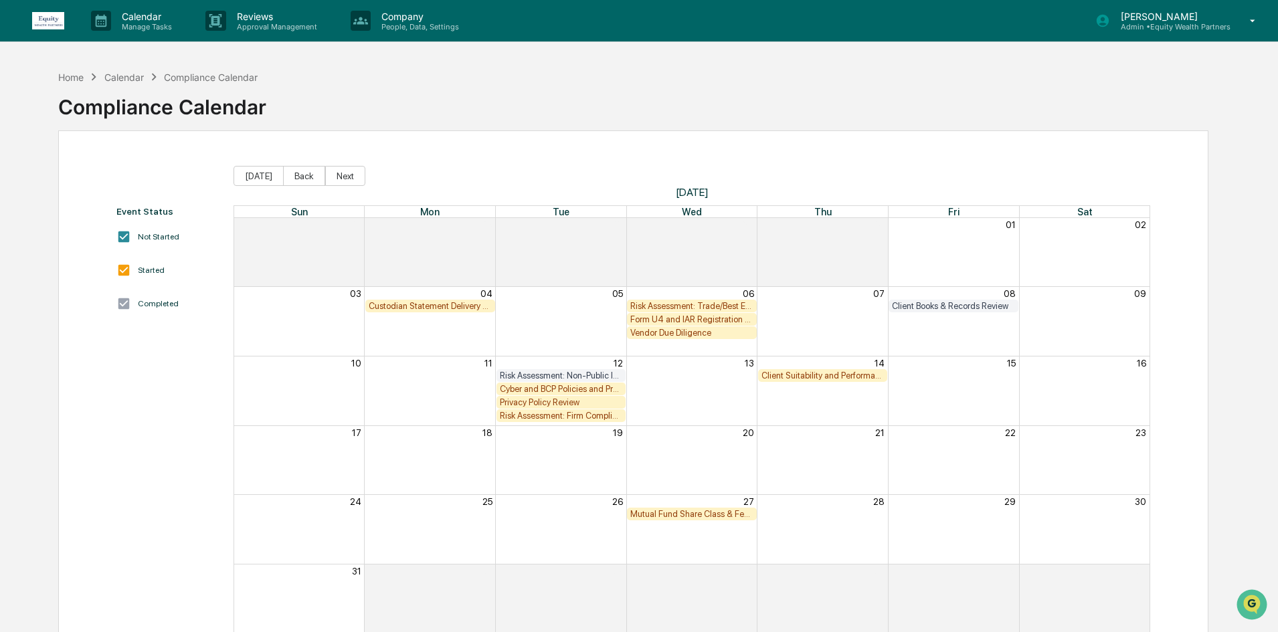
click at [304, 179] on button "Back" at bounding box center [304, 176] width 42 height 20
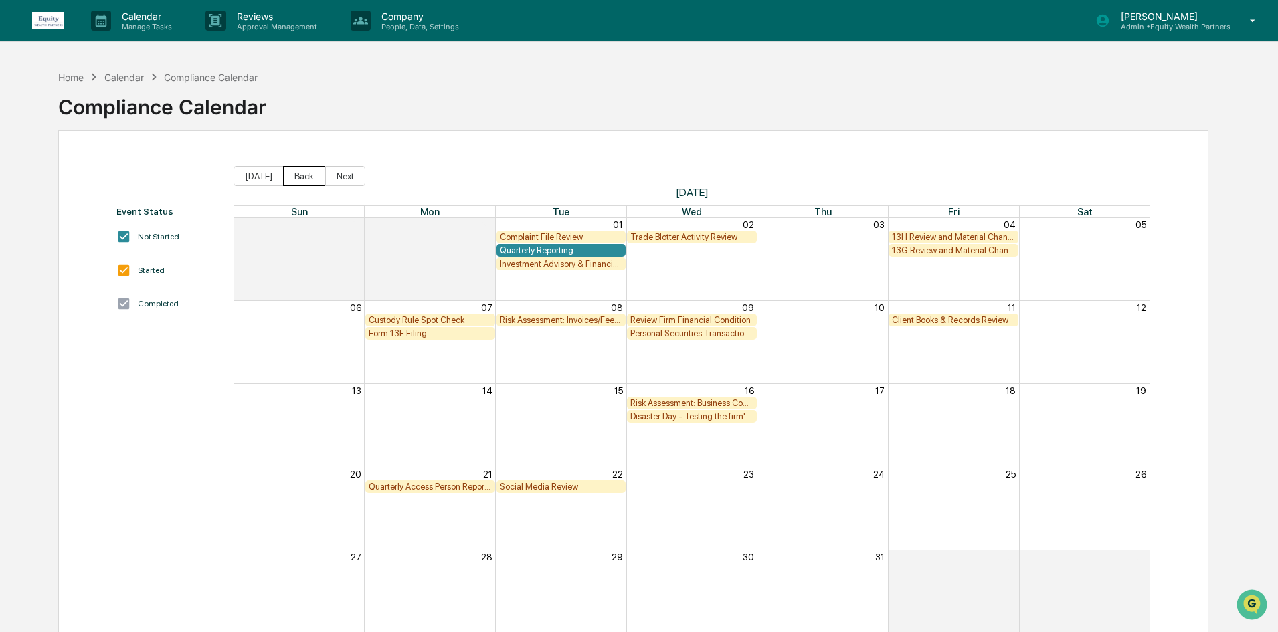
click at [304, 179] on button "Back" at bounding box center [304, 176] width 42 height 20
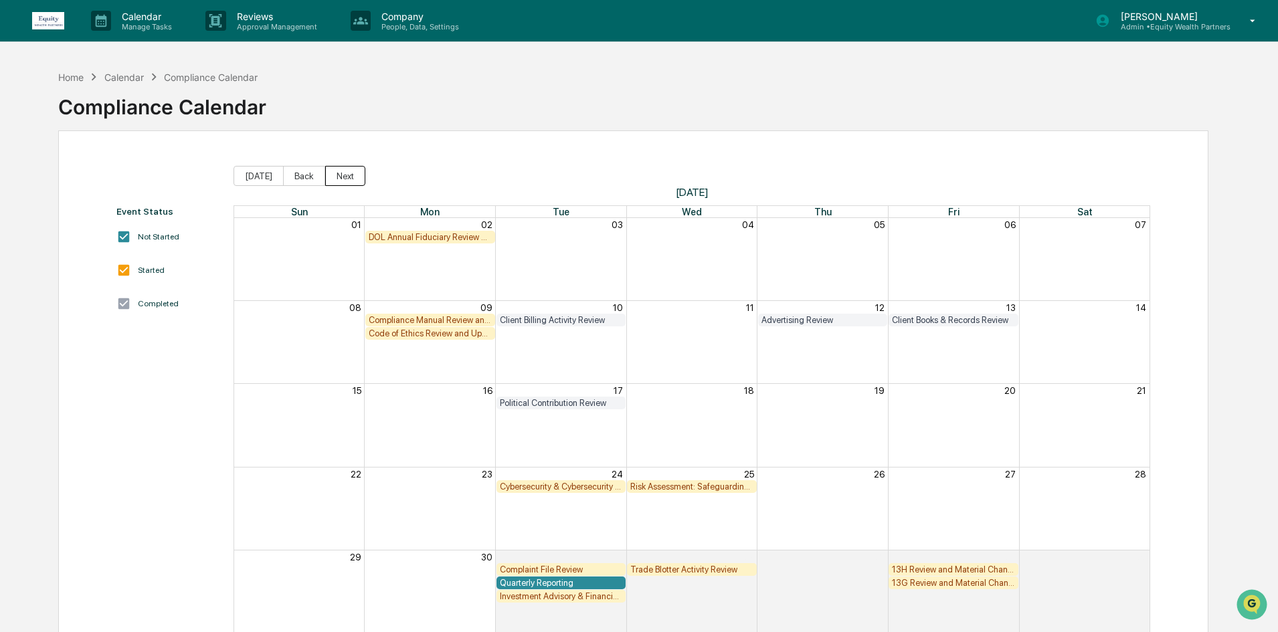
click at [334, 178] on button "Next" at bounding box center [345, 176] width 40 height 20
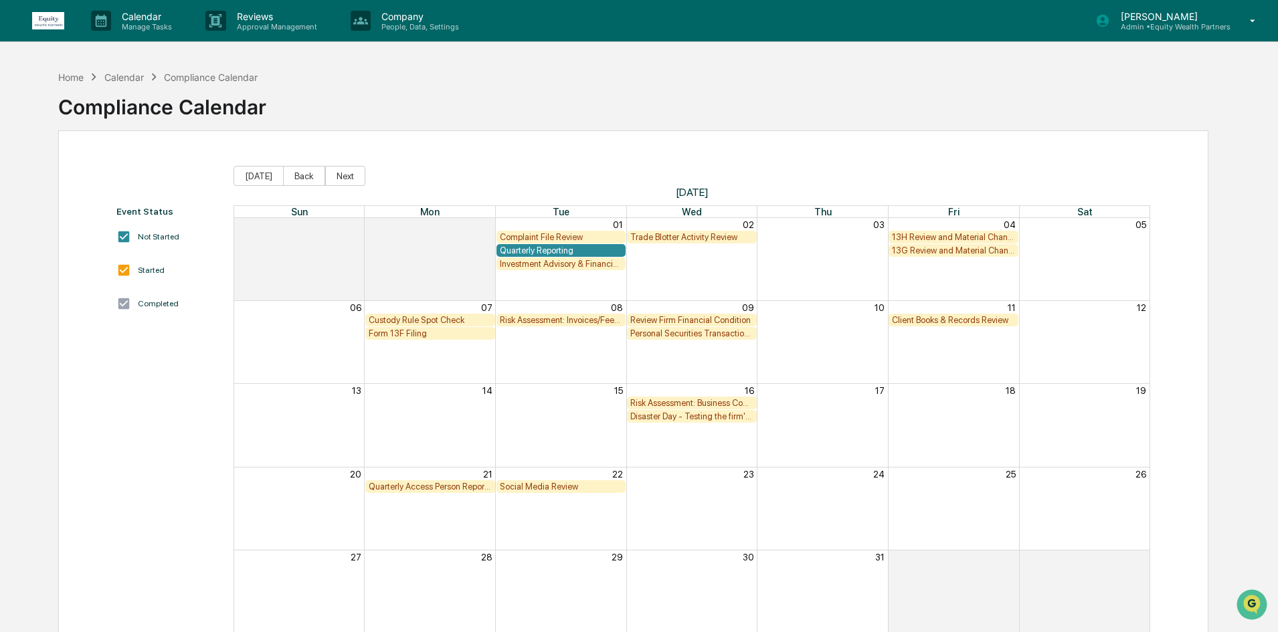
click at [943, 319] on div "Client Books & Records Review" at bounding box center [953, 320] width 123 height 10
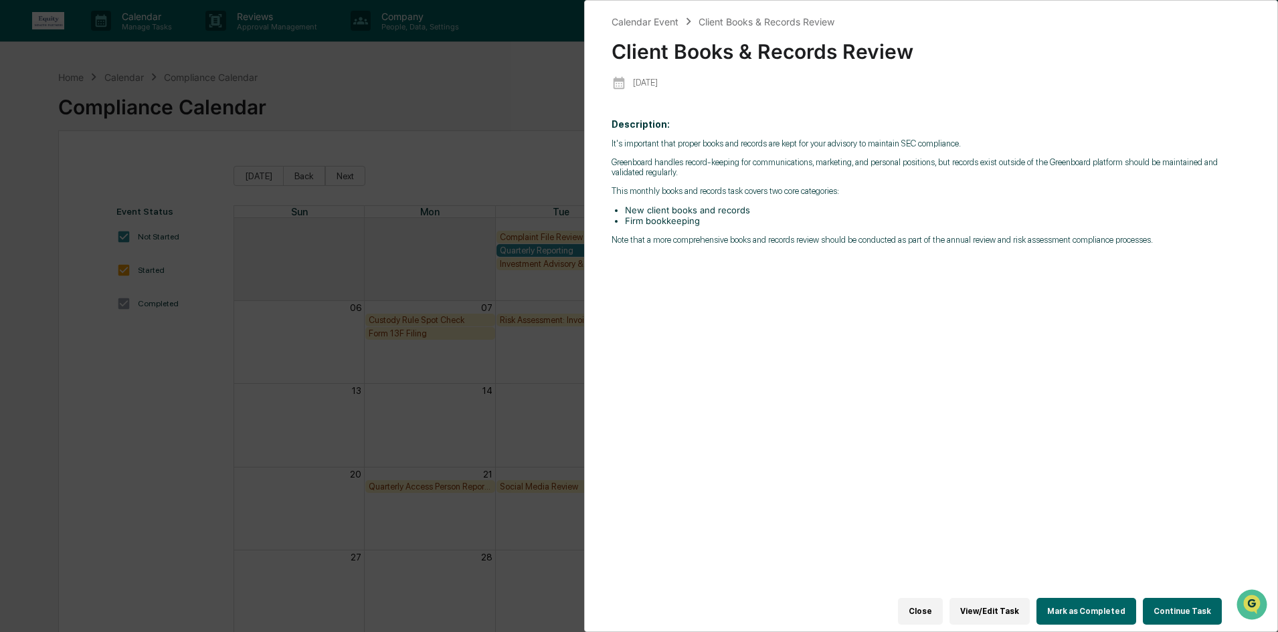
click at [1182, 608] on button "Continue Task" at bounding box center [1182, 611] width 79 height 27
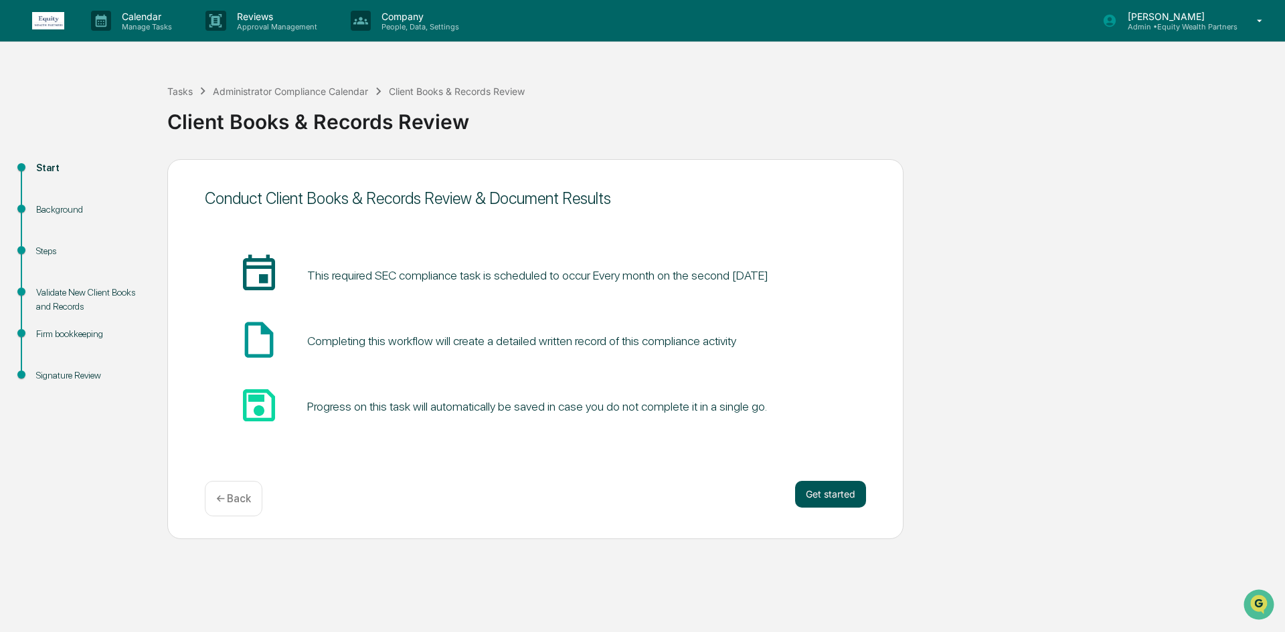
click at [832, 498] on button "Get started" at bounding box center [830, 494] width 71 height 27
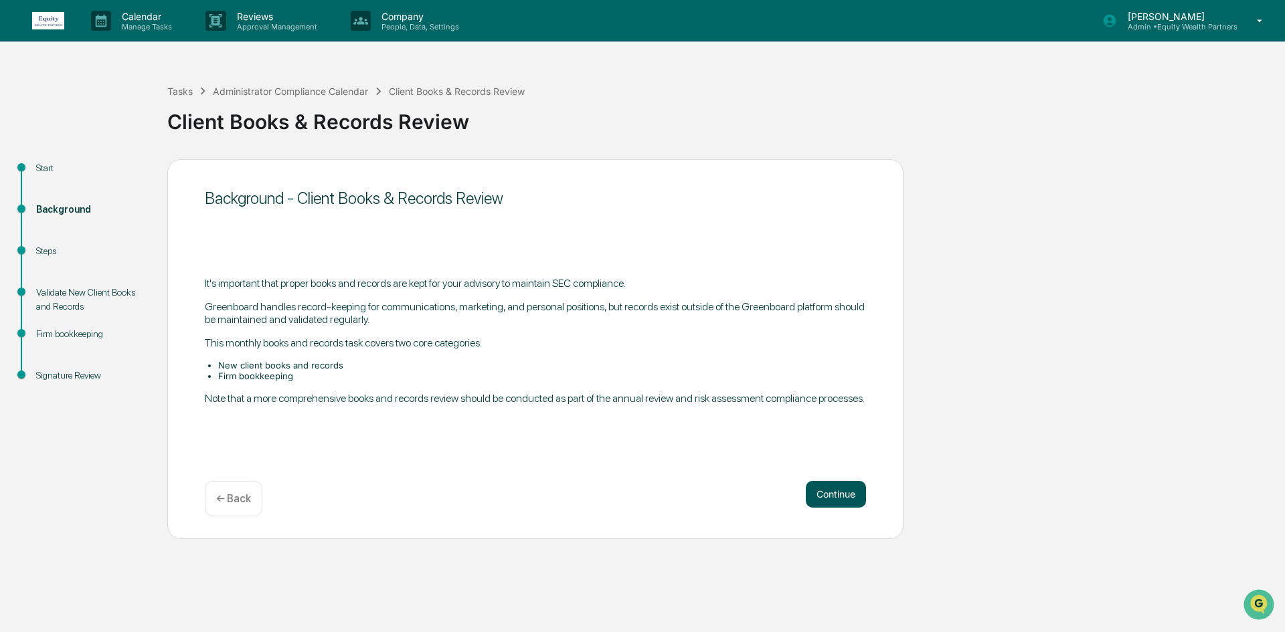
click at [832, 495] on button "Continue" at bounding box center [836, 494] width 60 height 27
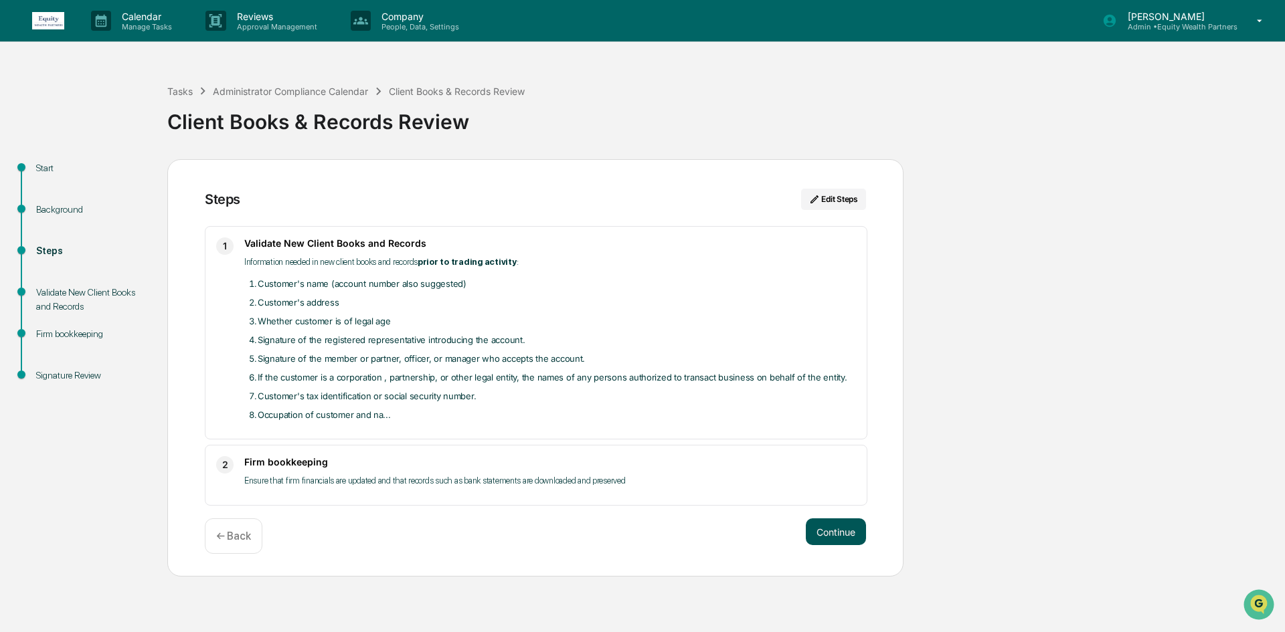
click at [825, 519] on button "Continue" at bounding box center [836, 532] width 60 height 27
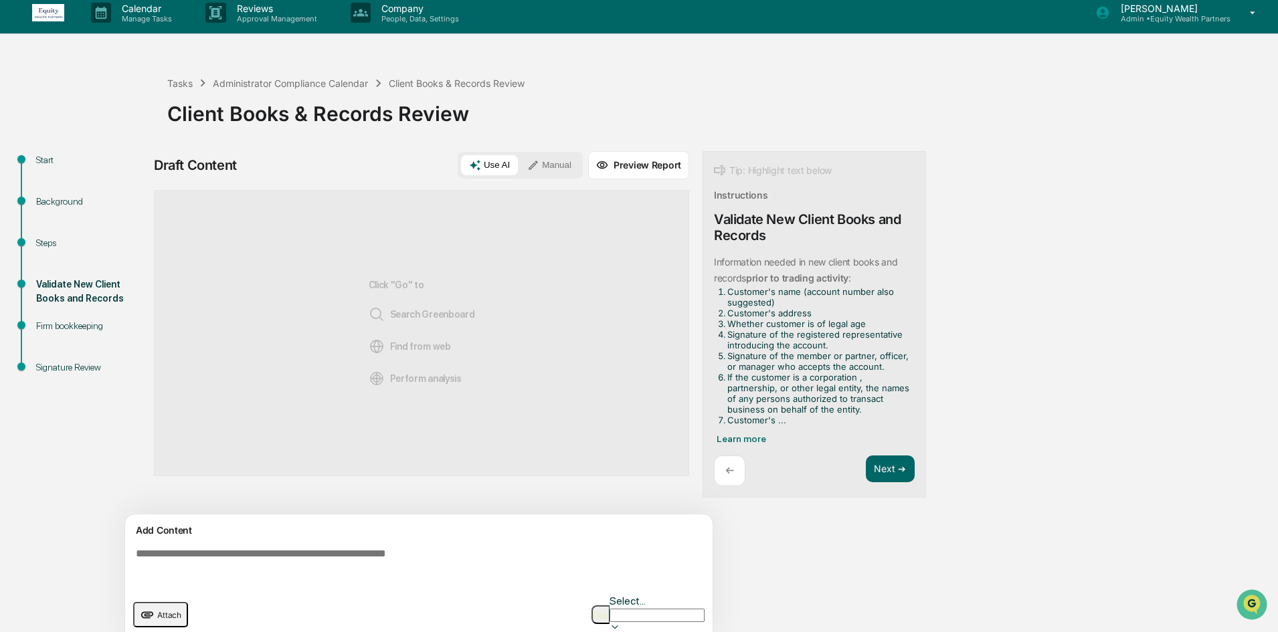
scroll to position [10, 0]
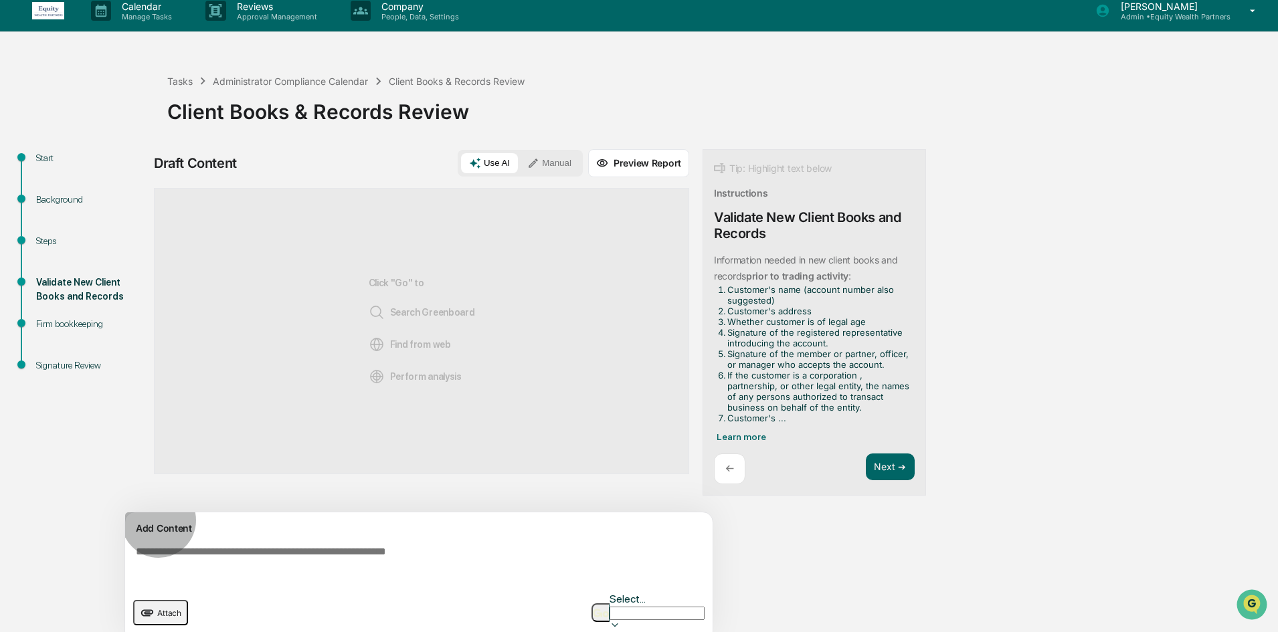
click at [167, 608] on span "Attach" at bounding box center [169, 613] width 24 height 10
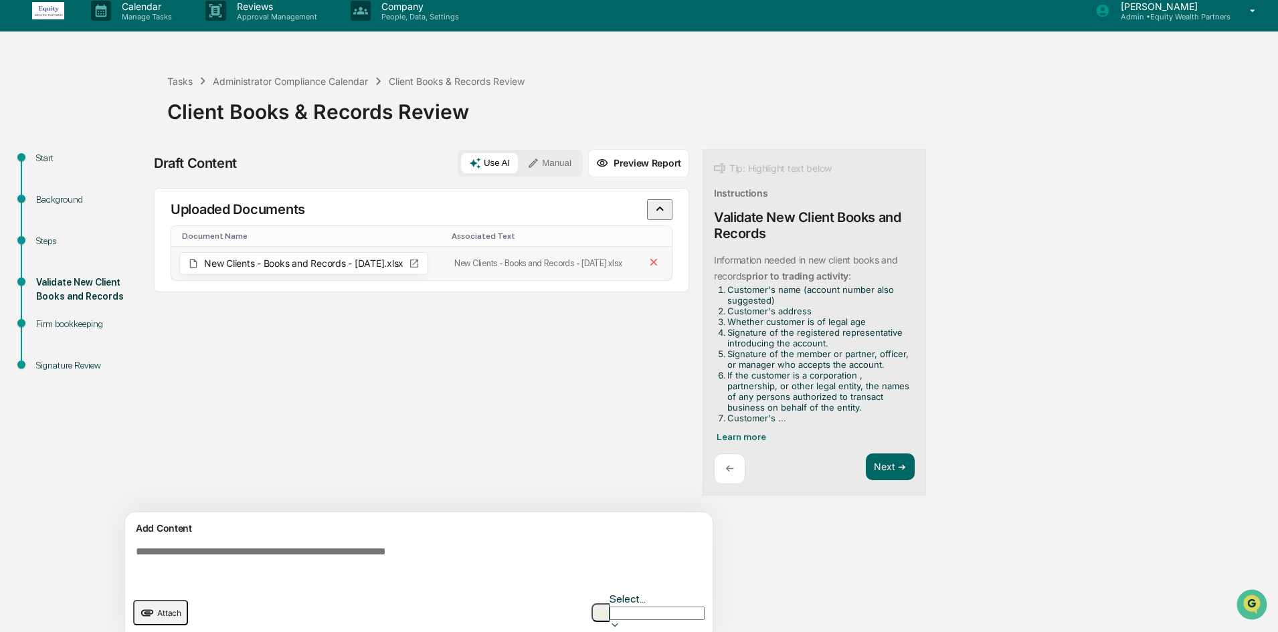
click at [280, 268] on span "New Clients - Books and Records - [DATE].xlsx" at bounding box center [303, 263] width 199 height 9
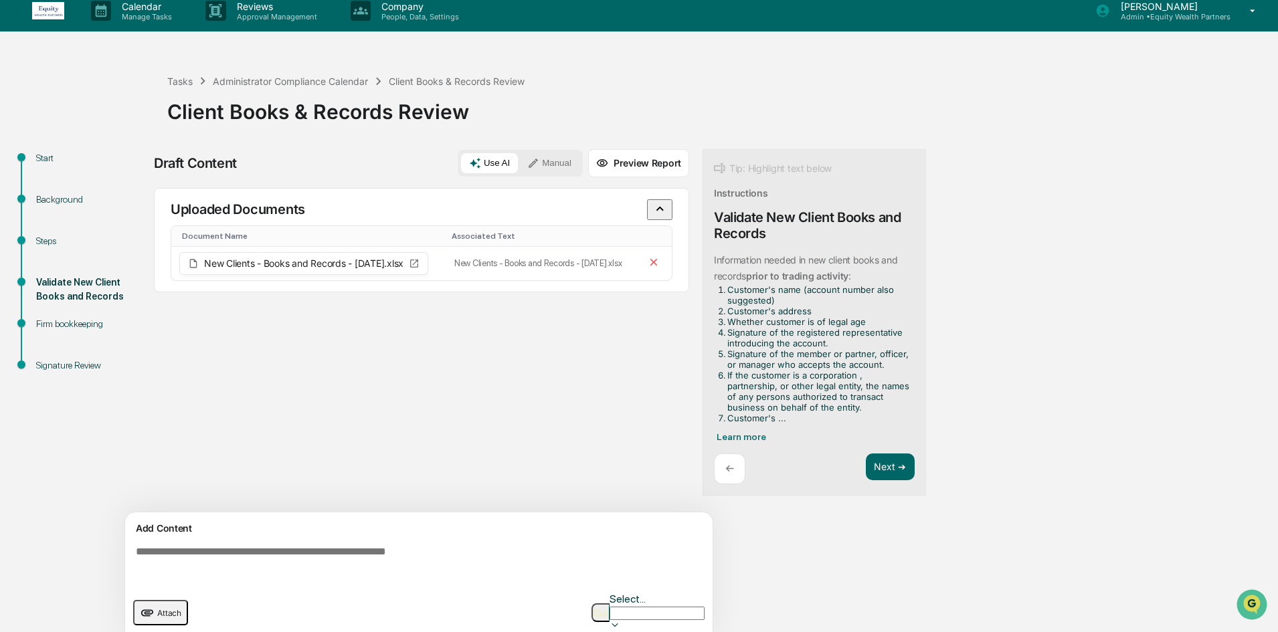
click at [247, 503] on div "Sources Uploaded Documents Document Name Associated Text New Clients - Books an…" at bounding box center [421, 350] width 535 height 324
click at [239, 544] on textarea at bounding box center [421, 565] width 582 height 48
click at [221, 570] on textarea at bounding box center [421, 565] width 582 height 48
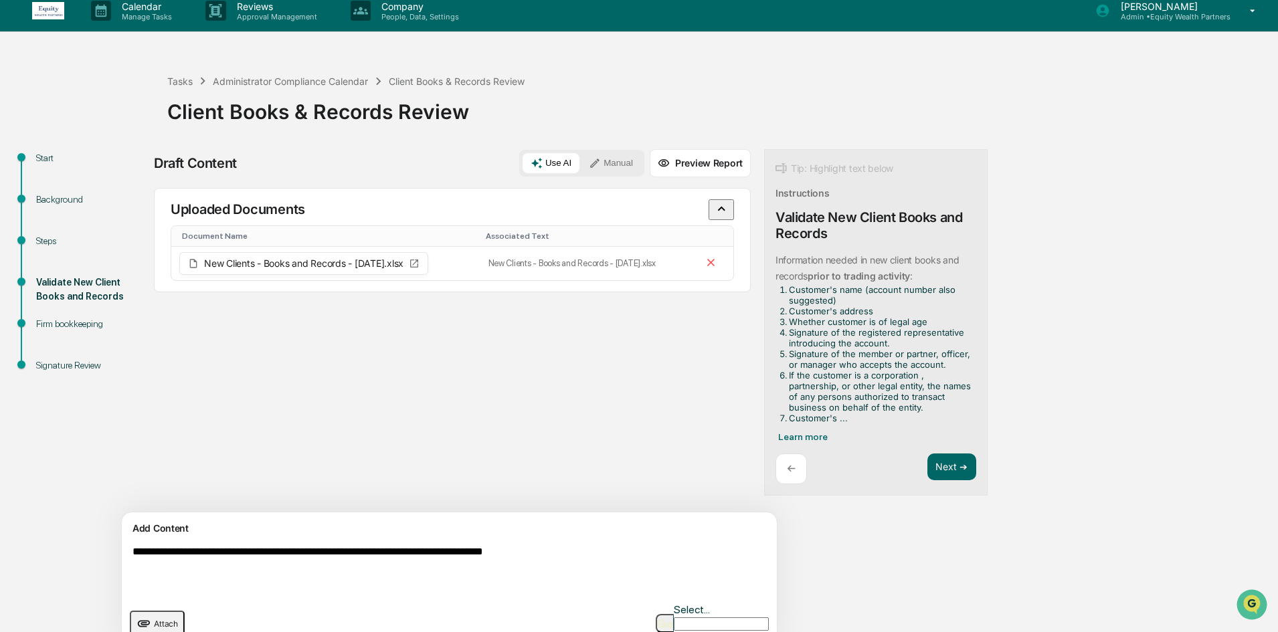
type textarea "**********"
click at [658, 620] on img "button" at bounding box center [665, 624] width 16 height 9
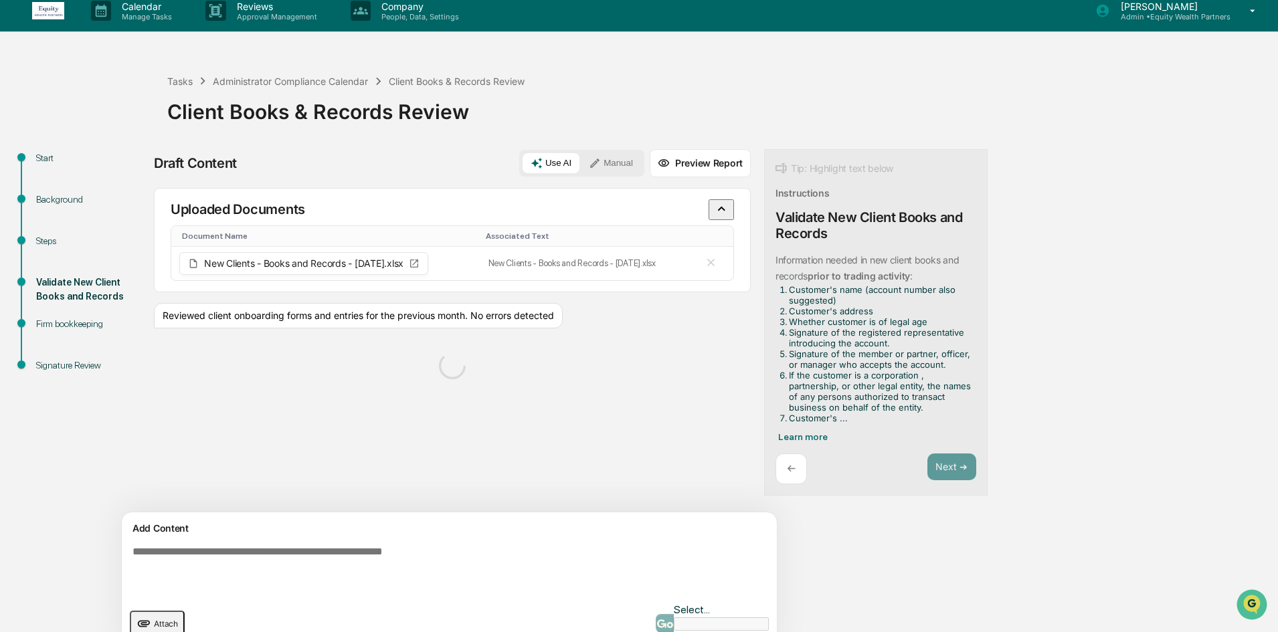
scroll to position [21, 0]
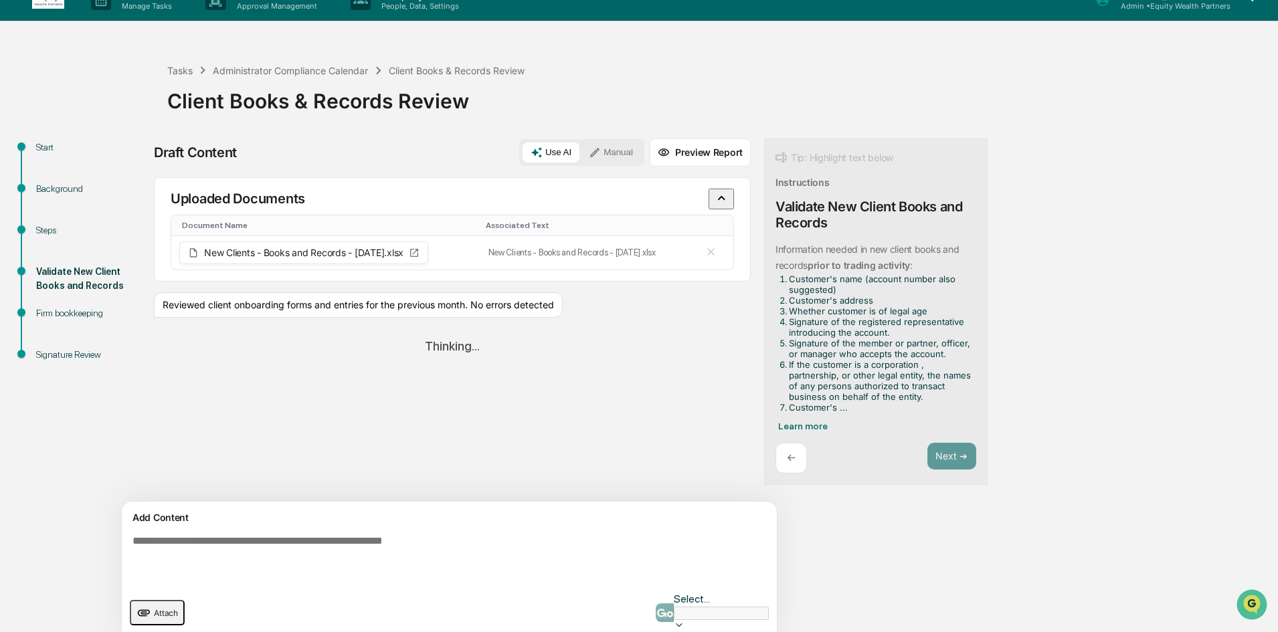
click at [167, 521] on div "Add Content" at bounding box center [449, 518] width 639 height 16
click at [252, 547] on textarea at bounding box center [418, 559] width 582 height 59
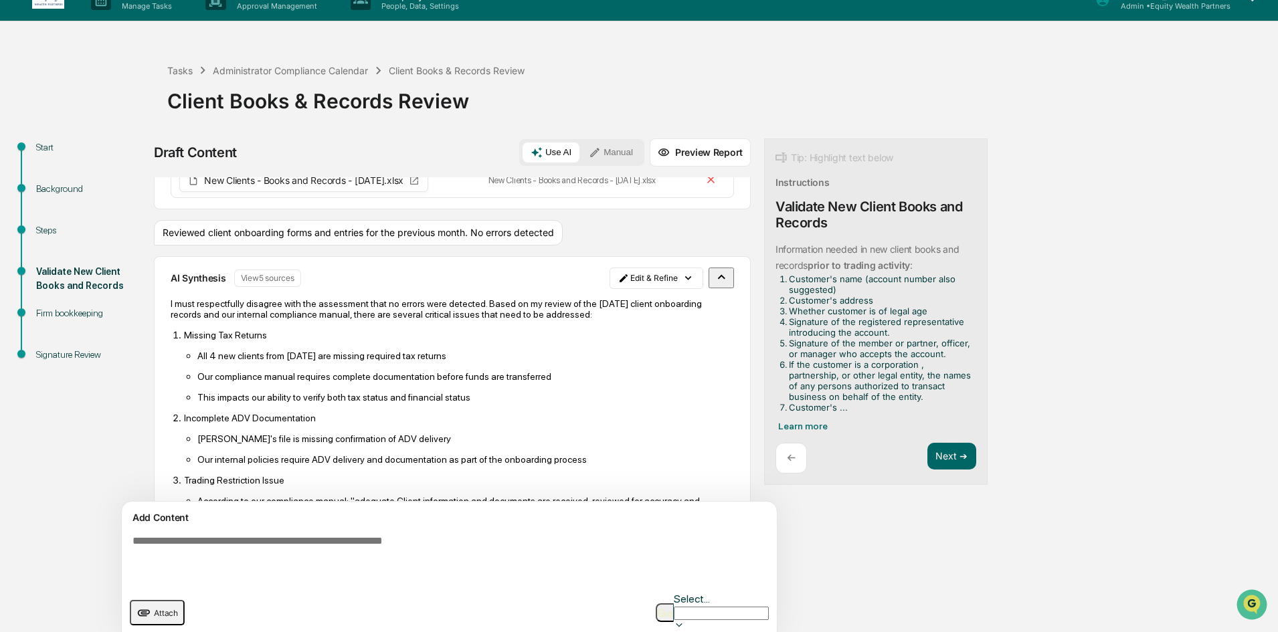
scroll to position [0, 0]
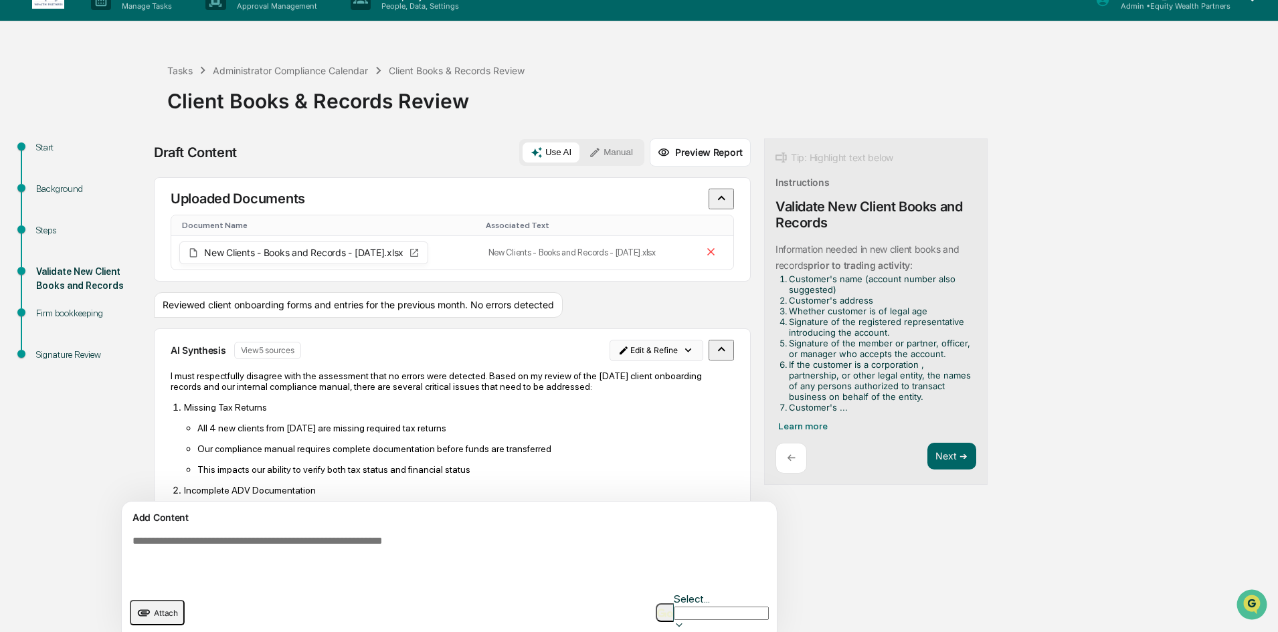
click at [616, 363] on html "Calendar Manage Tasks Reviews Approval Management Company People, Data, Setting…" at bounding box center [639, 295] width 1278 height 632
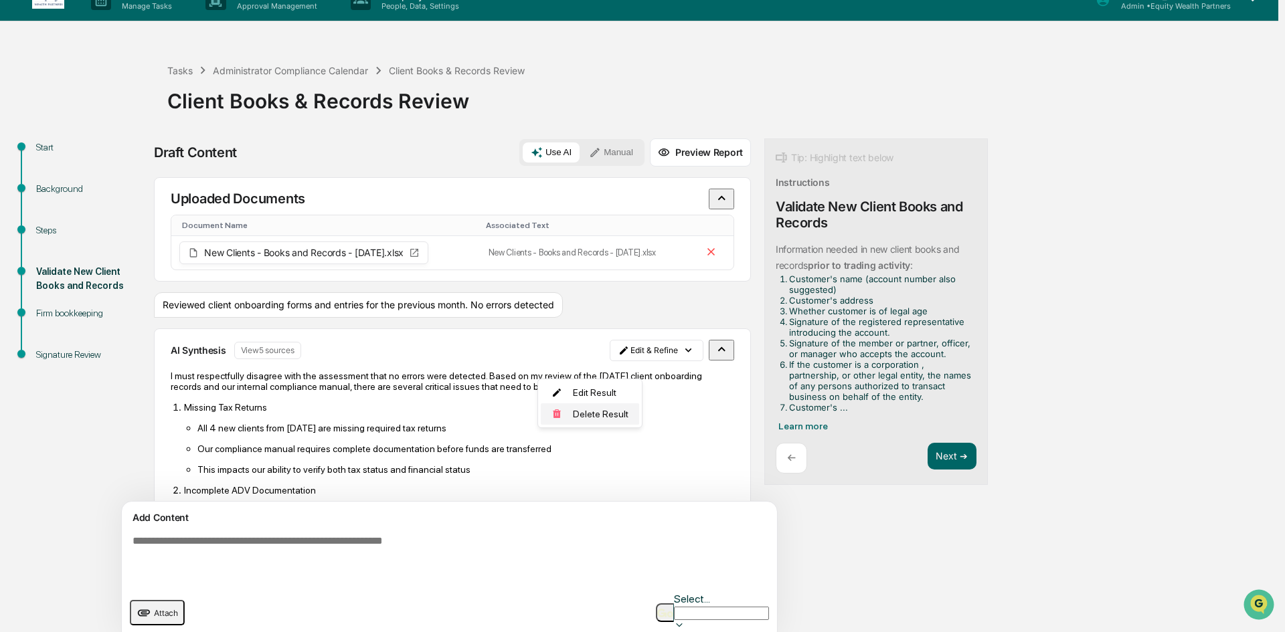
click at [595, 415] on div "Delete Result" at bounding box center [590, 413] width 98 height 21
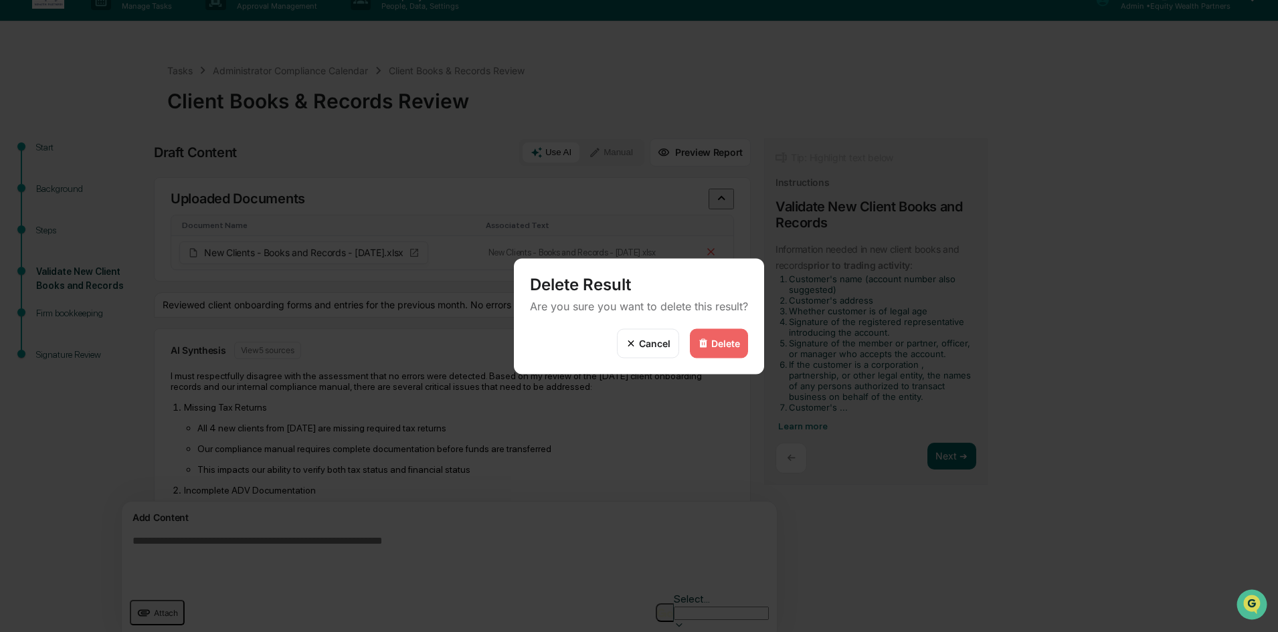
click at [718, 344] on div "Delete" at bounding box center [725, 343] width 29 height 11
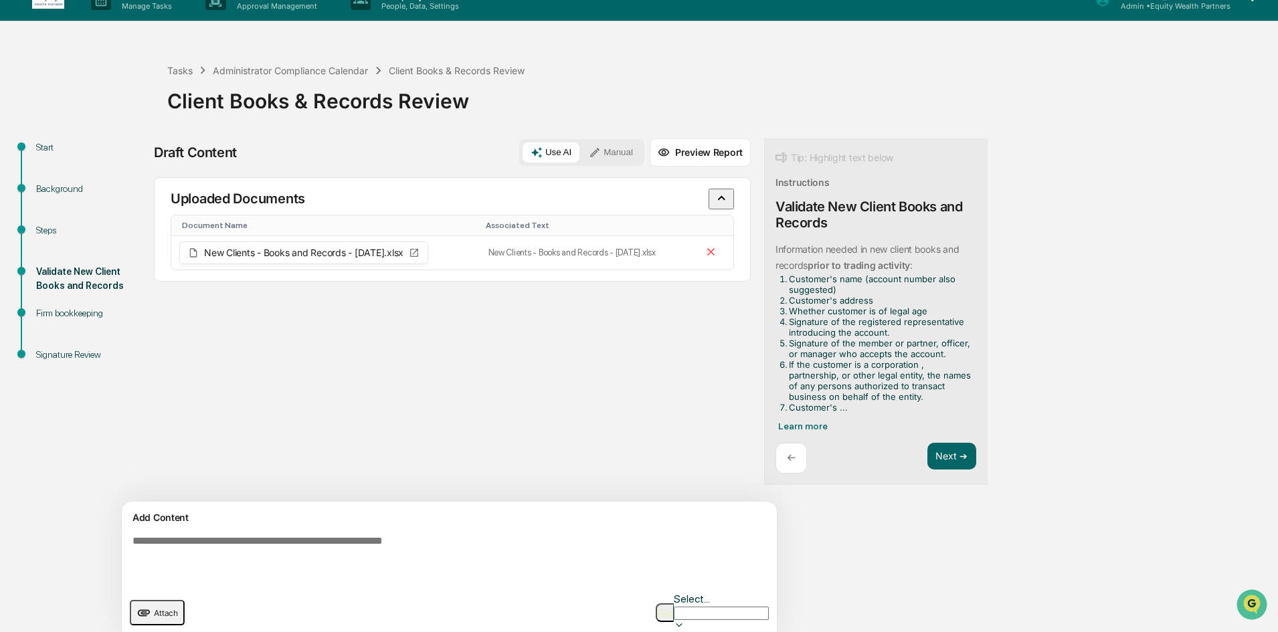
click at [581, 155] on button "Manual" at bounding box center [611, 153] width 60 height 20
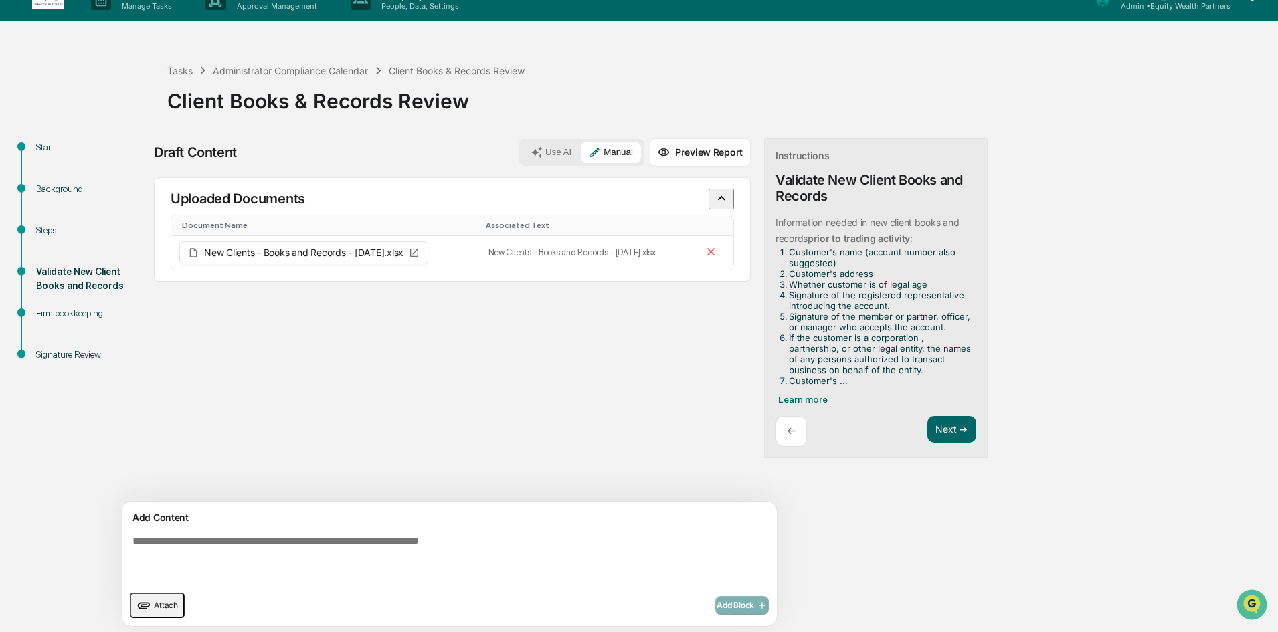
click at [322, 545] on textarea at bounding box center [418, 559] width 582 height 59
type textarea "**********"
click at [717, 605] on span "Add Block" at bounding box center [742, 605] width 51 height 11
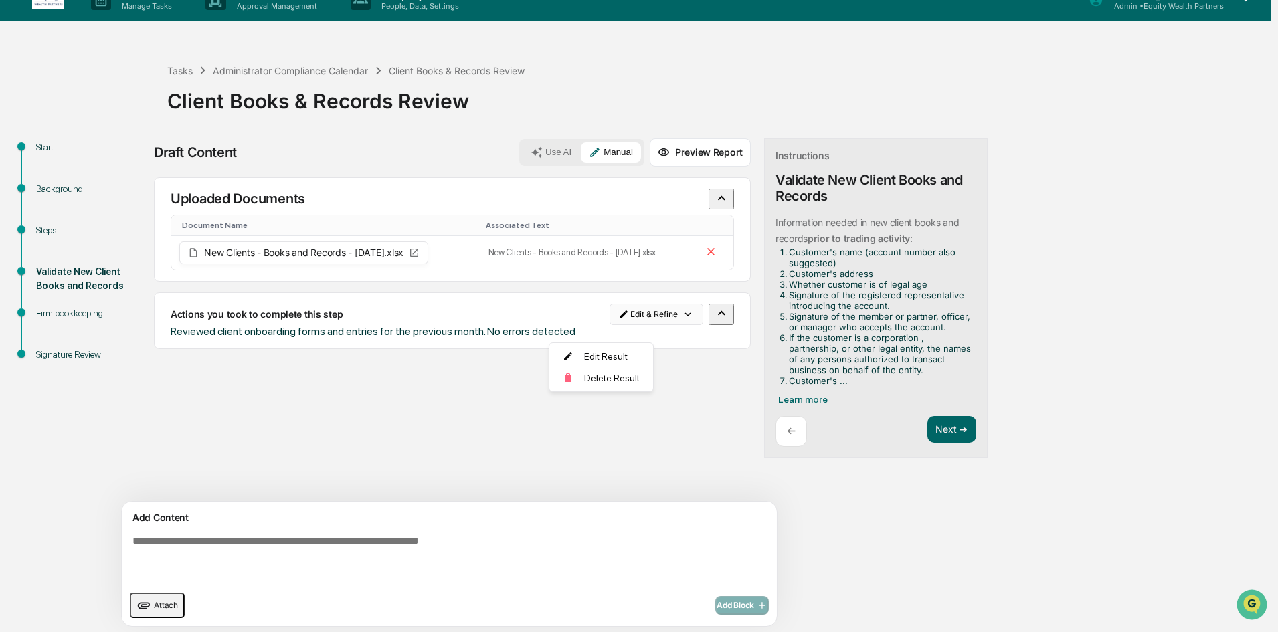
click at [601, 331] on html "Calendar Manage Tasks Reviews Approval Management Company People, Data, Setting…" at bounding box center [639, 295] width 1278 height 632
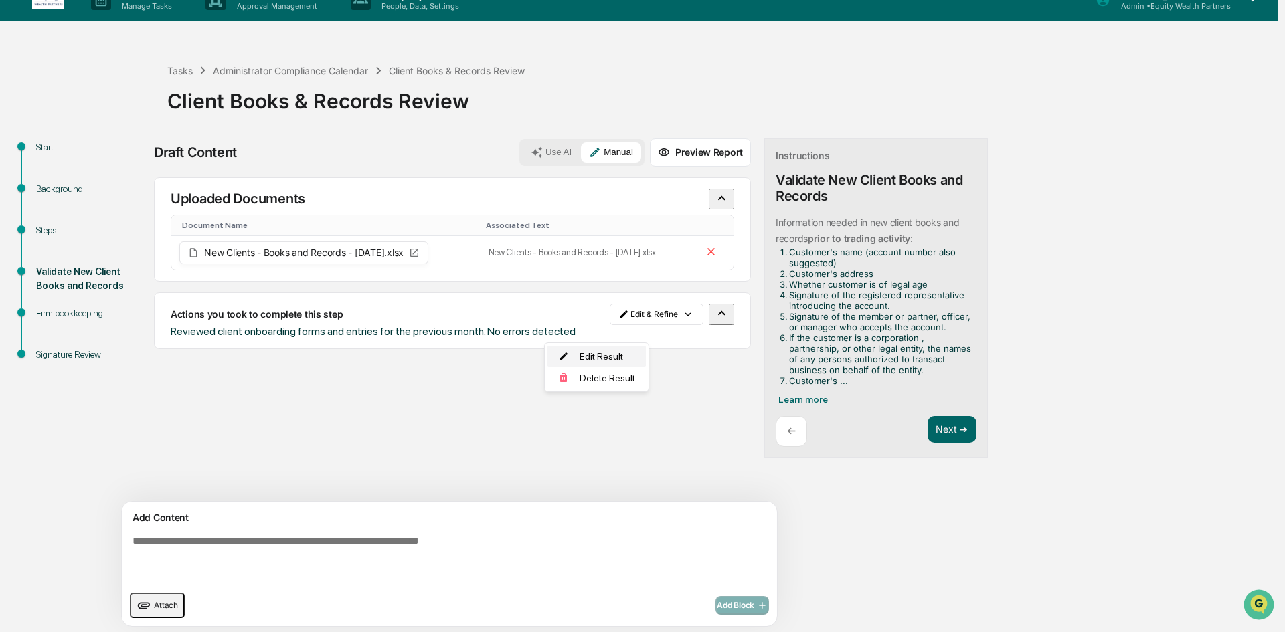
click at [597, 350] on div "Edit Result" at bounding box center [596, 356] width 98 height 21
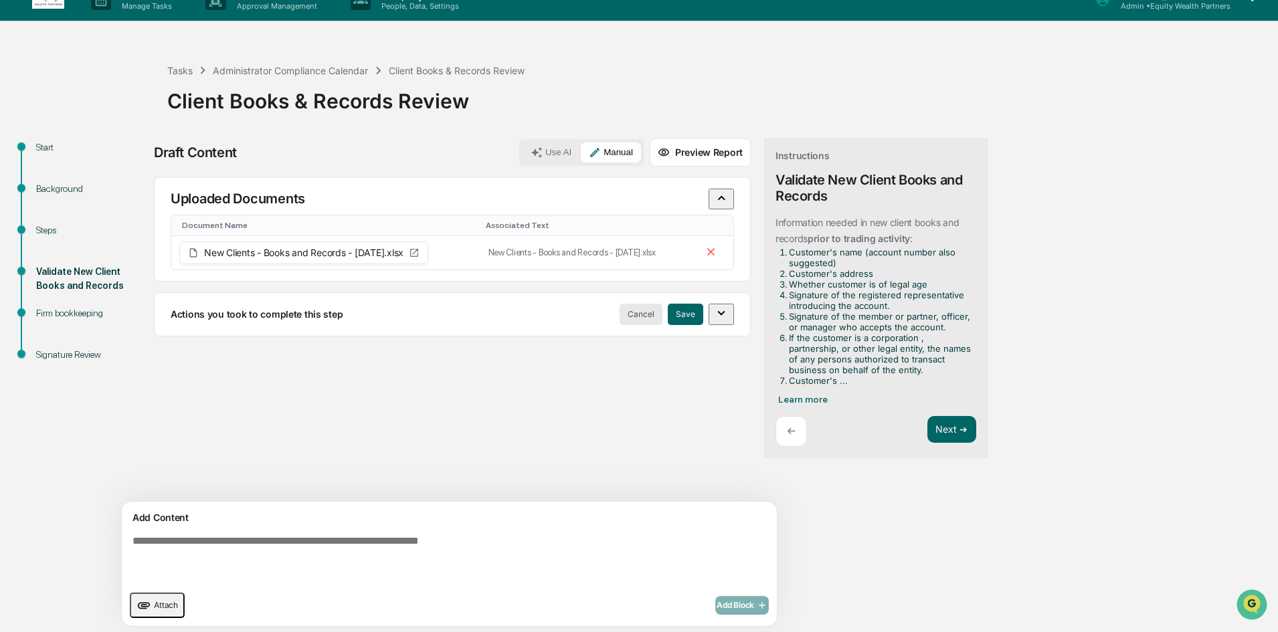
click at [620, 325] on button "Cancel" at bounding box center [641, 314] width 43 height 21
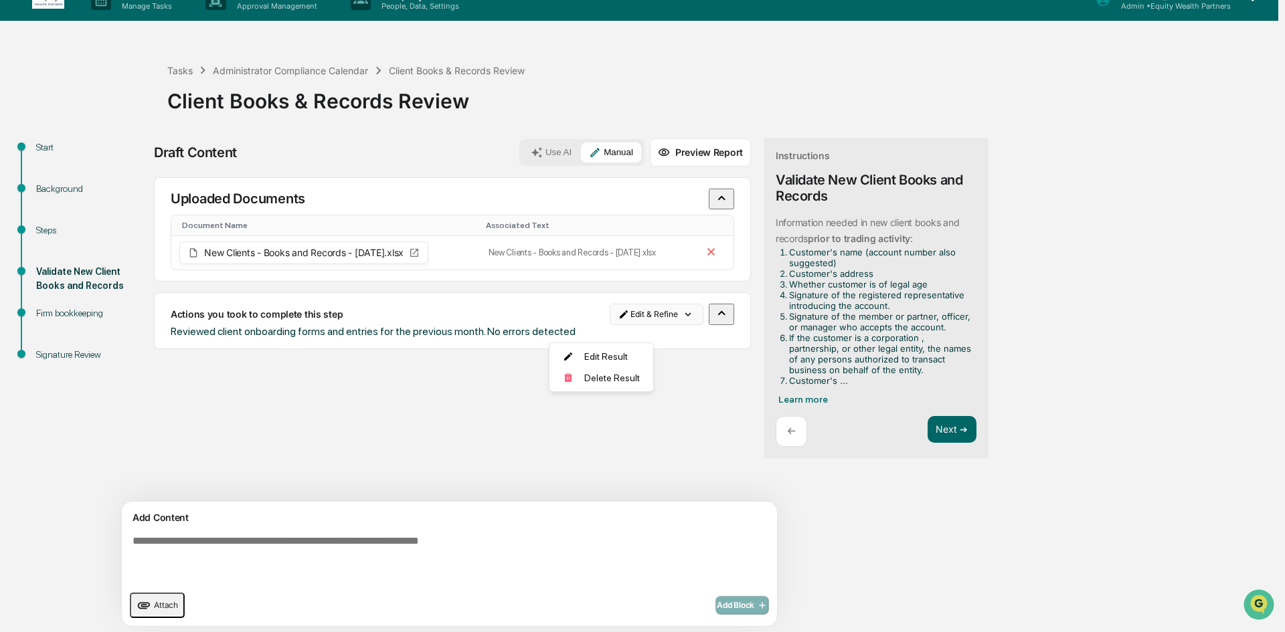
click at [589, 322] on html "Calendar Manage Tasks Reviews Approval Management Company People, Data, Setting…" at bounding box center [642, 295] width 1285 height 632
click at [587, 351] on div "Edit Result" at bounding box center [596, 356] width 98 height 21
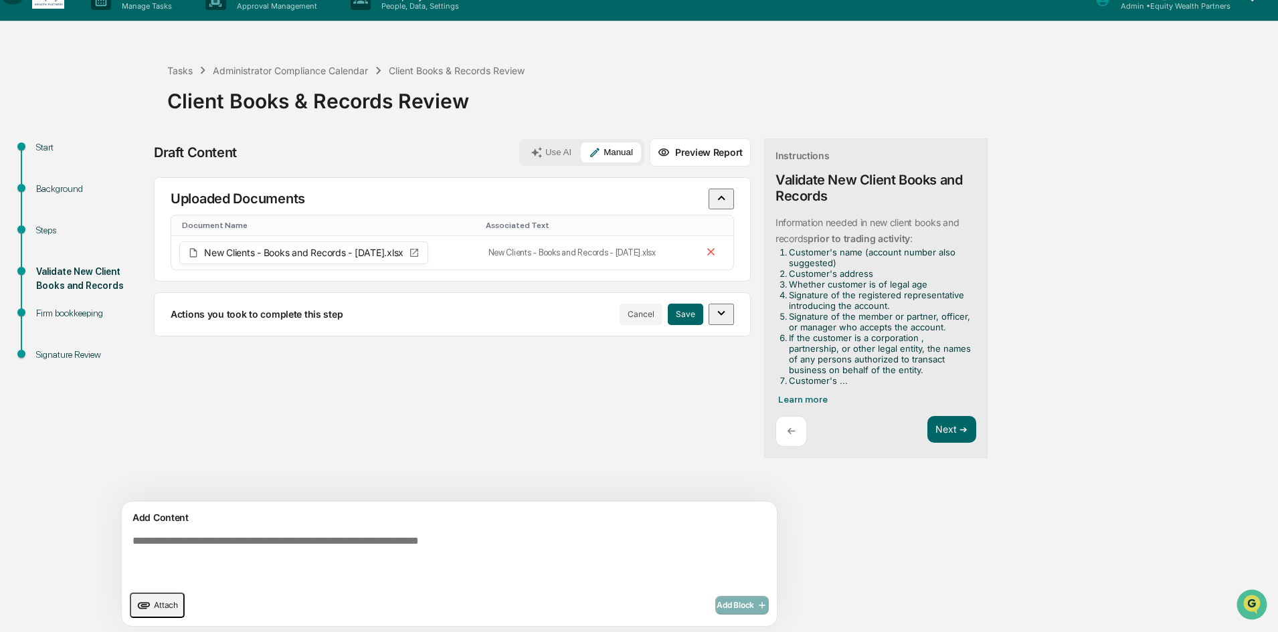
click at [714, 320] on icon "button" at bounding box center [721, 313] width 15 height 15
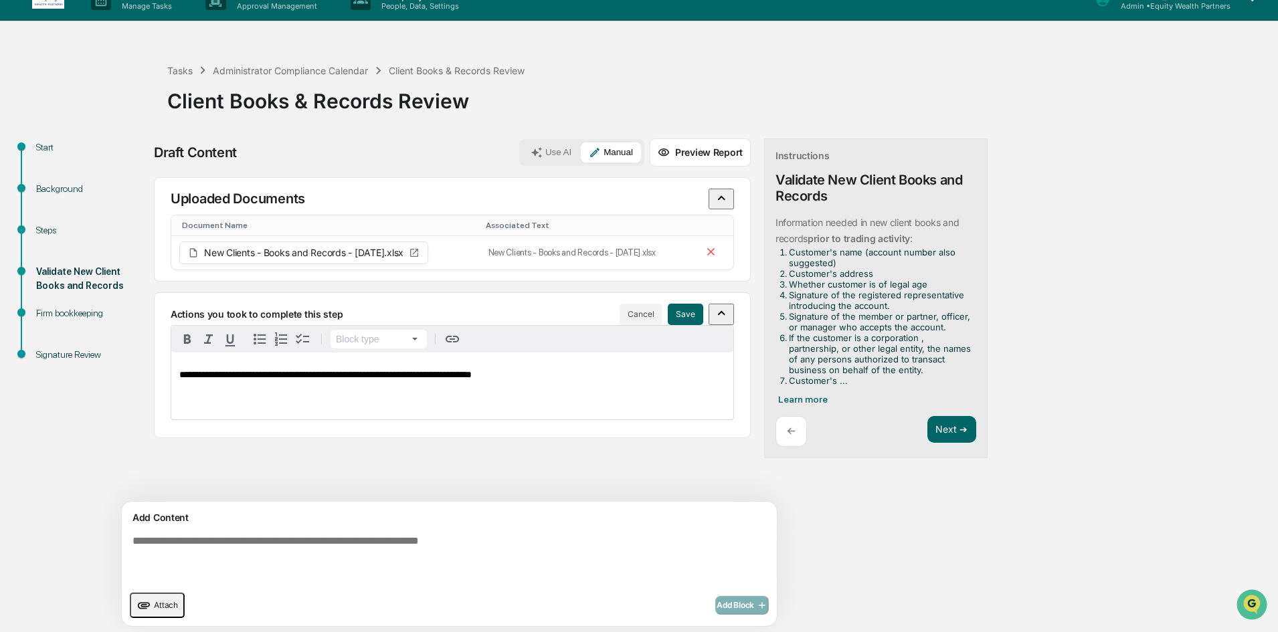
click at [555, 380] on p "**********" at bounding box center [452, 375] width 546 height 10
click at [668, 322] on button "Save" at bounding box center [685, 314] width 35 height 21
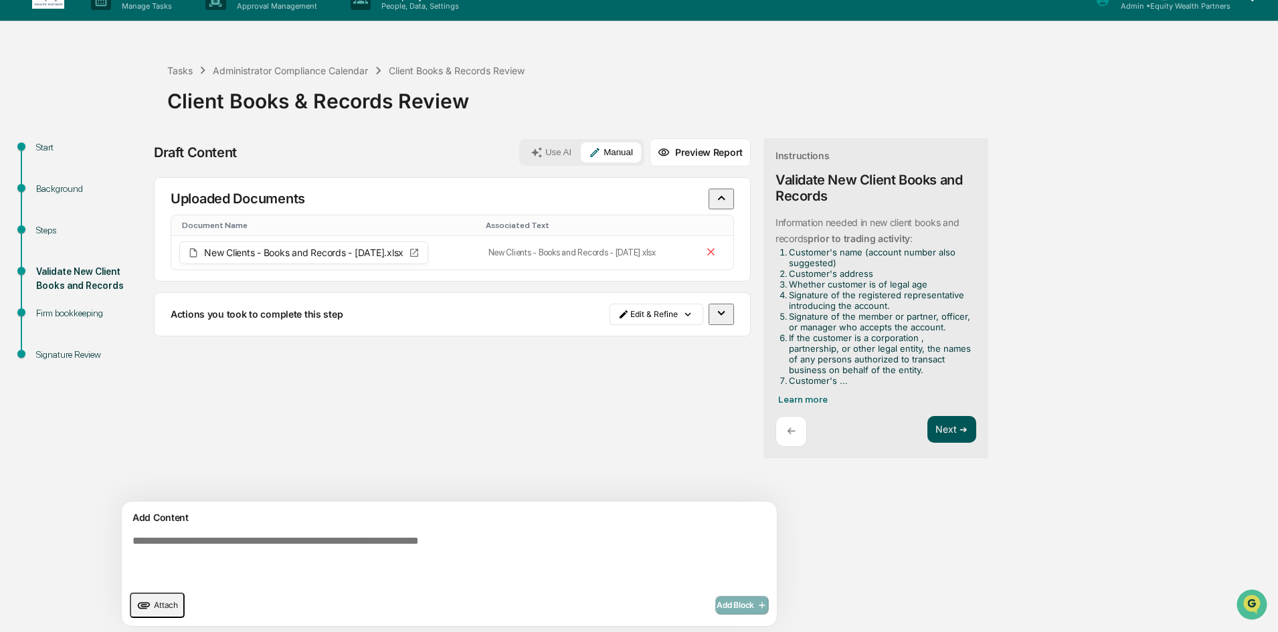
click at [927, 438] on button "Next ➔" at bounding box center [951, 429] width 49 height 27
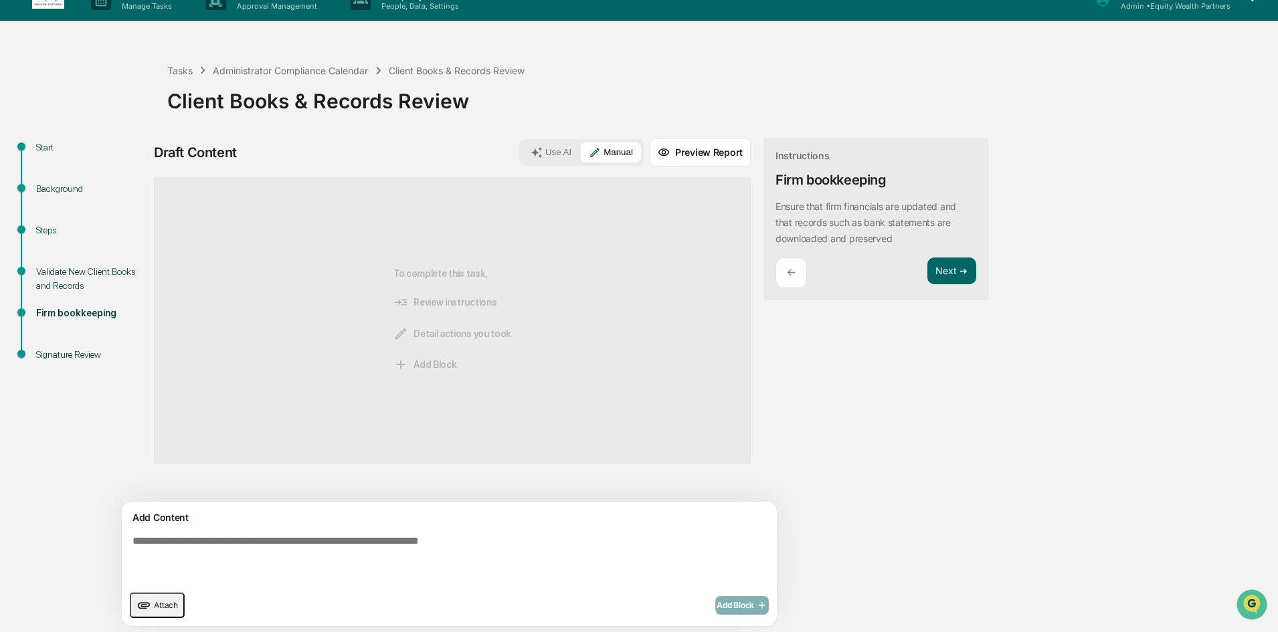
click at [335, 554] on textarea at bounding box center [418, 559] width 582 height 59
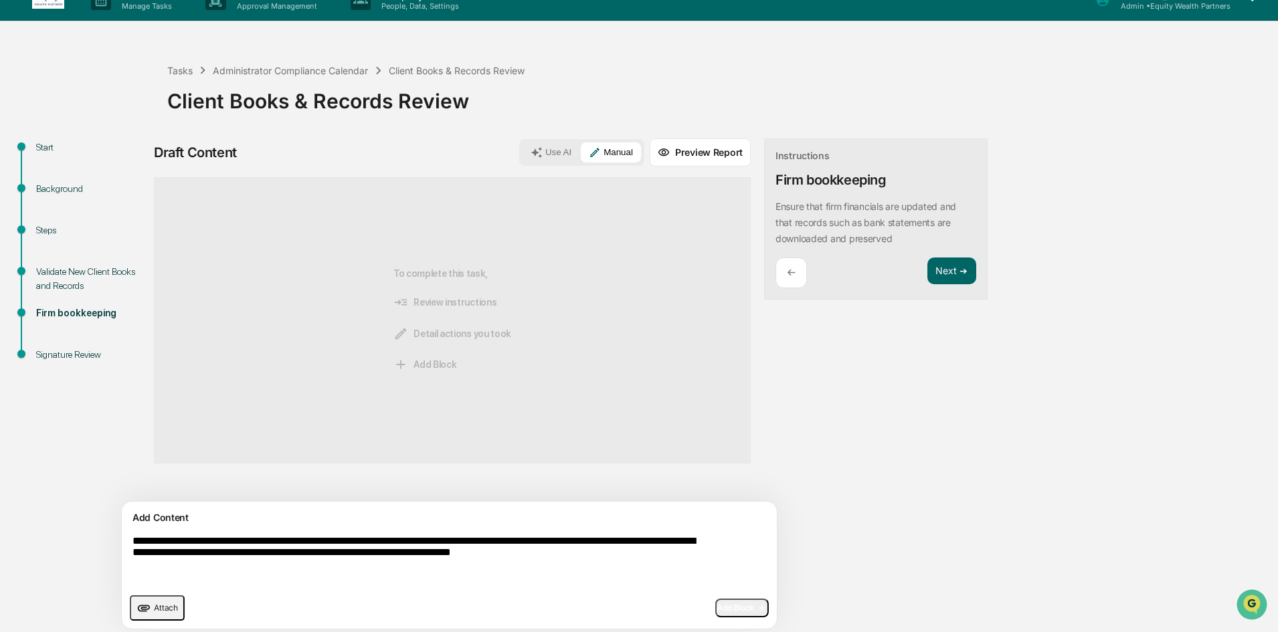
type textarea "**********"
click at [715, 610] on button "Add Block" at bounding box center [742, 608] width 54 height 19
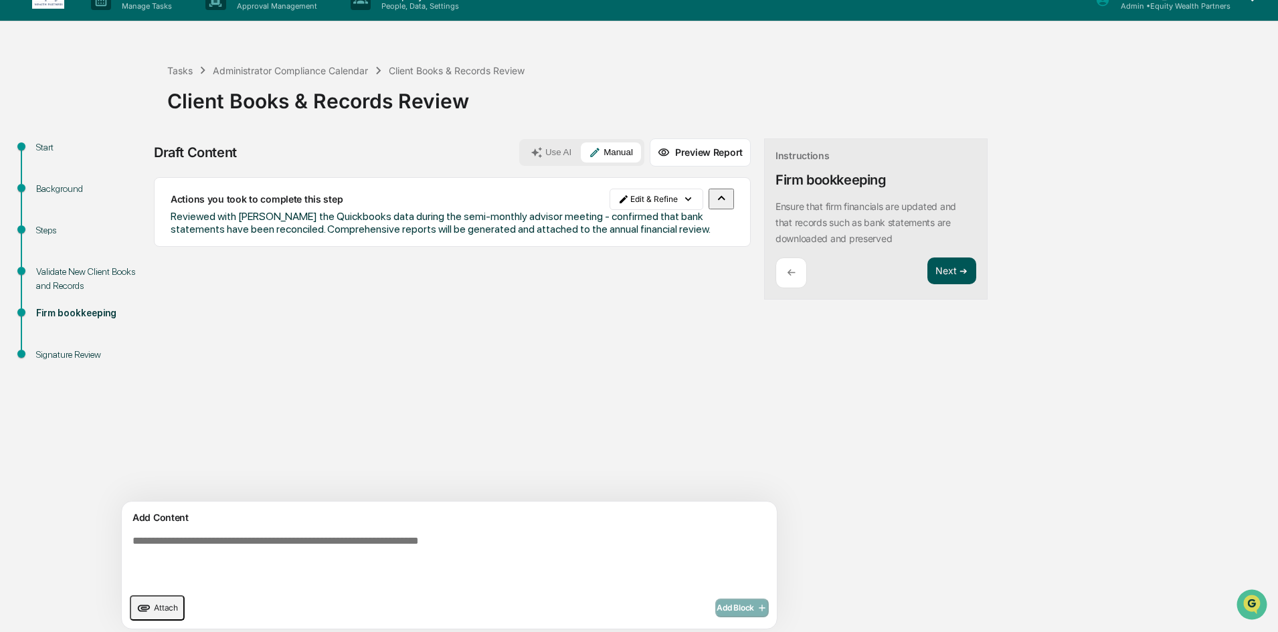
click at [927, 271] on button "Next ➔" at bounding box center [951, 271] width 49 height 27
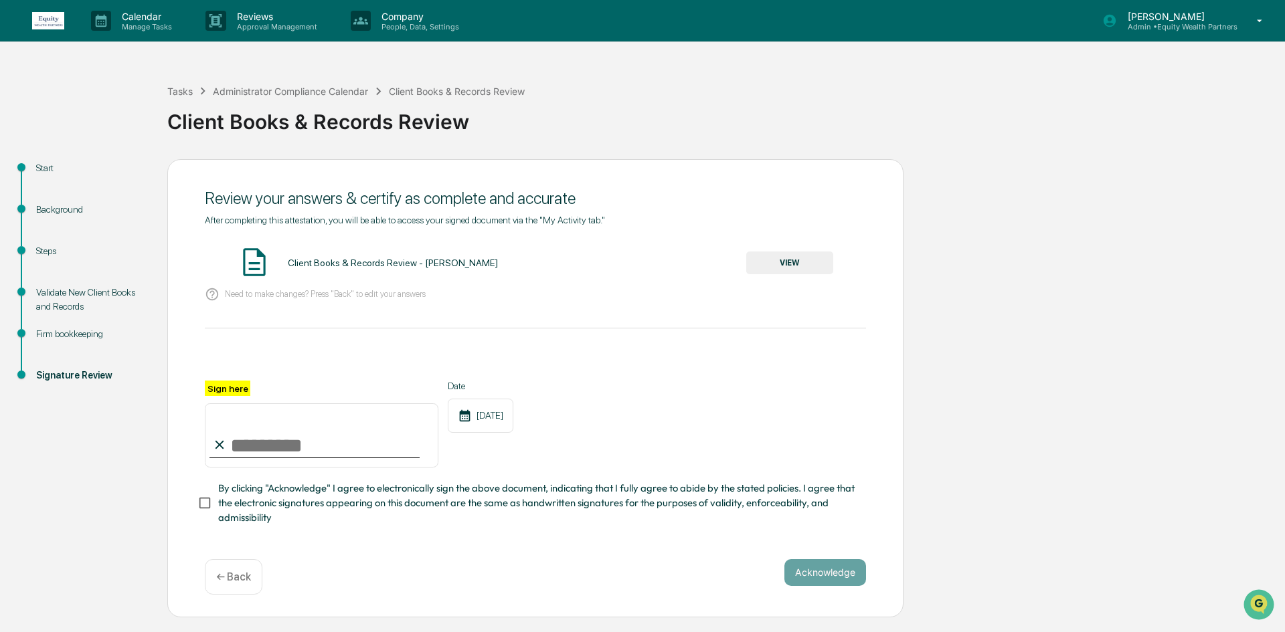
click at [492, 413] on div "[DATE]" at bounding box center [481, 416] width 66 height 34
click at [466, 414] on icon at bounding box center [465, 415] width 11 height 12
click at [140, 22] on p "Manage Tasks" at bounding box center [145, 26] width 68 height 9
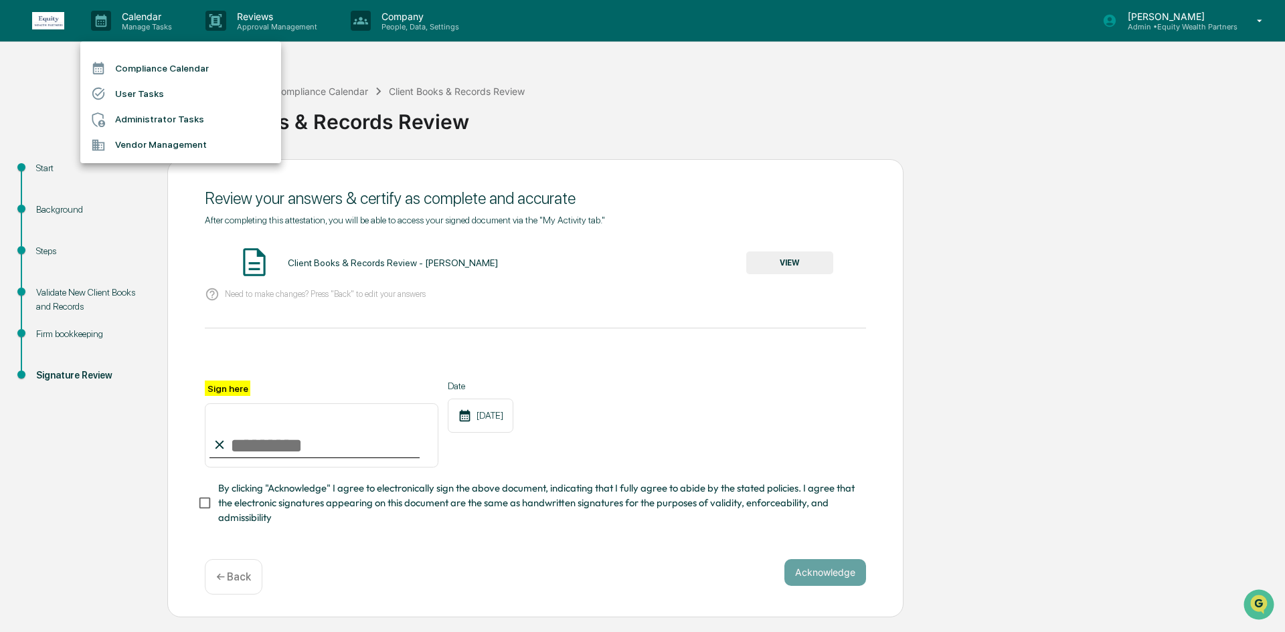
click at [181, 125] on li "Administrator Tasks" at bounding box center [180, 119] width 201 height 25
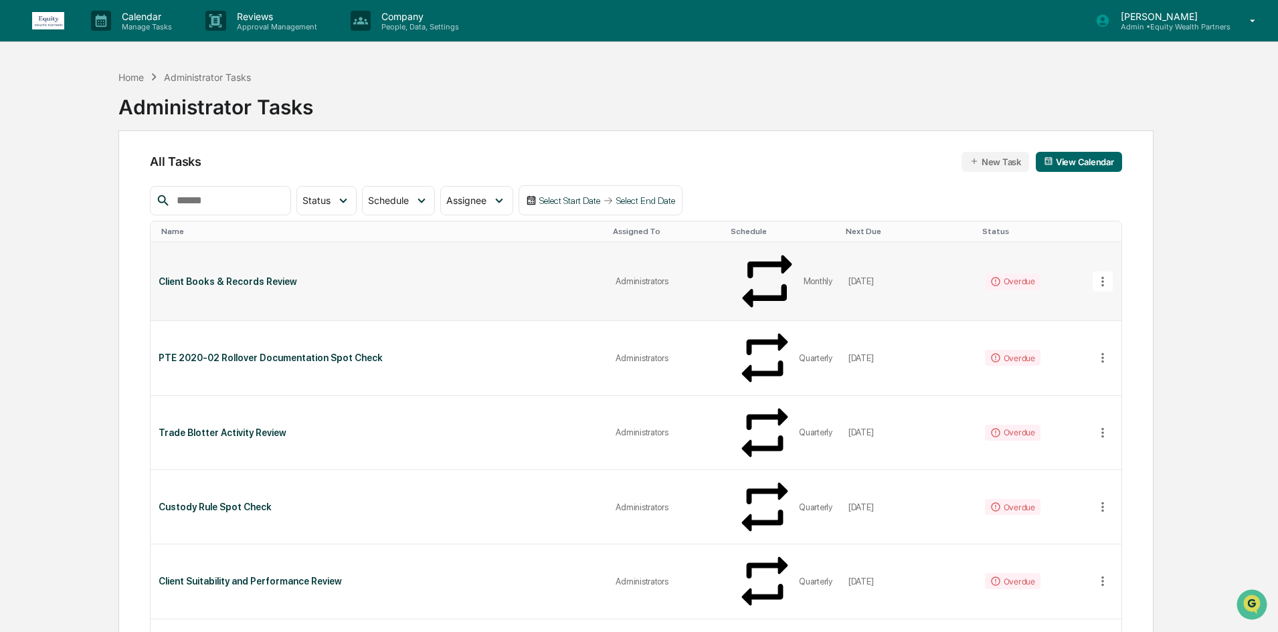
click at [904, 254] on td "[DATE]" at bounding box center [908, 281] width 136 height 79
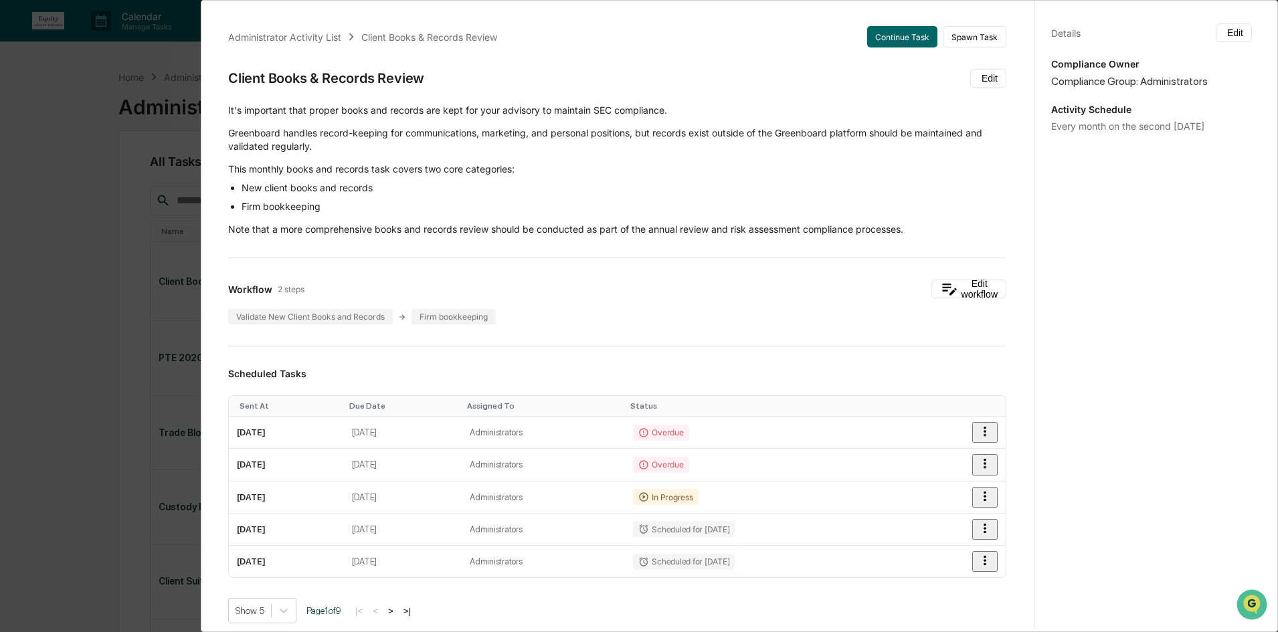
scroll to position [67, 0]
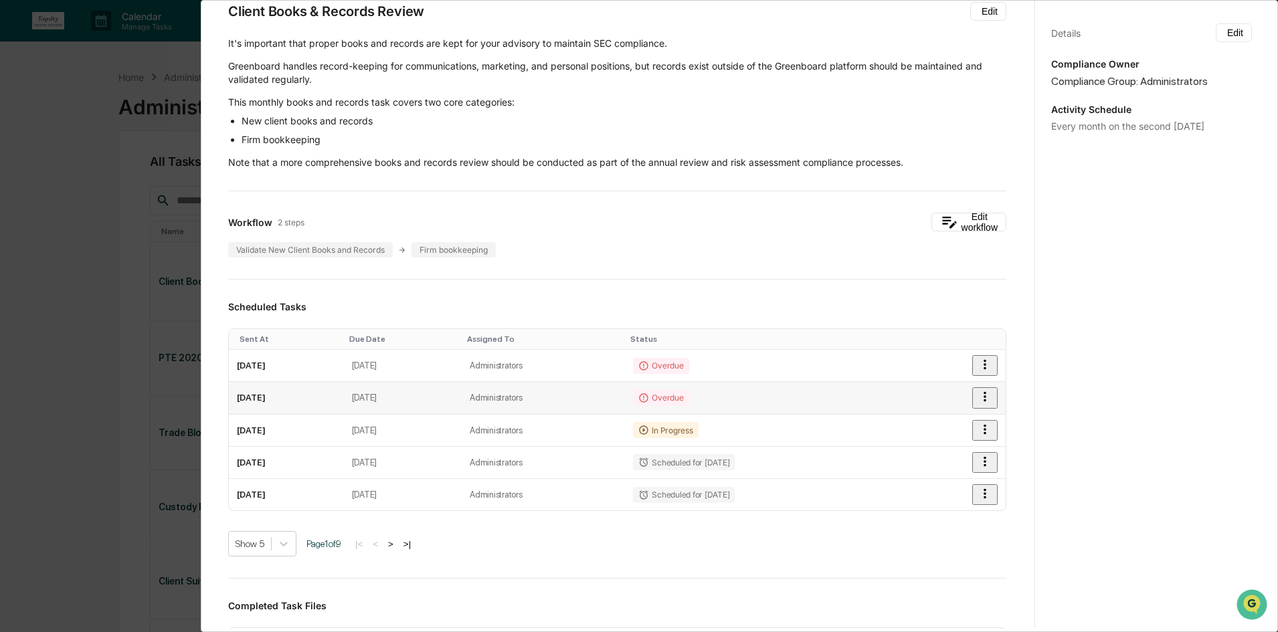
click at [977, 400] on icon "button" at bounding box center [984, 396] width 15 height 15
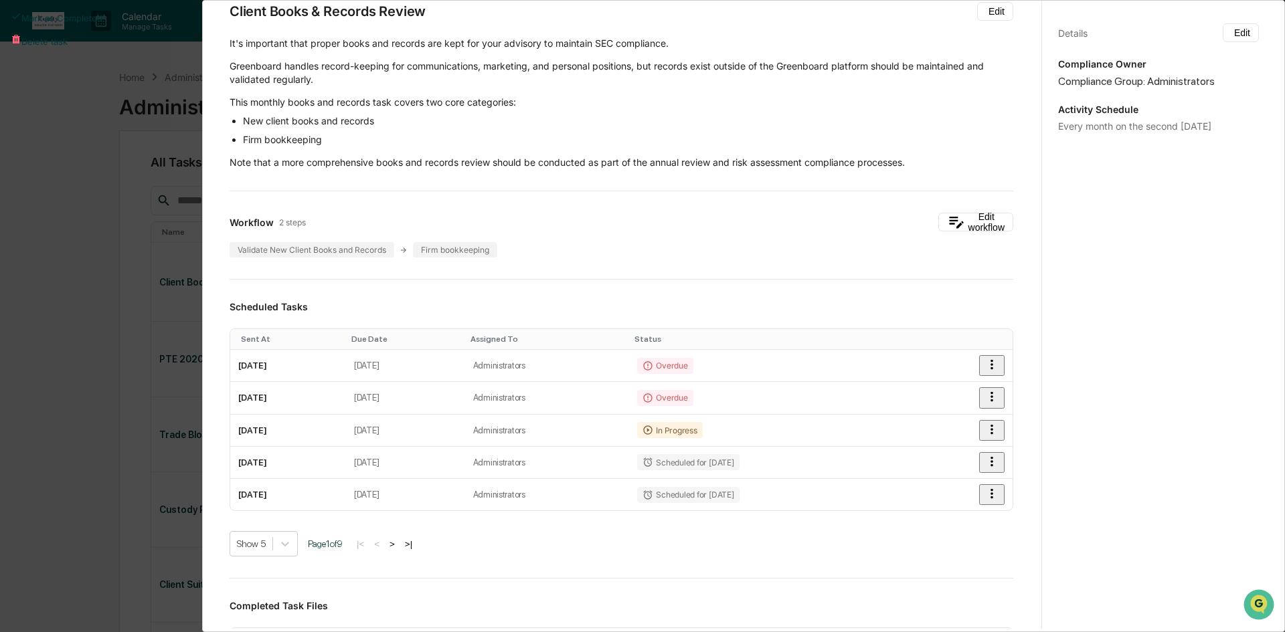
click at [994, 322] on div at bounding box center [642, 316] width 1285 height 632
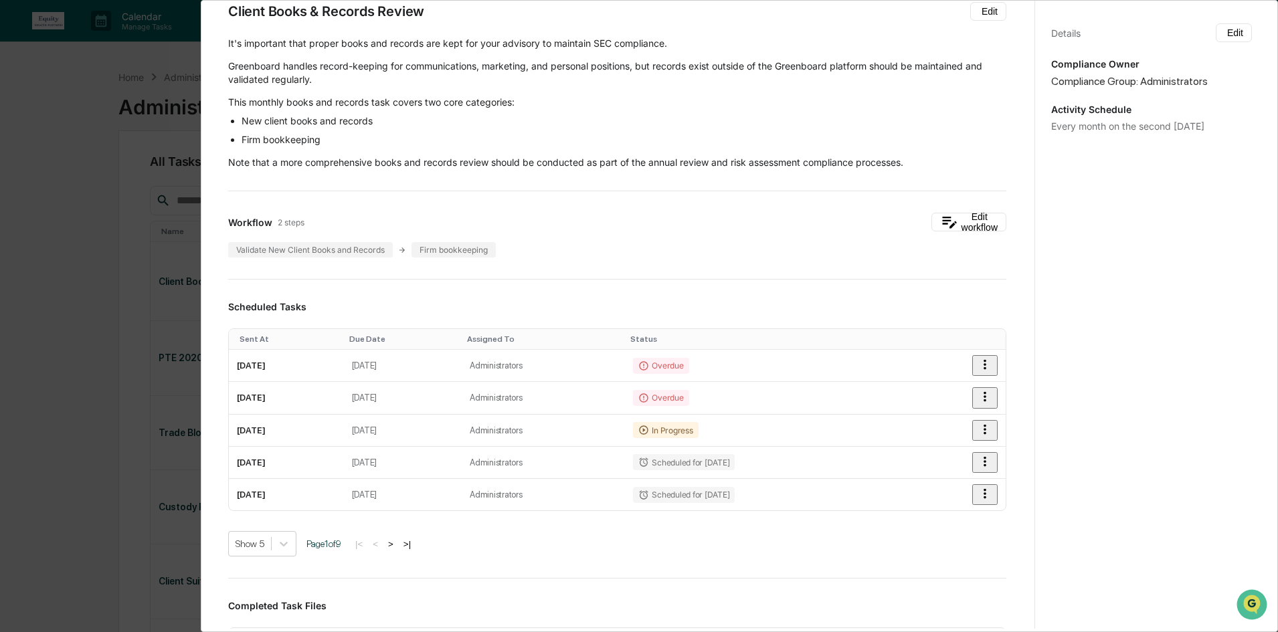
click at [62, 215] on div "Administrator Activity List Client Books & Records Review Continue Task Spawn T…" at bounding box center [639, 316] width 1278 height 632
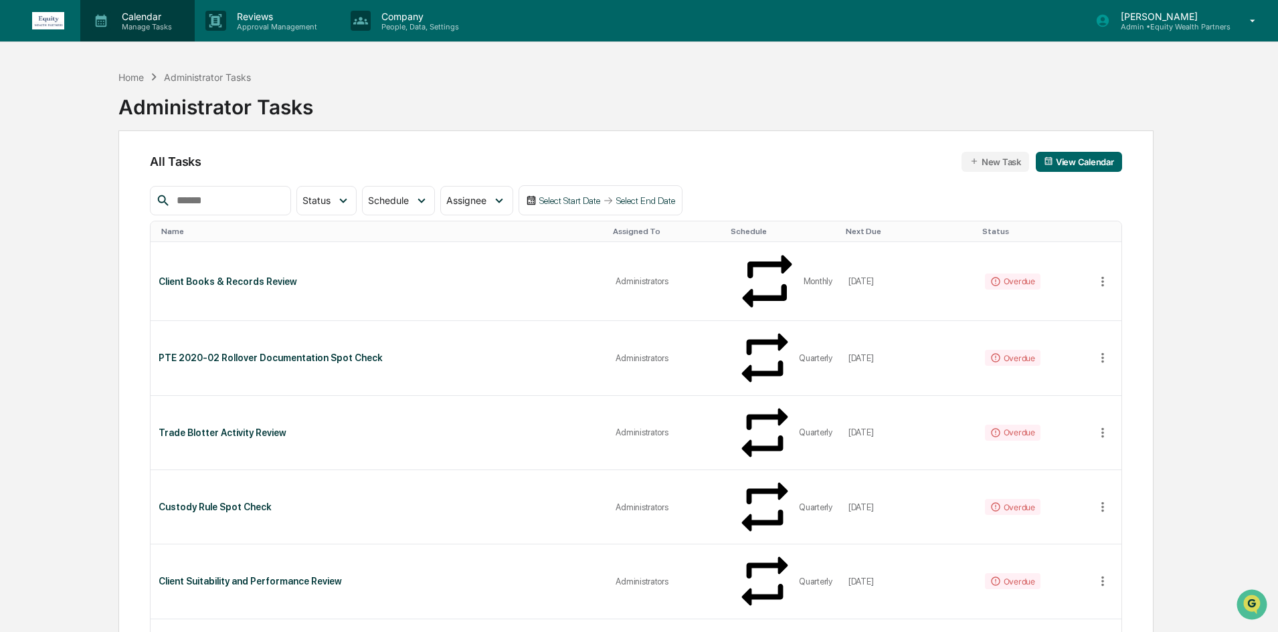
click at [141, 9] on div "Calendar Manage Tasks" at bounding box center [137, 20] width 114 height 41
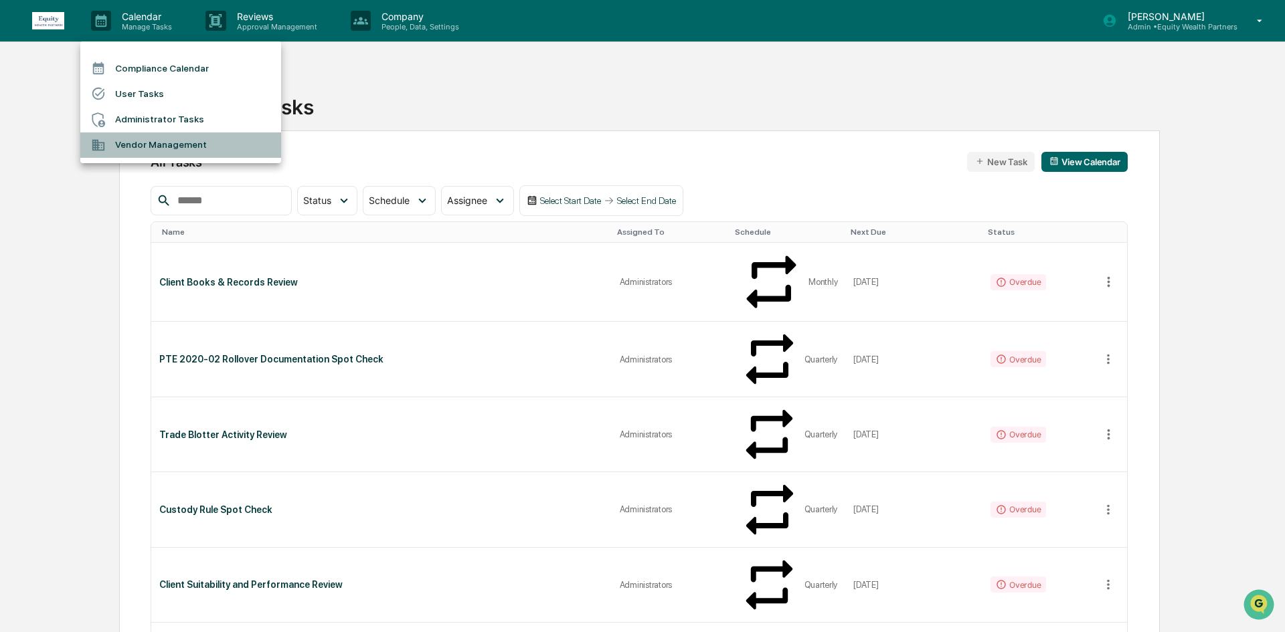
click at [163, 142] on li "Vendor Management" at bounding box center [180, 144] width 201 height 25
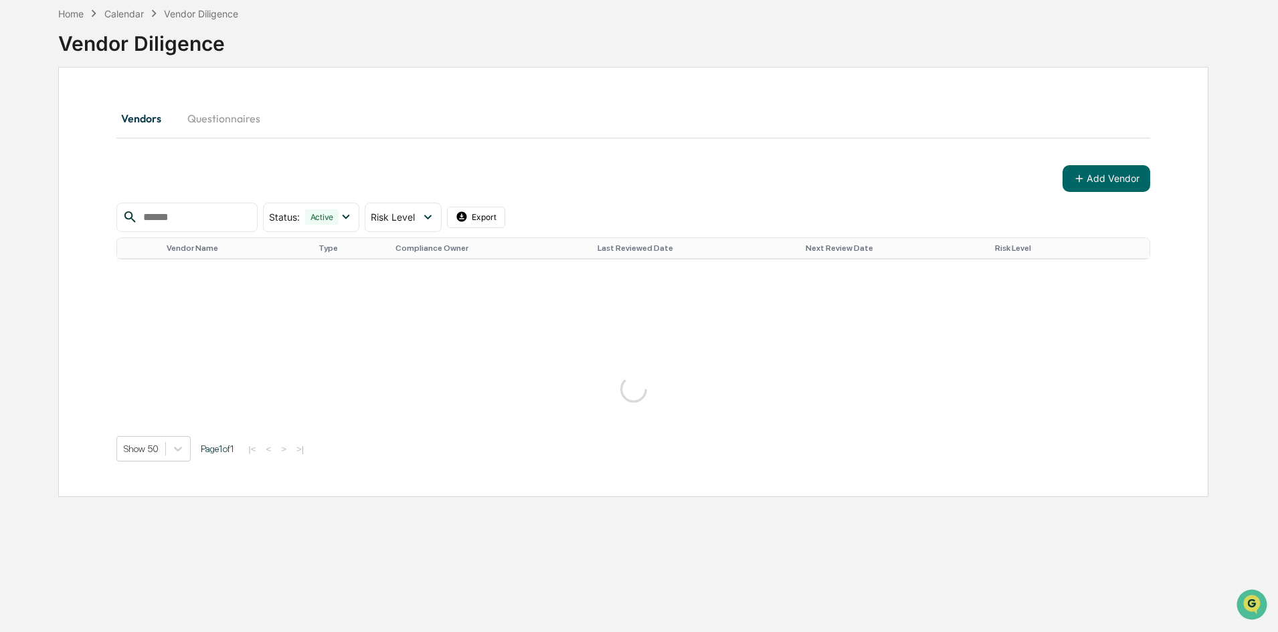
scroll to position [134, 0]
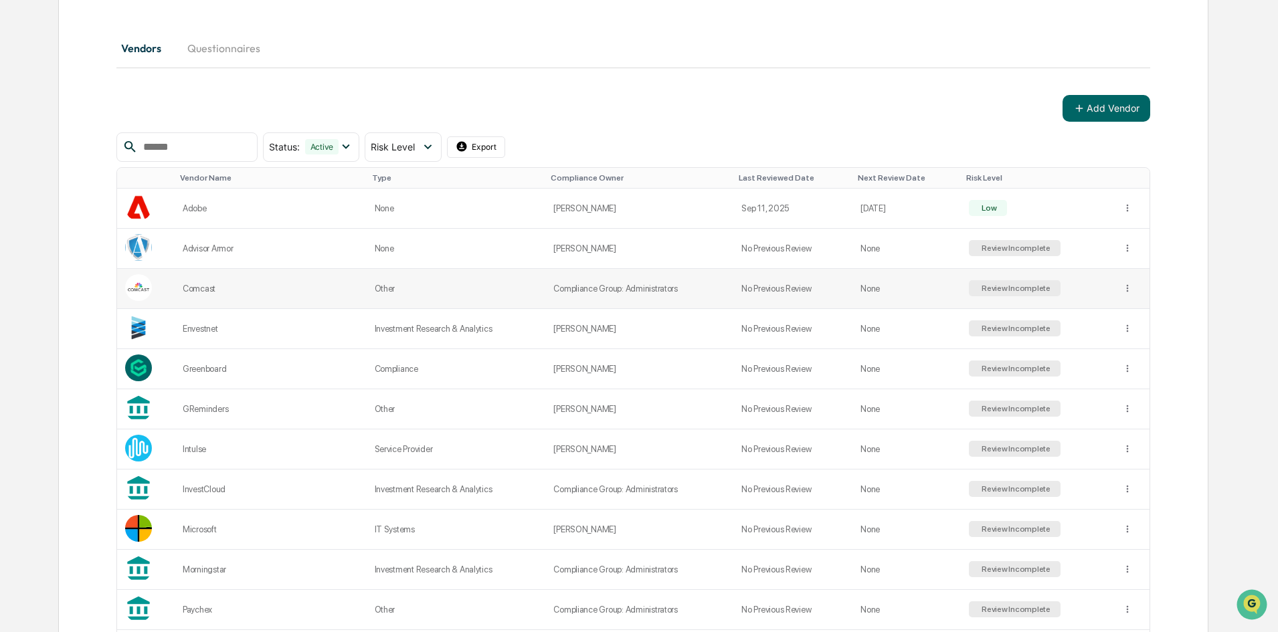
click at [387, 287] on td "Other" at bounding box center [456, 289] width 179 height 40
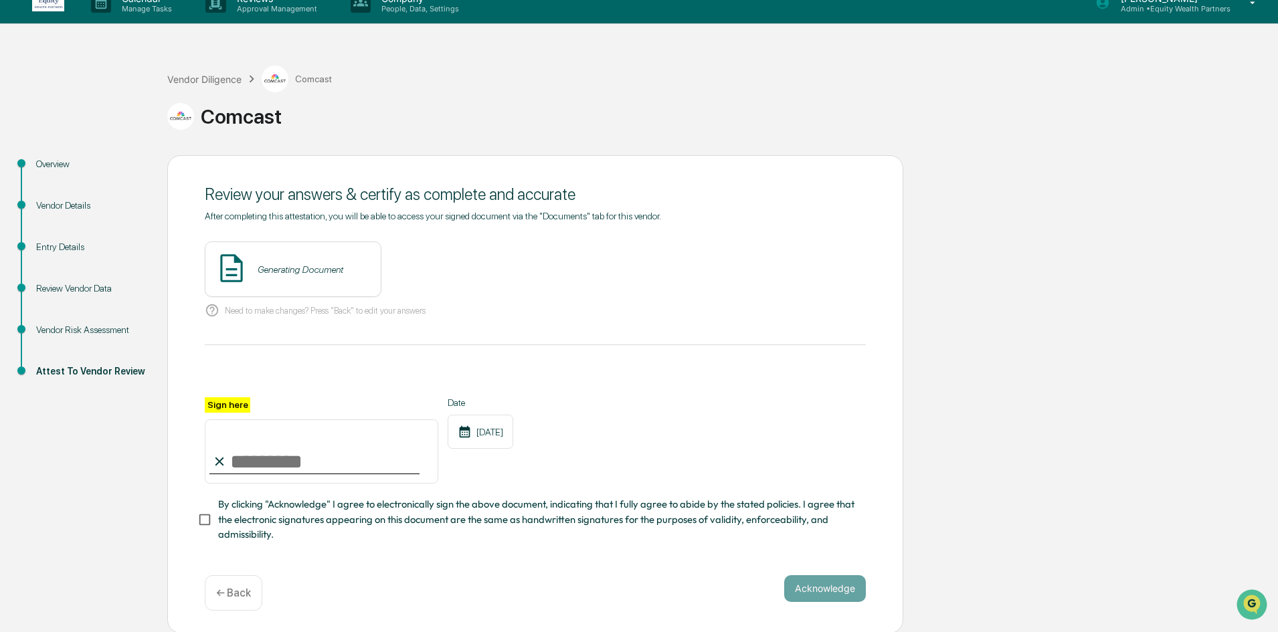
scroll to position [23, 0]
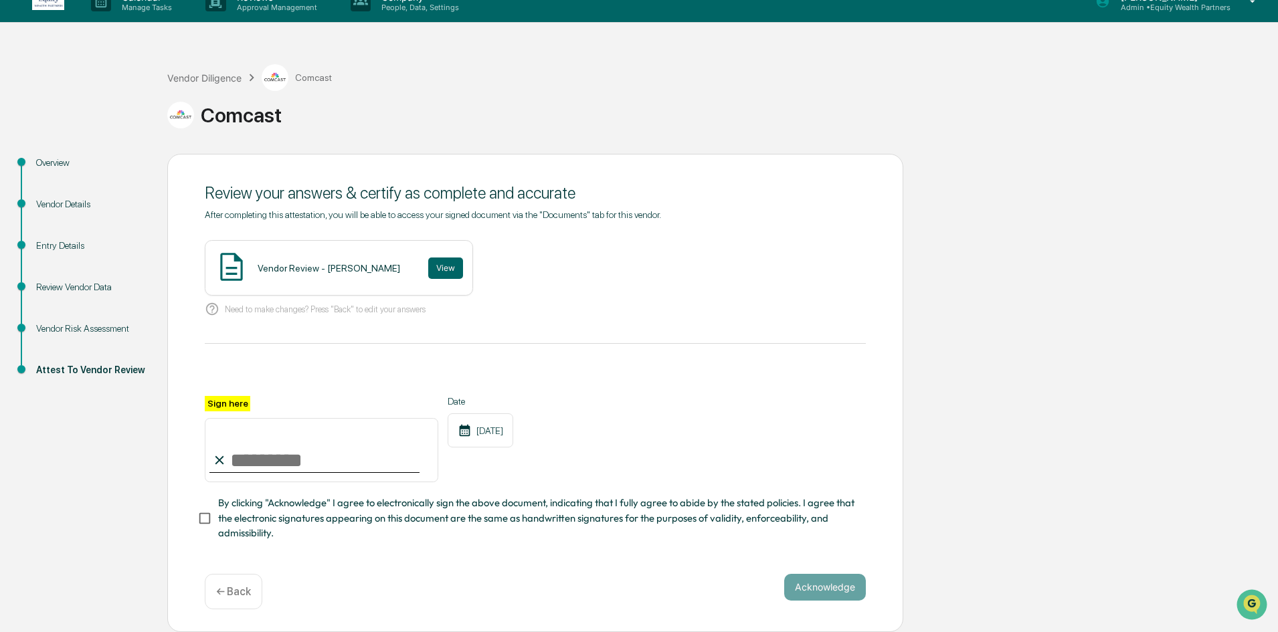
click at [58, 284] on div "Review Vendor Data" at bounding box center [91, 287] width 110 height 14
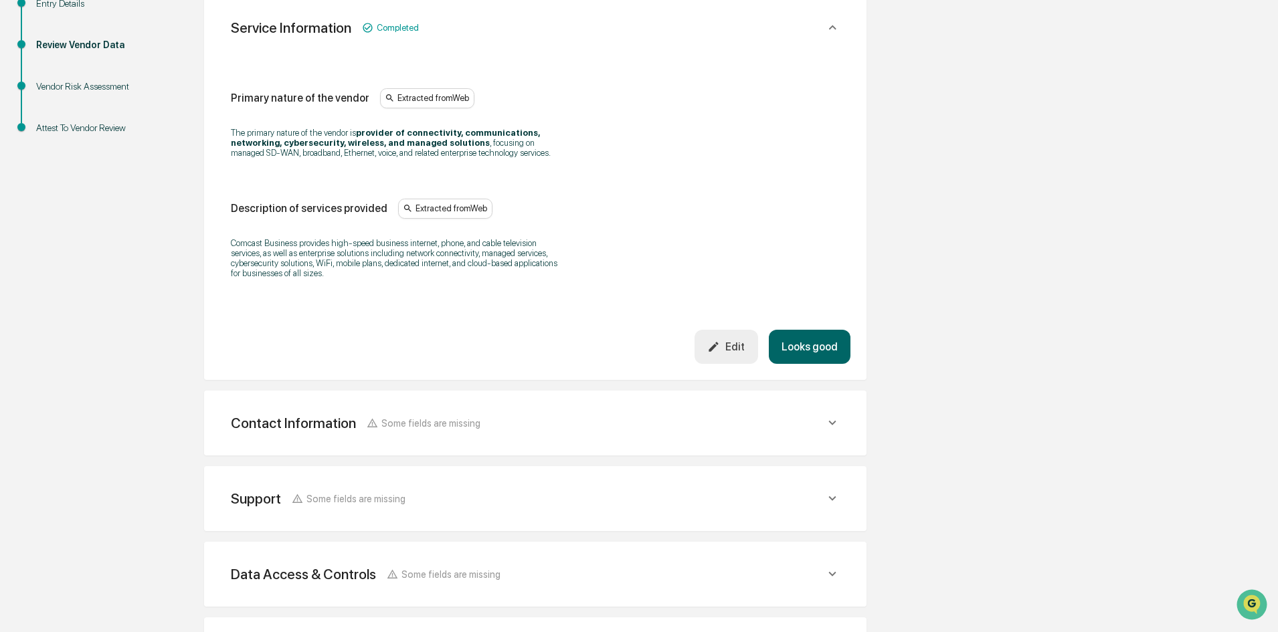
scroll to position [358, 0]
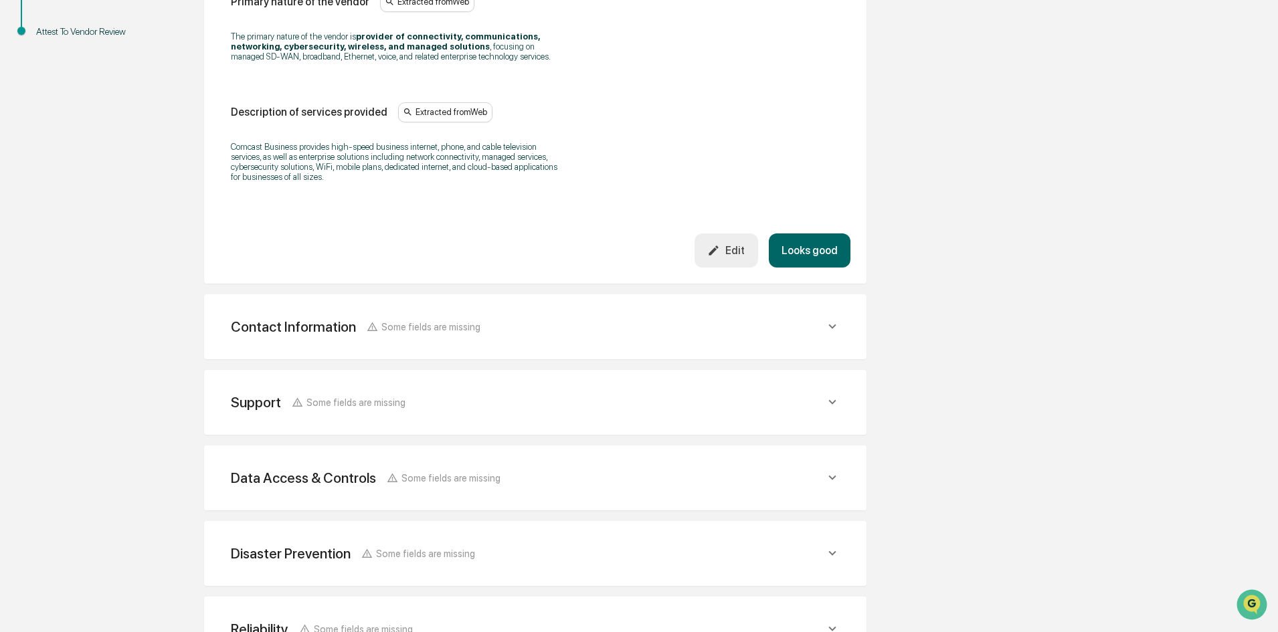
click at [324, 330] on div "Contact Information" at bounding box center [293, 326] width 125 height 17
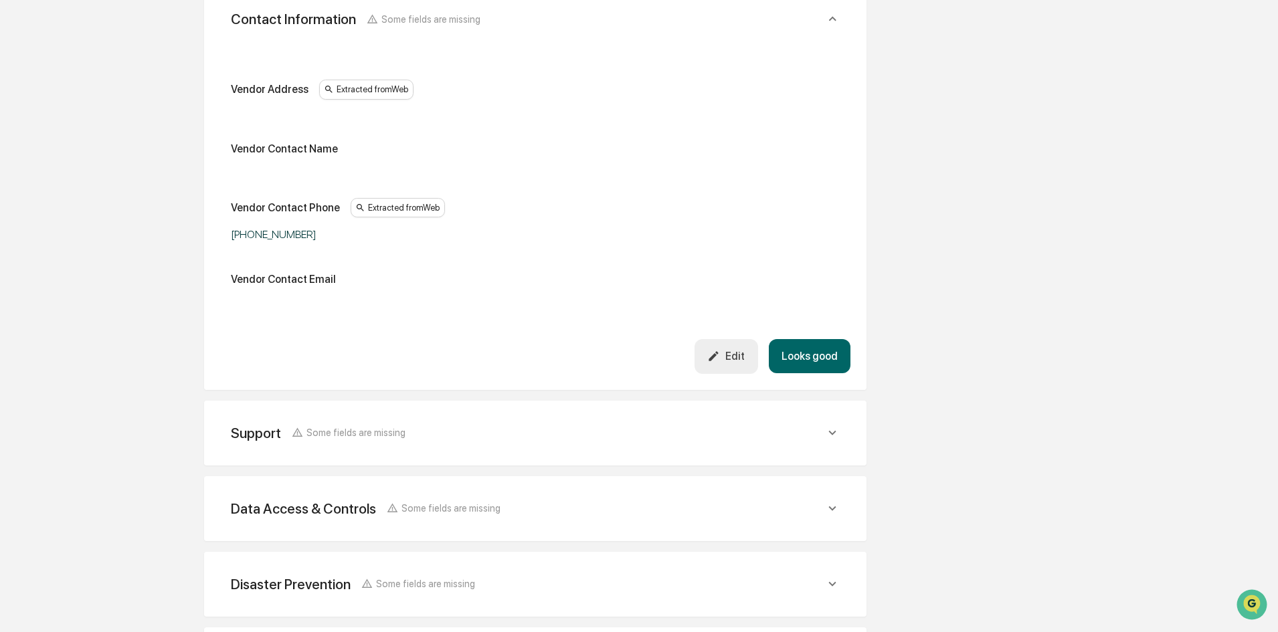
scroll to position [692, 0]
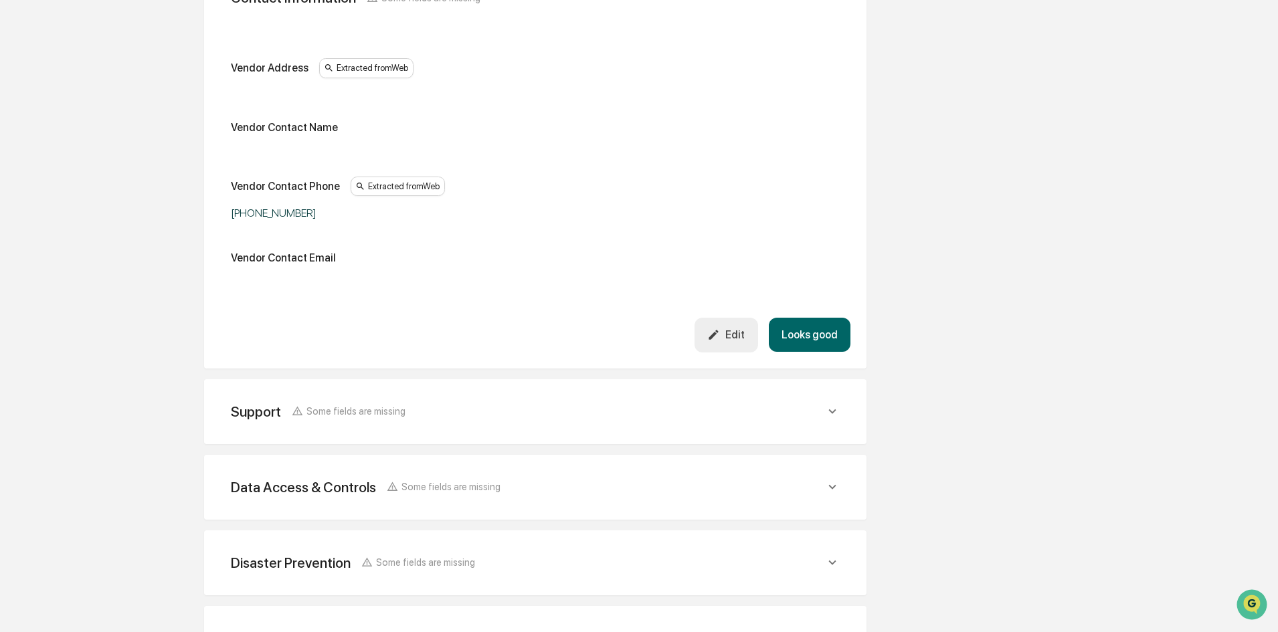
click at [359, 426] on div "Support Some fields are missing" at bounding box center [535, 411] width 630 height 33
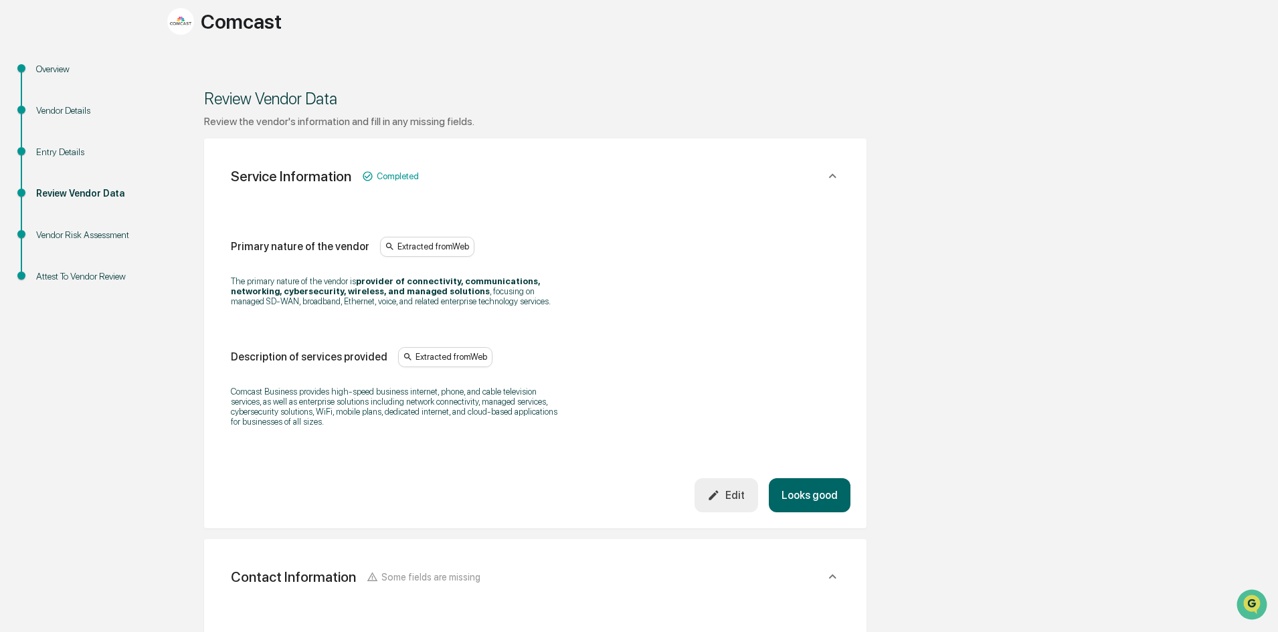
scroll to position [0, 0]
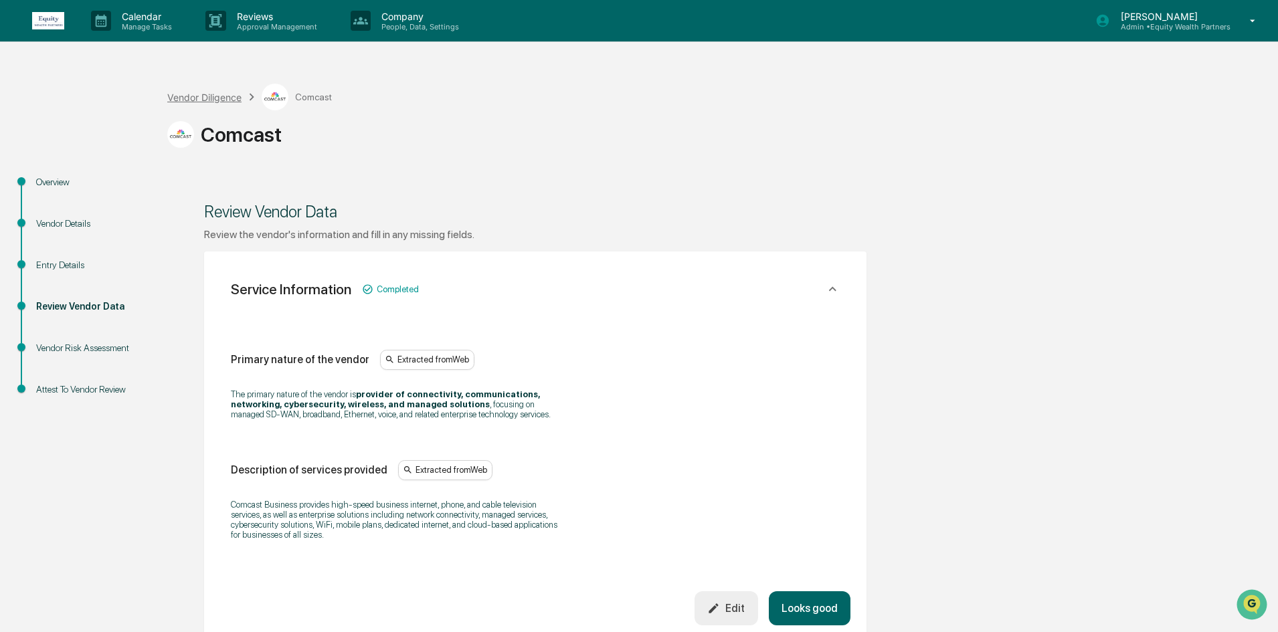
click at [215, 99] on div "Vendor Diligence" at bounding box center [204, 97] width 74 height 11
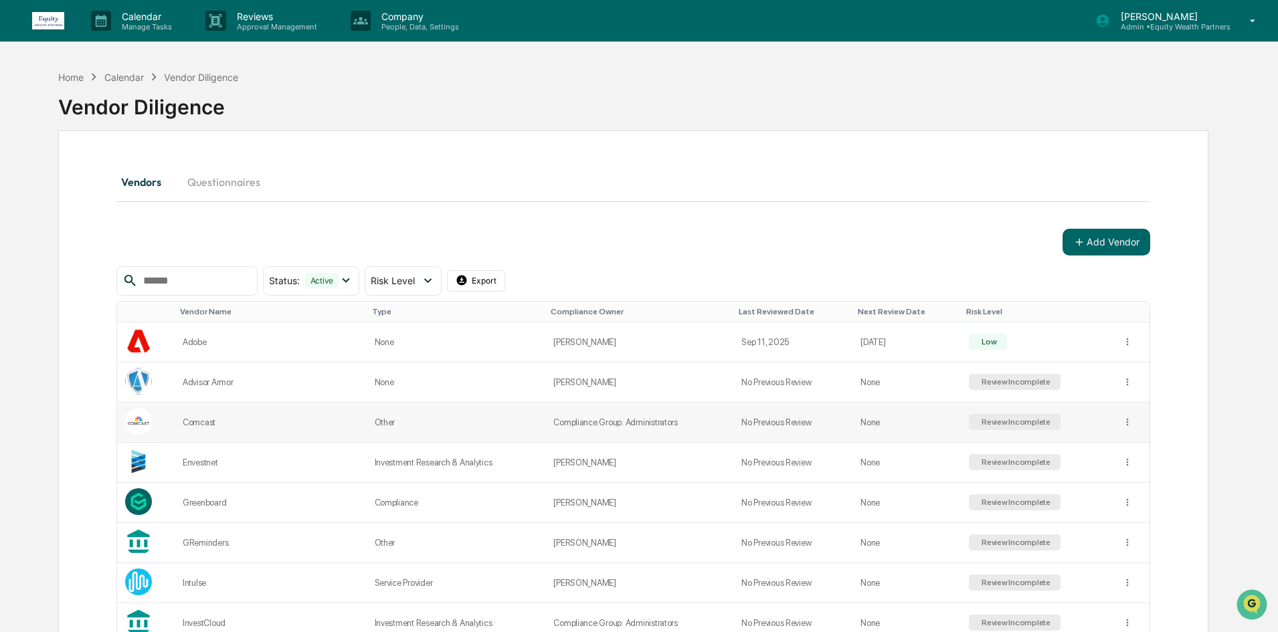
click at [370, 421] on td "Other" at bounding box center [456, 423] width 179 height 40
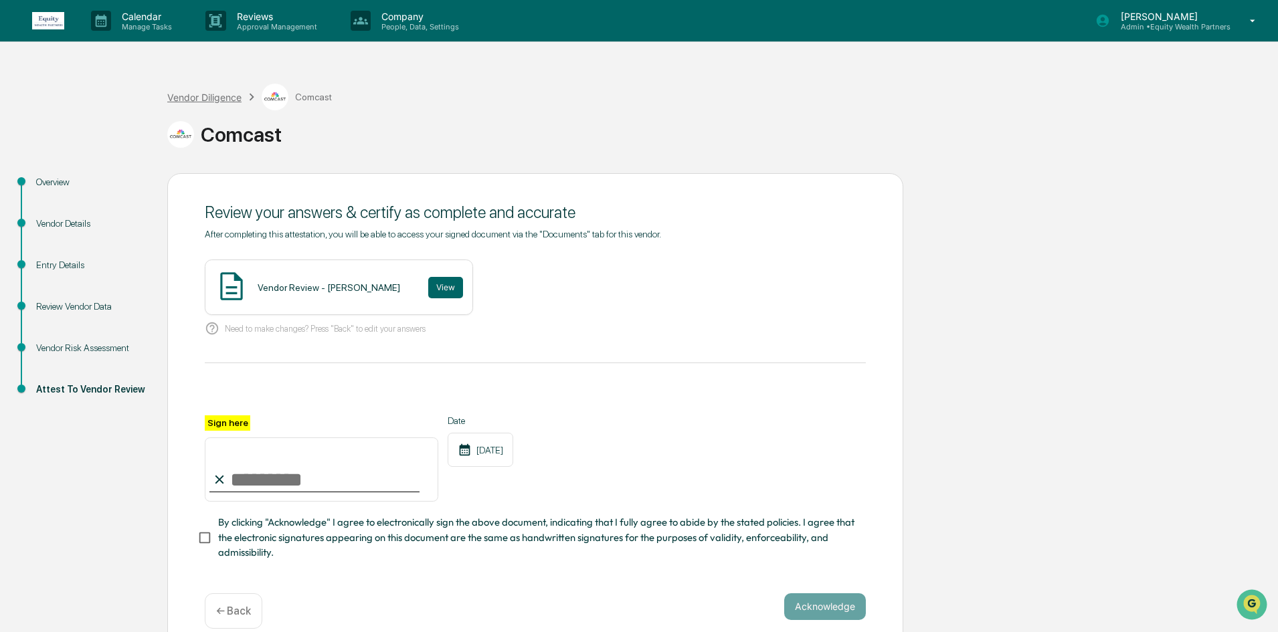
click at [199, 92] on div "Vendor Diligence" at bounding box center [204, 97] width 74 height 11
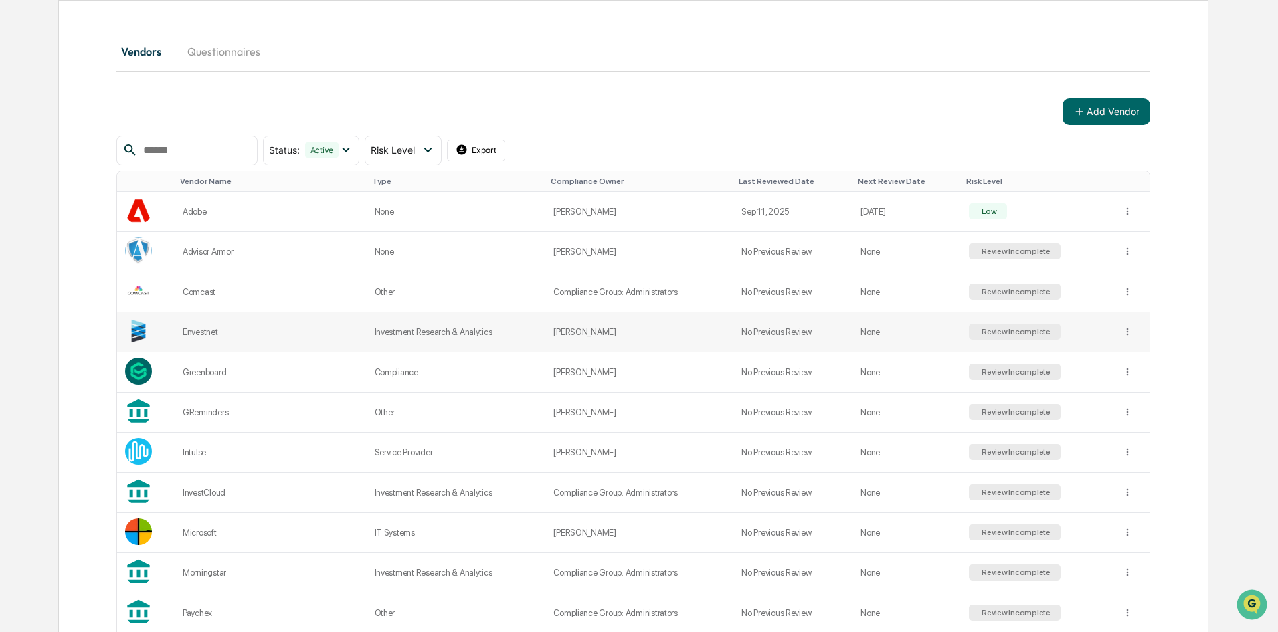
click at [447, 329] on td "Investment Research & Analytics" at bounding box center [456, 332] width 179 height 40
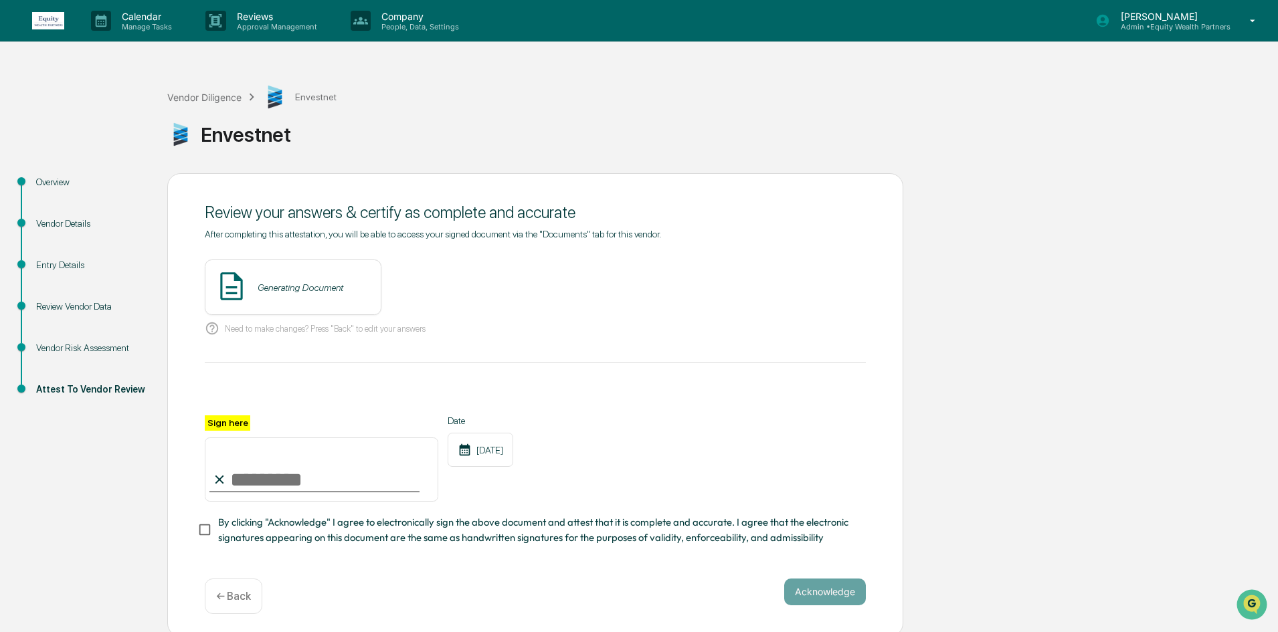
click at [55, 221] on div "Vendor Details" at bounding box center [91, 224] width 110 height 14
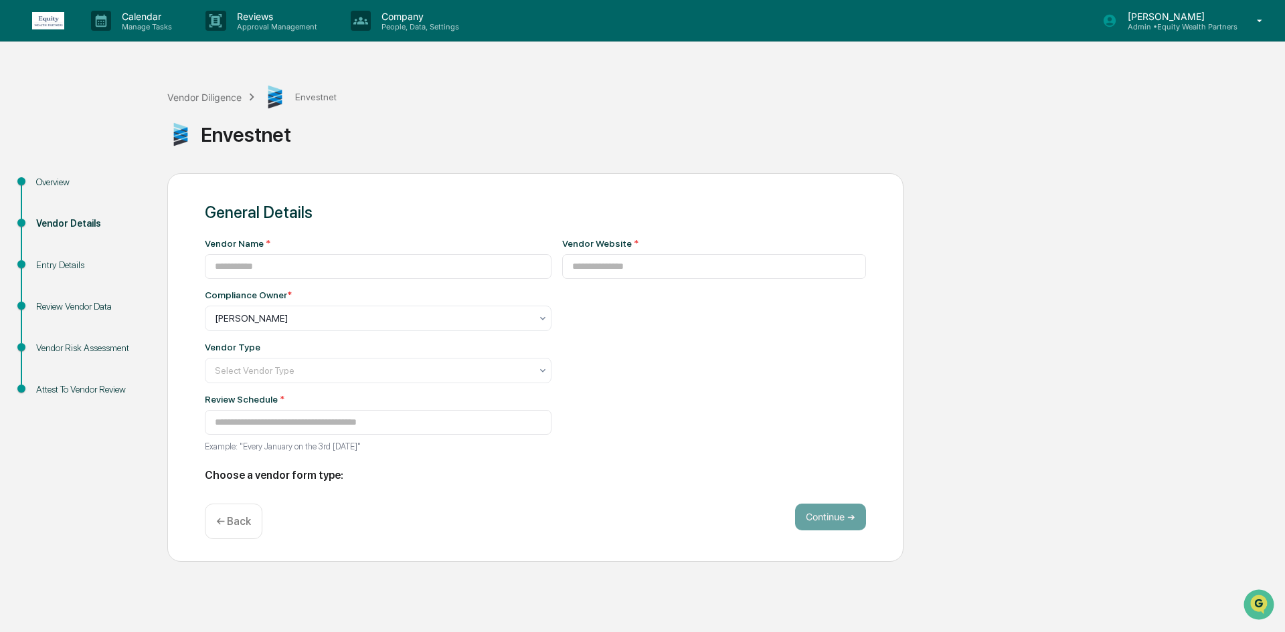
type input "*********"
type input "**********"
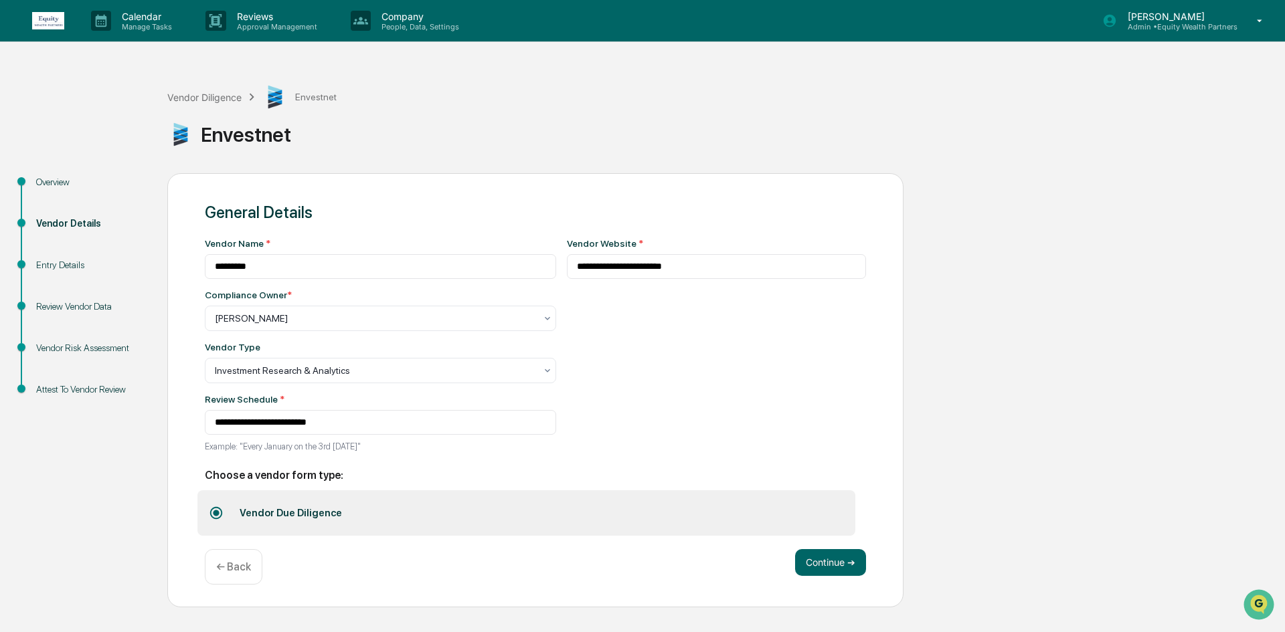
click at [70, 308] on div "Review Vendor Data" at bounding box center [91, 307] width 110 height 14
click at [64, 302] on div "Review Vendor Data" at bounding box center [91, 307] width 110 height 14
click at [50, 264] on div "Entry Details" at bounding box center [91, 265] width 110 height 14
click at [808, 558] on button "Continue ➔" at bounding box center [830, 562] width 71 height 27
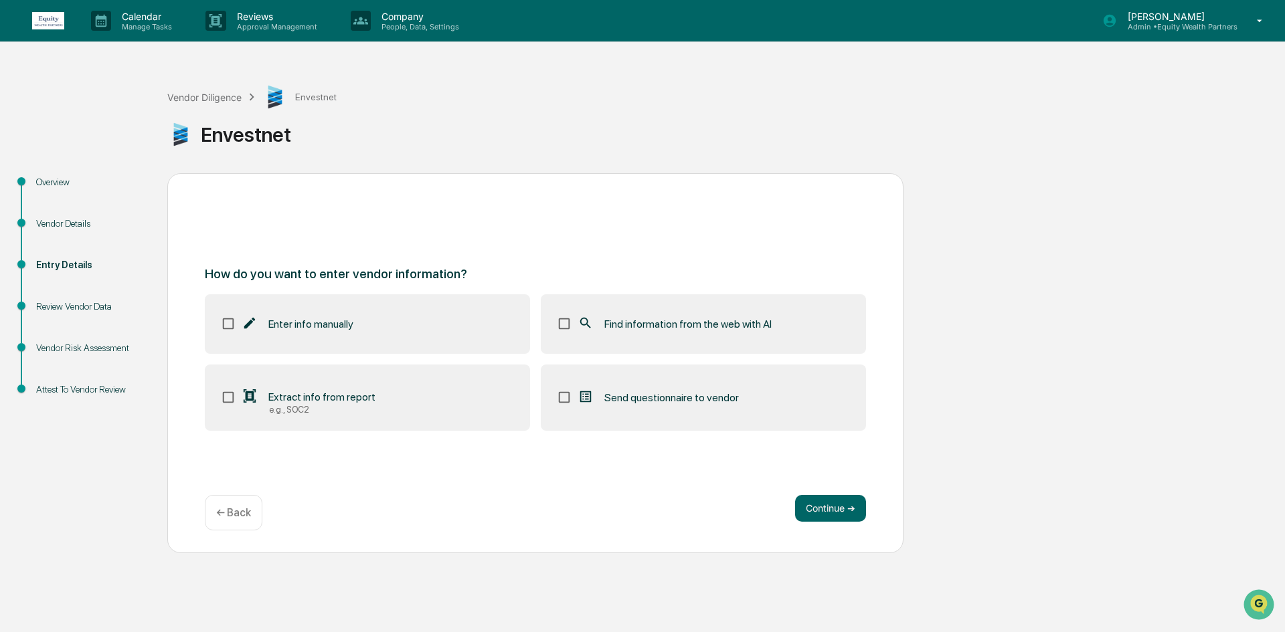
click at [77, 300] on div "Review Vendor Data" at bounding box center [91, 307] width 110 height 14
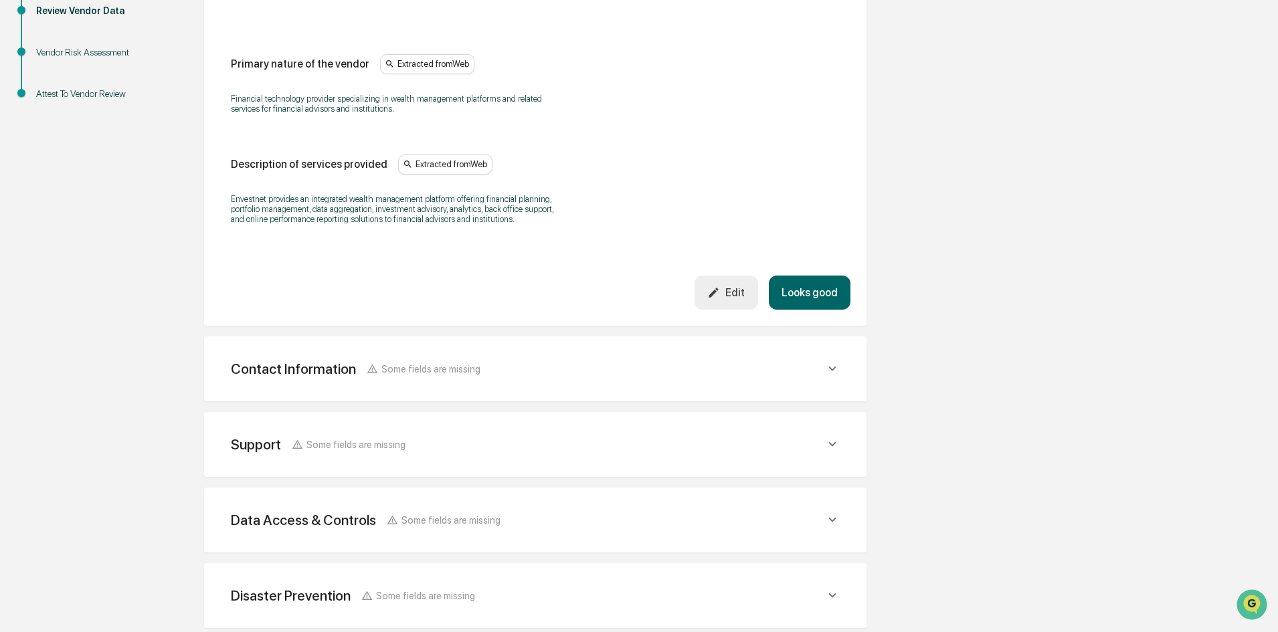
scroll to position [335, 0]
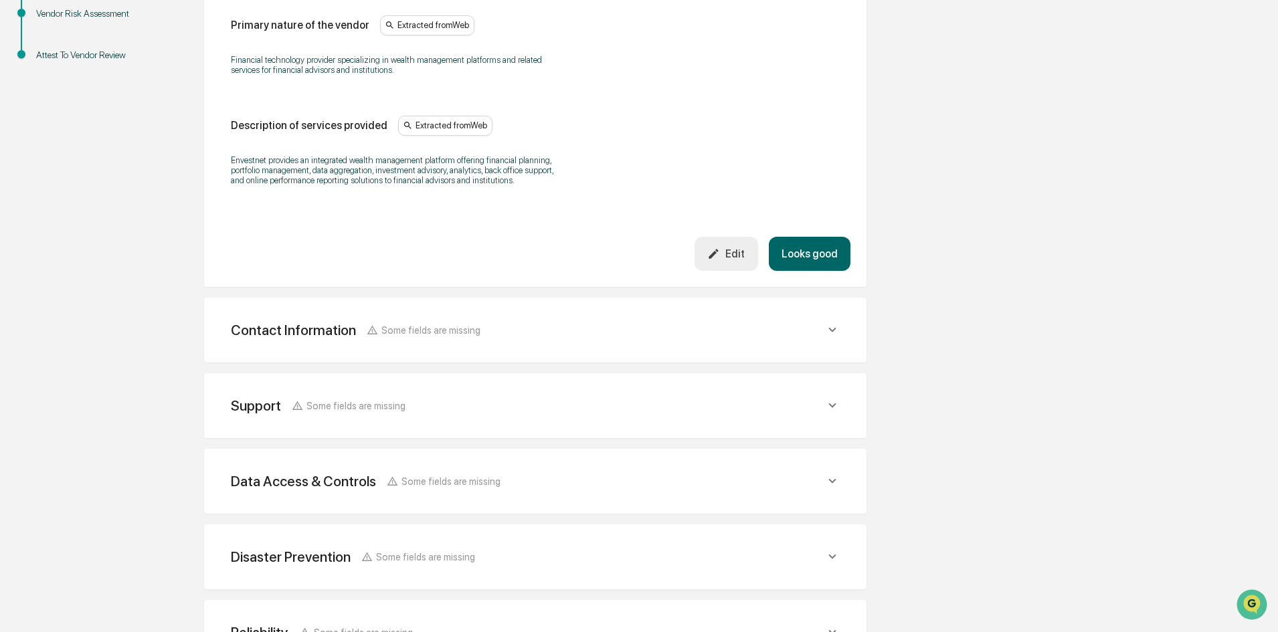
click at [421, 387] on div "Support Some fields are missing Support Phone Extracted from Web [PHONE_NUMBER]…" at bounding box center [535, 405] width 662 height 65
click at [409, 411] on div "Support Some fields are missing" at bounding box center [528, 405] width 594 height 17
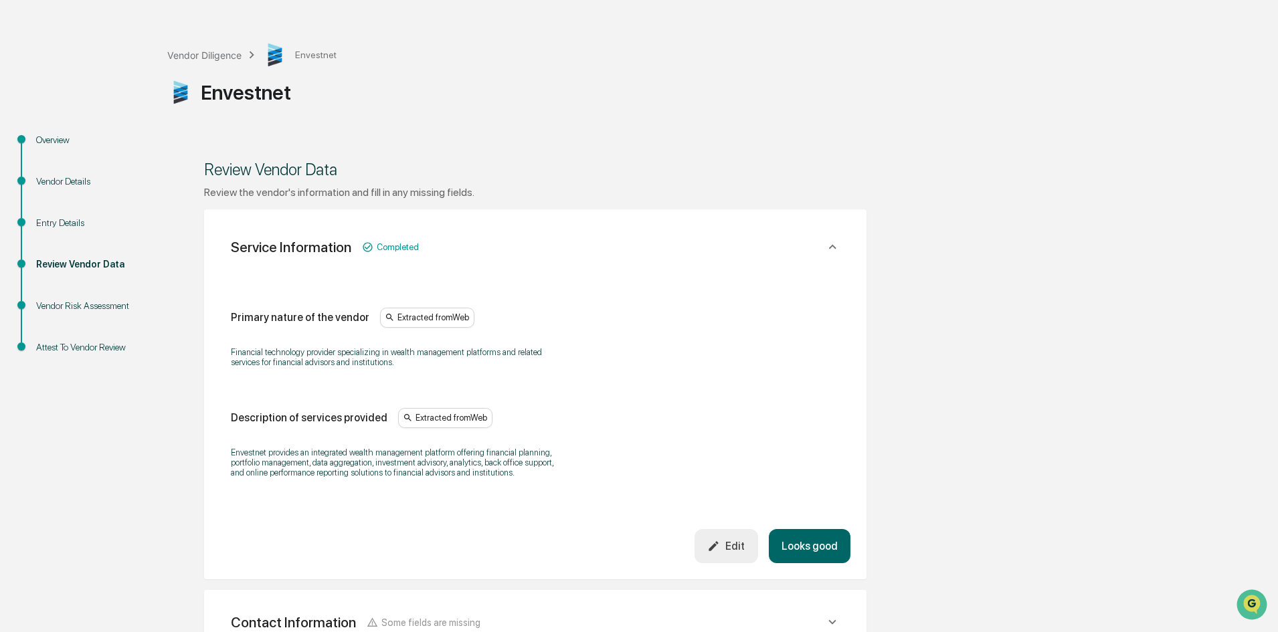
scroll to position [0, 0]
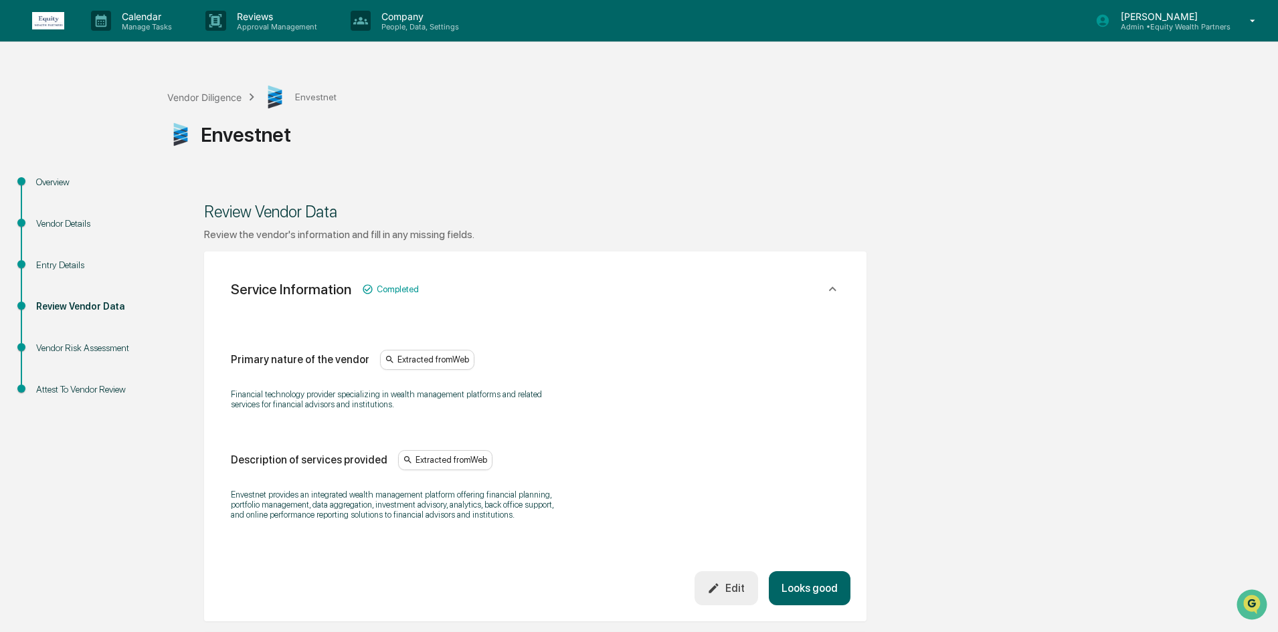
click at [215, 106] on div "Vendor Diligence Envestnet" at bounding box center [251, 97] width 169 height 27
click at [215, 96] on div "Vendor Diligence" at bounding box center [204, 97] width 74 height 11
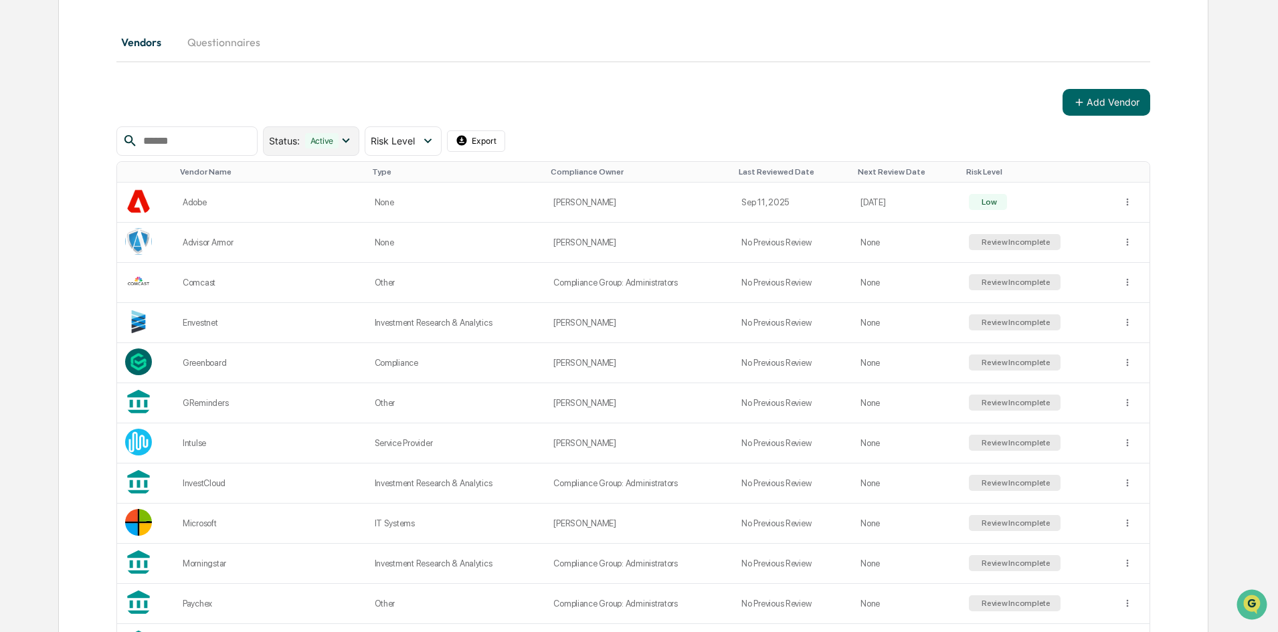
scroll to position [197, 0]
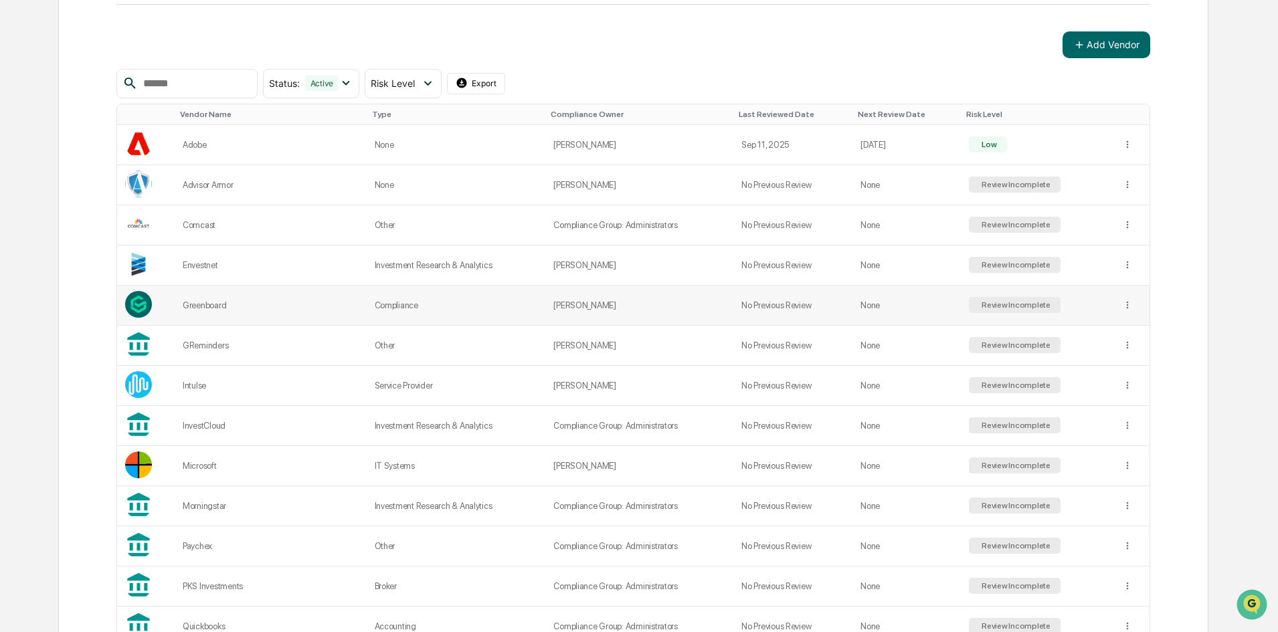
click at [264, 302] on div "Greenboard" at bounding box center [271, 305] width 176 height 10
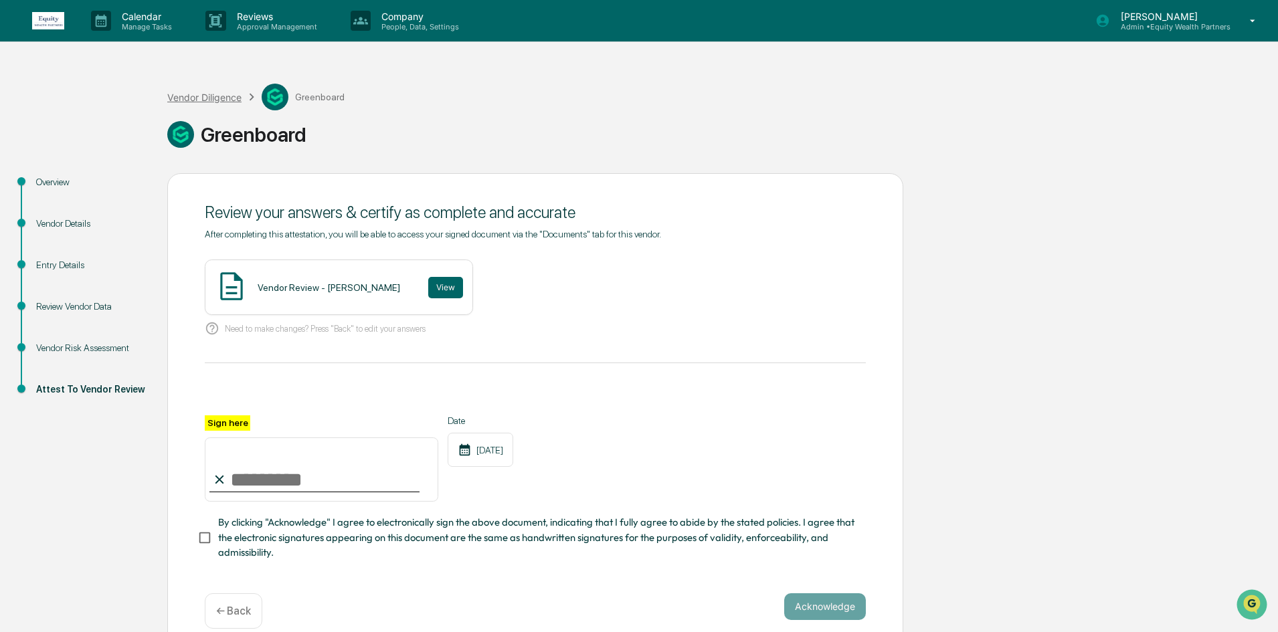
click at [190, 98] on div "Vendor Diligence" at bounding box center [204, 97] width 74 height 11
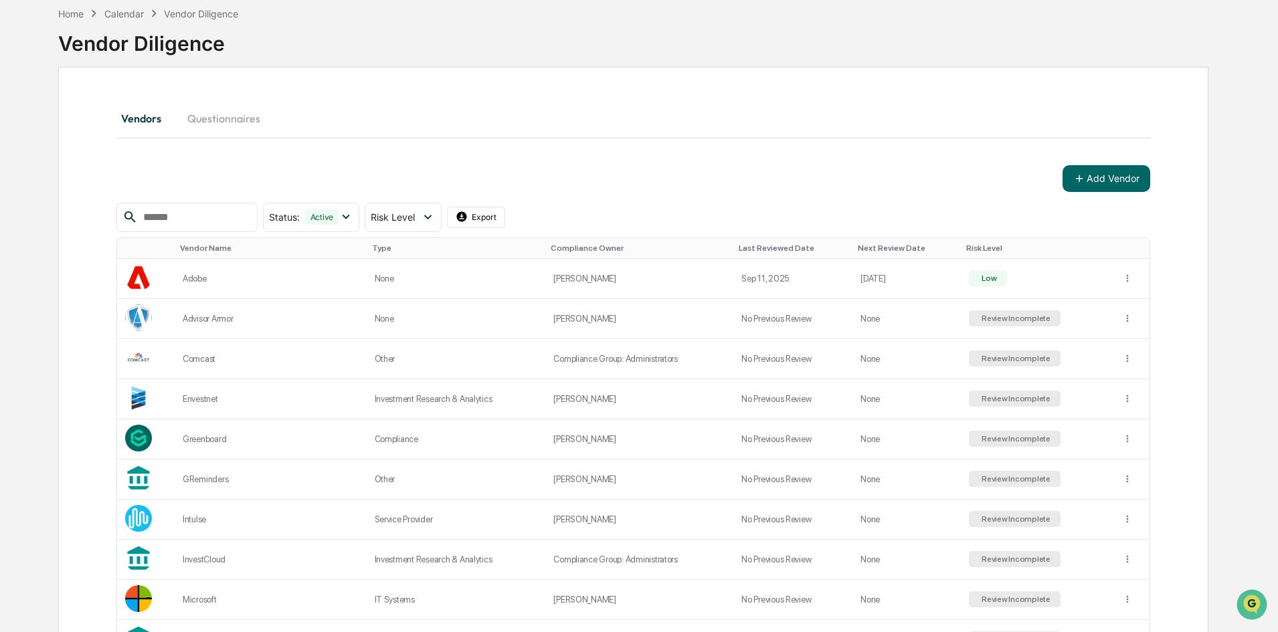
scroll to position [453, 0]
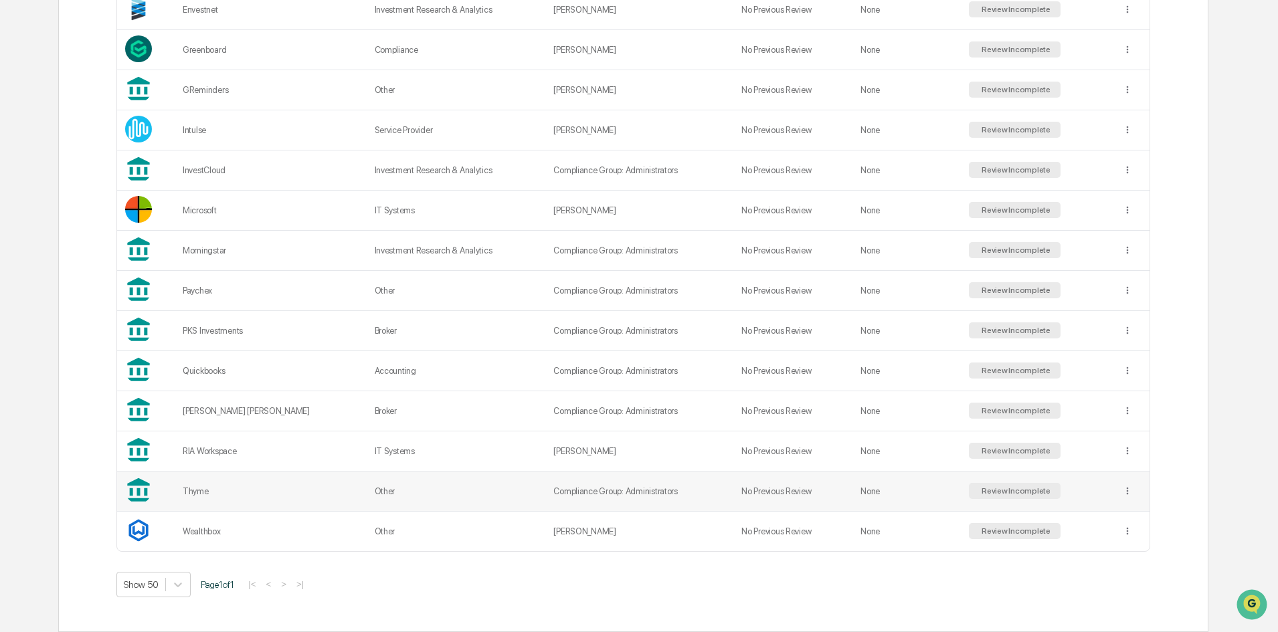
click at [253, 484] on td "Thyme" at bounding box center [271, 492] width 192 height 40
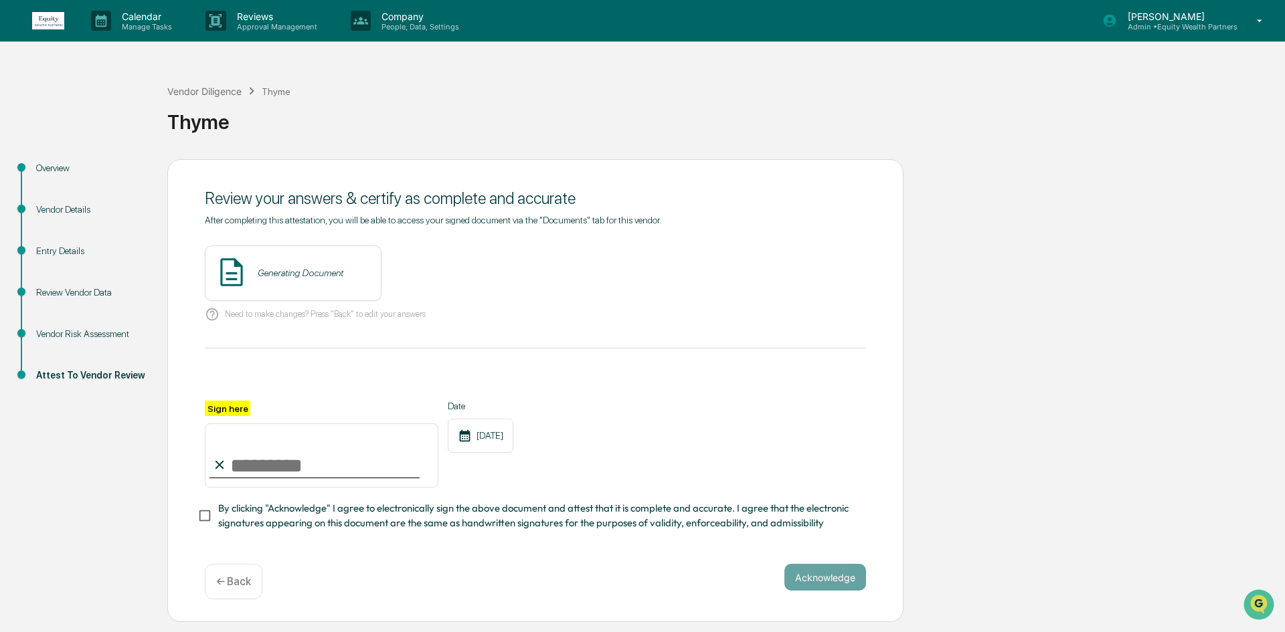
click at [62, 288] on div "Review Vendor Data" at bounding box center [91, 293] width 110 height 14
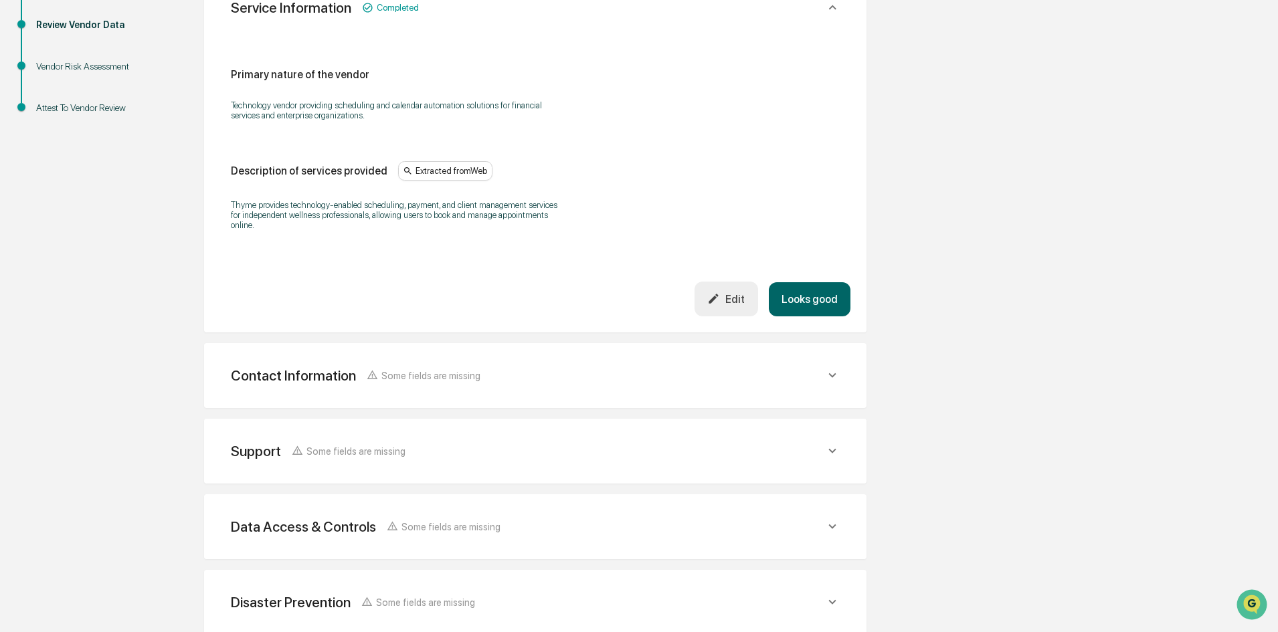
click at [480, 457] on div "Support Some fields are missing" at bounding box center [528, 451] width 594 height 17
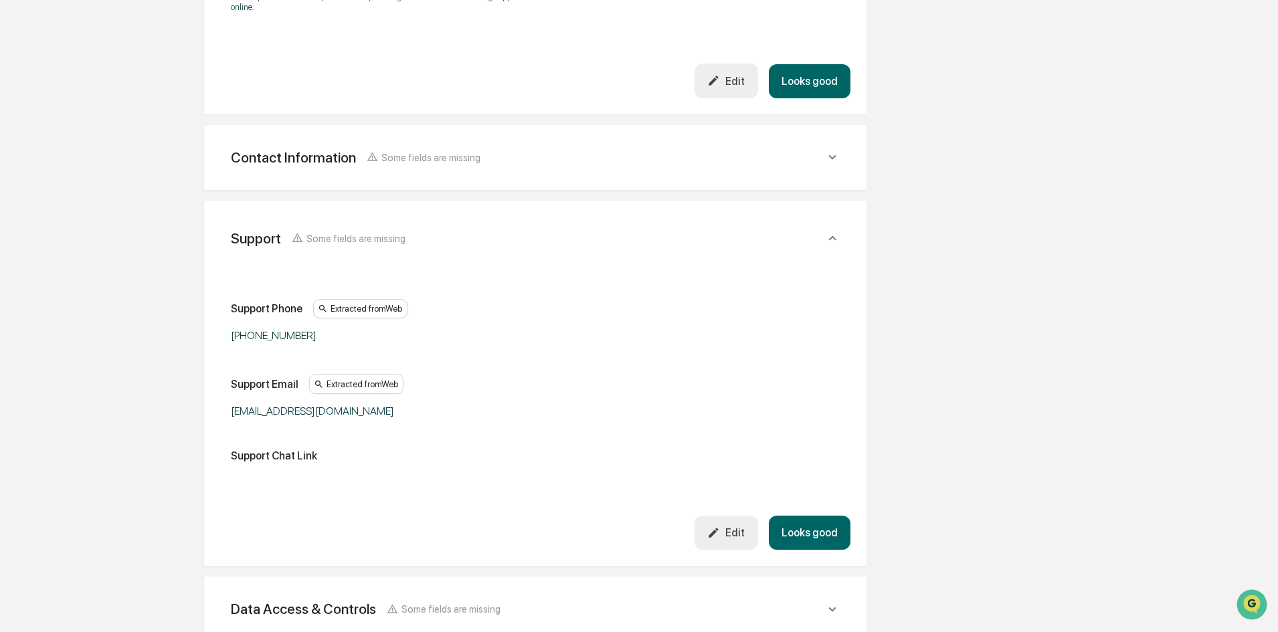
scroll to position [535, 0]
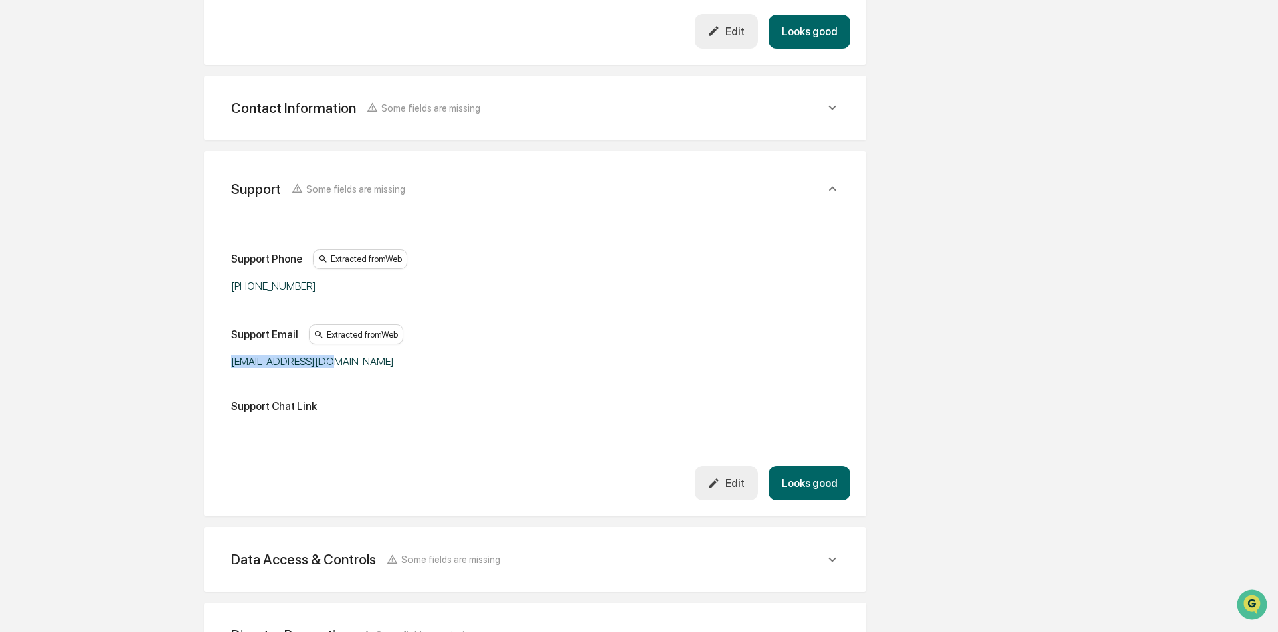
drag, startPoint x: 342, startPoint y: 359, endPoint x: 223, endPoint y: 358, distance: 119.1
click at [223, 358] on div "Support Phone Extracted from Web [PHONE_NUMBER] Support Email Extracted from We…" at bounding box center [535, 339] width 630 height 256
copy div "[EMAIL_ADDRESS][DOMAIN_NAME]"
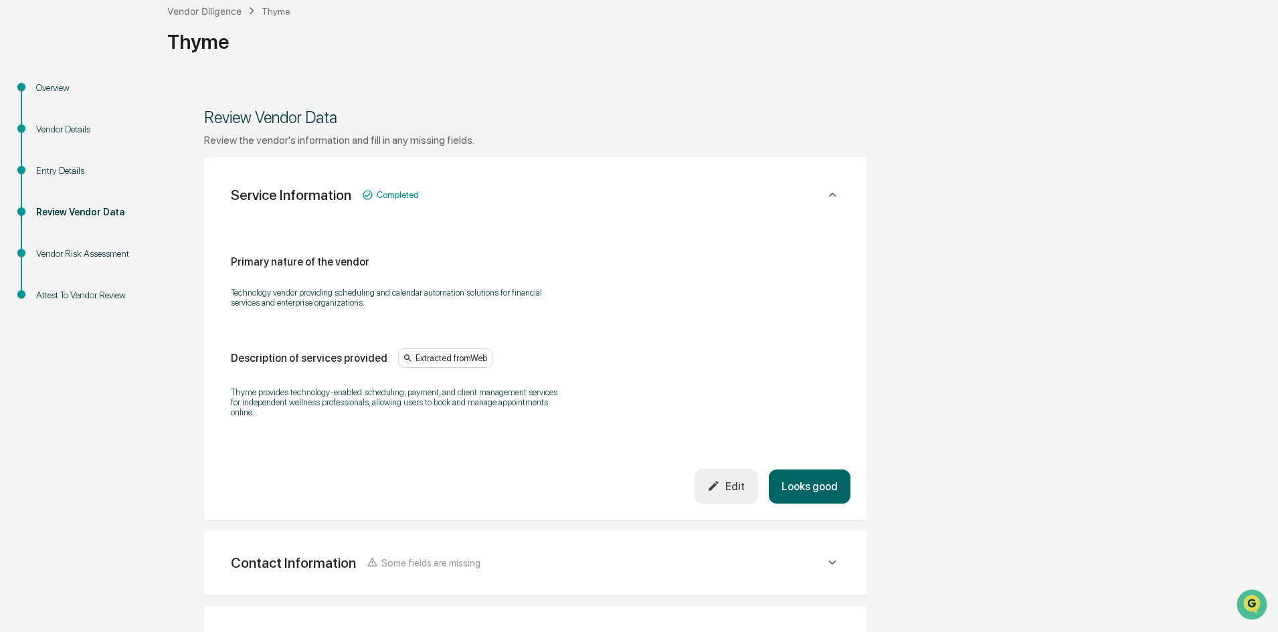
scroll to position [0, 0]
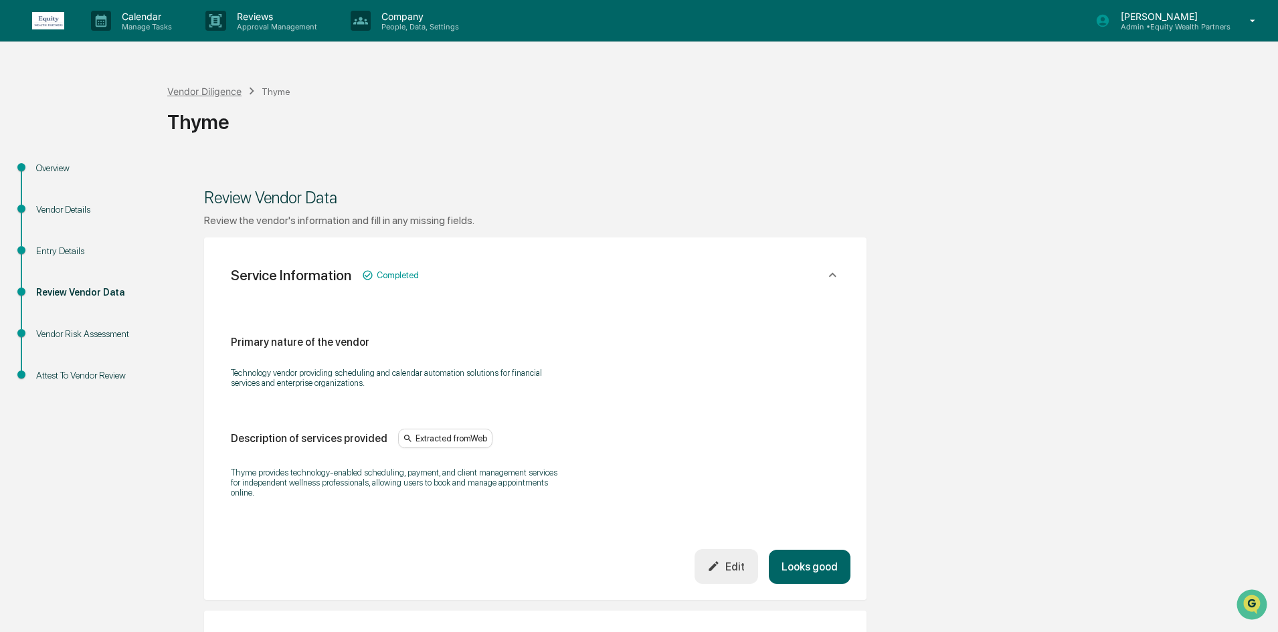
click at [194, 86] on div "Vendor Diligence" at bounding box center [204, 91] width 74 height 11
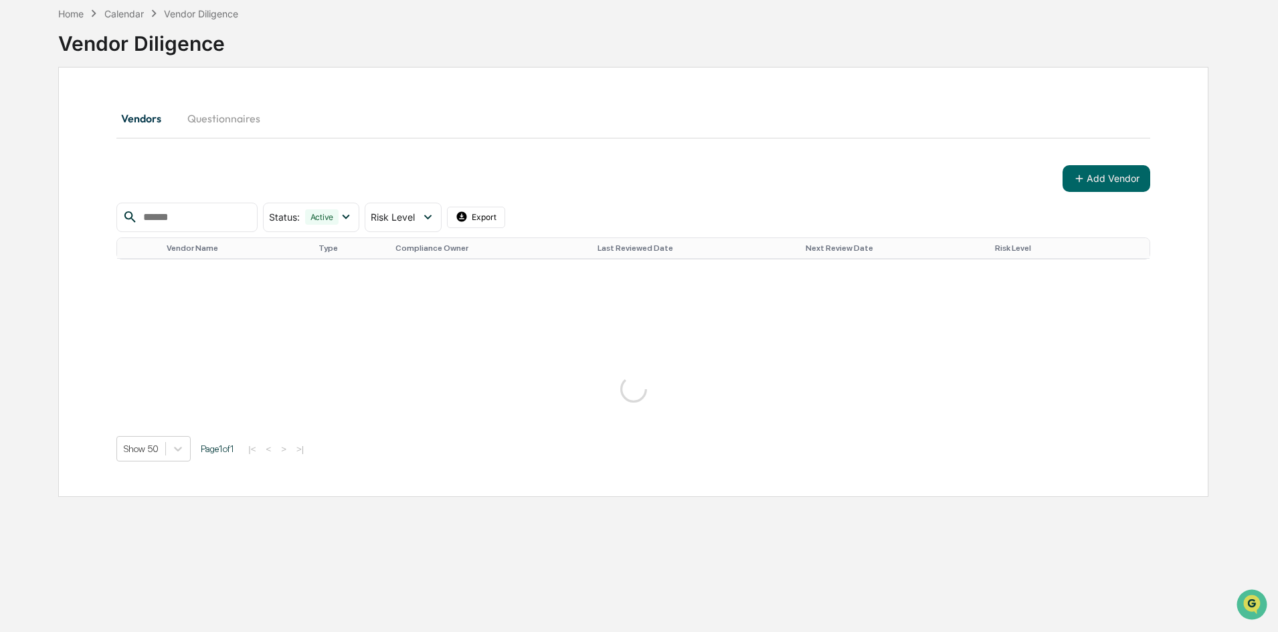
scroll to position [453, 0]
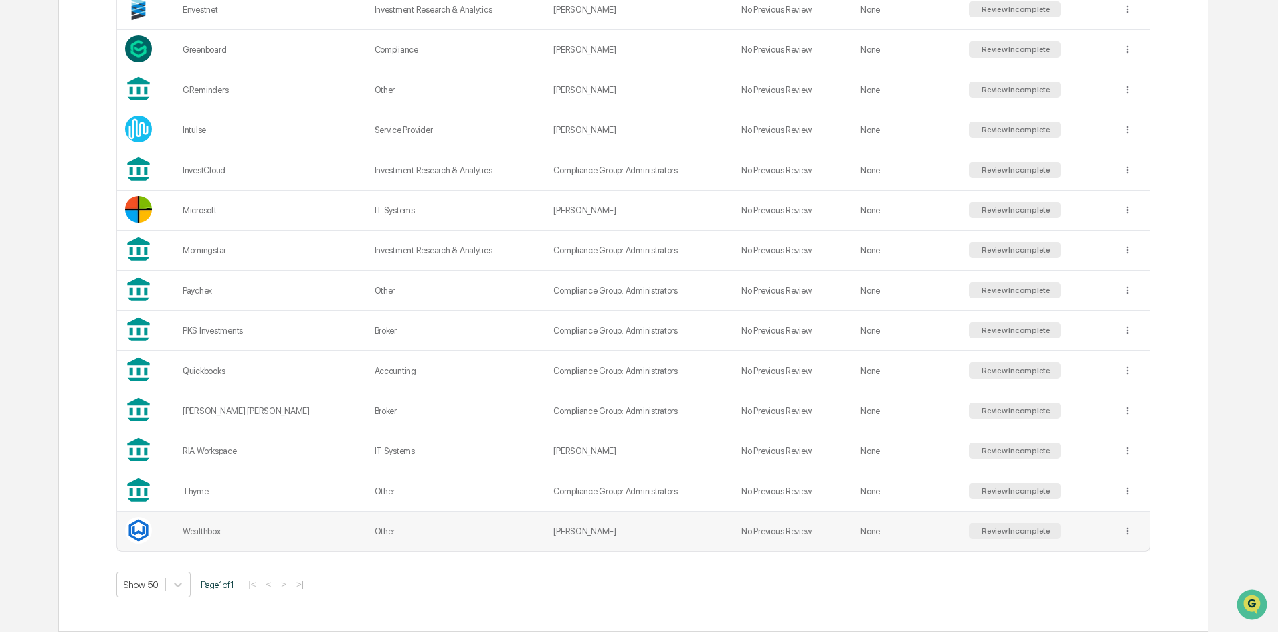
click at [261, 517] on td "Wealthbox" at bounding box center [271, 531] width 192 height 39
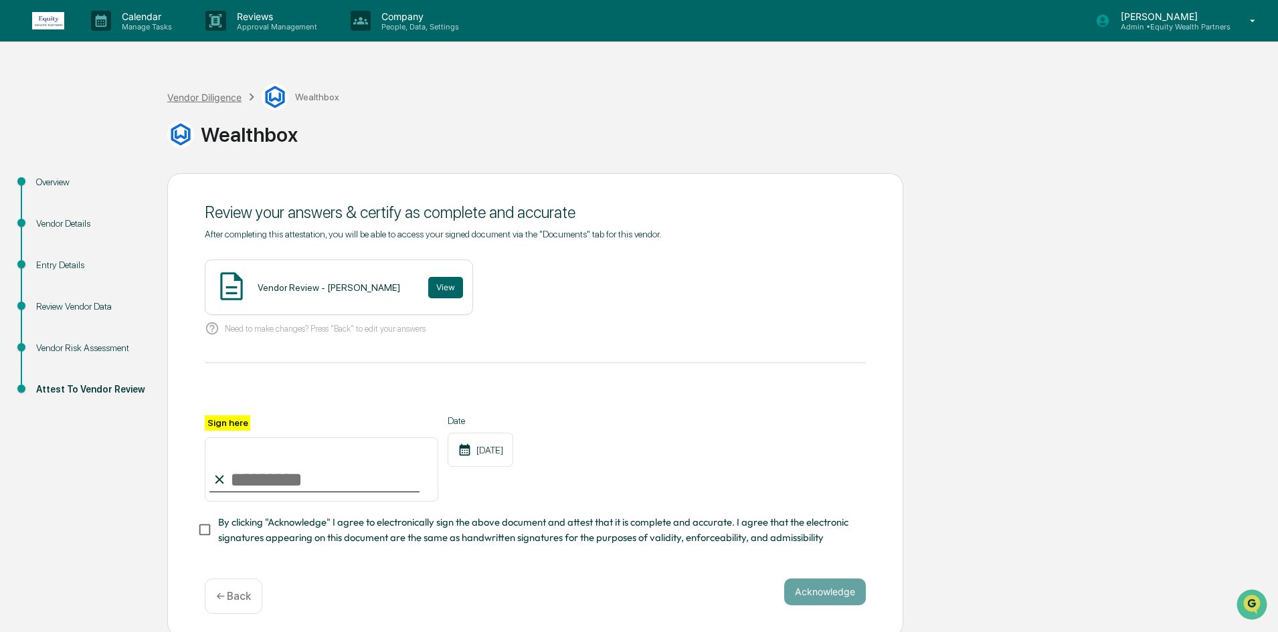
click at [205, 98] on div "Vendor Diligence" at bounding box center [204, 97] width 74 height 11
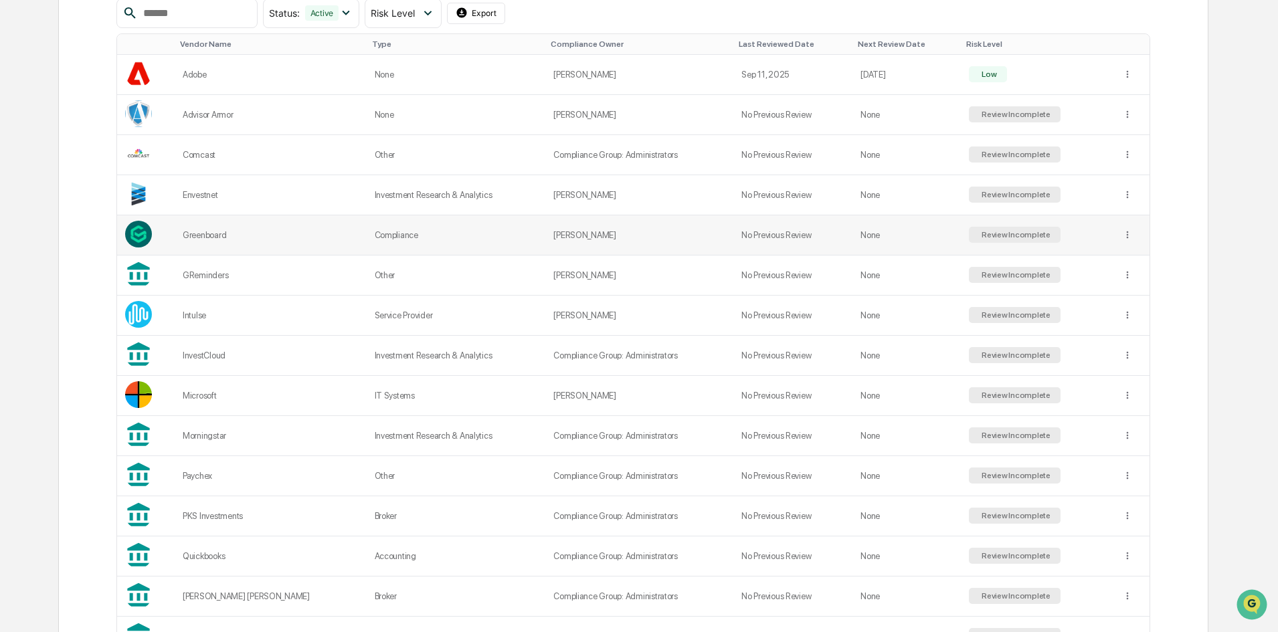
click at [276, 233] on div "Greenboard" at bounding box center [271, 235] width 176 height 10
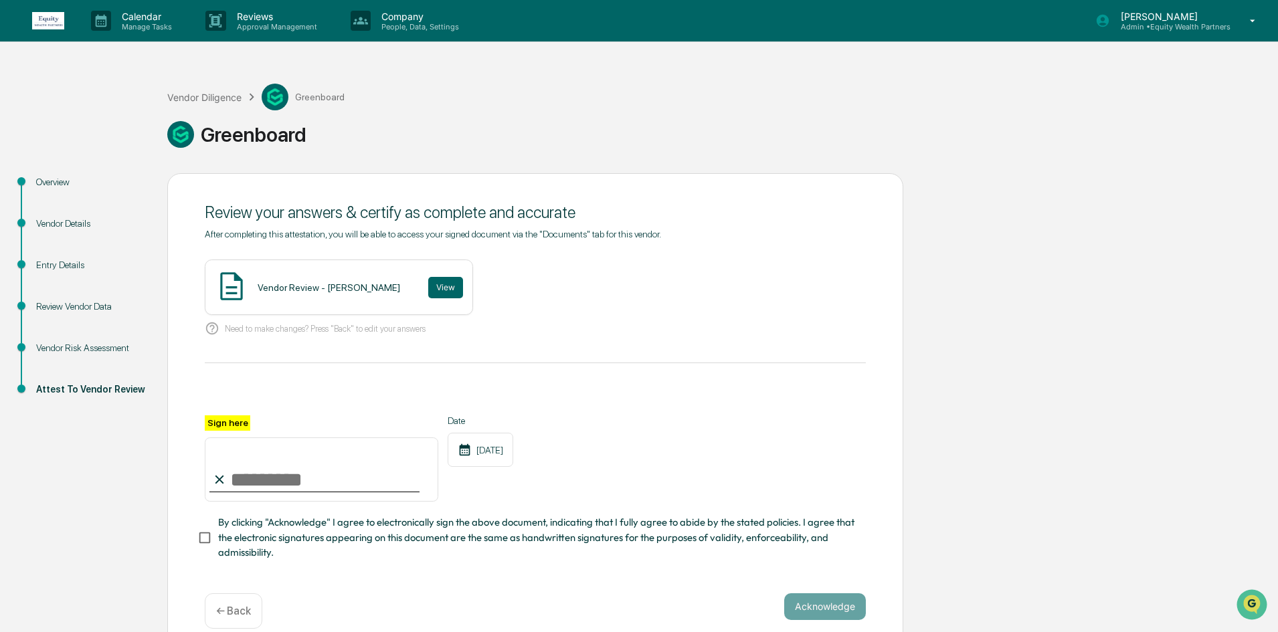
click at [74, 301] on div "Review Vendor Data" at bounding box center [91, 307] width 110 height 14
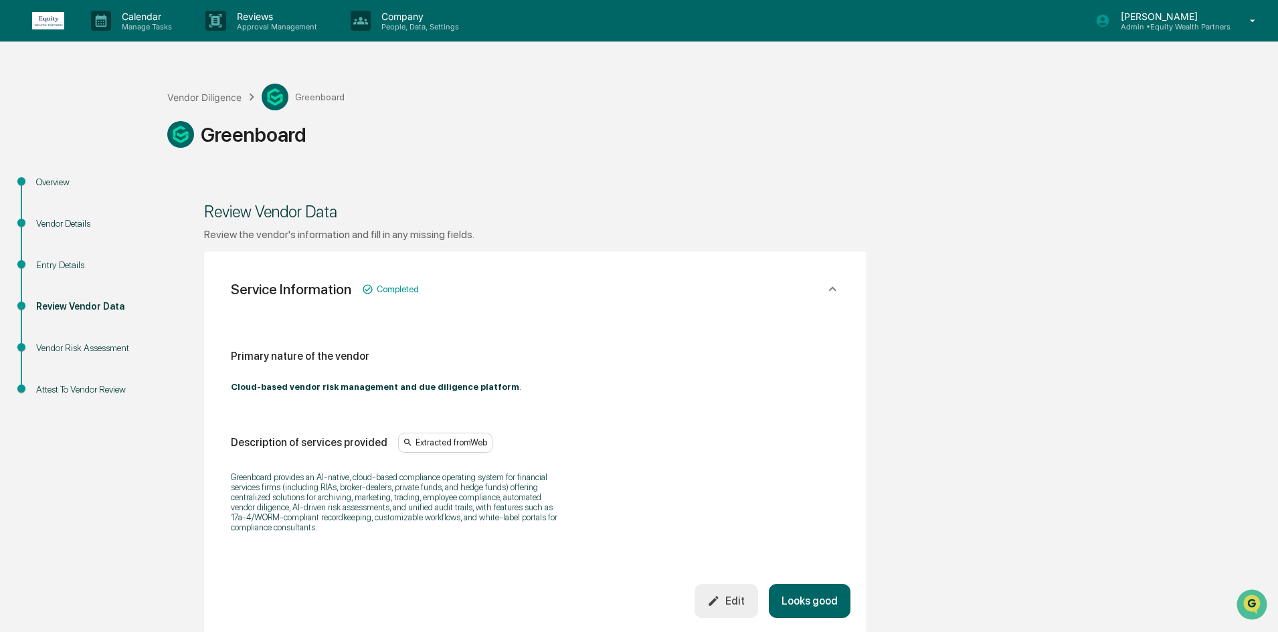
click at [65, 271] on div "Entry Details" at bounding box center [91, 265] width 110 height 14
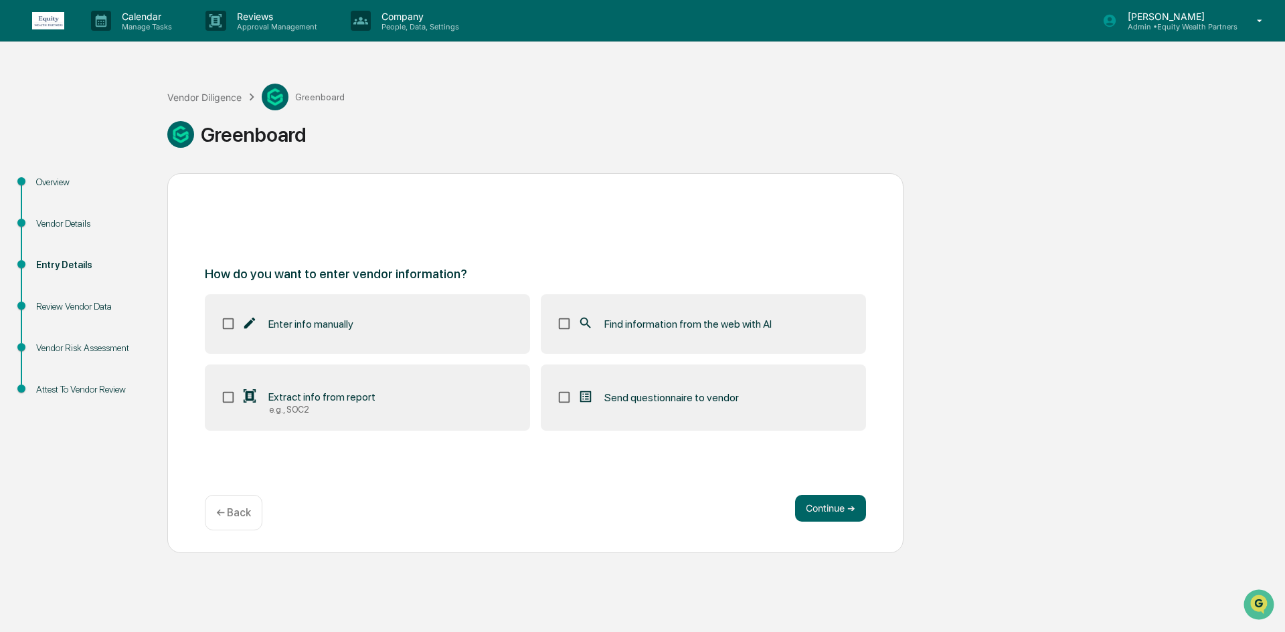
click at [292, 389] on div "Extract info from report" at bounding box center [309, 397] width 134 height 16
click at [830, 504] on button "Continue ➔" at bounding box center [830, 508] width 71 height 27
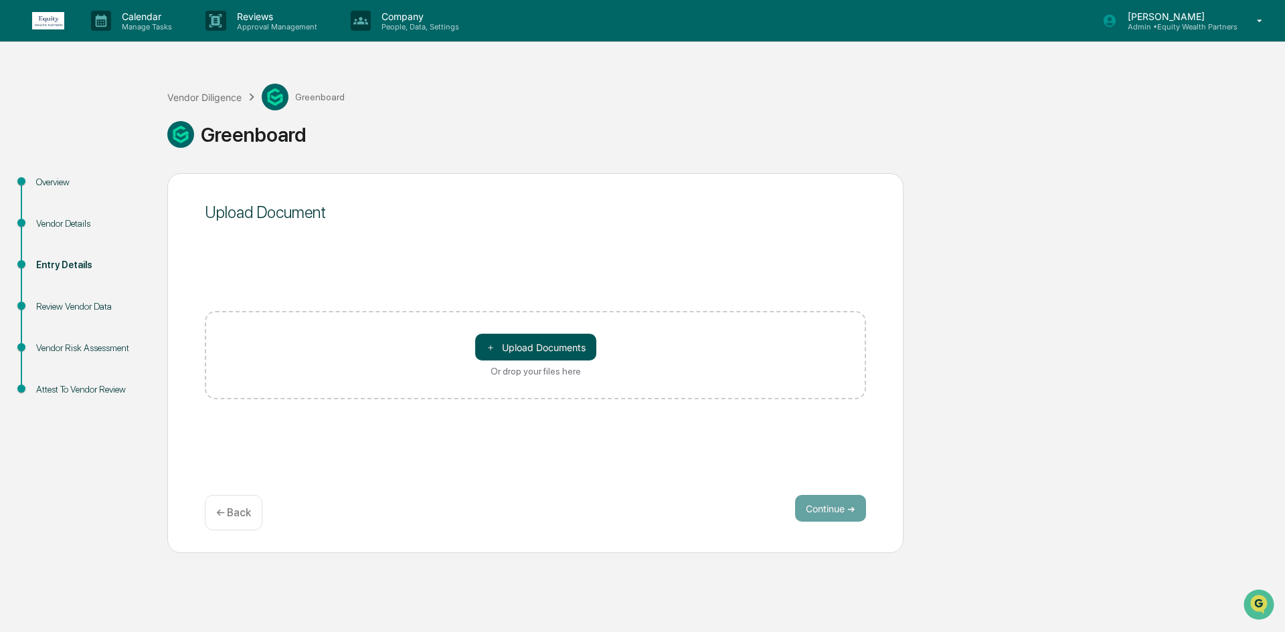
click at [573, 339] on button "＋ Upload Documents" at bounding box center [535, 347] width 121 height 27
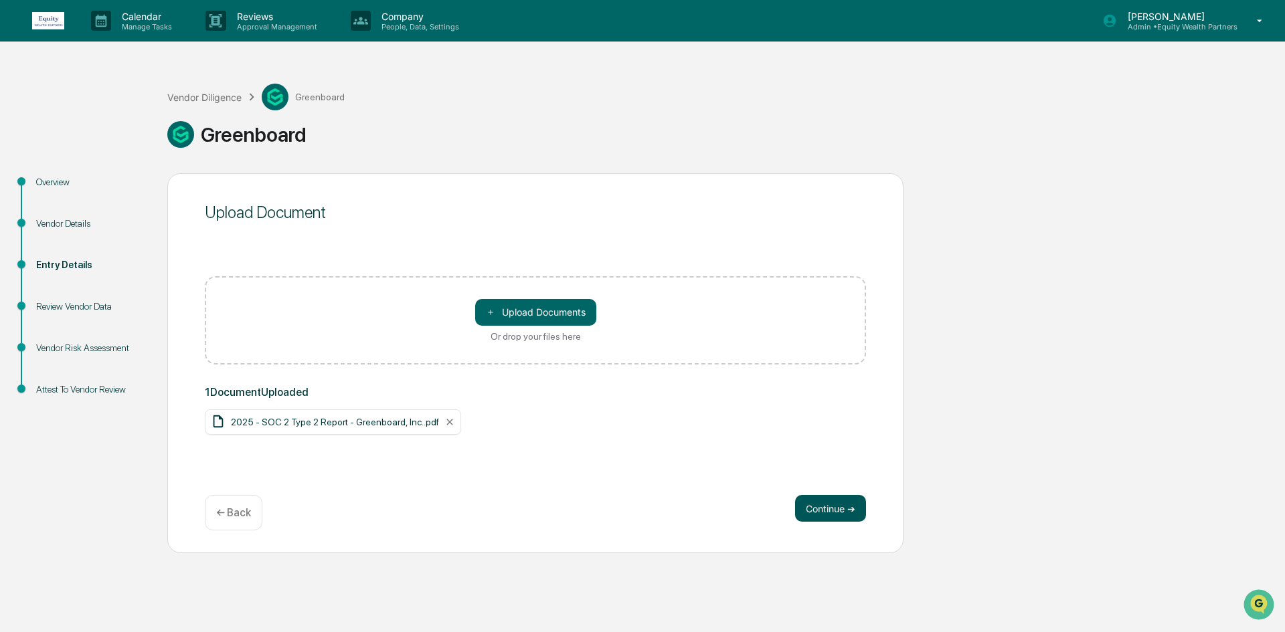
click at [804, 507] on button "Continue ➔" at bounding box center [830, 508] width 71 height 27
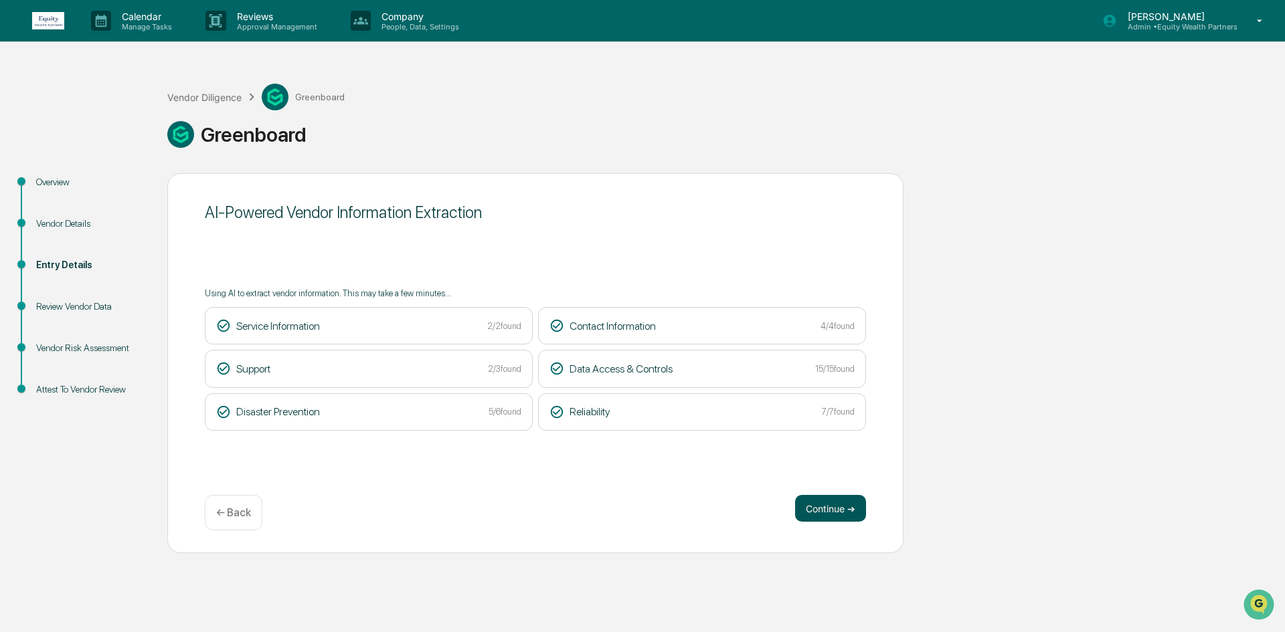
click at [808, 504] on button "Continue ➔" at bounding box center [830, 508] width 71 height 27
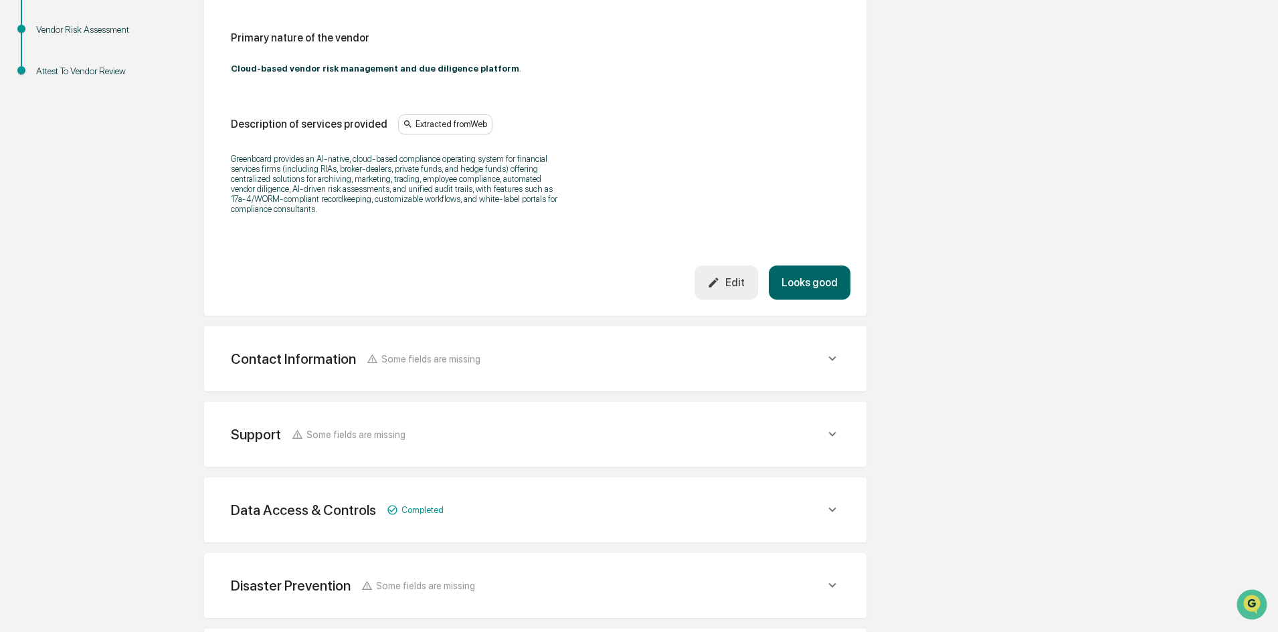
scroll to position [401, 0]
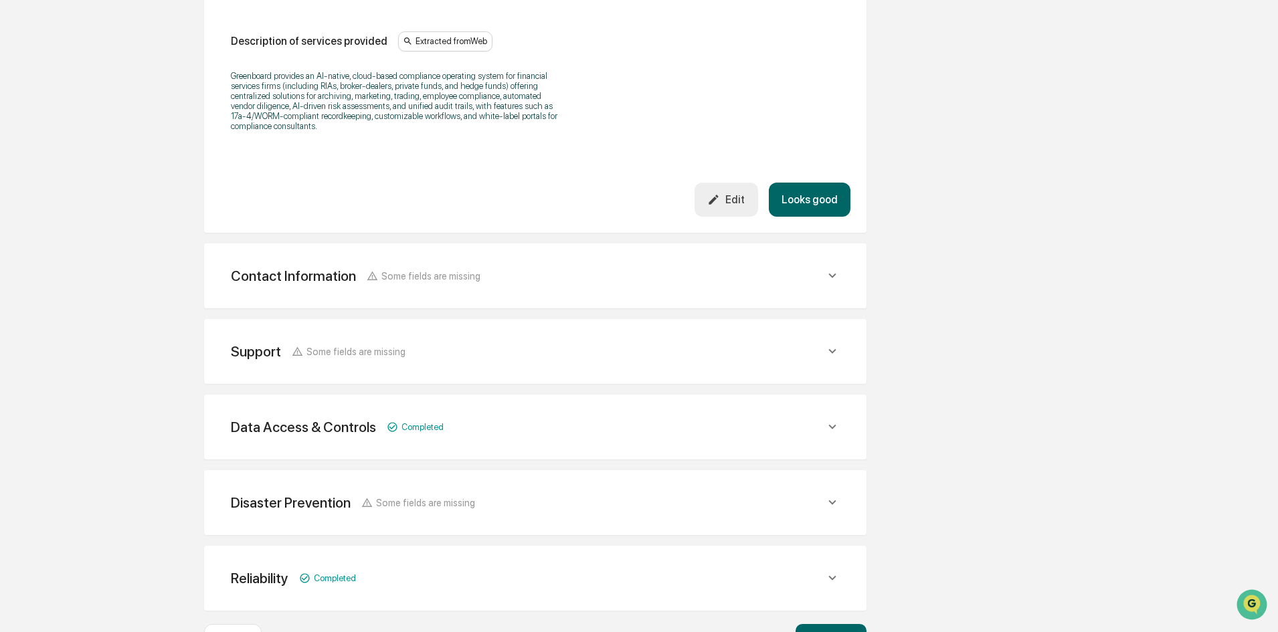
click at [804, 199] on button "Looks good" at bounding box center [810, 200] width 82 height 34
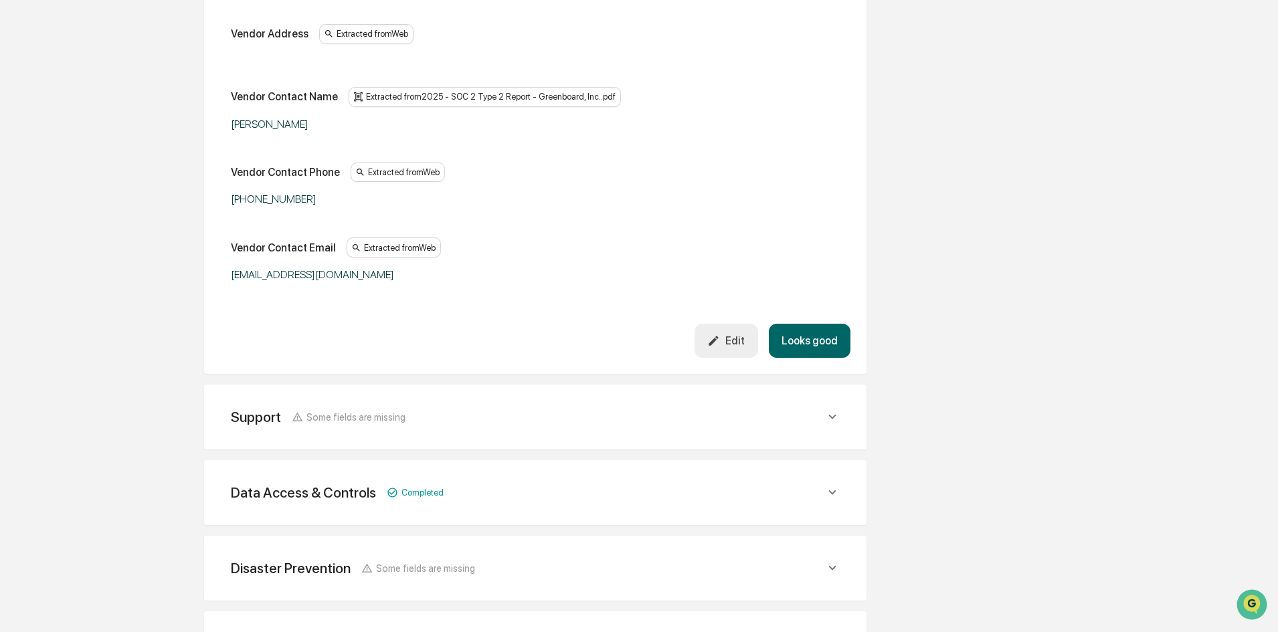
scroll to position [252, 0]
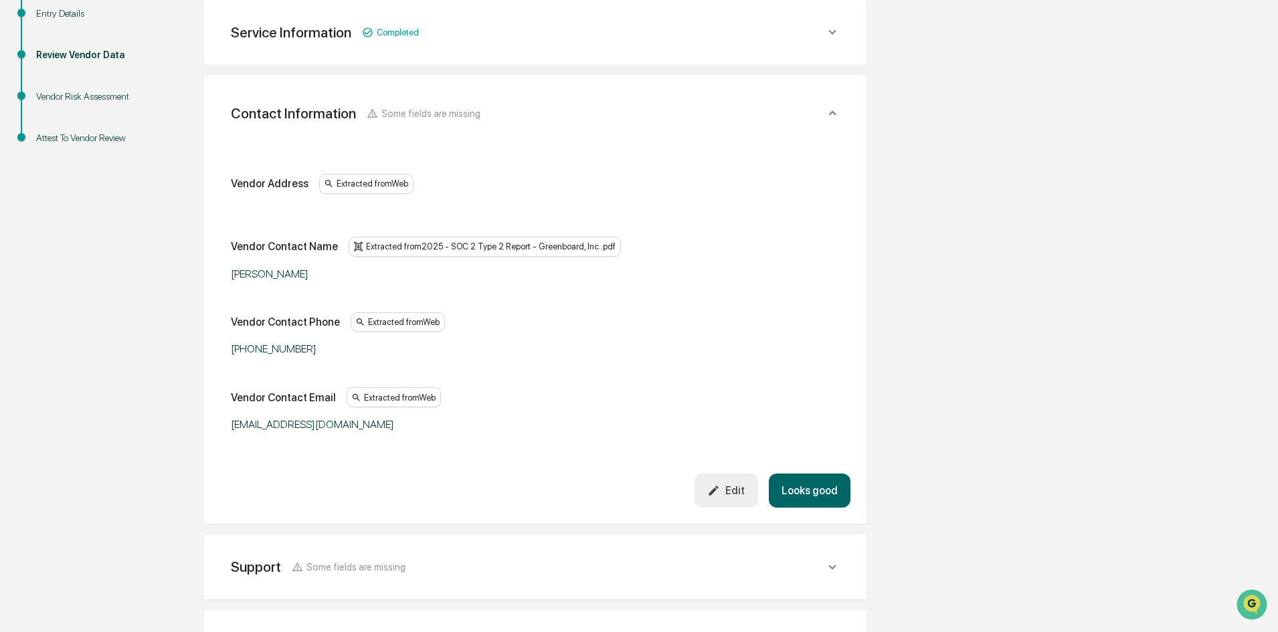
click at [802, 482] on button "Looks good" at bounding box center [810, 491] width 82 height 34
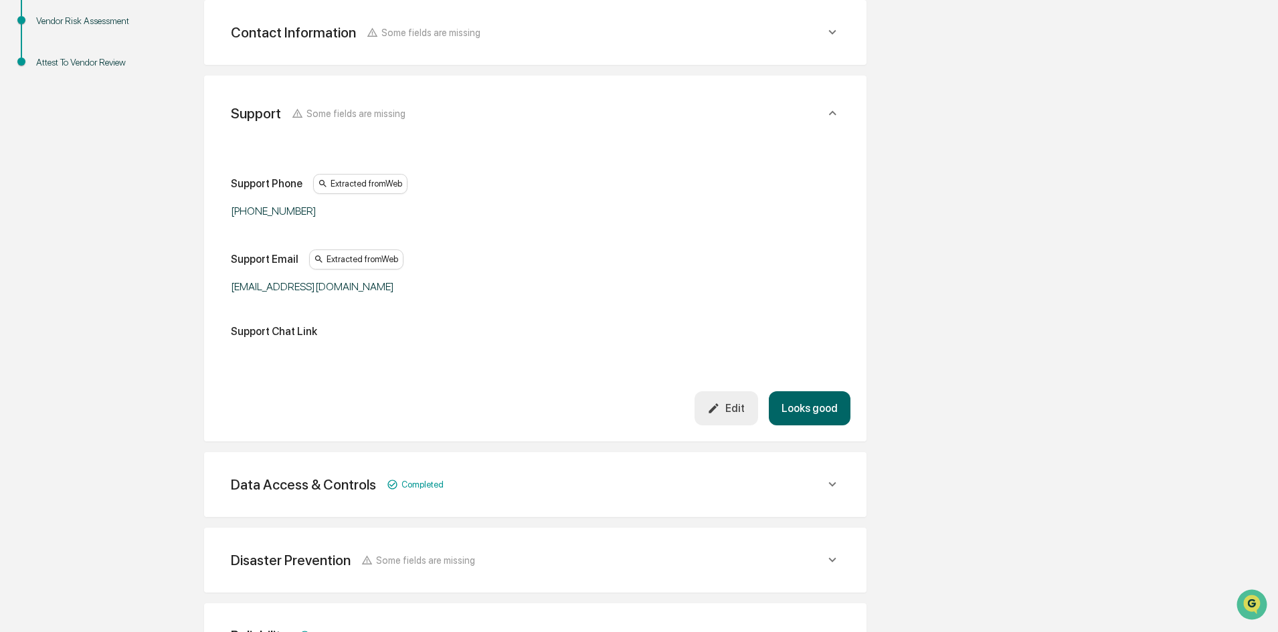
click at [813, 413] on button "Looks good" at bounding box center [810, 408] width 82 height 34
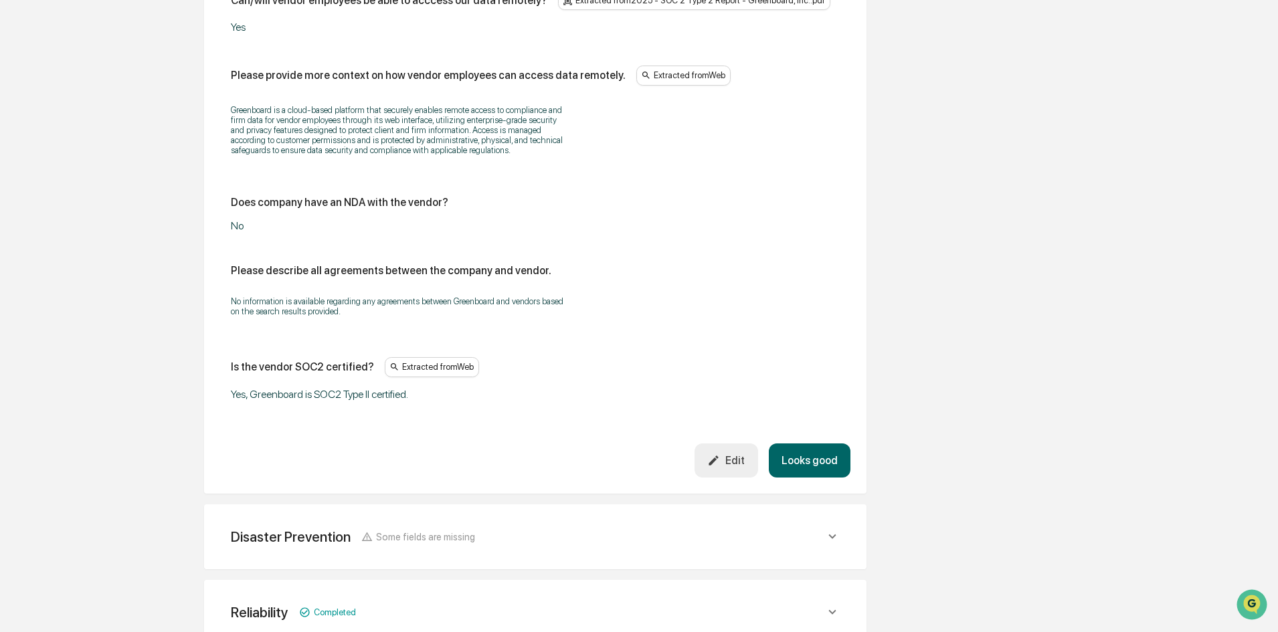
scroll to position [1607, 0]
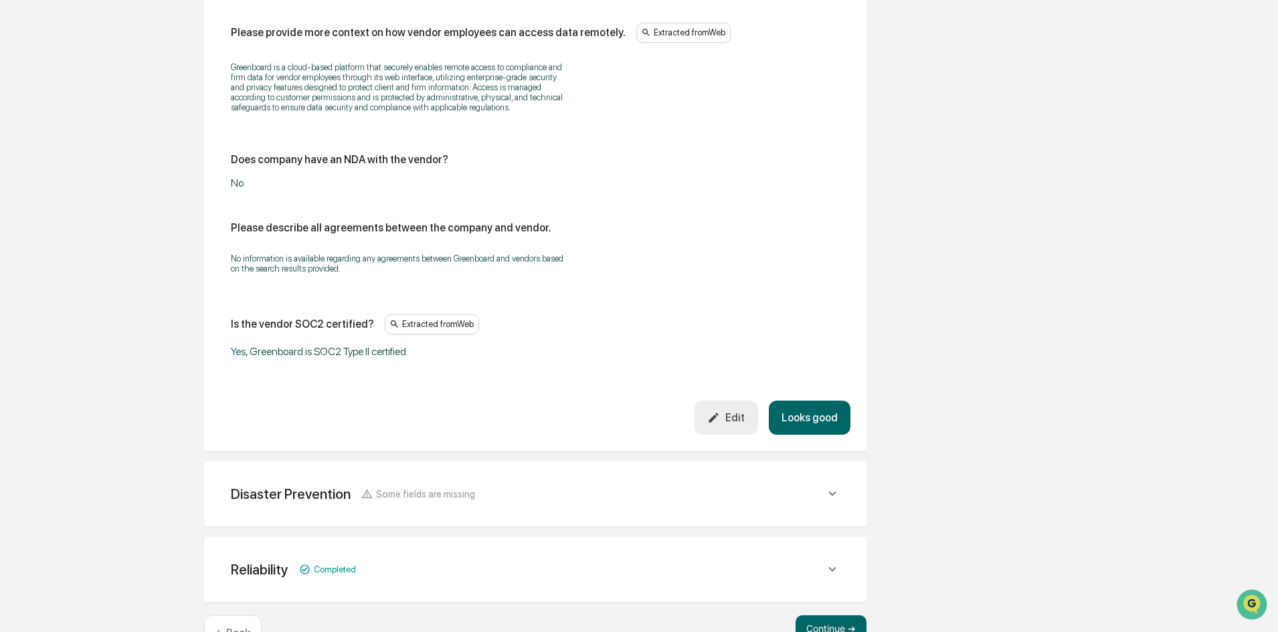
click at [811, 401] on button "Looks good" at bounding box center [810, 418] width 82 height 34
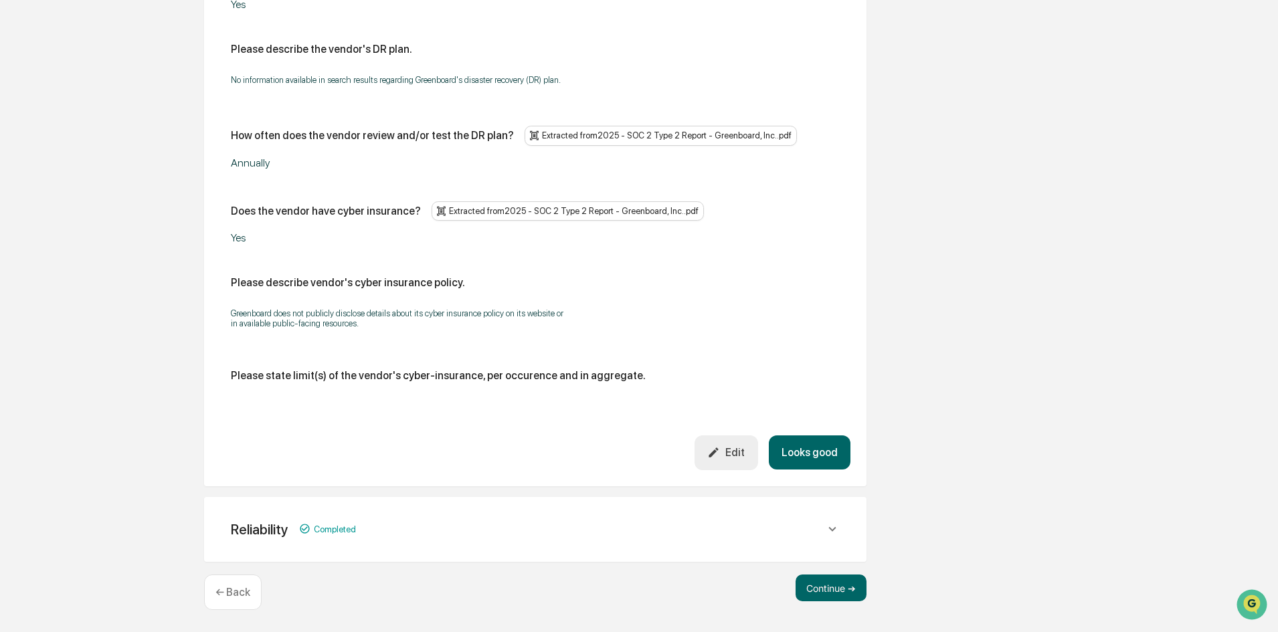
click at [817, 444] on button "Looks good" at bounding box center [810, 453] width 82 height 34
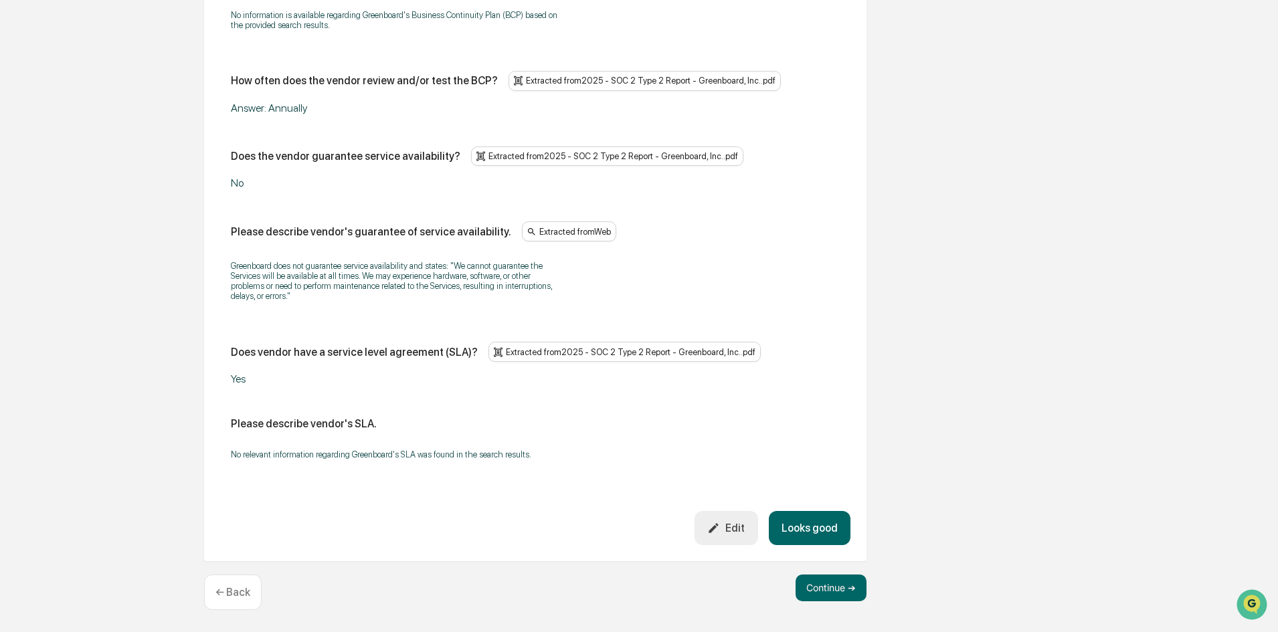
click at [824, 522] on button "Looks good" at bounding box center [810, 528] width 82 height 34
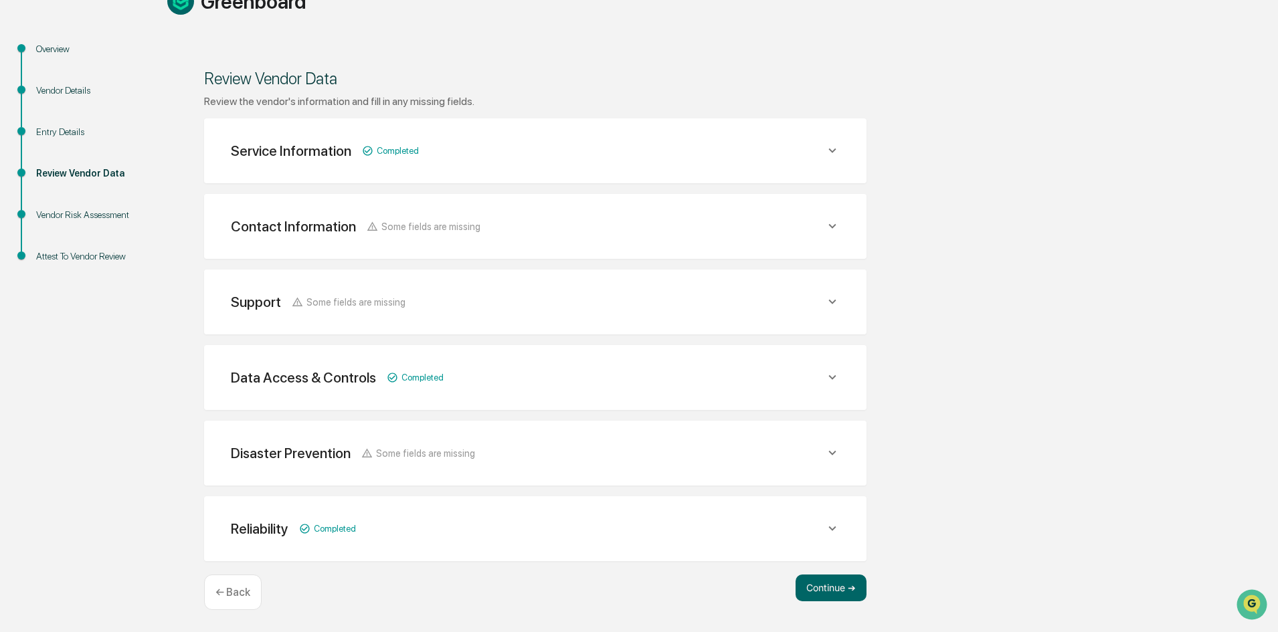
scroll to position [133, 0]
click at [801, 589] on button "Continue ➔" at bounding box center [830, 588] width 71 height 27
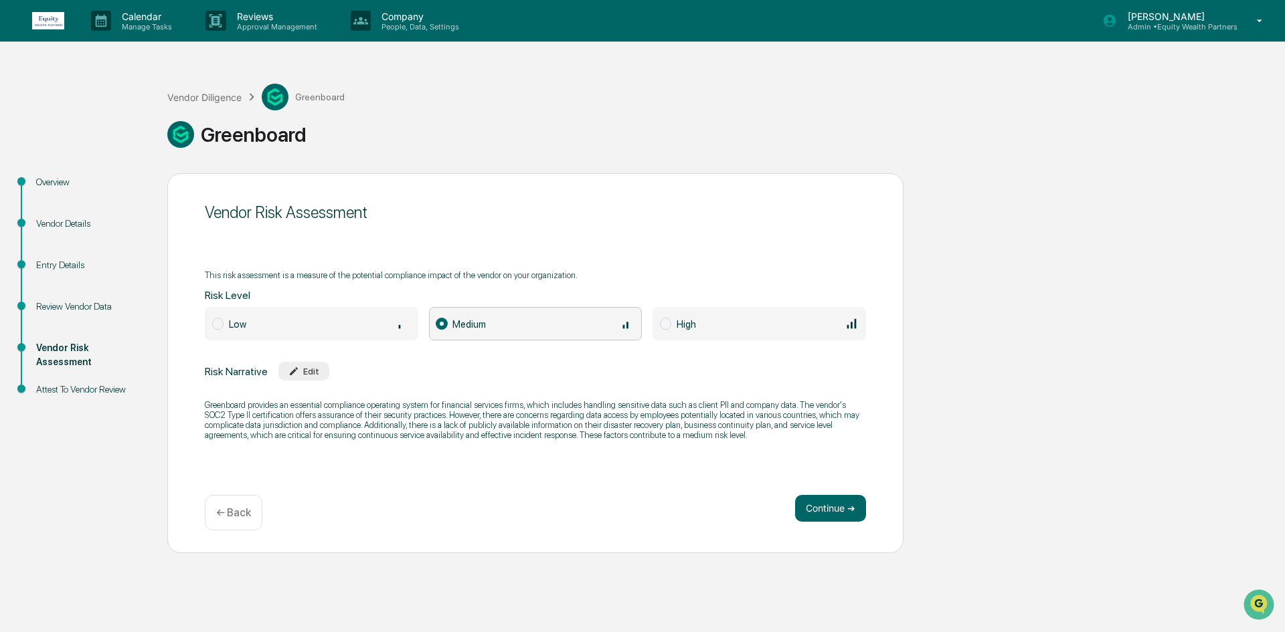
click at [66, 306] on div "Review Vendor Data" at bounding box center [91, 307] width 110 height 14
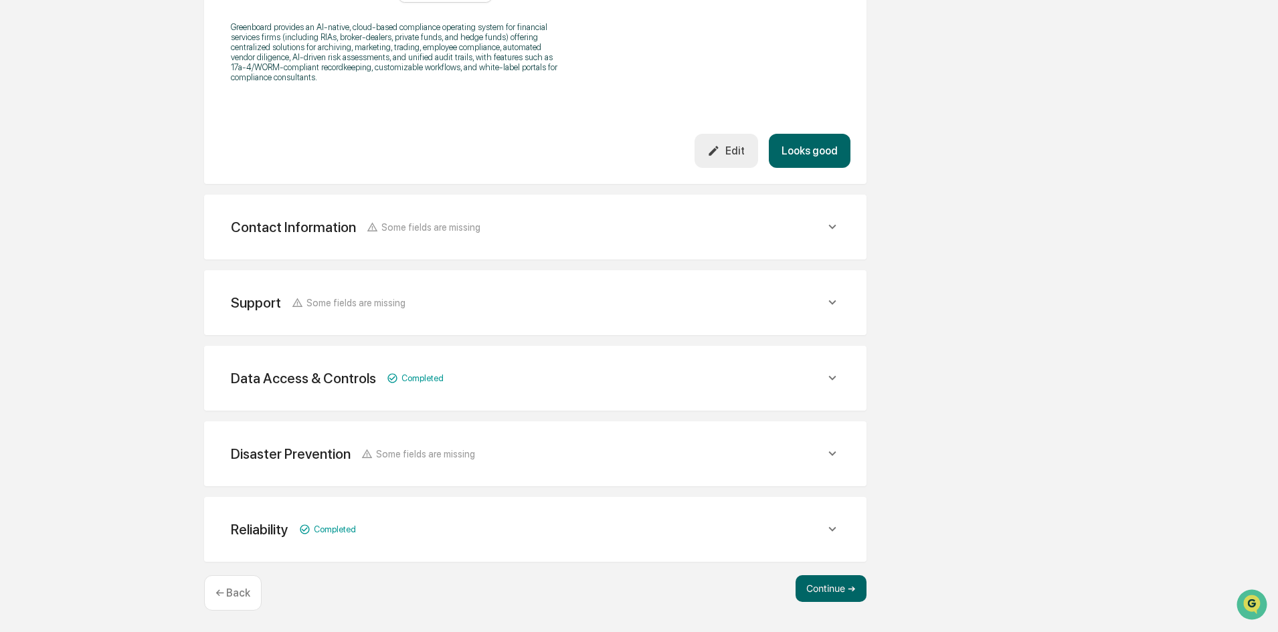
scroll to position [451, 0]
click at [409, 456] on span "Some fields are missing" at bounding box center [425, 453] width 99 height 11
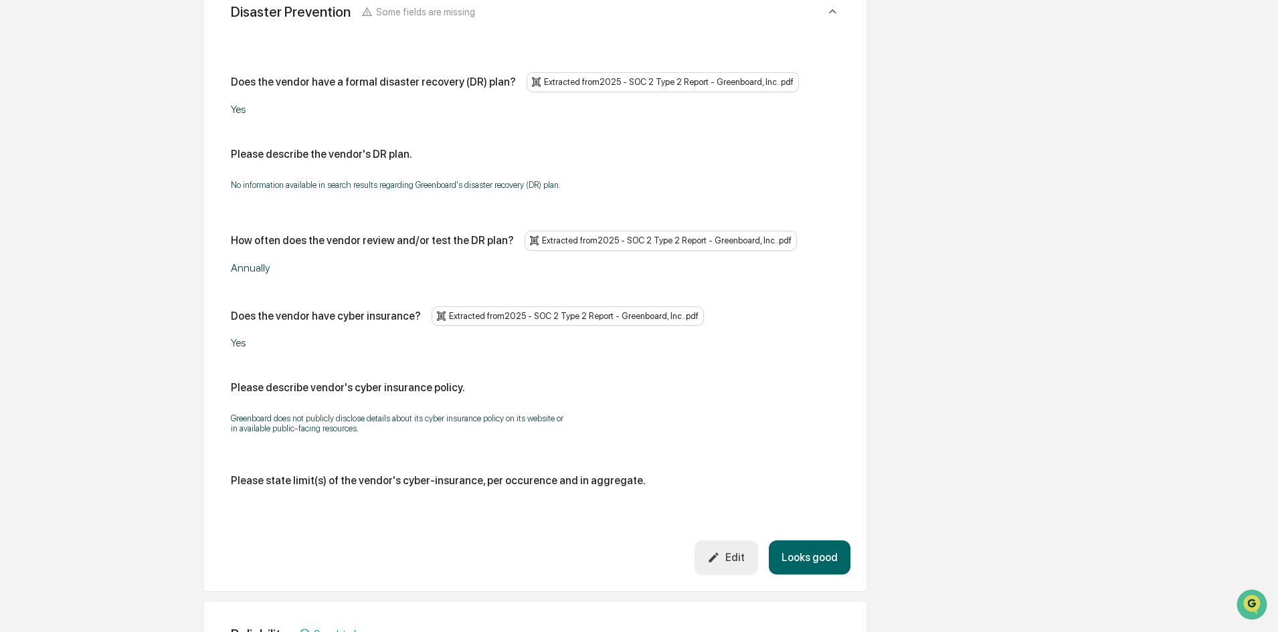
scroll to position [919, 0]
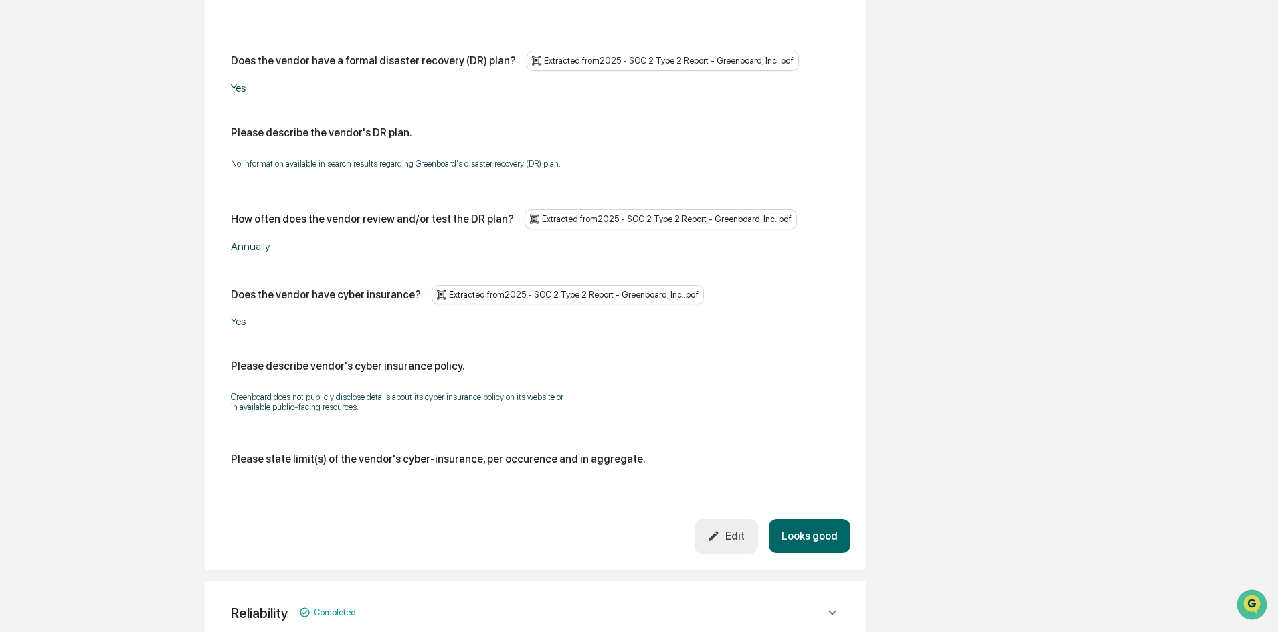
click at [822, 531] on button "Looks good" at bounding box center [810, 536] width 82 height 34
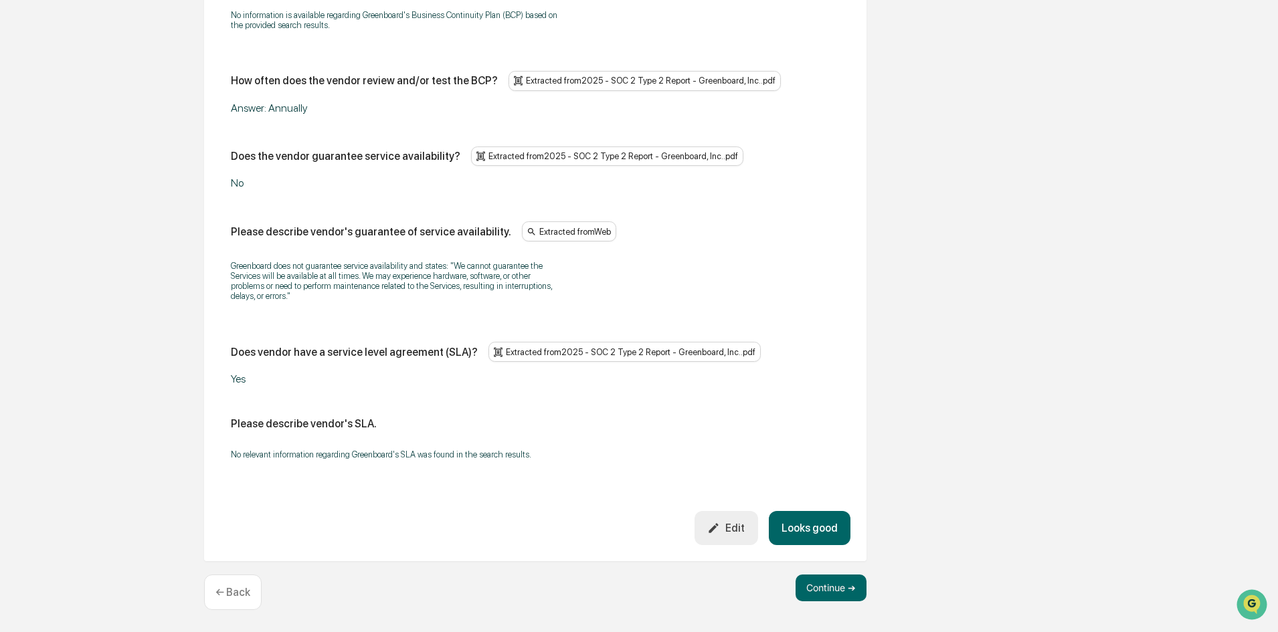
click at [793, 531] on button "Looks good" at bounding box center [810, 528] width 82 height 34
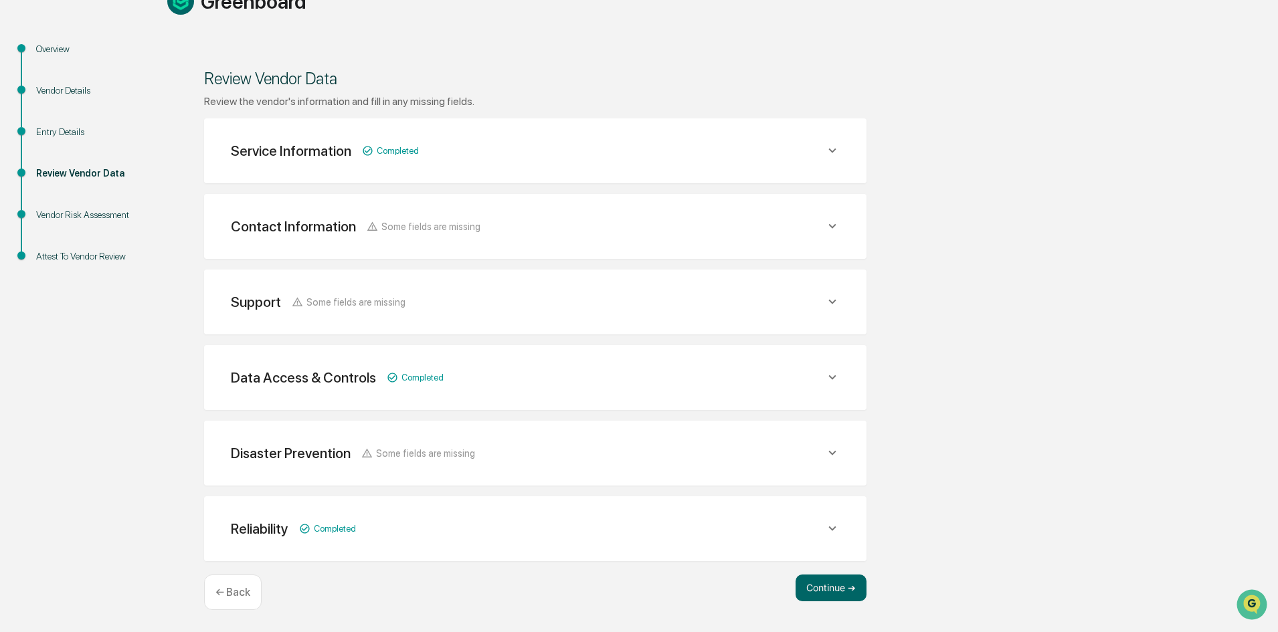
scroll to position [133, 0]
click at [802, 585] on button "Continue ➔" at bounding box center [830, 588] width 71 height 27
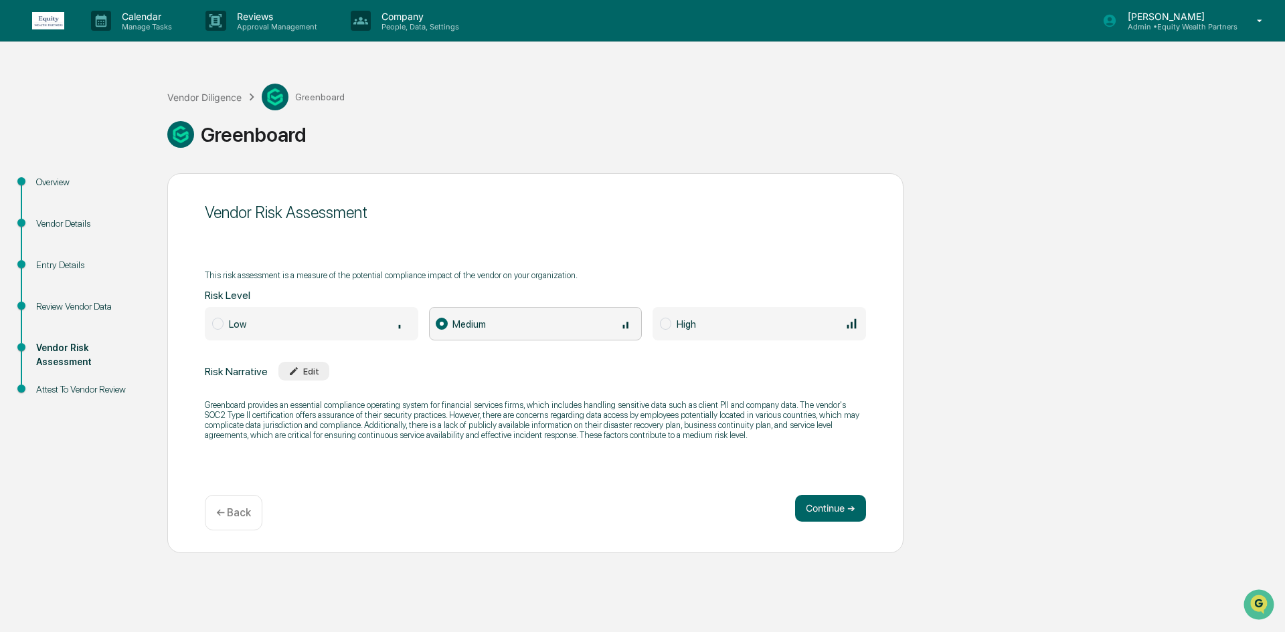
click at [84, 306] on div "Review Vendor Data" at bounding box center [91, 307] width 110 height 14
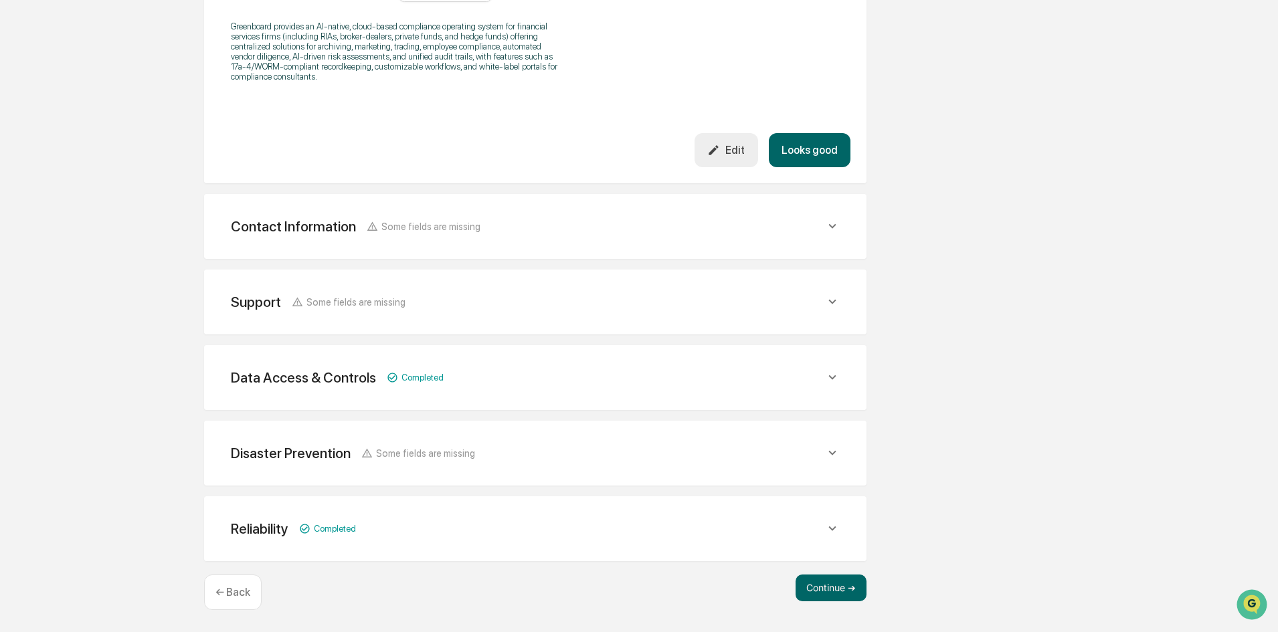
click at [567, 467] on div "Disaster Prevention Some fields are missing" at bounding box center [535, 453] width 630 height 33
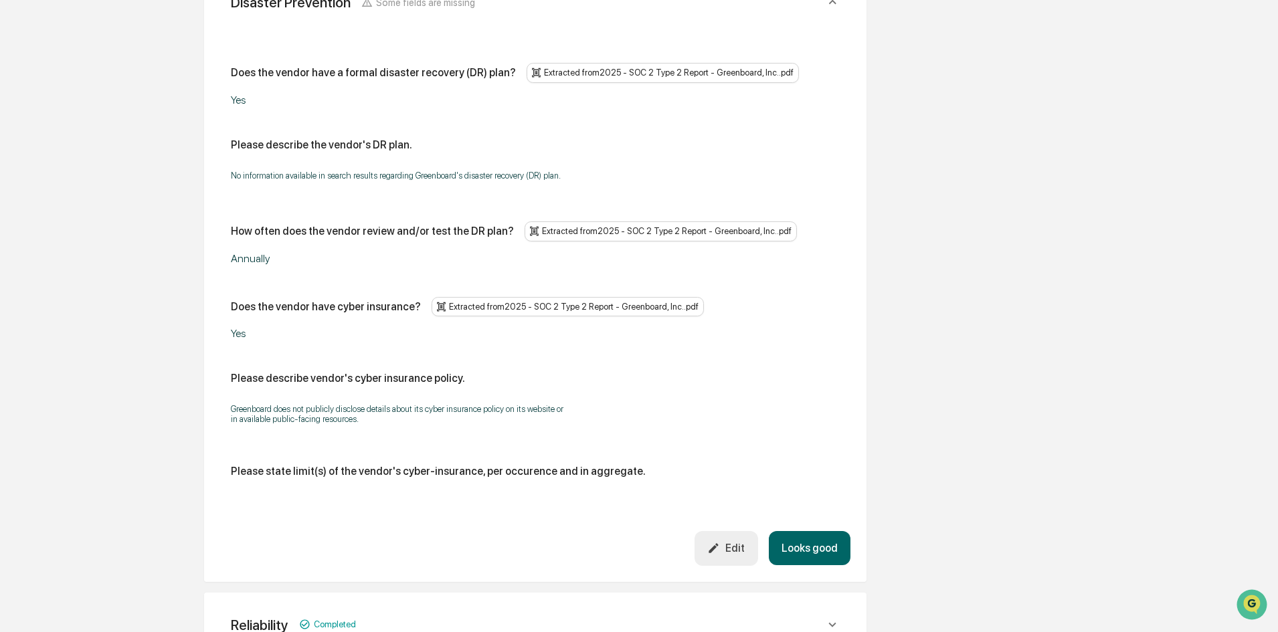
scroll to position [1003, 0]
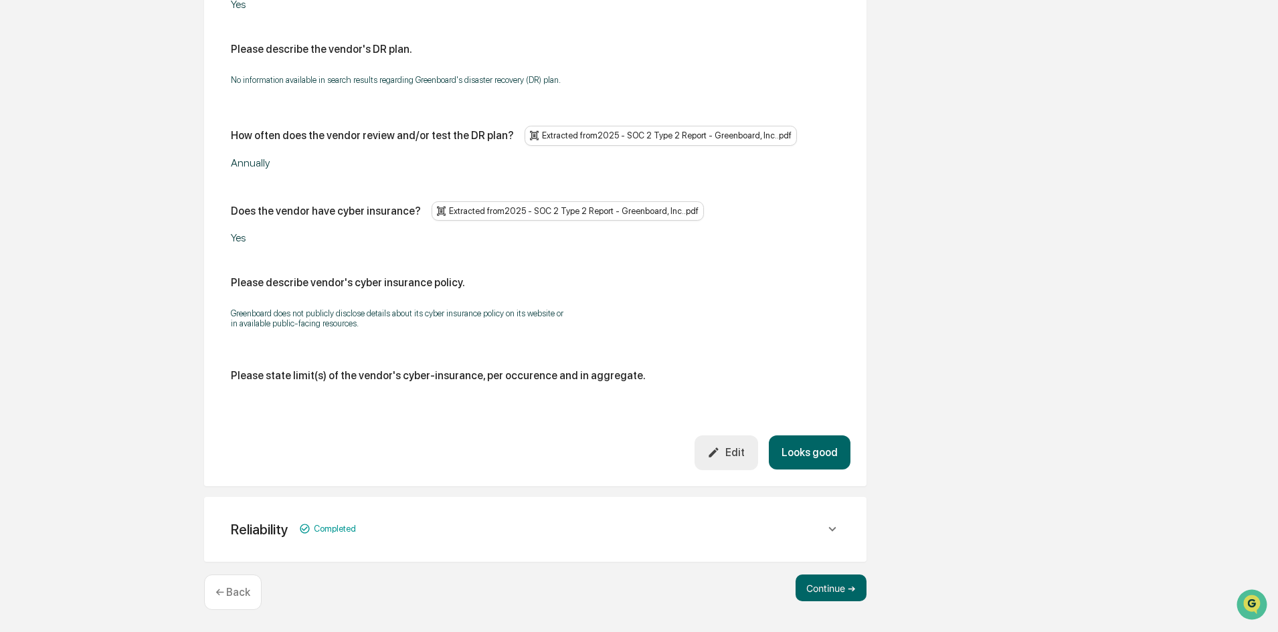
click at [498, 523] on div "Reliability Completed" at bounding box center [528, 529] width 594 height 17
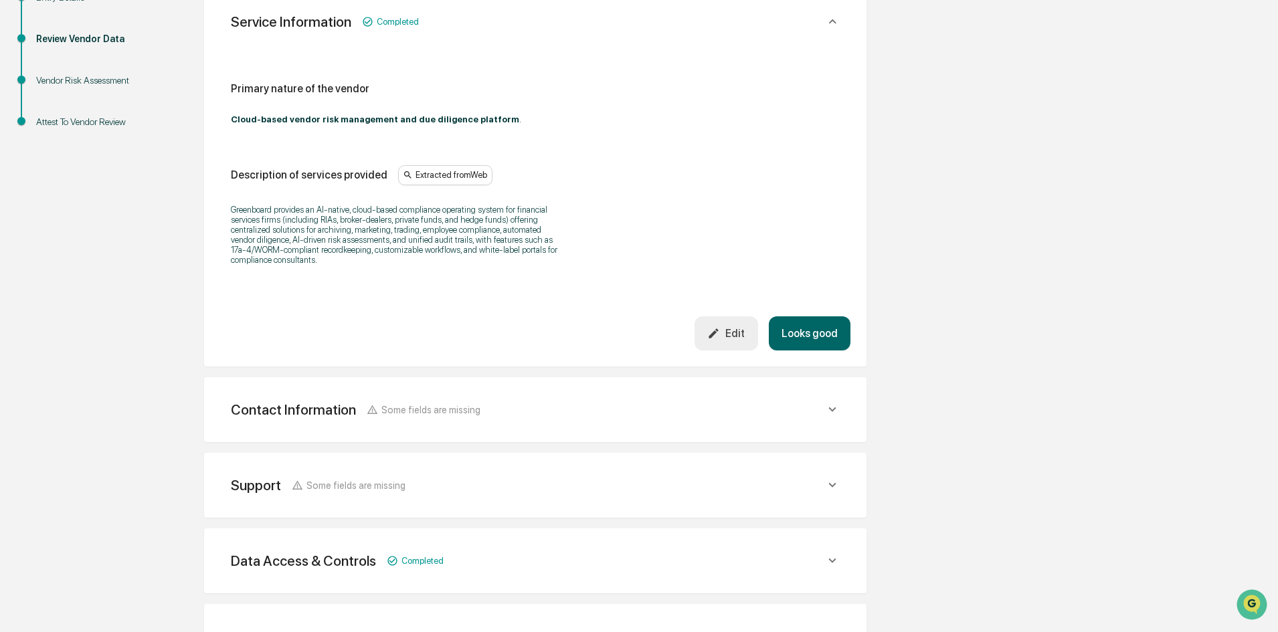
scroll to position [267, 0]
click at [408, 472] on div "Support Some fields are missing" at bounding box center [535, 486] width 630 height 33
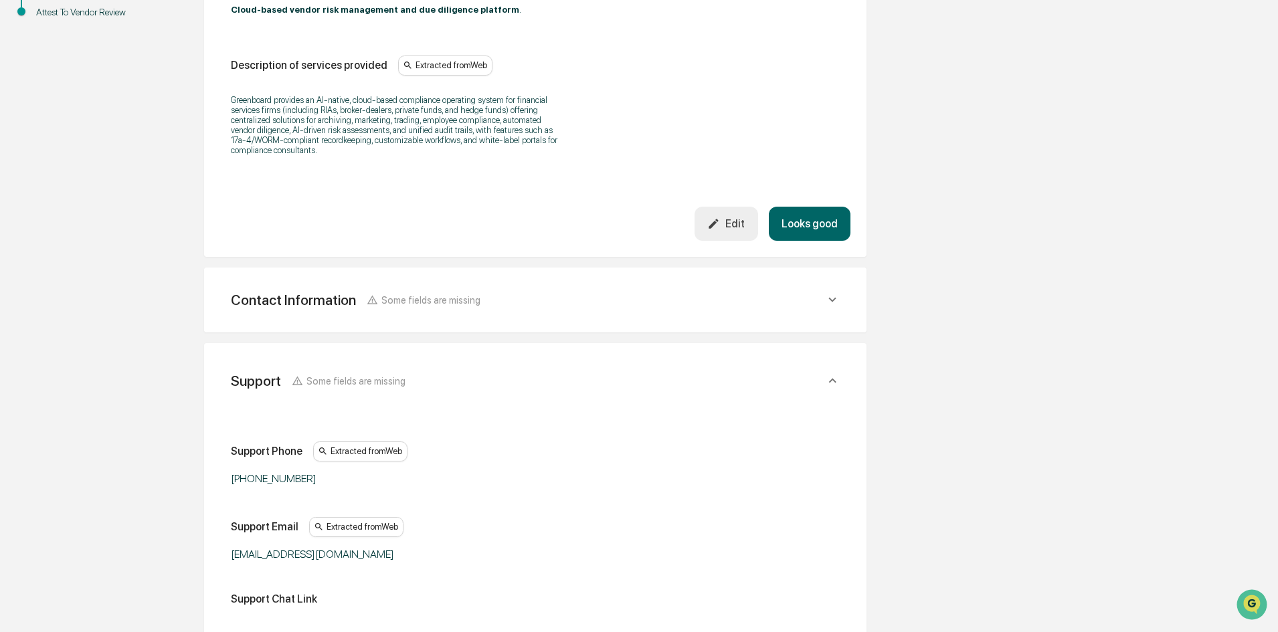
scroll to position [601, 0]
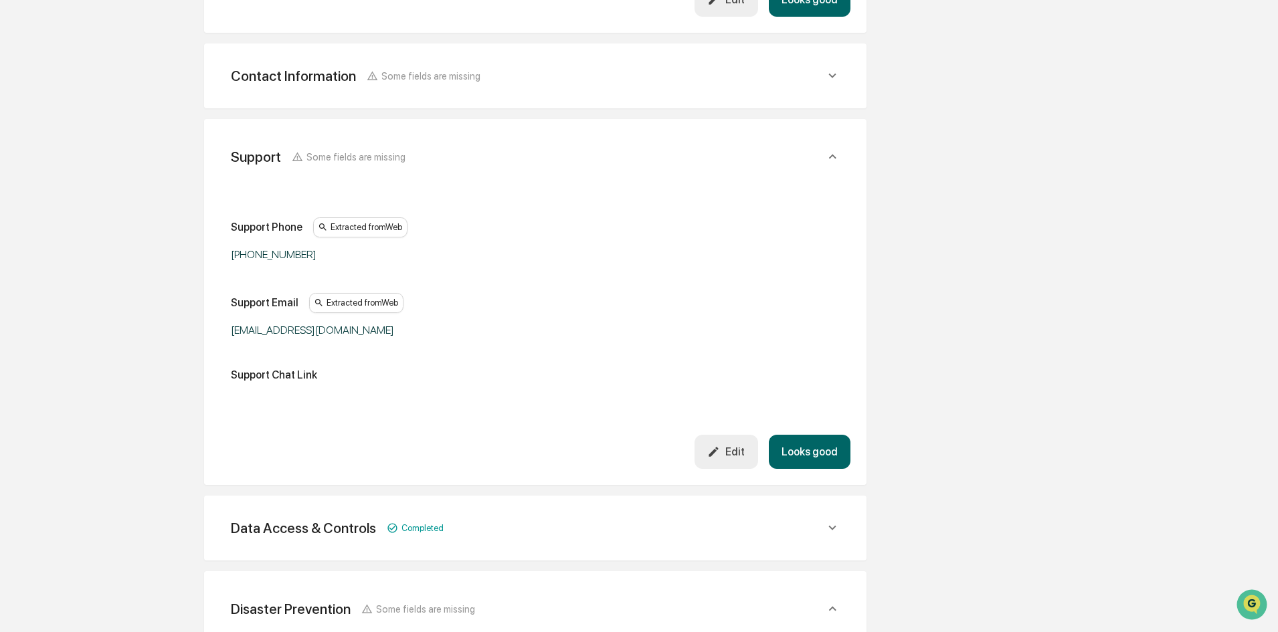
click at [320, 500] on div "Data Access & Controls Completed Does/will the vendor have access to company da…" at bounding box center [535, 528] width 662 height 65
click at [324, 519] on div "Data Access & Controls Completed" at bounding box center [535, 528] width 630 height 33
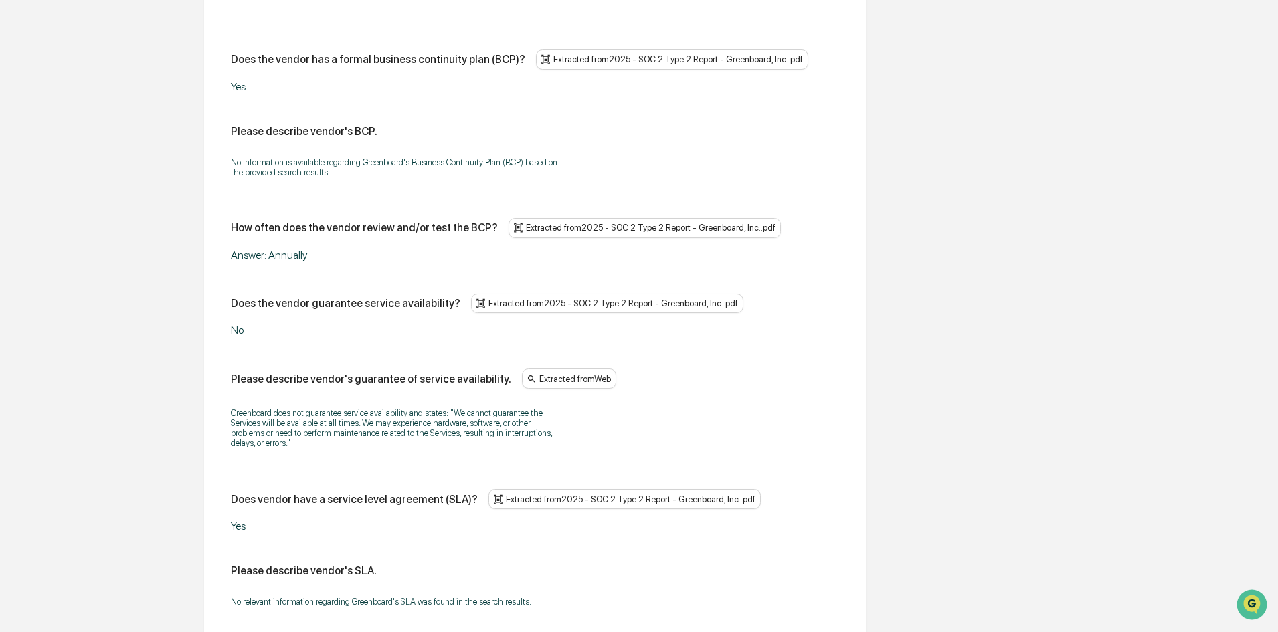
scroll to position [3488, 0]
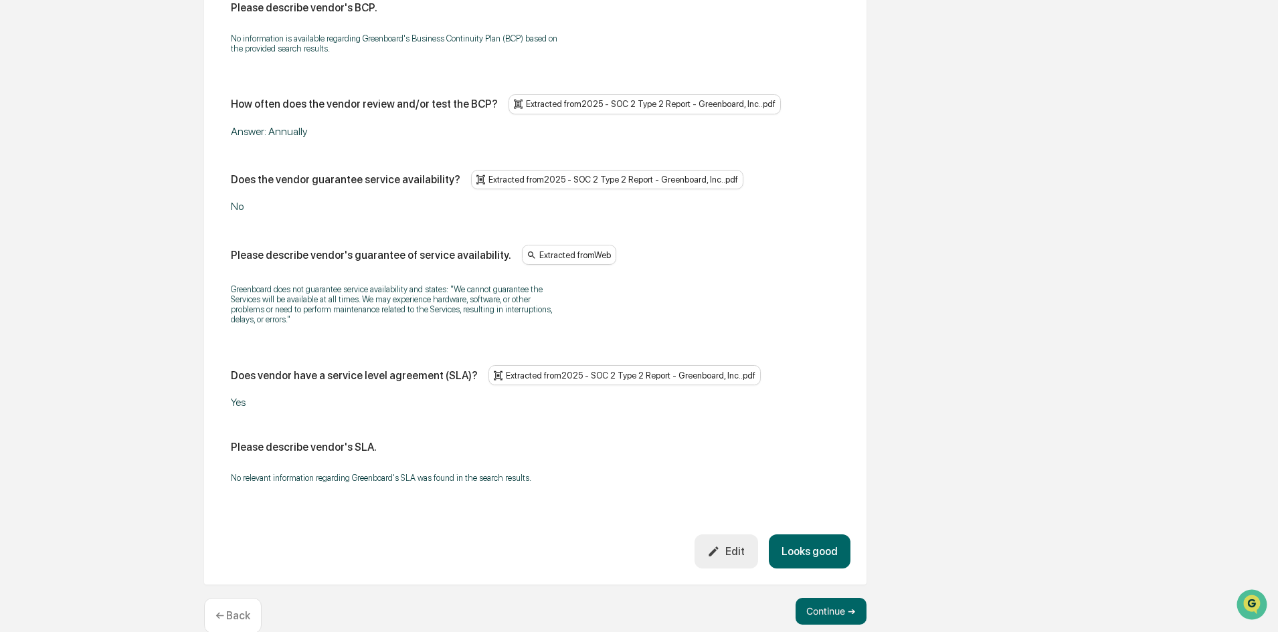
click at [818, 598] on button "Continue ➔" at bounding box center [830, 611] width 71 height 27
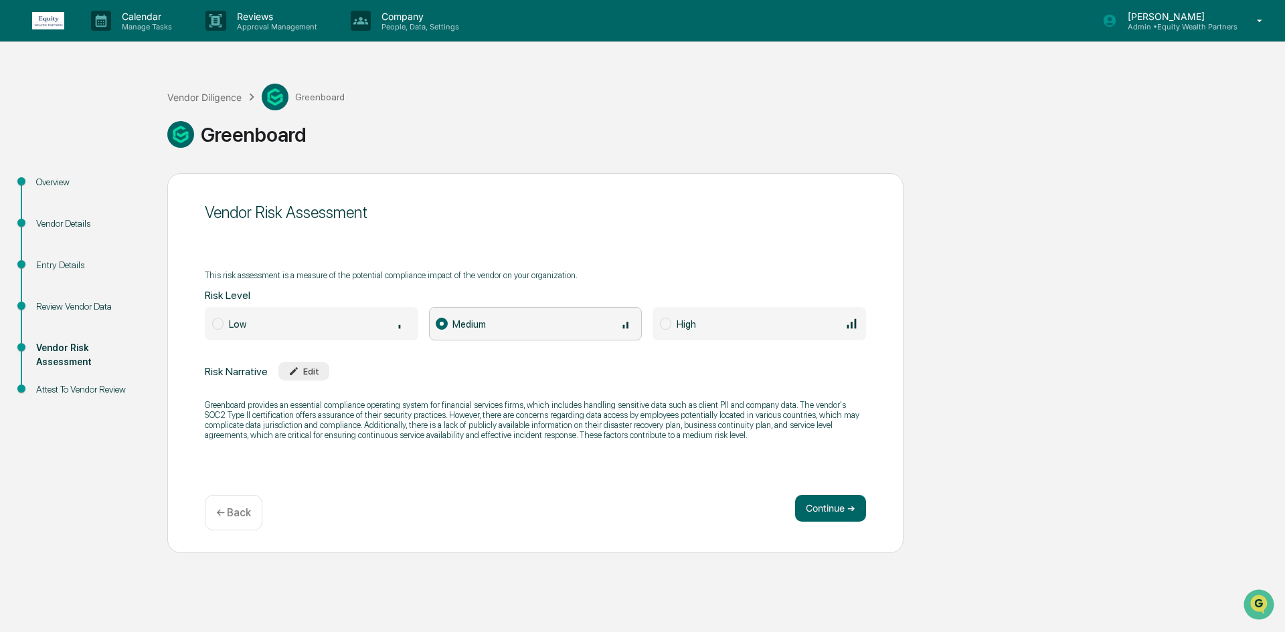
click at [832, 523] on div "Continue ➔ ← Back" at bounding box center [535, 512] width 661 height 35
click at [832, 516] on button "Continue ➔" at bounding box center [830, 508] width 71 height 27
